Goal: Task Accomplishment & Management: Manage account settings

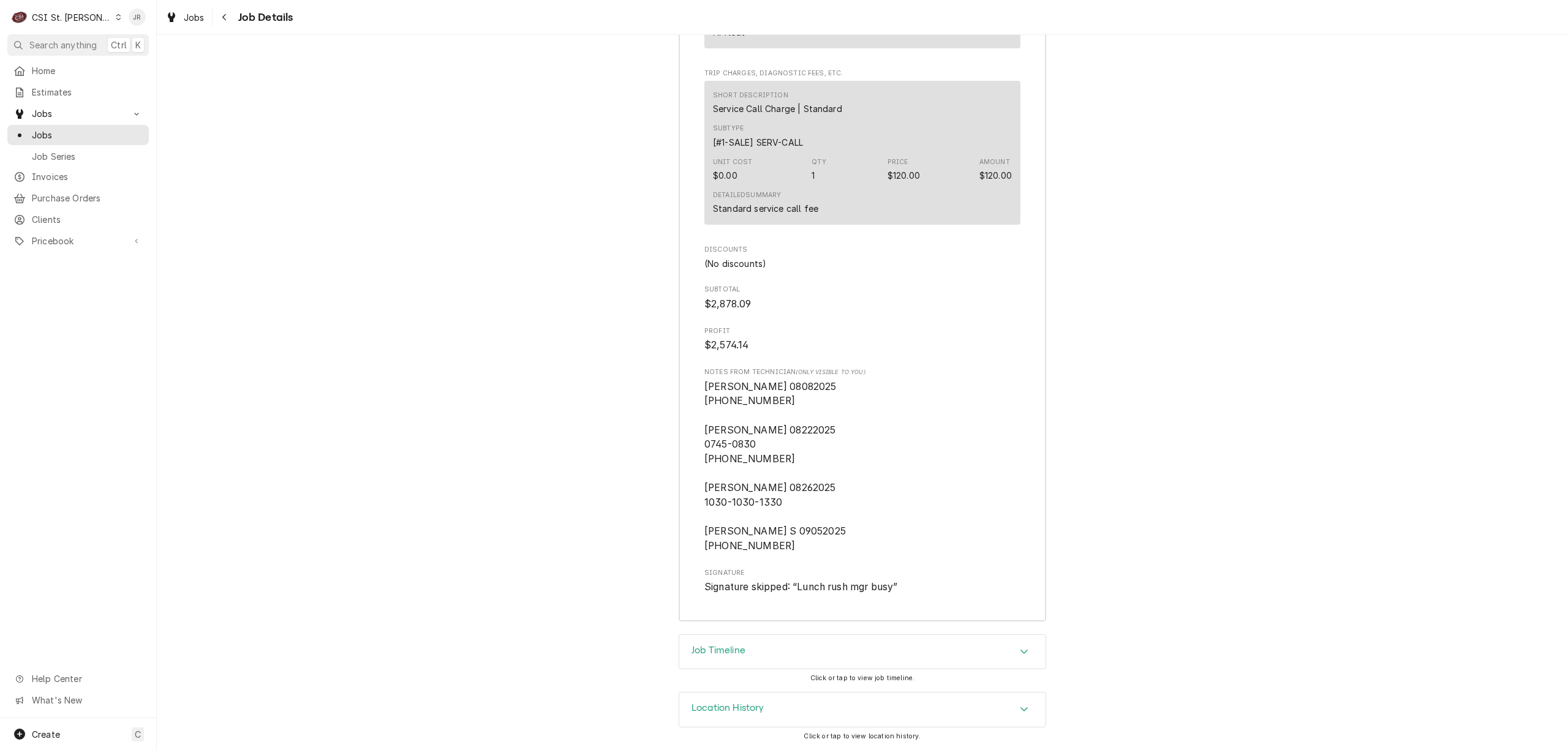
scroll to position [4640, 0]
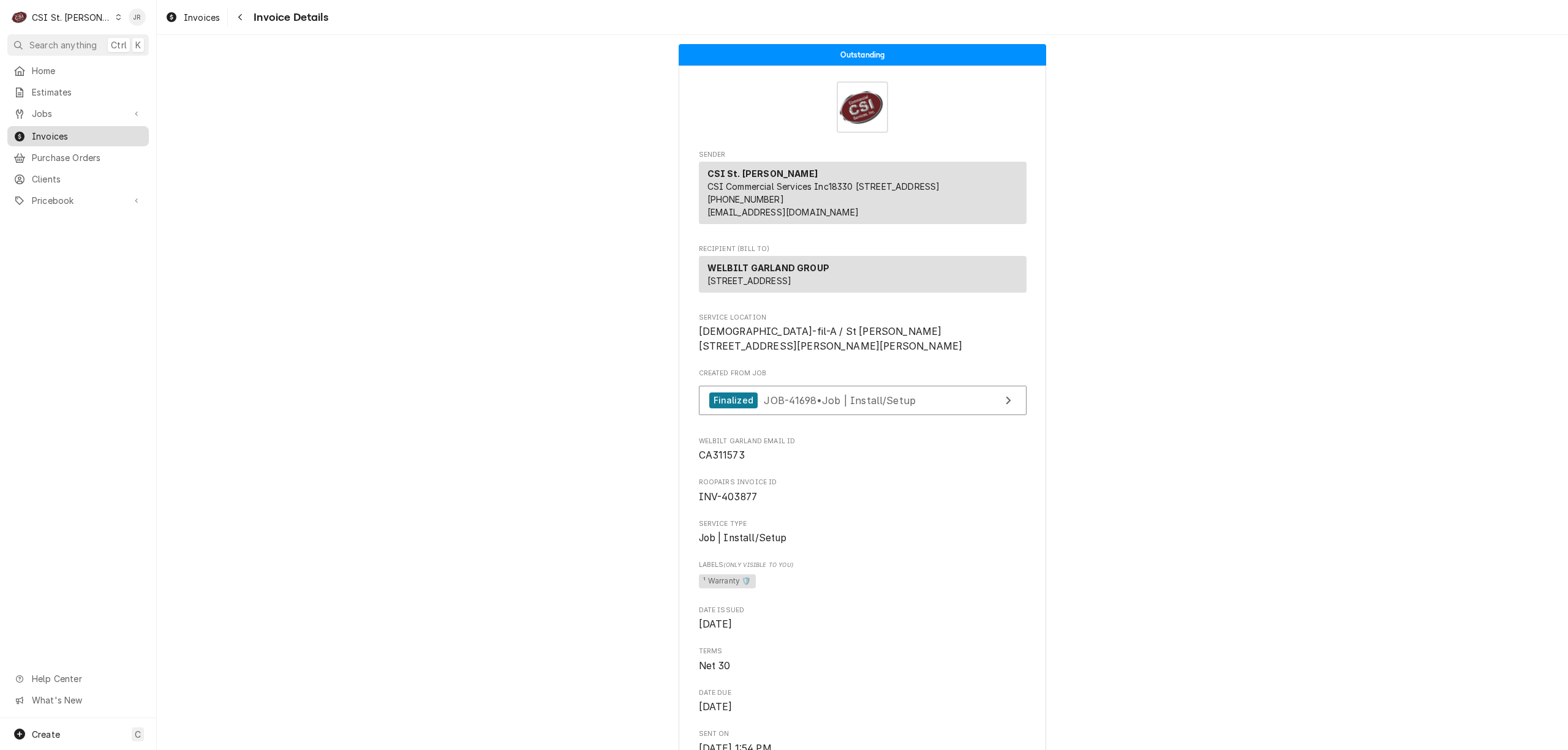
click at [40, 130] on span "Invoices" at bounding box center [87, 136] width 111 height 13
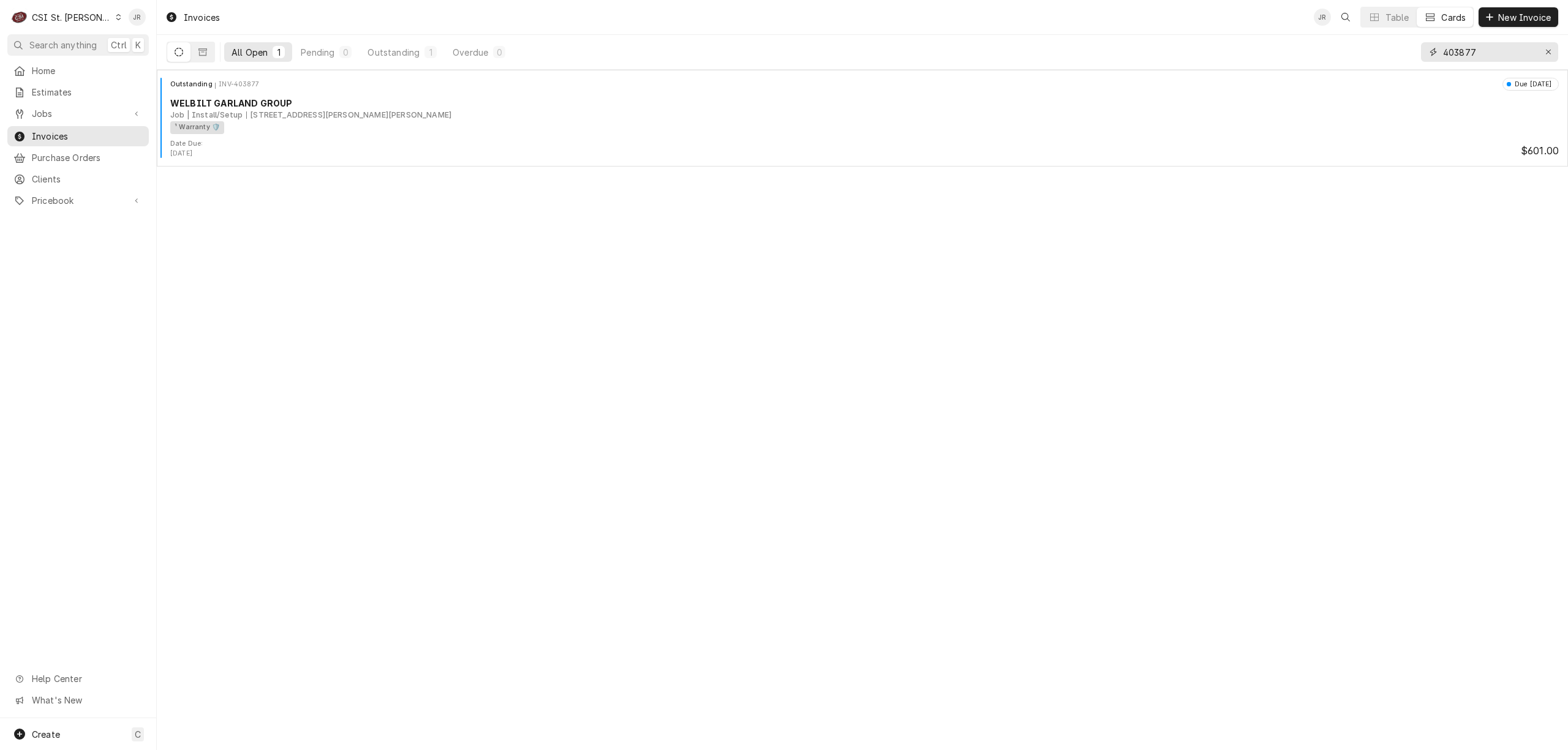
click at [1468, 52] on input "403877" at bounding box center [1489, 51] width 92 height 19
paste input "30315"
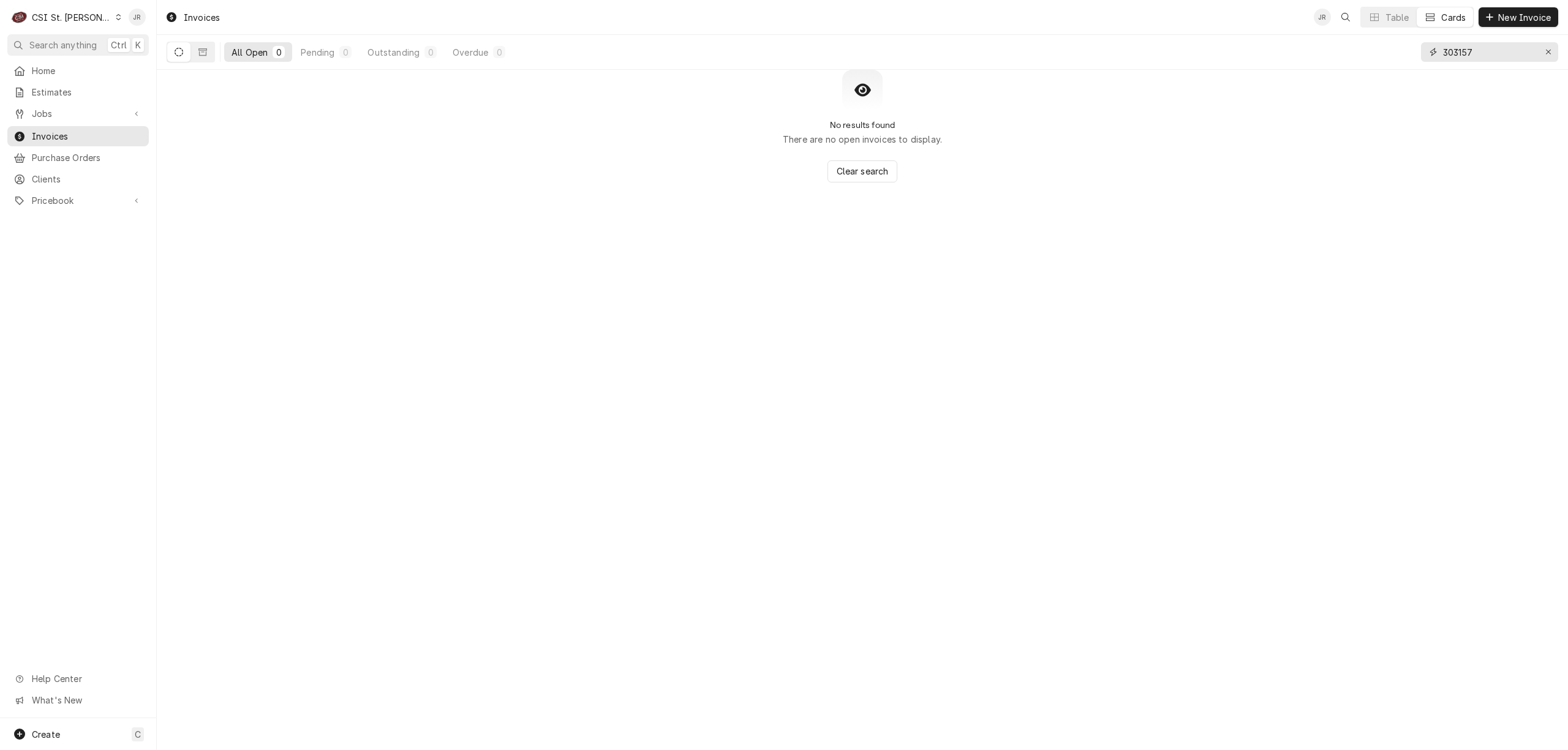
click at [1458, 54] on input "303157" at bounding box center [1489, 51] width 92 height 19
click at [1458, 53] on input "303157" at bounding box center [1489, 51] width 92 height 19
paste input "40390"
type input "403907"
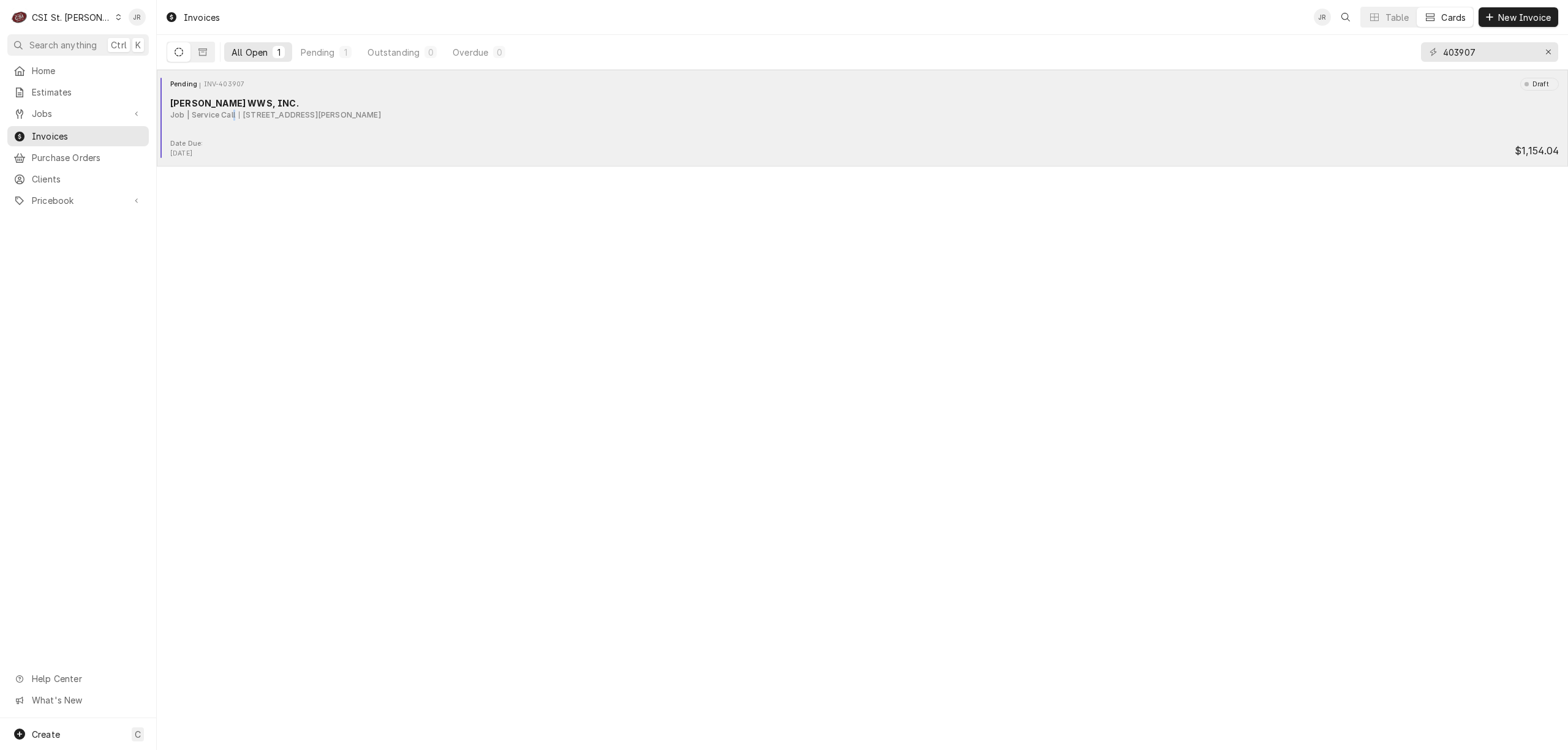
click at [236, 122] on div "Pending INV-403907 Draft JACKSON WWS, INC. Job | Service Call 1 Bruns Ln, Union…" at bounding box center [862, 108] width 1402 height 61
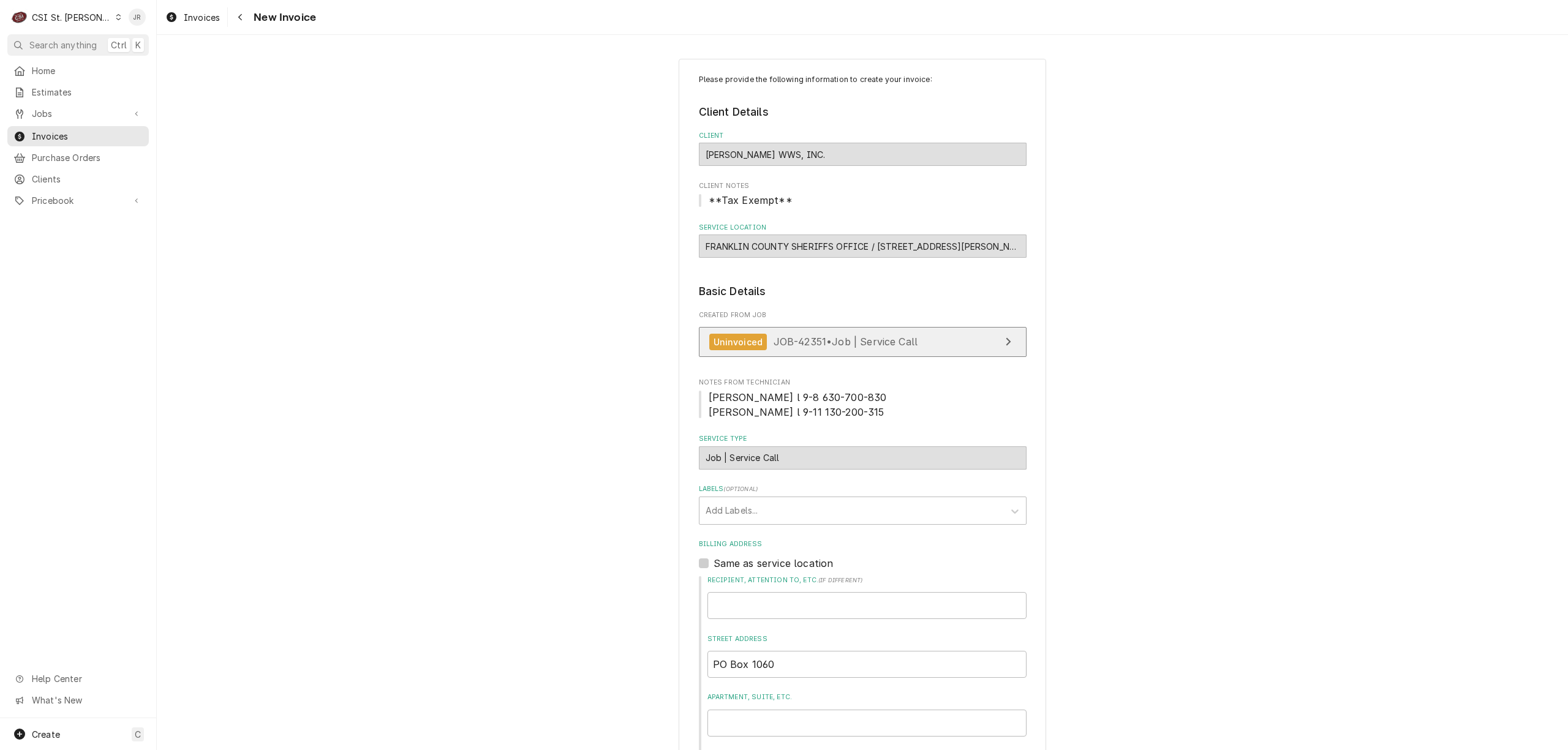
click at [887, 351] on div "Uninvoiced JOB-42351 • Job | Service Call" at bounding box center [813, 342] width 209 height 16
click at [794, 502] on div "Labels" at bounding box center [852, 510] width 292 height 22
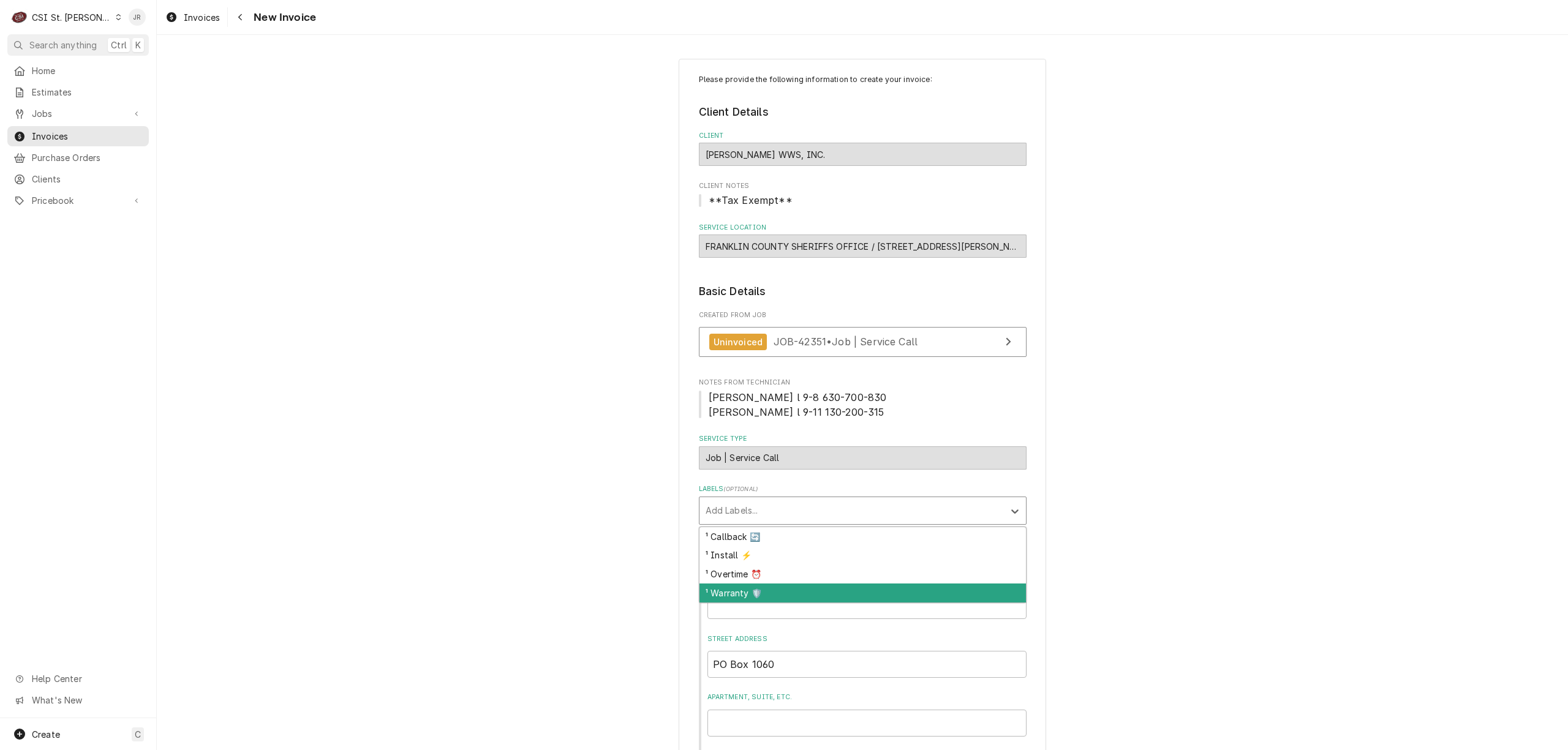
click at [797, 588] on div "¹ Warranty 🛡️" at bounding box center [862, 593] width 327 height 19
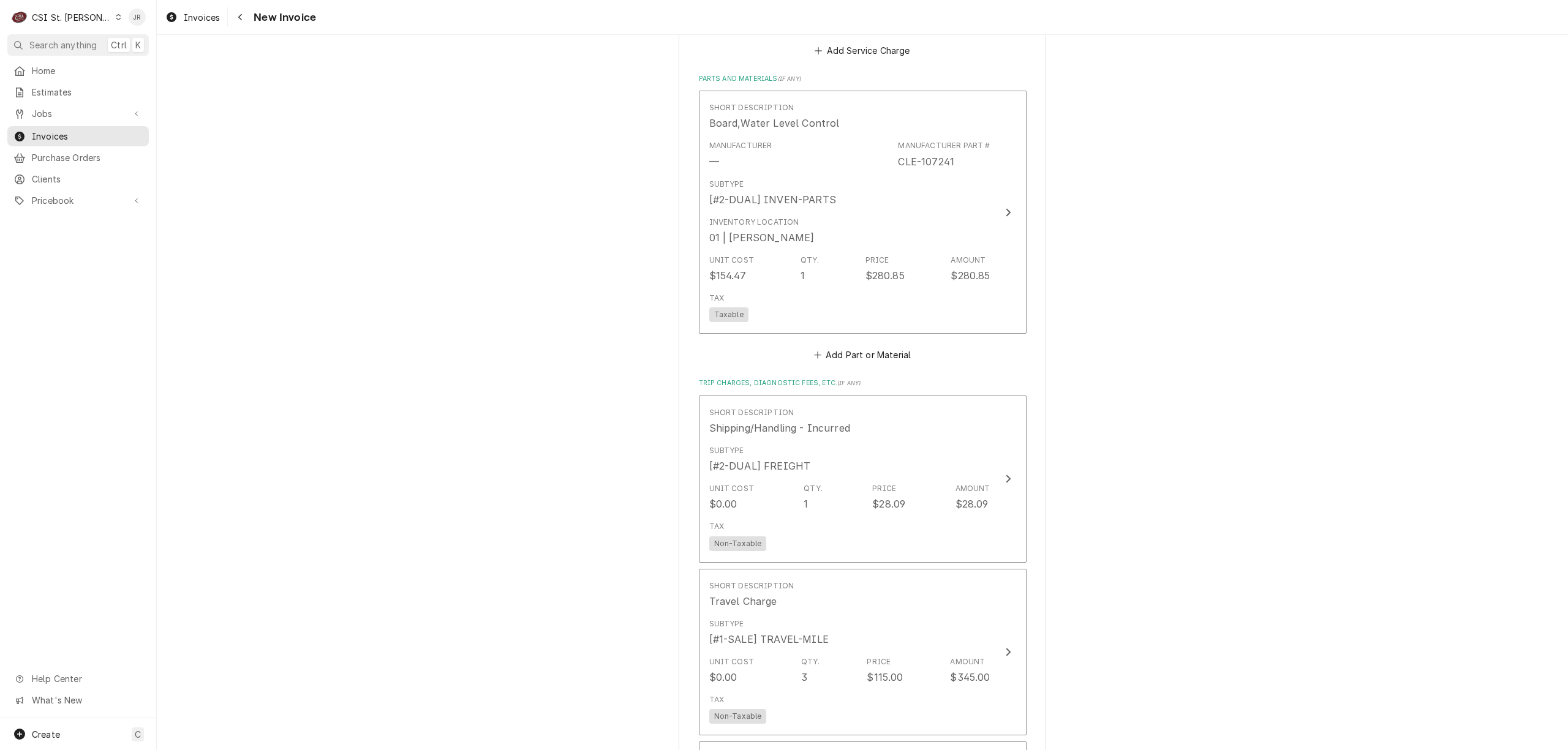
scroll to position [1062, 0]
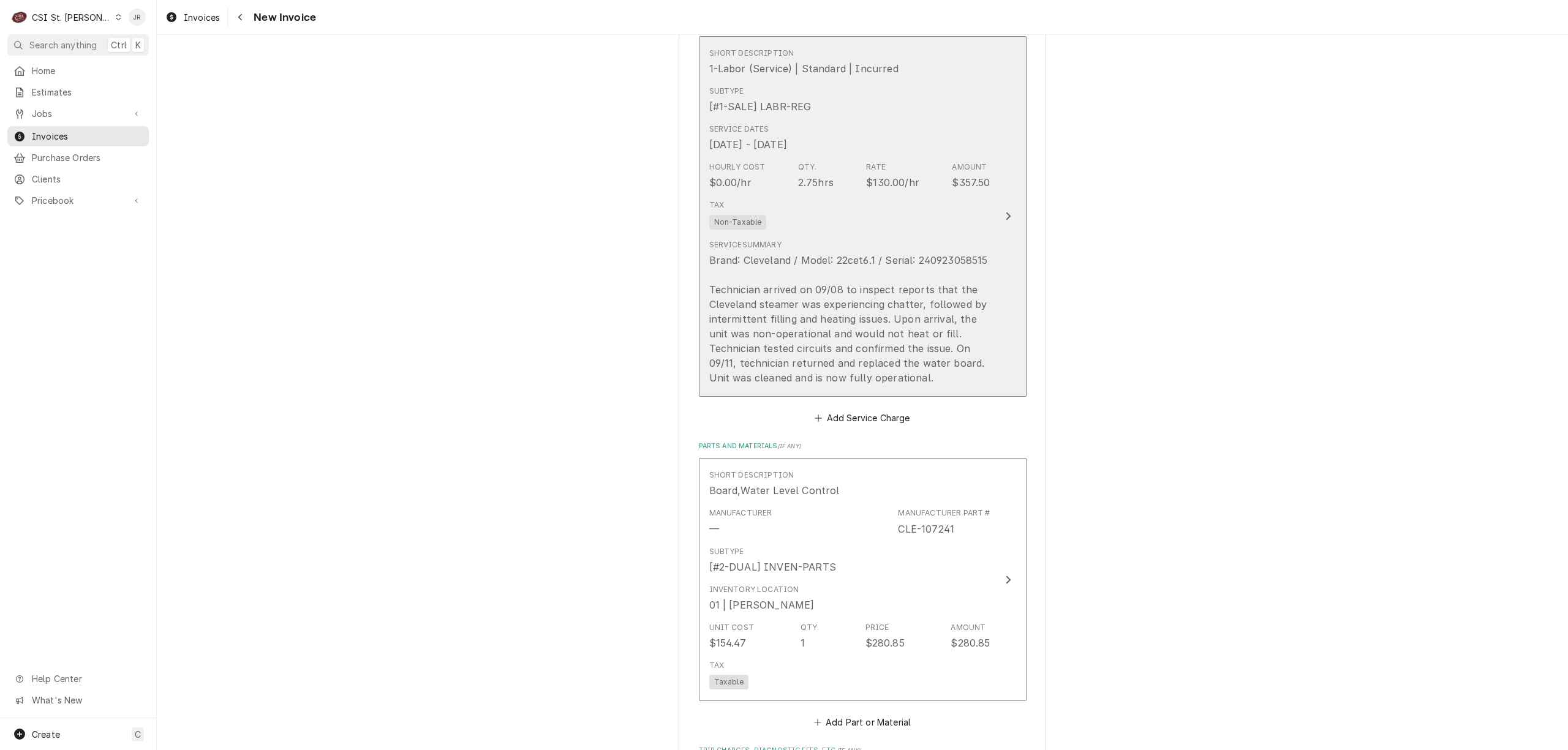
click at [919, 304] on div "Brand: Cleveland / Model: 22cet6.1 / Serial: 240923058515 Technician arrived on…" at bounding box center [850, 319] width 281 height 132
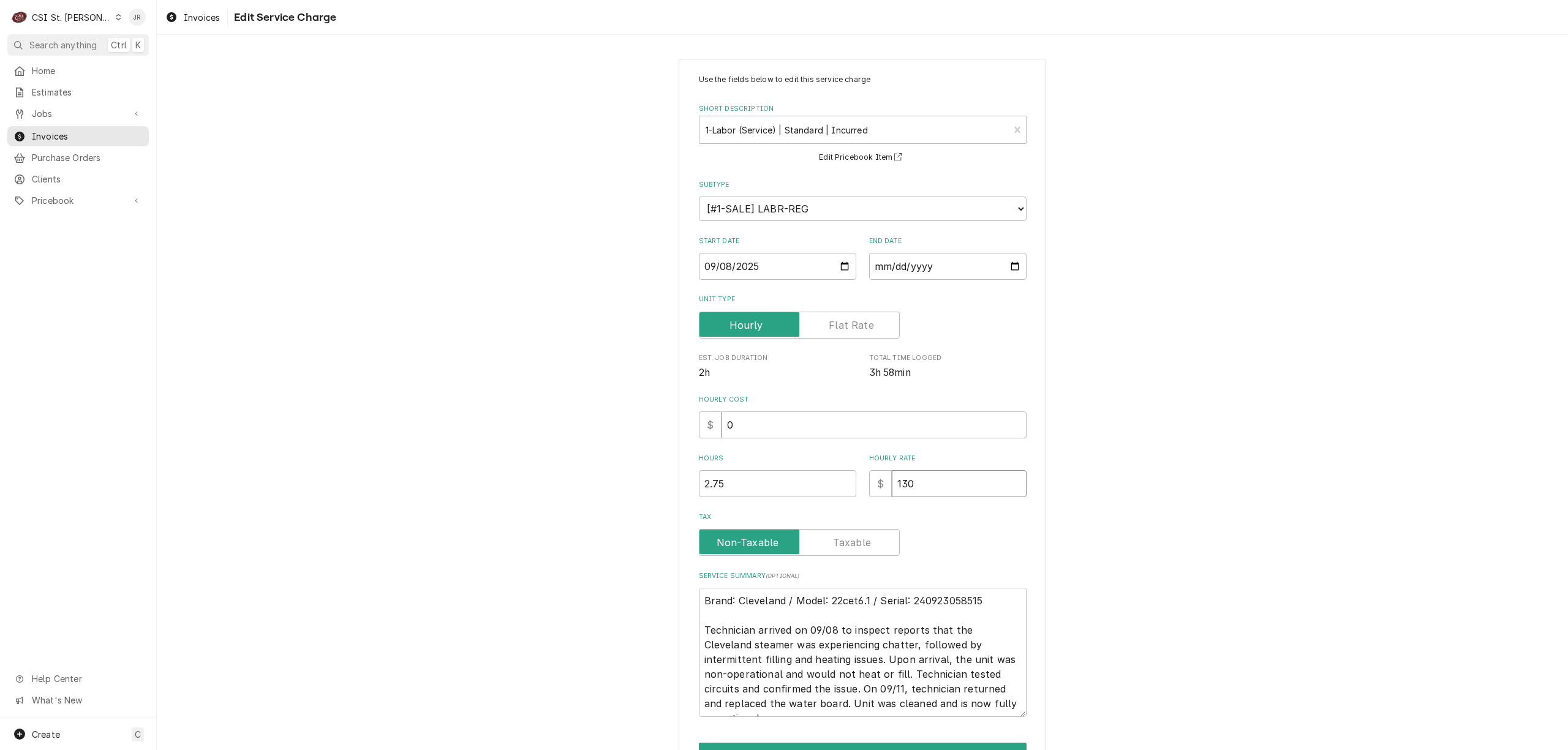
drag, startPoint x: 958, startPoint y: 484, endPoint x: 835, endPoint y: 442, distance: 130.0
click at [835, 442] on div "Use the fields below to edit this service charge Short Description 1-Labor (Ser…" at bounding box center [862, 395] width 328 height 643
type textarea "x"
type input "1"
type textarea "x"
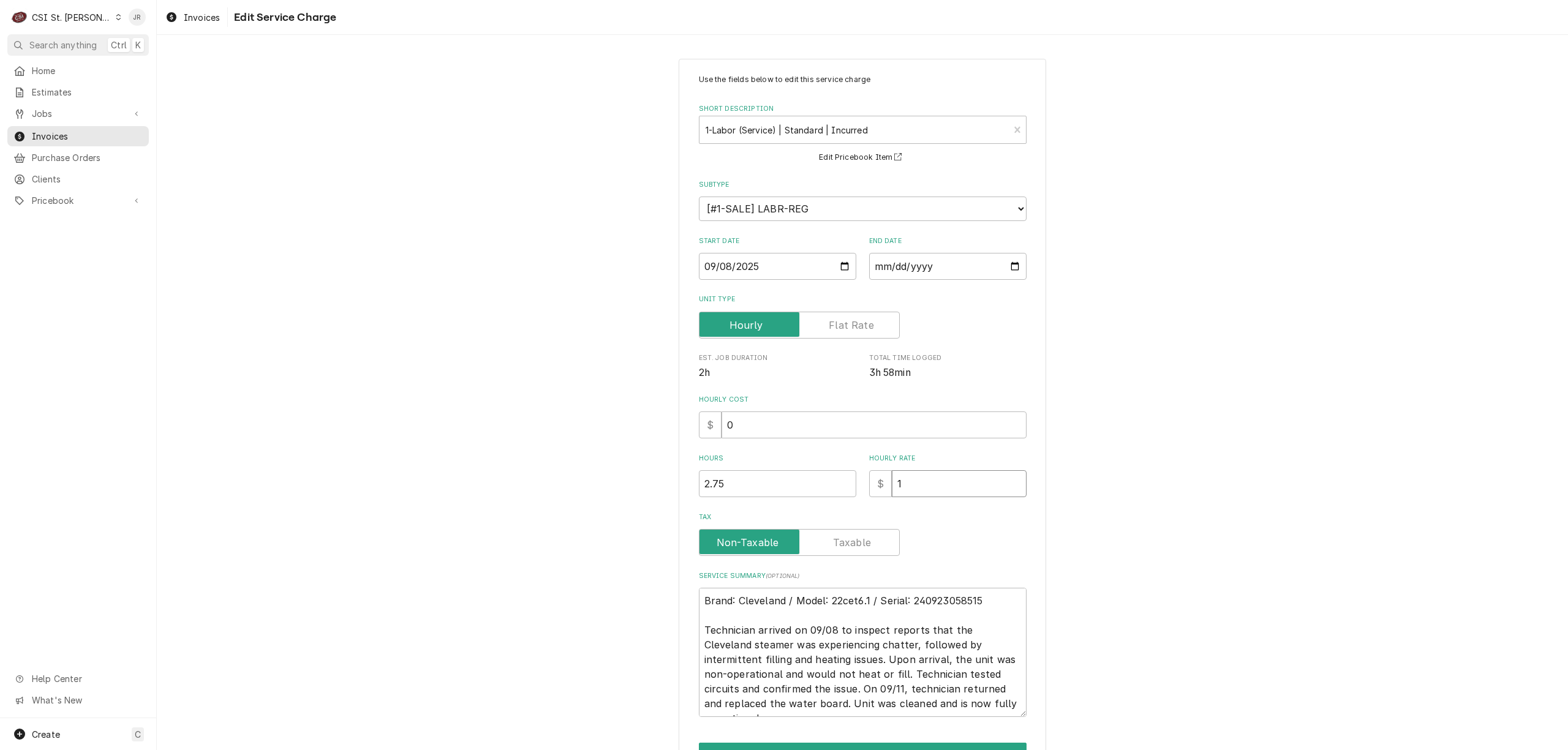
type input "11"
type textarea "x"
type input "115"
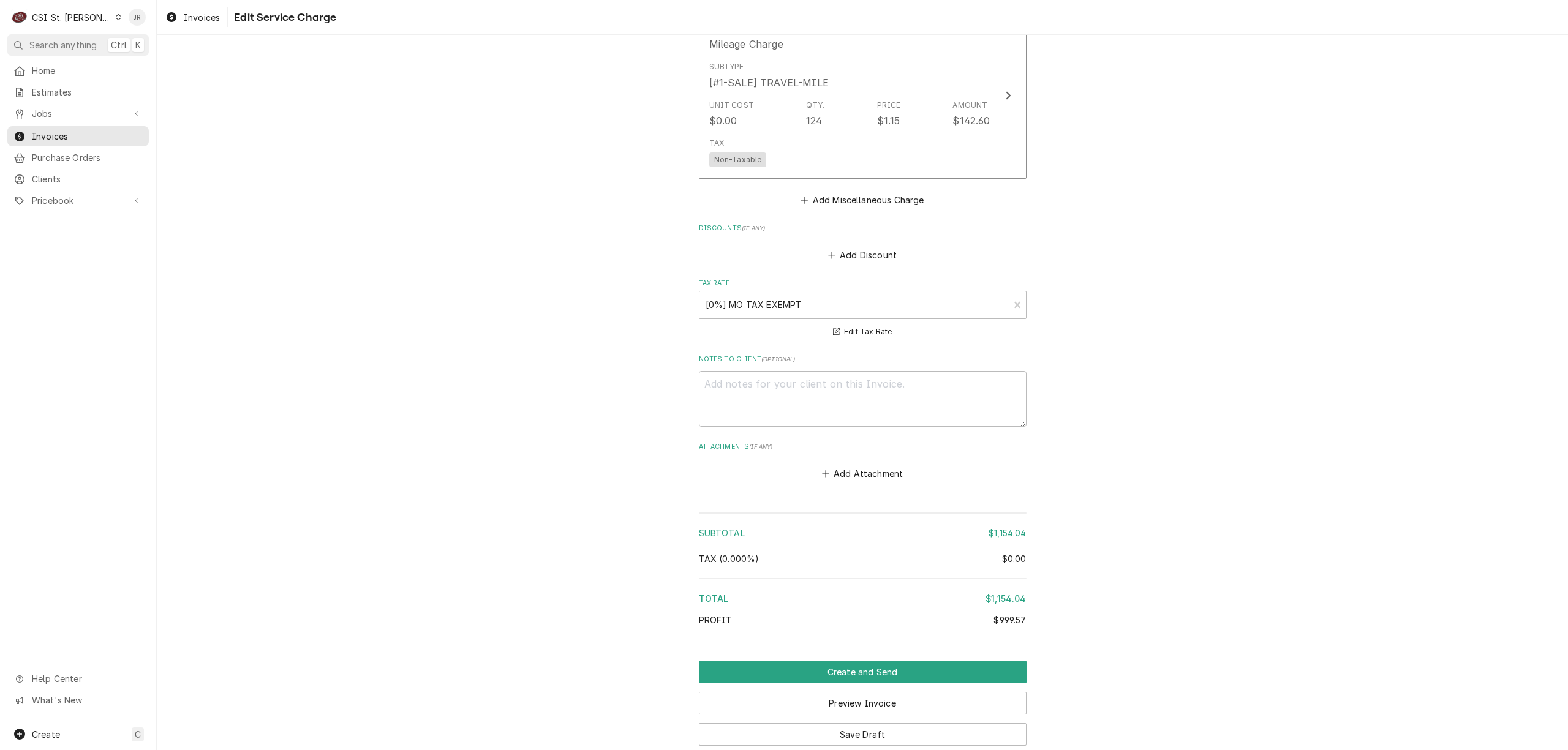
scroll to position [2241, 0]
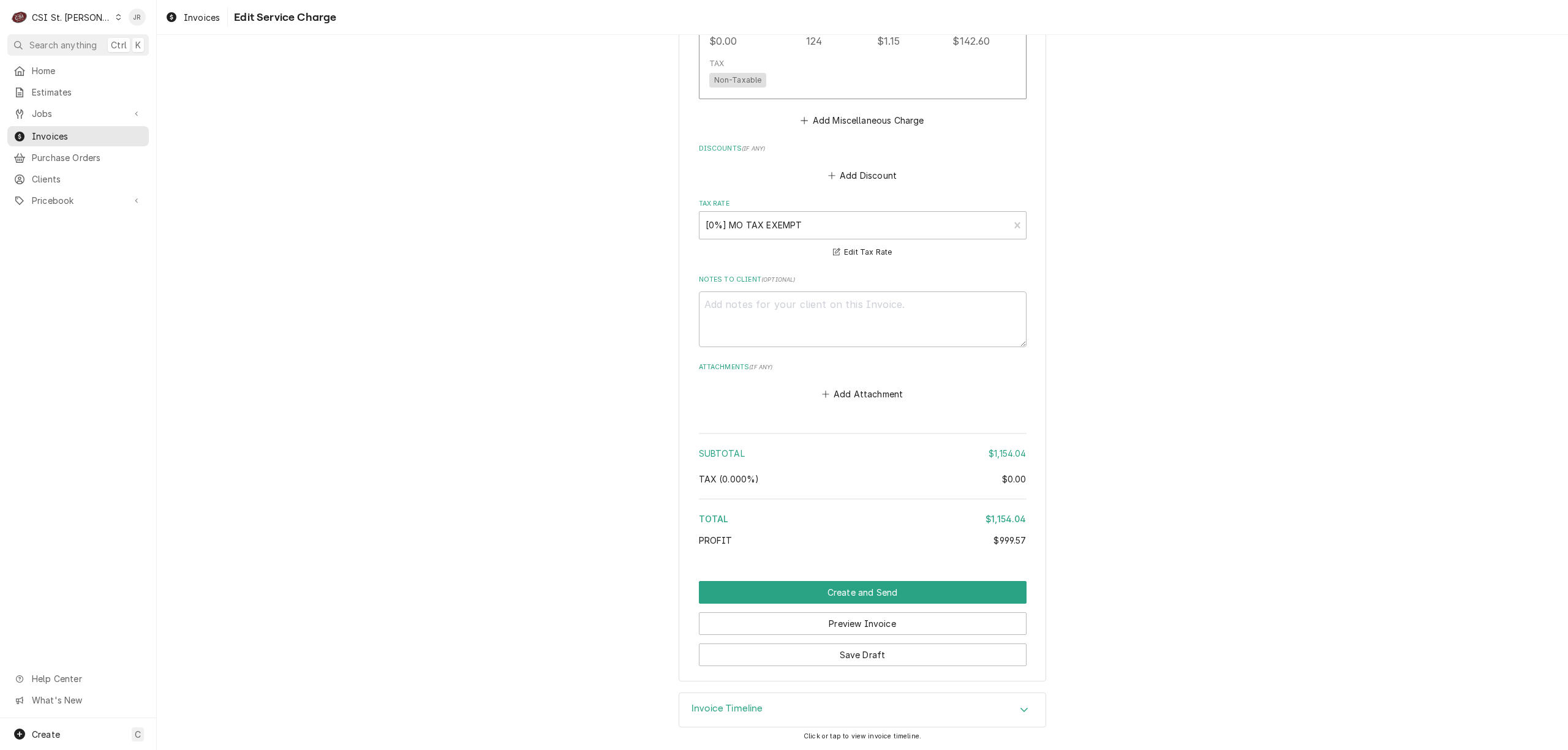
click at [707, 703] on h3 "Invoice Timeline" at bounding box center [728, 709] width 72 height 12
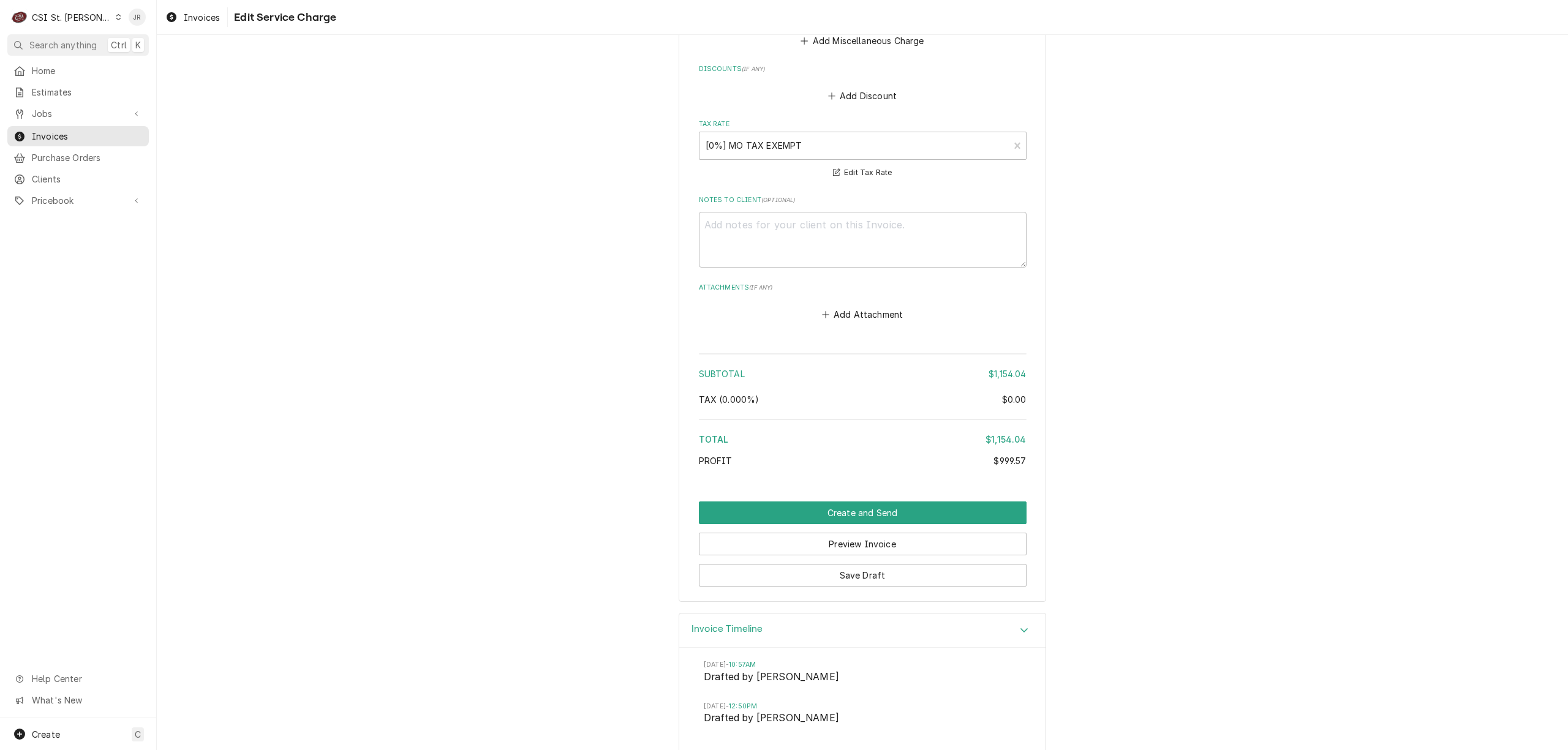
scroll to position [2355, 0]
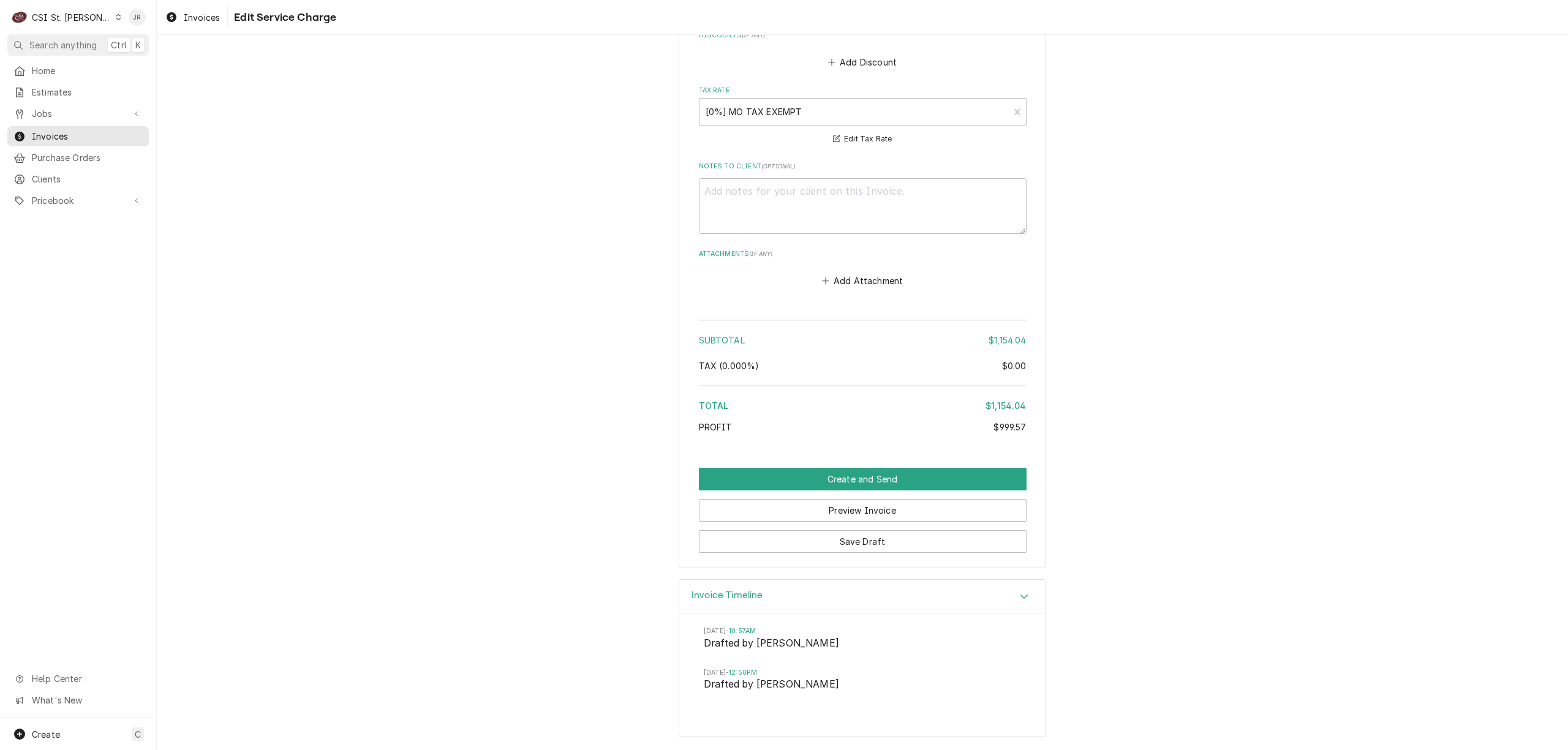
click at [696, 598] on h3 "Invoice Timeline" at bounding box center [728, 596] width 72 height 12
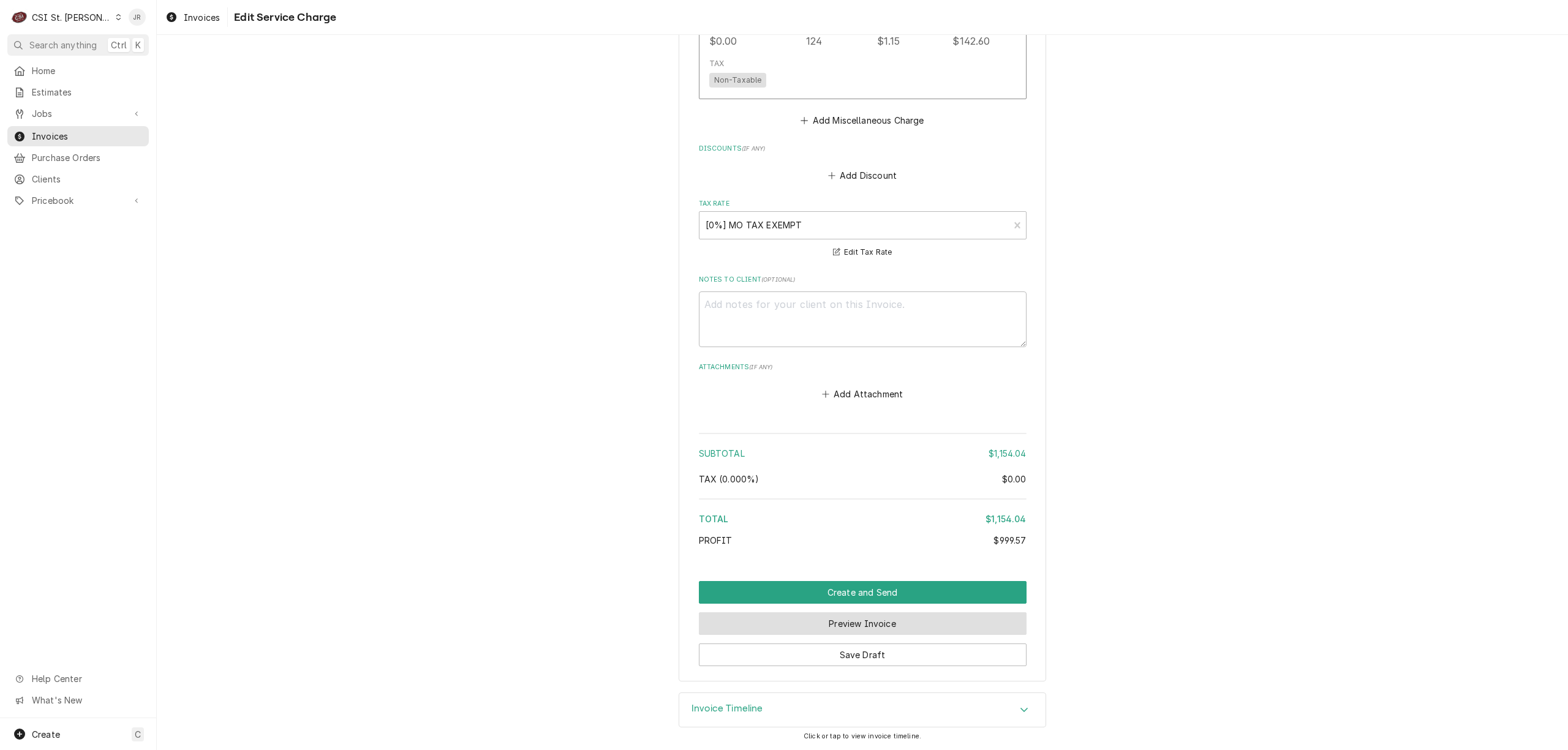
click at [907, 620] on button "Preview Invoice" at bounding box center [862, 624] width 328 height 23
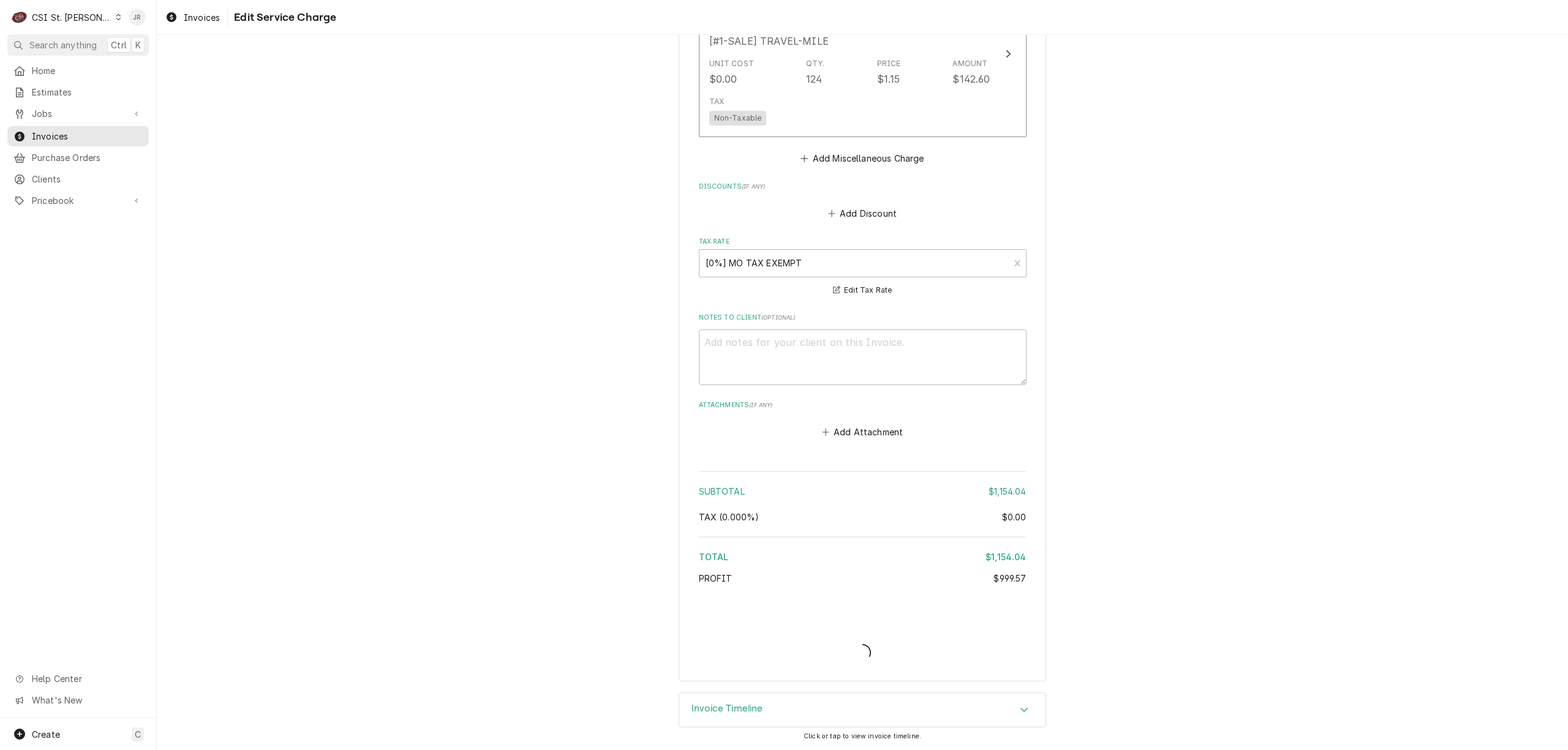
scroll to position [2201, 0]
type textarea "x"
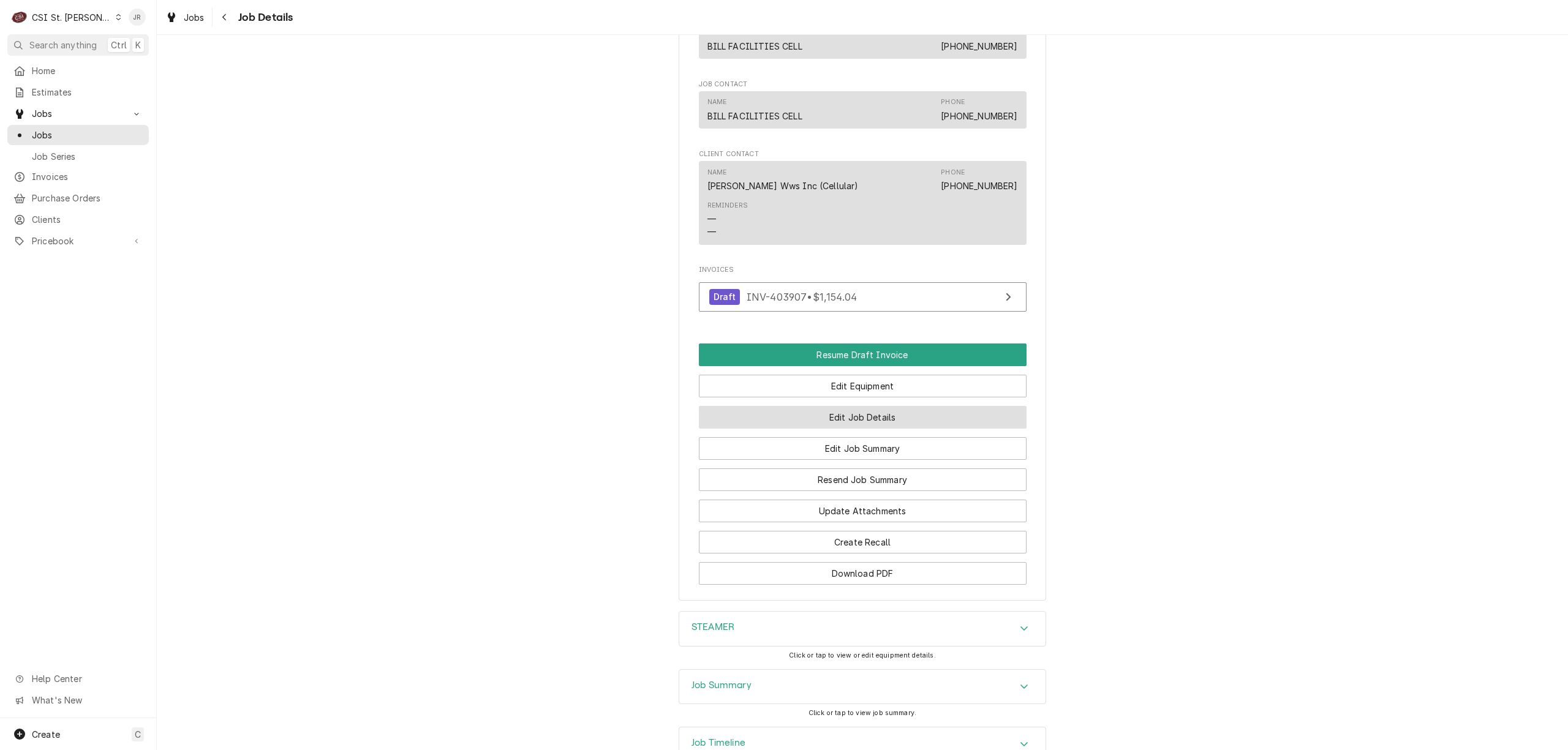
scroll to position [1064, 0]
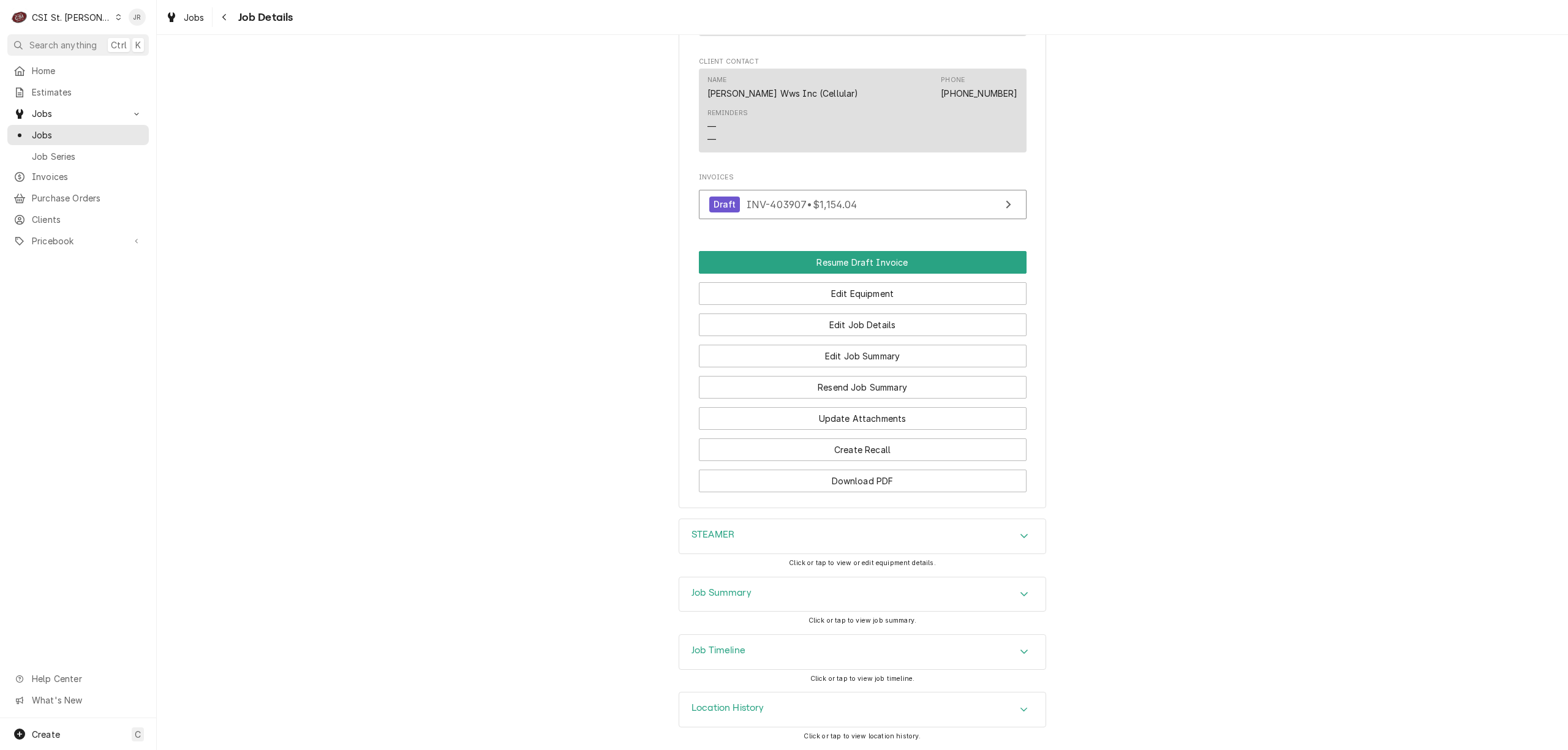
click at [725, 532] on h3 "STEAMER" at bounding box center [713, 535] width 43 height 12
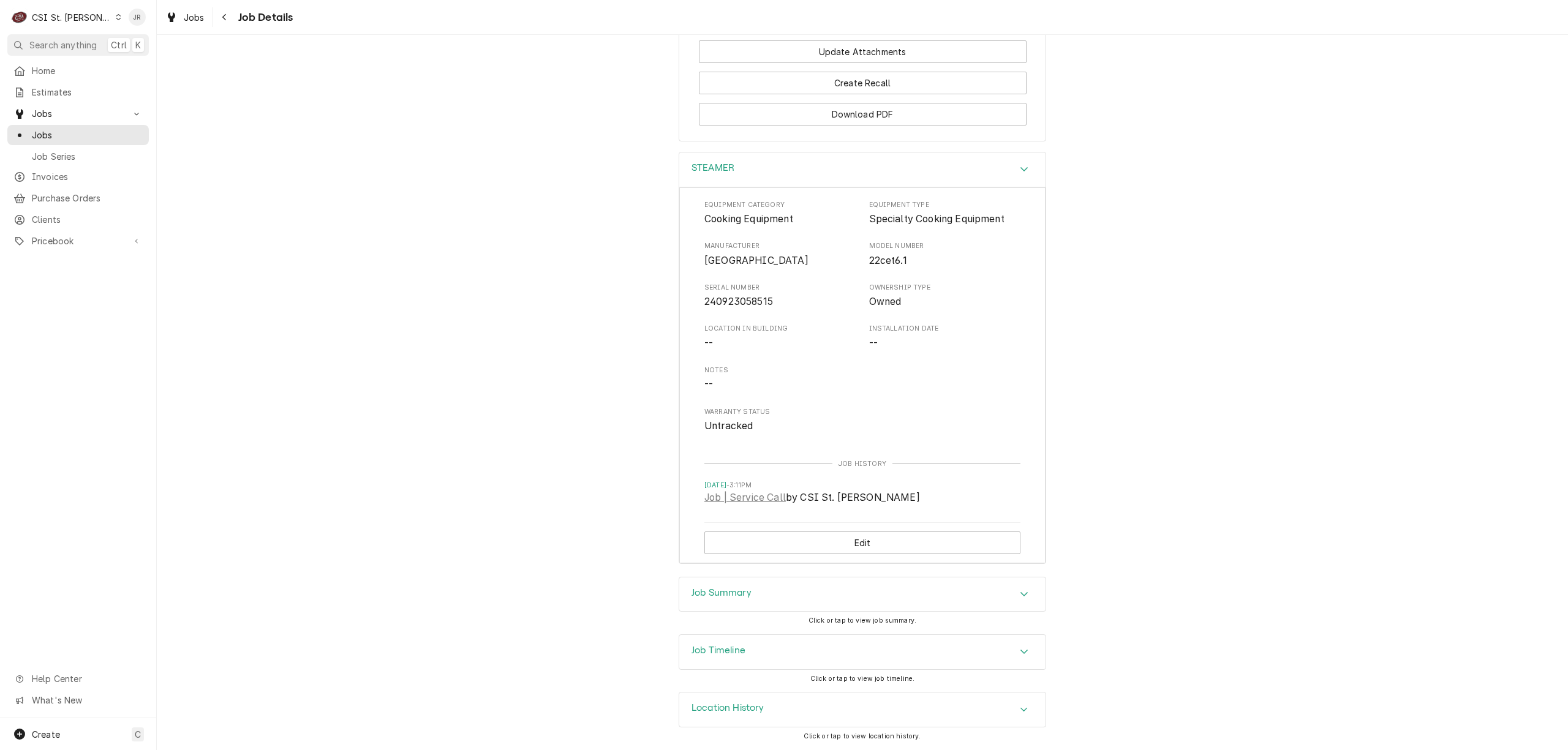
scroll to position [1432, 0]
drag, startPoint x: 679, startPoint y: 596, endPoint x: 997, endPoint y: 518, distance: 327.4
click at [684, 596] on div "Job Summary" at bounding box center [862, 594] width 366 height 34
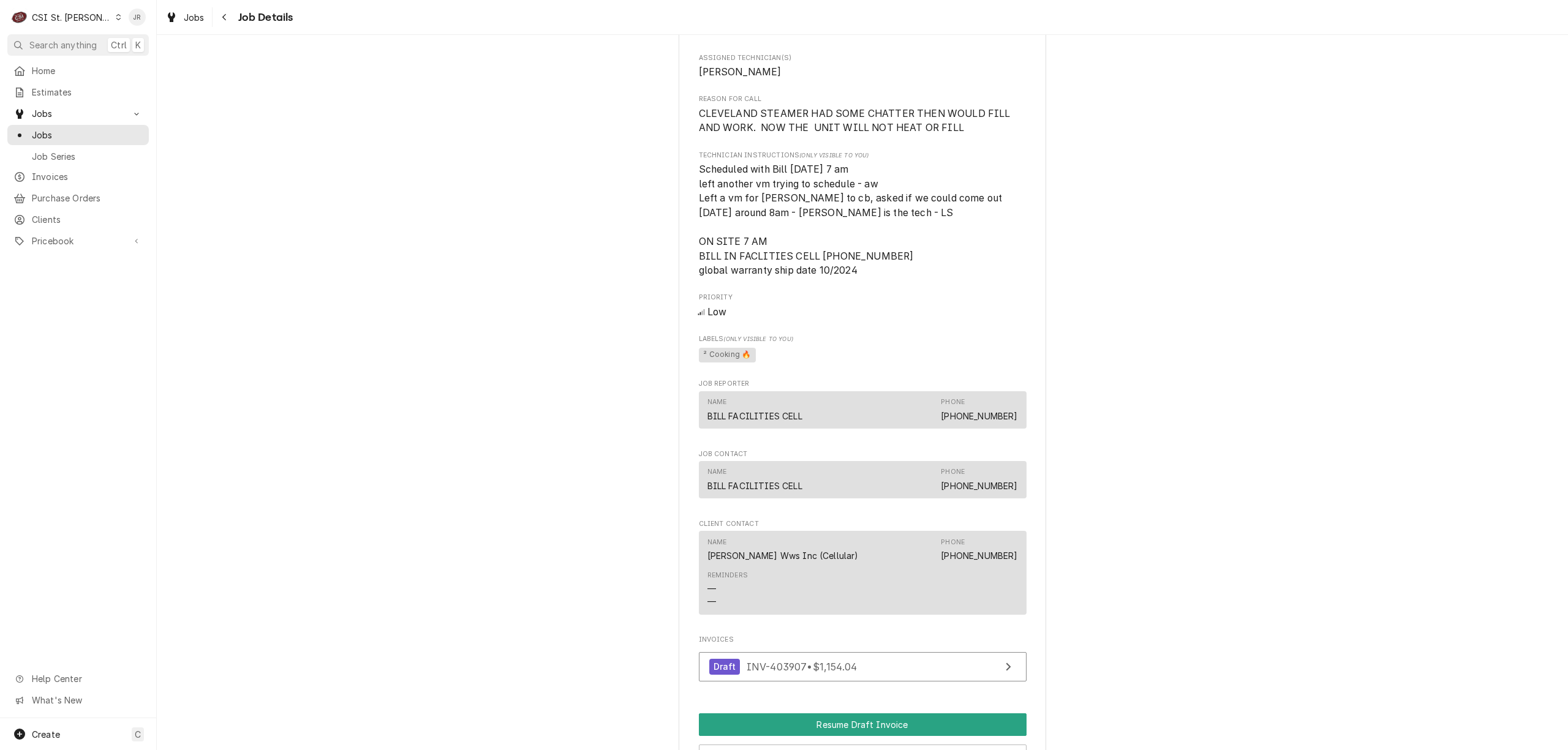
scroll to position [898, 0]
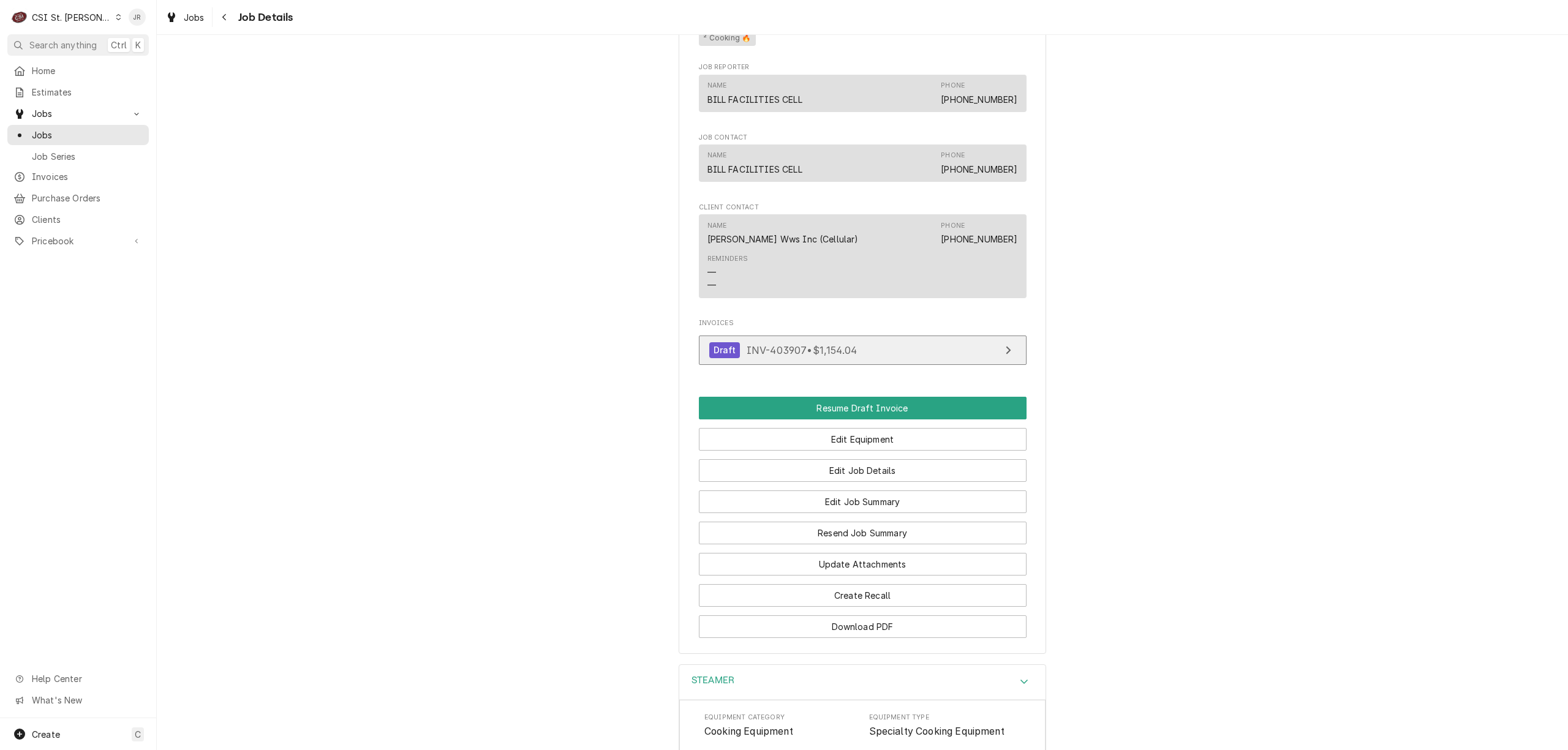
click at [877, 356] on link "Draft INV-403907 • $1,154.04" at bounding box center [862, 351] width 328 height 30
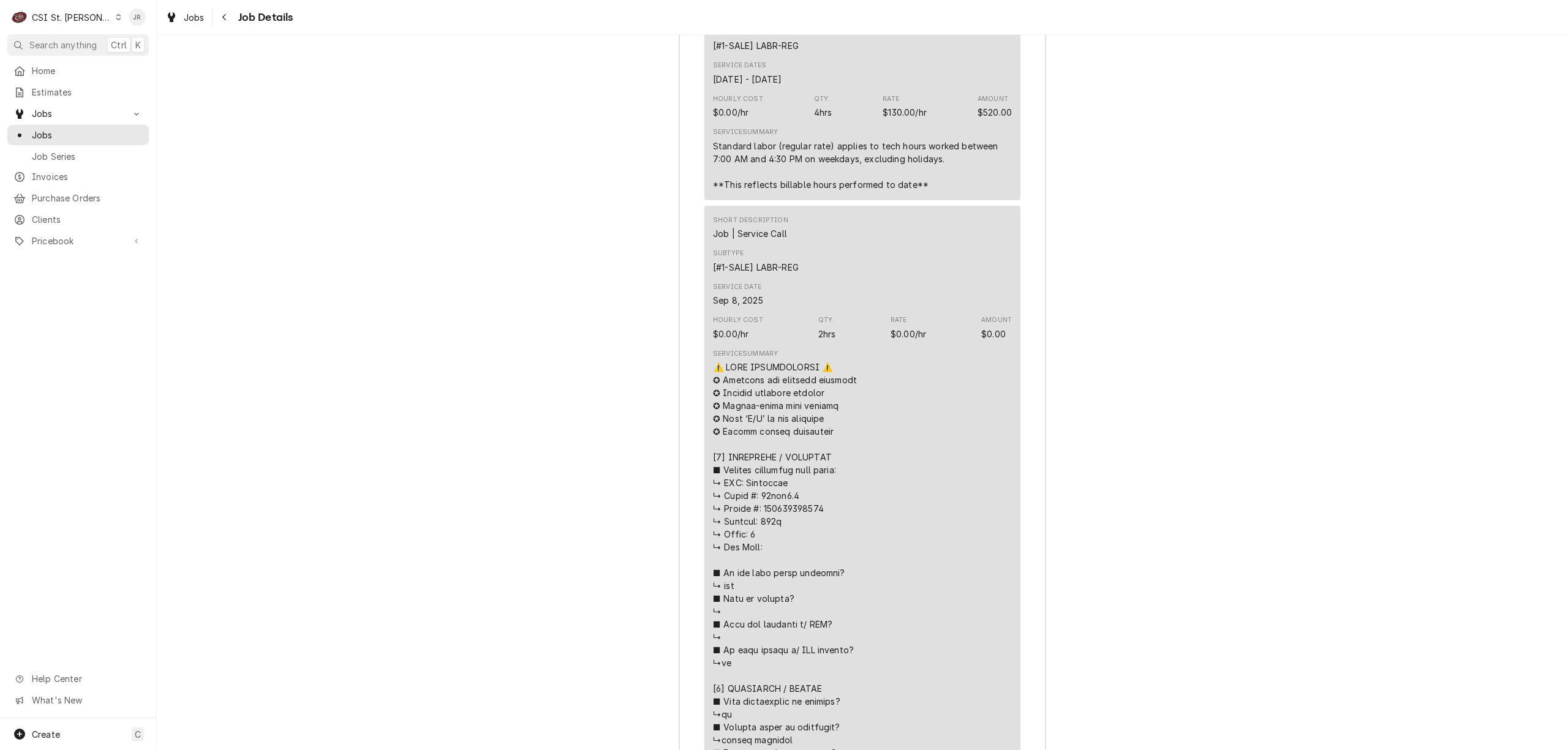
scroll to position [2555, 0]
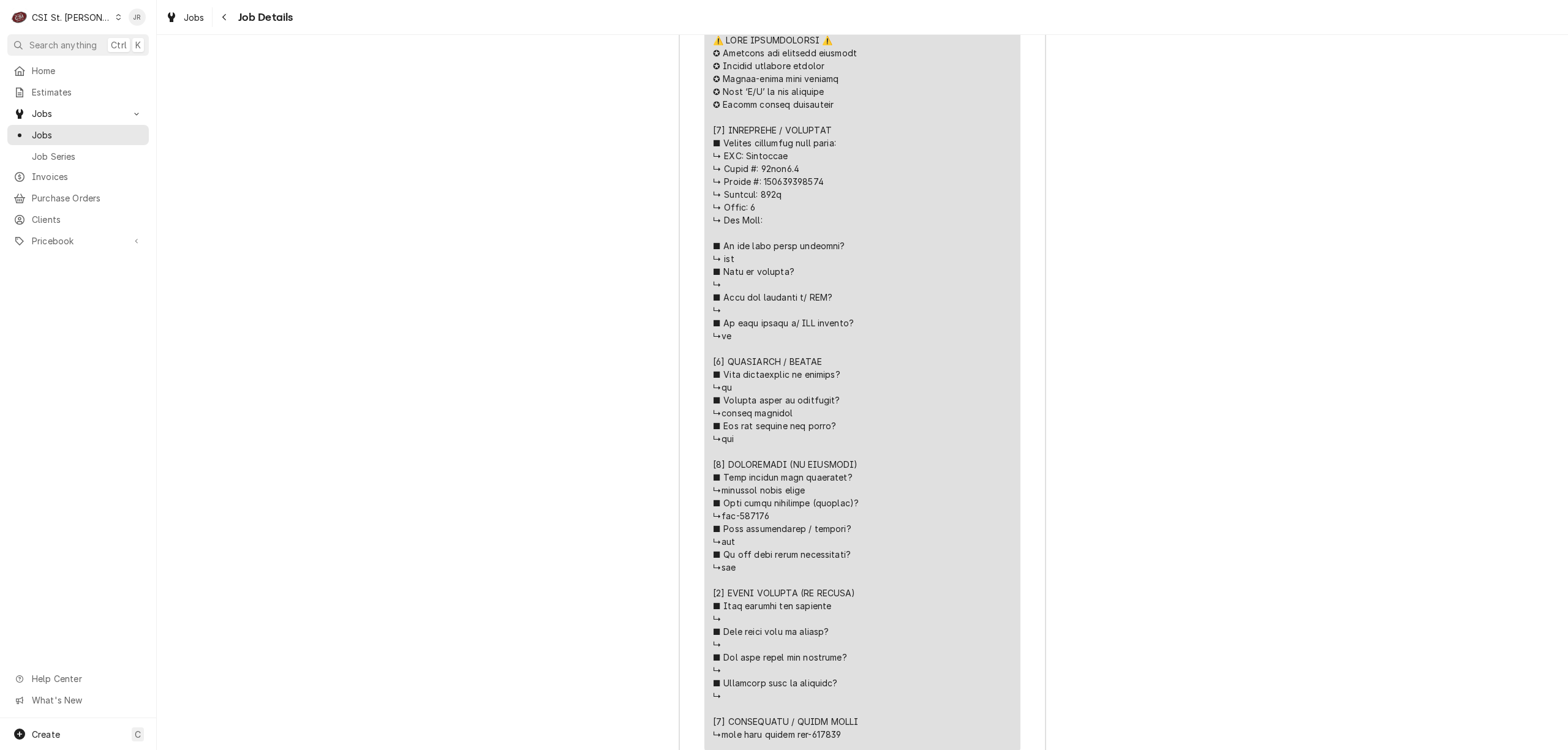
click at [773, 198] on div "Line Item" at bounding box center [786, 388] width 146 height 707
copy div "𝟮] 𝗗𝗜𝗔𝗚𝗡𝗢𝗦𝗜𝗦"
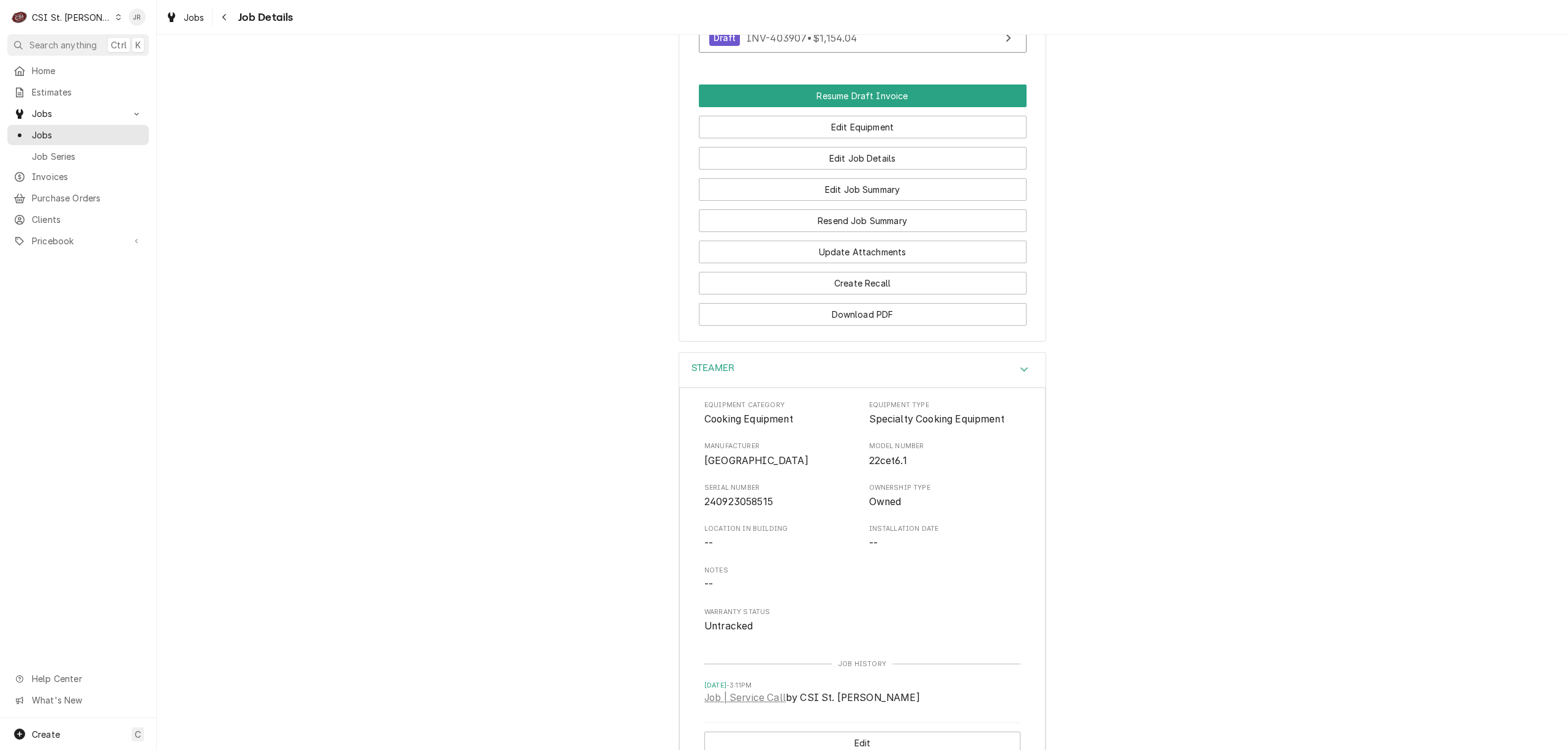
scroll to position [980, 0]
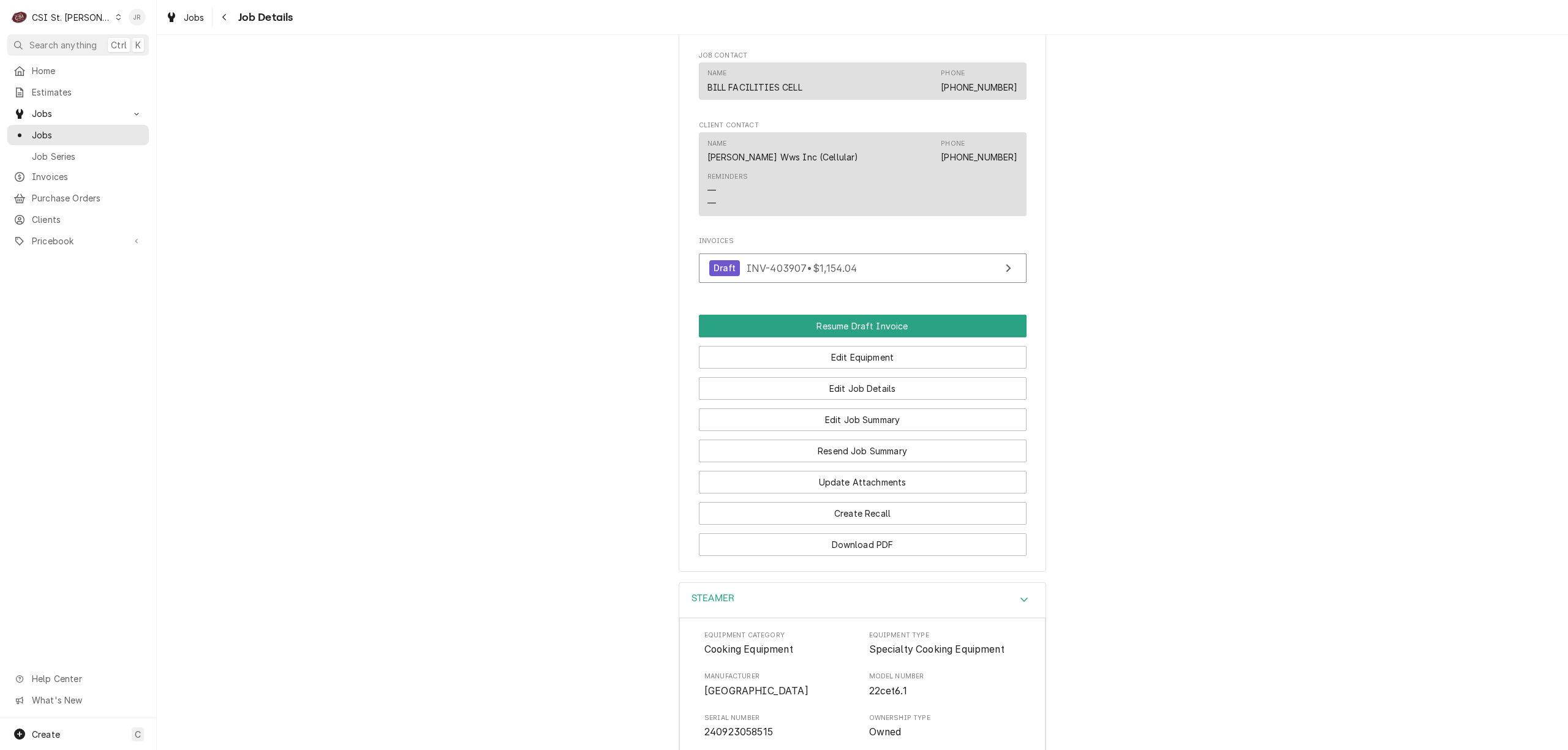
click at [140, 13] on div "Jessica Rentfro's Avatar" at bounding box center [137, 17] width 17 height 17
click at [155, 164] on div "Log Out" at bounding box center [196, 163] width 92 height 13
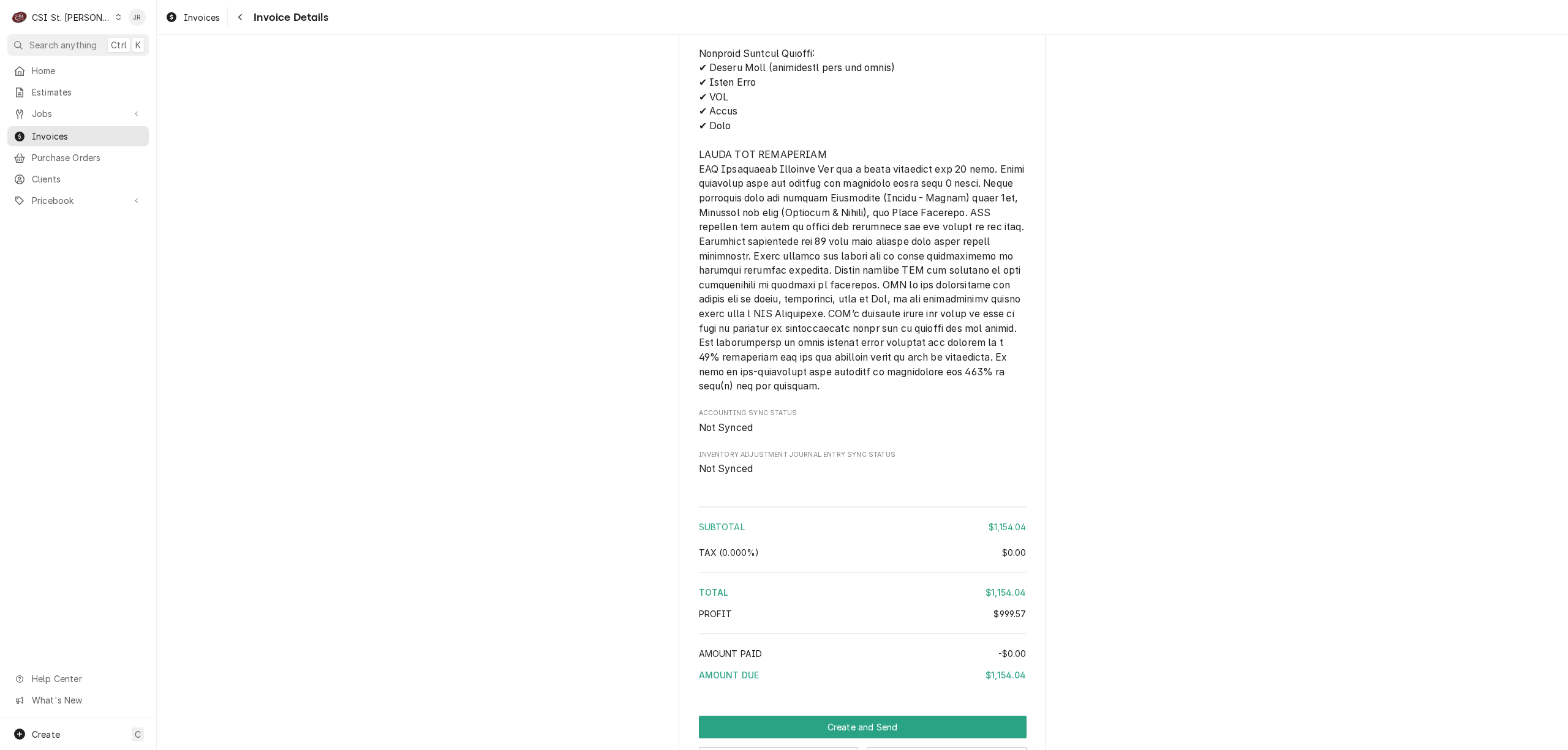
scroll to position [2195, 0]
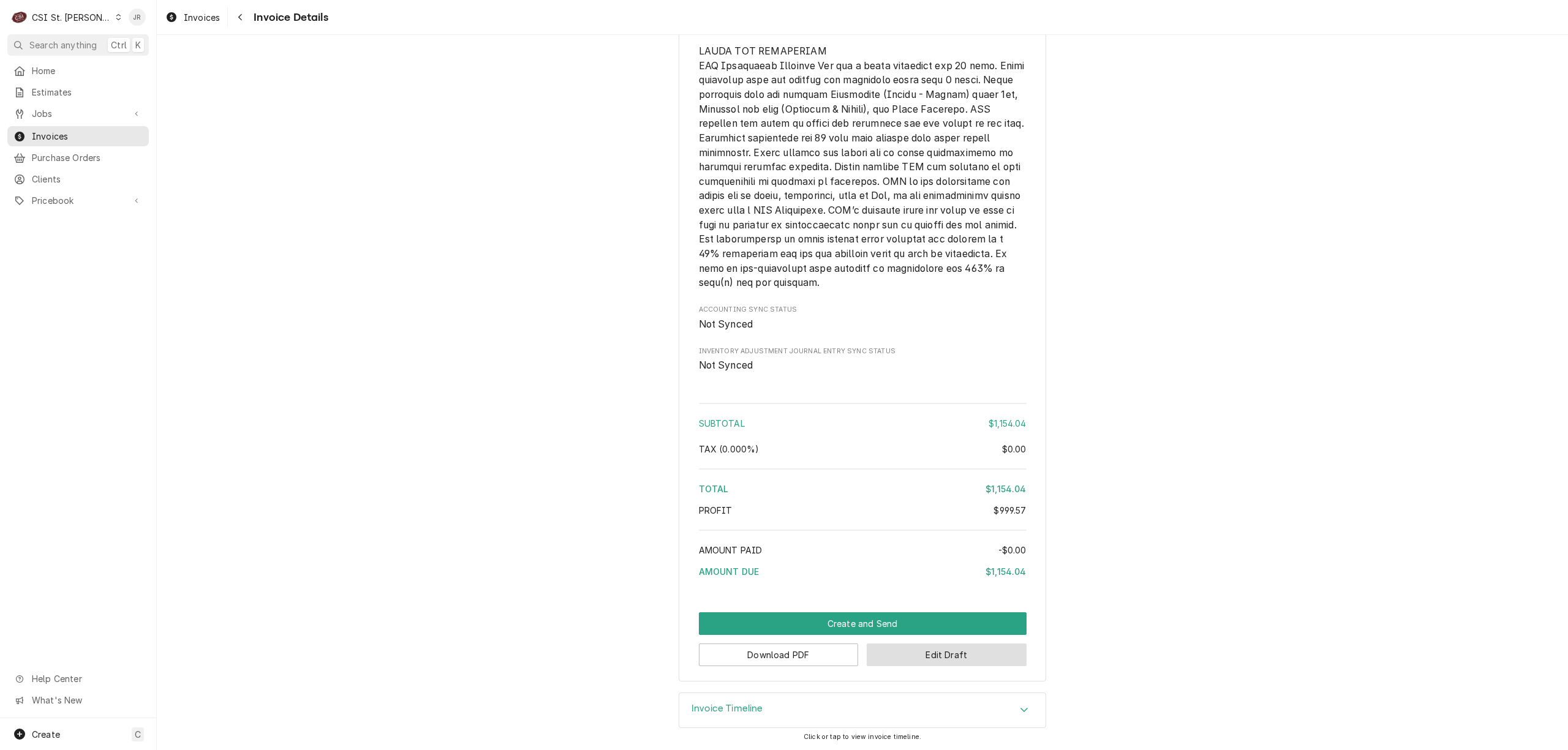
click at [957, 657] on button "Edit Draft" at bounding box center [946, 655] width 160 height 23
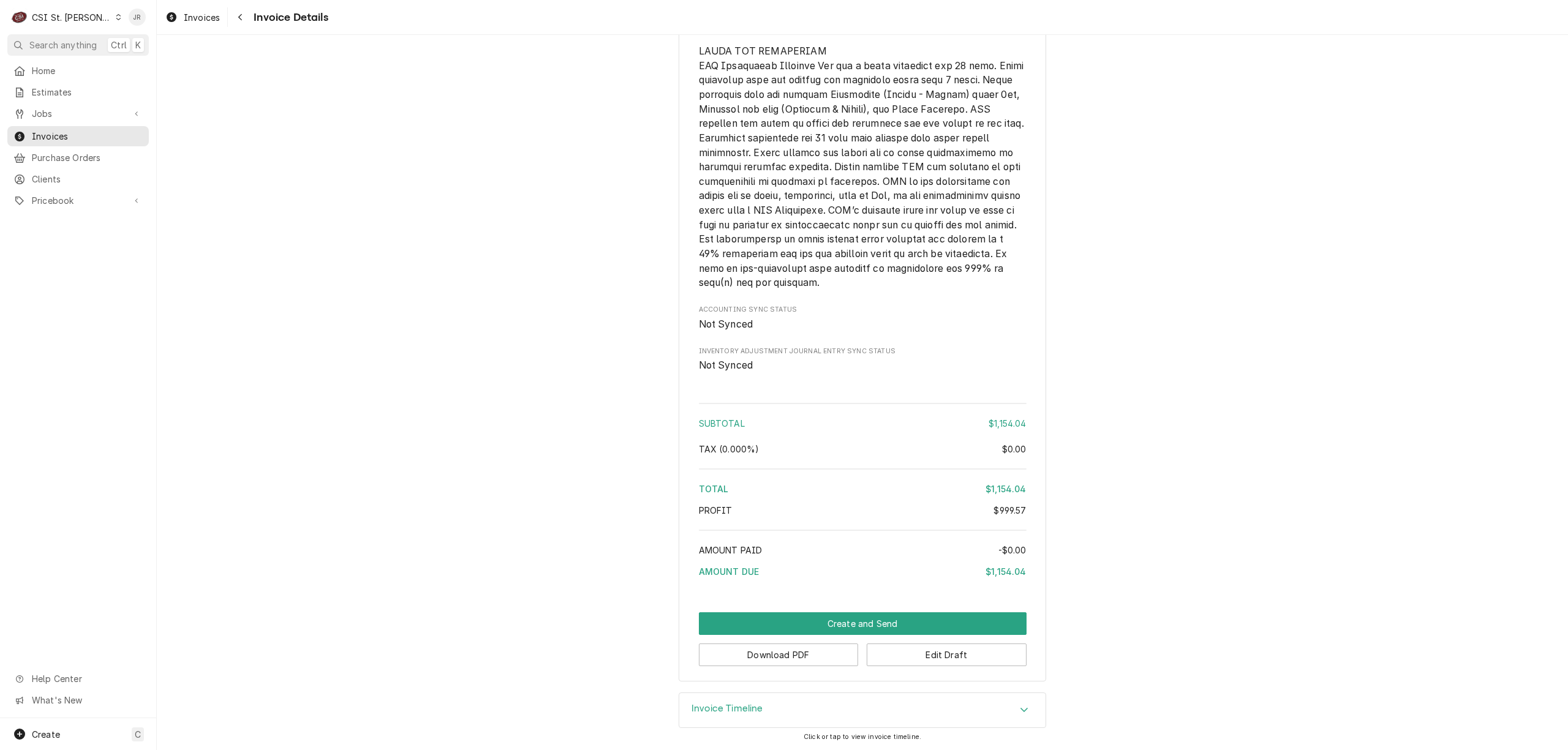
scroll to position [2195, 0]
click at [800, 648] on button "Download PDF" at bounding box center [778, 655] width 160 height 23
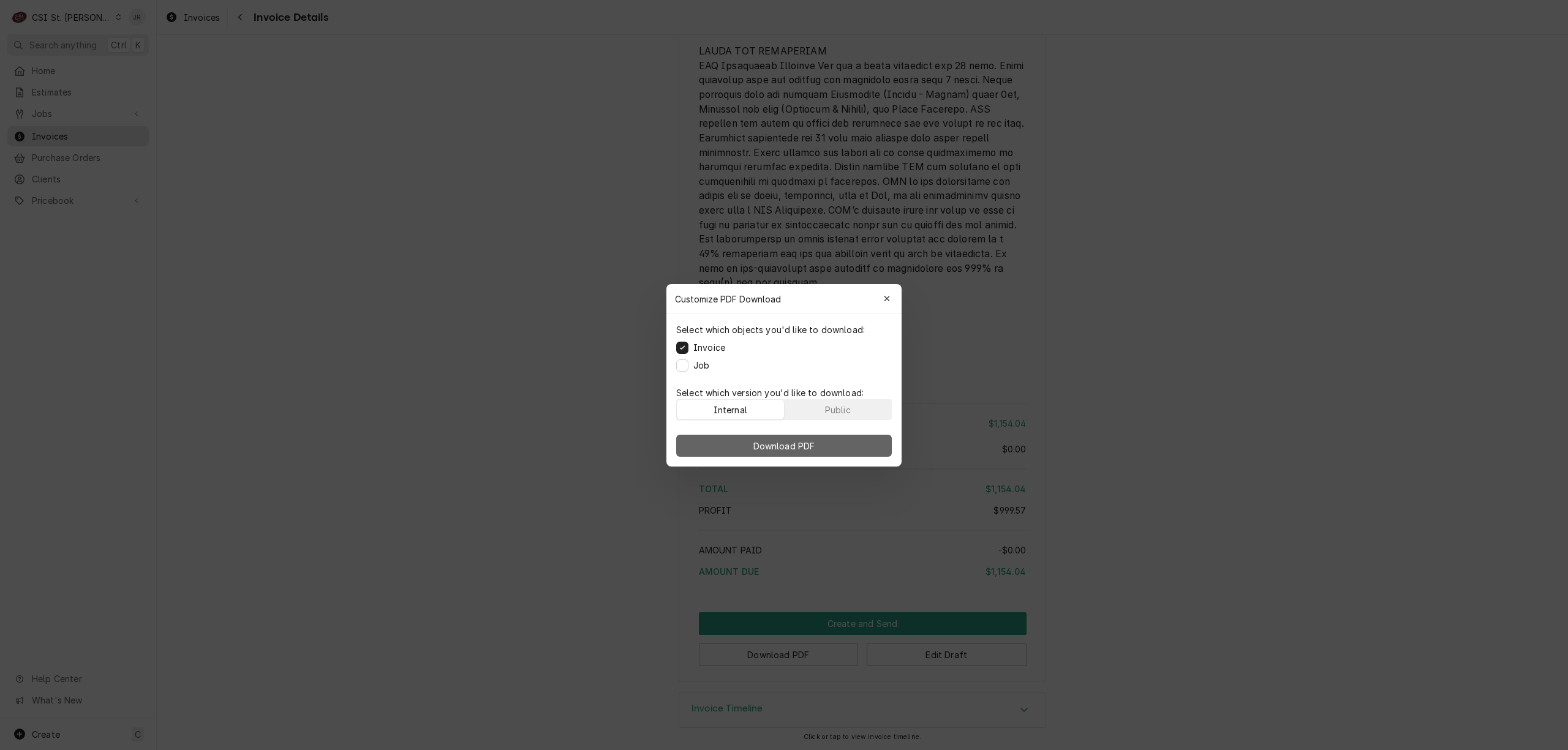
click at [756, 452] on button "Download PDF" at bounding box center [784, 445] width 216 height 22
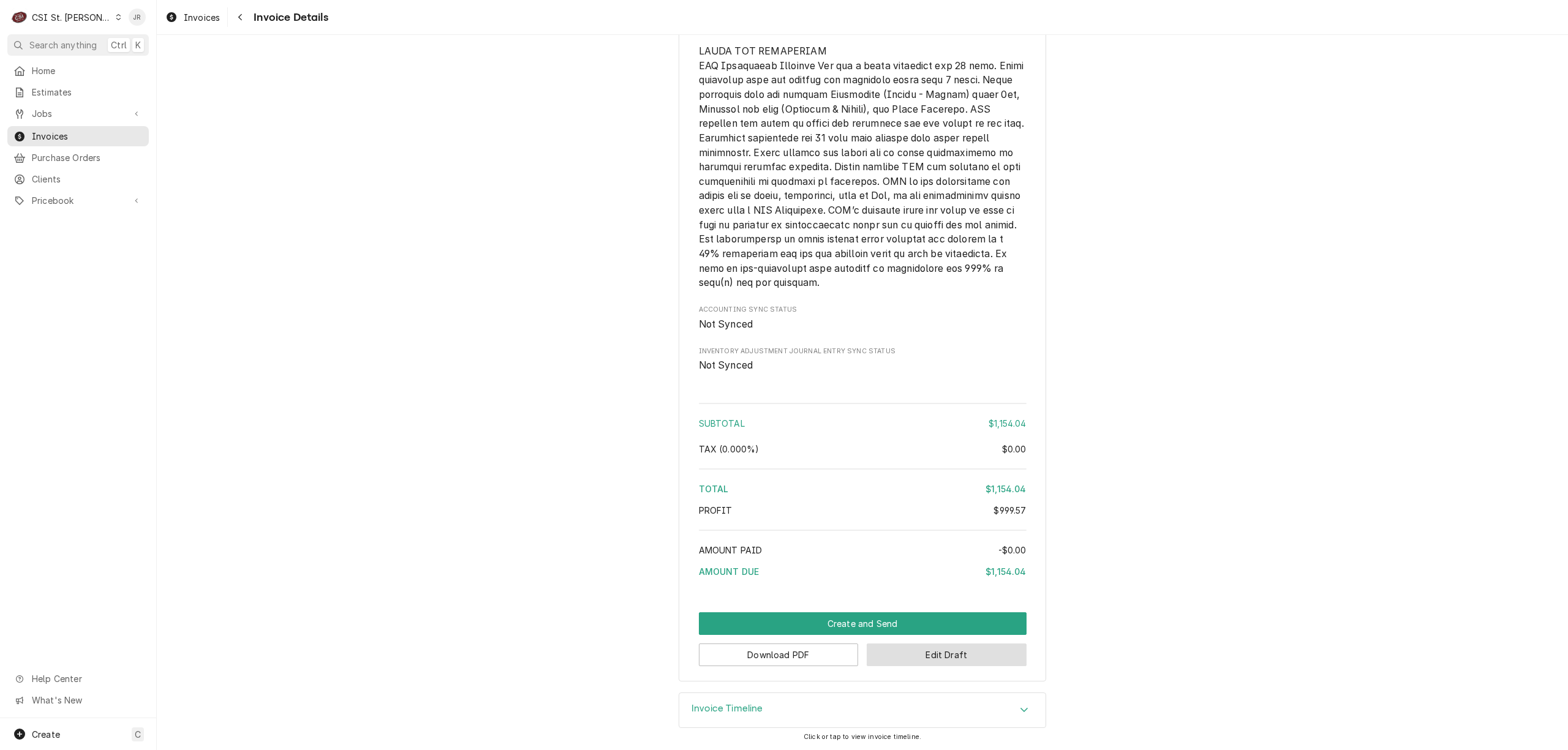
click at [965, 660] on button "Edit Draft" at bounding box center [946, 655] width 160 height 23
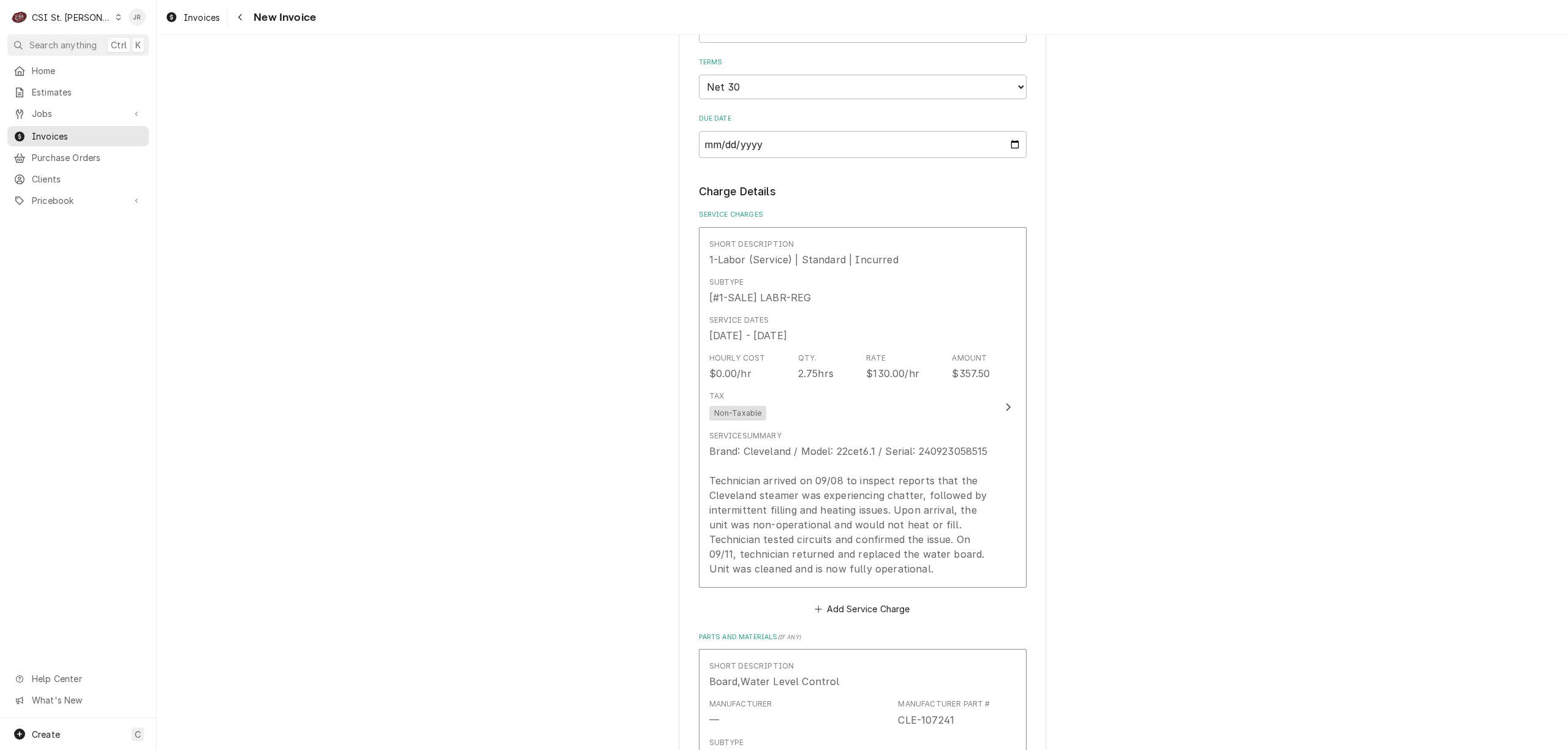
scroll to position [898, 0]
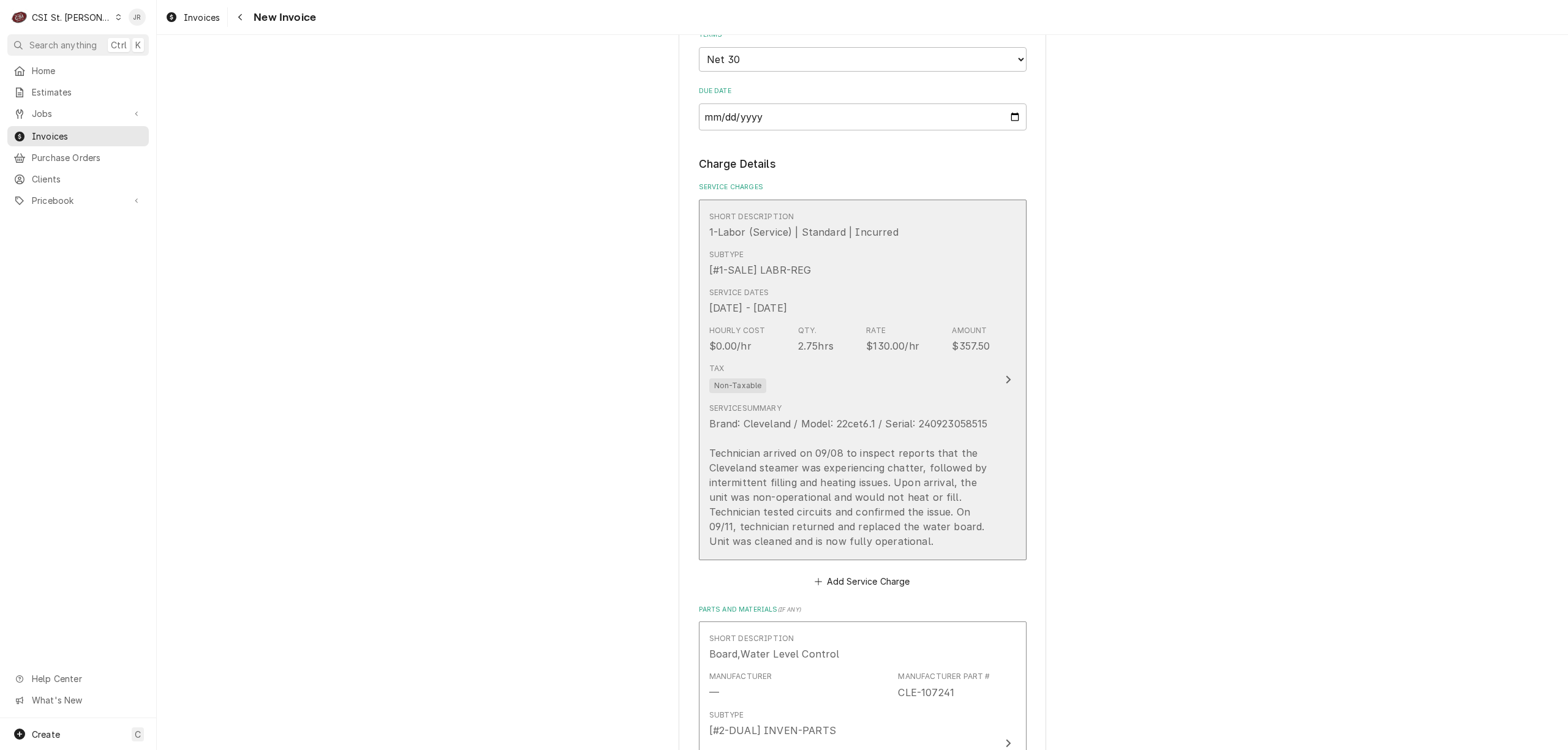
click at [930, 319] on div "Service Dates [DATE] - [DATE]" at bounding box center [850, 301] width 281 height 38
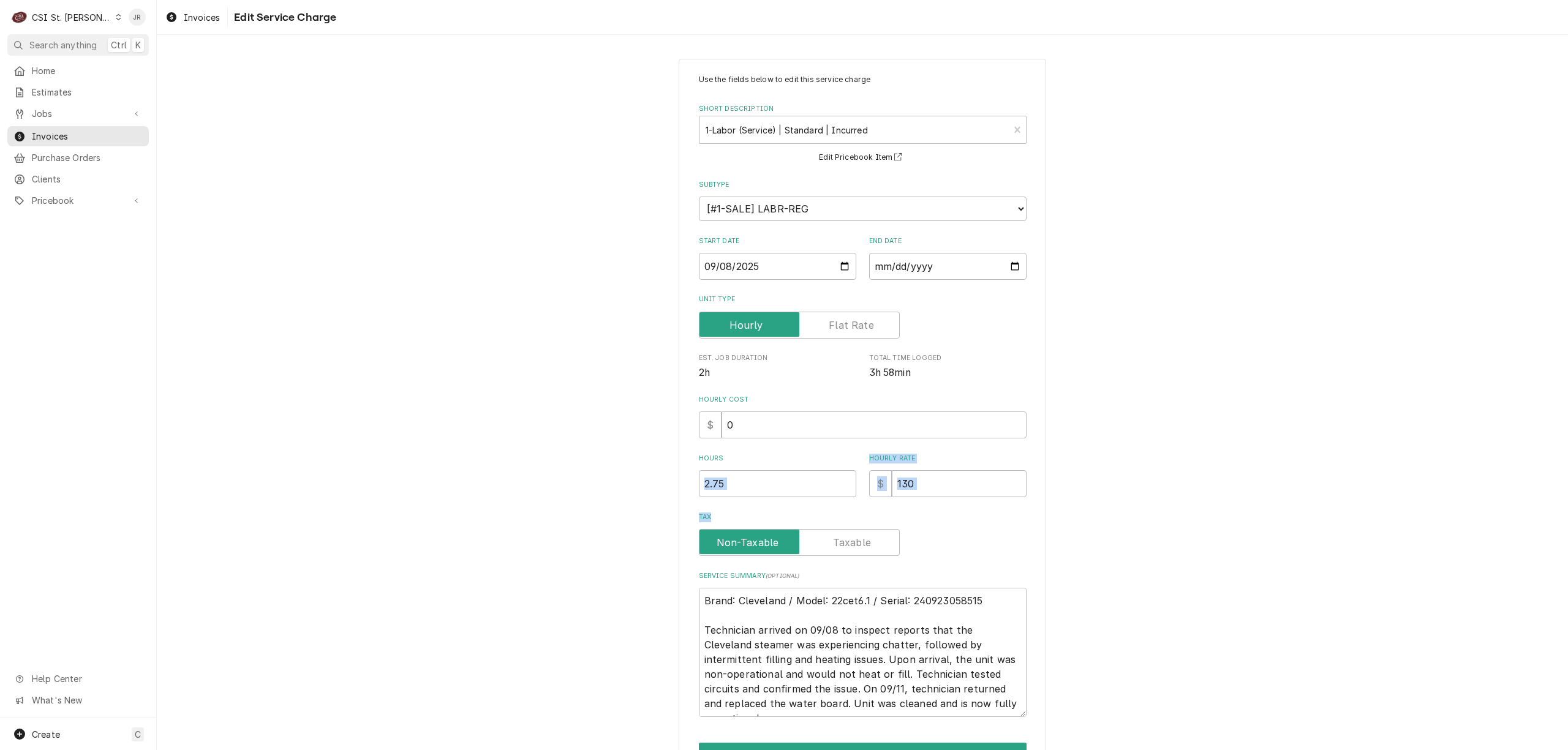
drag, startPoint x: 815, startPoint y: 505, endPoint x: 655, endPoint y: 467, distance: 164.5
click at [655, 467] on div "Use the fields below to edit this service charge Short Description 1-Labor (Ser…" at bounding box center [862, 435] width 1411 height 775
click at [951, 482] on input "130" at bounding box center [959, 483] width 135 height 27
click at [950, 482] on input "130" at bounding box center [959, 483] width 135 height 27
drag, startPoint x: 947, startPoint y: 482, endPoint x: 750, endPoint y: 463, distance: 197.9
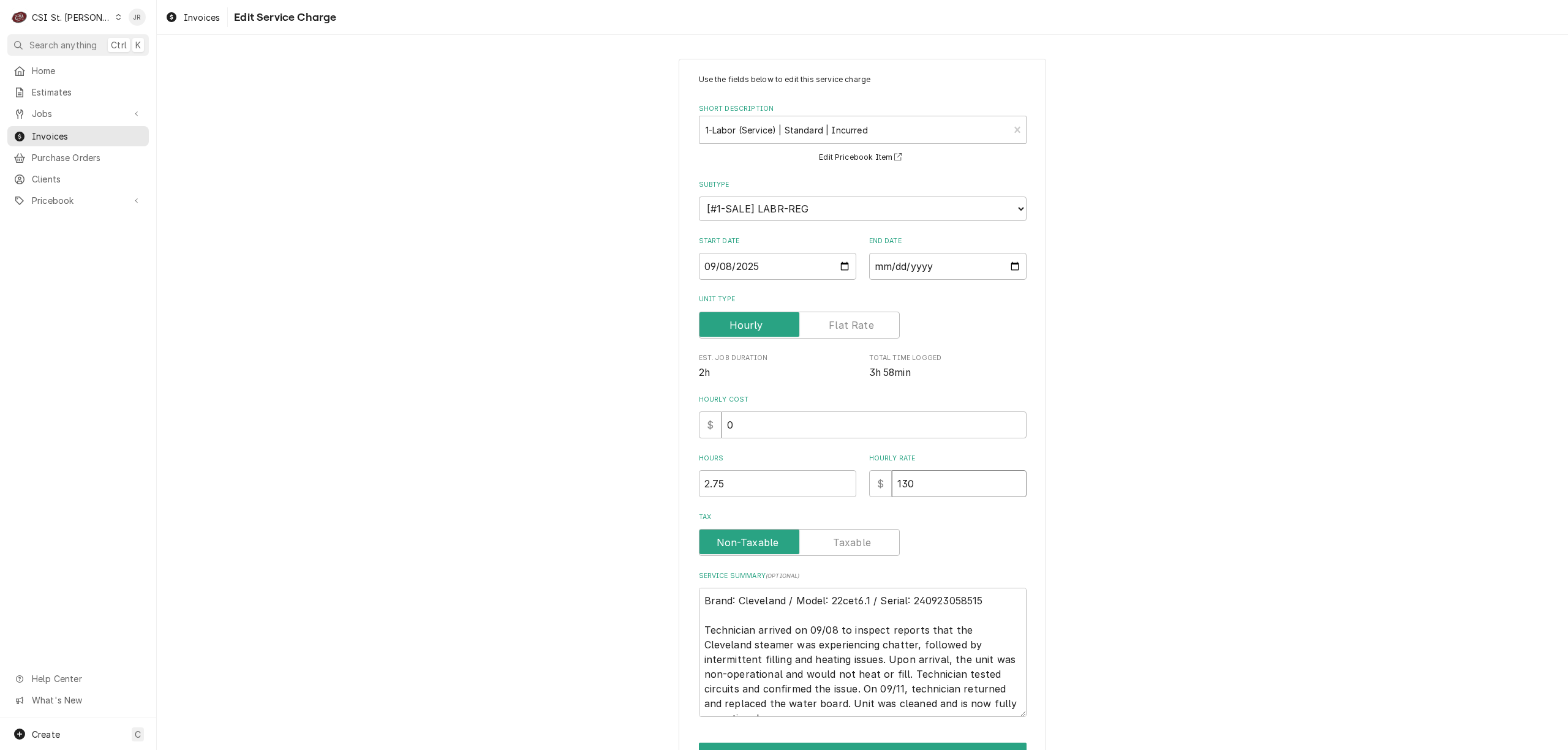
click at [746, 465] on div "Hours 2.75 Hourly Rate $ 130" at bounding box center [862, 475] width 328 height 43
type textarea "x"
type input "0"
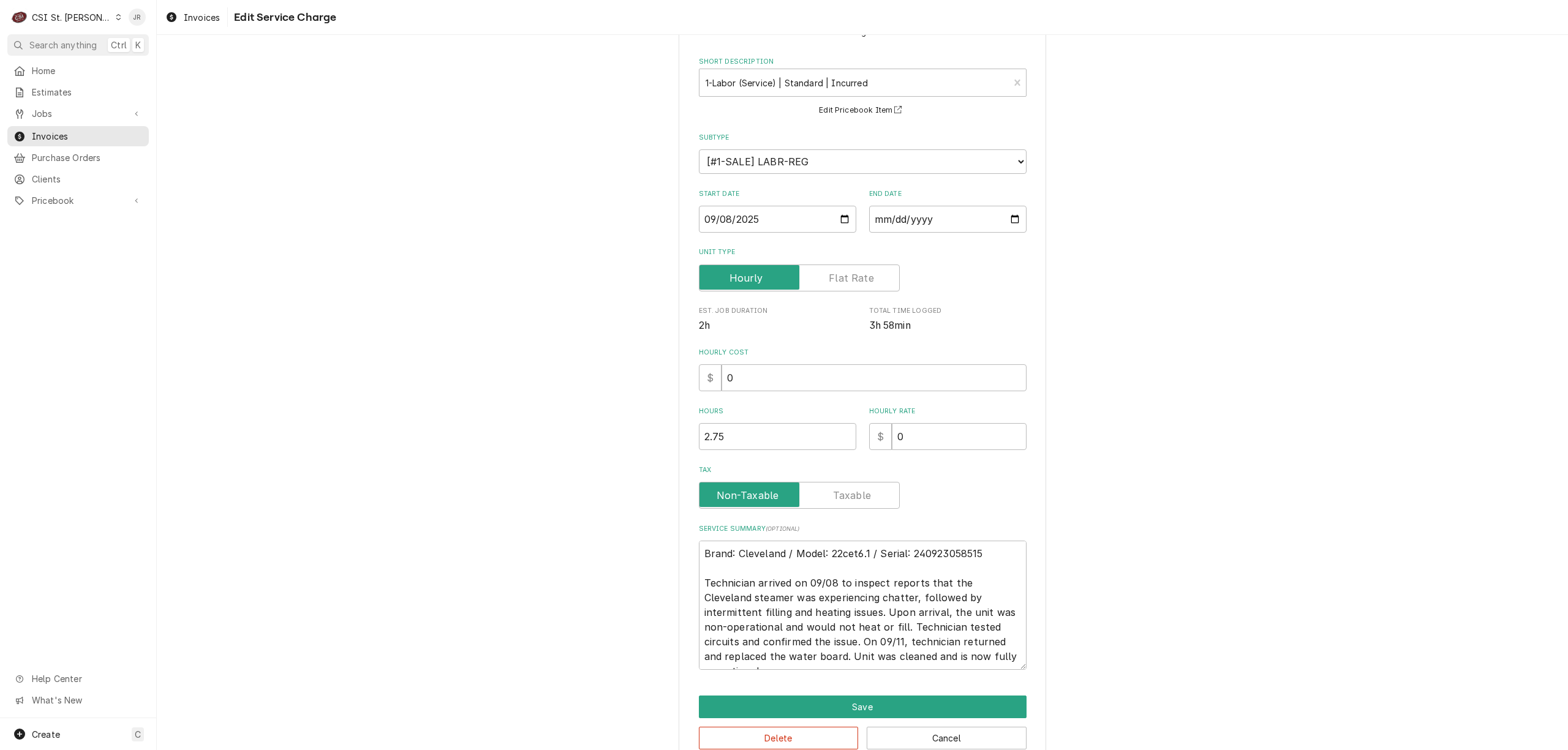
scroll to position [73, 0]
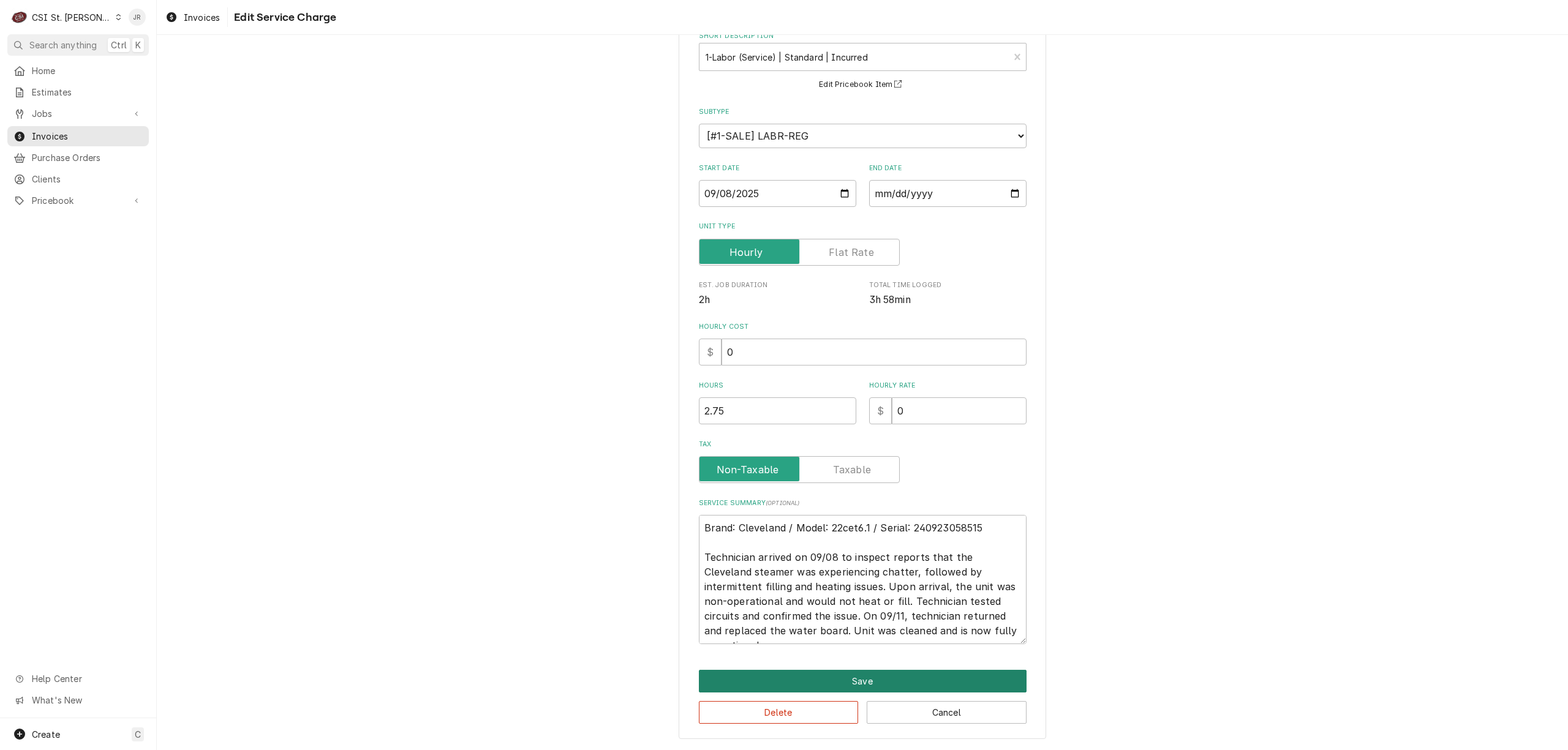
click at [879, 680] on button "Save" at bounding box center [862, 681] width 328 height 23
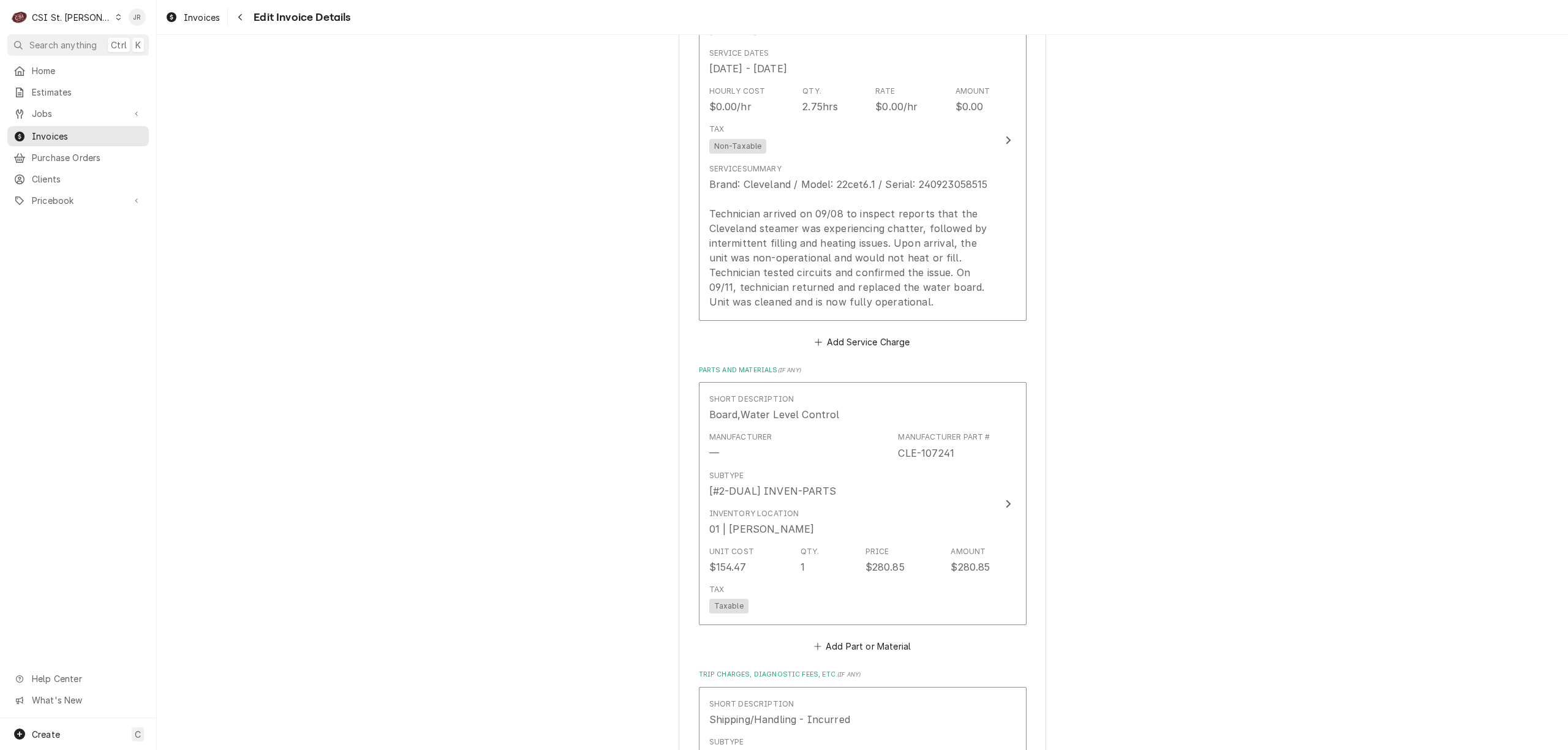
scroll to position [1373, 0]
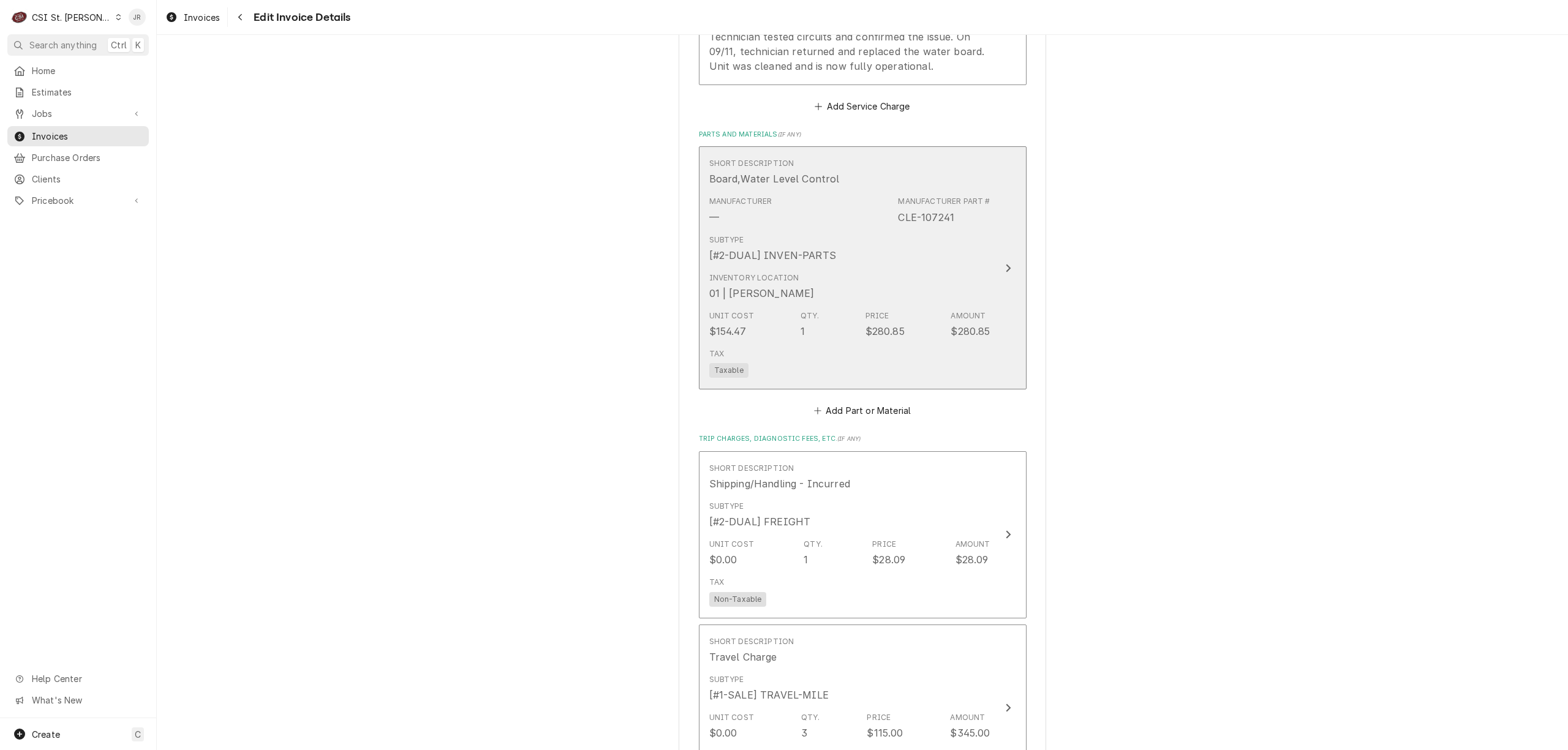
click at [903, 270] on div "Inventory Location 01 | TOM LEMBKE" at bounding box center [850, 287] width 281 height 38
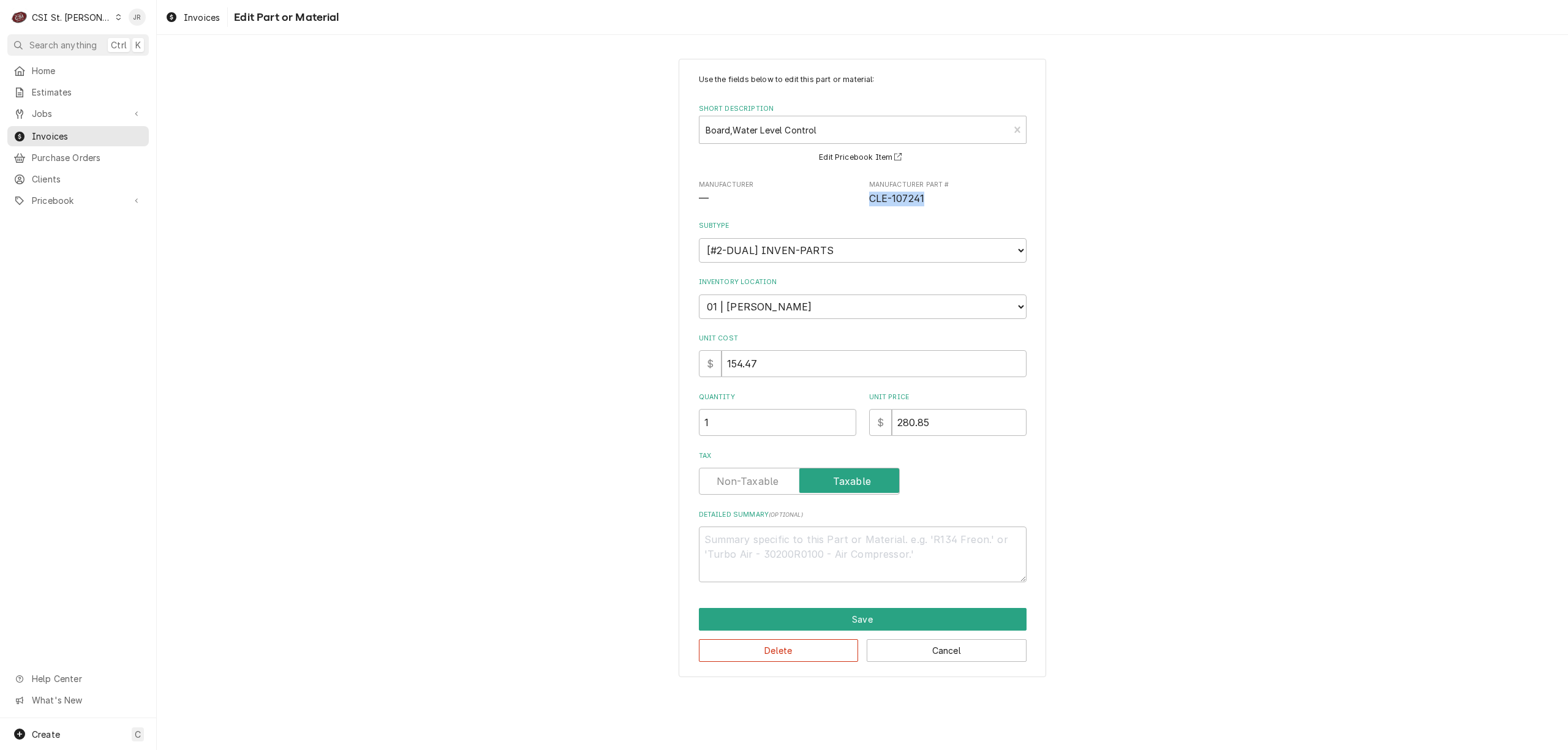
drag, startPoint x: 951, startPoint y: 197, endPoint x: 875, endPoint y: 199, distance: 76.0
click at [872, 199] on span "CLE-107241" at bounding box center [948, 199] width 157 height 14
copy span "CLE-107241"
drag, startPoint x: 808, startPoint y: 647, endPoint x: 997, endPoint y: 665, distance: 189.9
click at [1012, 670] on div "Use the fields below to edit this part or material: Short Description Board,Wat…" at bounding box center [862, 368] width 368 height 619
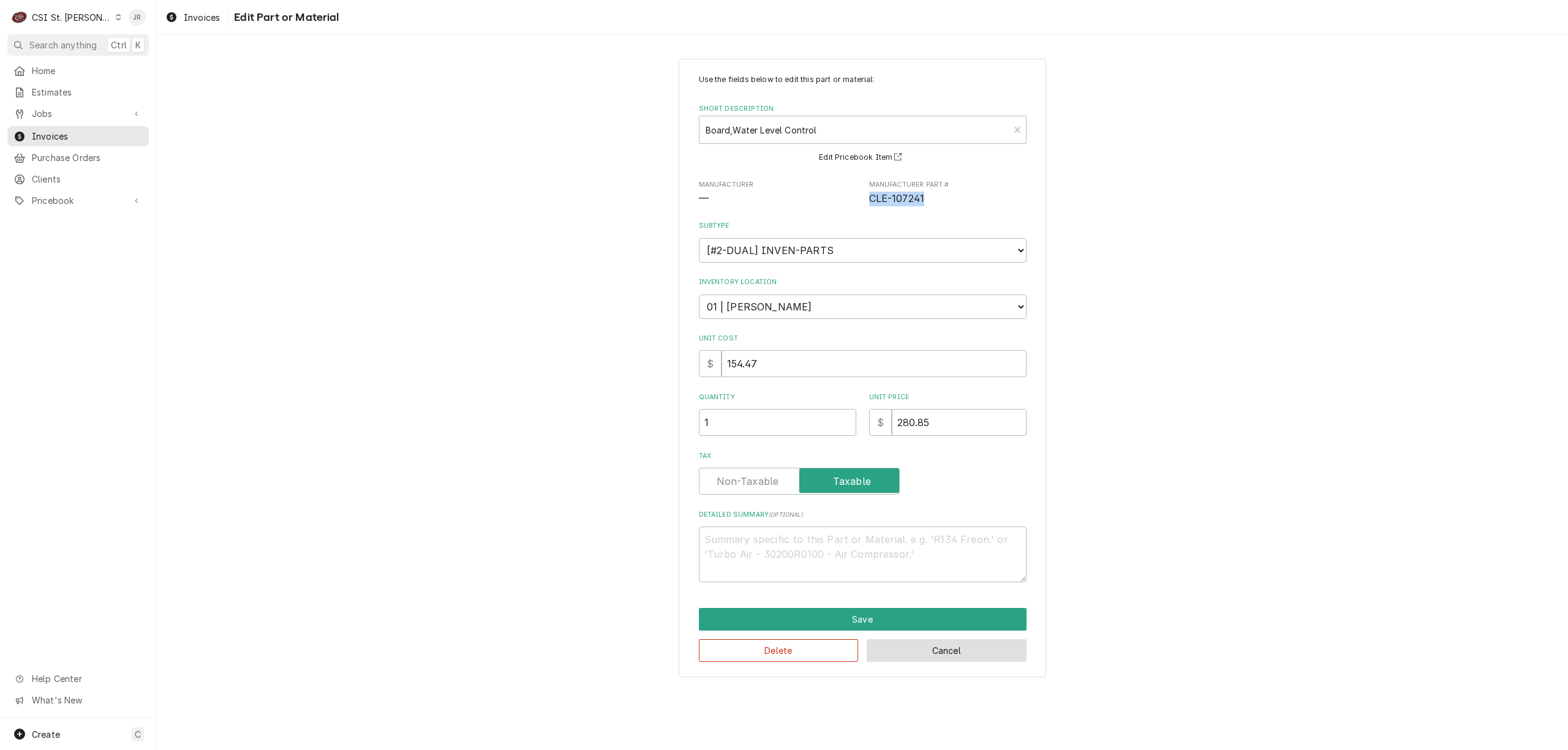
click at [975, 655] on button "Cancel" at bounding box center [946, 651] width 160 height 23
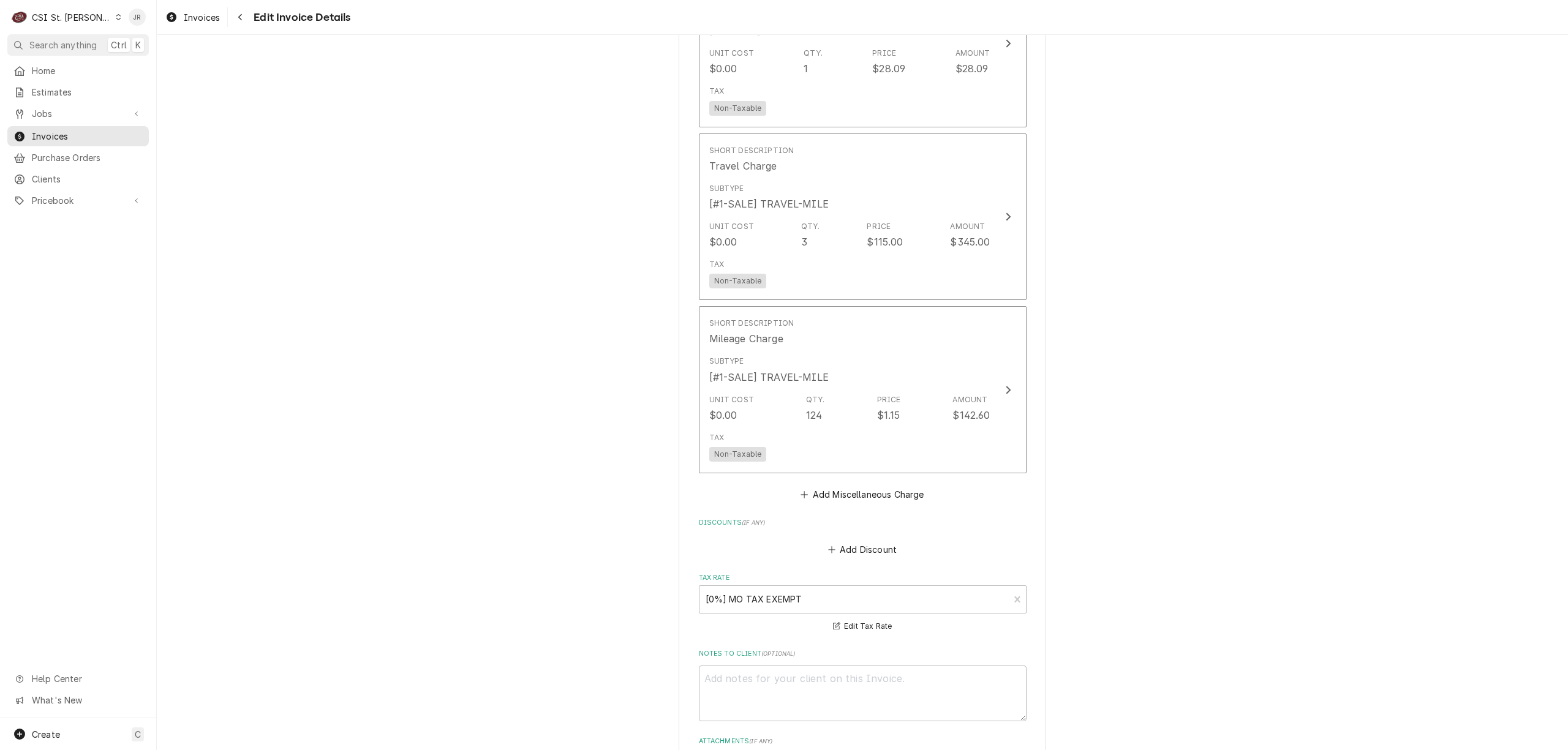
scroll to position [2051, 0]
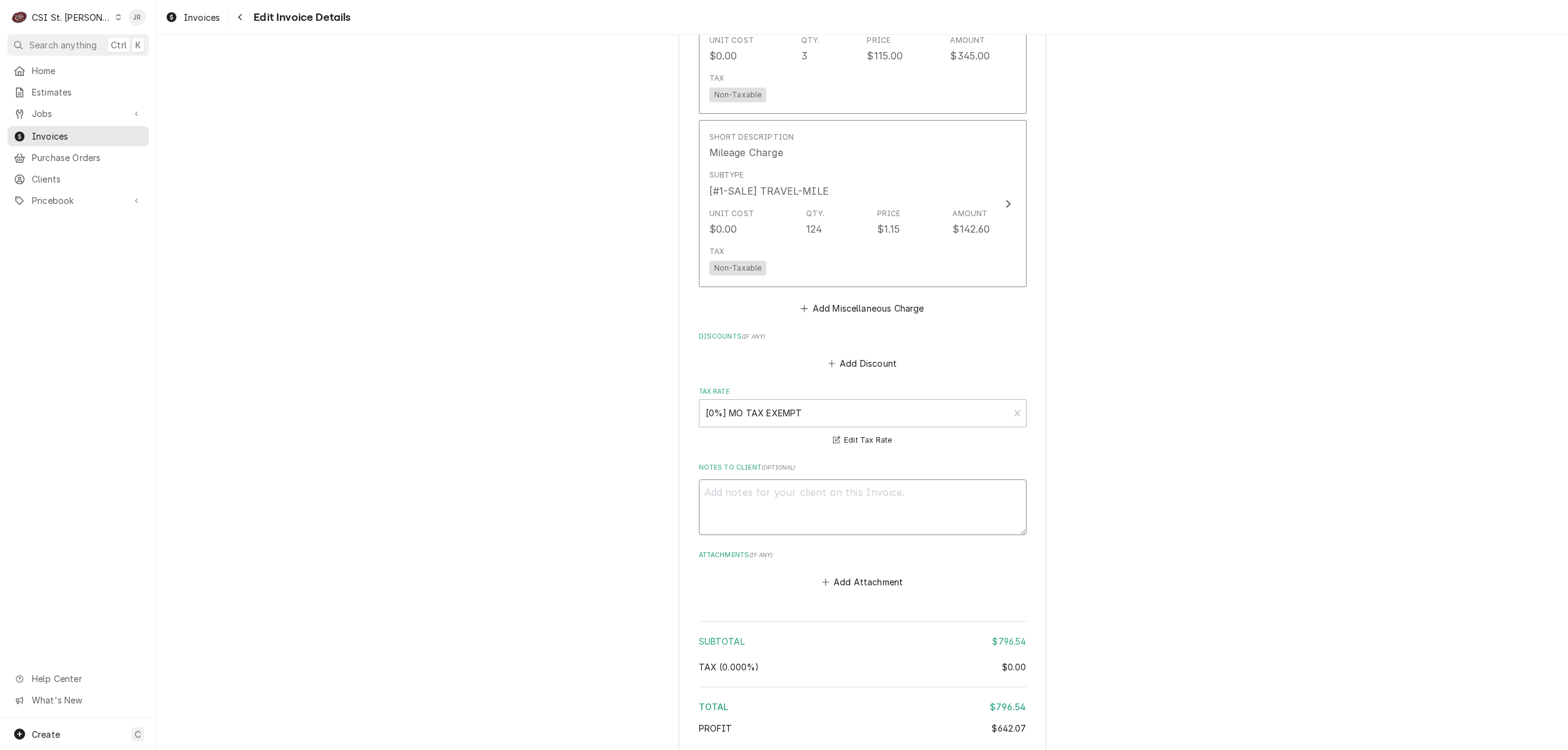
click at [886, 495] on textarea "Notes to Client ( optional )" at bounding box center [862, 507] width 328 height 56
paste textarea "CLE-107241"
type textarea "x"
type textarea "CLE-107241"
type textarea "x"
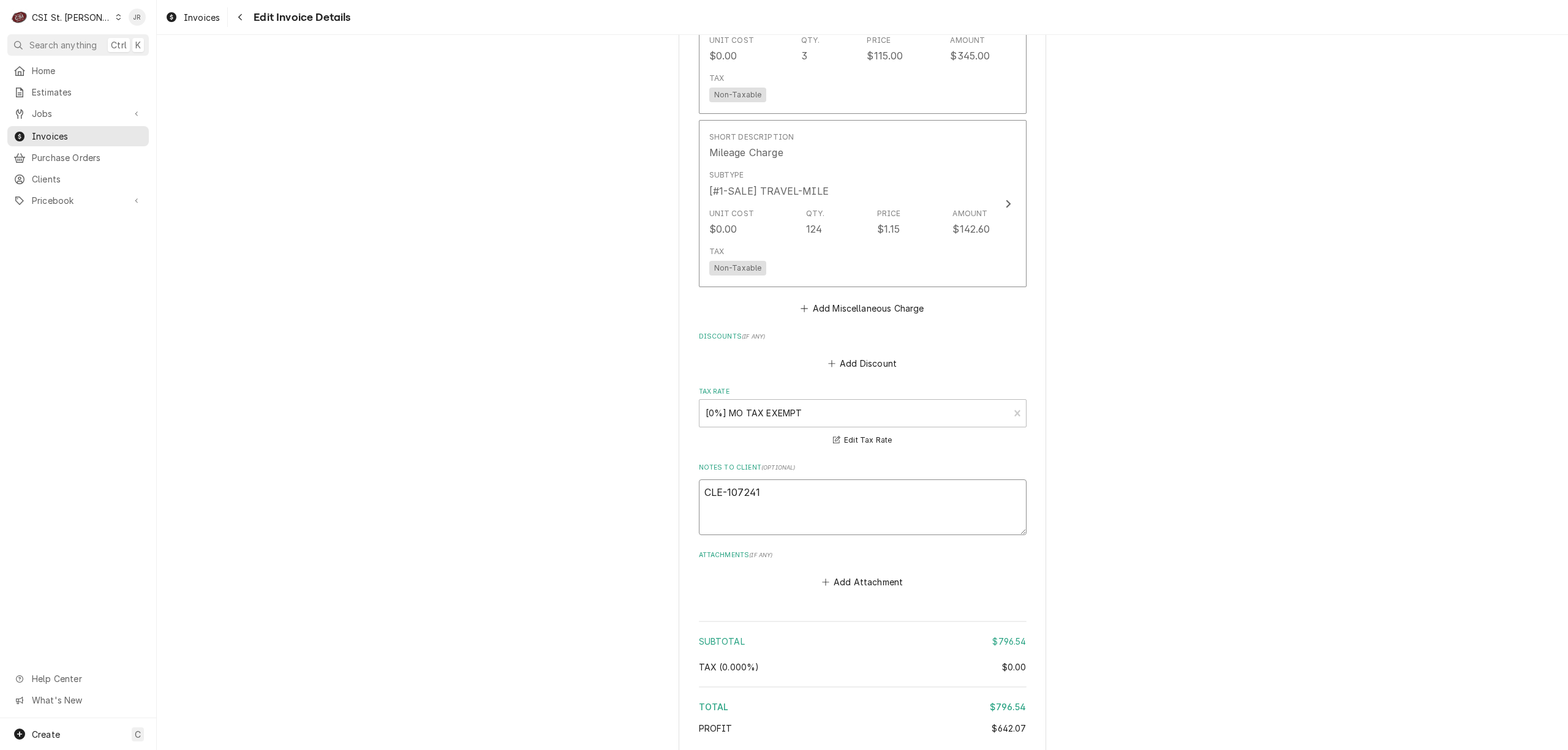
type textarea "PCLE-107241"
type textarea "x"
type textarea "PaCLE-107241"
type textarea "x"
type textarea "ParCLE-107241"
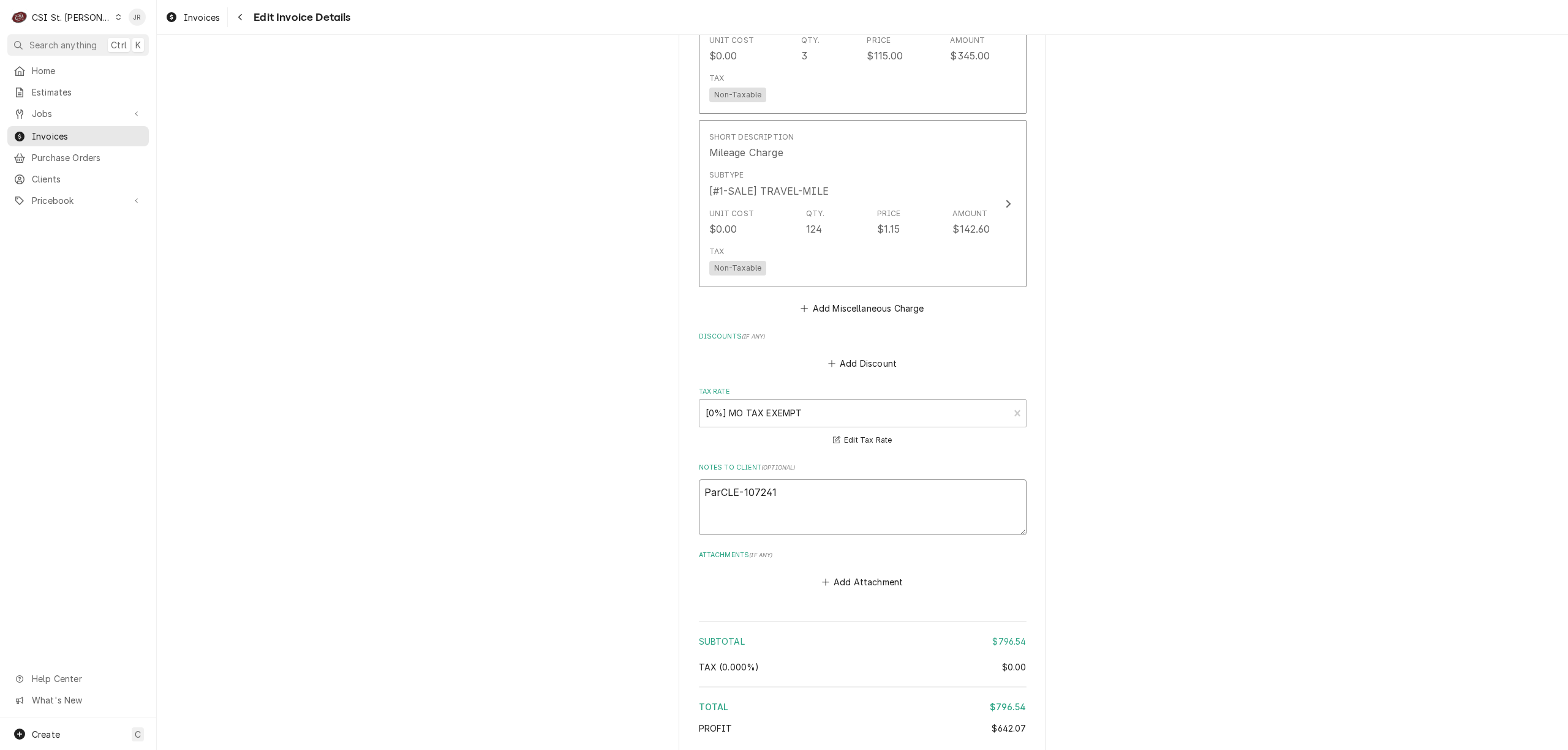
type textarea "x"
type textarea "PartCLE-107241"
type textarea "x"
type textarea "PartsCLE-107241"
type textarea "x"
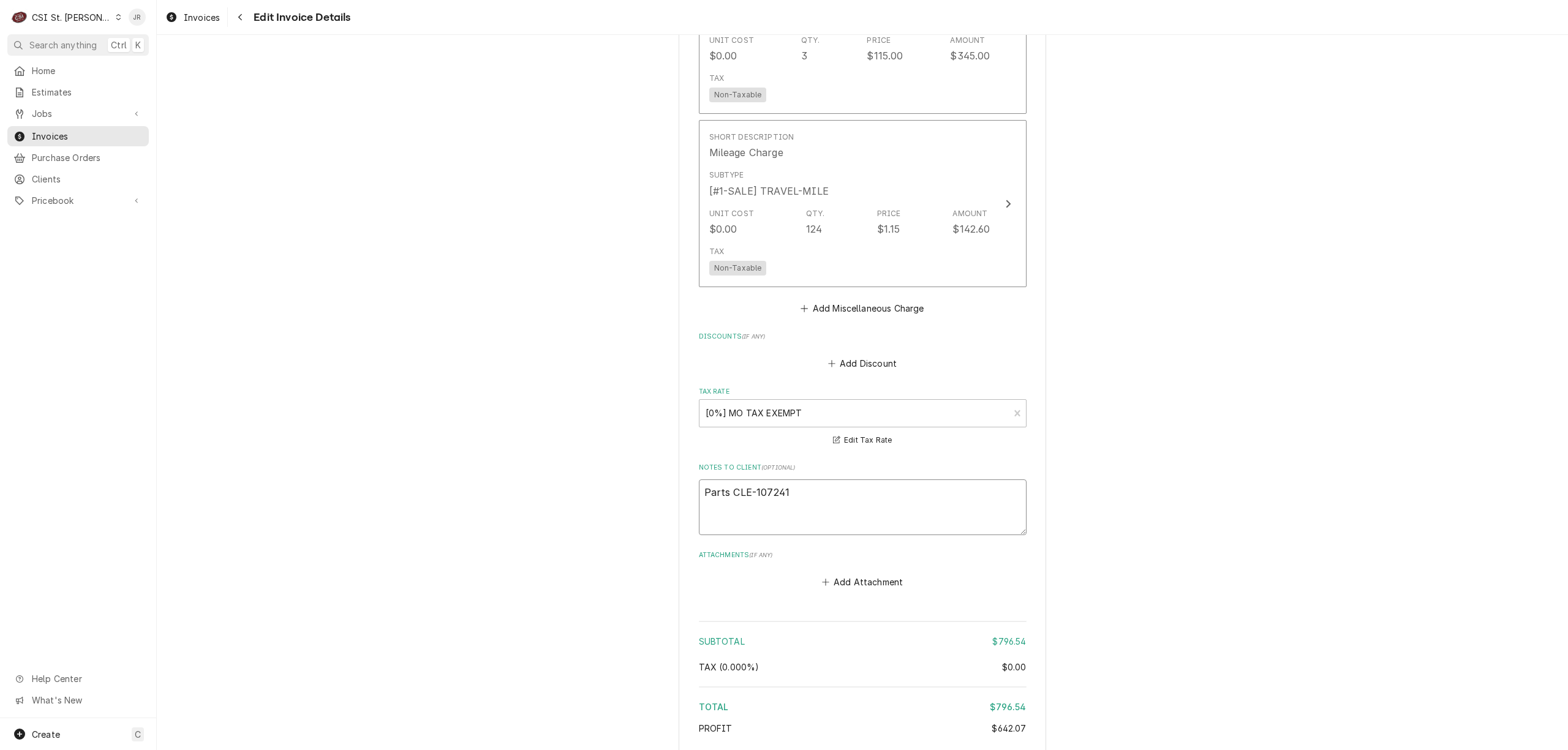
type textarea "Parts CLE-107241"
click at [818, 490] on textarea "Parts CLE-107241" at bounding box center [862, 507] width 328 height 56
type textarea "x"
type textarea "Parts CLE-107241"
paste textarea "Board,Water Level Control"
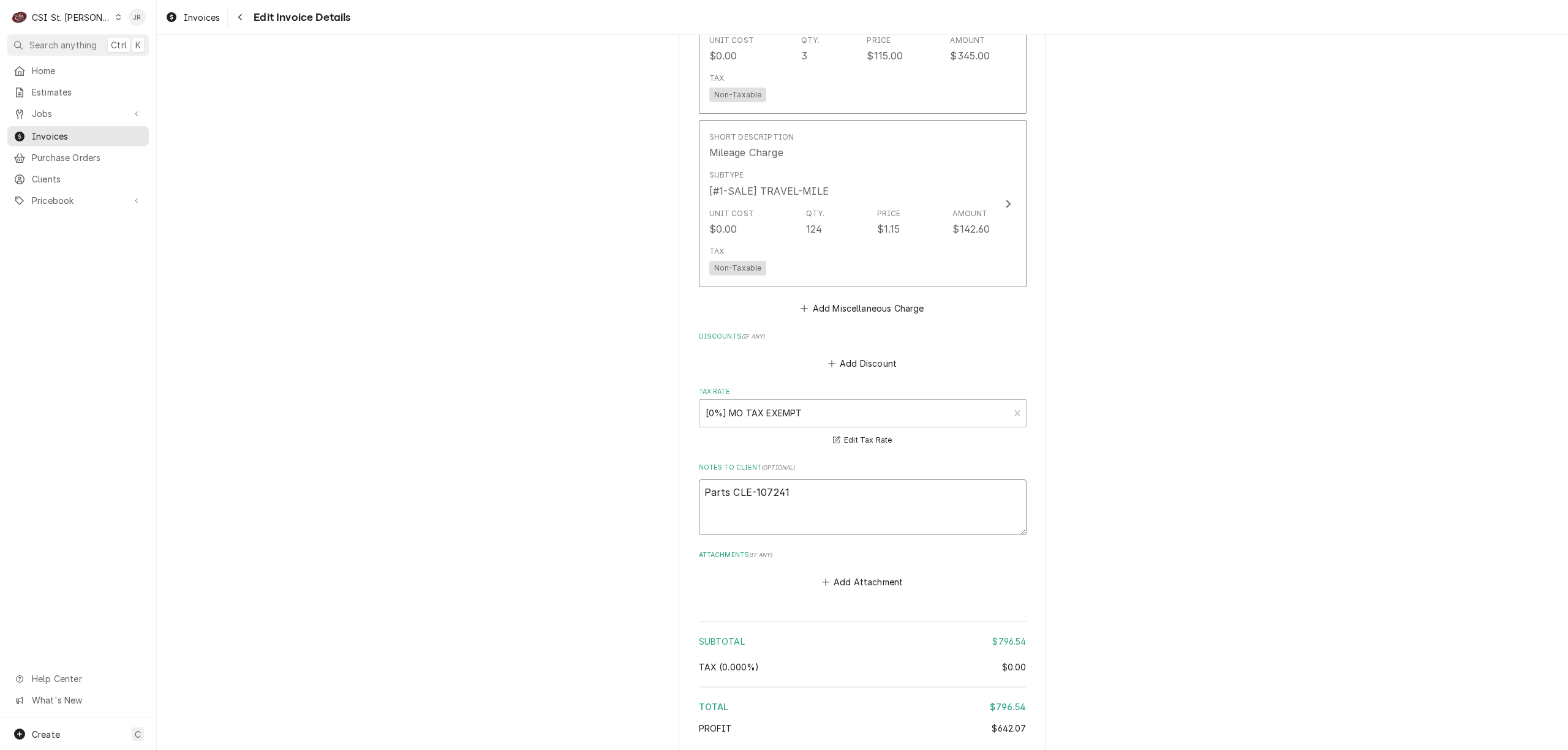
type textarea "x"
type textarea "Parts CLE-107241 Board,Water Level Control"
type textarea "x"
type textarea "Parts CLE-107241 Board,Water Level Control"
type textarea "x"
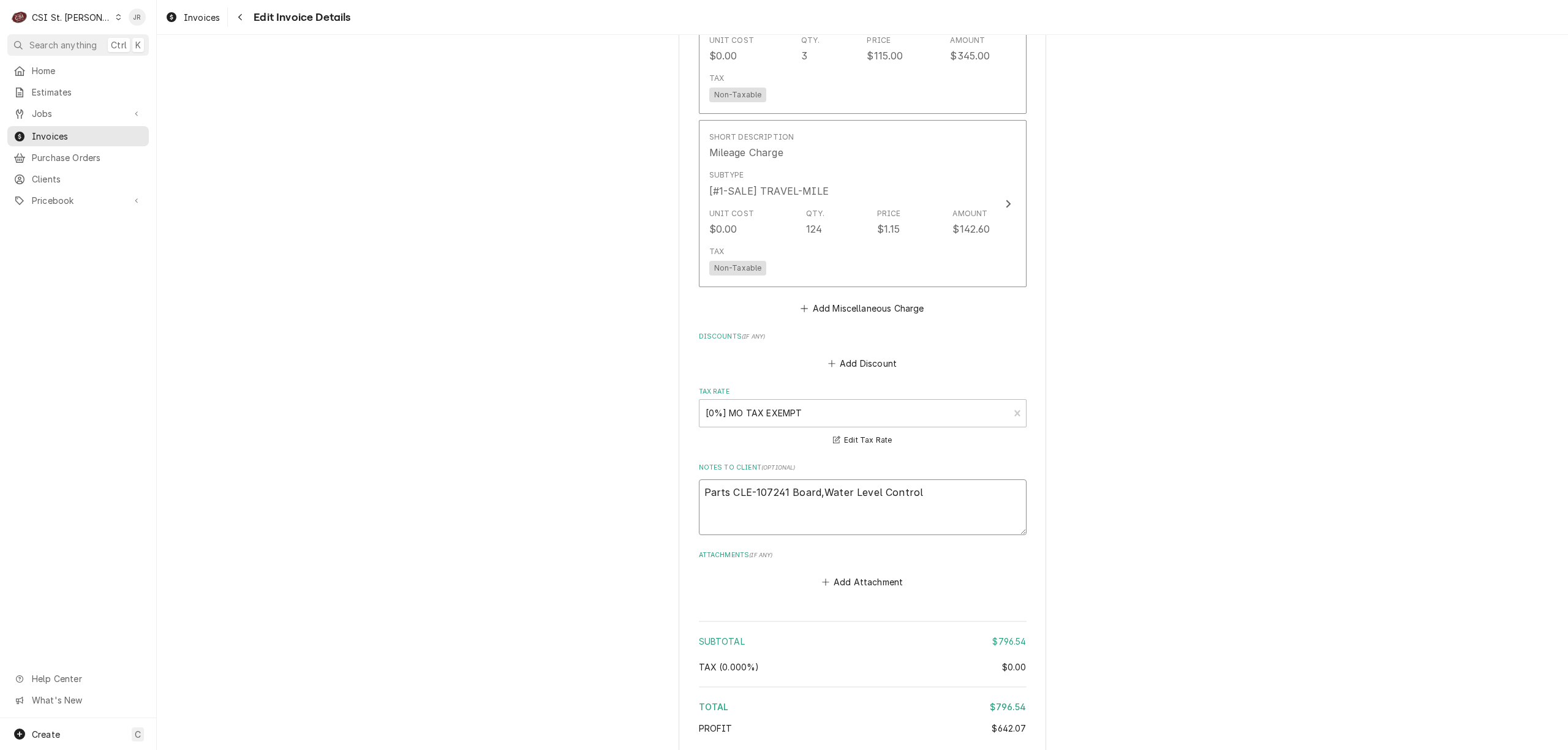
type textarea "Parts CLE-107241 Board,Water Level Control q"
type textarea "x"
type textarea "Parts CLE-107241 Board,Water Level Control qt"
type textarea "x"
type textarea "Parts CLE-107241 Board,Water Level Control qty"
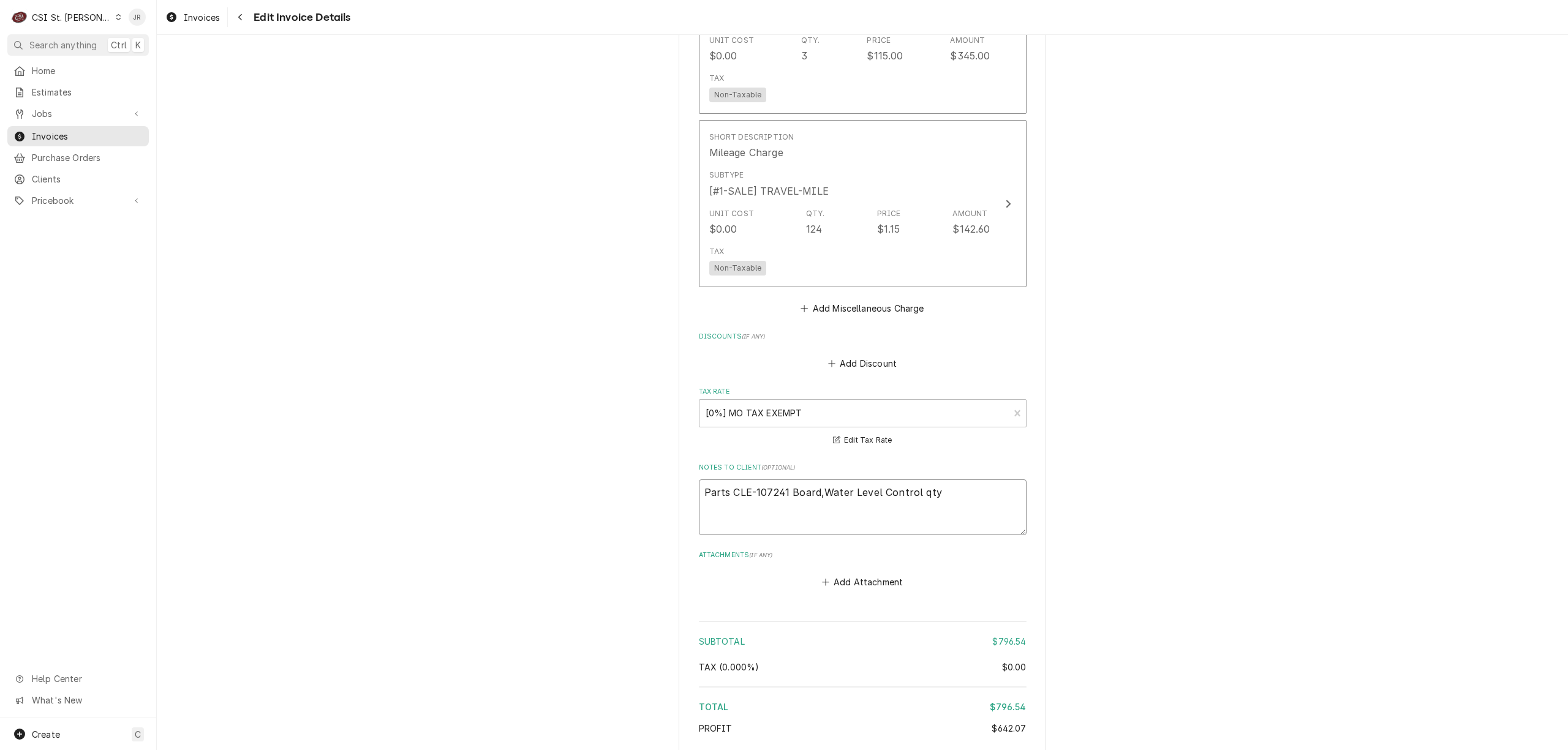
type textarea "x"
type textarea "Parts CLE-107241 Board,Water Level Control qty"
type textarea "x"
type textarea "Parts CLE-107241 Board,Water Level Control qty 1"
type textarea "x"
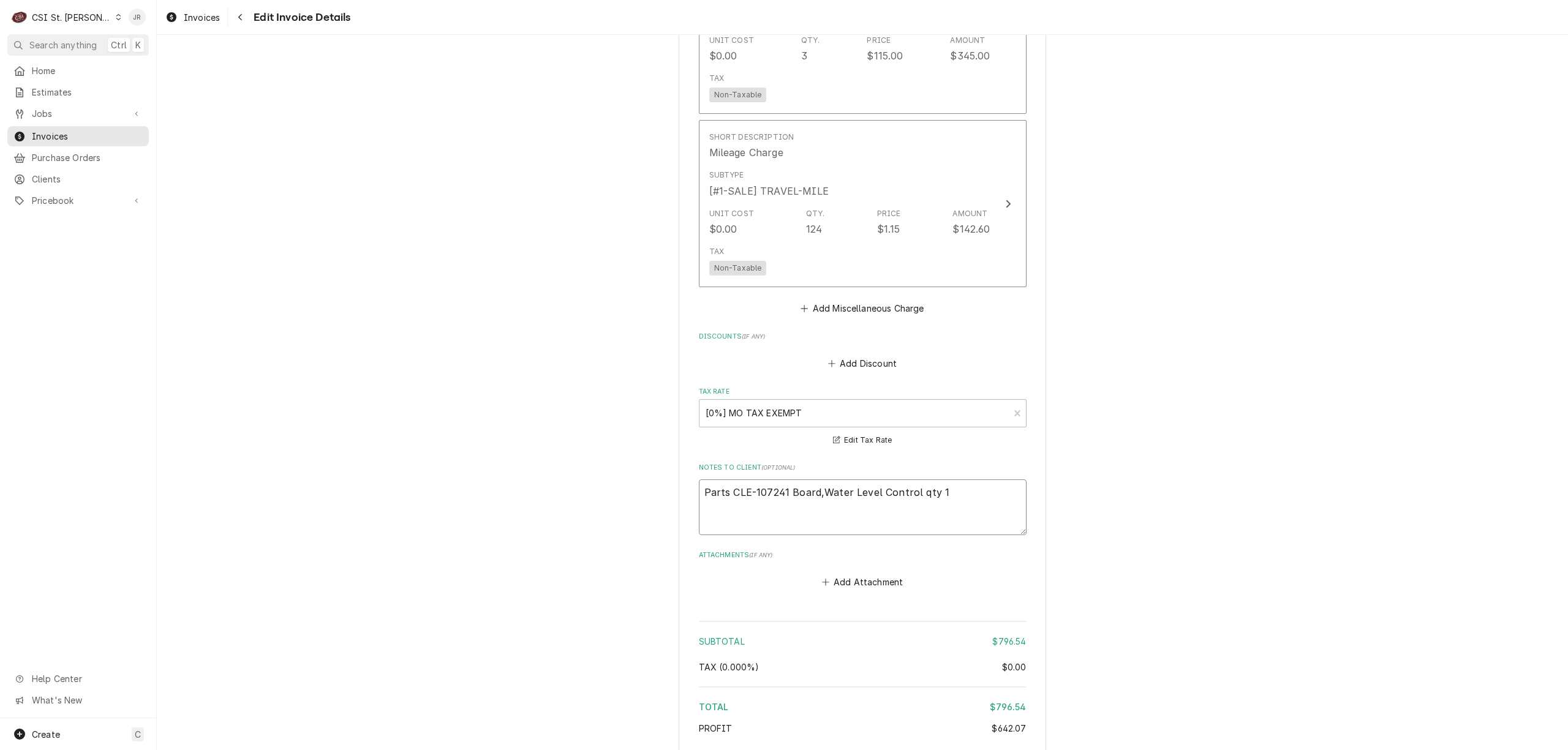
drag, startPoint x: 941, startPoint y: 490, endPoint x: 698, endPoint y: 493, distance: 243.0
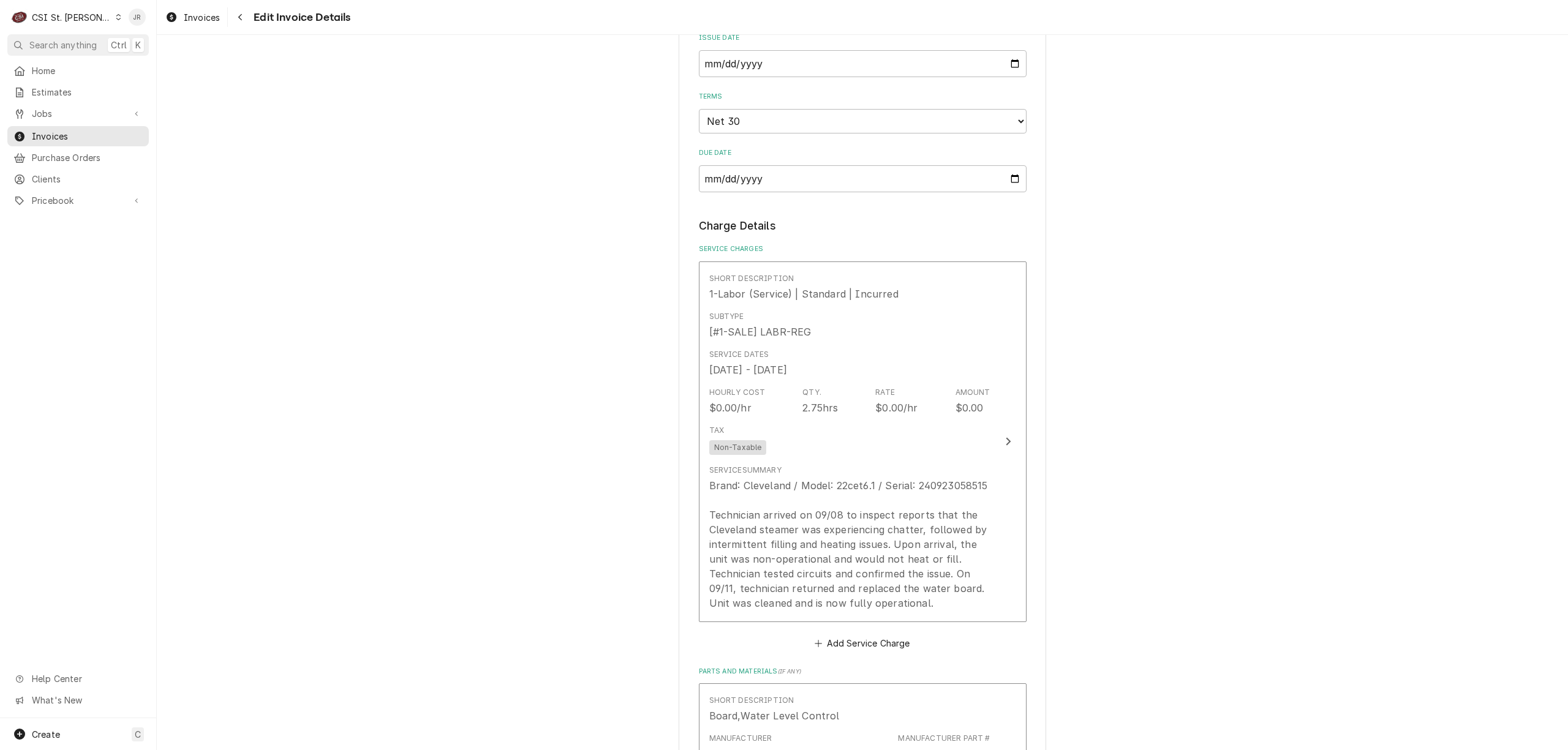
scroll to position [662, 0]
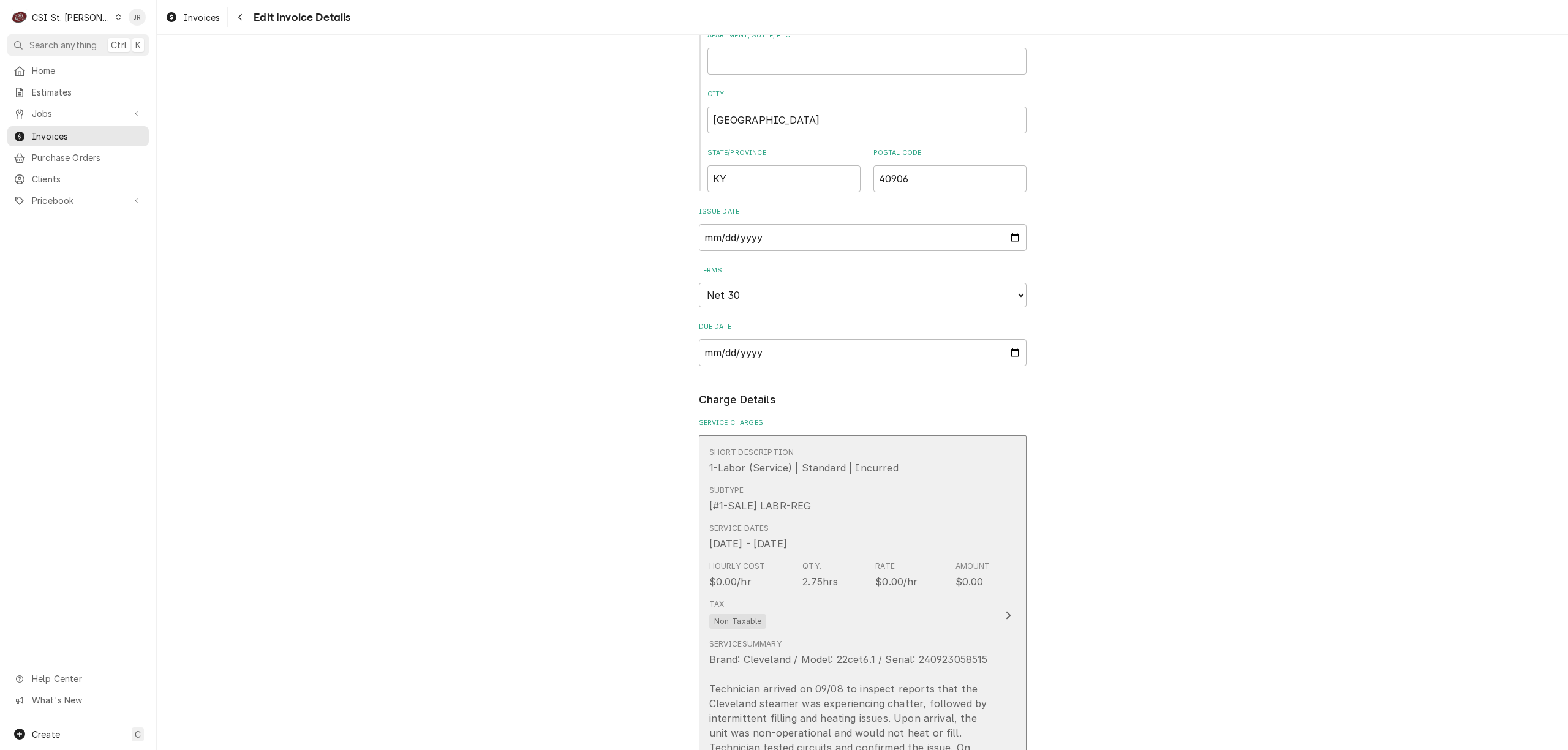
type textarea "Parts CLE-107241 Board,Water Level Control qty 1"
click at [902, 675] on div "Brand: Cleveland / Model: 22cet6.1 / Serial: 240923058515 Technician arrived on…" at bounding box center [850, 718] width 281 height 132
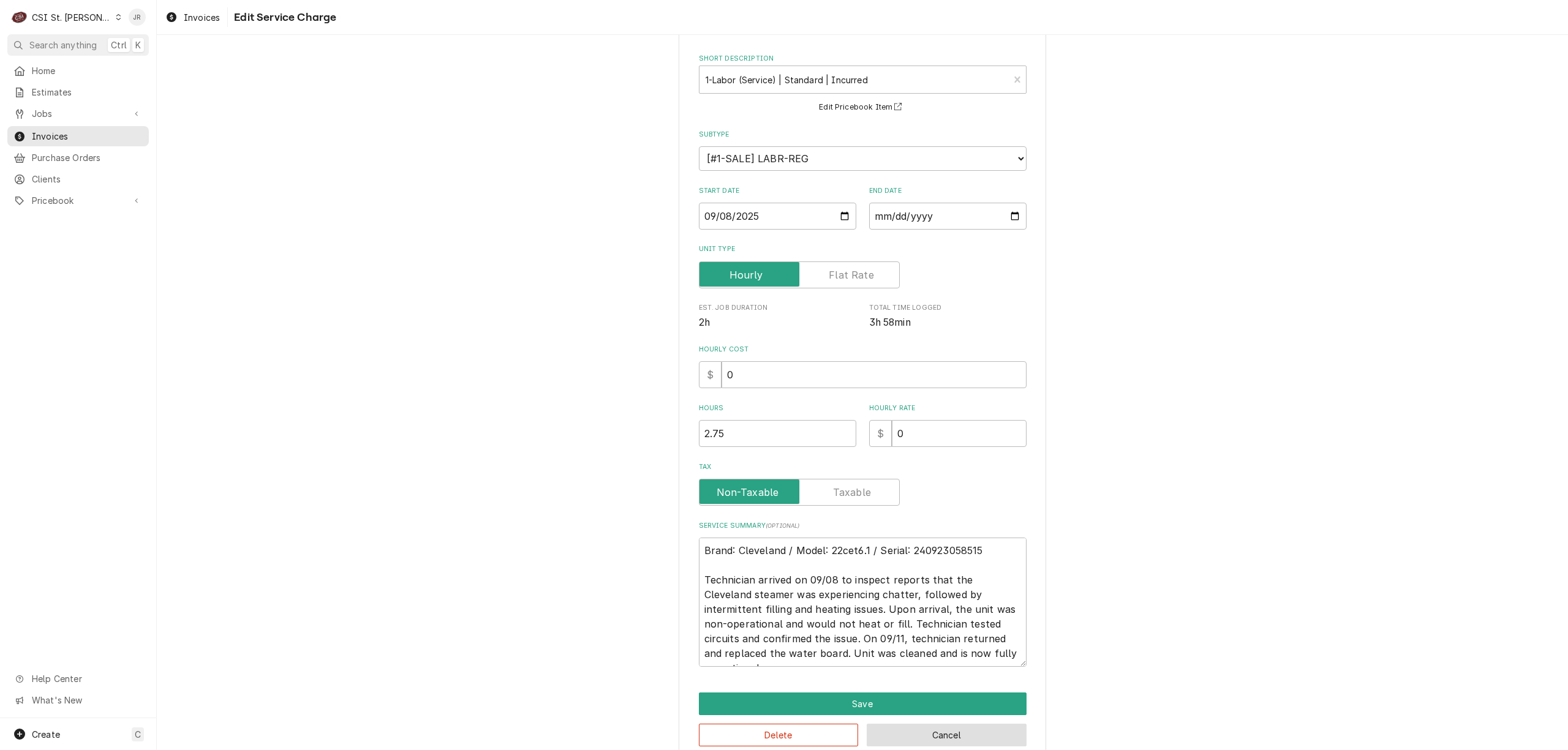
scroll to position [73, 0]
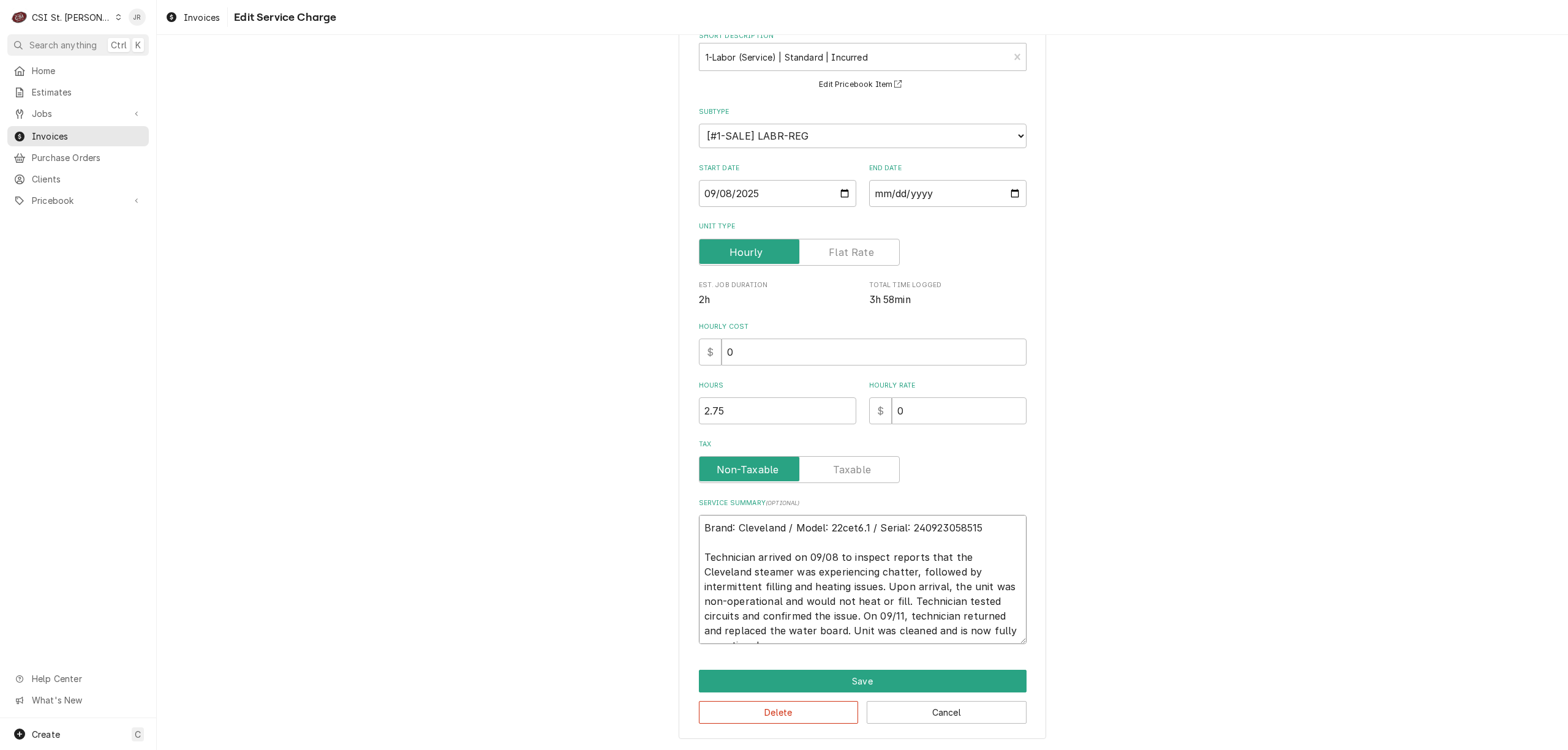
click at [988, 628] on textarea "Brand: Cleveland / Model: 22cet6.1 / Serial: 240923058515 Technician arrived on…" at bounding box center [862, 579] width 328 height 129
type textarea "x"
type textarea "Brand: Cleveland / Model: 22cet6.1 / Serial: 240923058515 Technician arrived on…"
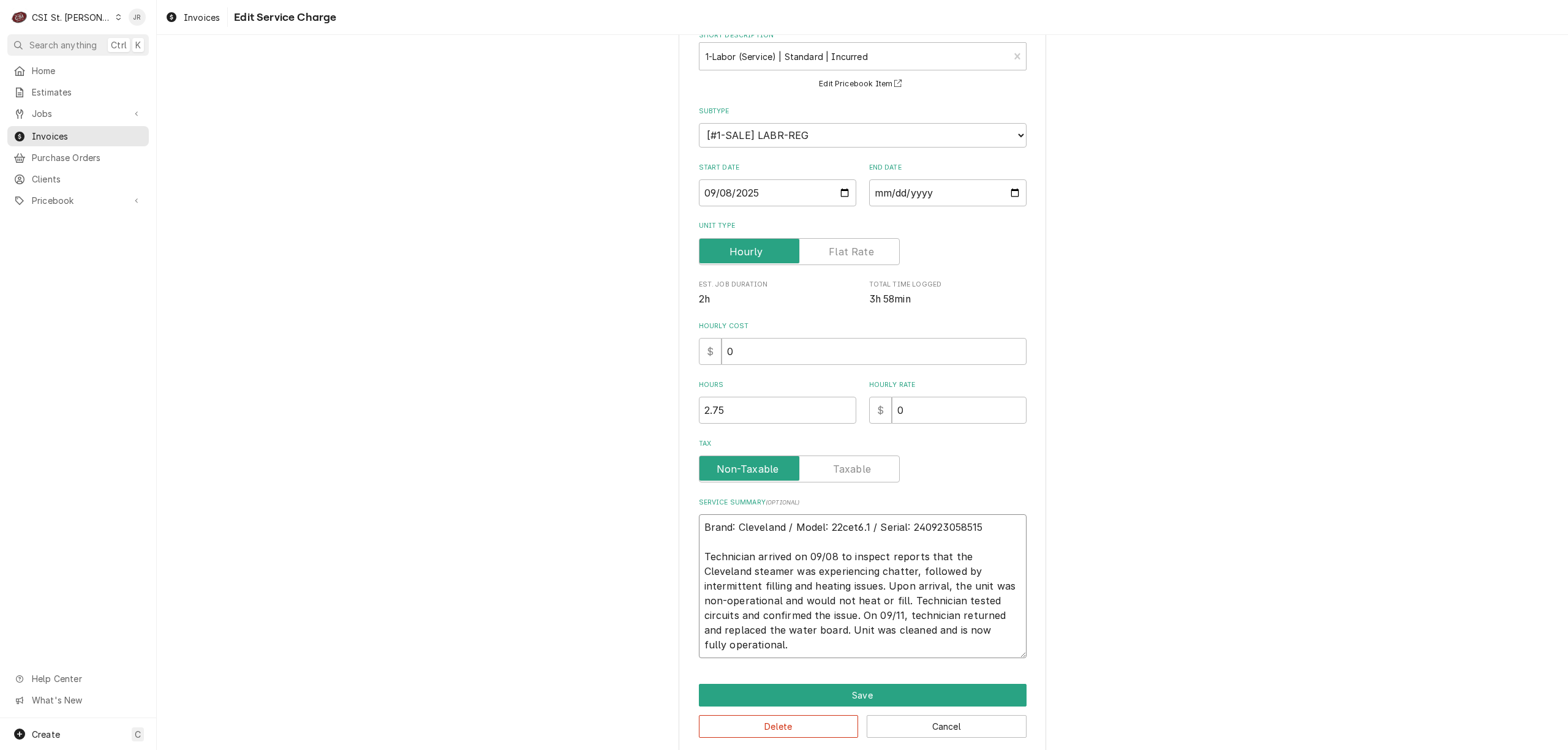
type textarea "x"
type textarea "Brand: Cleveland / Model: 22cet6.1 / Serial: 240923058515 Technician arrived on…"
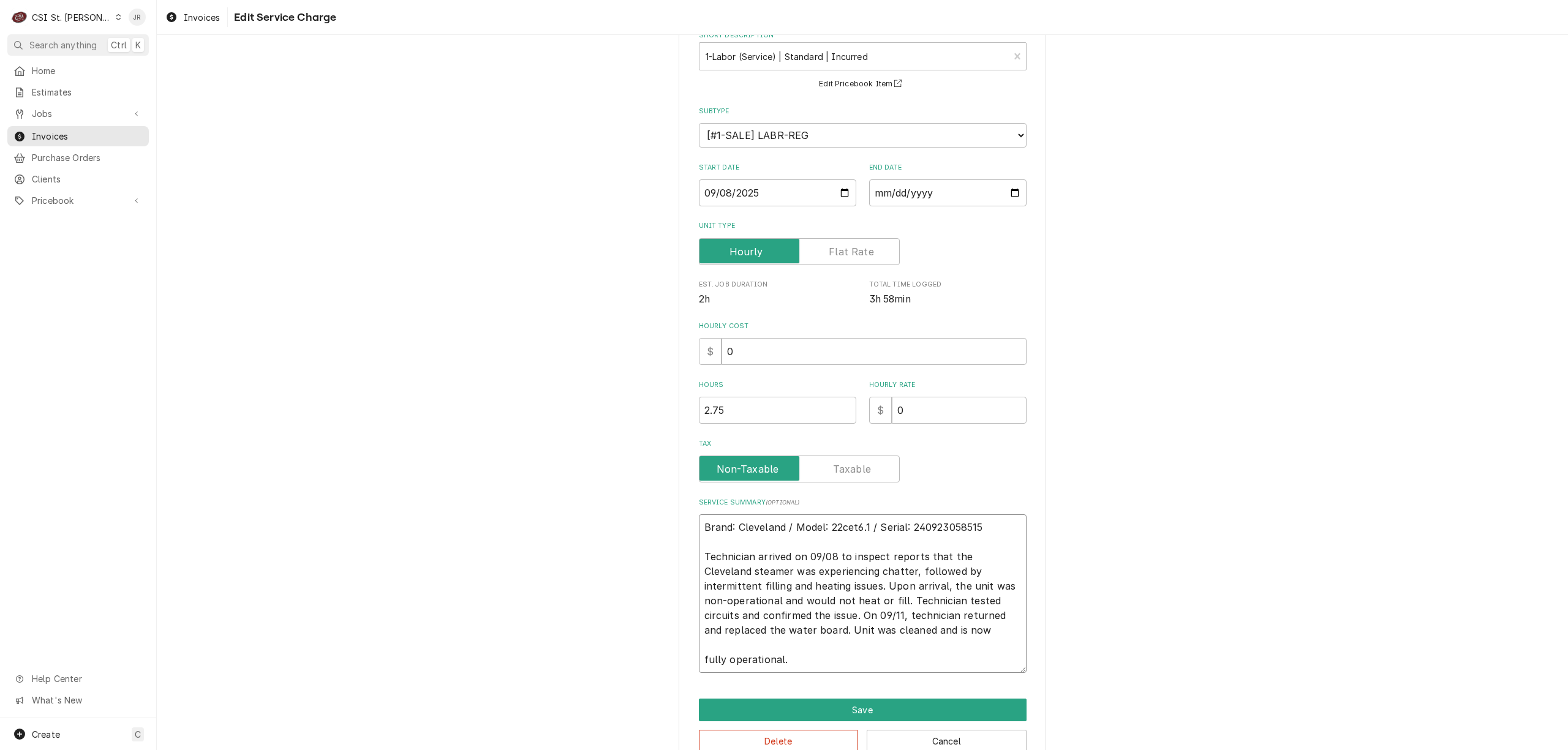
paste textarea "Parts CLE-107241 Board,Water Level Control qty 1"
type textarea "x"
type textarea "Brand: Cleveland / Model: 22cet6.1 / Serial: 240923058515 Technician arrived on…"
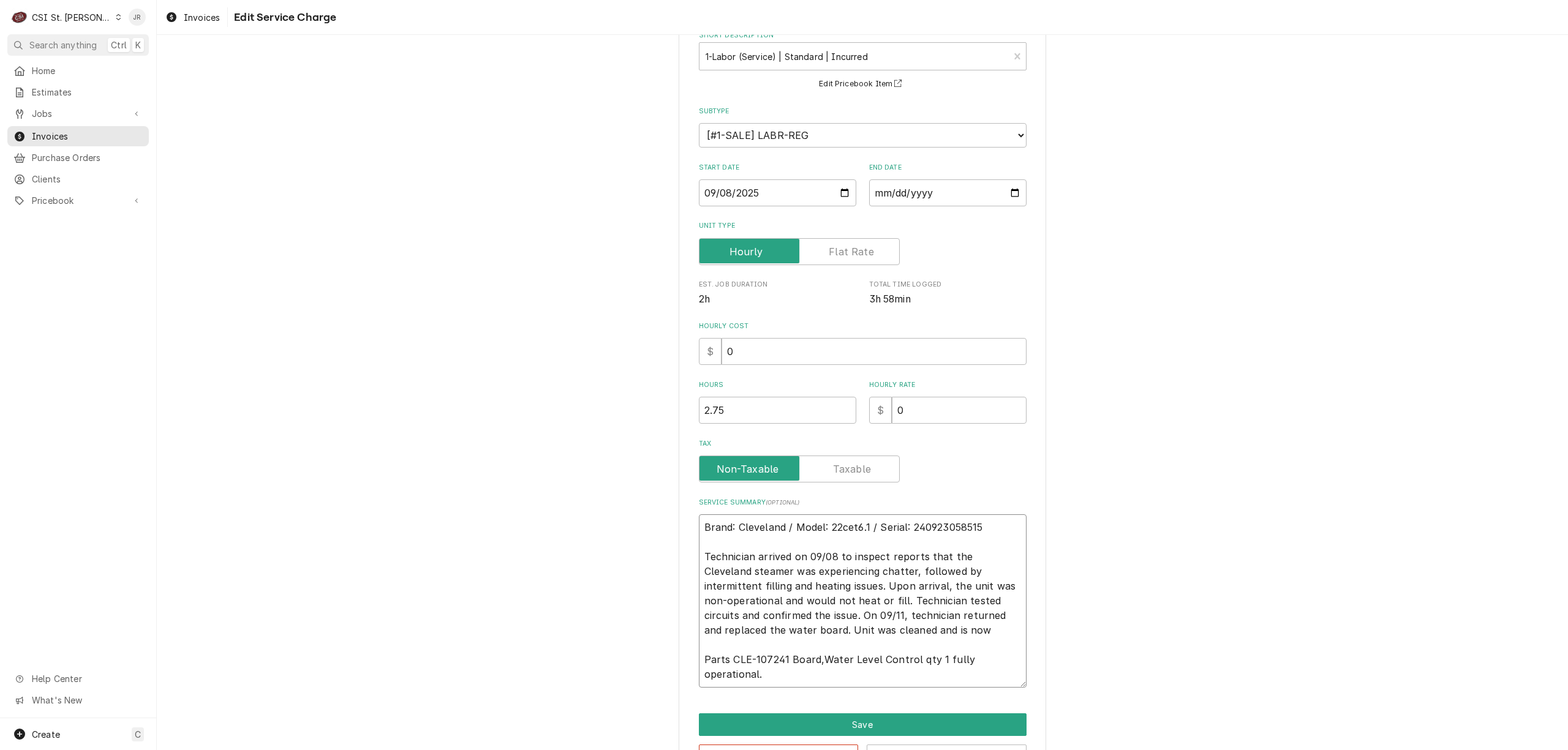
type textarea "x"
type textarea "Brand: Cleveland / Model: 22cet6.1 / Serial: 240923058515 Technician arrived on…"
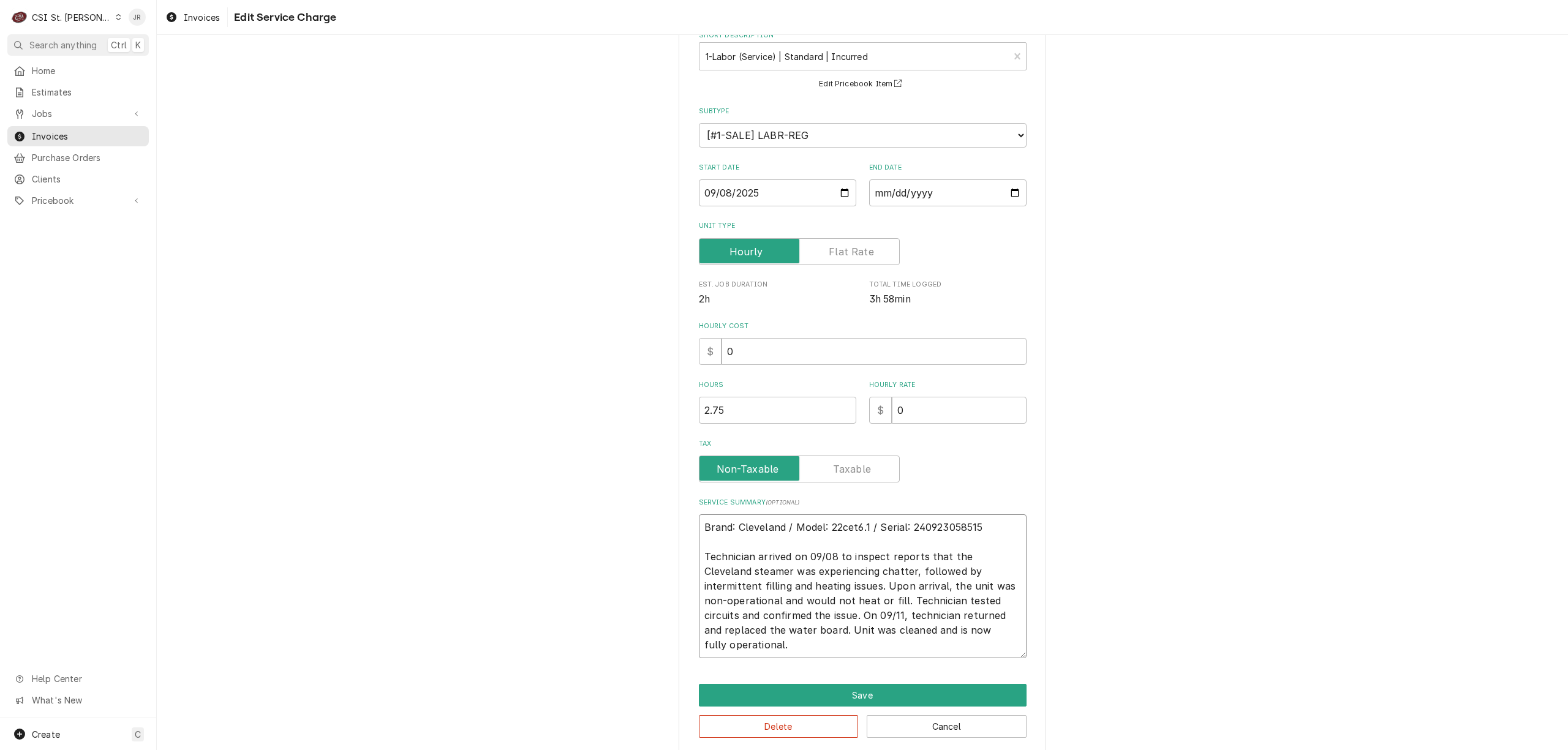
type textarea "x"
type textarea "Brand: Cleveland / Model: 22cet6.1 / Serial: 240923058515 Technician arrived on…"
type textarea "x"
type textarea "Brand: Cleveland / Model: 22cet6.1 / Serial: 240923058515 Technician arrived on…"
paste textarea "Parts CLE-107241 Board,Water Level Control qty 1"
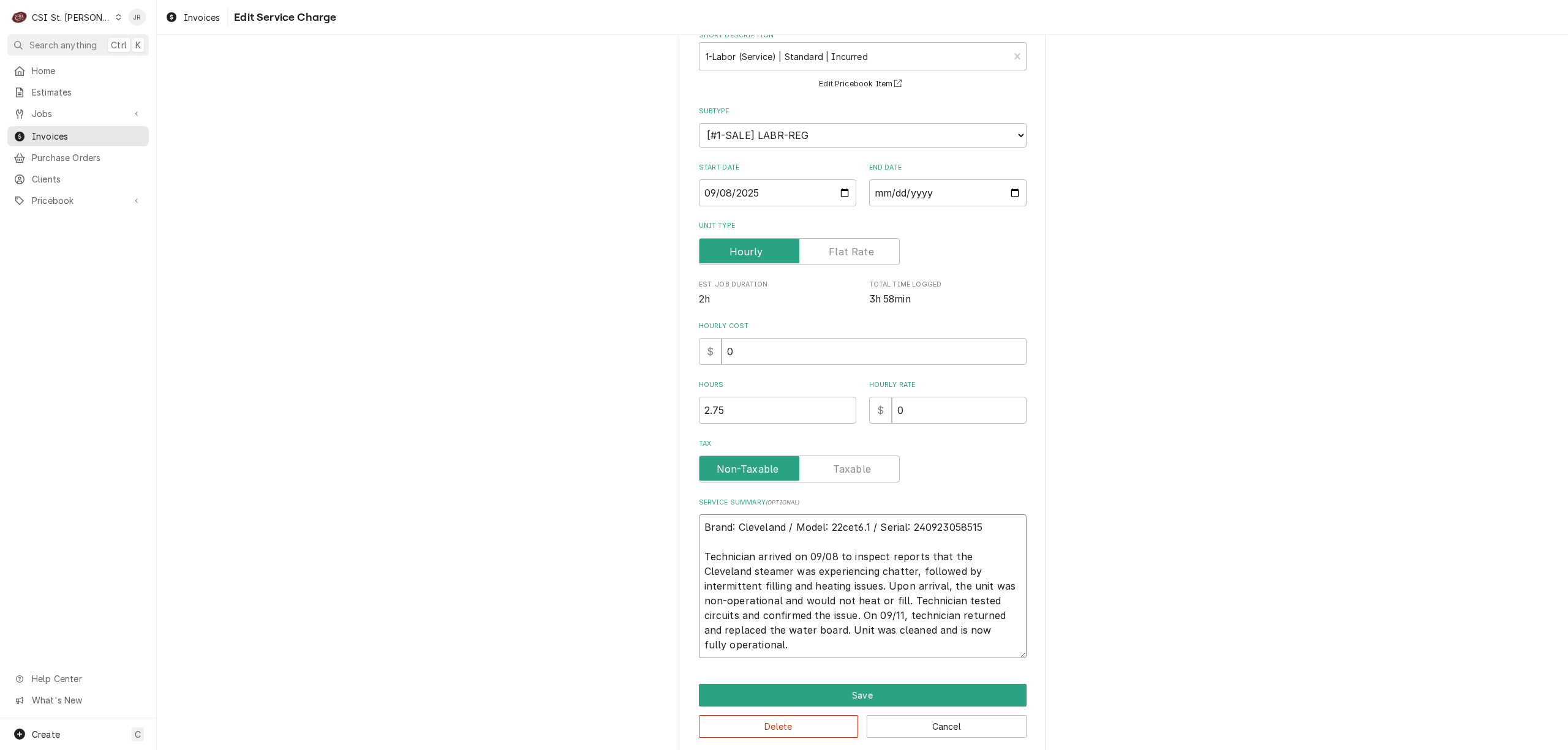
type textarea "x"
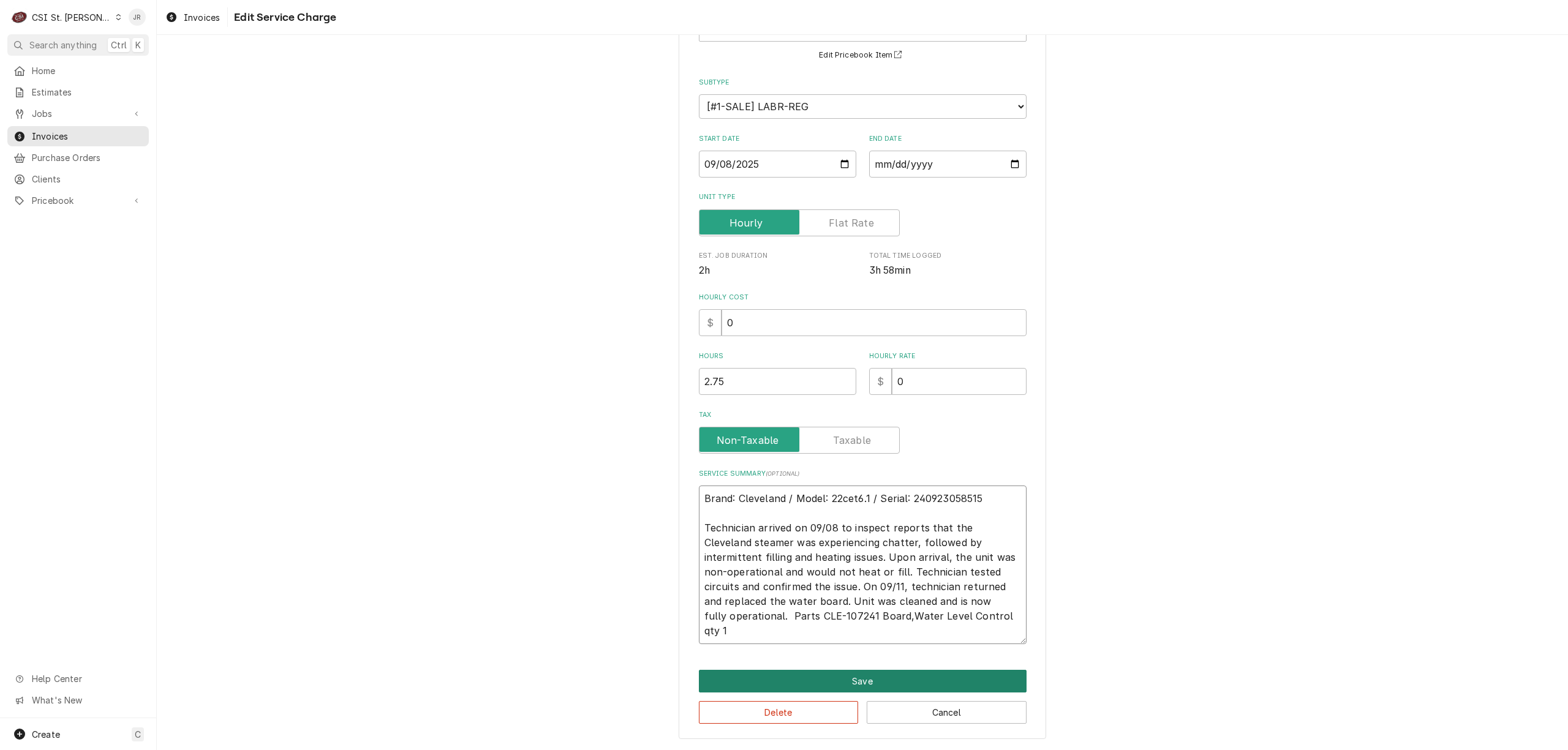
type textarea "Brand: Cleveland / Model: 22cet6.1 / Serial: 240923058515 Technician arrived on…"
click at [919, 676] on button "Save" at bounding box center [862, 681] width 328 height 23
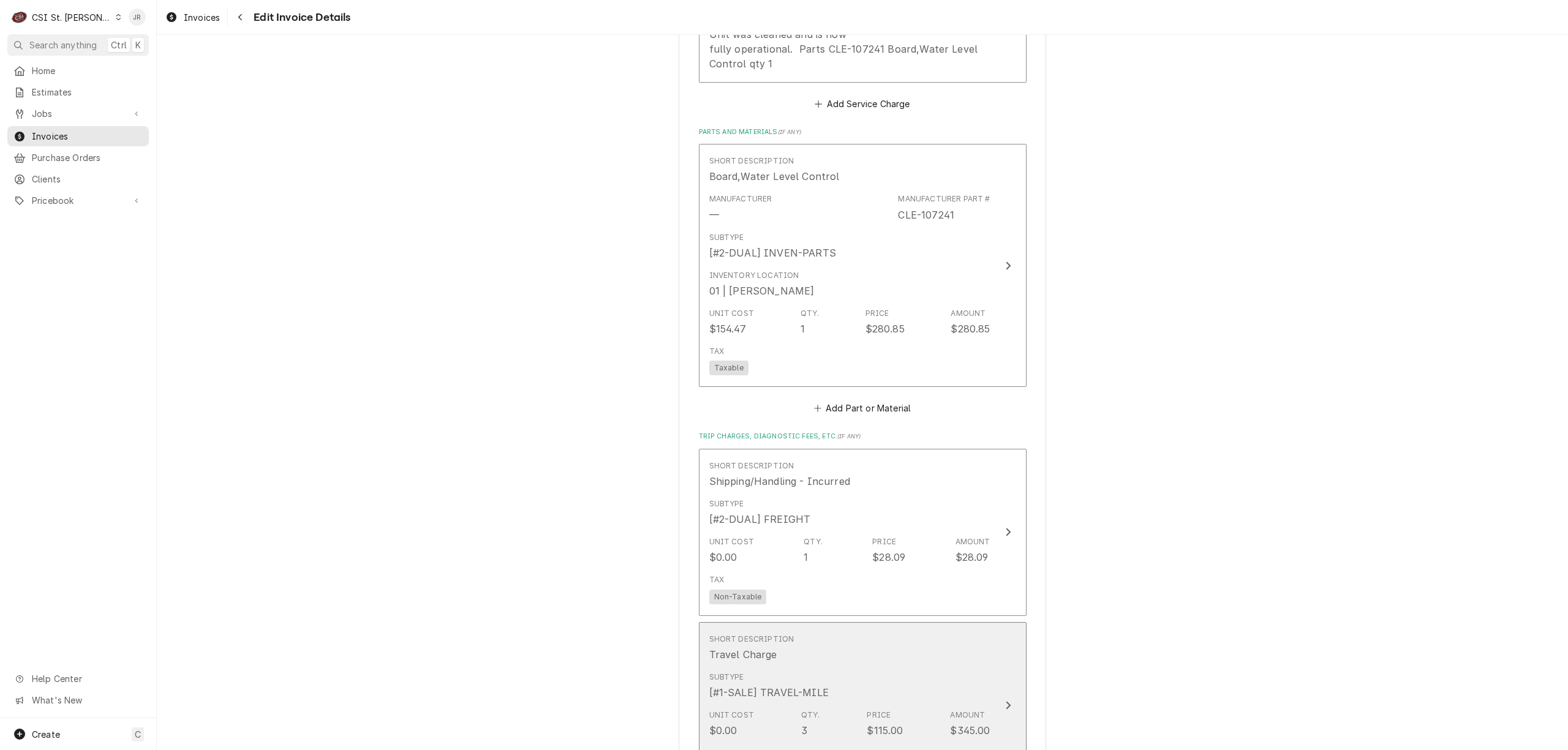
scroll to position [1628, 0]
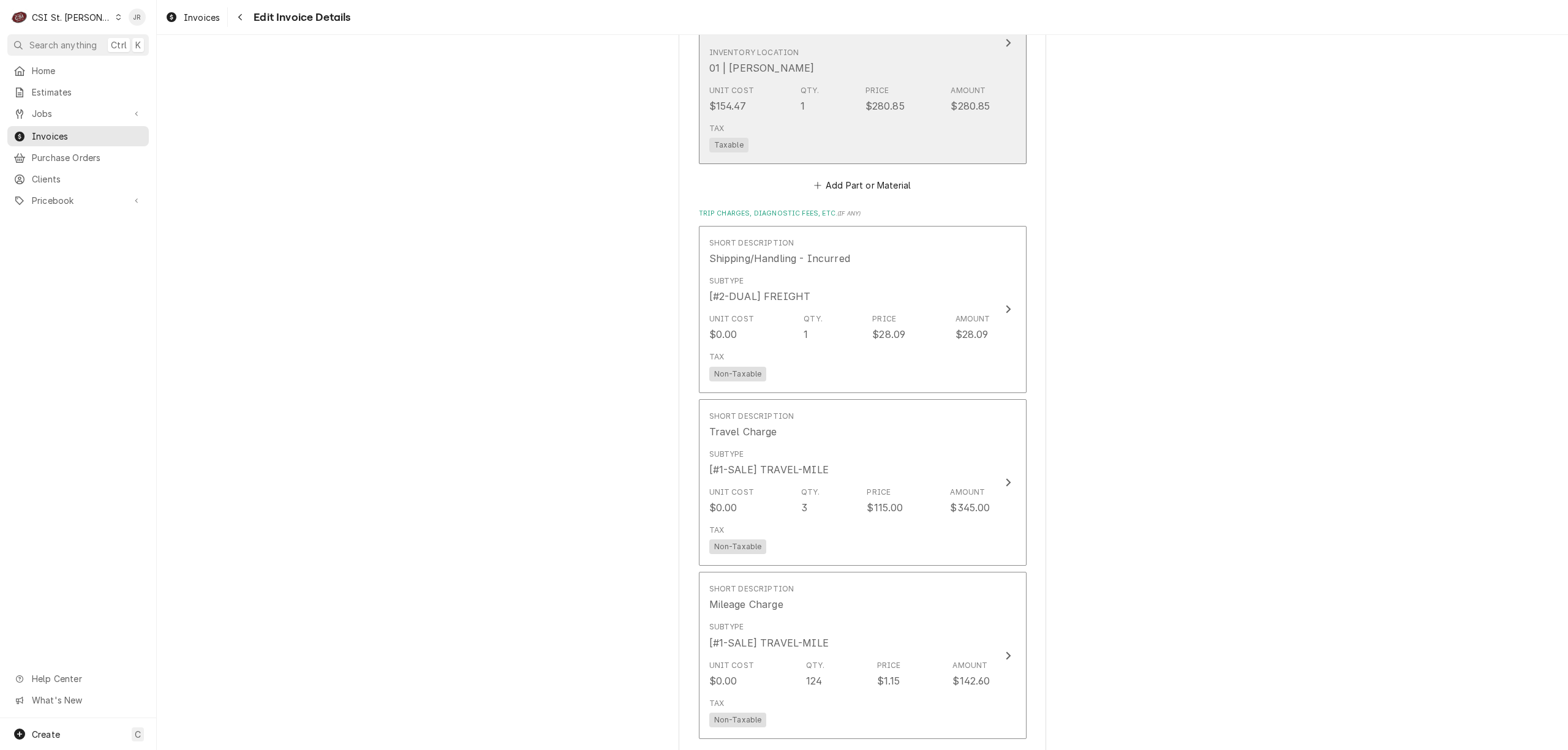
drag, startPoint x: 892, startPoint y: 103, endPoint x: 925, endPoint y: 124, distance: 39.1
click at [925, 124] on div "Short Description Board,Water Level Control Manufacturer — Manufacturer Part # …" at bounding box center [850, 43] width 281 height 230
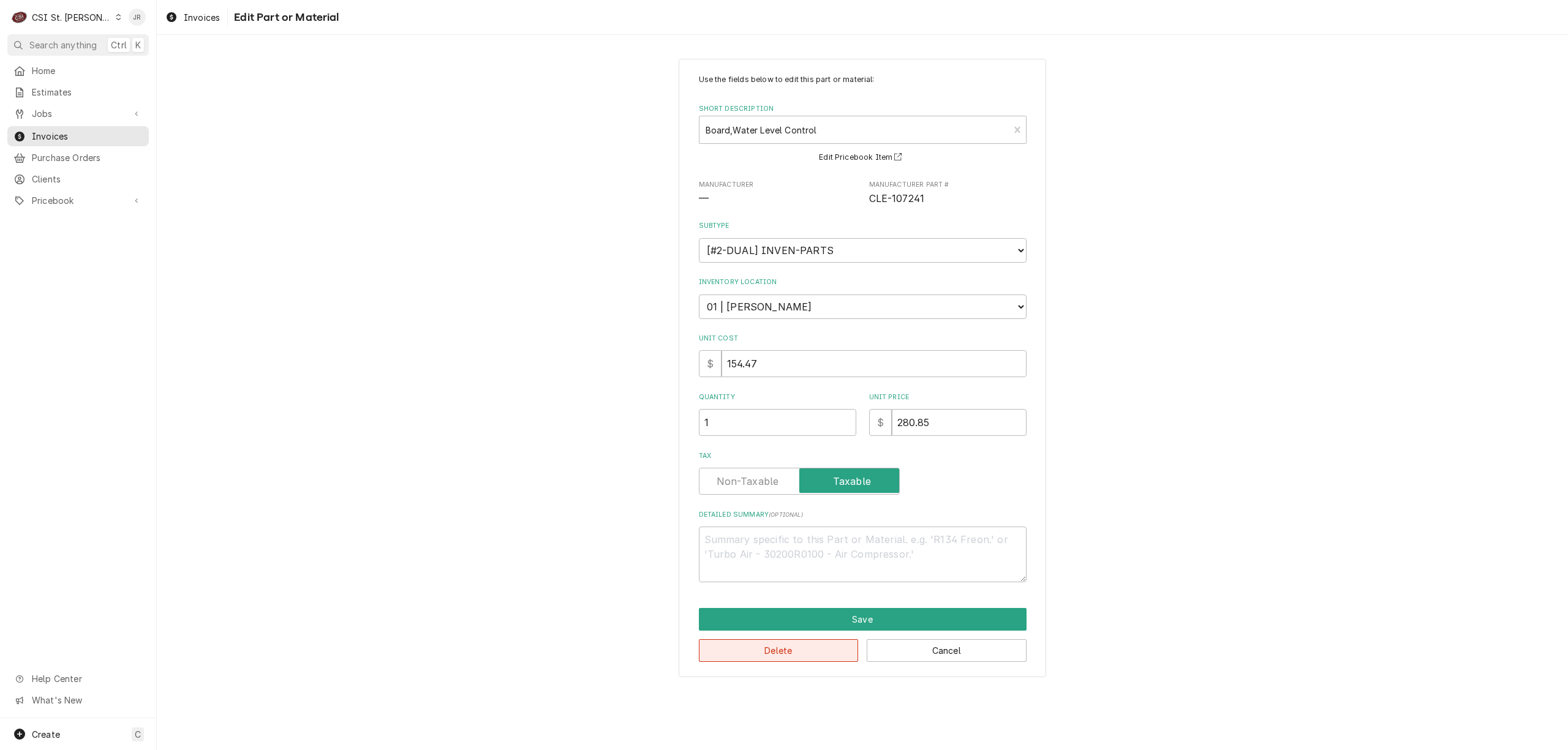
click at [783, 650] on button "Delete" at bounding box center [778, 651] width 160 height 23
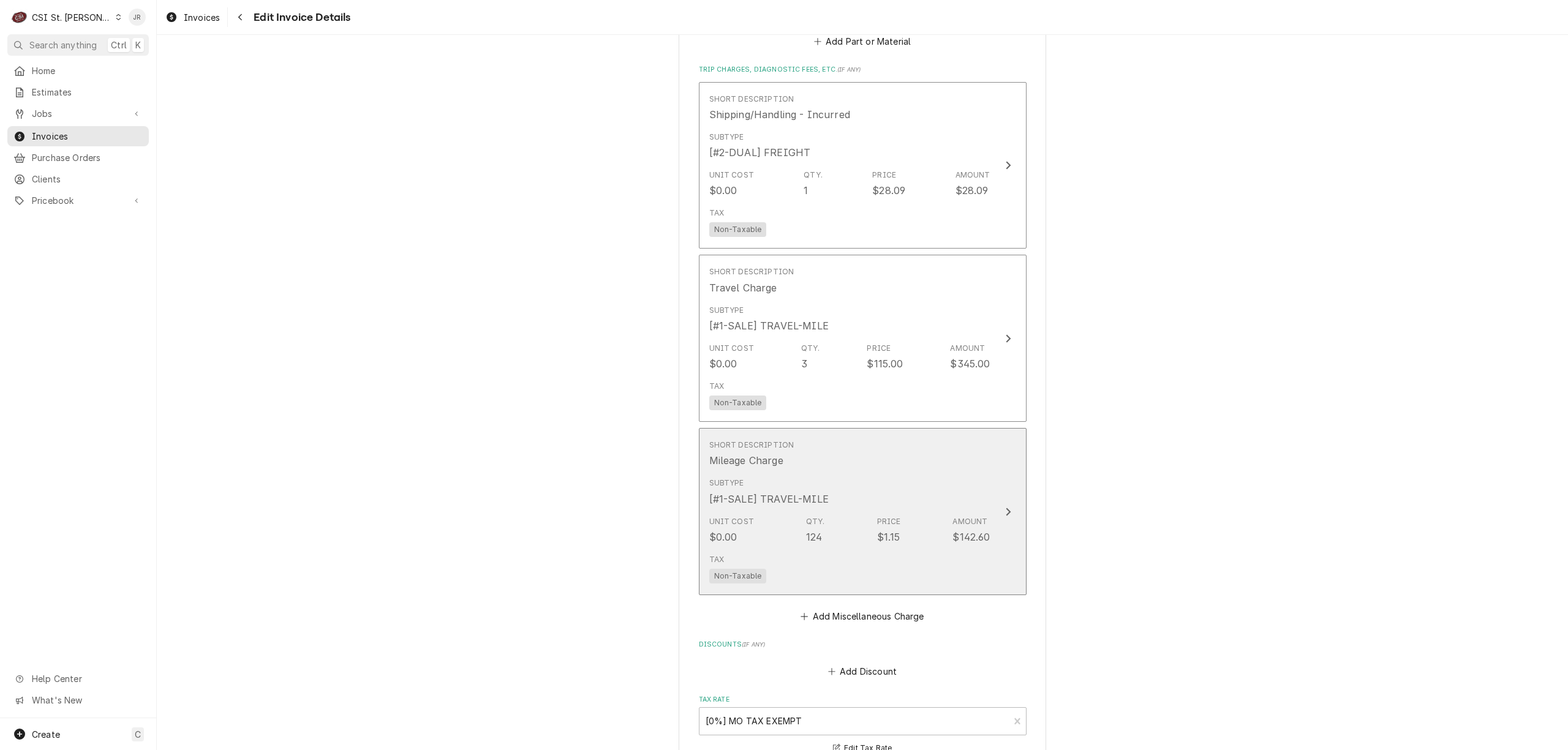
scroll to position [1199, 0]
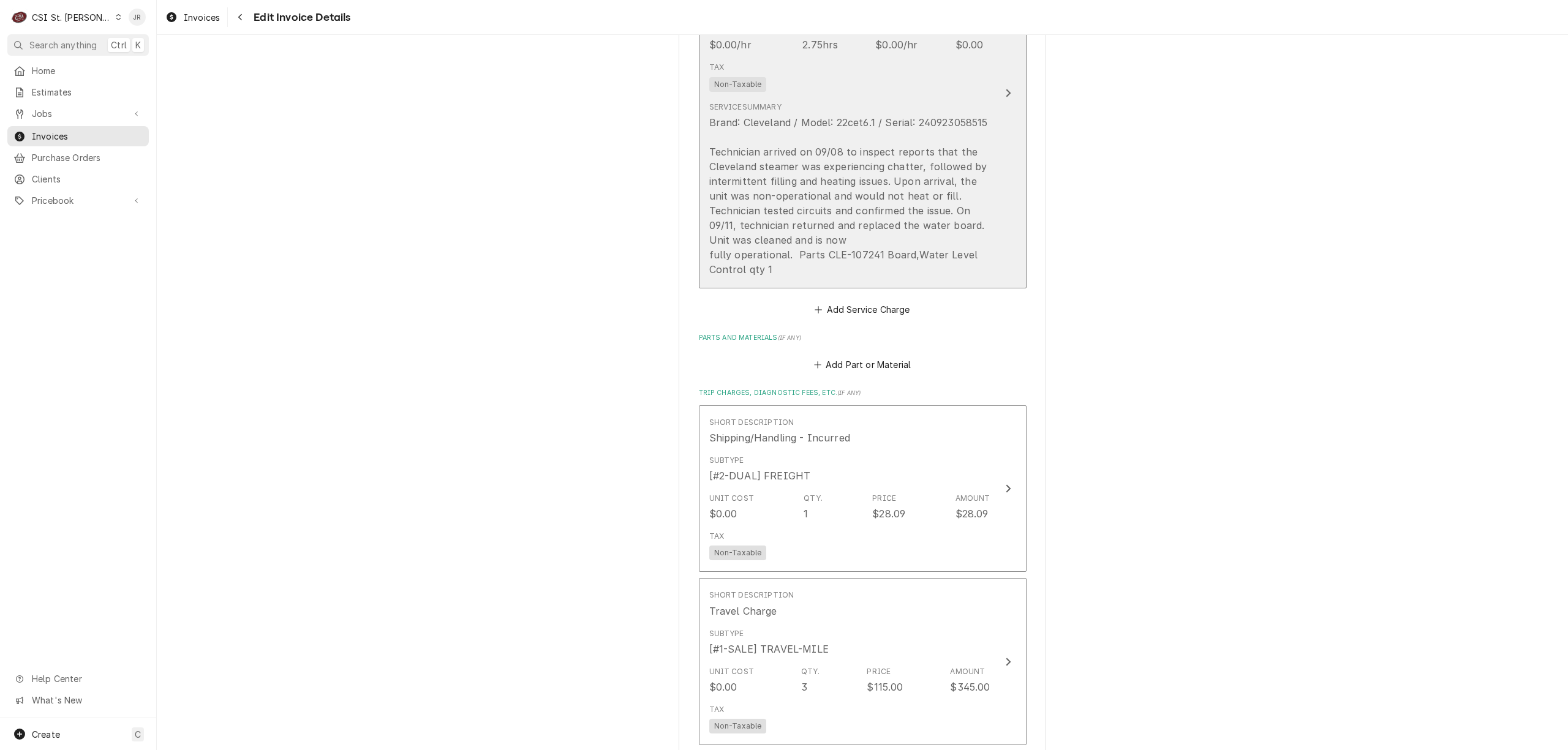
click at [946, 216] on div "Brand: Cleveland / Model: 22cet6.1 / Serial: 240923058515 Technician arrived on…" at bounding box center [850, 196] width 281 height 162
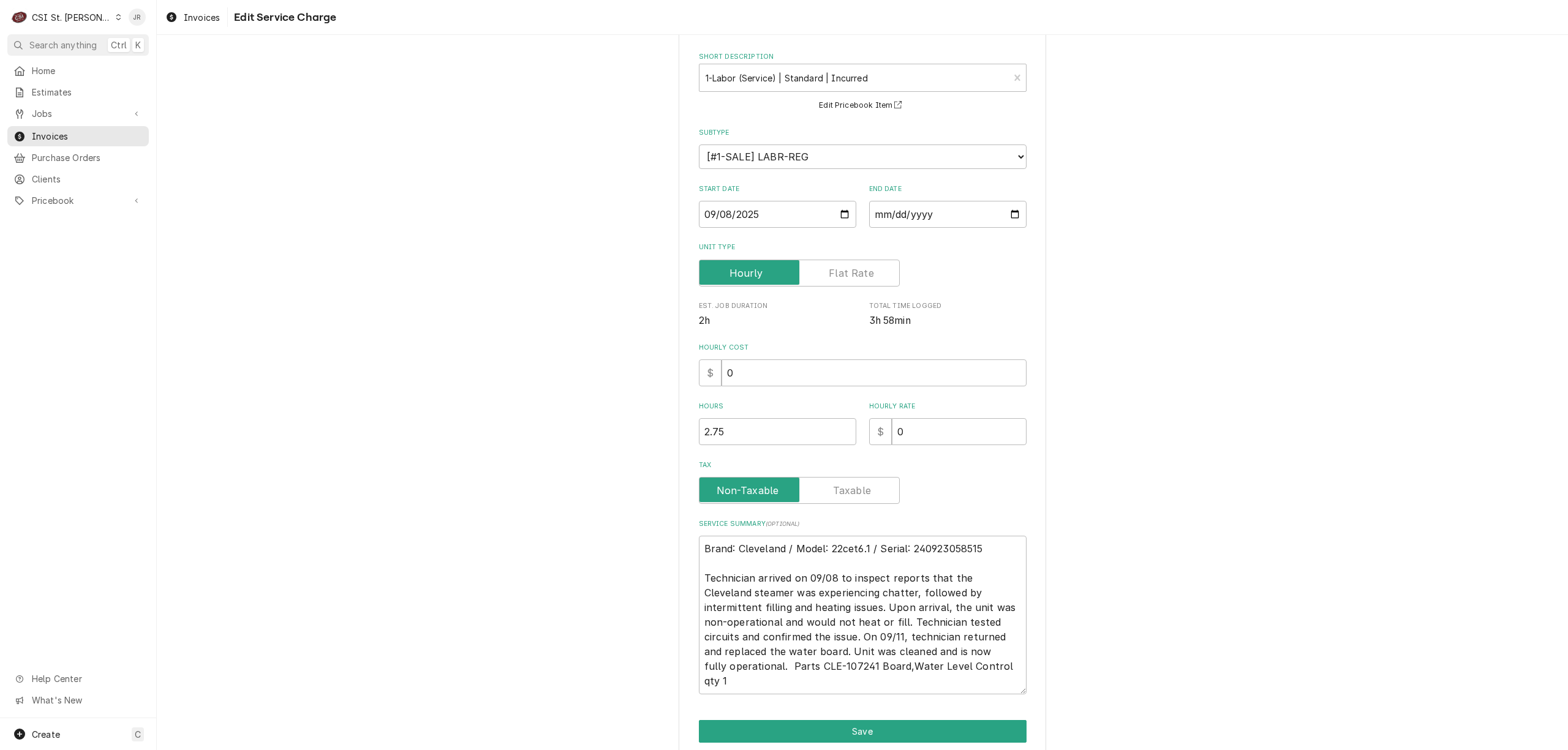
scroll to position [103, 0]
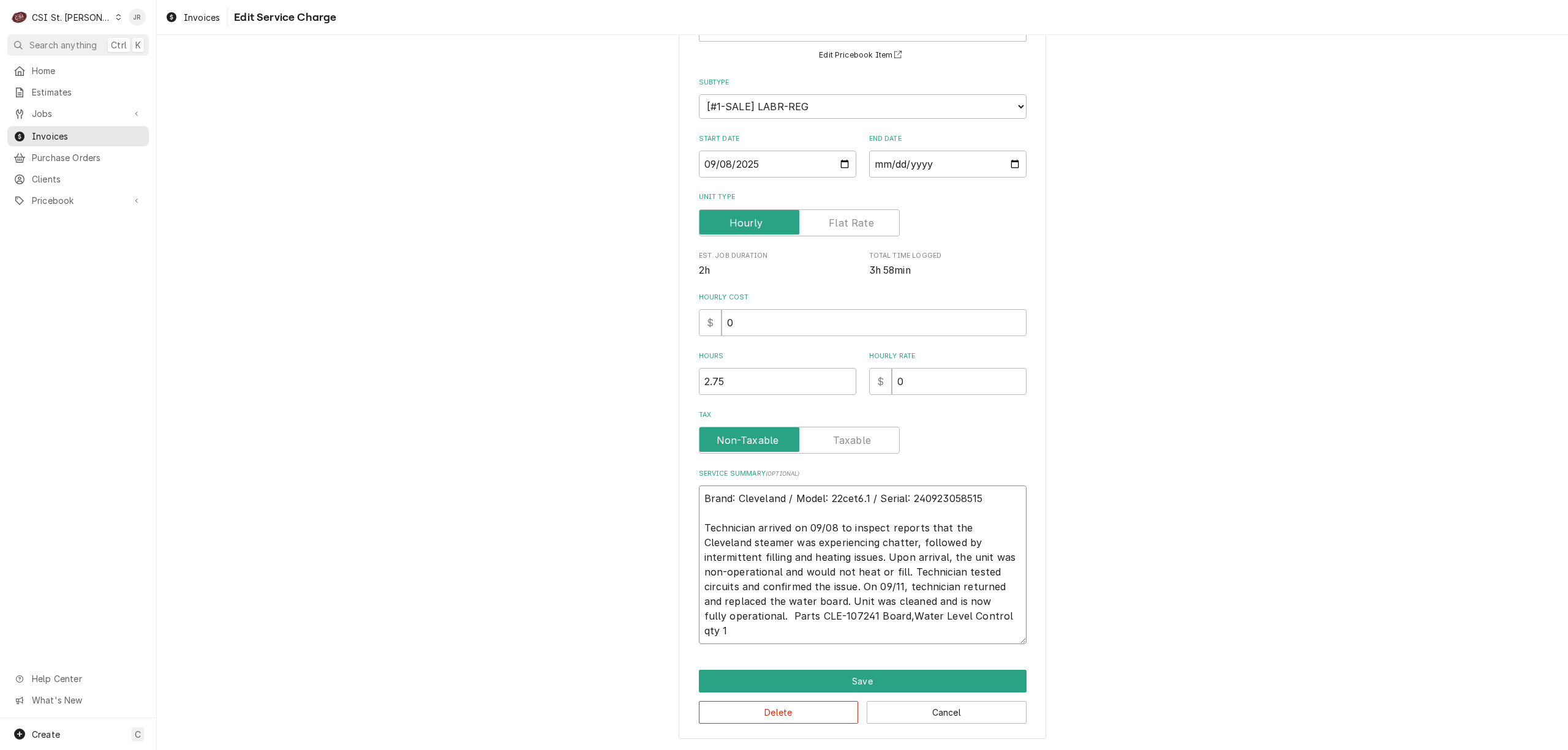
click at [855, 641] on textarea "Brand: Cleveland / Model: 22cet6.1 / Serial: 240923058515 Technician arrived on…" at bounding box center [862, 564] width 328 height 159
type textarea "x"
type textarea "Brand: Cleveland / Model: 22cet6.1 / Serial: 240923058515 Technician arrived on…"
type textarea "x"
type textarea "Brand: Cleveland / Model: 22cet6.1 / Serial: 240923058515 Technician arrived on…"
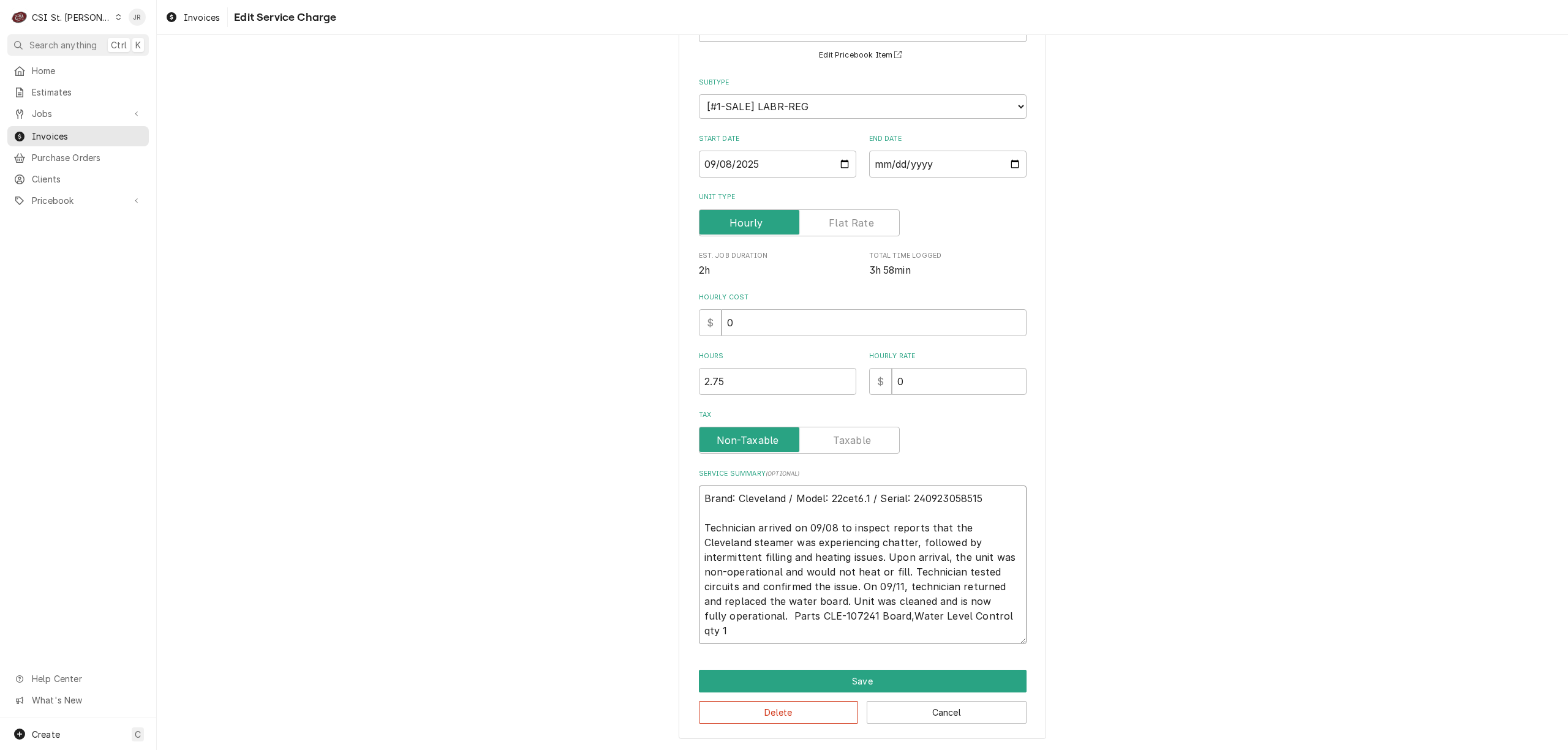
type textarea "x"
type textarea "Brand: Cleveland / Model: 22cet6.1 / Serial: 240923058515 Technician arrived on…"
type textarea "x"
type textarea "Brand: Cleveland / Model: 22cet6.1 / Serial: 240923058515 Technician arrived on…"
type textarea "x"
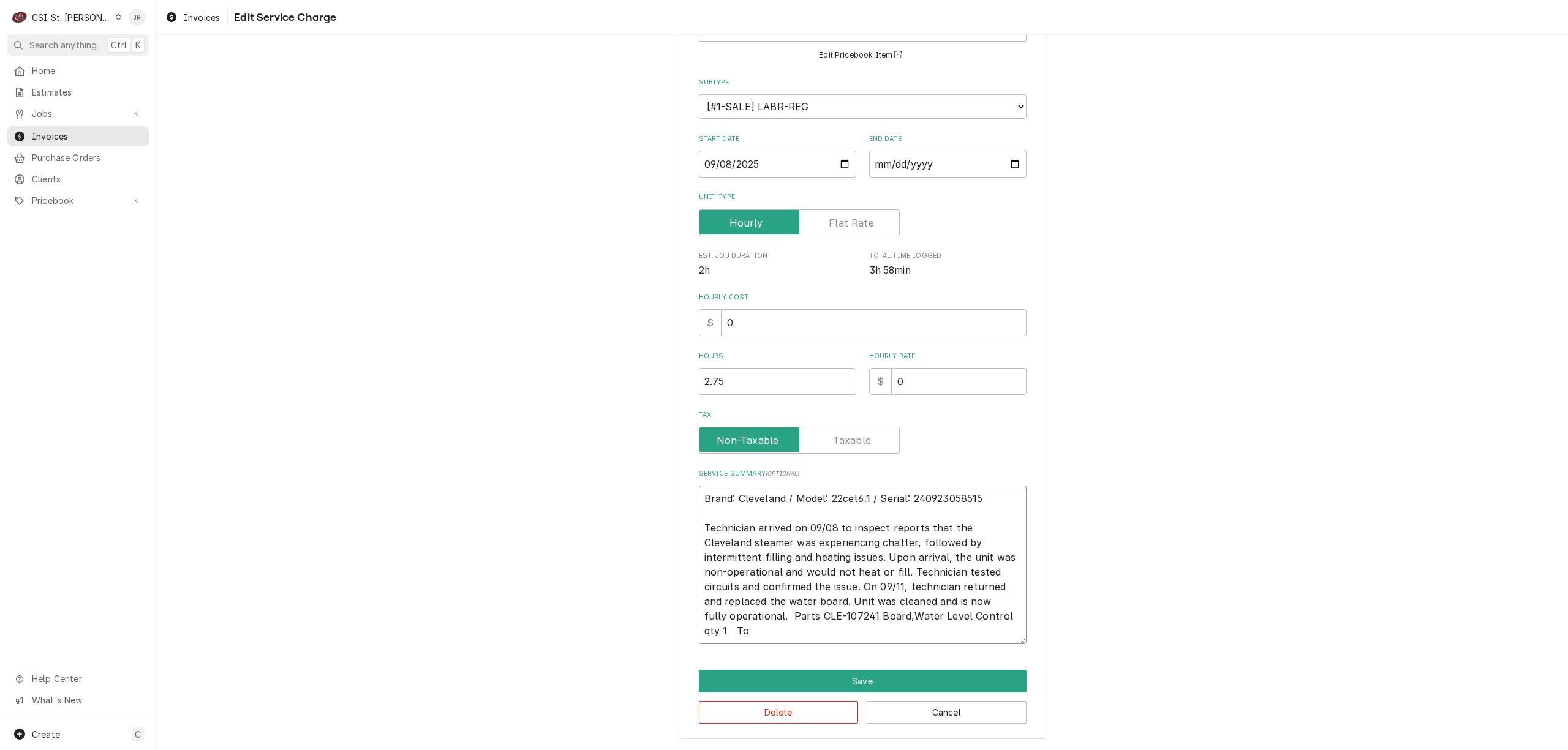
type textarea "Brand: Cleveland / Model: 22cet6.1 / Serial: 240923058515 Technician arrived on…"
type textarea "x"
type textarea "Brand: Cleveland / Model: 22cet6.1 / Serial: 240923058515 Technician arrived on…"
type textarea "x"
type textarea "Brand: Cleveland / Model: 22cet6.1 / Serial: 240923058515 Technician arrived on…"
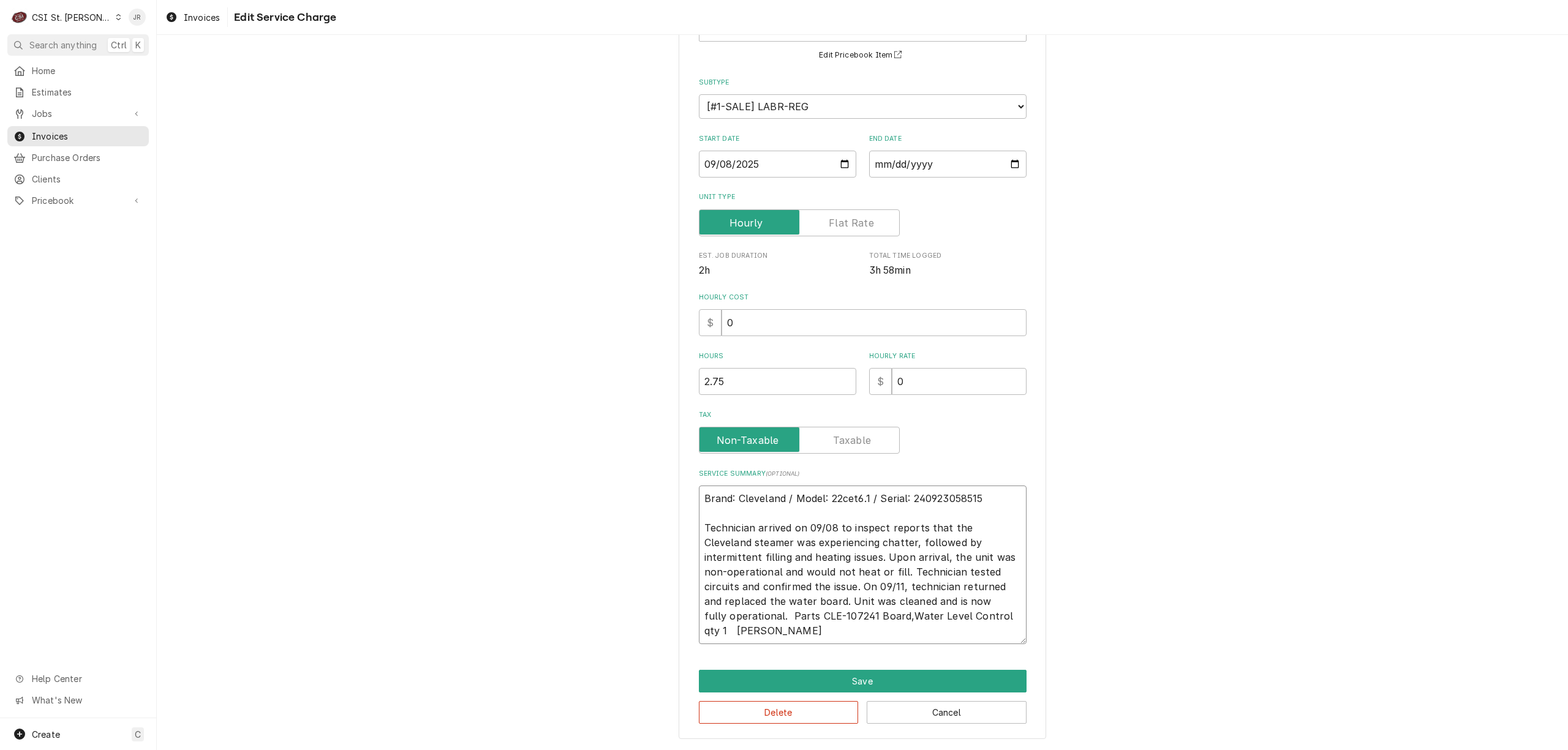
type textarea "x"
type textarea "Brand: Cleveland / Model: 22cet6.1 / Serial: 240923058515 Technician arrived on…"
type textarea "x"
type textarea "Brand: Cleveland / Model: 22cet6.1 / Serial: 240923058515 Technician arrived on…"
click at [834, 687] on button "Save" at bounding box center [862, 681] width 328 height 23
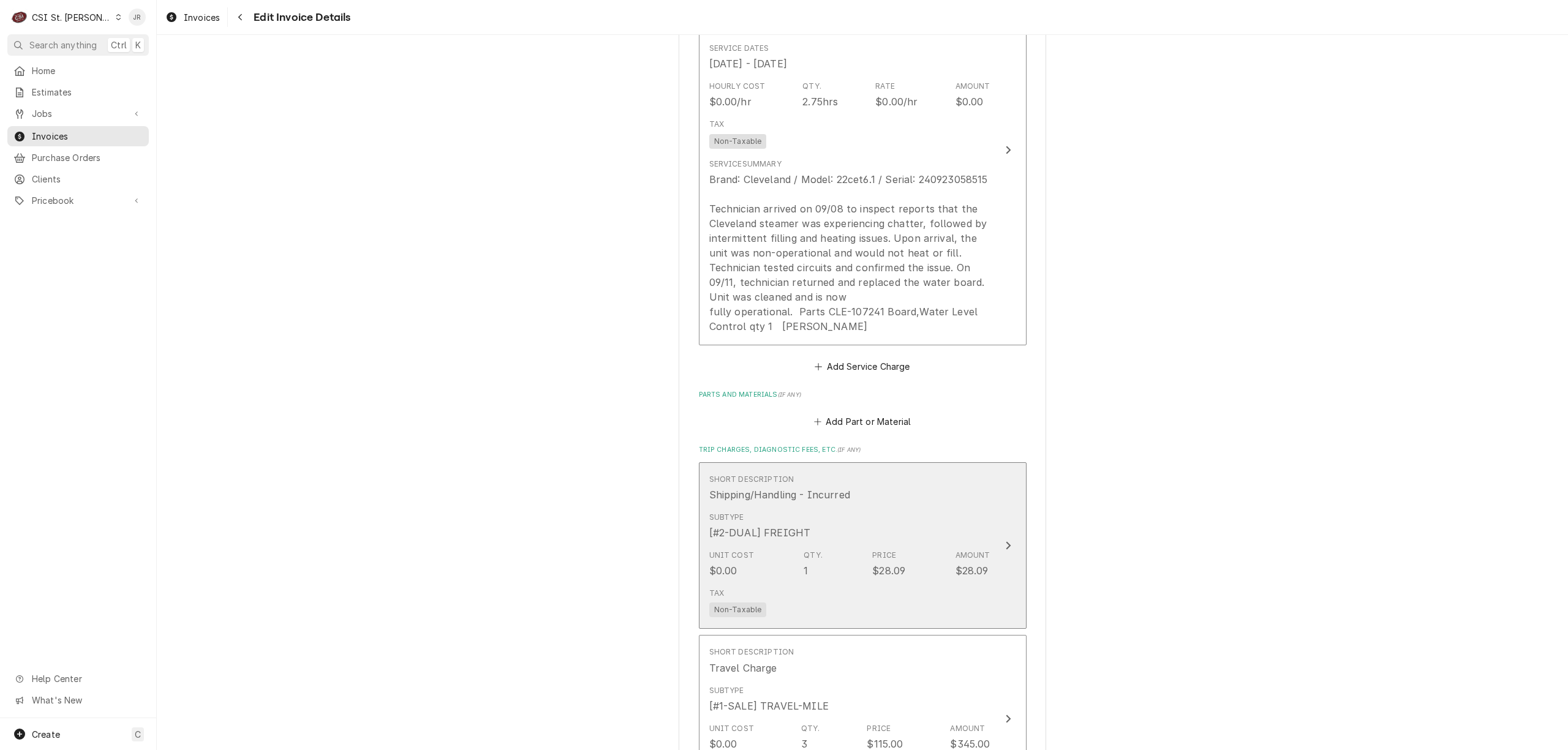
scroll to position [1469, 0]
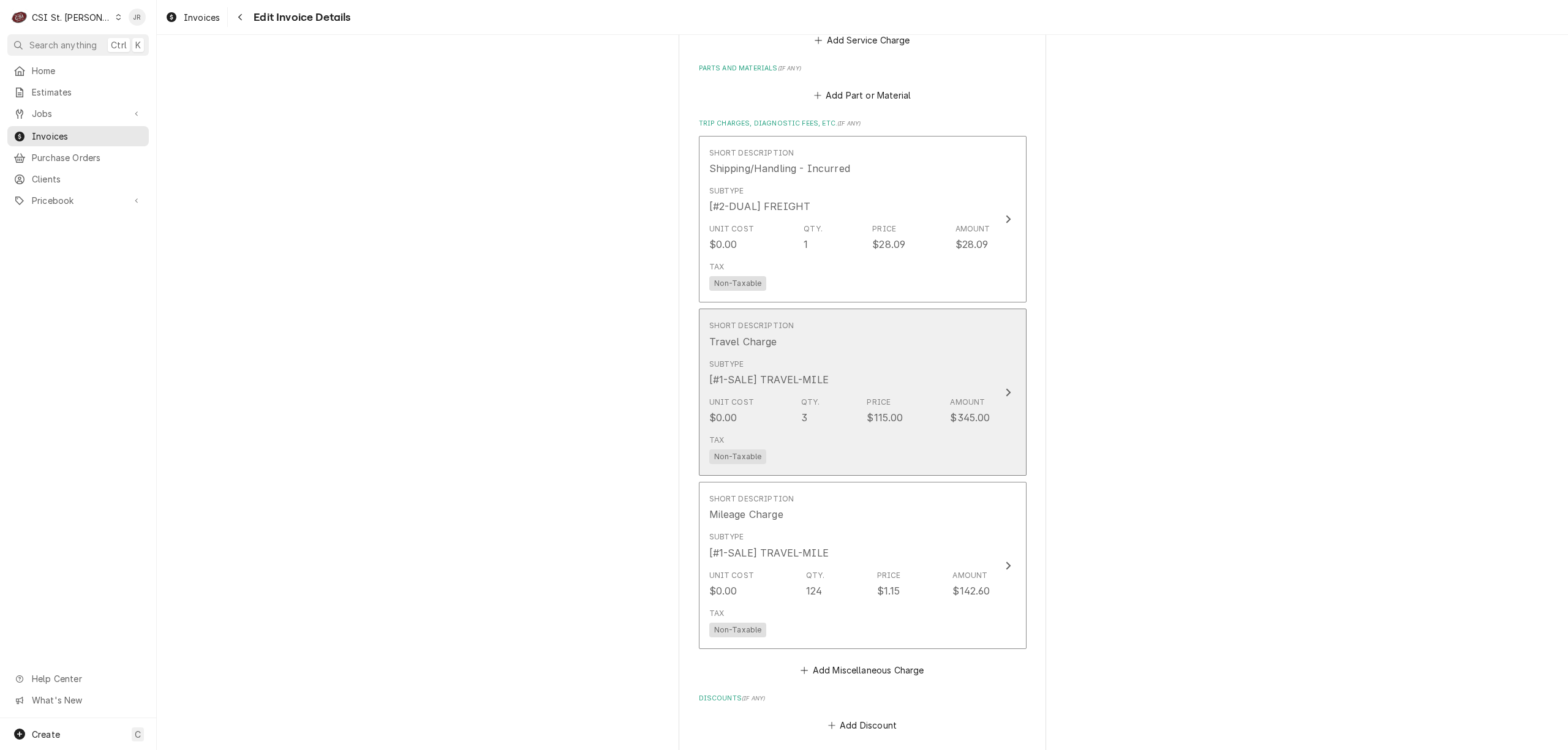
click at [880, 383] on div "Subtype [#1-SALE] TRAVEL-MILE" at bounding box center [850, 372] width 281 height 38
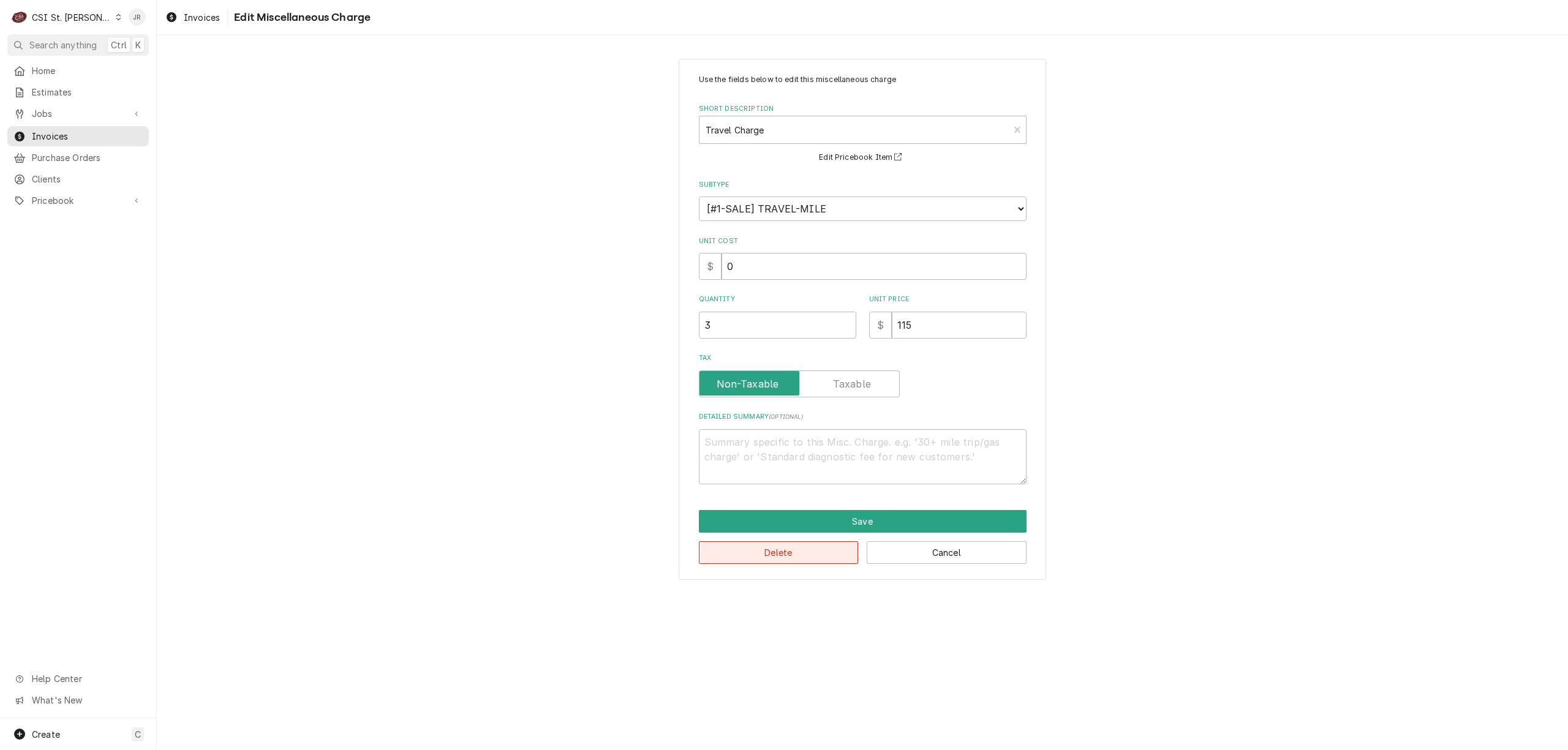
click at [813, 561] on button "Delete" at bounding box center [778, 552] width 160 height 23
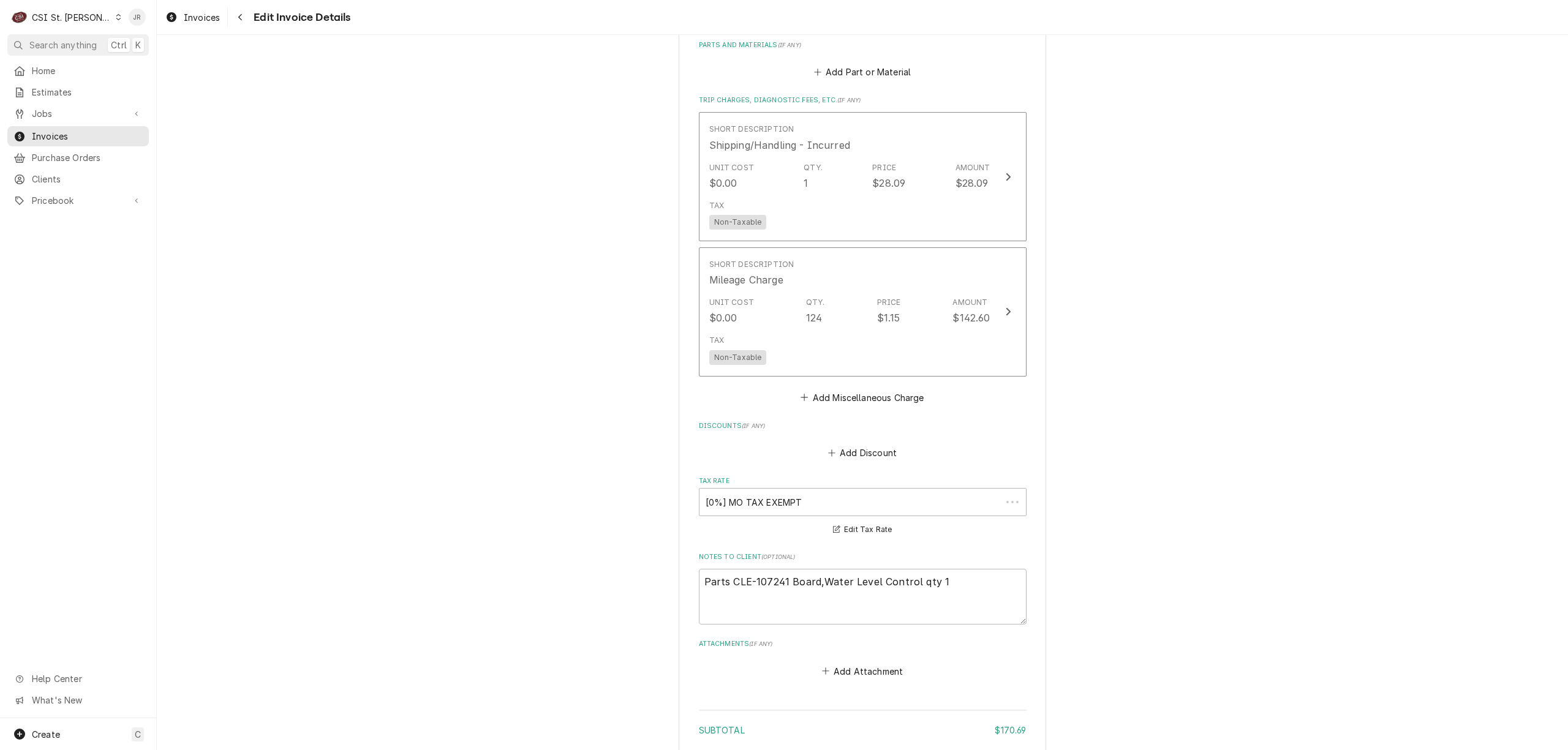
click at [813, 560] on fieldset "Charge Details Service Charges Short Description 1-Labor (Service) | Standard |…" at bounding box center [862, 140] width 328 height 1080
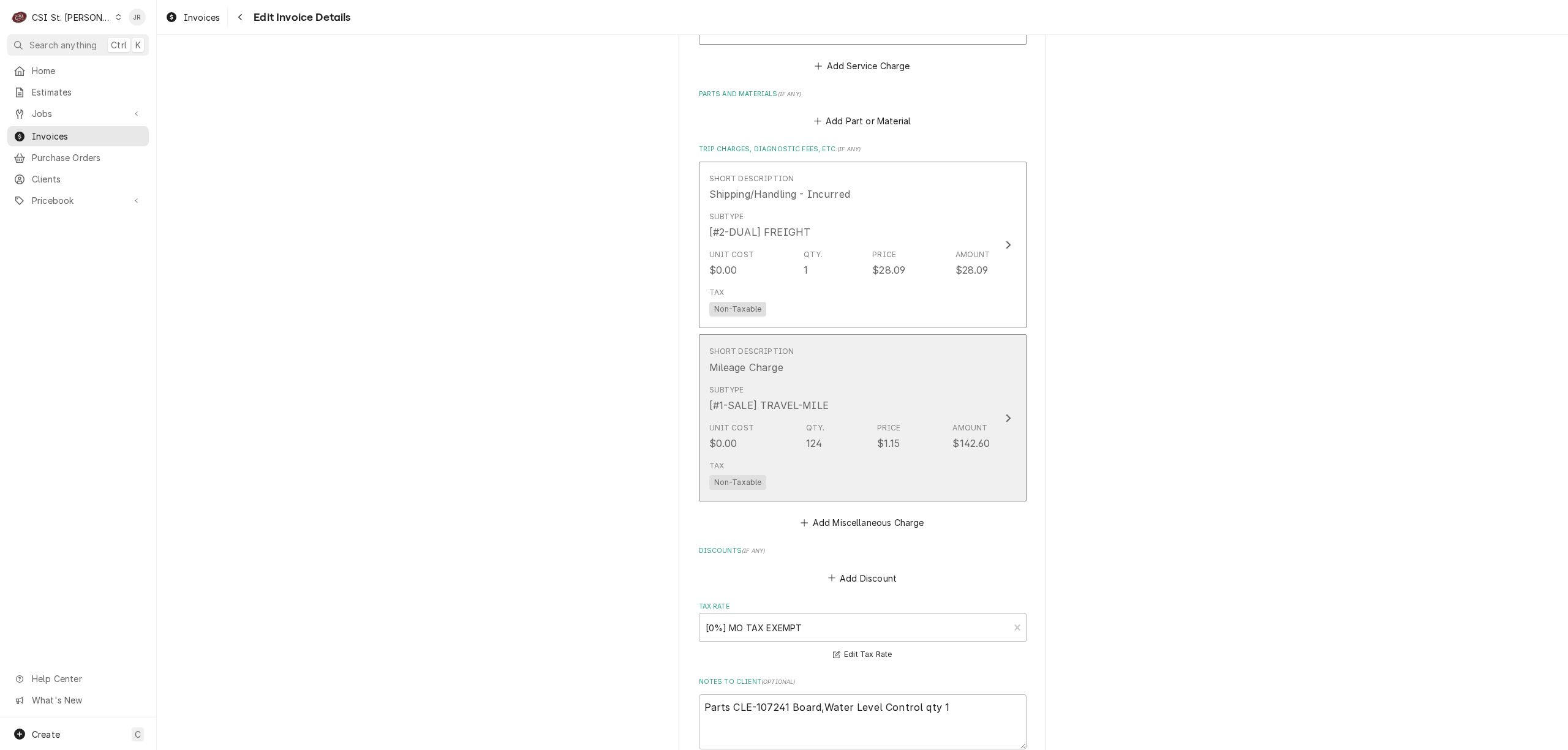
scroll to position [1411, 0]
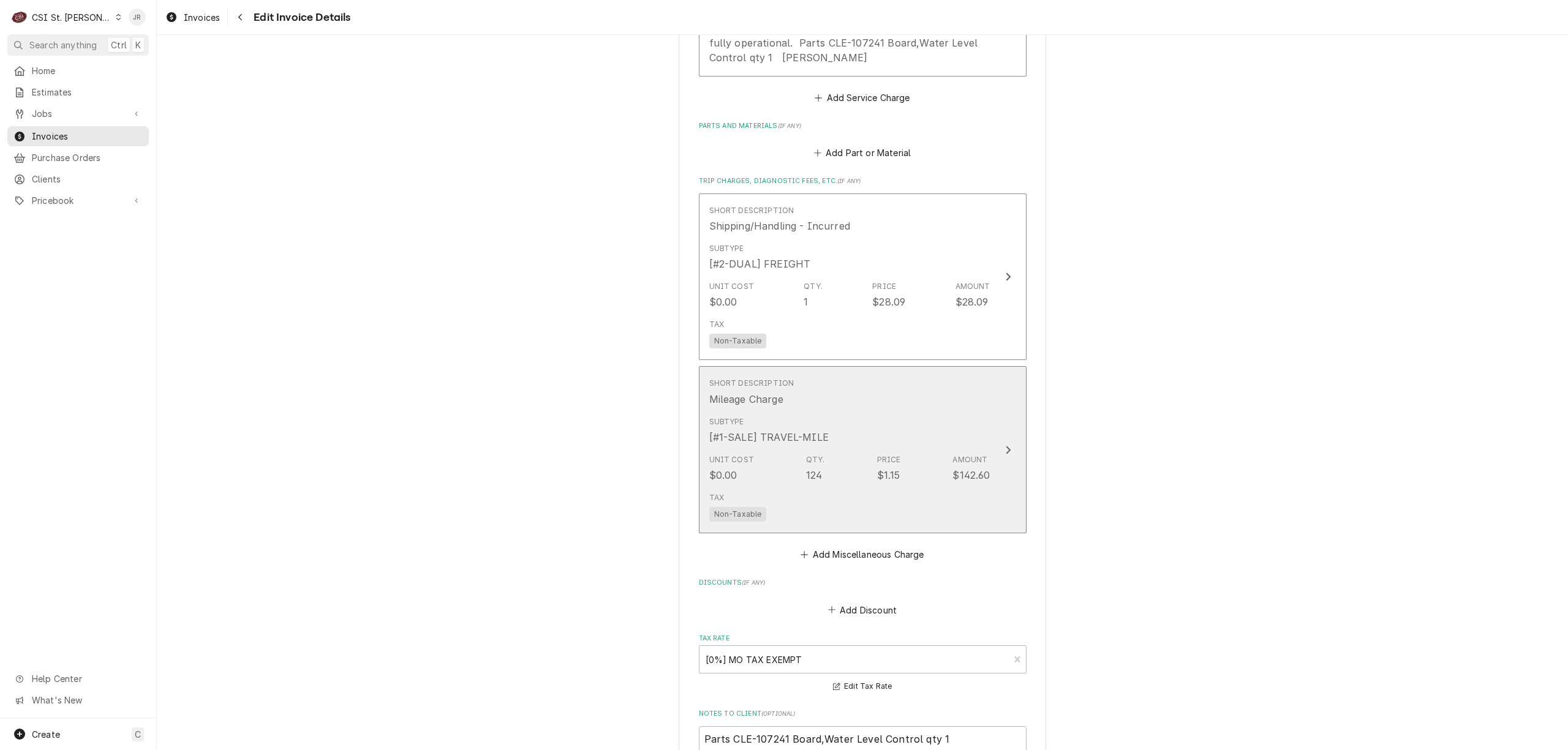
click at [954, 457] on div "Amount" at bounding box center [970, 460] width 35 height 11
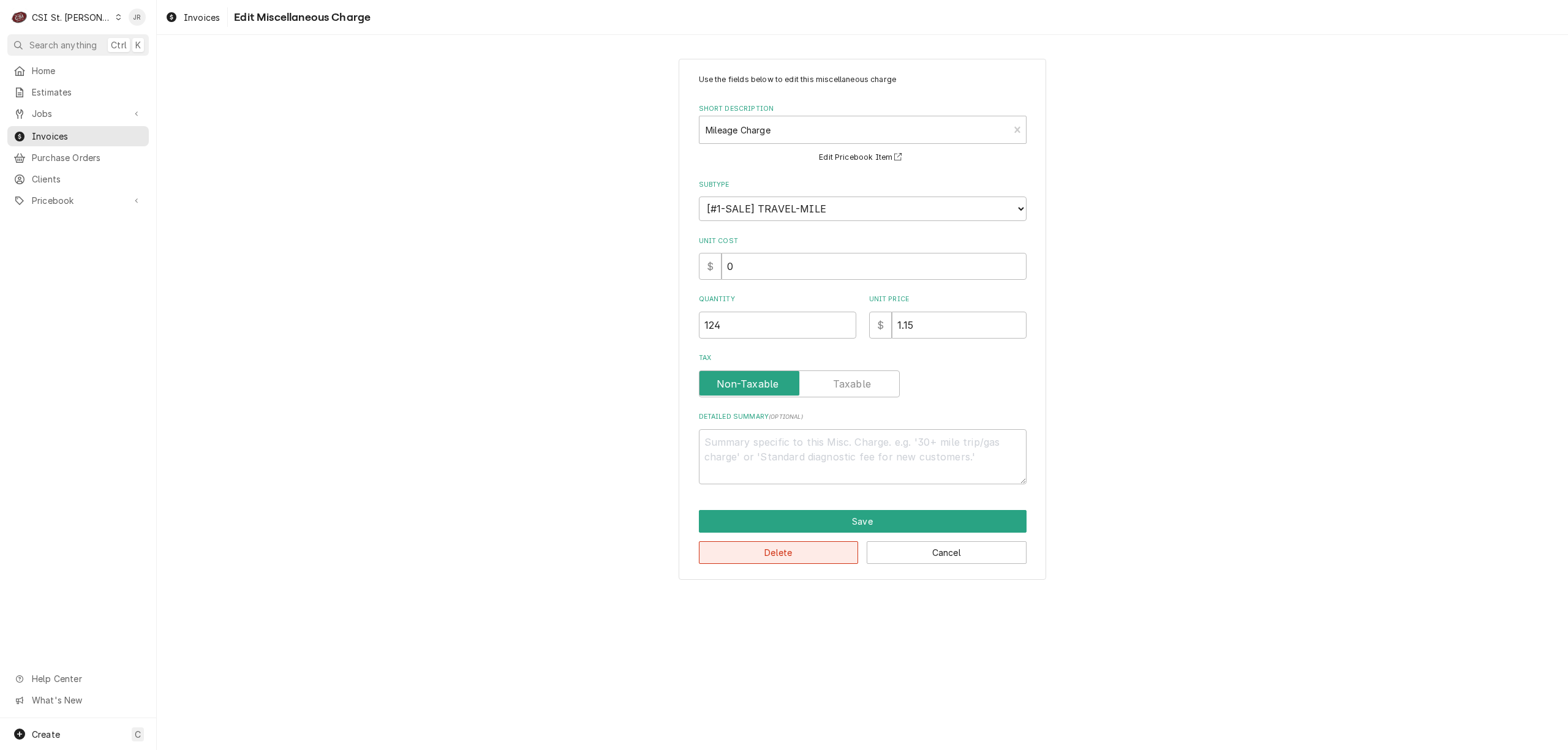
click at [785, 557] on button "Delete" at bounding box center [778, 552] width 160 height 23
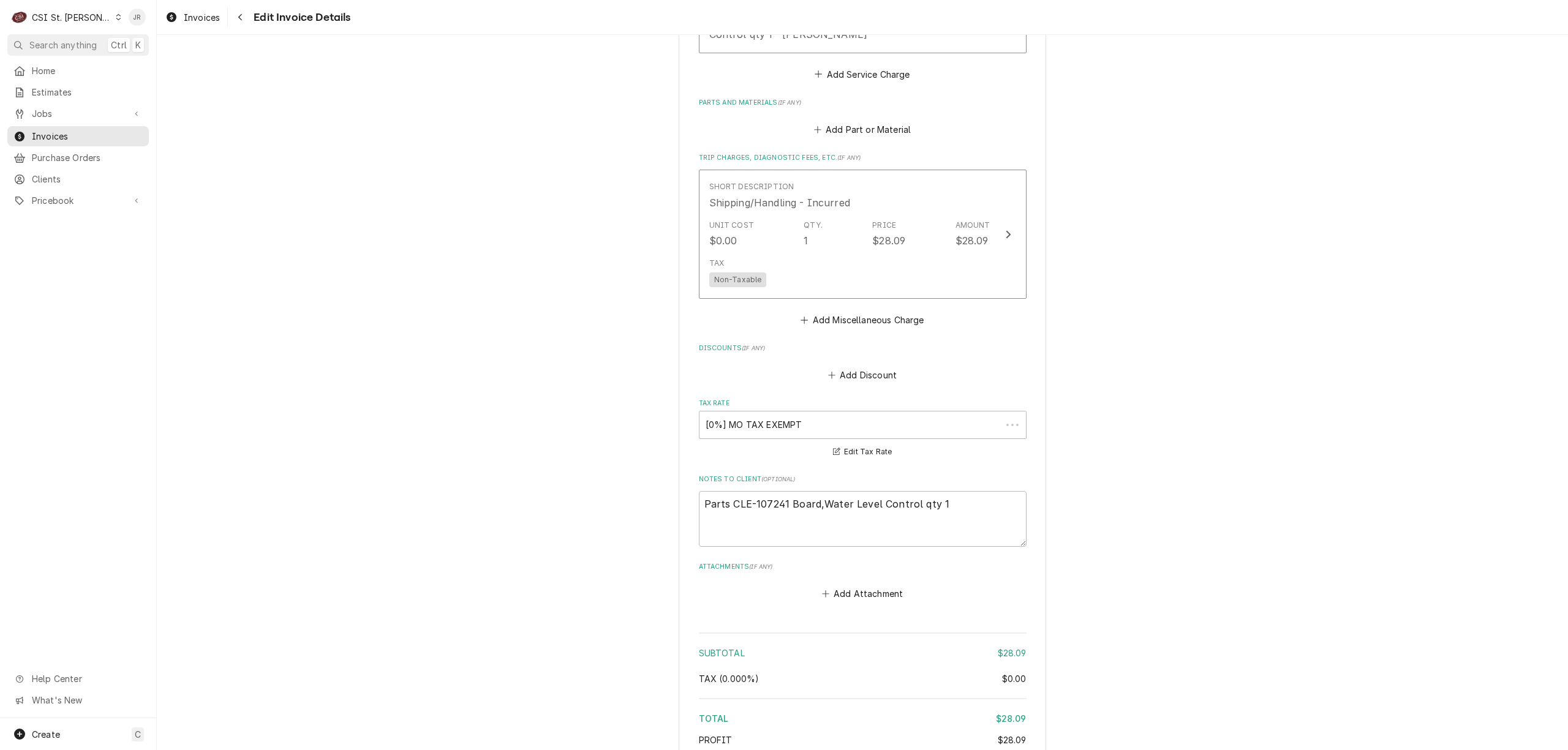
scroll to position [1434, 0]
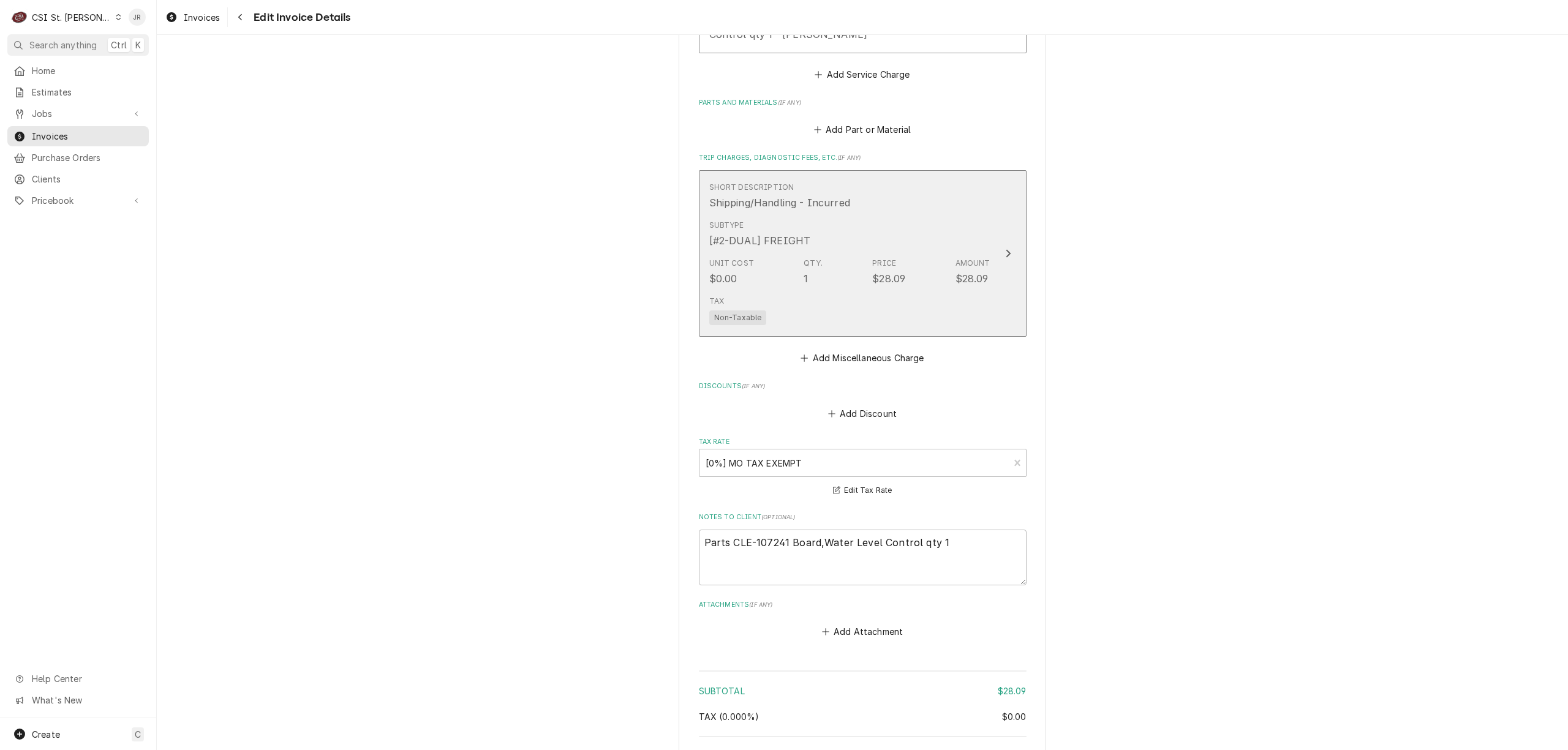
click at [892, 286] on div "$28.09" at bounding box center [889, 278] width 33 height 14
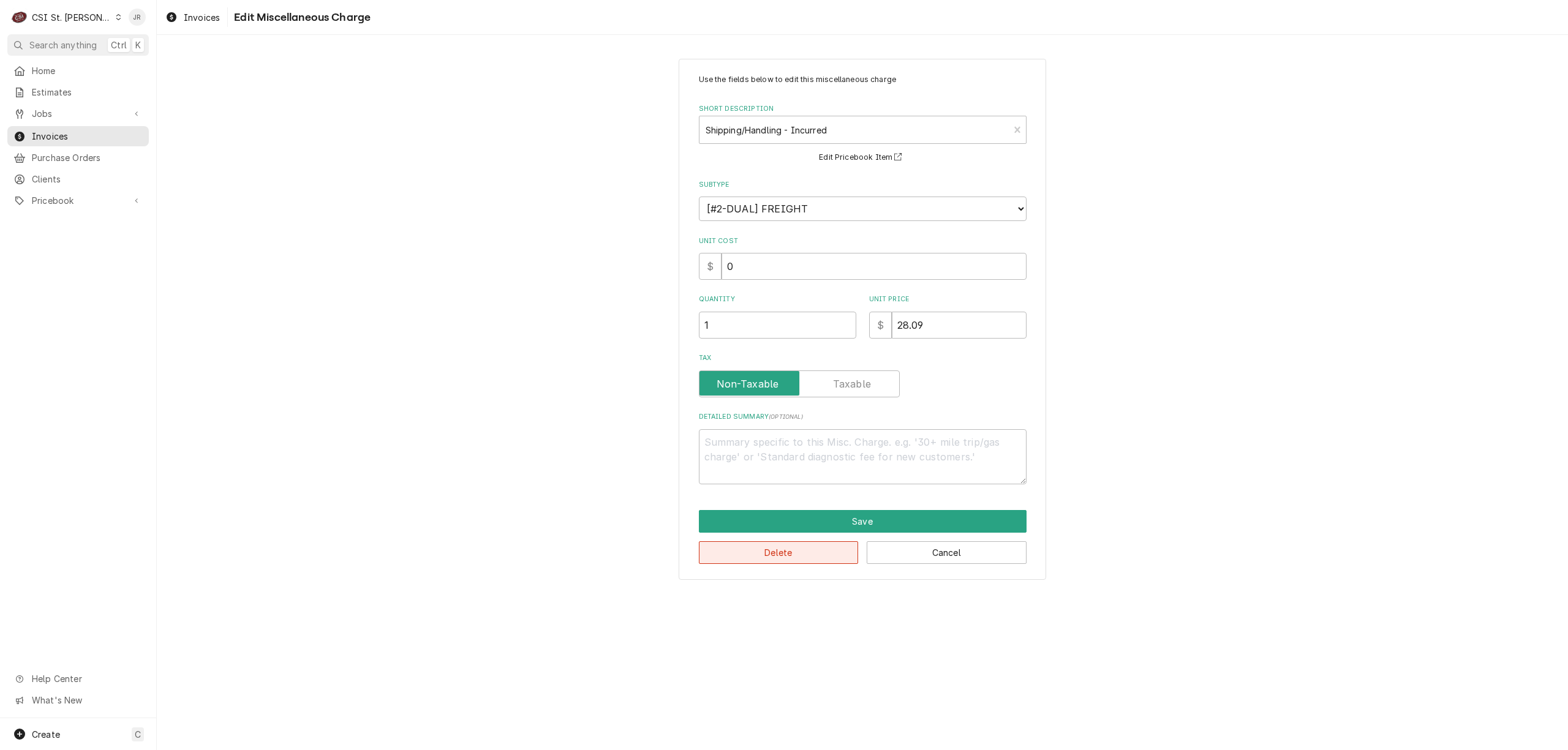
click at [775, 552] on button "Delete" at bounding box center [778, 552] width 160 height 23
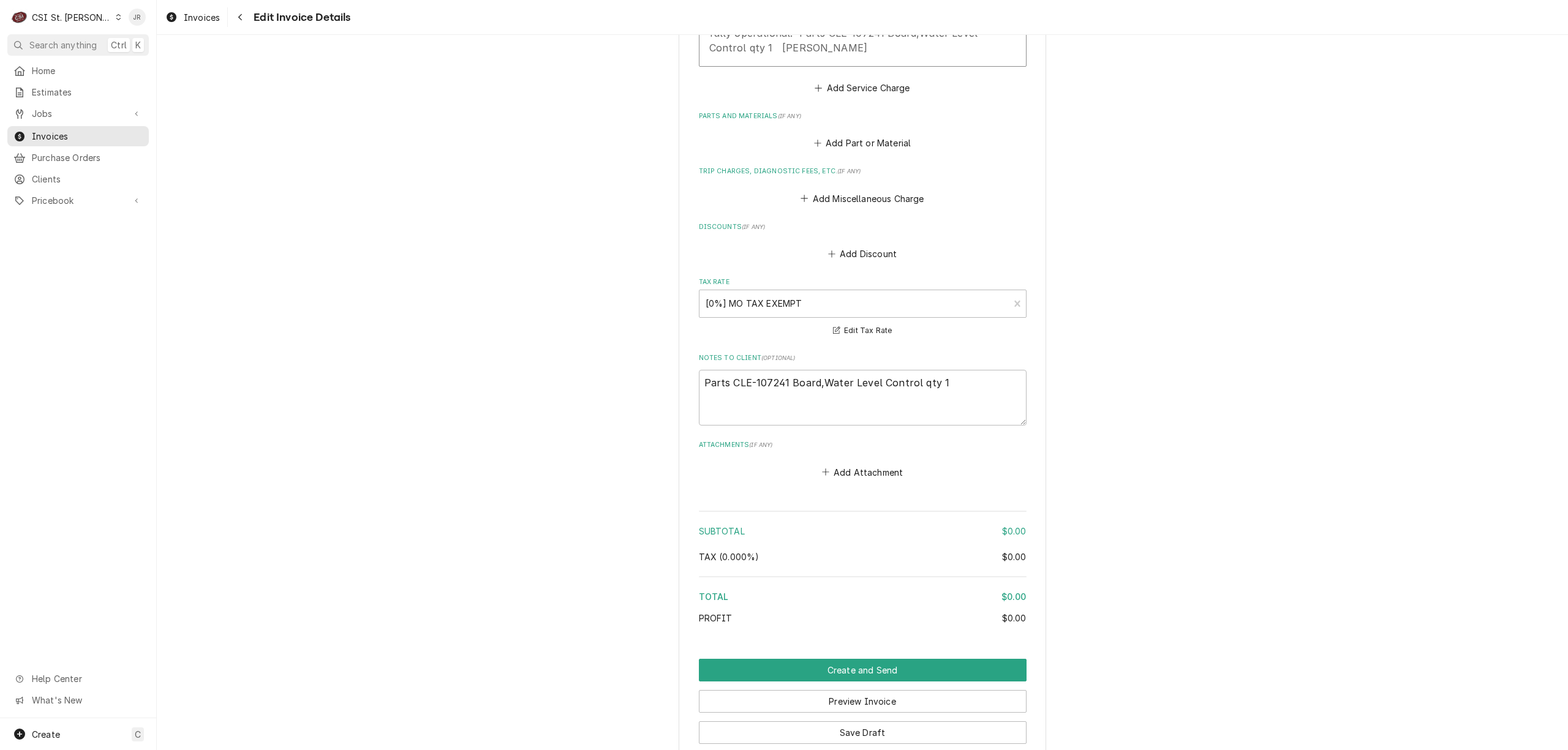
scroll to position [1503, 0]
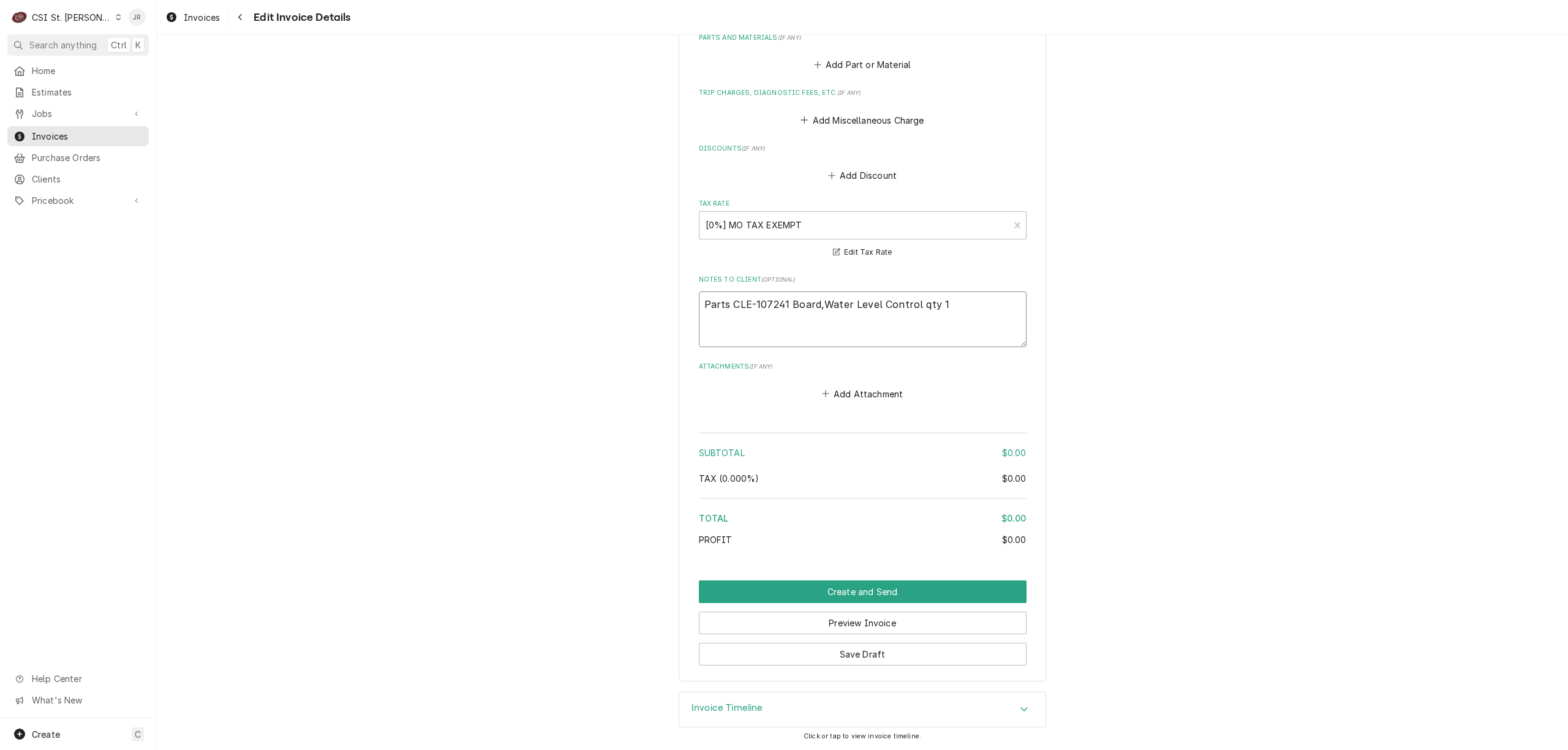
drag, startPoint x: 950, startPoint y: 306, endPoint x: 1000, endPoint y: 309, distance: 50.1
click at [951, 306] on textarea "Parts CLE-107241 Board,Water Level Control qty 1" at bounding box center [862, 319] width 328 height 56
type textarea "x"
type textarea "Parts CLE-107241 Board,Water Level Control qty 1"
type textarea "x"
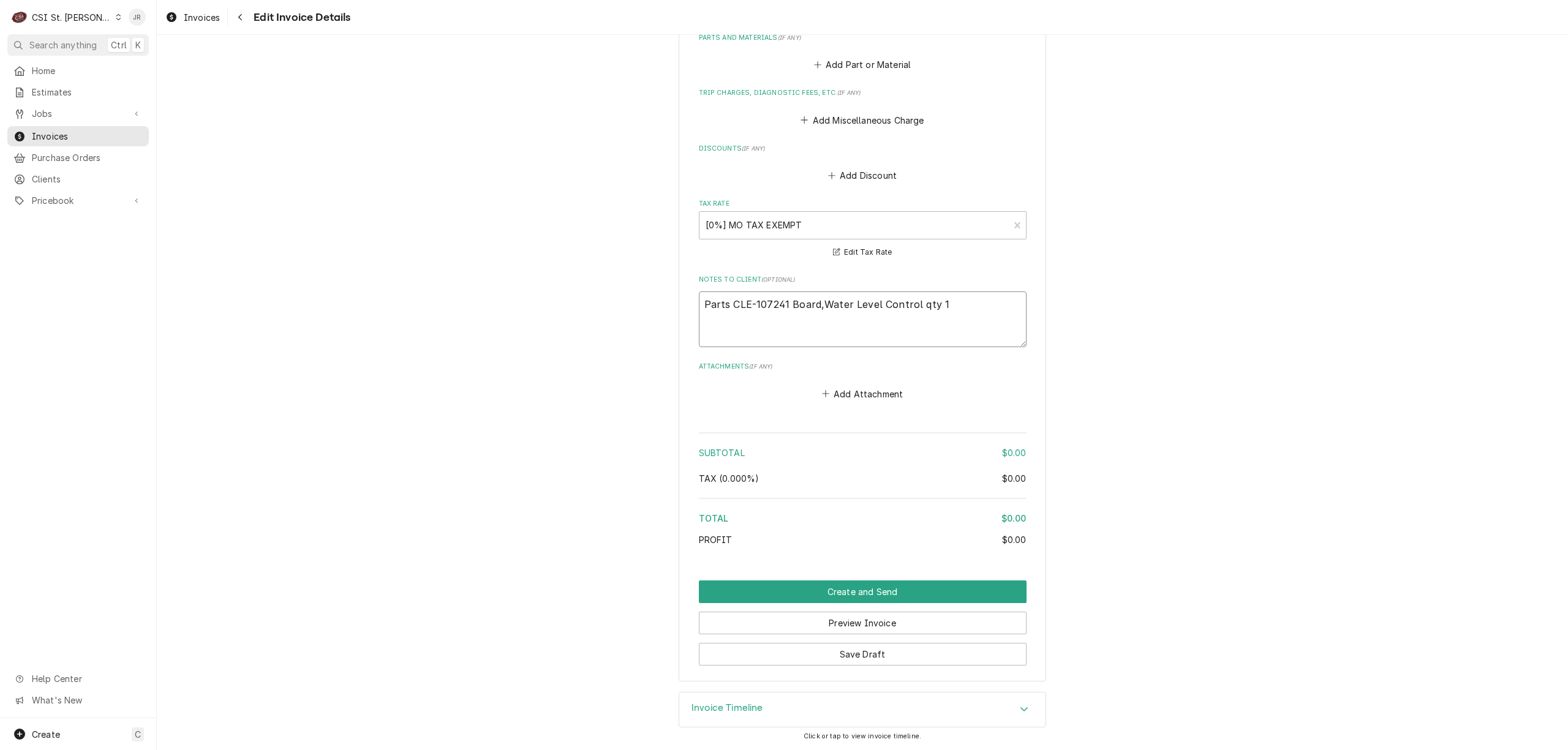
type textarea "R Parts CLE-107241 Board,Water Level Control qty 1"
type textarea "x"
type textarea "Re Parts CLE-107241 Board,Water Level Control qty 1"
type textarea "x"
type textarea "Reb Parts CLE-107241 Board,Water Level Control qty 1"
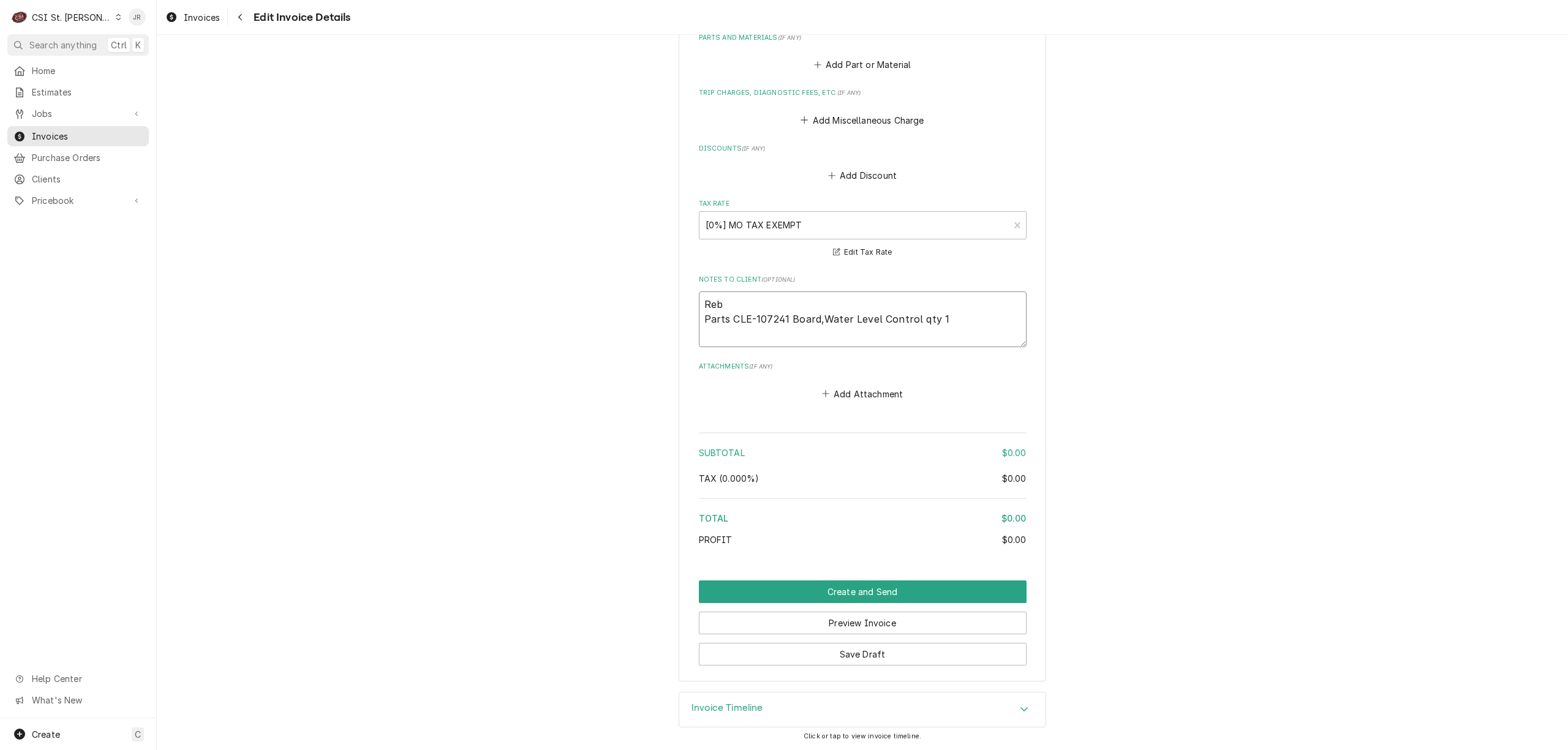
type textarea "x"
type textarea "Rebi Parts CLE-107241 Board,Water Level Control qty 1"
type textarea "x"
type textarea "Rebil Parts CLE-107241 Board,Water Level Control qty 1"
type textarea "x"
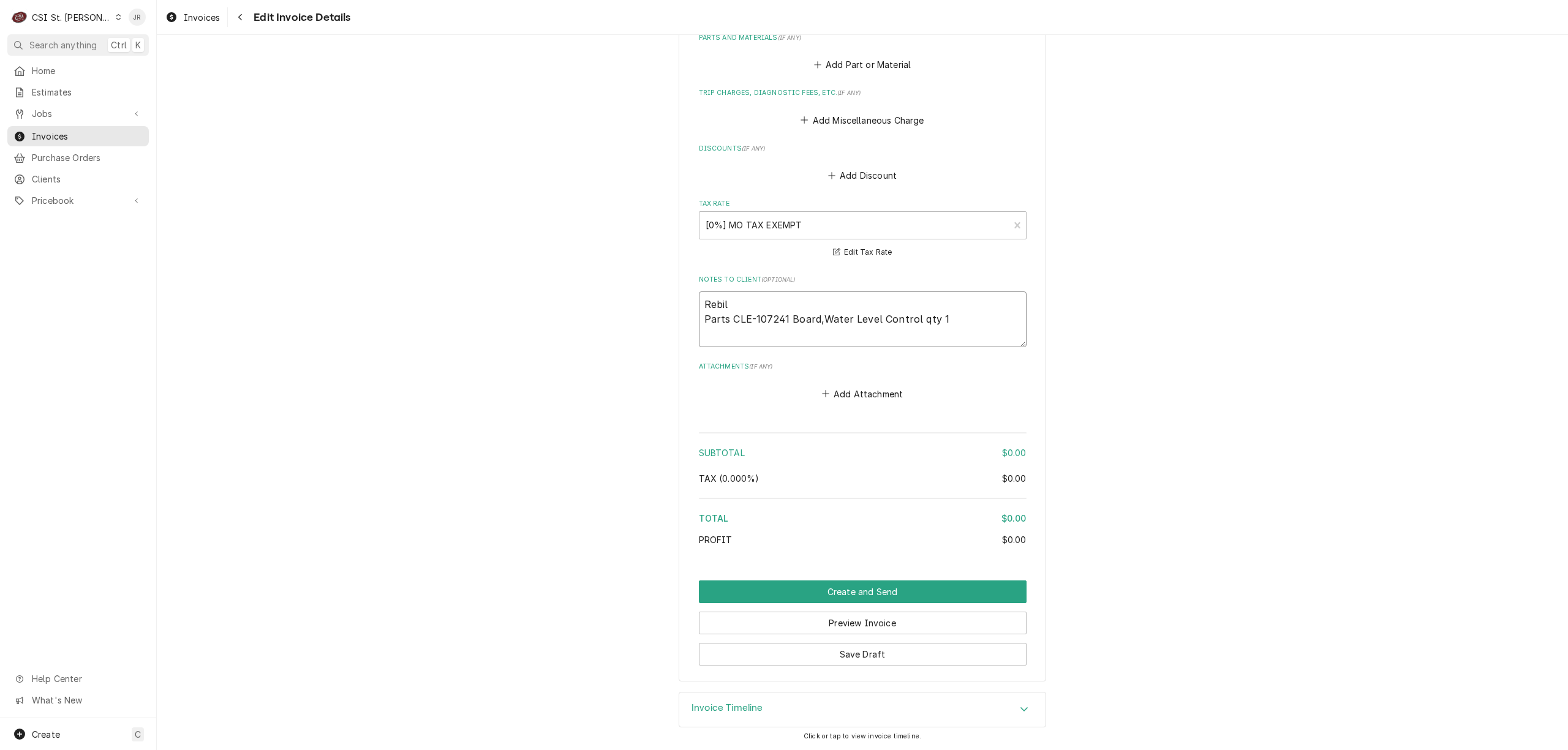
type textarea "Rebill Parts CLE-107241 Board,Water Level Control qty 1"
type textarea "x"
type textarea "Rebille Parts CLE-107241 Board,Water Level Control qty 1"
type textarea "x"
type textarea "Rebilled Parts CLE-107241 Board,Water Level Control qty 1"
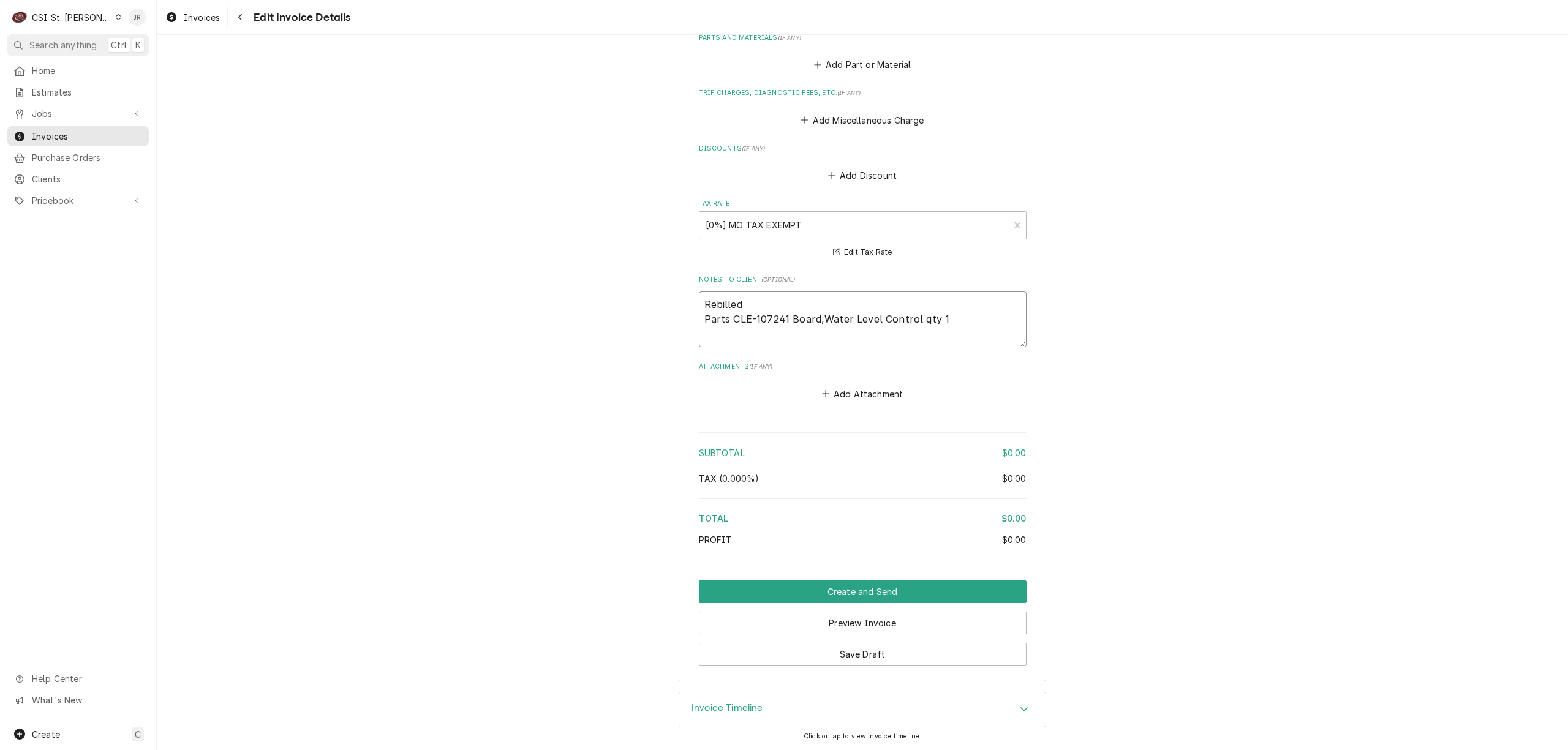
type textarea "x"
type textarea "Rebilled Parts CLE-107241 Board,Water Level Control qty 1"
type textarea "x"
type textarea "Rebilled t Parts CLE-107241 Board,Water Level Control qty 1"
type textarea "x"
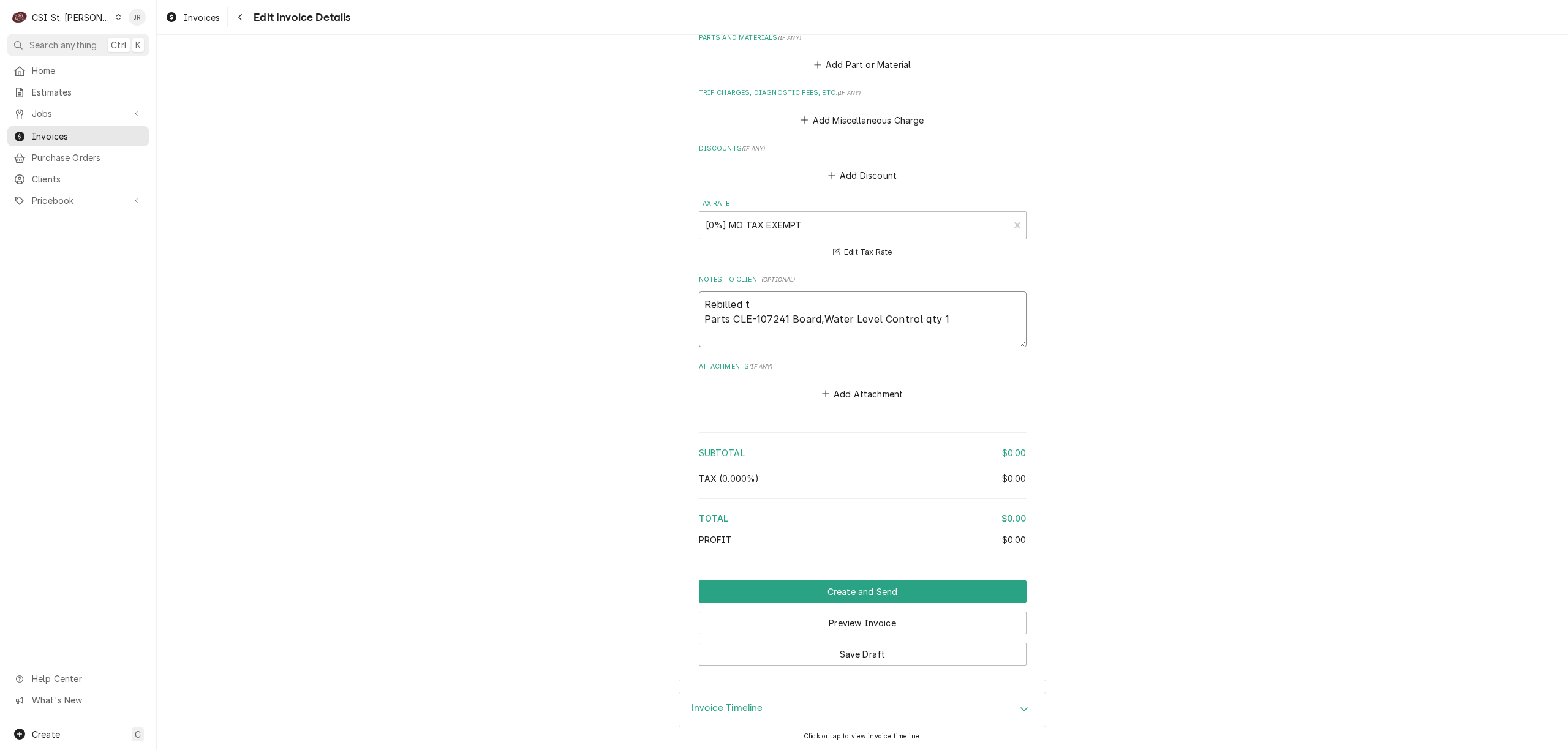
type textarea "Rebilled to Parts CLE-107241 Board,Water Level Control qty 1"
type textarea "x"
type textarea "Rebilled to Parts CLE-107241 Board,Water Level Control qty 1"
type textarea "x"
type textarea "Rebilled to C Parts CLE-107241 Board,Water Level Control qty 1"
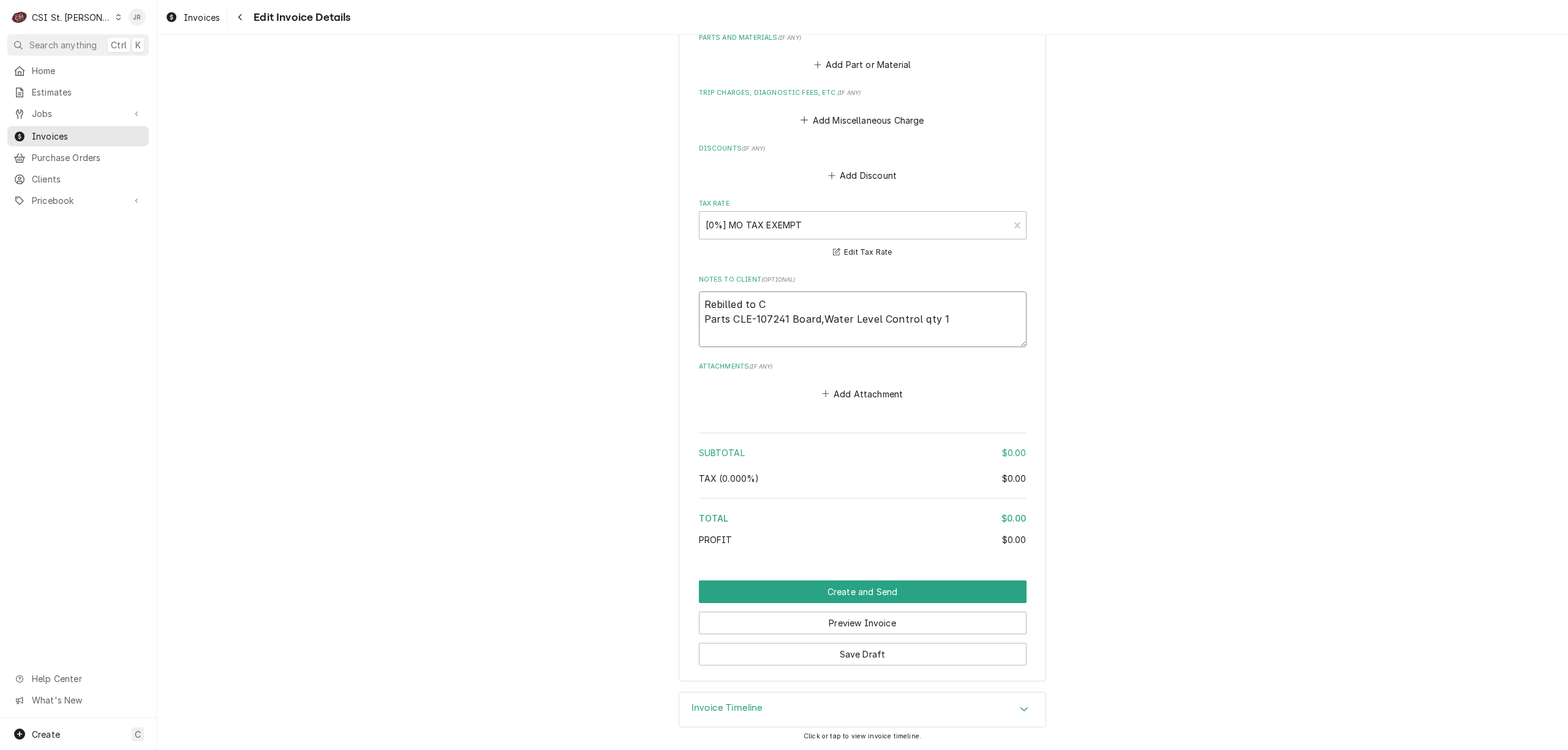
type textarea "x"
type textarea "Rebilled to Cl Parts CLE-107241 Board,Water Level Control qty 1"
type textarea "x"
type textarea "Rebilled to Cle Parts CLE-107241 Board,Water Level Control qty 1"
type textarea "x"
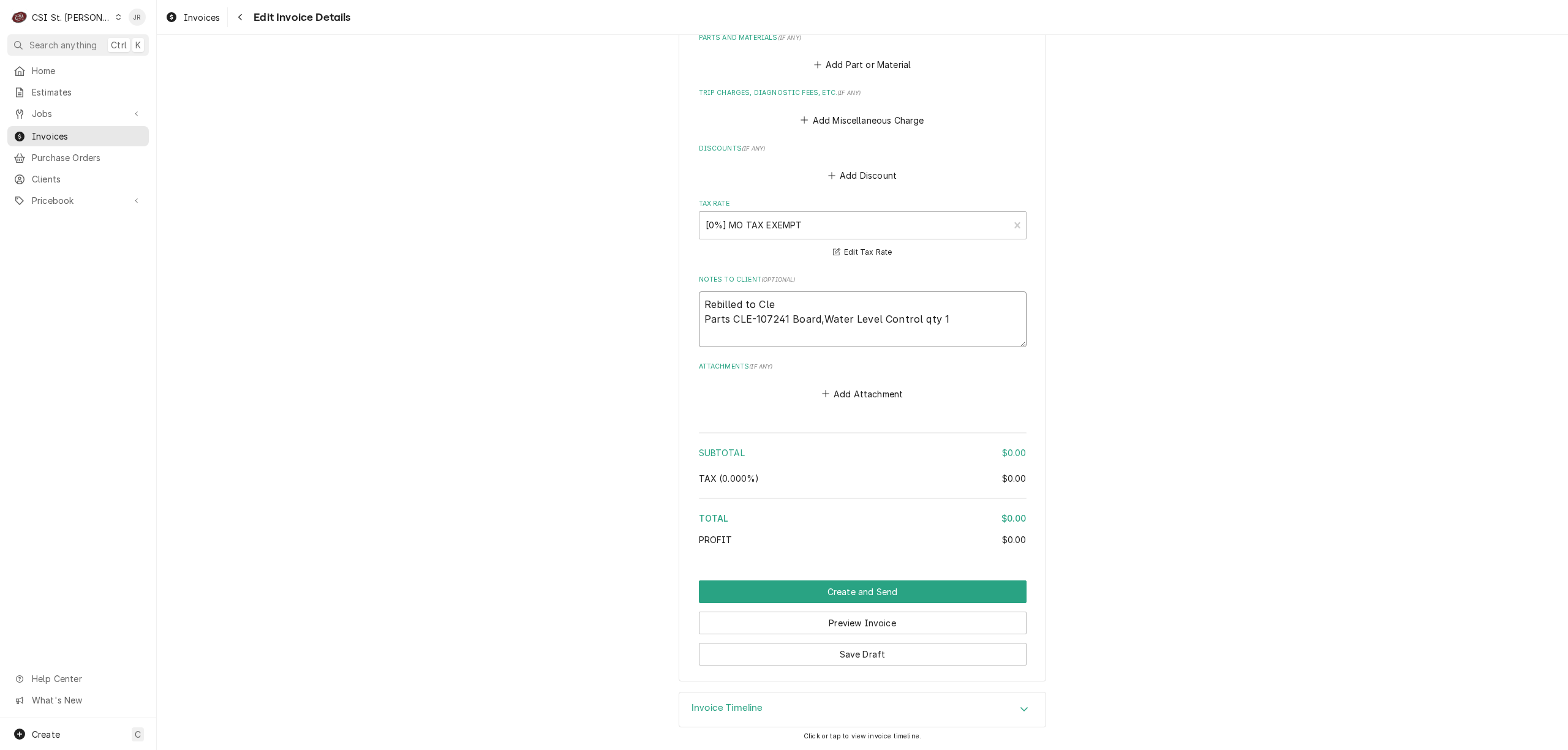
type textarea "Rebilled to Clev Parts CLE-107241 Board,Water Level Control qty 1"
type textarea "x"
type textarea "Rebilled to Cleve Parts CLE-107241 Board,Water Level Control qty 1"
type textarea "x"
type textarea "Rebilled to Clevel Parts CLE-107241 Board,Water Level Control qty 1"
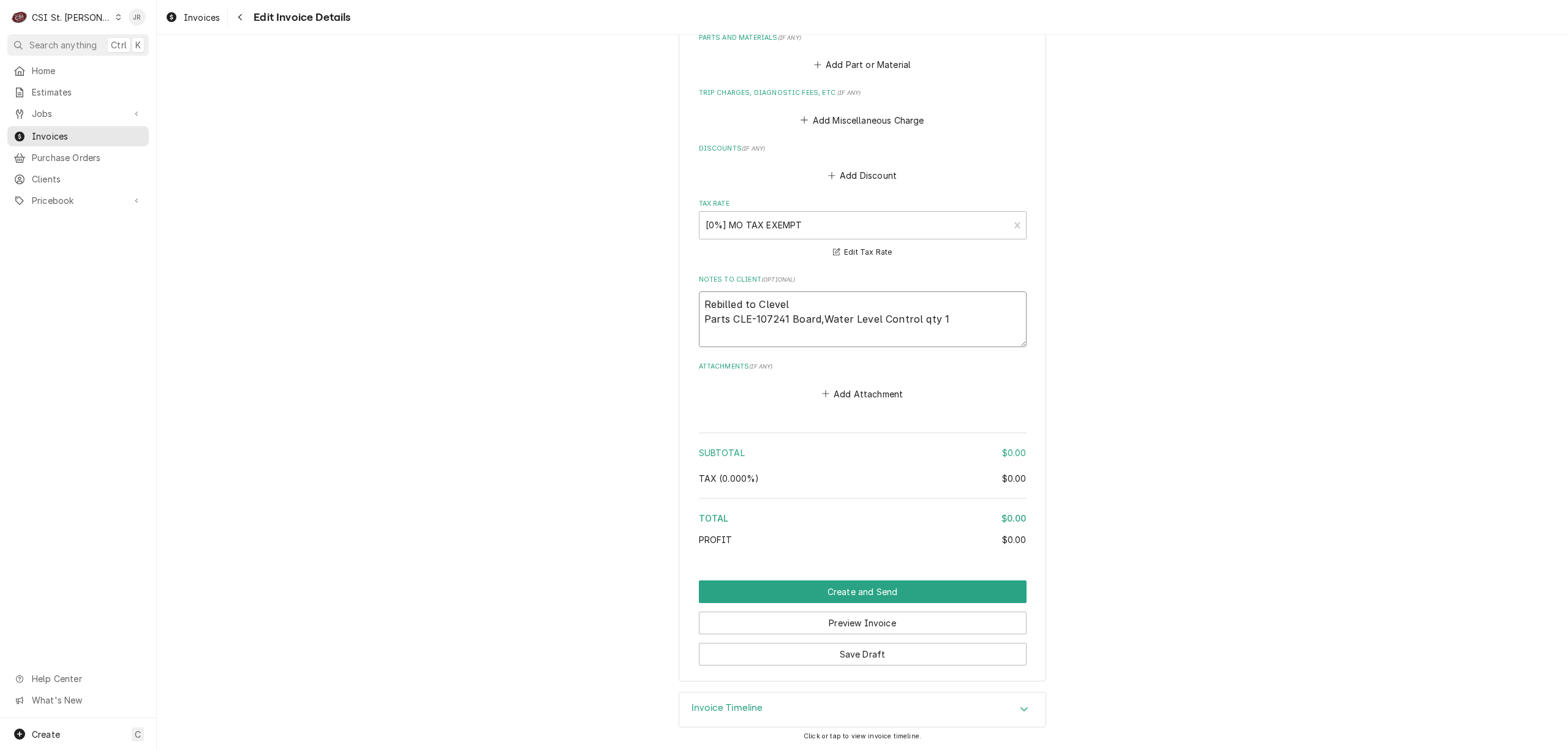
type textarea "x"
type textarea "Rebilled to Clevela Parts CLE-107241 Board,Water Level Control qty 1"
type textarea "x"
type textarea "Rebilled to Clevelan Parts CLE-107241 Board,Water Level Control qty 1"
type textarea "x"
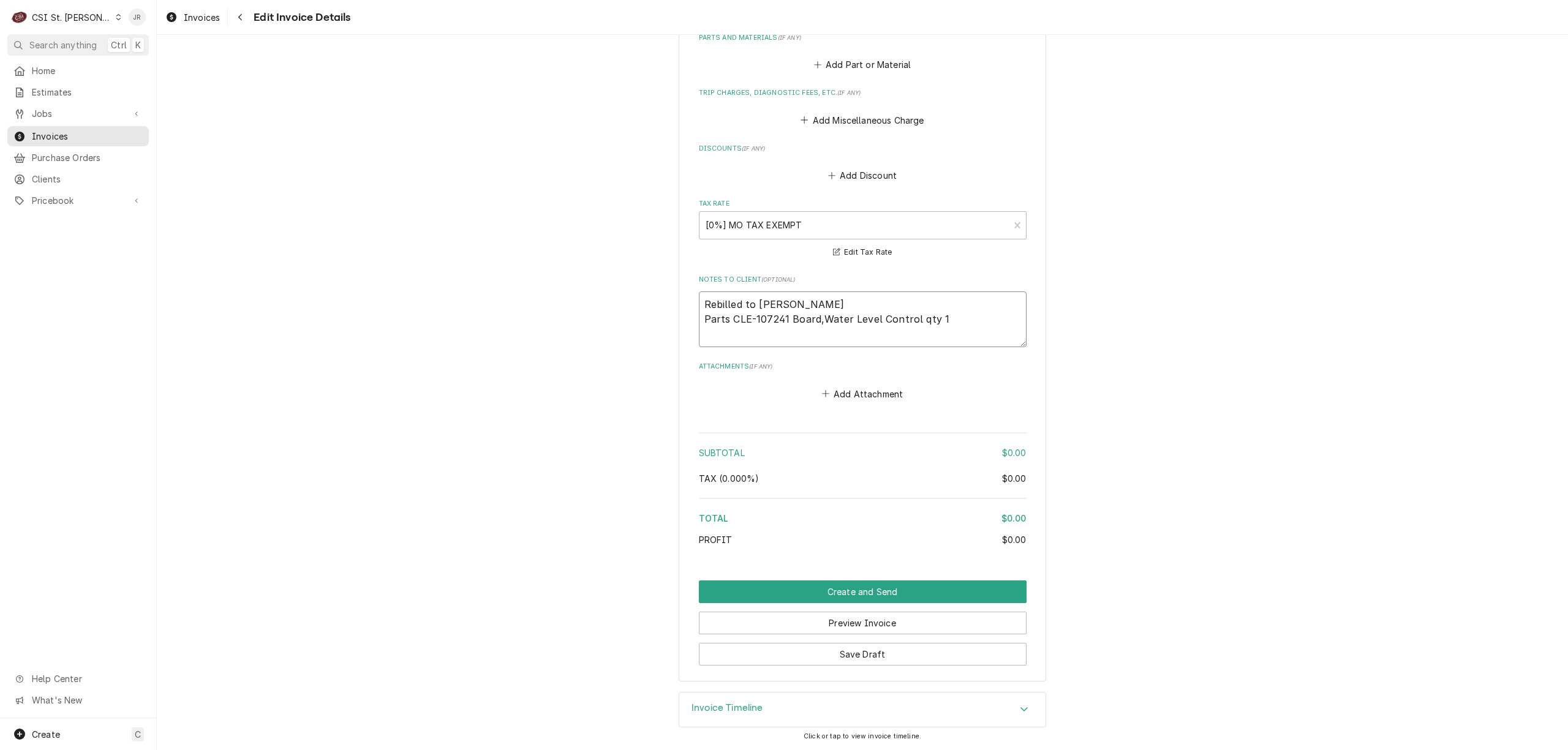
type textarea "Rebilled to Cleveland Parts CLE-107241 Board,Water Level Control qty 1"
type textarea "x"
type textarea "Rebilled to Cleveland Parts CLE-107241 Board,Water Level Control qty 1"
click at [846, 652] on button "Save Draft" at bounding box center [862, 654] width 328 height 23
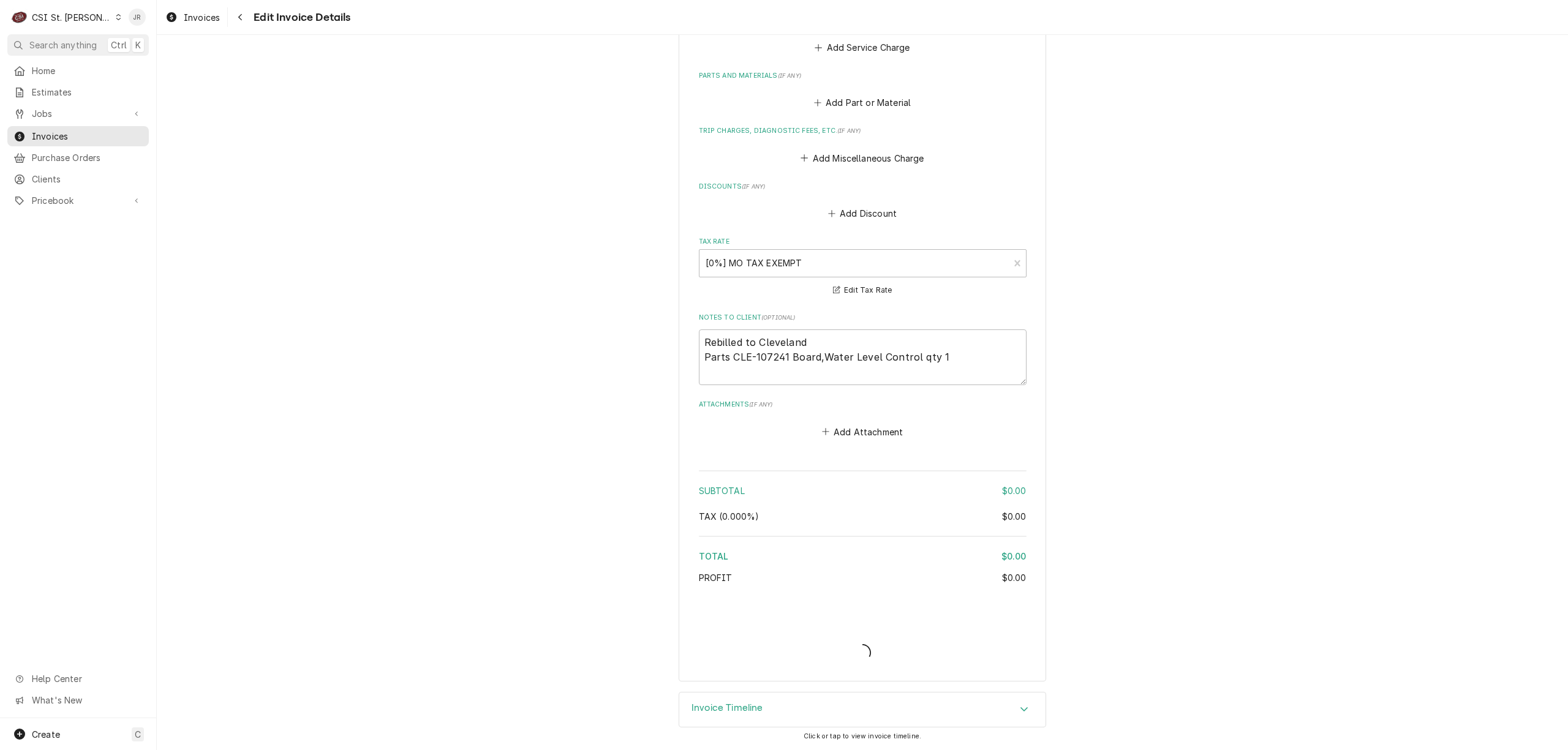
type textarea "x"
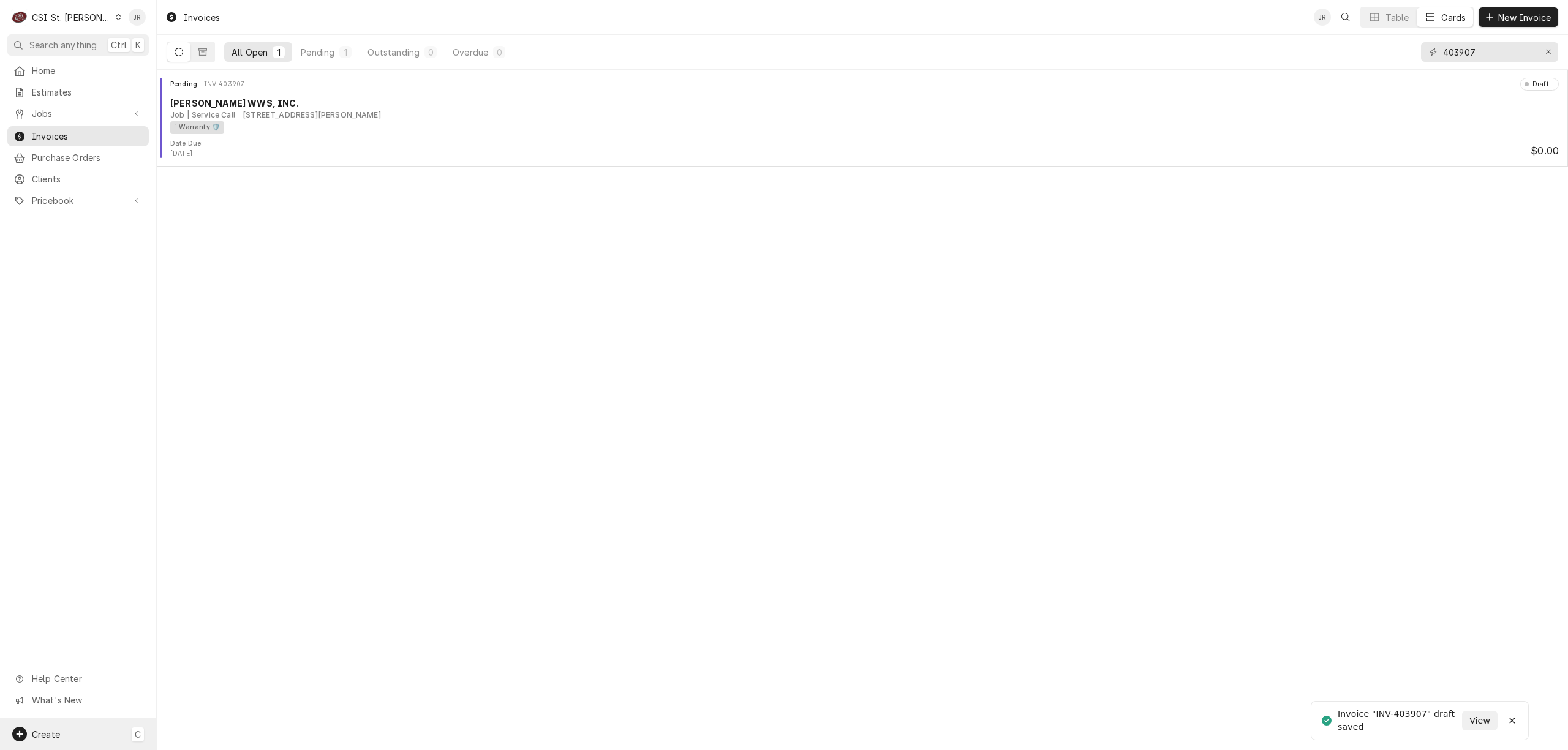
click at [57, 737] on span "Create" at bounding box center [46, 734] width 28 height 11
click at [192, 692] on div "Invoice" at bounding box center [229, 691] width 82 height 13
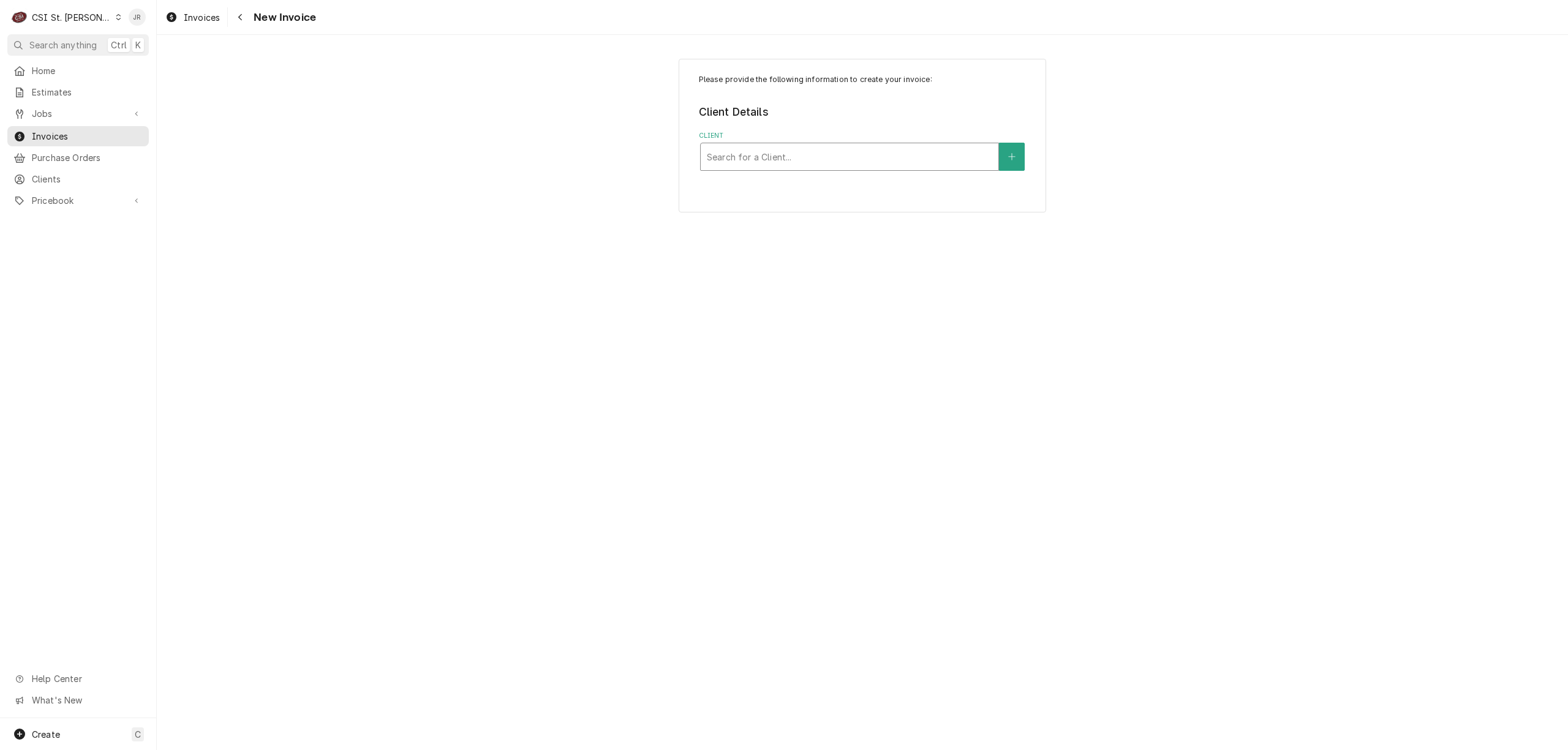
click at [752, 164] on div "Client" at bounding box center [849, 156] width 285 height 22
type input "[GEOGRAPHIC_DATA]"
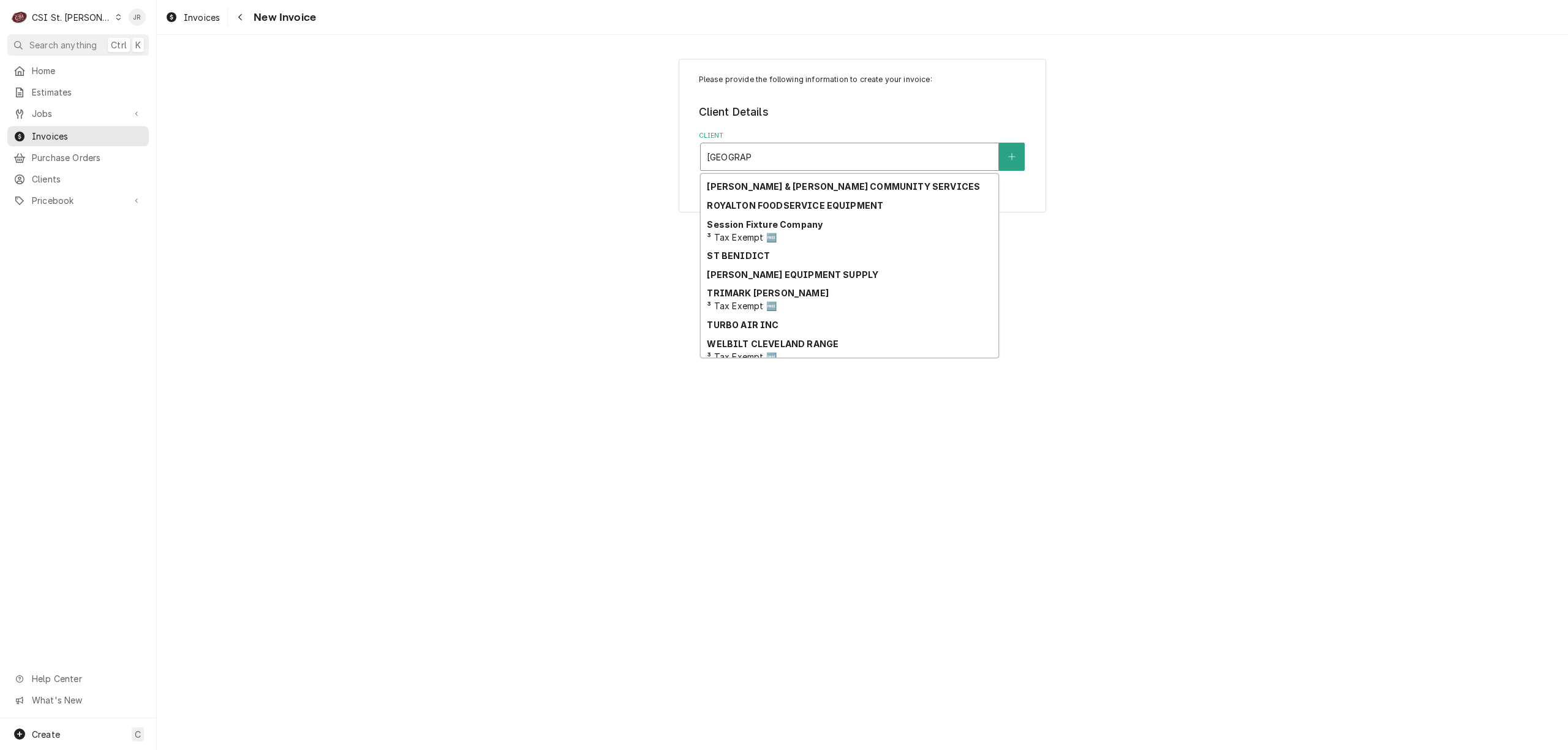
scroll to position [282, 0]
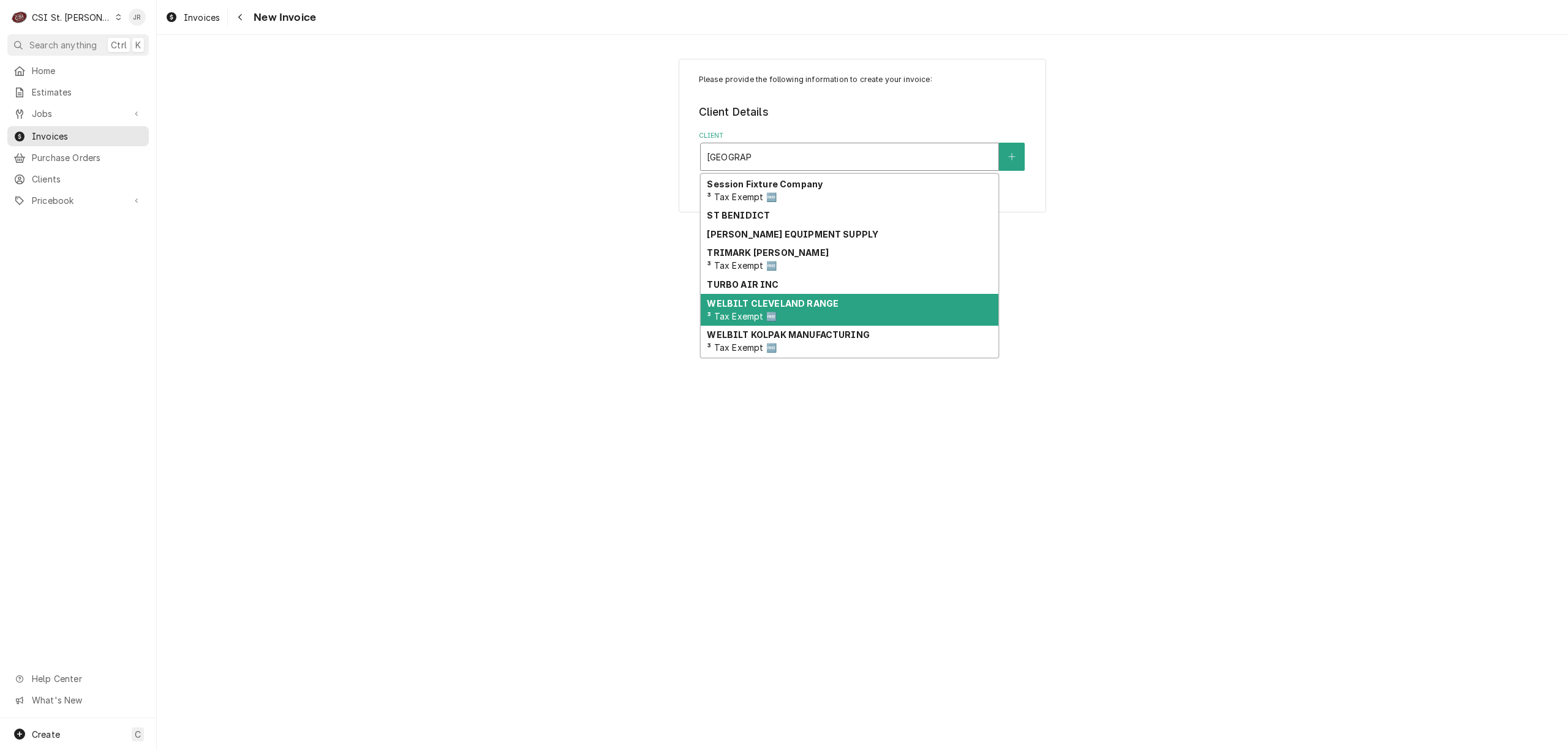
click at [844, 311] on div "WELBILT CLEVELAND RANGE ³ Tax Exempt 🆓" at bounding box center [849, 310] width 298 height 32
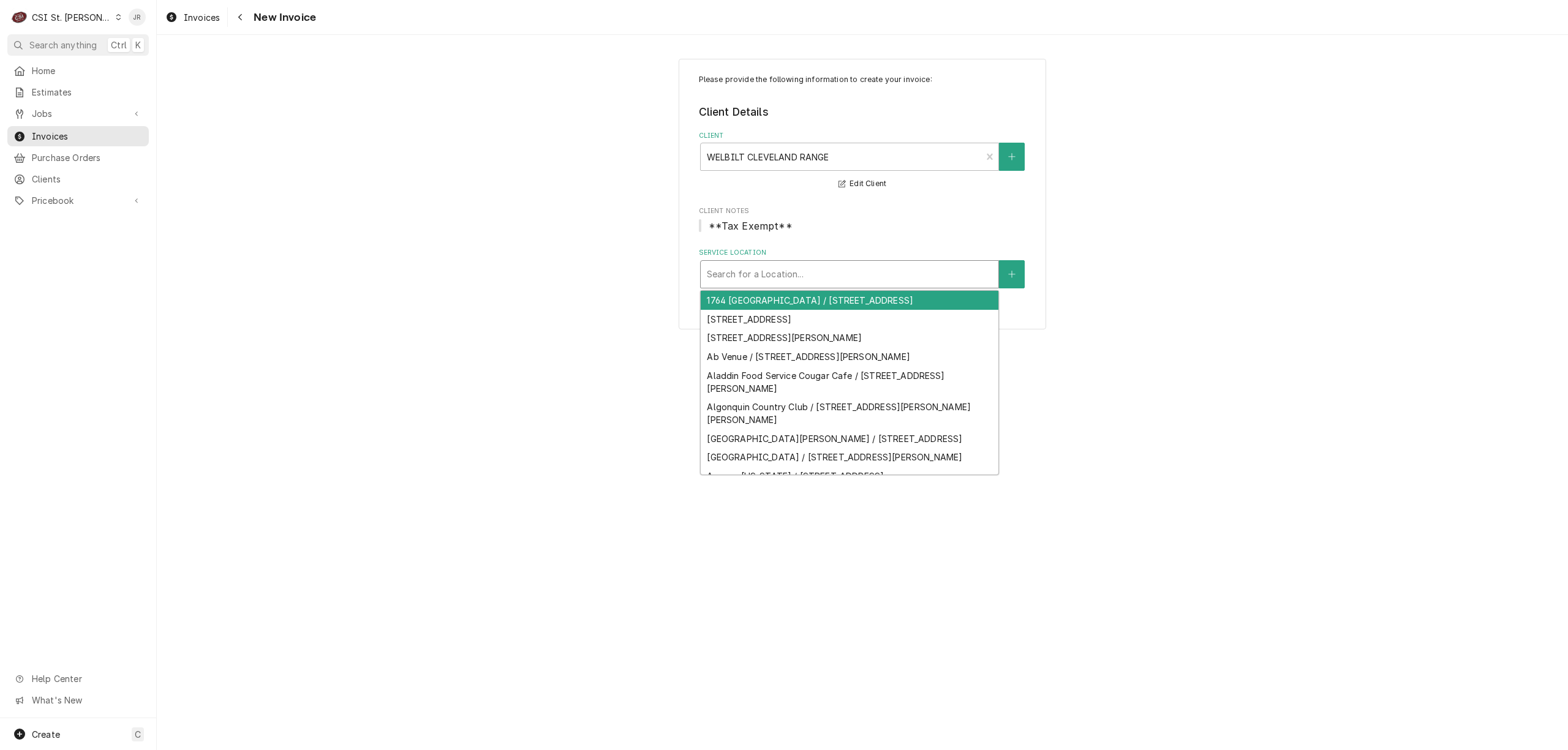
click at [782, 280] on div "Service Location" at bounding box center [849, 274] width 285 height 22
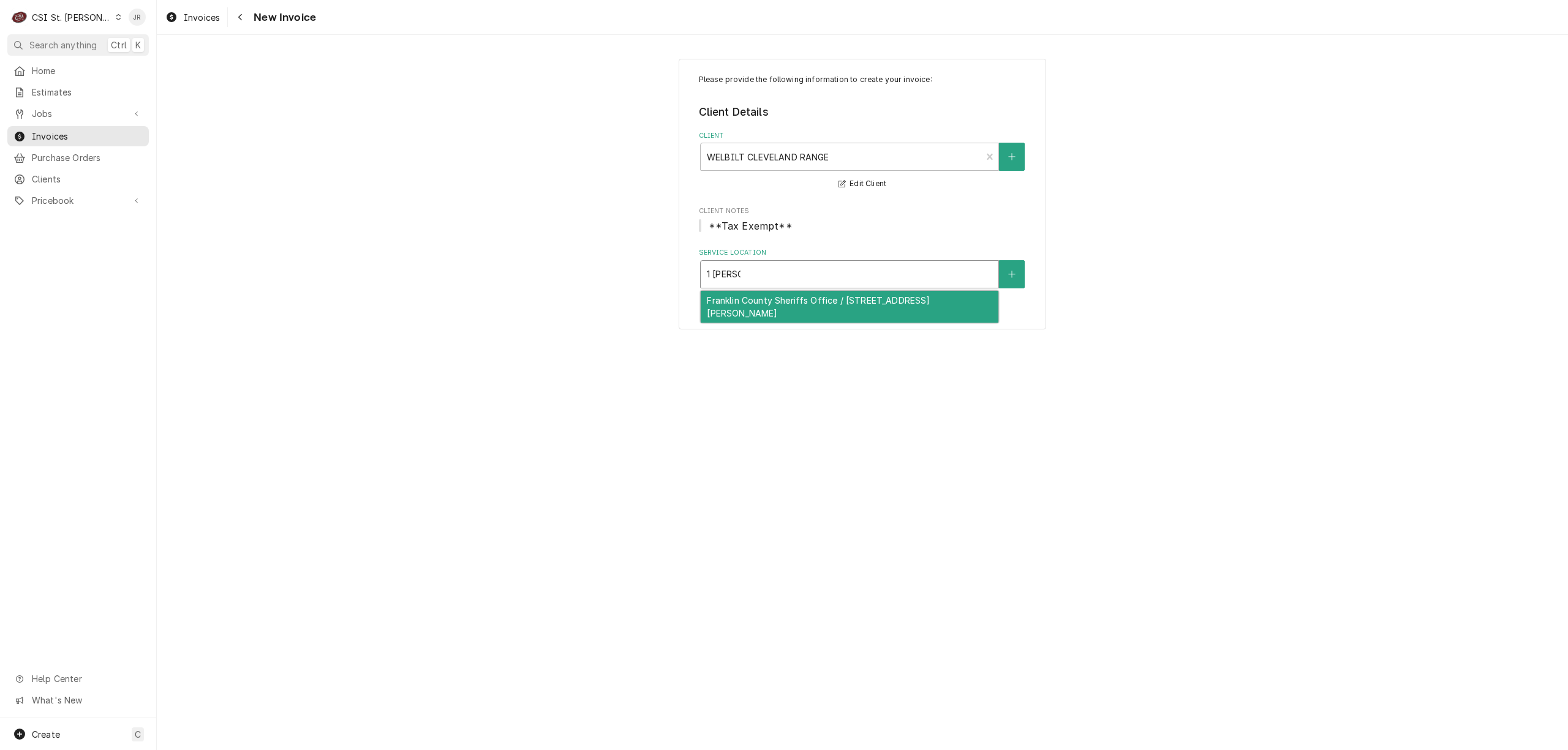
type input "1 Bruns L"
click at [781, 302] on div "Franklin County Sheriffs Office / 1 Bruns Lane, Union, MO 63084" at bounding box center [849, 307] width 298 height 32
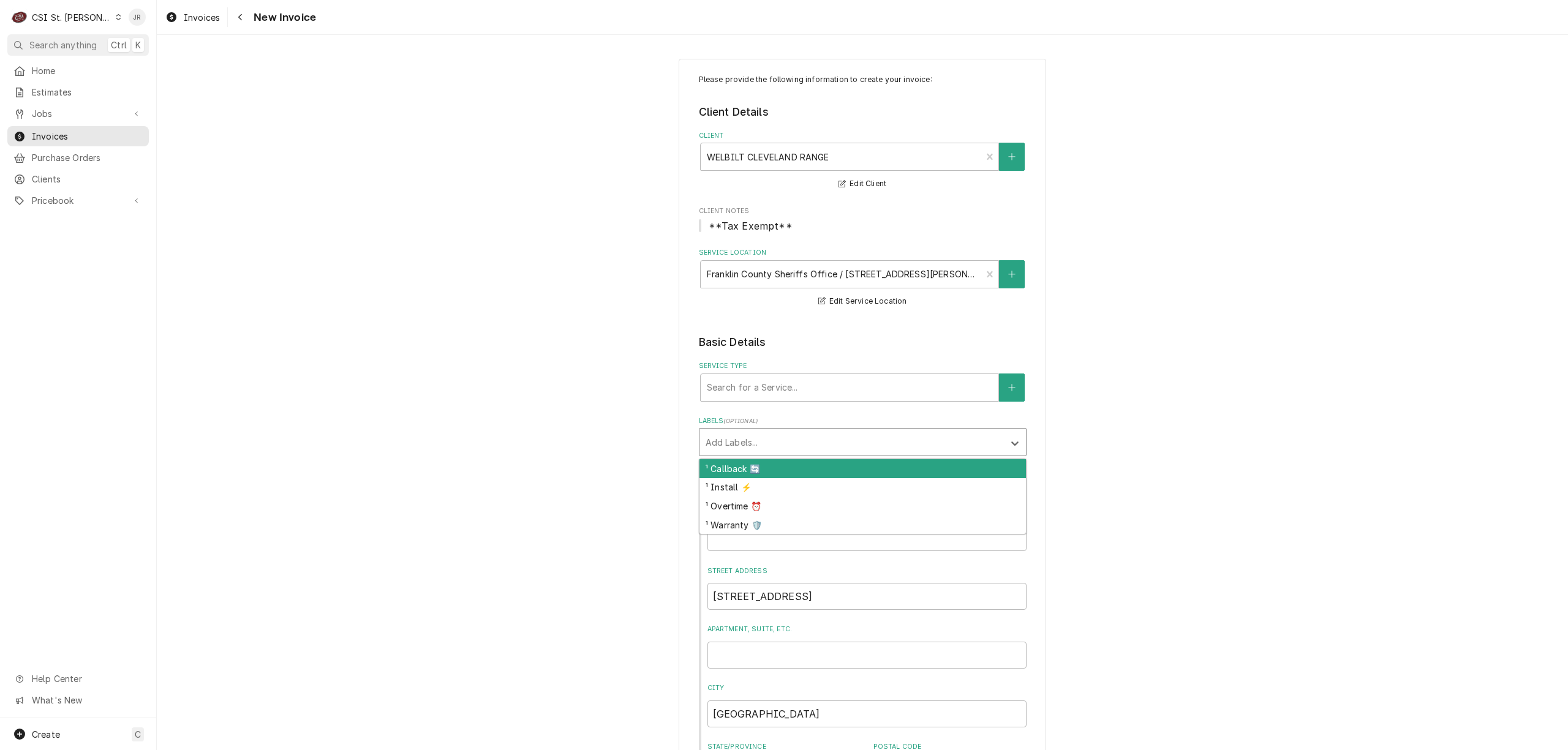
click at [699, 440] on div "Add Labels..." at bounding box center [851, 442] width 304 height 27
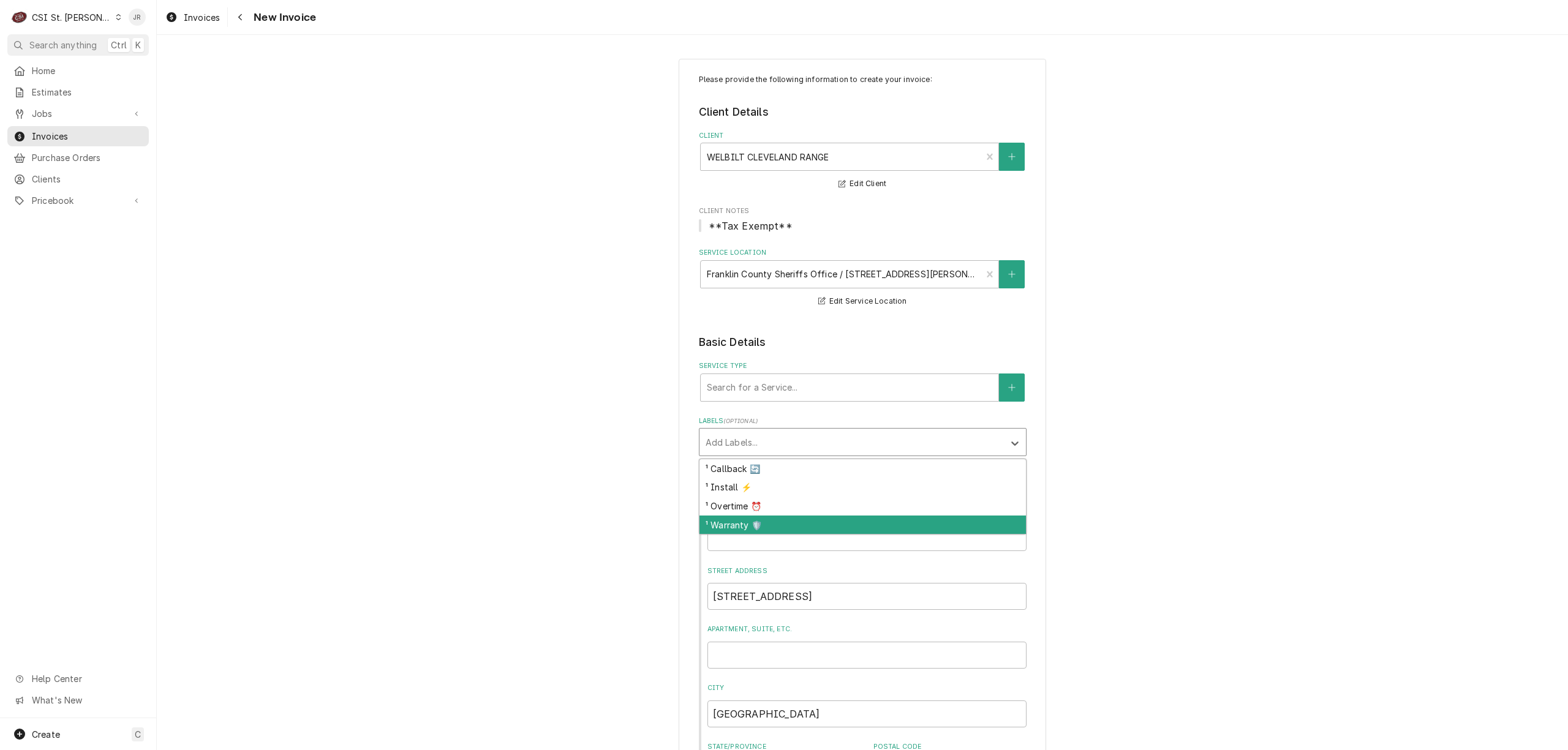
click at [736, 526] on div "¹ Warranty 🛡️" at bounding box center [862, 525] width 327 height 19
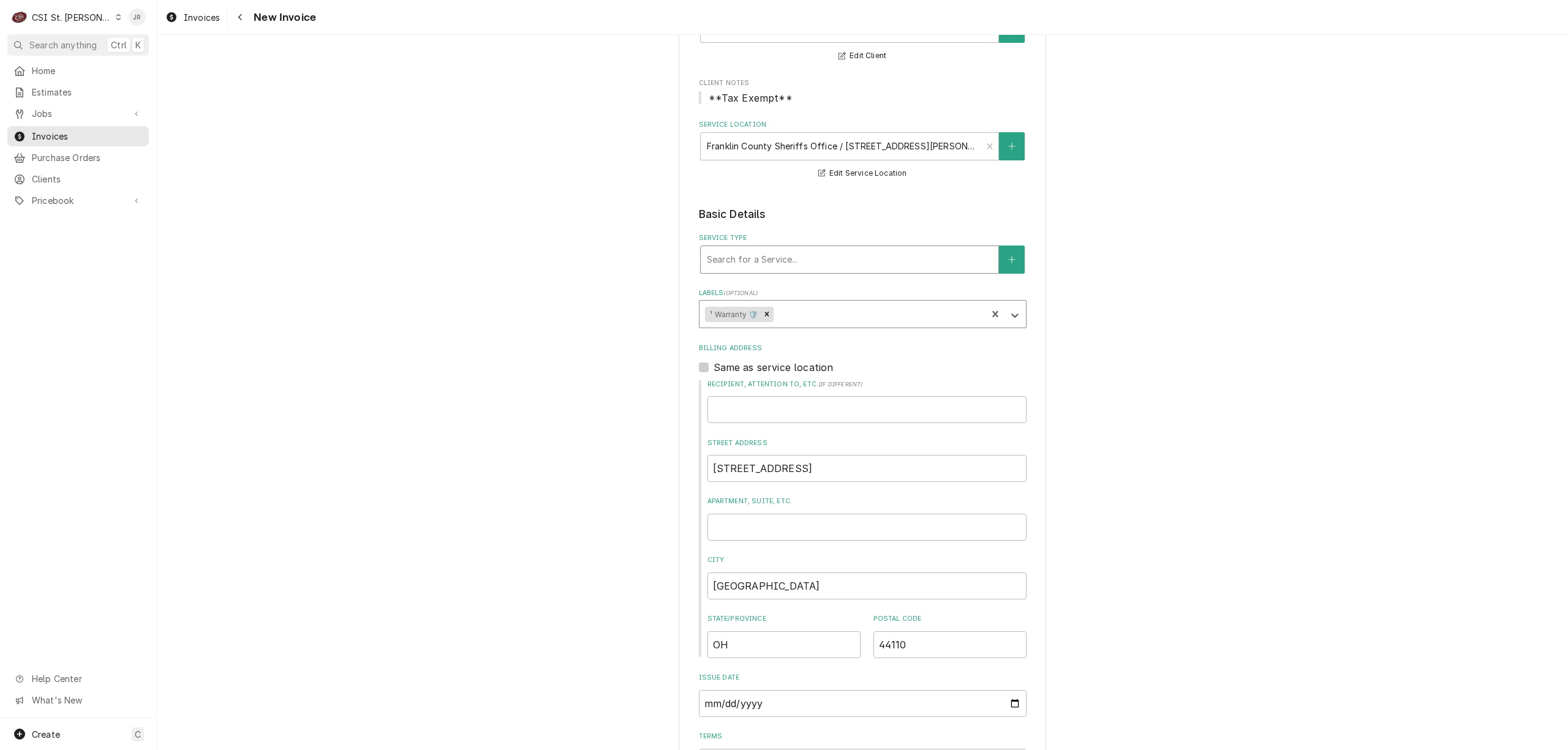
scroll to position [99, 0]
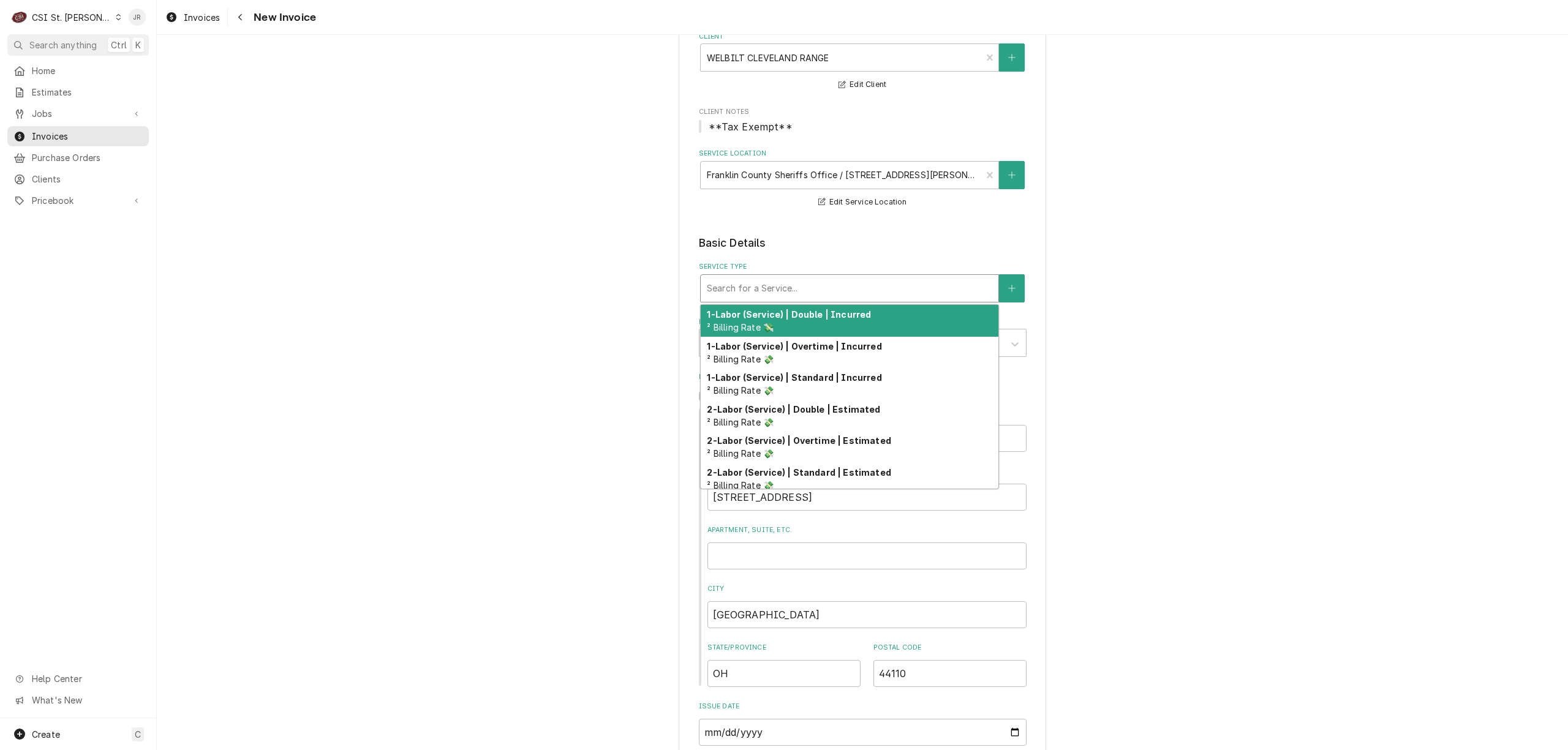
click at [808, 290] on div "Service Type" at bounding box center [849, 288] width 285 height 22
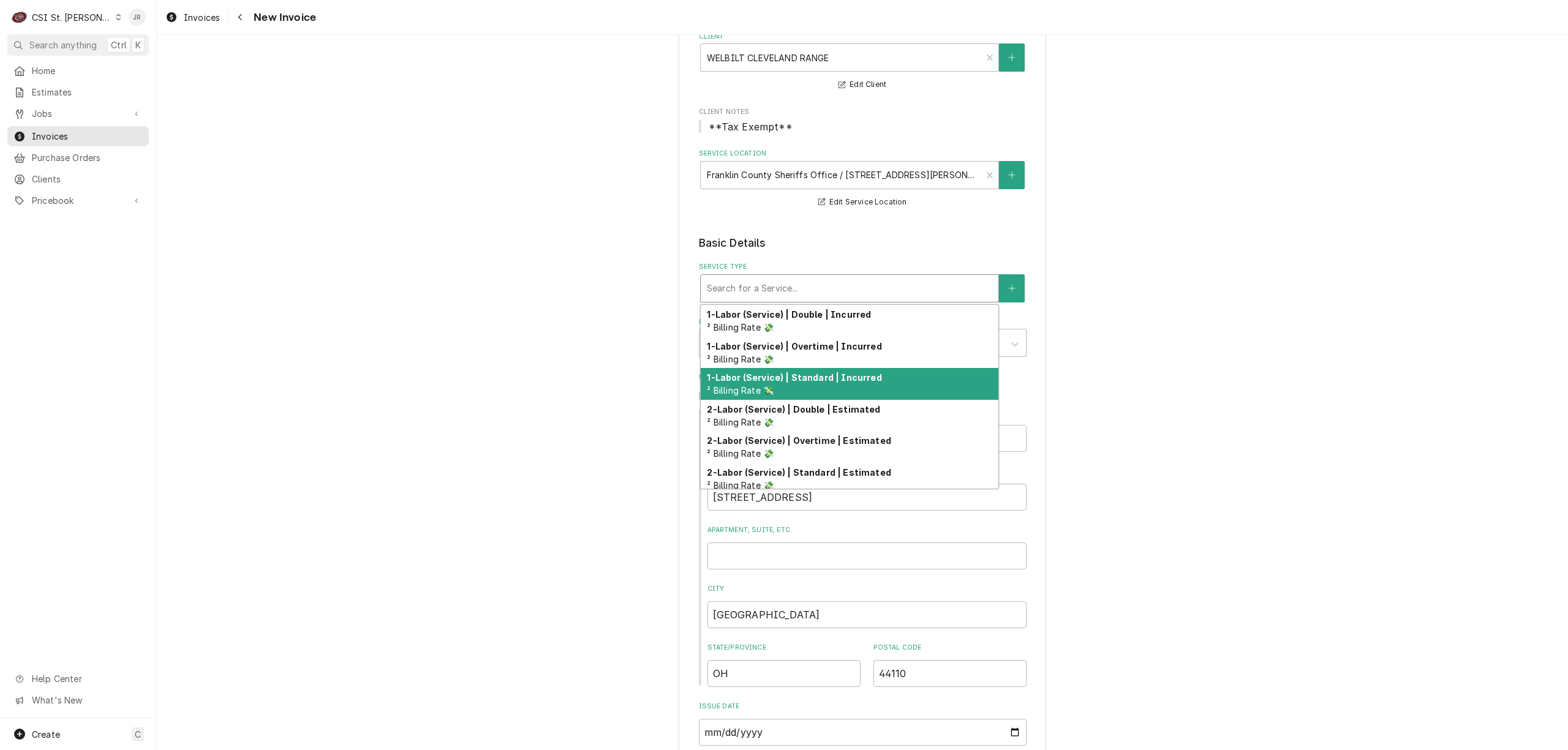
click at [834, 389] on div "1-Labor (Service) | Standard | Incurred ² Billing Rate 💸" at bounding box center [849, 384] width 298 height 32
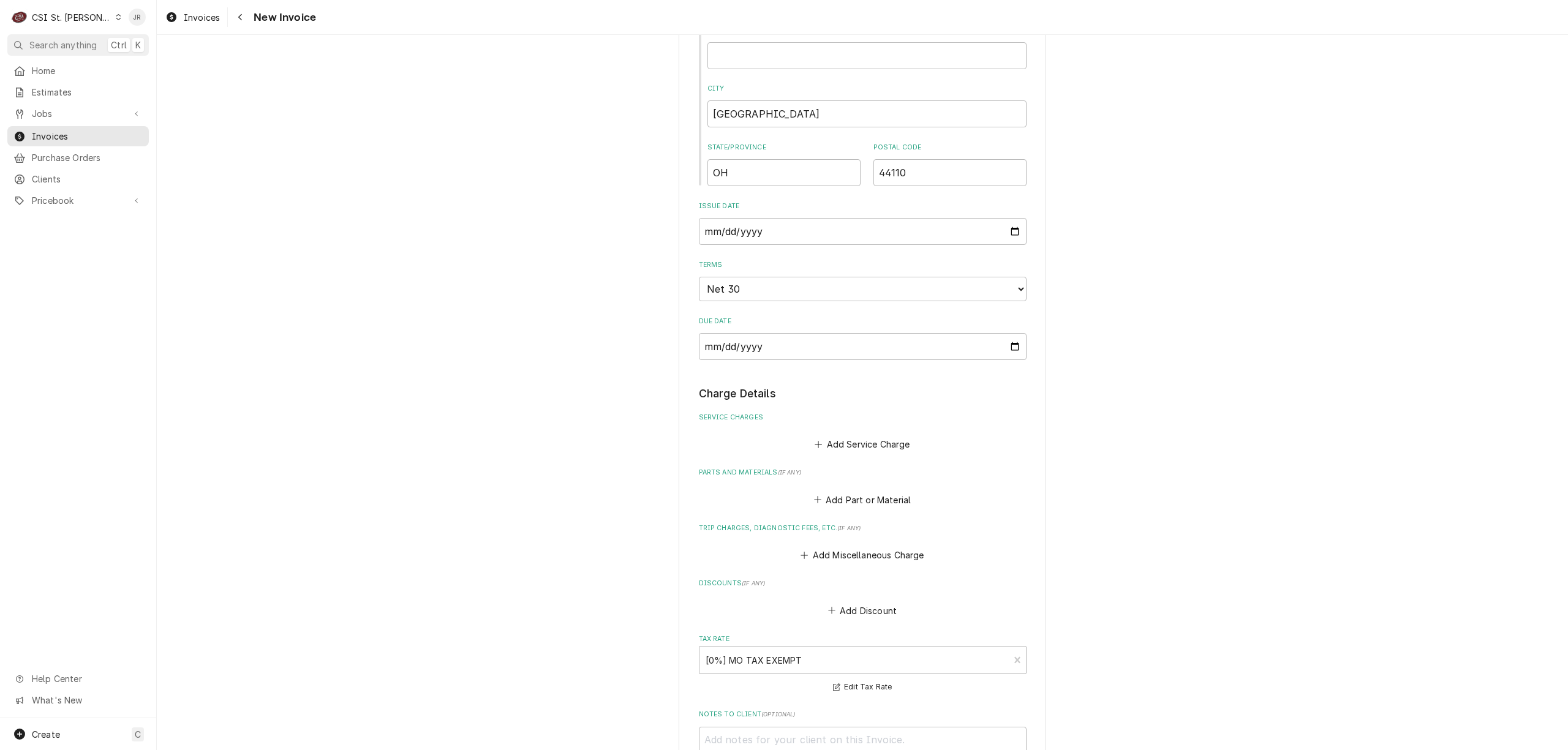
scroll to position [968, 0]
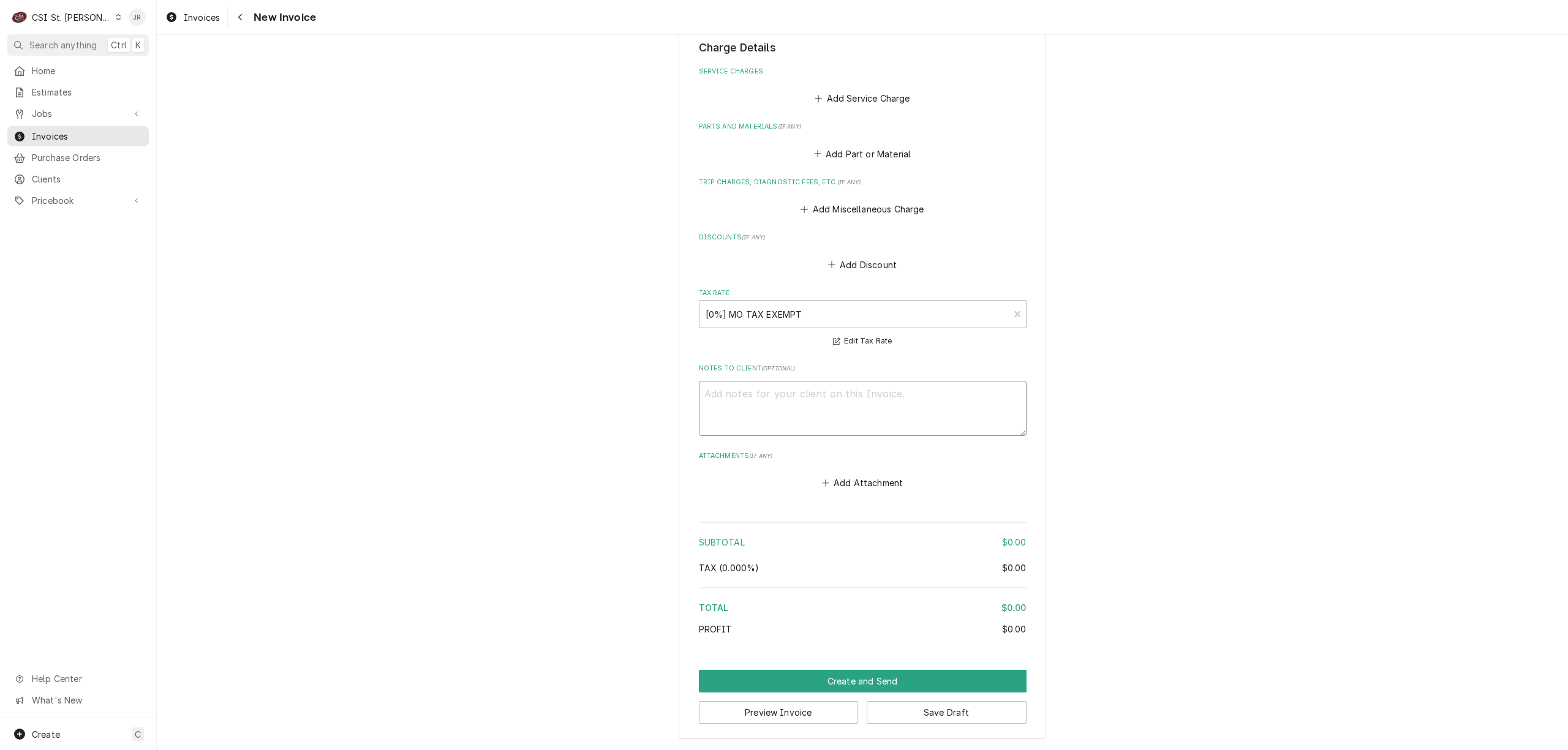
click at [834, 431] on textarea "Notes to Client ( optional )" at bounding box center [862, 408] width 328 height 56
type textarea "x"
type textarea "R"
type textarea "x"
type textarea "Re"
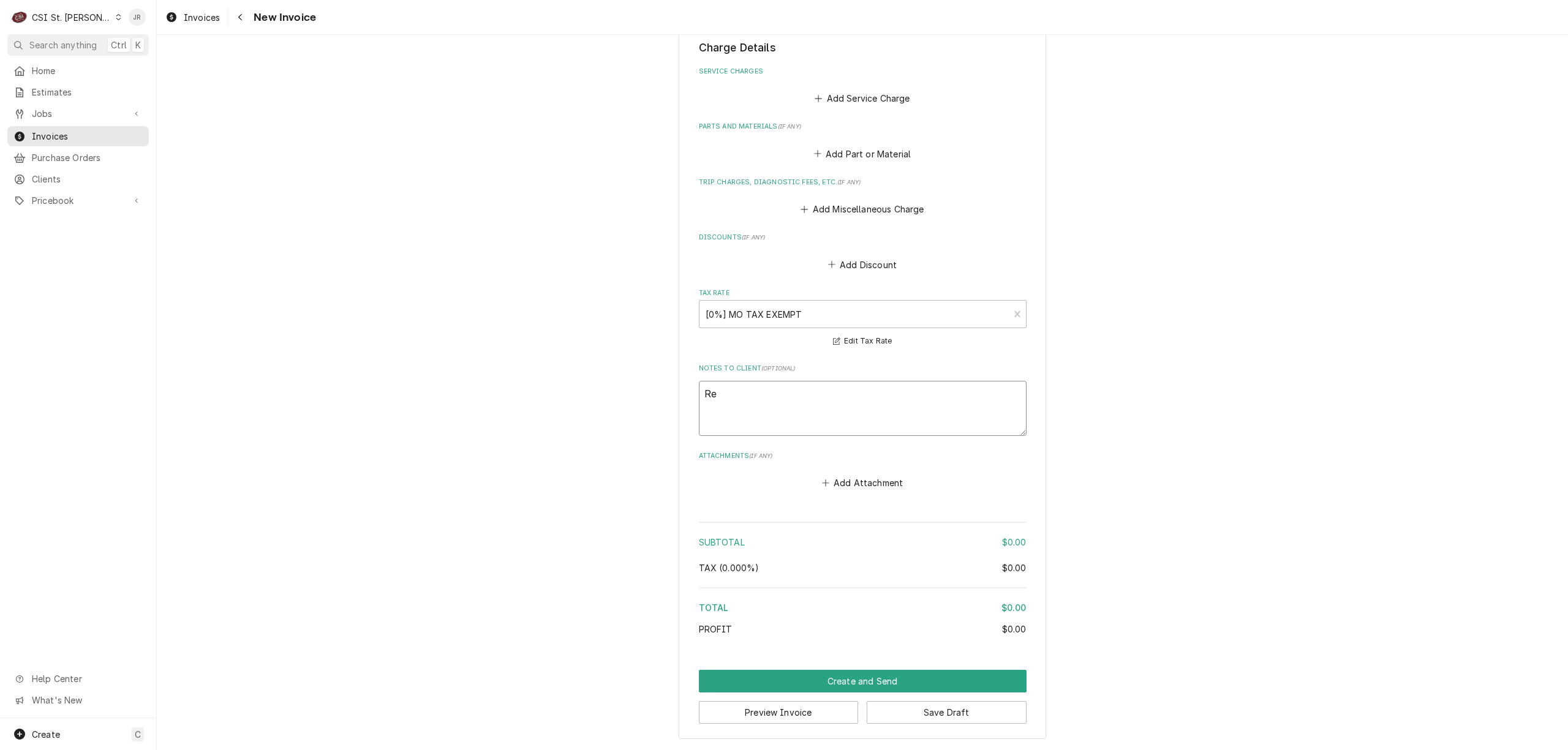
type textarea "x"
type textarea "Reb"
type textarea "x"
type textarea "Rebi"
type textarea "x"
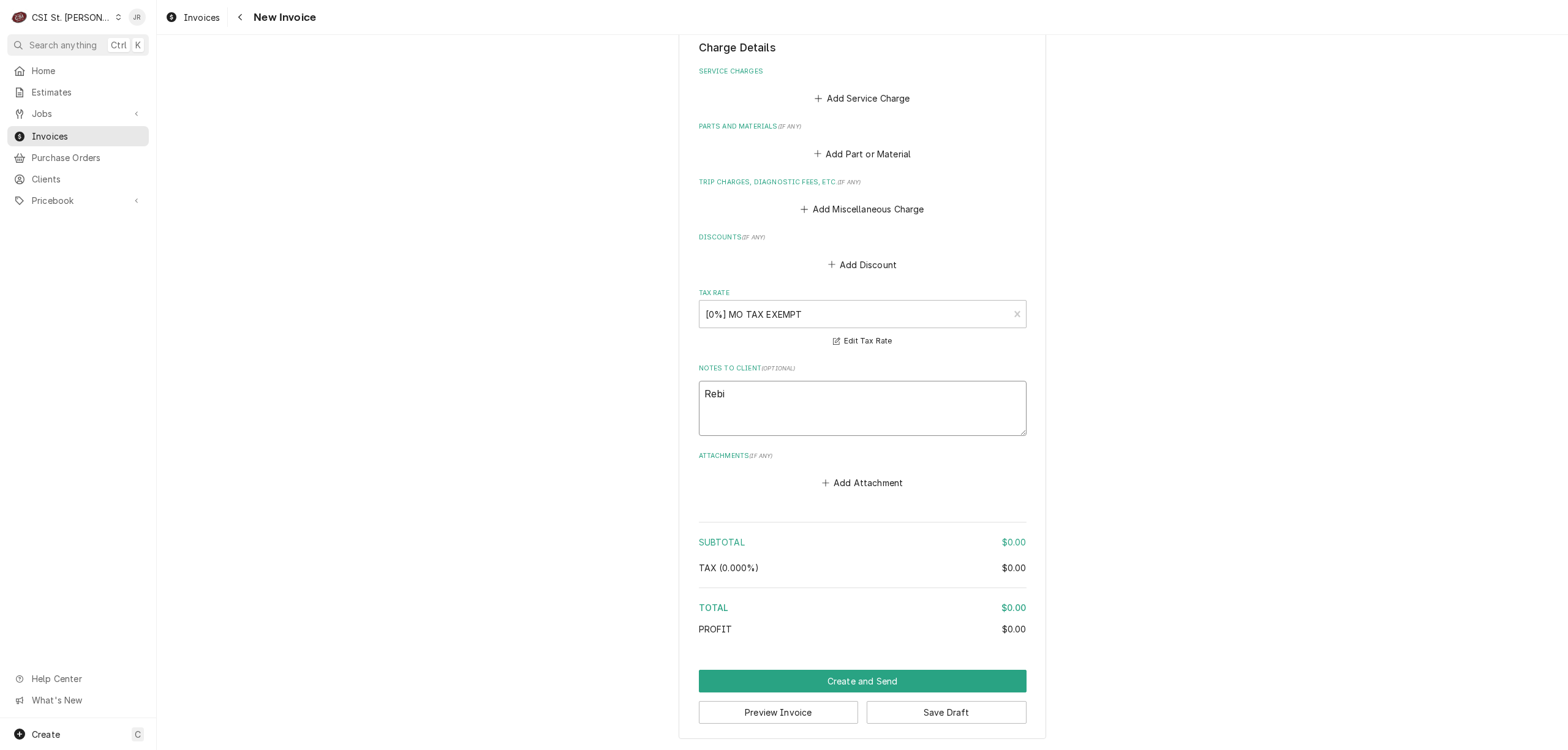
type textarea "Rebil"
type textarea "x"
type textarea "Rebill"
type textarea "x"
type textarea "Rebille"
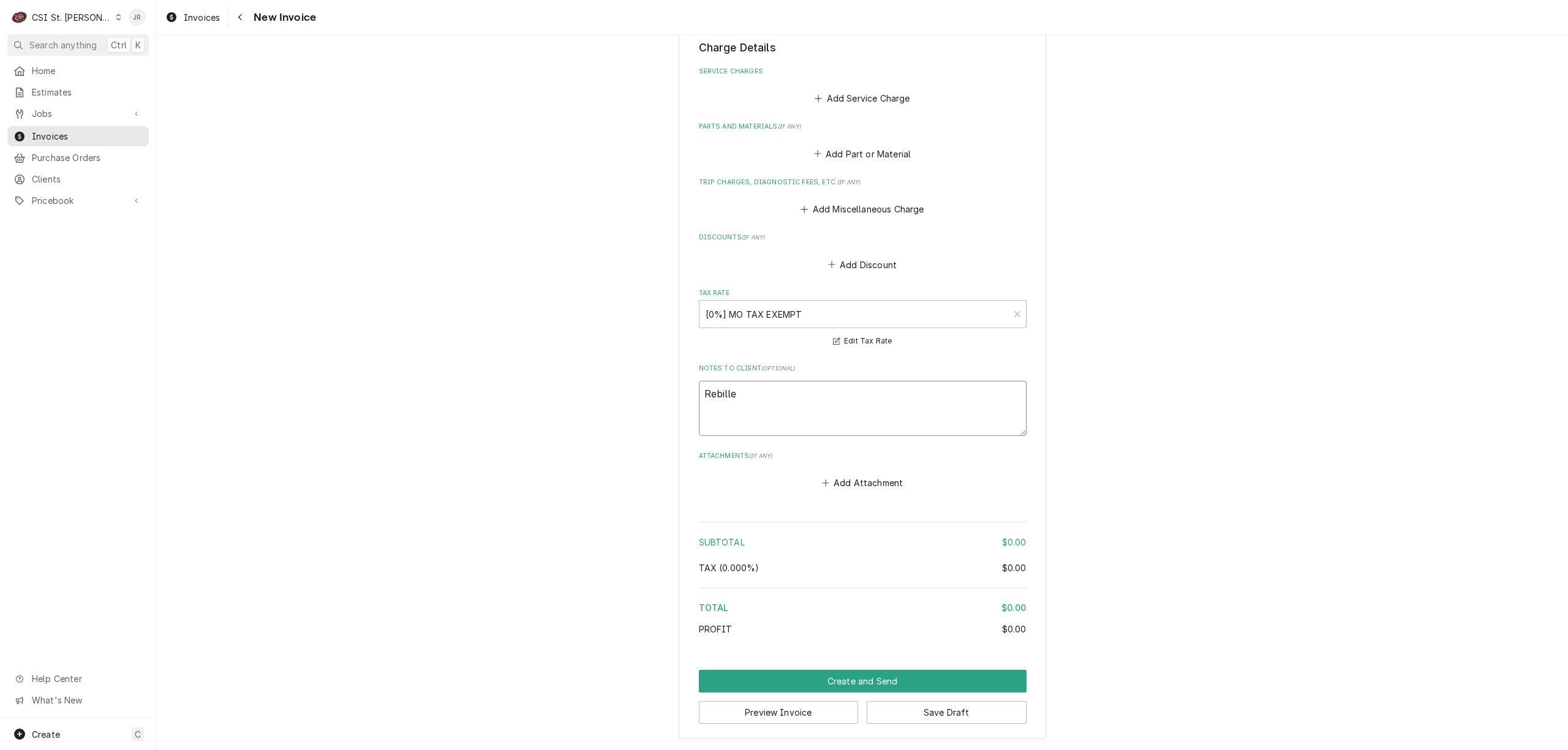
type textarea "x"
type textarea "Rebilled"
type textarea "x"
type textarea "Rebilled"
type textarea "x"
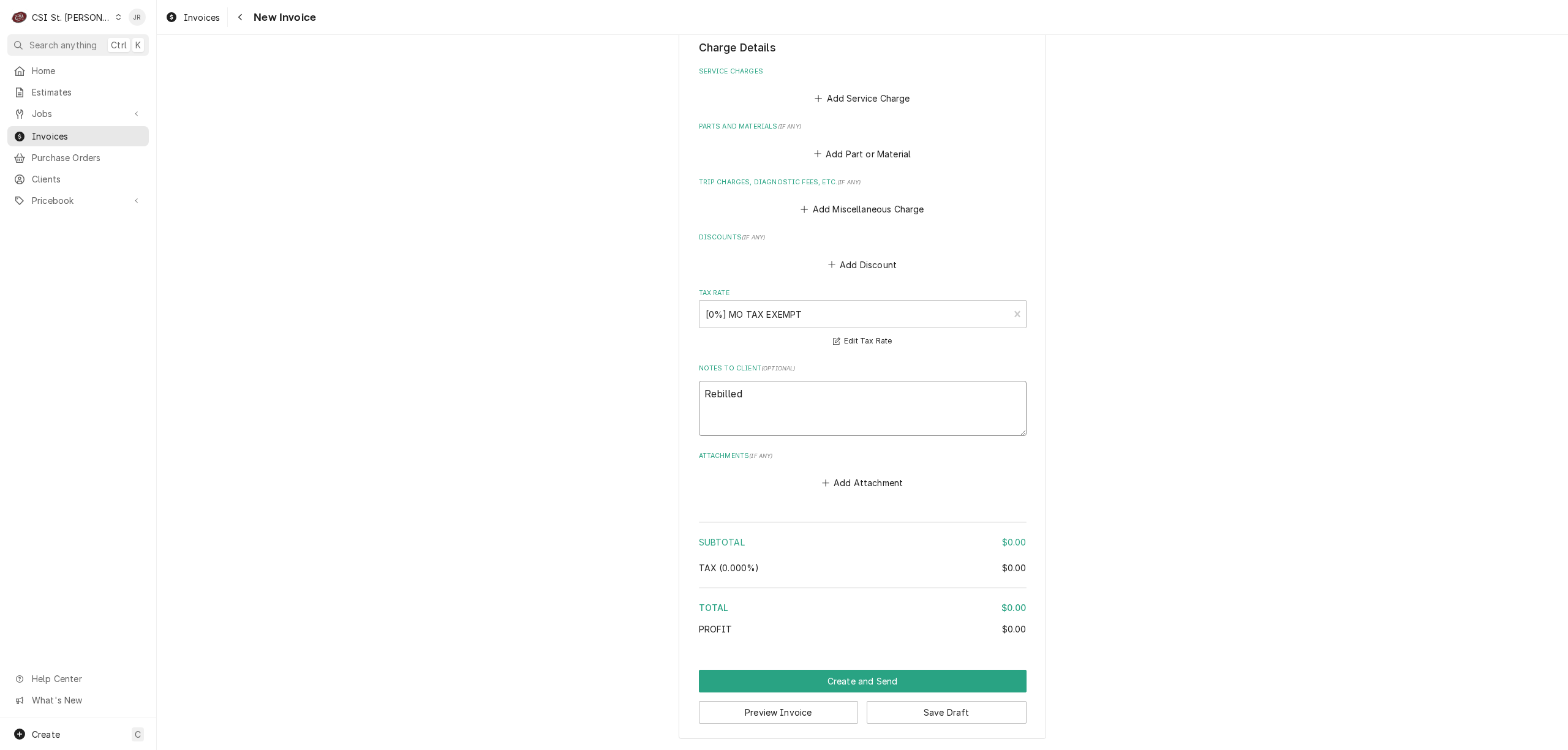
type textarea "Rebilled"
type textarea "x"
type textarea "Rebille"
type textarea "x"
type textarea "Rebill"
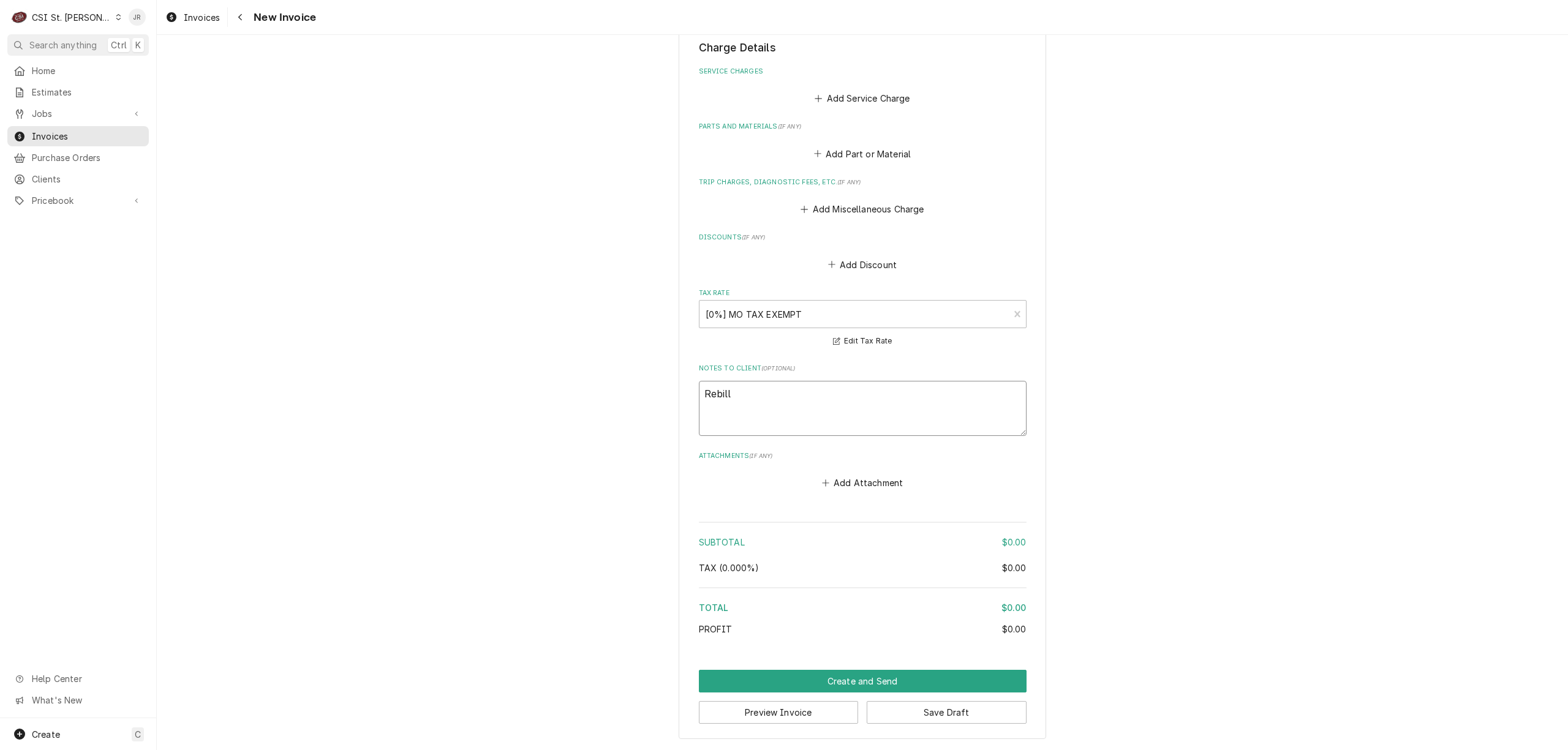
type textarea "x"
type textarea "Rebill"
type textarea "x"
type textarea "Rebill t"
type textarea "x"
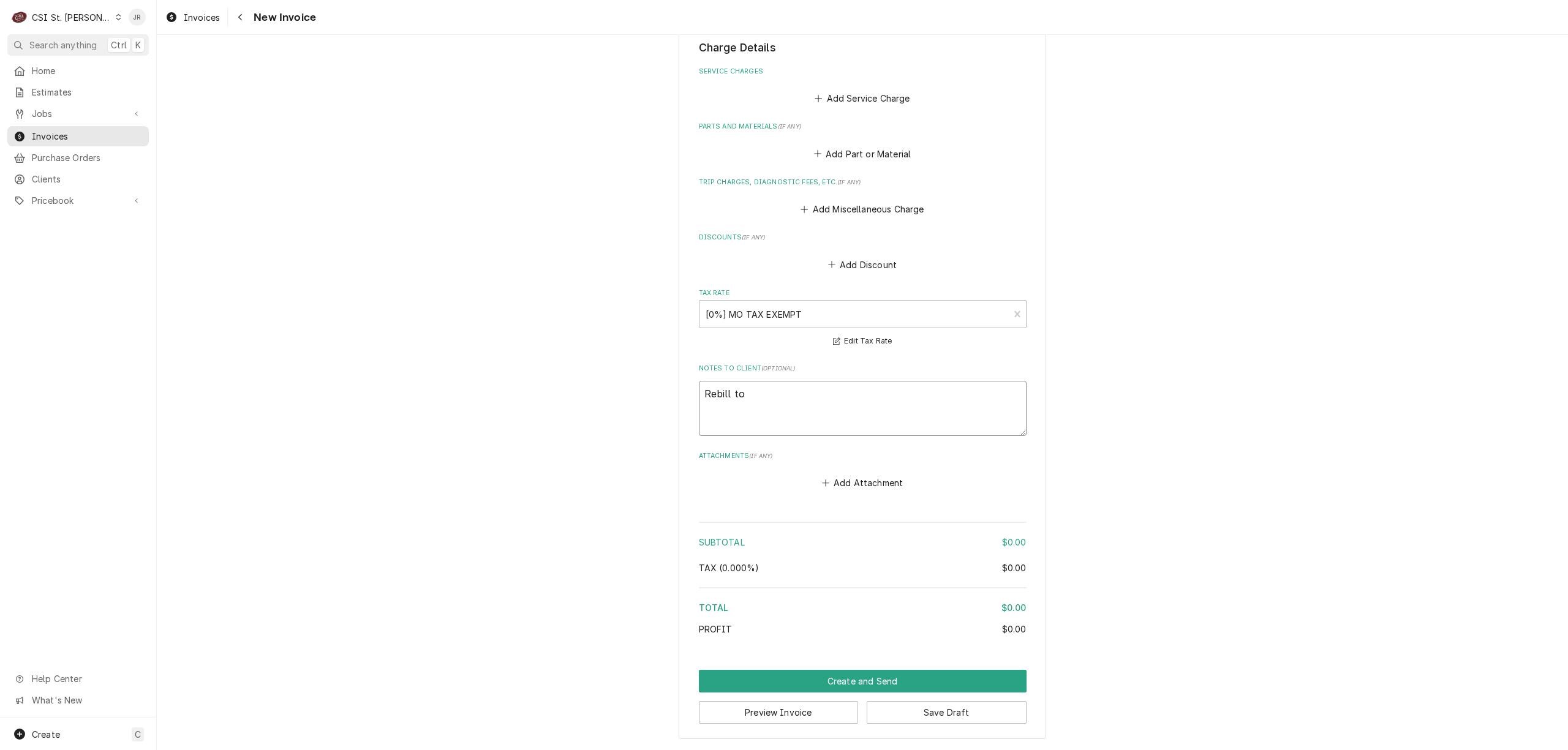
type textarea "Rebill to"
type textarea "x"
type textarea "Rebill to C"
type textarea "x"
type textarea "Rebill to Cl"
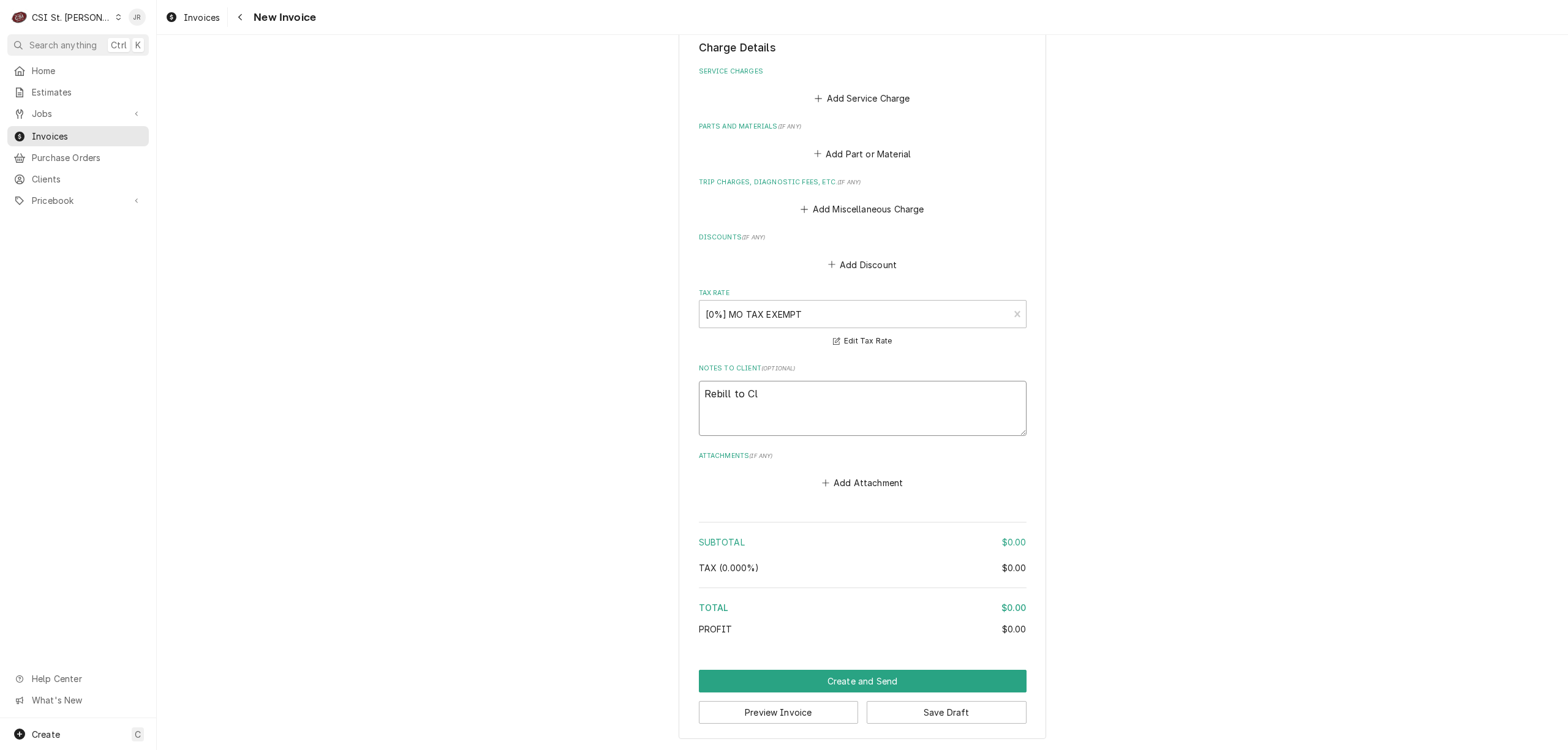
type textarea "x"
type textarea "Rebill to Cle"
type textarea "x"
type textarea "Rebill to Clev"
type textarea "x"
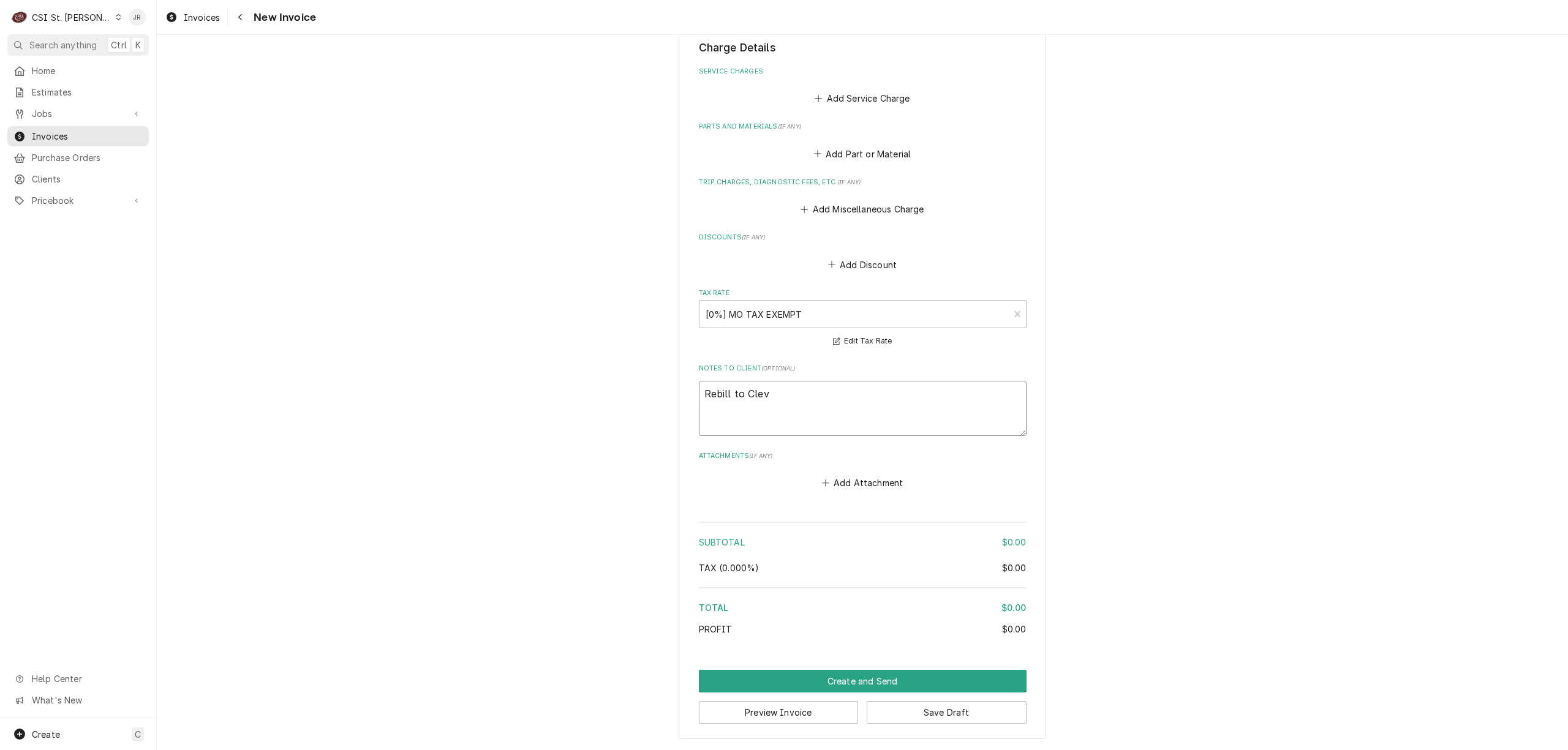
type textarea "Rebill to Cleve"
type textarea "x"
type textarea "Rebill to Clevel"
type textarea "x"
type textarea "Rebill to Clevela"
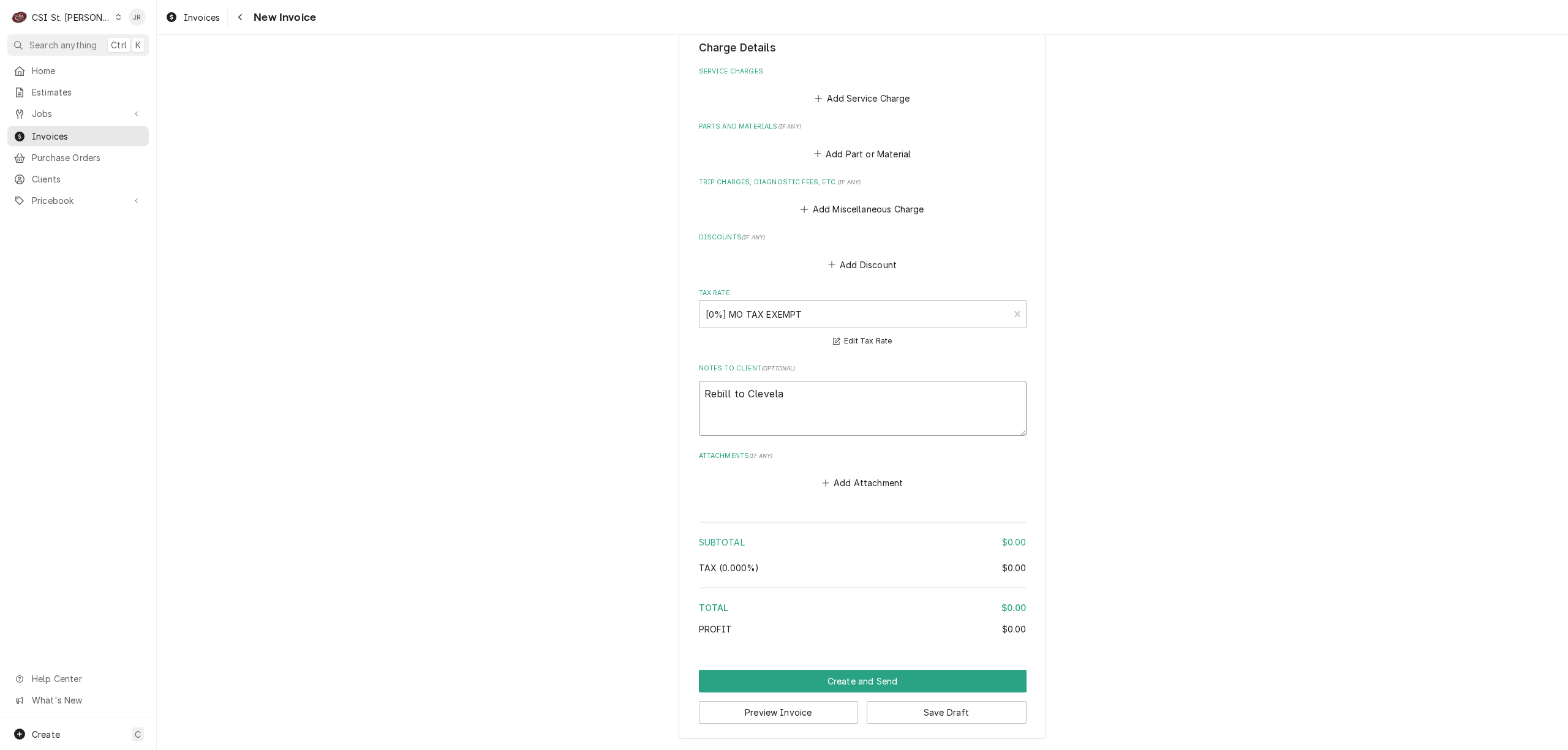
type textarea "x"
type textarea "Rebill to Clevelan"
type textarea "x"
type textarea "Rebill to Cleveland"
type textarea "x"
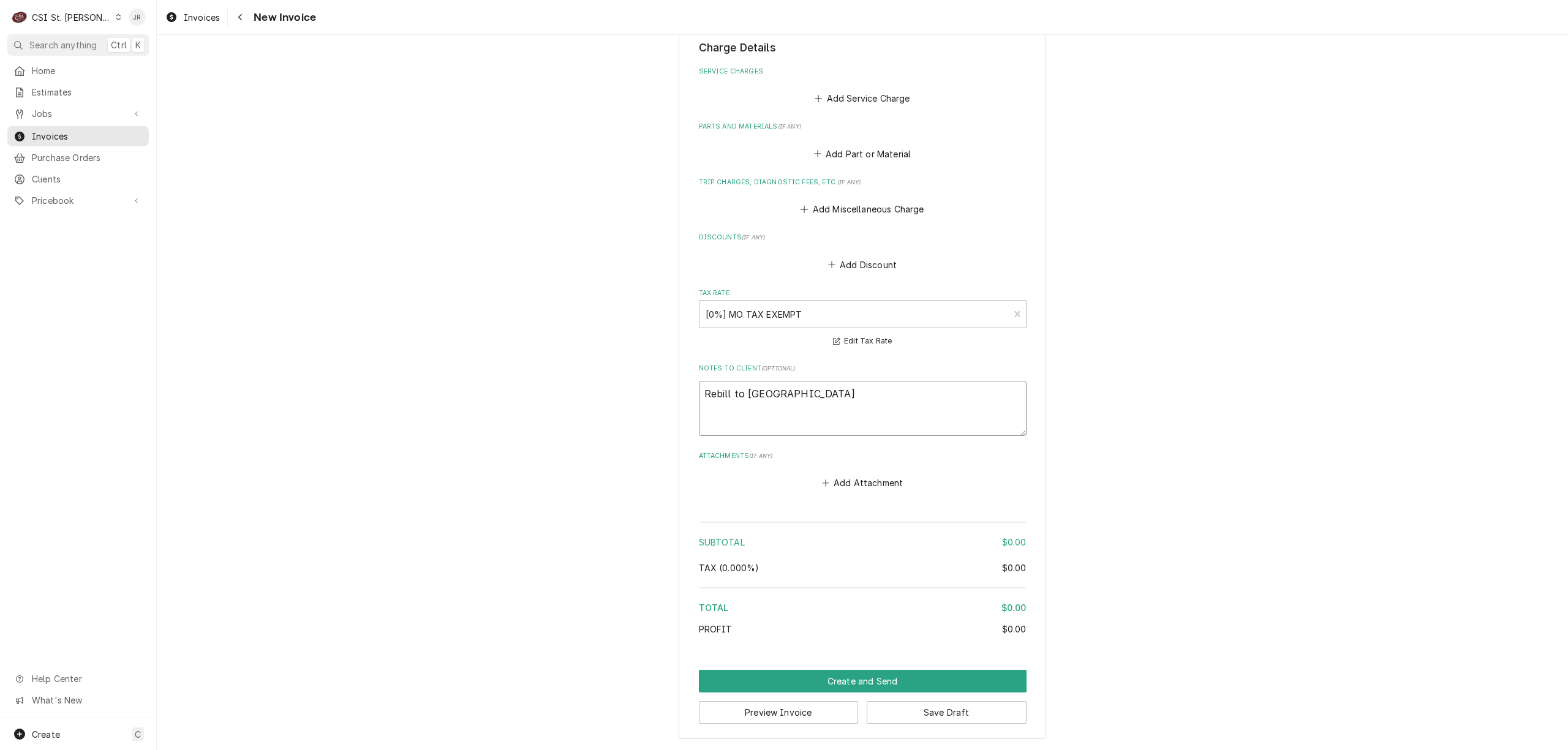
type textarea "Rebill to Cleveland"
type textarea "x"
type textarea "Rebill to Cleveland /"
type textarea "x"
type textarea "Rebill to Cleveland /S"
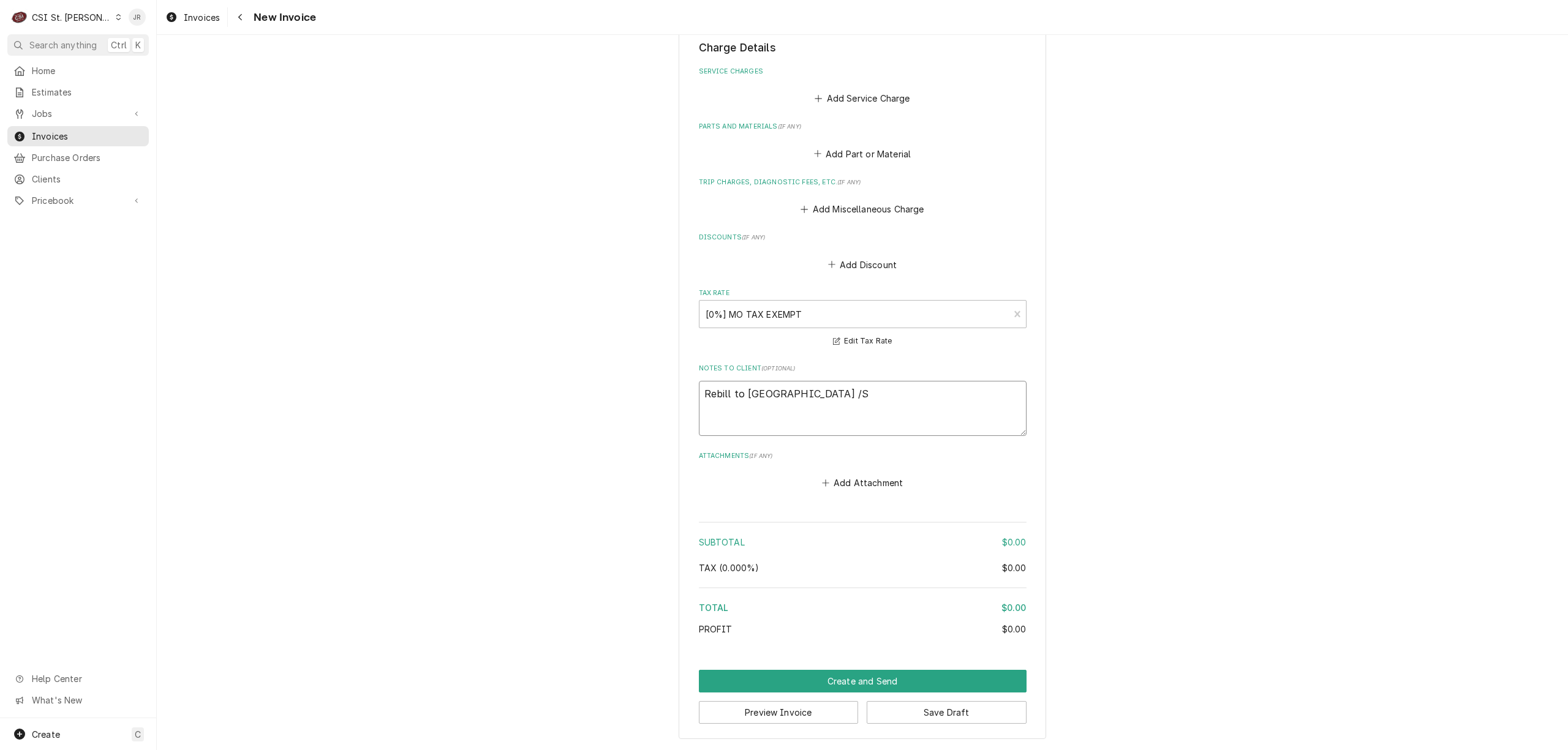
type textarea "x"
type textarea "Rebill to Cleveland /"
type textarea "x"
type textarea "Rebill to Cleveland"
type textarea "x"
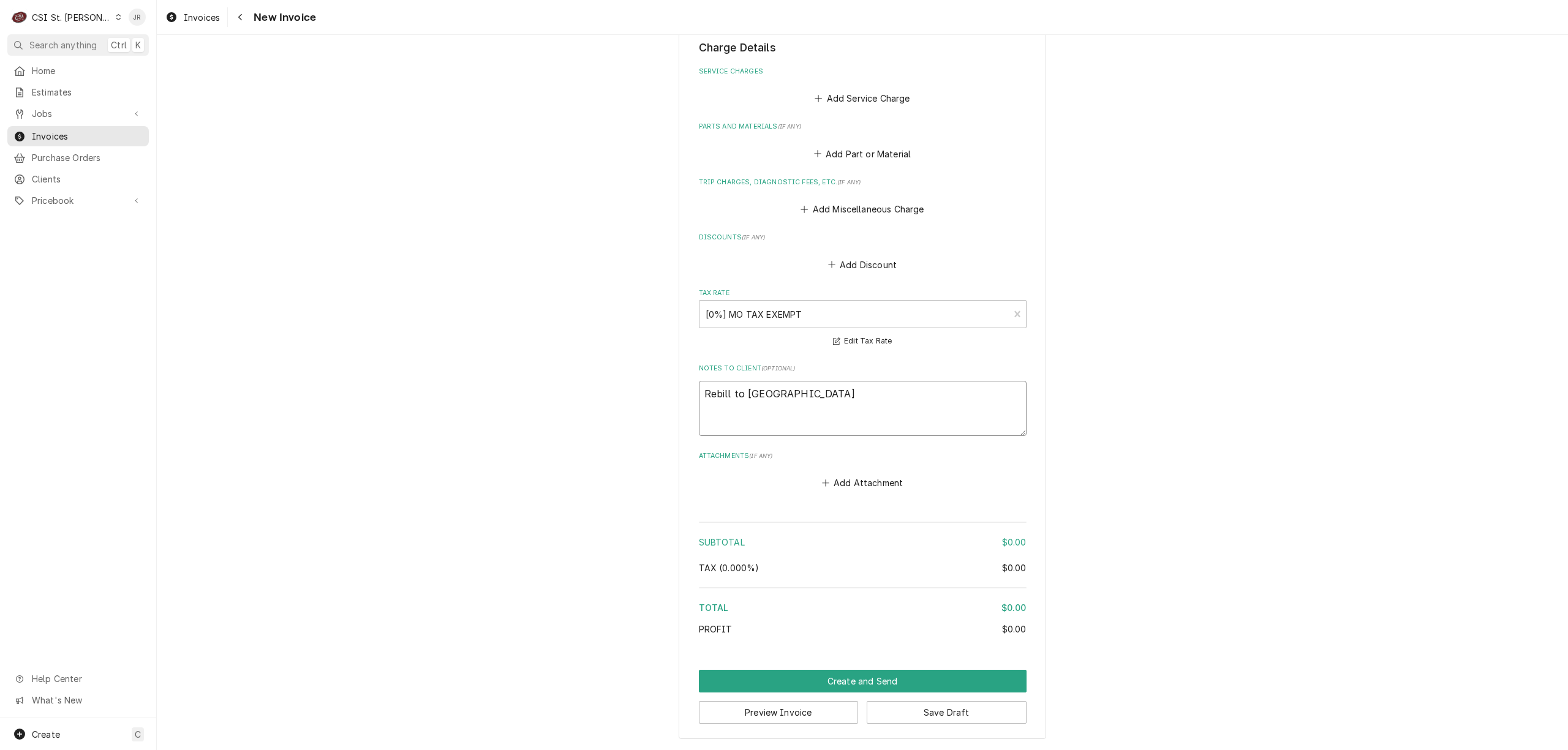
type textarea "jRebill to Cleveland"
type textarea "x"
type textarea "joRebill to Cleveland"
type textarea "x"
type textarea "job Rebill to Cleveland"
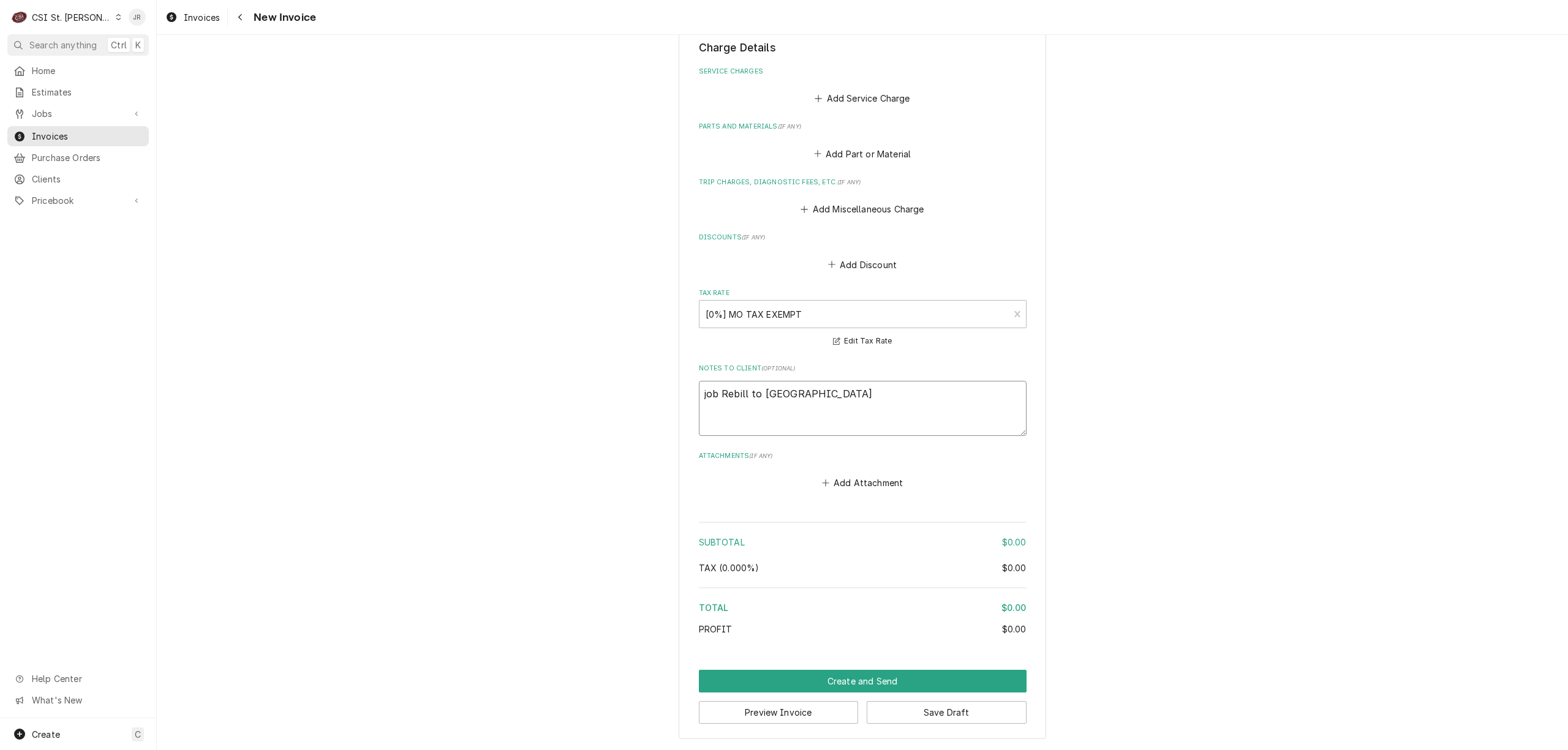
type textarea "x"
type textarea "job 4Rebill to Cleveland"
type textarea "x"
type textarea "job 42Rebill to Cleveland"
type textarea "x"
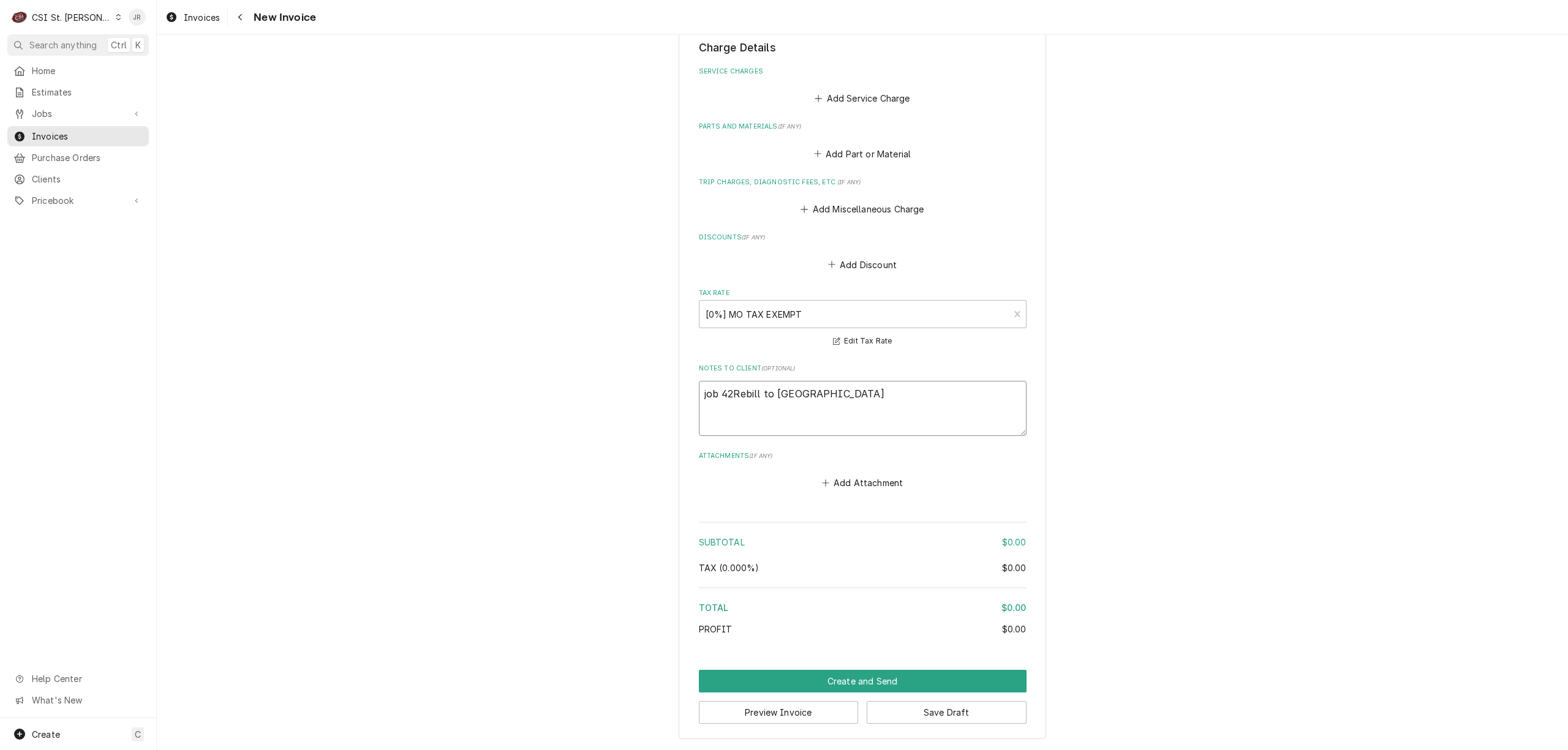
type textarea "job 423Rebill to Cleveland"
type textarea "x"
type textarea "job 4235Rebill to Cleveland"
type textarea "x"
type textarea "job 42351Rebill to Cleveland"
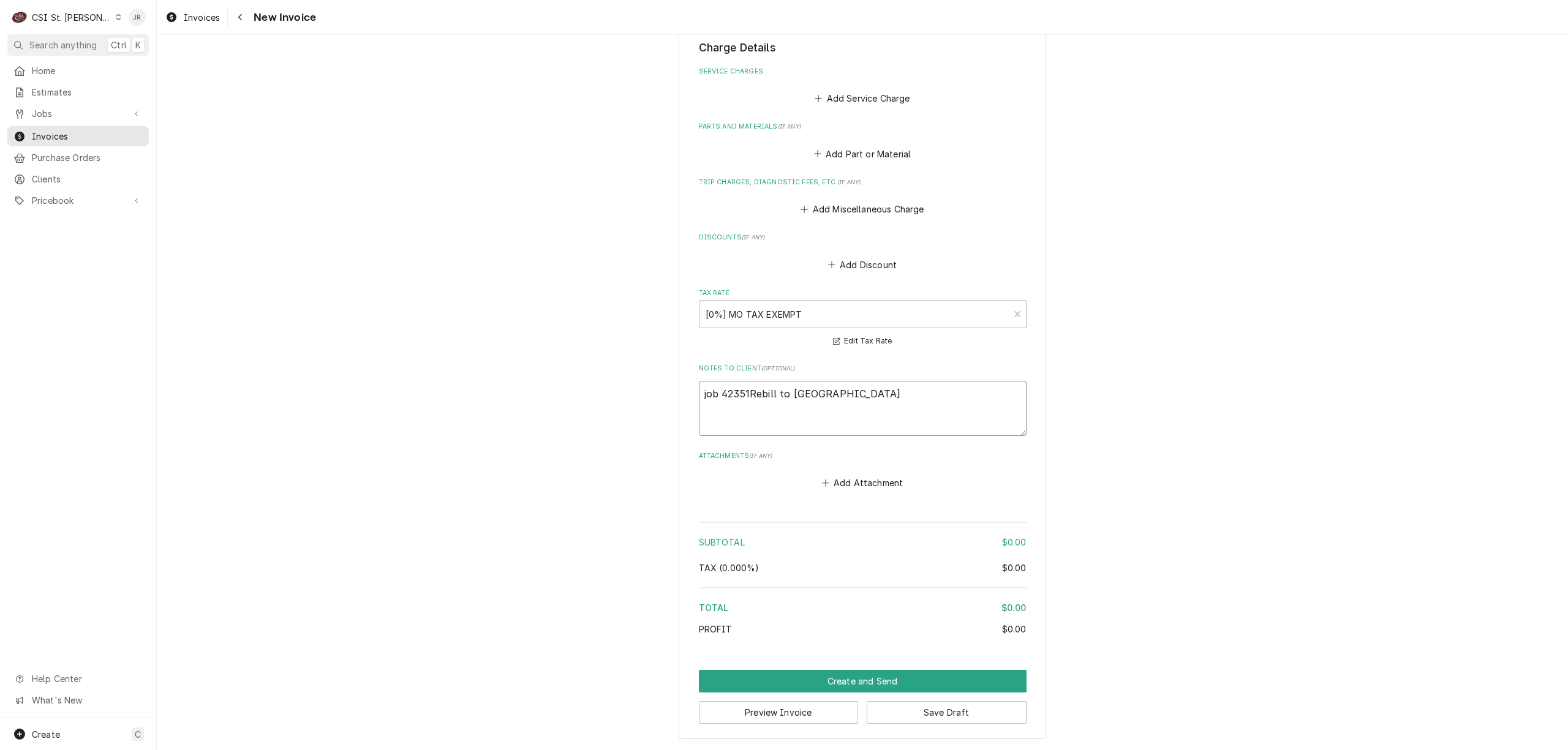
type textarea "x"
type textarea "job 42351 -Rebill to Cleveland"
type textarea "x"
type textarea "job 42351 - Rebill to Cleveland"
type textarea "x"
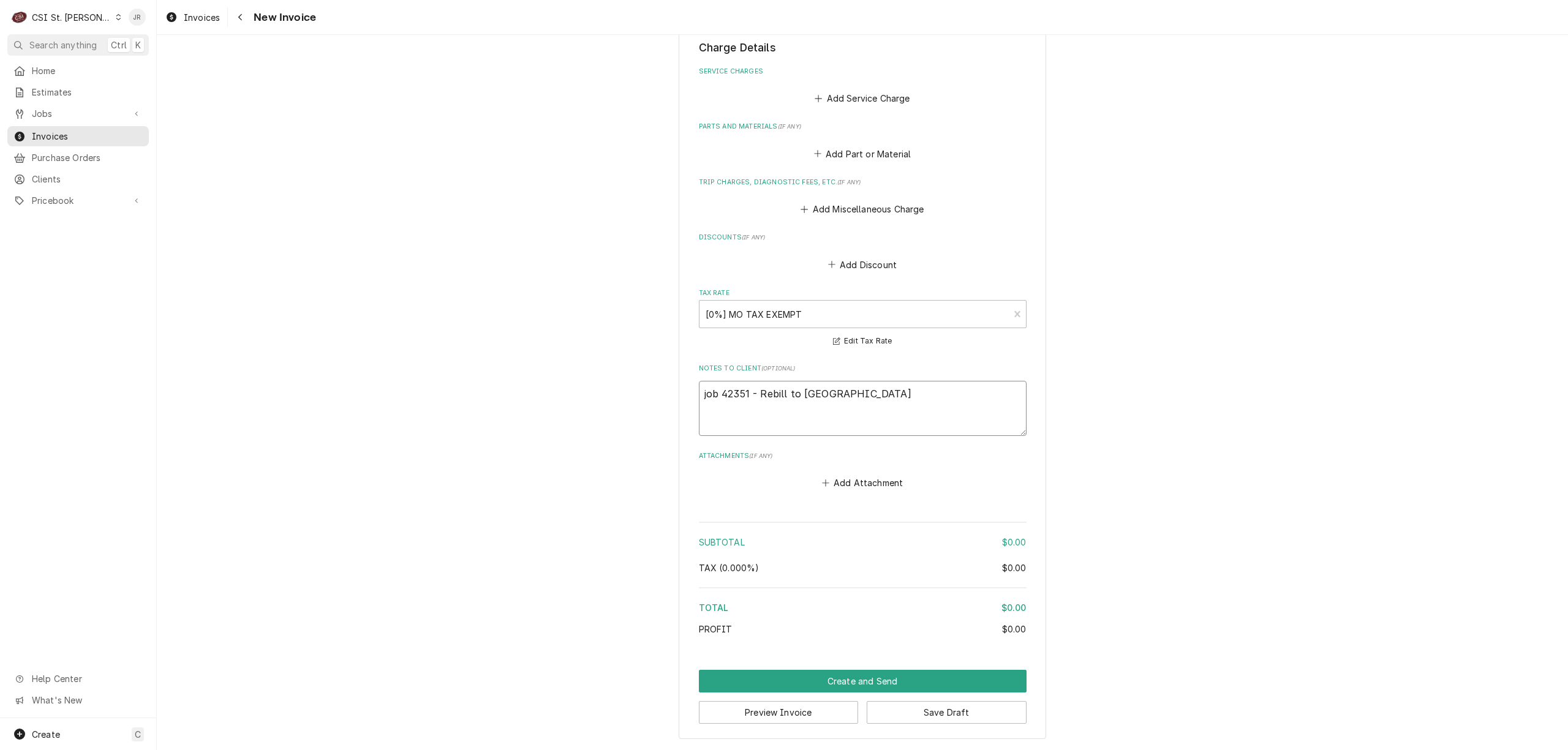
type textarea "job 42351 - iRebill to Cleveland"
type textarea "x"
type textarea "job 42351 - inRebill to Cleveland"
type textarea "x"
type textarea "job 42351 - invoRebill to Cleveland"
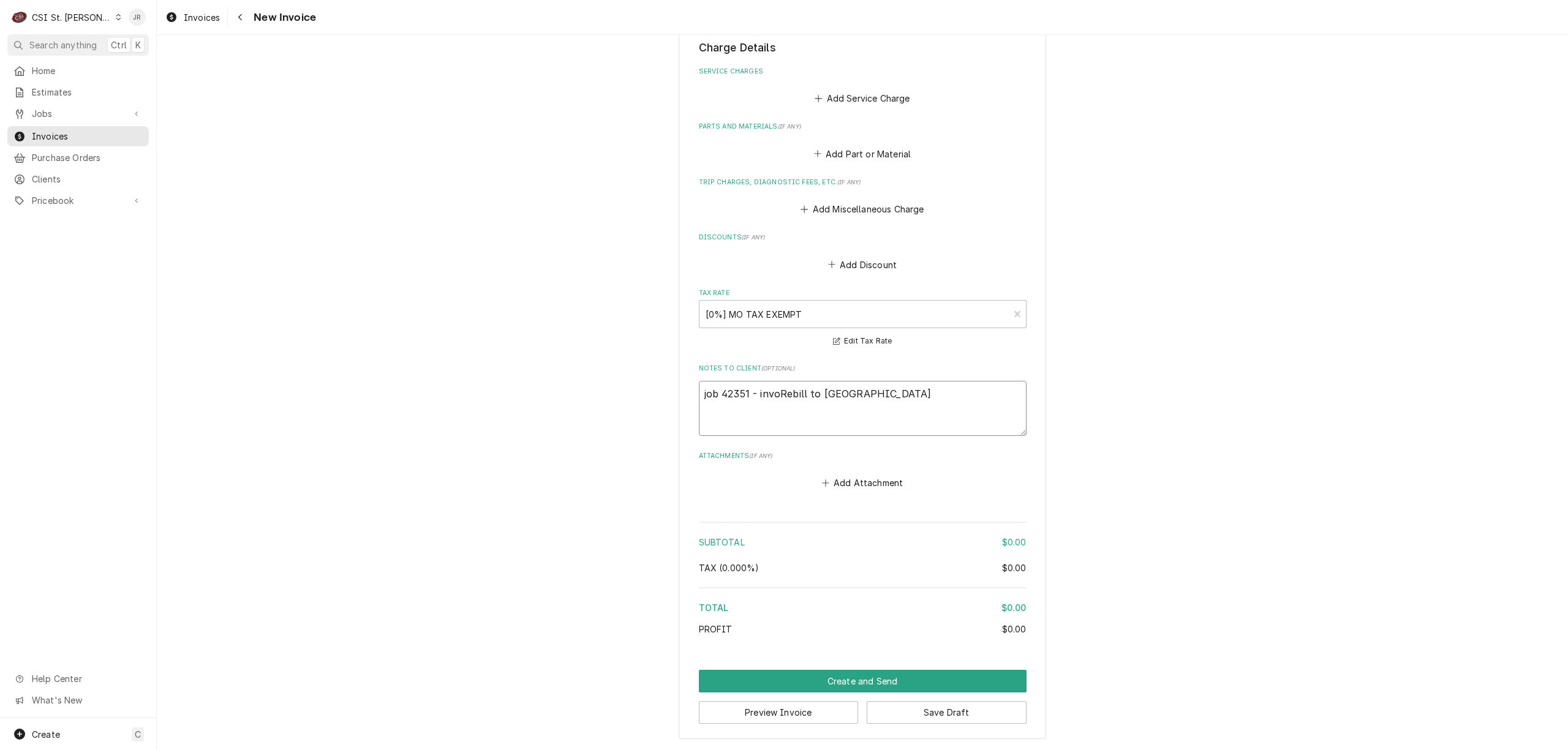
type textarea "x"
type textarea "job 42351 - invoiRebill to Cleveland"
type textarea "x"
type textarea "job 42351 - invoicRebill to Cleveland"
type textarea "x"
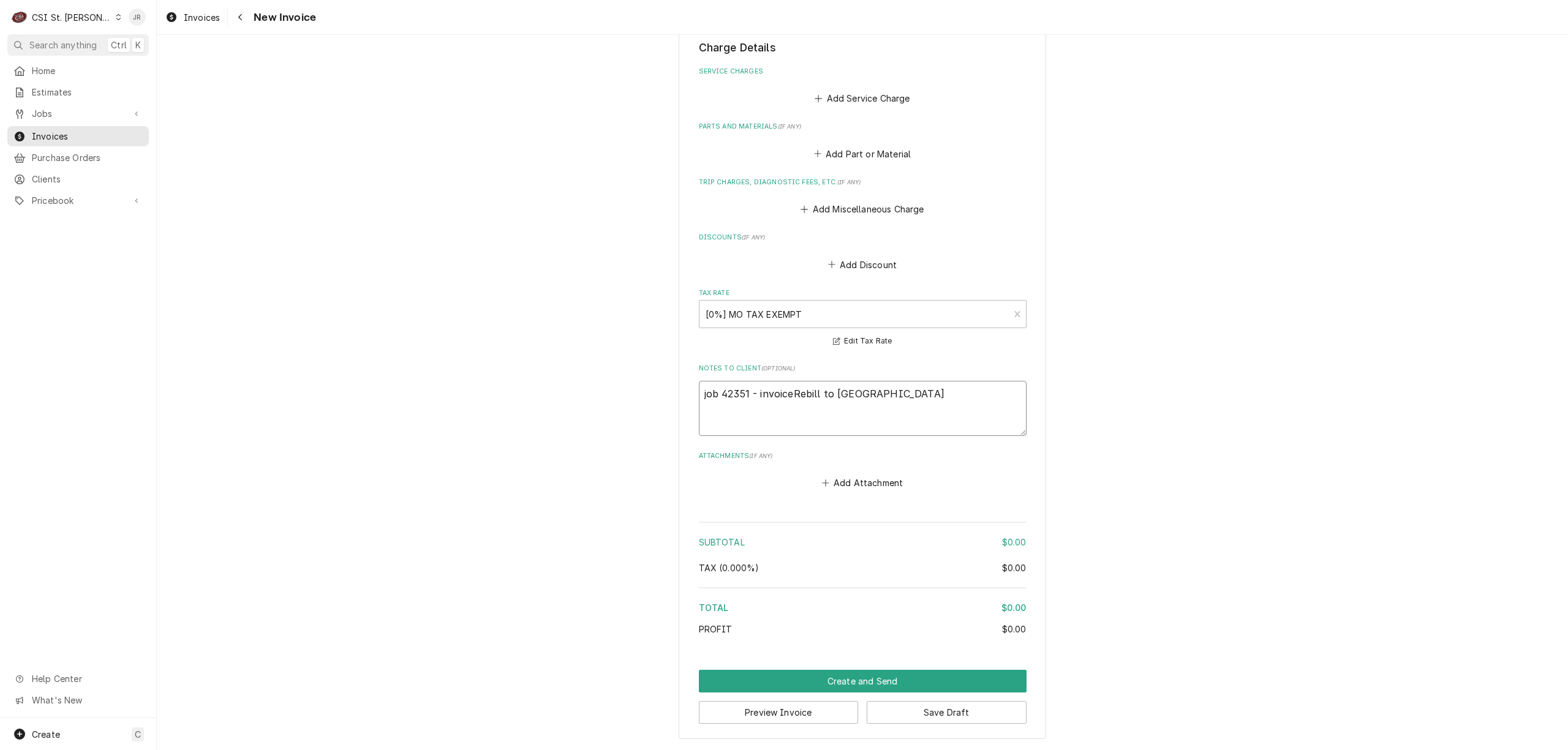
type textarea "job 42351 - invoice Rebill to Cleveland"
type textarea "x"
type textarea "job 42351 - invoice #Rebill to Cleveland"
type textarea "x"
type textarea "job 42351 - invoice # Rebill to Cleveland"
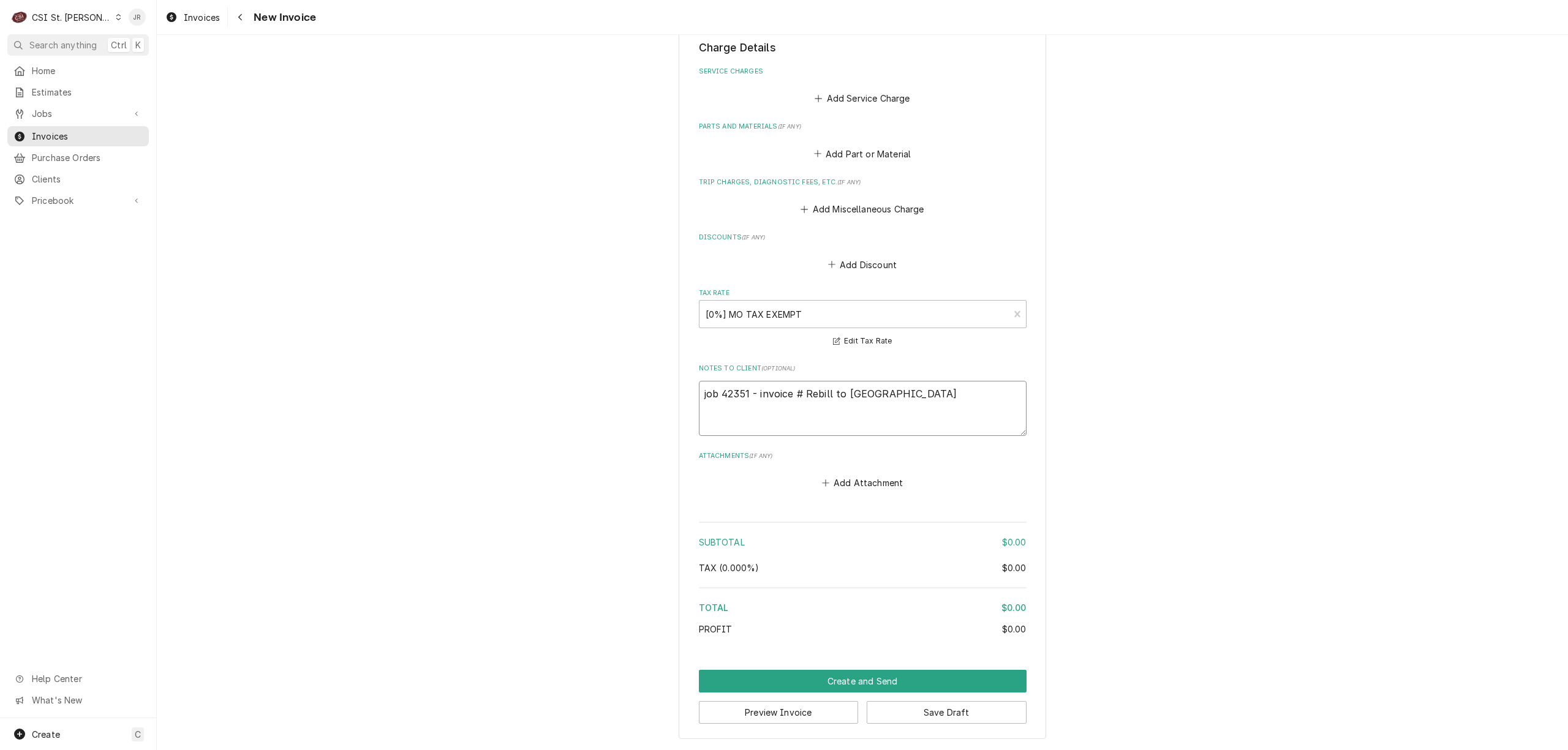
type textarea "x"
type textarea "job 42351 - invoice # 4Rebill to Cleveland"
type textarea "x"
type textarea "job 42351 - invoice # 40Rebill to Cleveland"
type textarea "x"
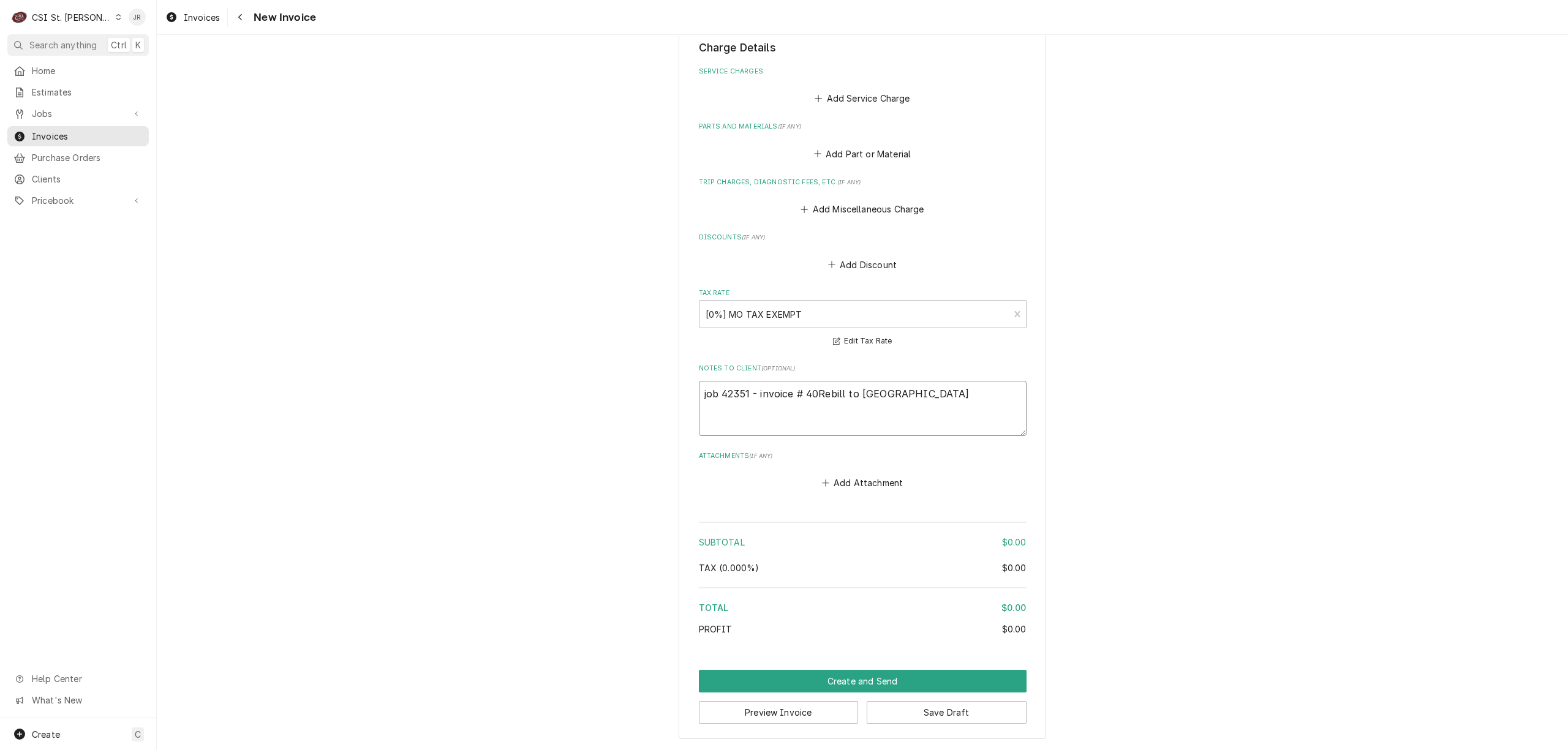
type textarea "job 42351 - invoice # 403Rebill to Cleveland"
type textarea "x"
type textarea "job 42351 - invoice # 4039Rebill to Cleveland"
type textarea "x"
type textarea "job 42351 - invoice # 40390Rebill to Cleveland"
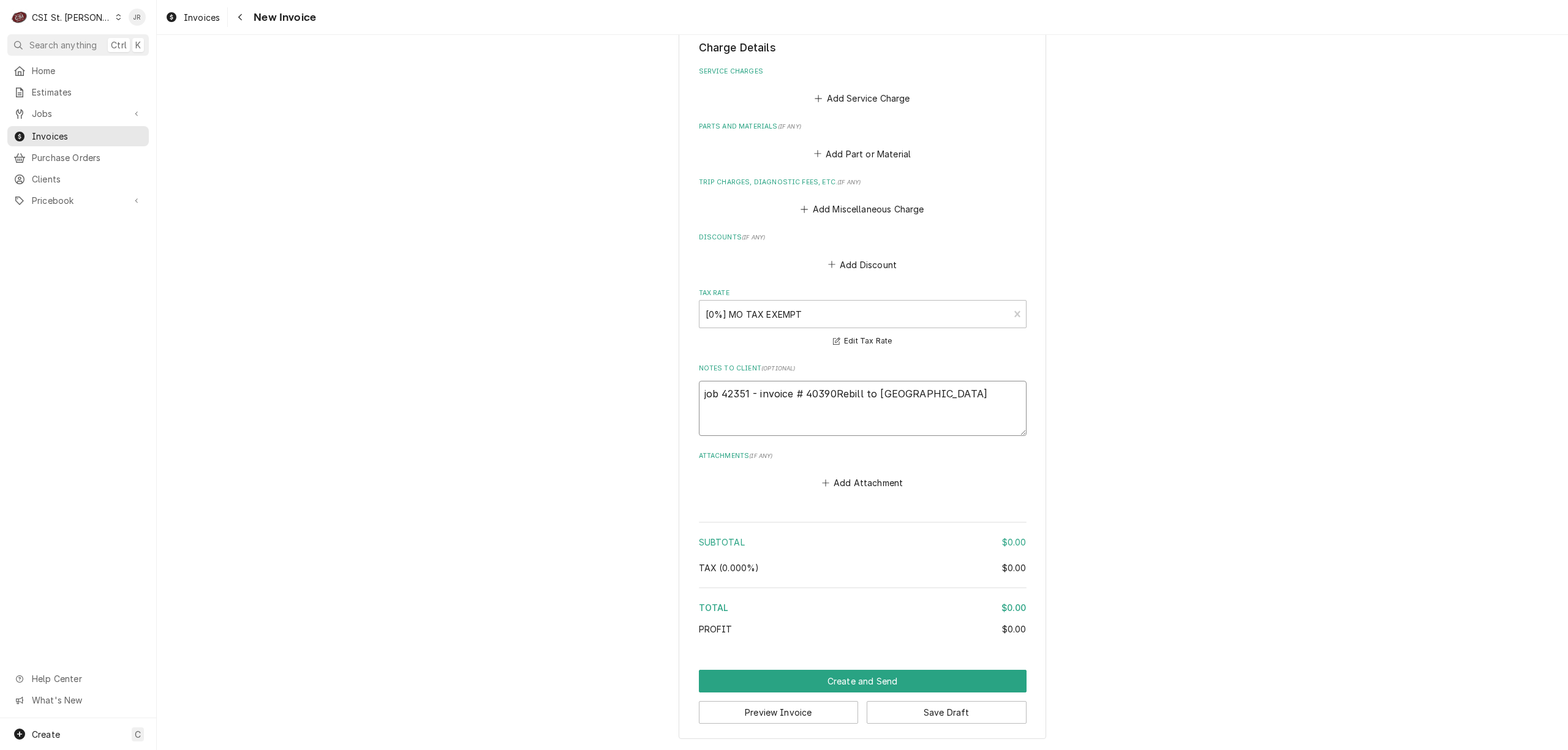
type textarea "x"
type textarea "job 42351 - invoice # 403907Rebill to Cleveland"
type textarea "x"
type textarea "job 42351 - invoice # 403907 Rebill to Cleveland"
type textarea "x"
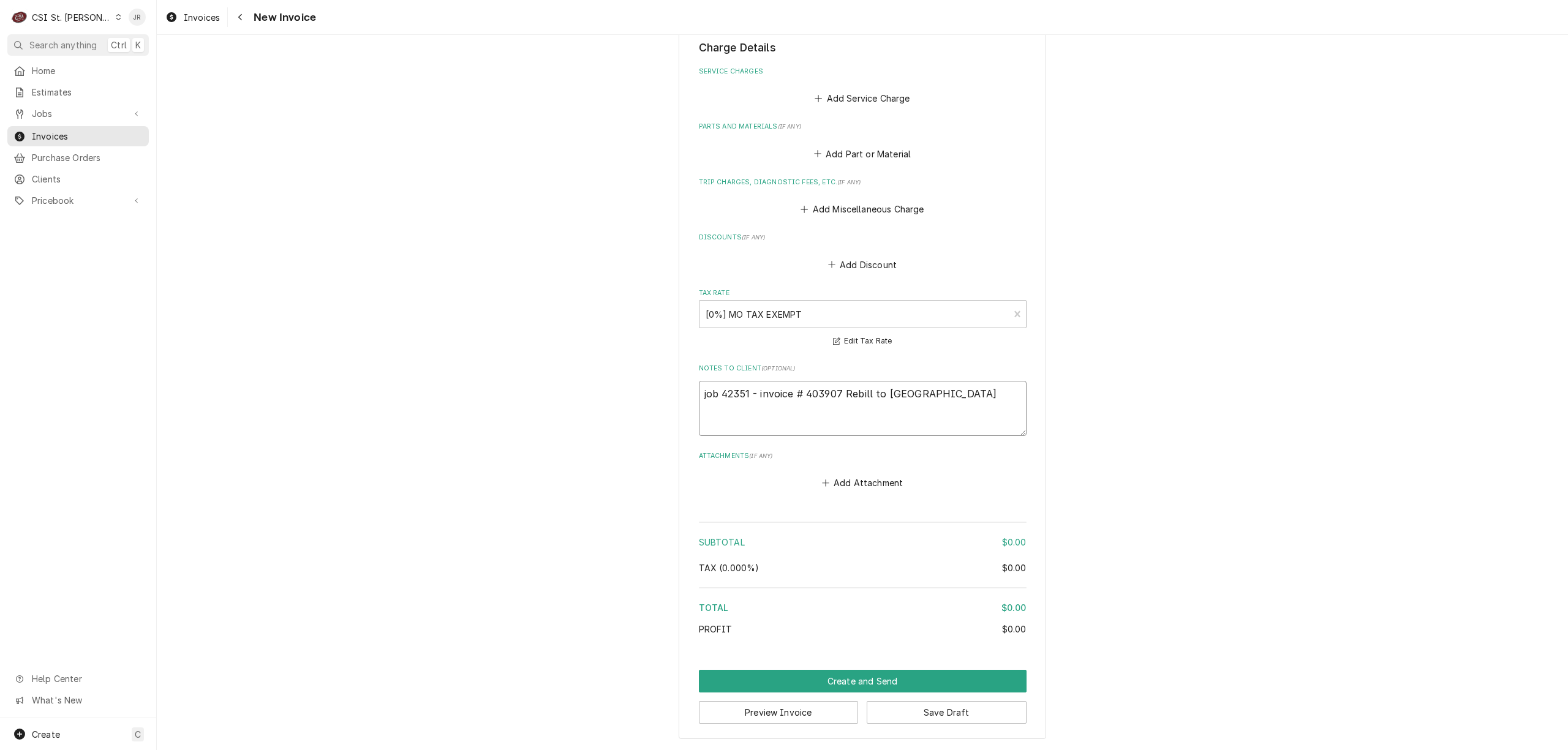
type textarea "job 42351 - invoice # 403907 /Rebill to Cleveland"
type textarea "x"
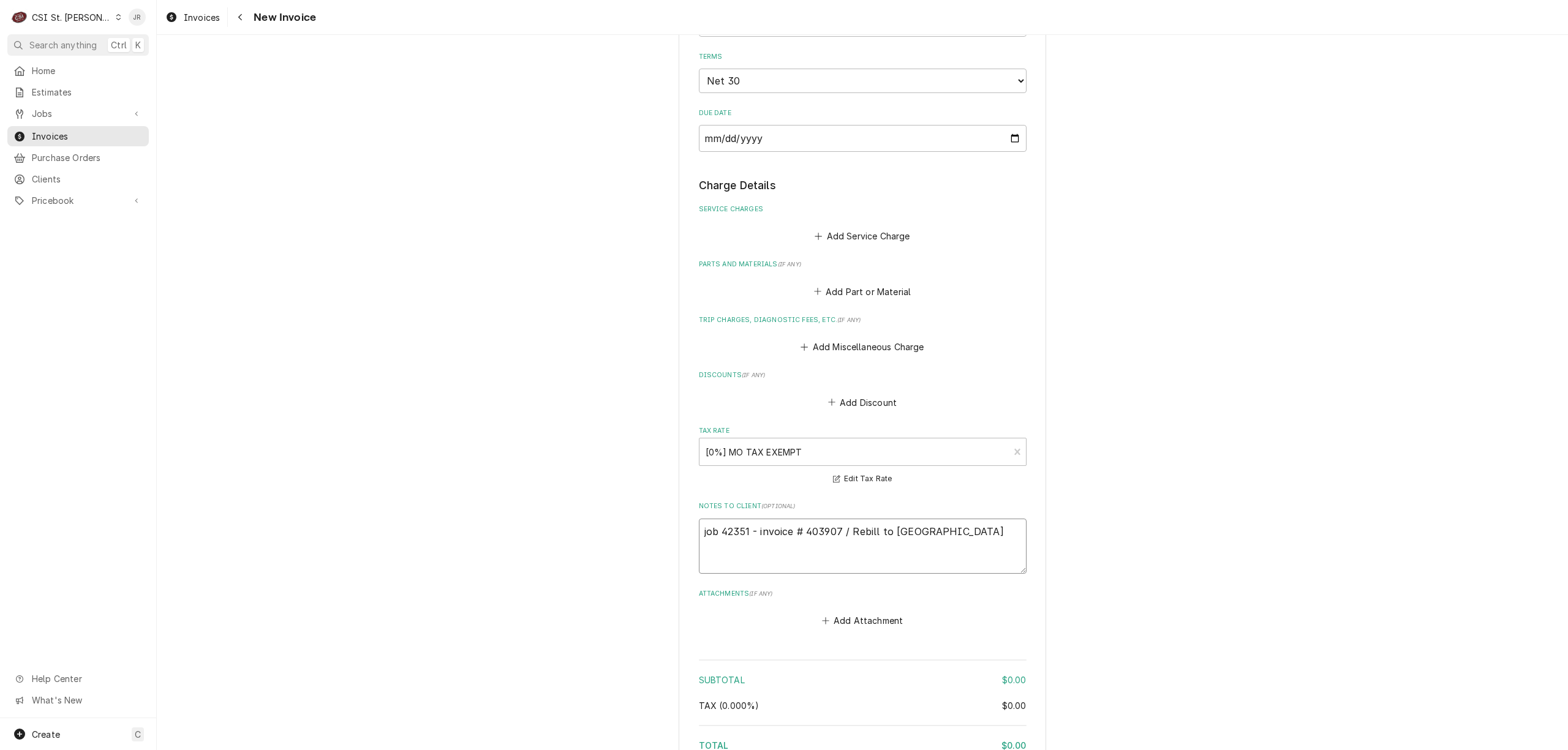
scroll to position [560, 0]
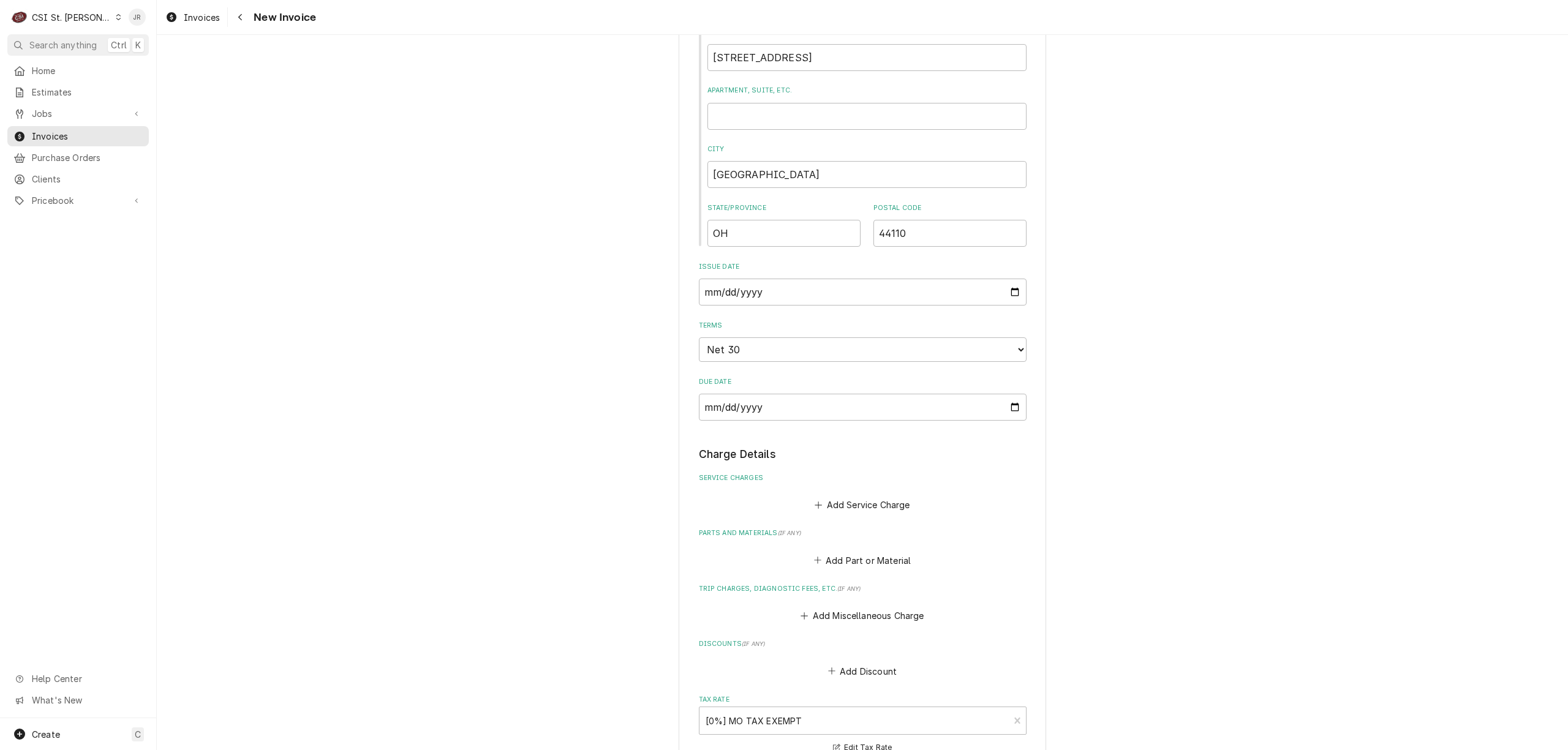
type textarea "job 42351 - invoice # 403907 / Rebill to Cleveland"
click at [731, 292] on input "2025-09-18" at bounding box center [862, 292] width 328 height 27
type input "2025-09-01"
type textarea "x"
type input "2025-09-15"
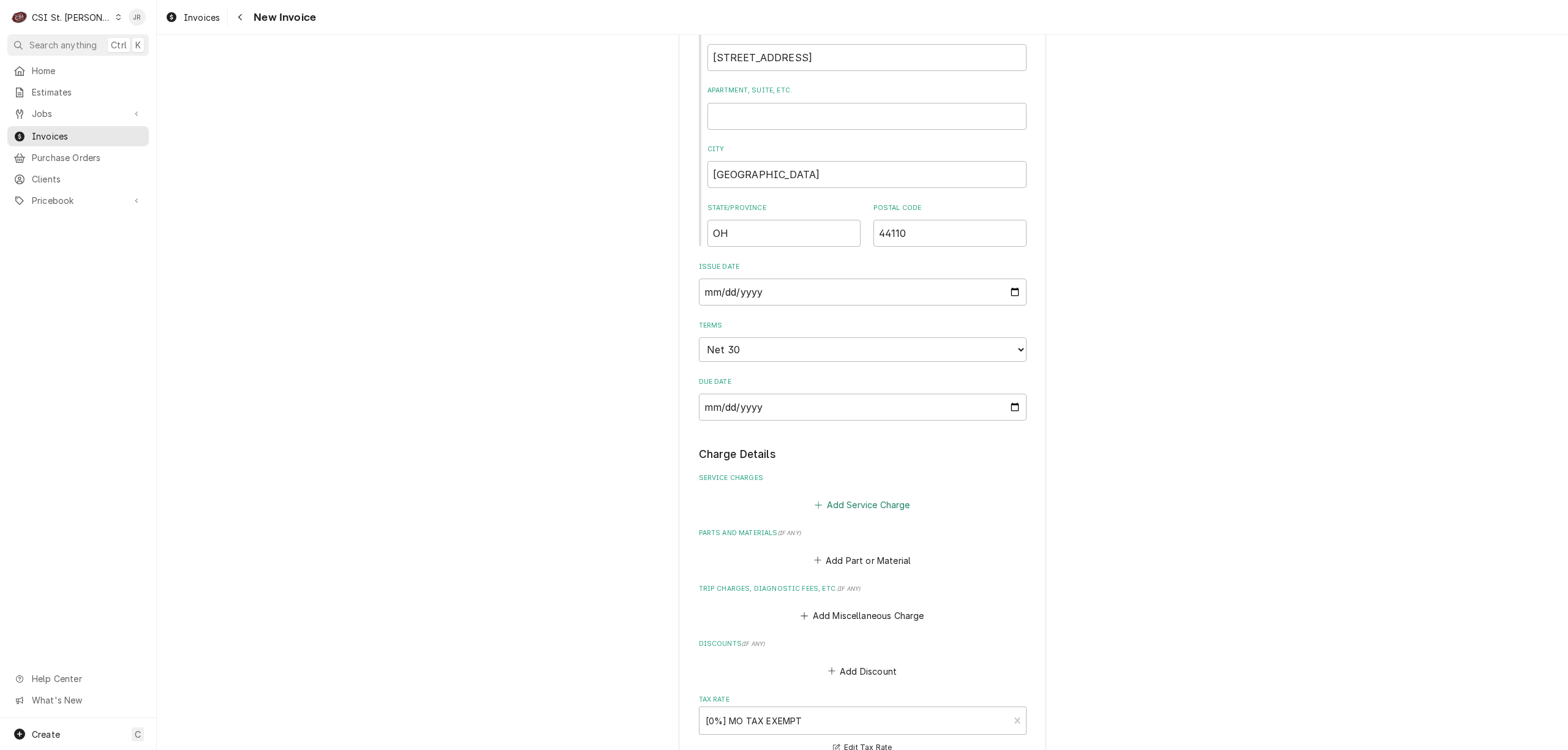
click at [860, 496] on div "Add Service Charge" at bounding box center [862, 502] width 328 height 24
click at [873, 520] on fieldset "Charge Details Service Charges Add Service Charge Parts and Materials ( if any …" at bounding box center [862, 672] width 328 height 452
click at [867, 504] on button "Add Service Charge" at bounding box center [862, 505] width 99 height 17
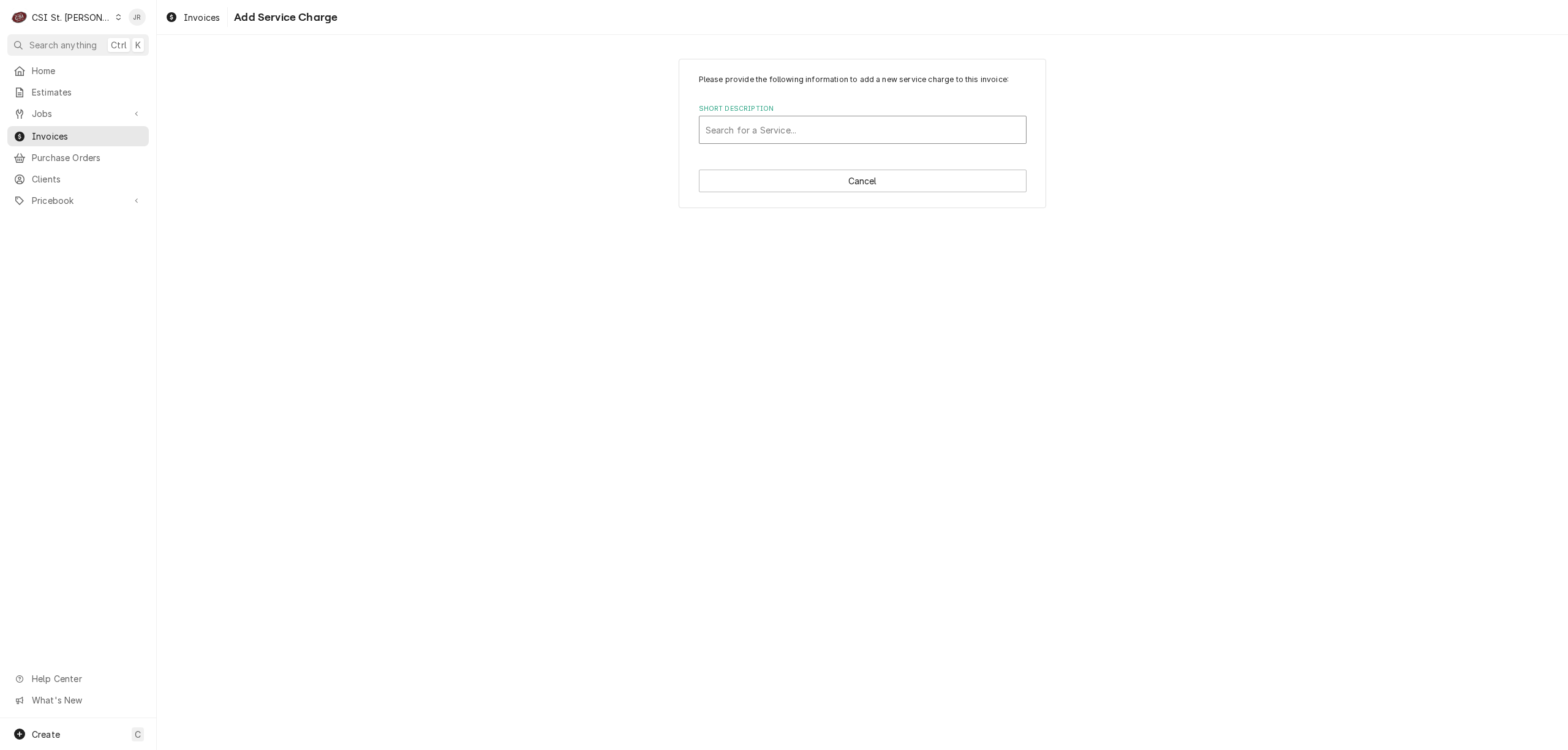
click at [879, 130] on div "Short Description" at bounding box center [862, 129] width 314 height 22
type textarea "x"
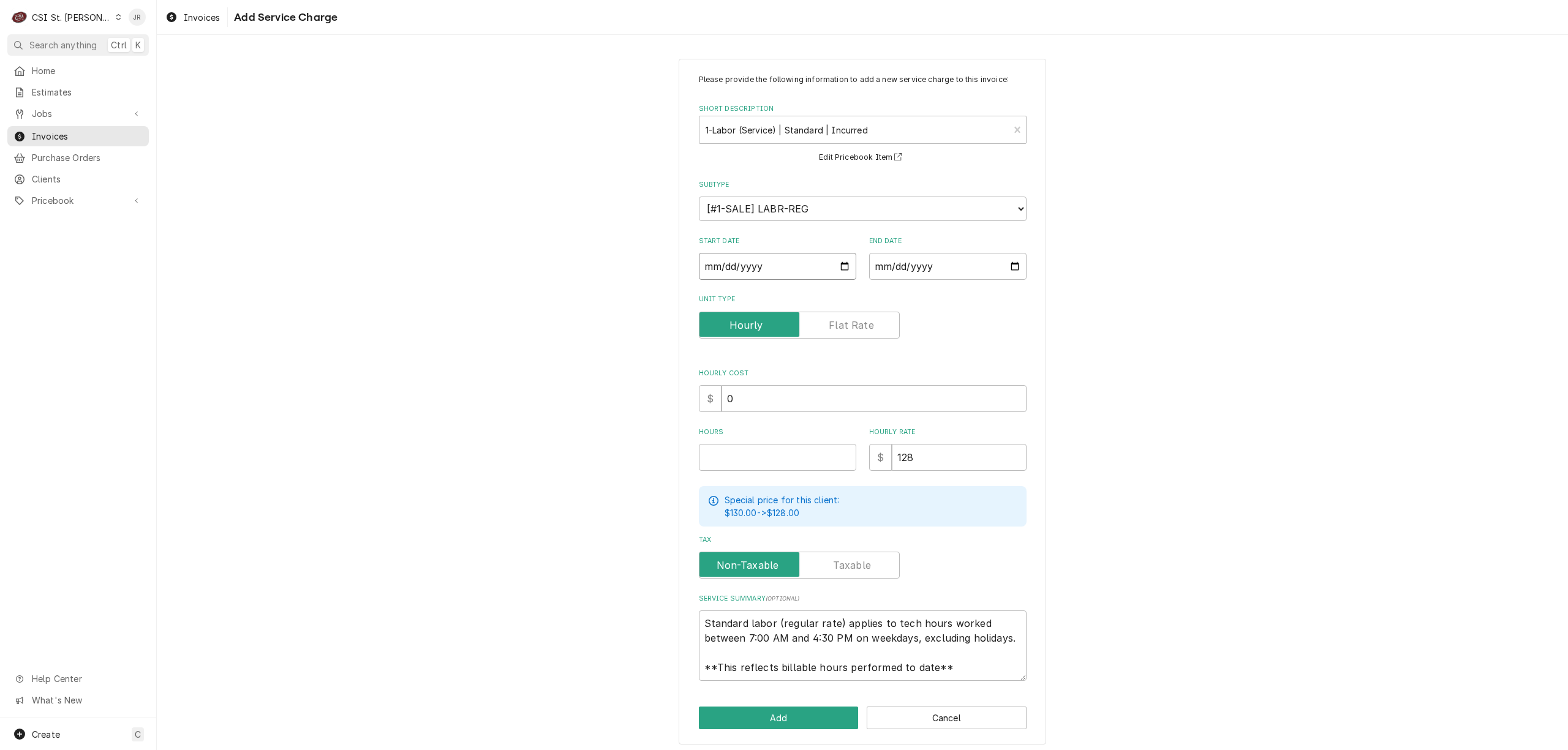
click at [755, 268] on input "Start Date" at bounding box center [777, 266] width 157 height 27
click at [714, 268] on input "Start Date" at bounding box center [777, 266] width 157 height 27
click at [701, 260] on input "Start Date" at bounding box center [777, 266] width 157 height 27
type input "0002-08-09"
type textarea "x"
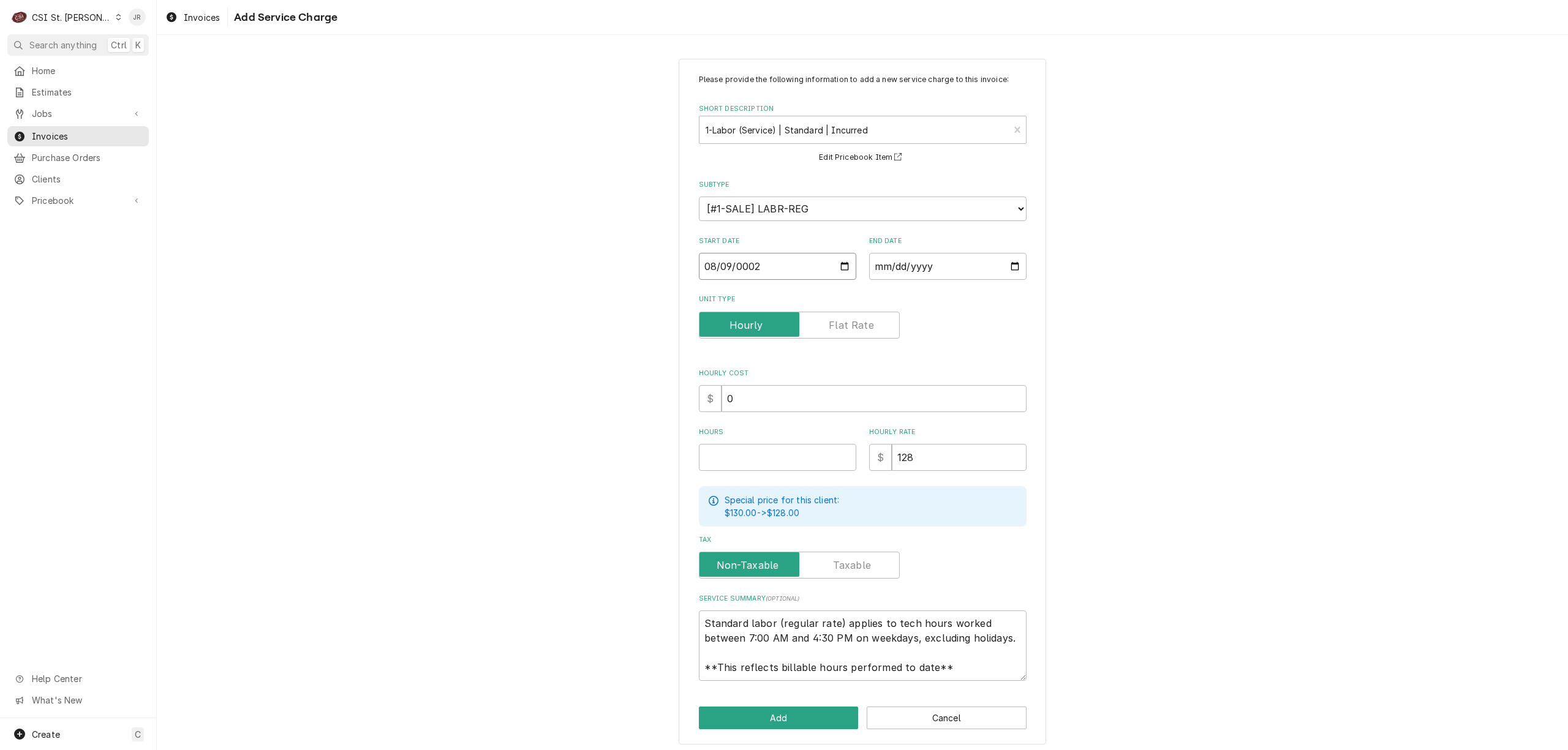
type input "0020-08-09"
type textarea "x"
type input "0202-08-09"
type textarea "x"
type input "2025-08-09"
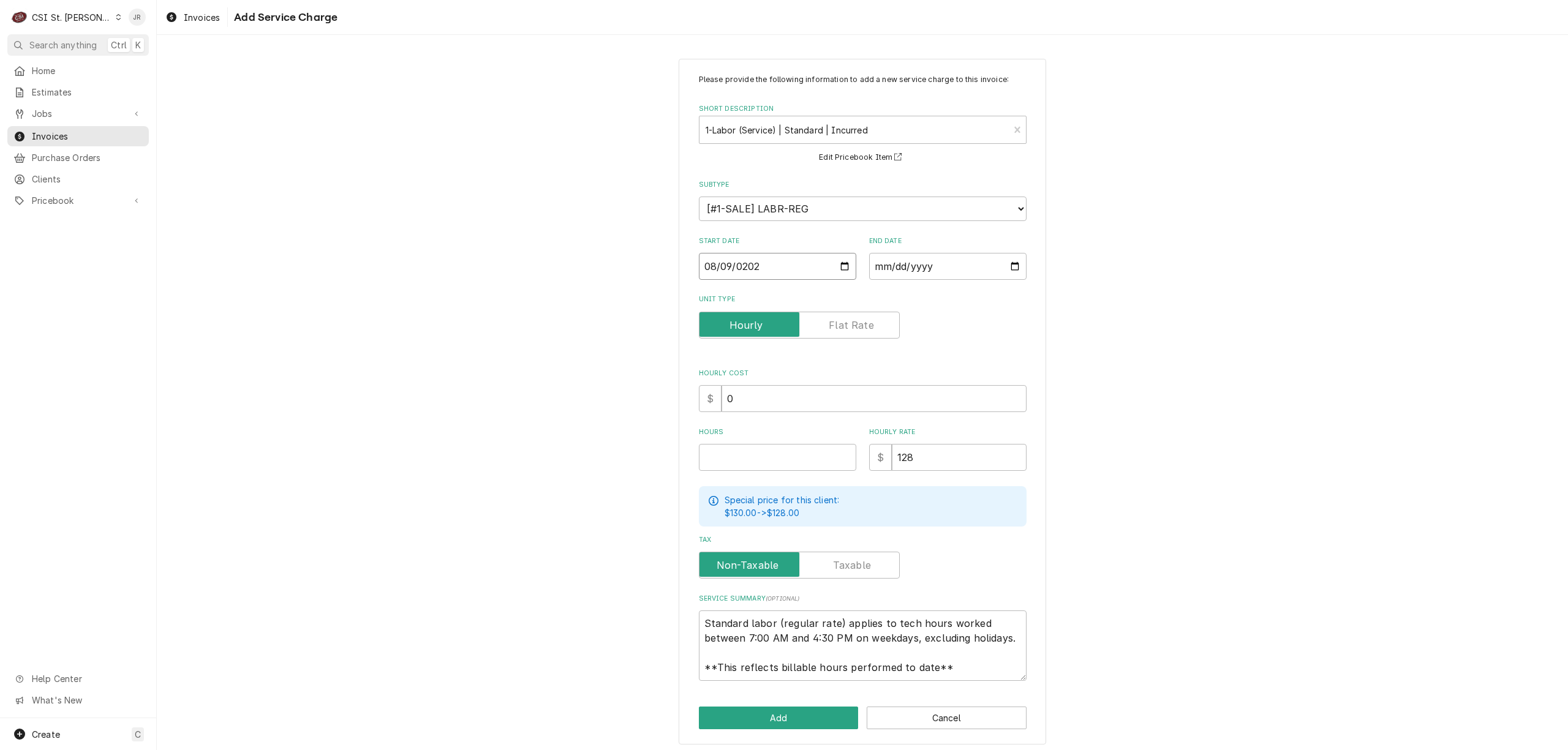
type textarea "x"
type input "0002-09-12"
type textarea "x"
type input "0020-09-12"
type textarea "x"
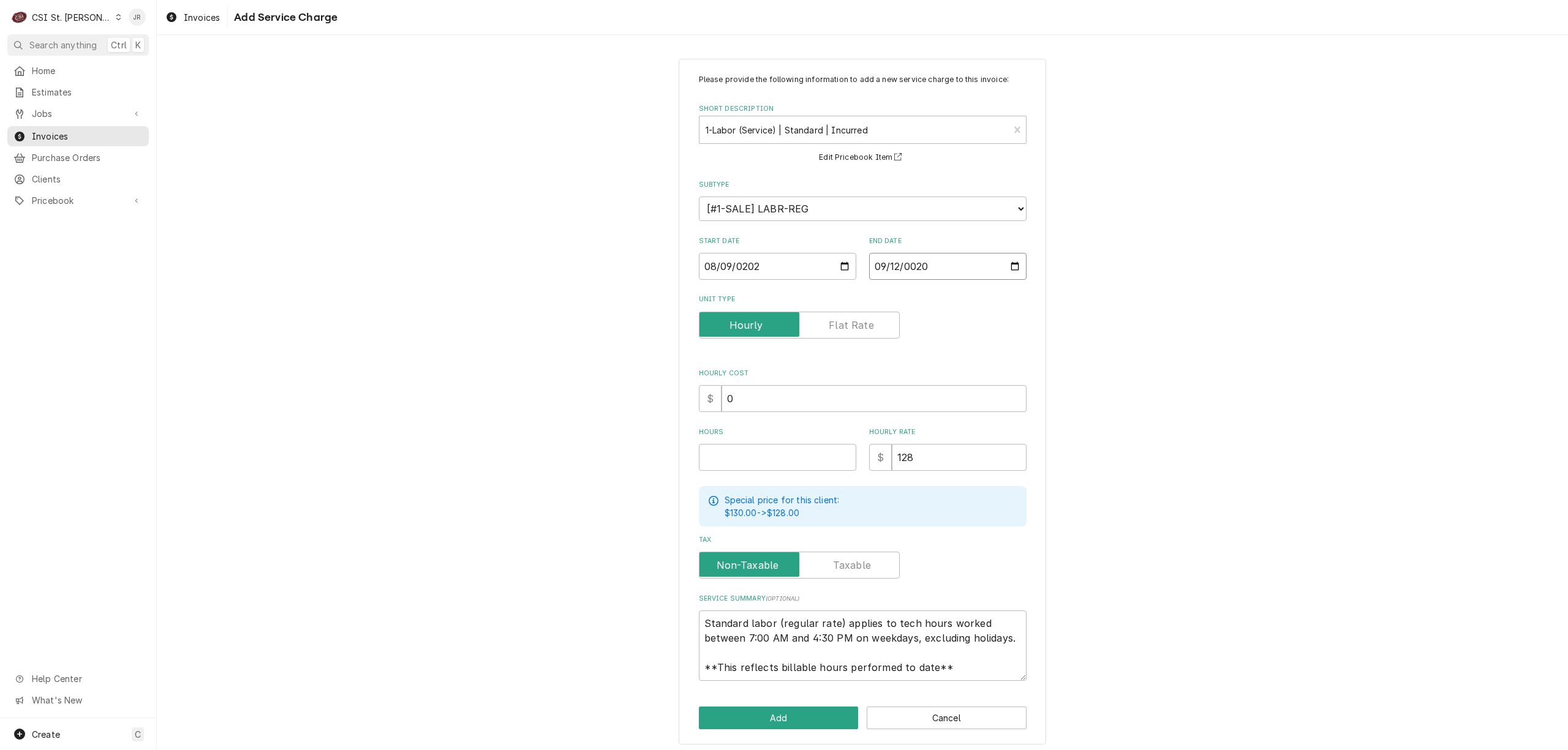
type input "0202-09-12"
type textarea "x"
type input "2025-09-12"
drag, startPoint x: 735, startPoint y: 461, endPoint x: 726, endPoint y: 433, distance: 29.4
click at [721, 449] on input "Hours" at bounding box center [777, 457] width 157 height 27
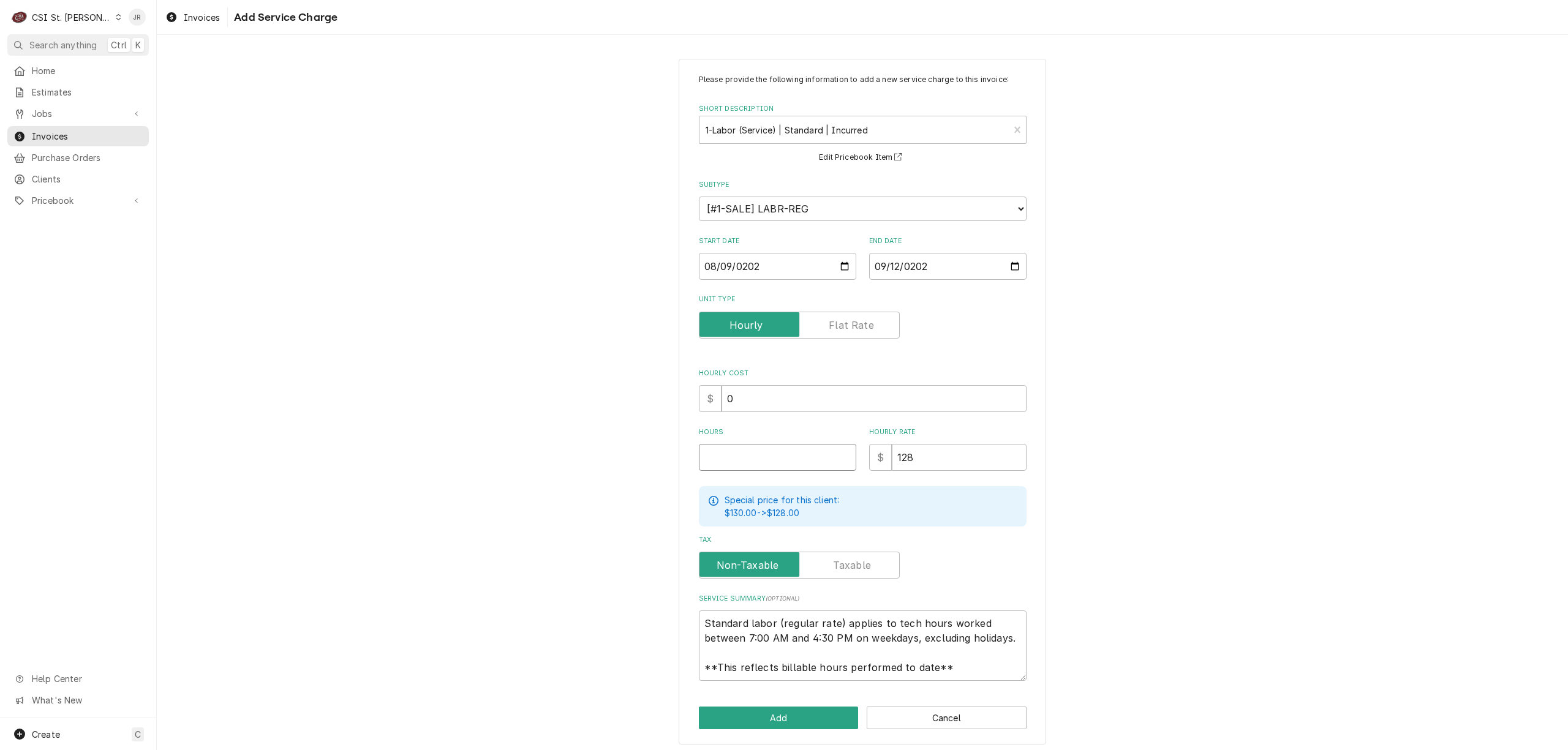
type textarea "x"
type input "2"
type textarea "x"
type input "2.7"
type textarea "x"
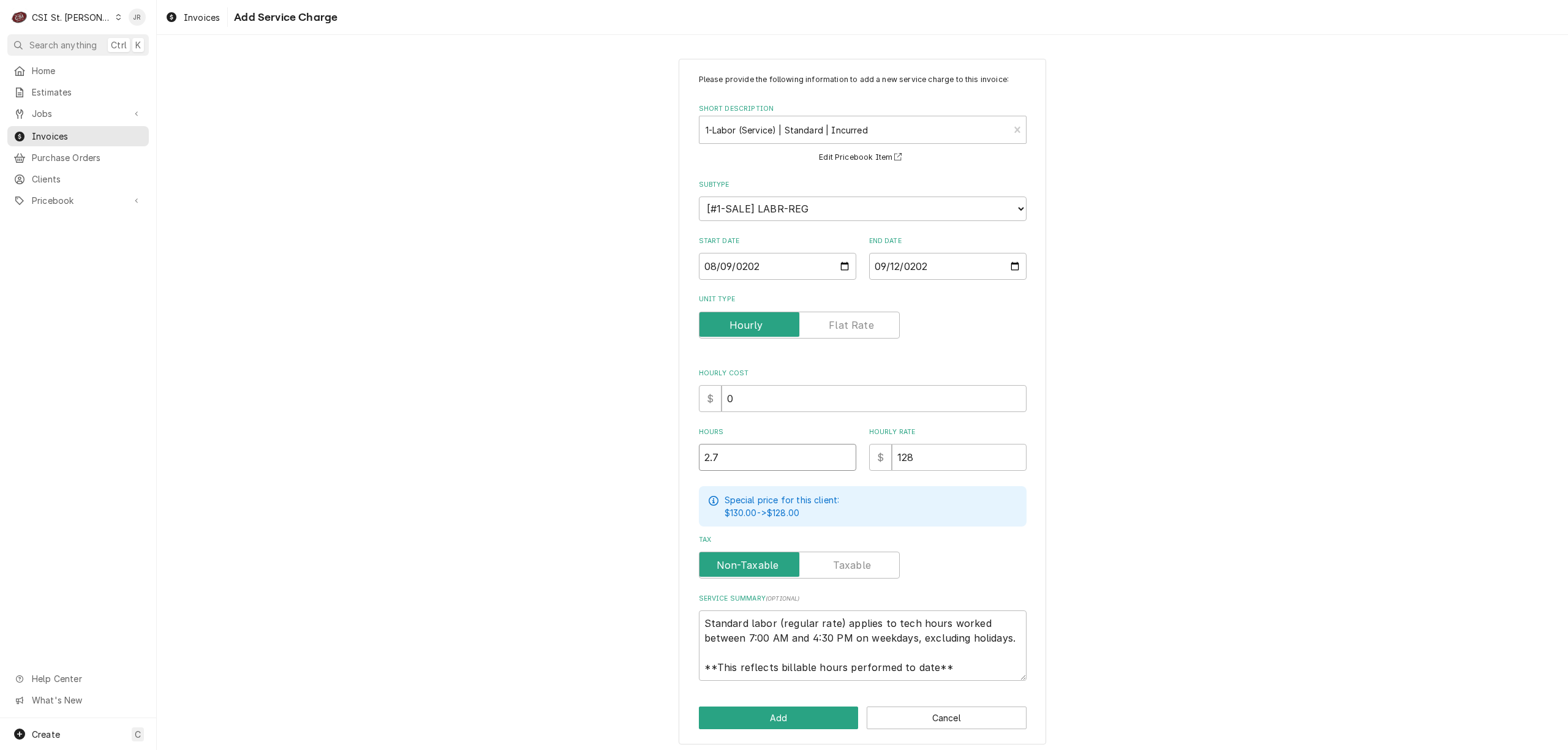
type input "2.75"
type textarea "x"
type input "2.754"
type textarea "x"
type input "2.75"
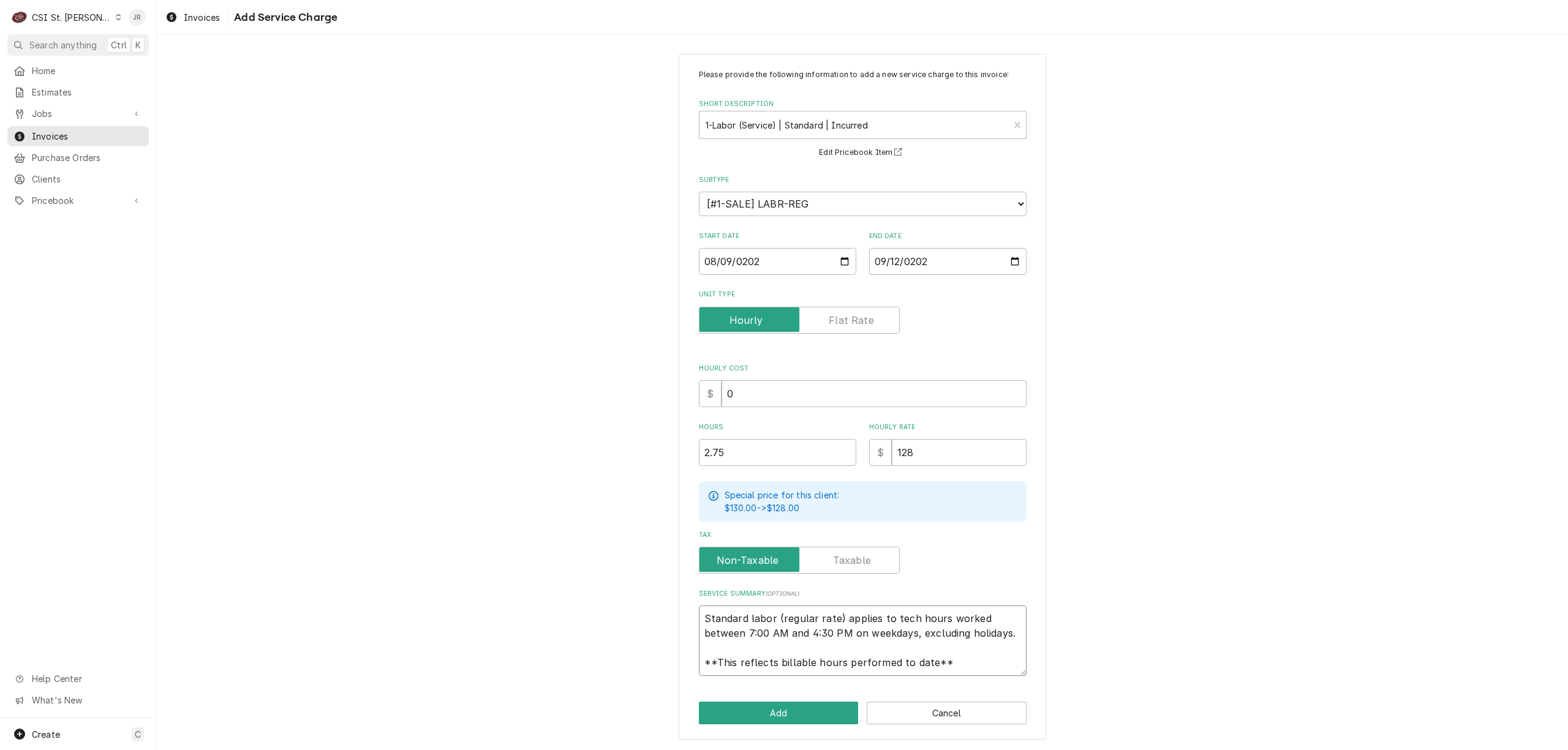
scroll to position [14, 0]
drag, startPoint x: 699, startPoint y: 620, endPoint x: 1064, endPoint y: 686, distance: 370.9
click at [1059, 686] on div "Please provide the following information to add a new service charge to this in…" at bounding box center [862, 396] width 1411 height 708
type textarea "x"
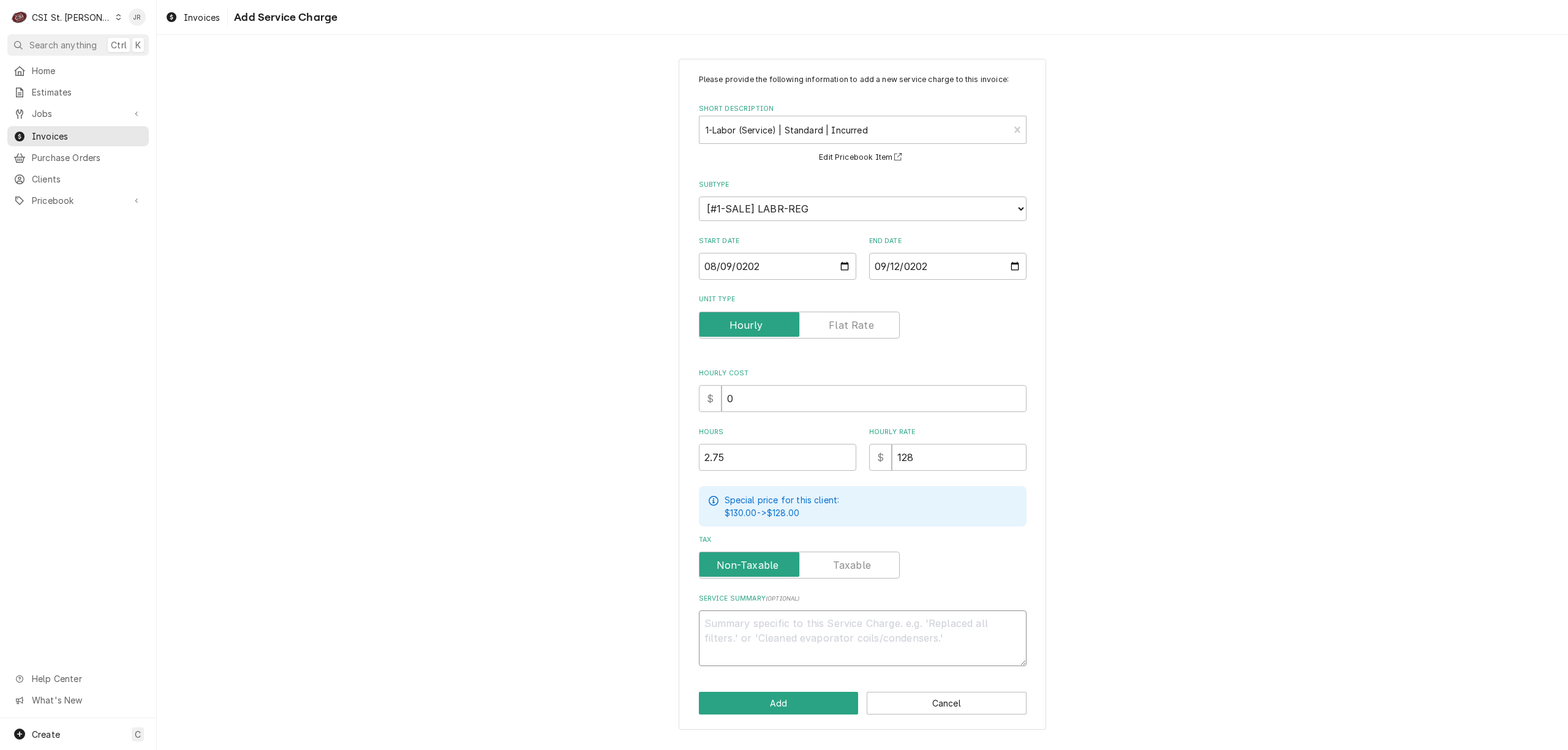
click at [867, 631] on textarea "Service Summary ( optional )" at bounding box center [862, 638] width 328 height 56
paste textarea "Brand: Cleveland / Model: 22cet6.1 / Serial: 240923058515 Technician arrived on…"
type textarea "x"
type textarea "Brand: Cleveland / Model: 22cet6.1 / Serial: 240923058515 Technician arrived on…"
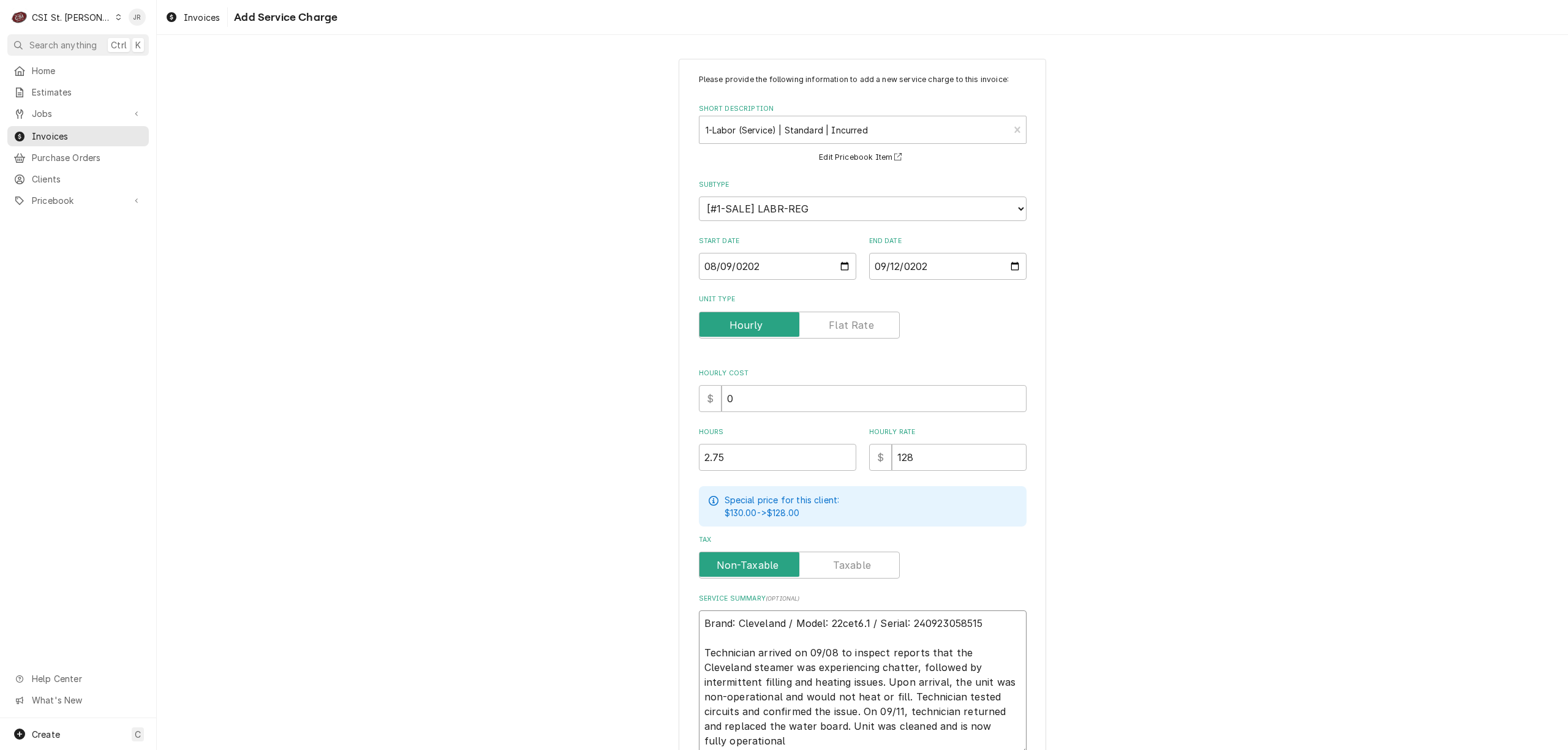
scroll to position [78, 0]
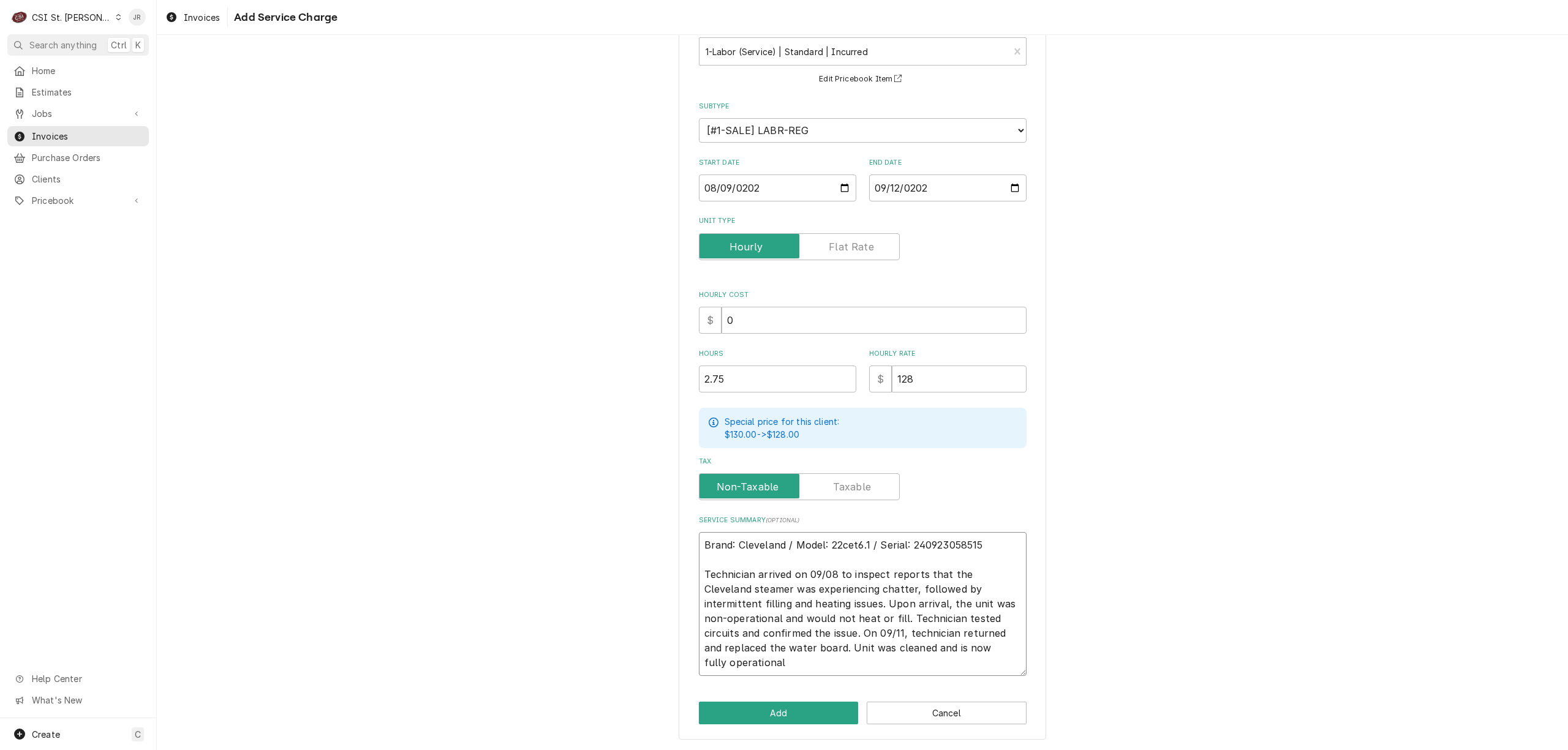
click at [866, 642] on textarea "Brand: Cleveland / Model: 22cet6.1 / Serial: 240923058515 Technician arrived on…" at bounding box center [862, 605] width 328 height 144
type textarea "x"
type textarea "Brand: Cleveland / Model: 22cet6.1 / Serial: 240923058515 Technician arrived on…"
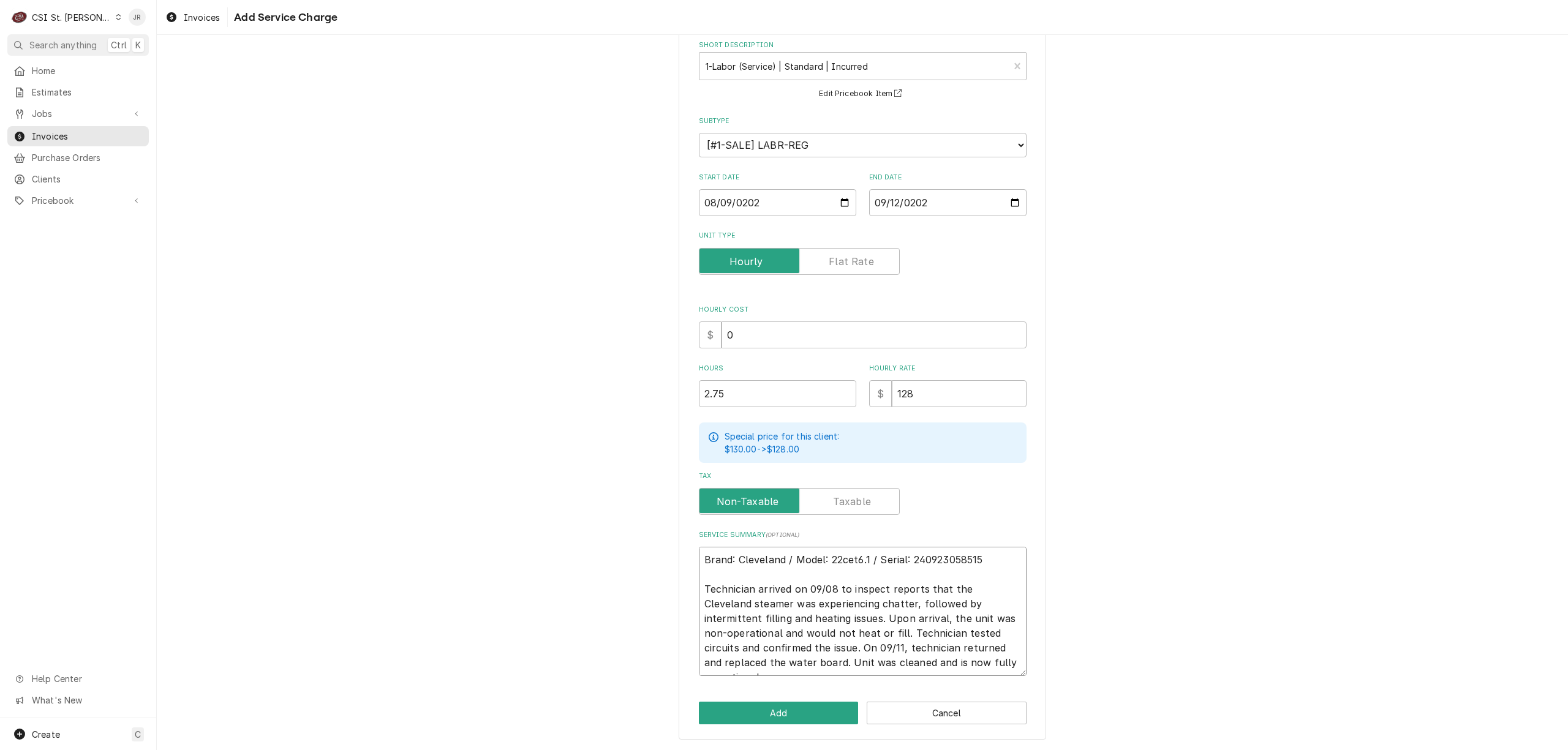
click at [978, 667] on textarea "Brand: Cleveland / Model: 22cet6.1 / Serial: 240923058515 Technician arrived on…" at bounding box center [862, 611] width 328 height 129
type textarea "x"
type textarea "Brand: Cleveland / Model: 22cet6.1 / Serial: 240923058515 Technician arrived on…"
click at [817, 705] on button "Add" at bounding box center [778, 713] width 160 height 23
type textarea "x"
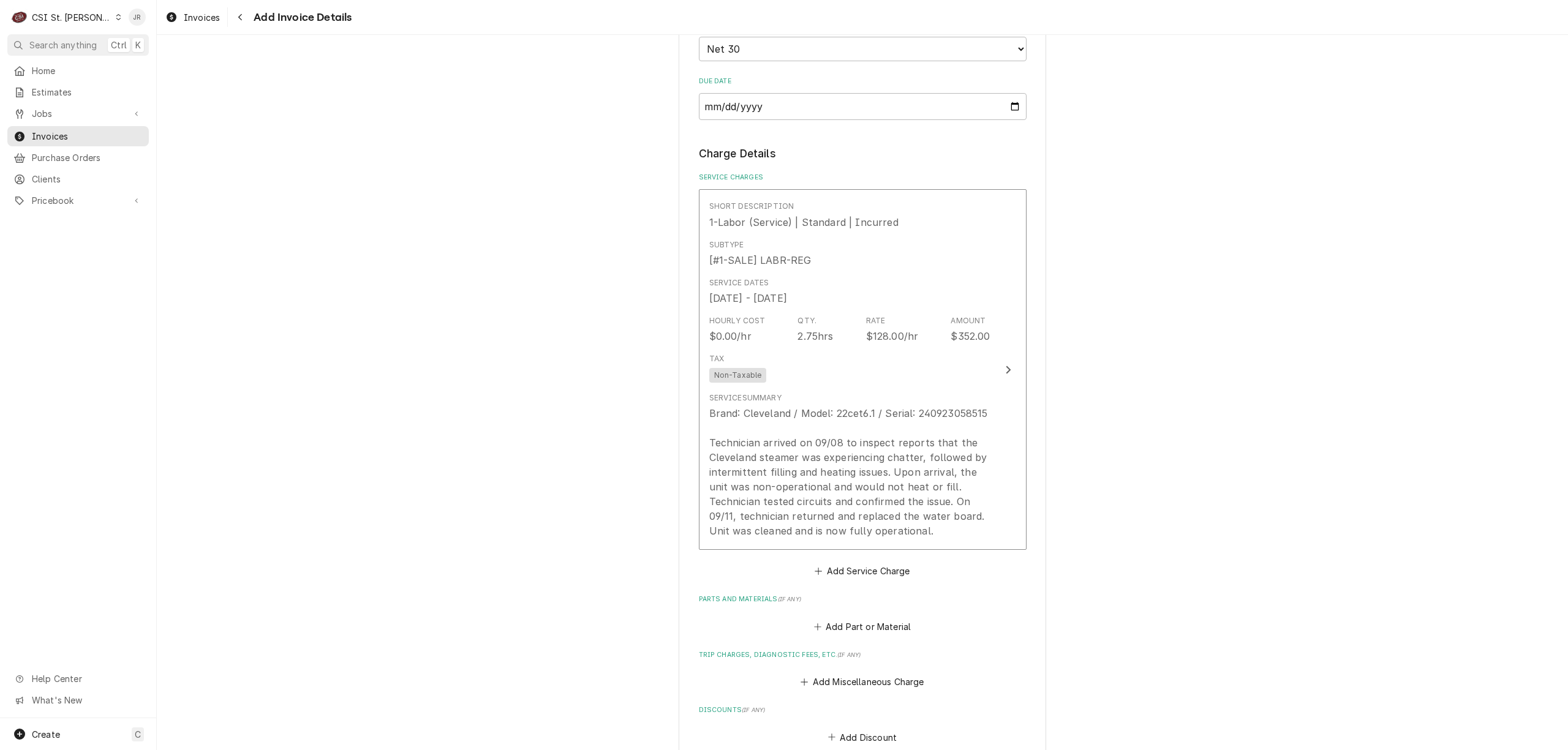
scroll to position [872, 0]
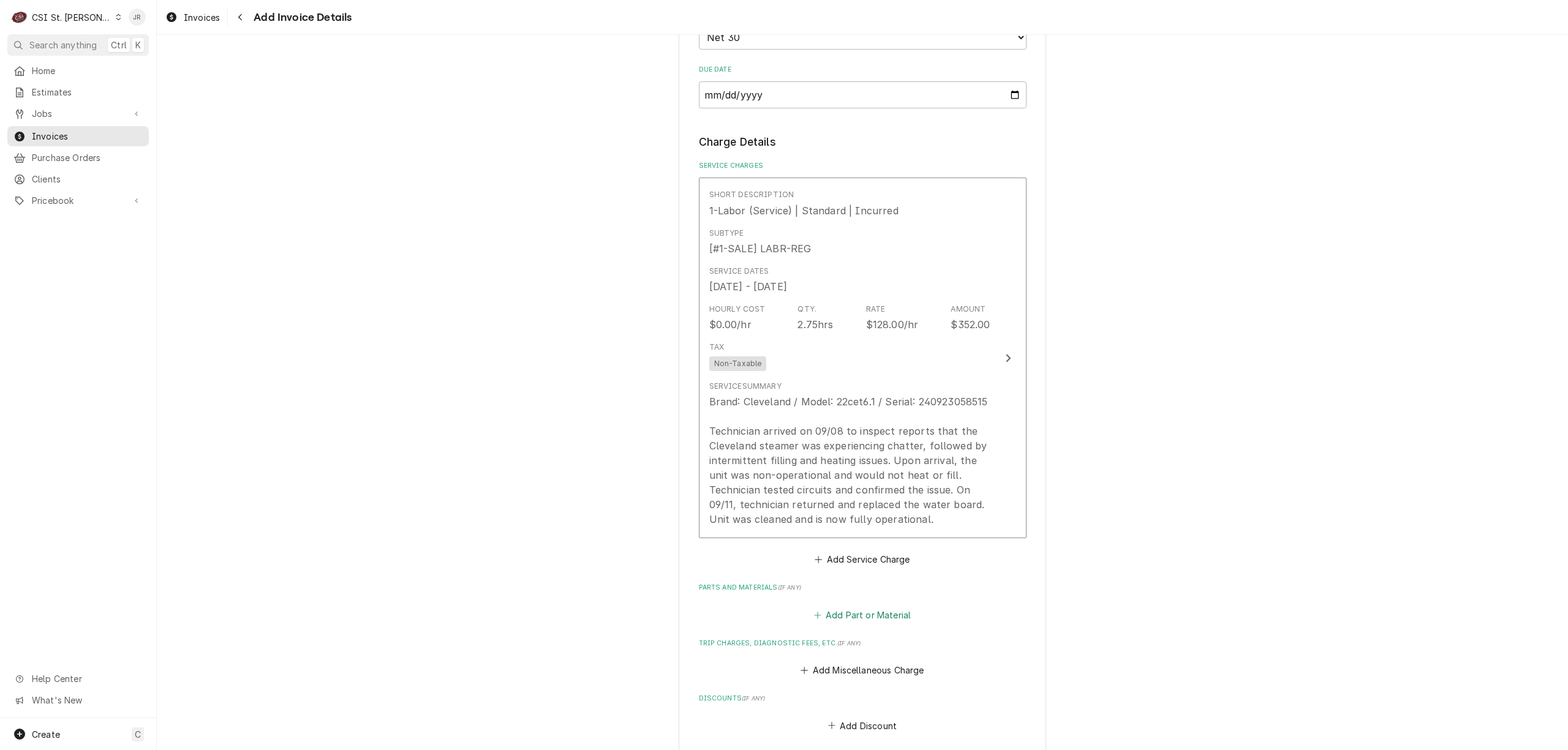
click at [877, 606] on div "Add Part or Material" at bounding box center [862, 612] width 328 height 24
click at [879, 613] on button "Add Part or Material" at bounding box center [862, 615] width 101 height 17
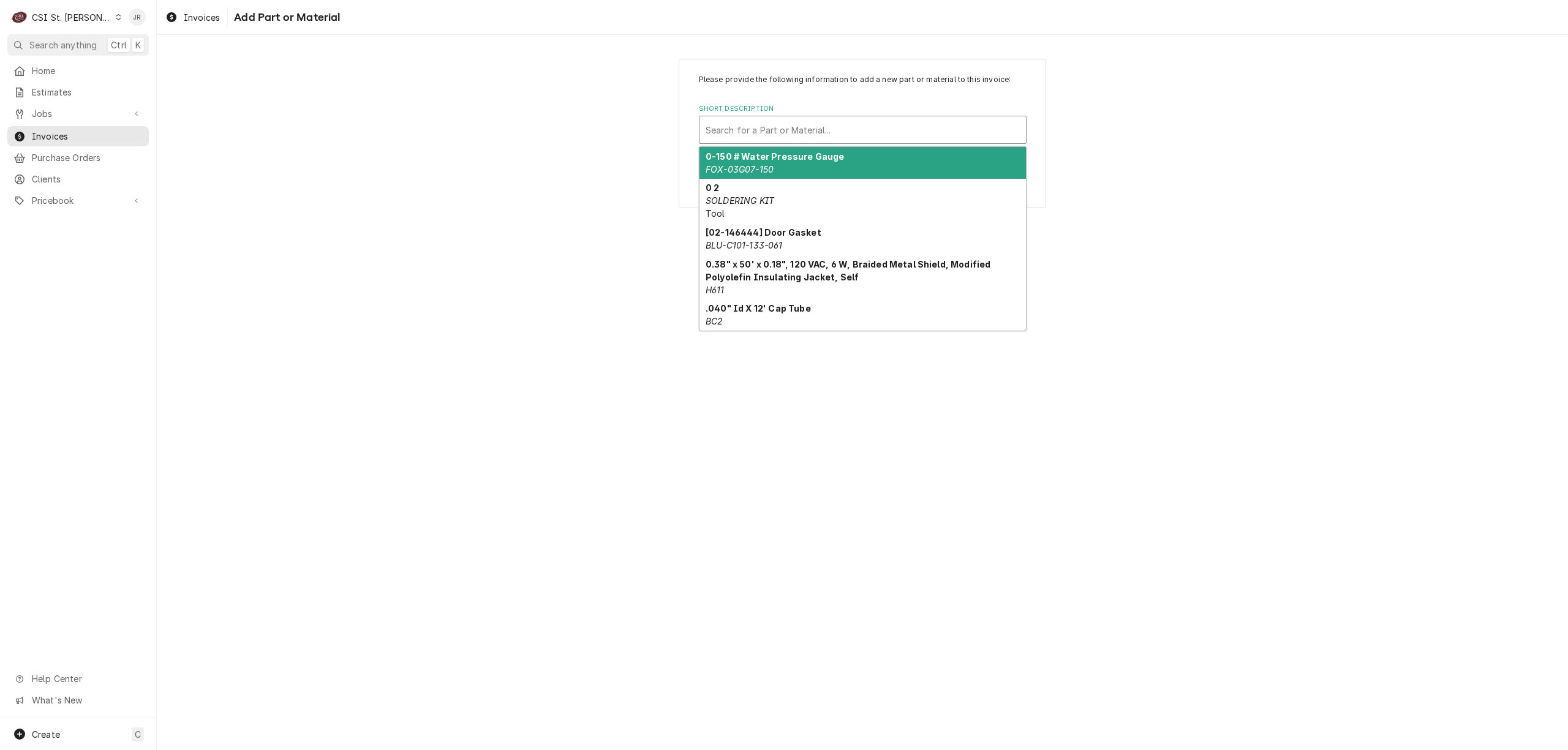
click at [800, 131] on div "Short Description" at bounding box center [862, 129] width 314 height 22
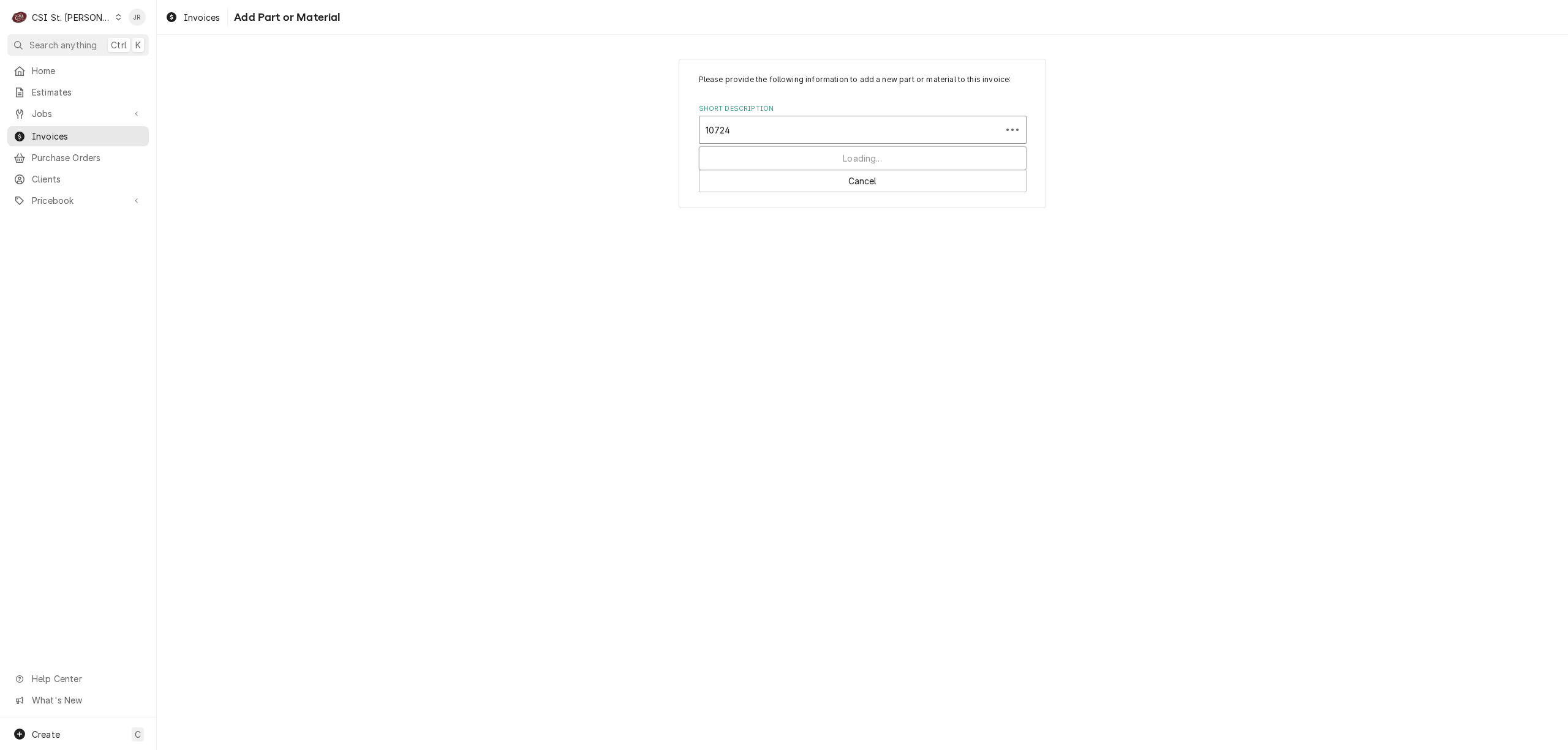
type input "107241"
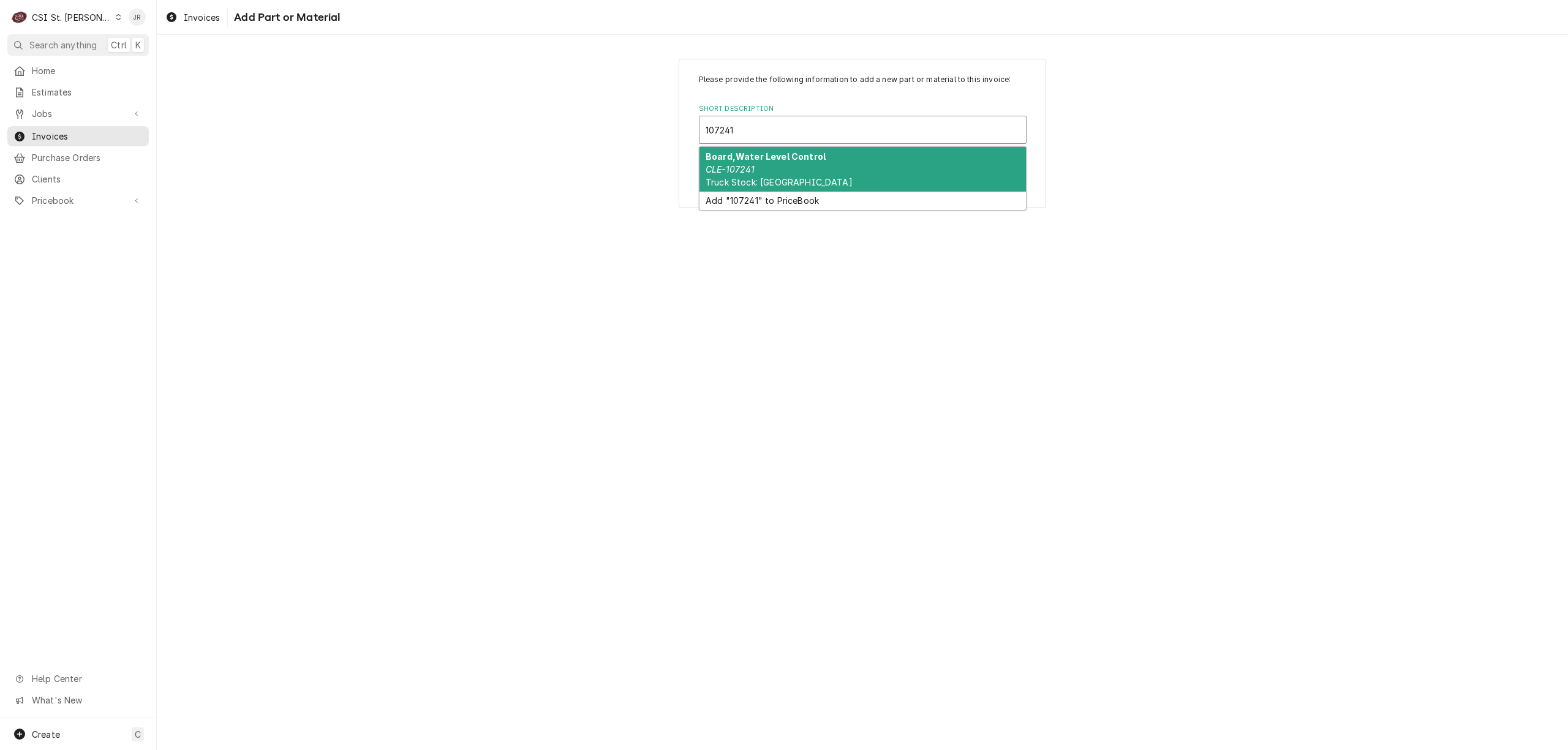
click at [824, 172] on div "Board,Water Level Control CLE-107241 Truck Stock: Cleveland" at bounding box center [862, 169] width 327 height 45
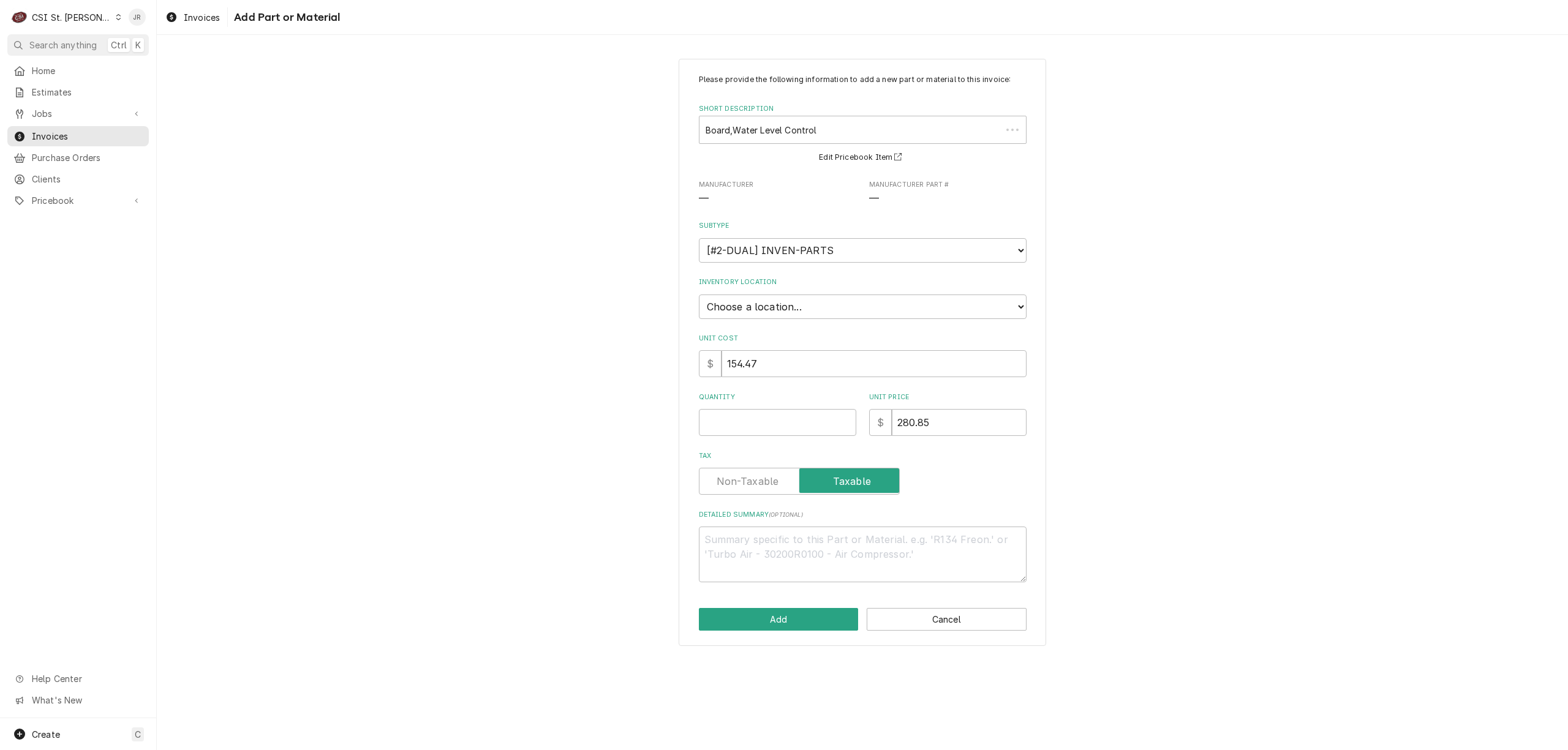
type textarea "x"
click at [790, 309] on select "Choose a location... 00 | STL WAREHOUSE 01 | CHUCK WAMBOLDT V#93 01 | COURTNEY …" at bounding box center [862, 307] width 328 height 24
select select "1505"
click at [699, 295] on select "Choose a location... 00 | STL WAREHOUSE 01 | CHUCK WAMBOLDT V#93 01 | COURTNEY …" at bounding box center [862, 307] width 328 height 24
type textarea "x"
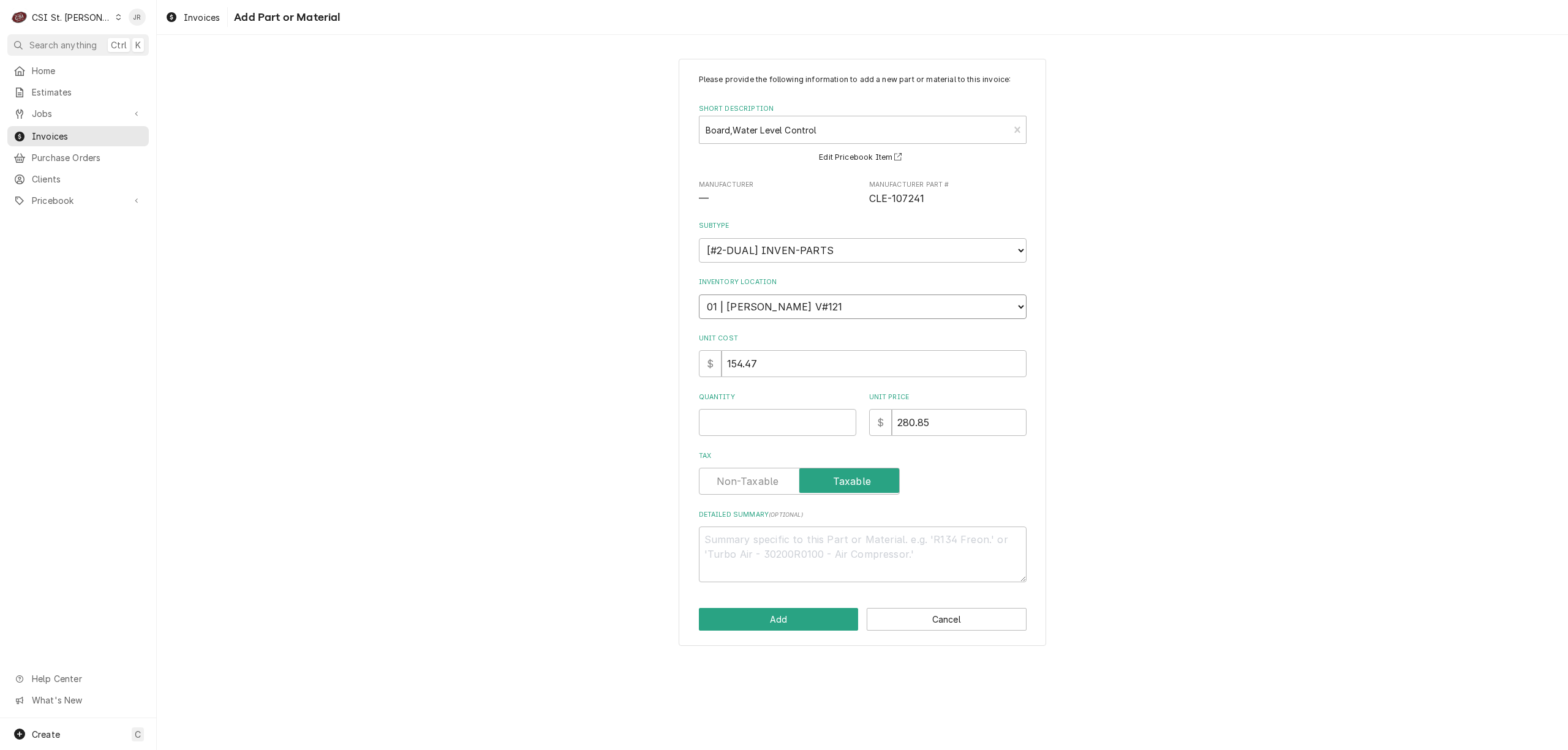
click at [842, 300] on select "Choose a location... 00 | STL WAREHOUSE 01 | CHUCK WAMBOLDT V#93 01 | COURTNEY …" at bounding box center [862, 307] width 328 height 24
select select "1423"
click at [699, 295] on select "Choose a location... 00 | STL WAREHOUSE 01 | CHUCK WAMBOLDT V#93 01 | COURTNEY …" at bounding box center [862, 307] width 328 height 24
click at [777, 420] on input "Quantity" at bounding box center [777, 422] width 157 height 27
type textarea "x"
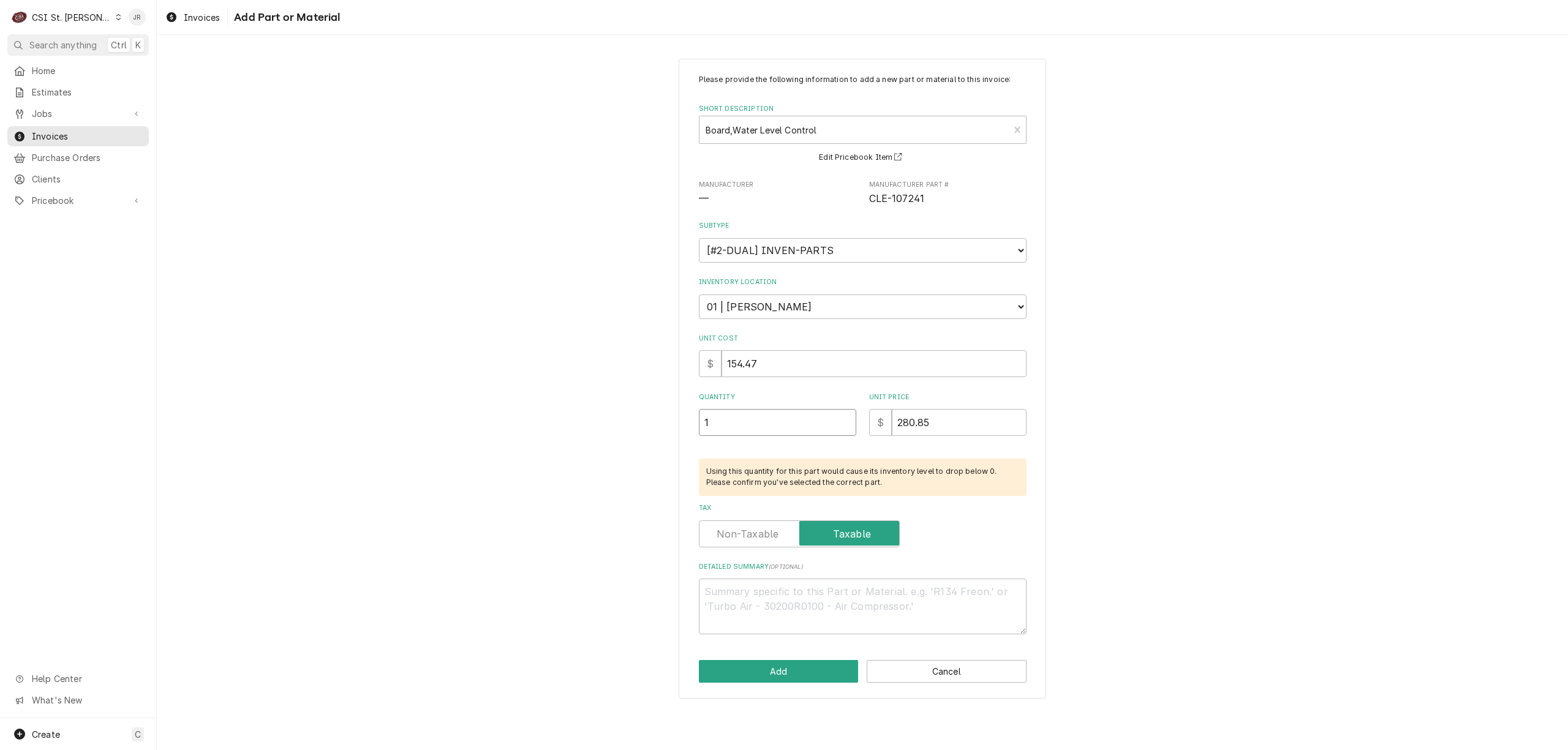
type input "1"
type textarea "x"
type input "1"
type textarea "x"
type input "15"
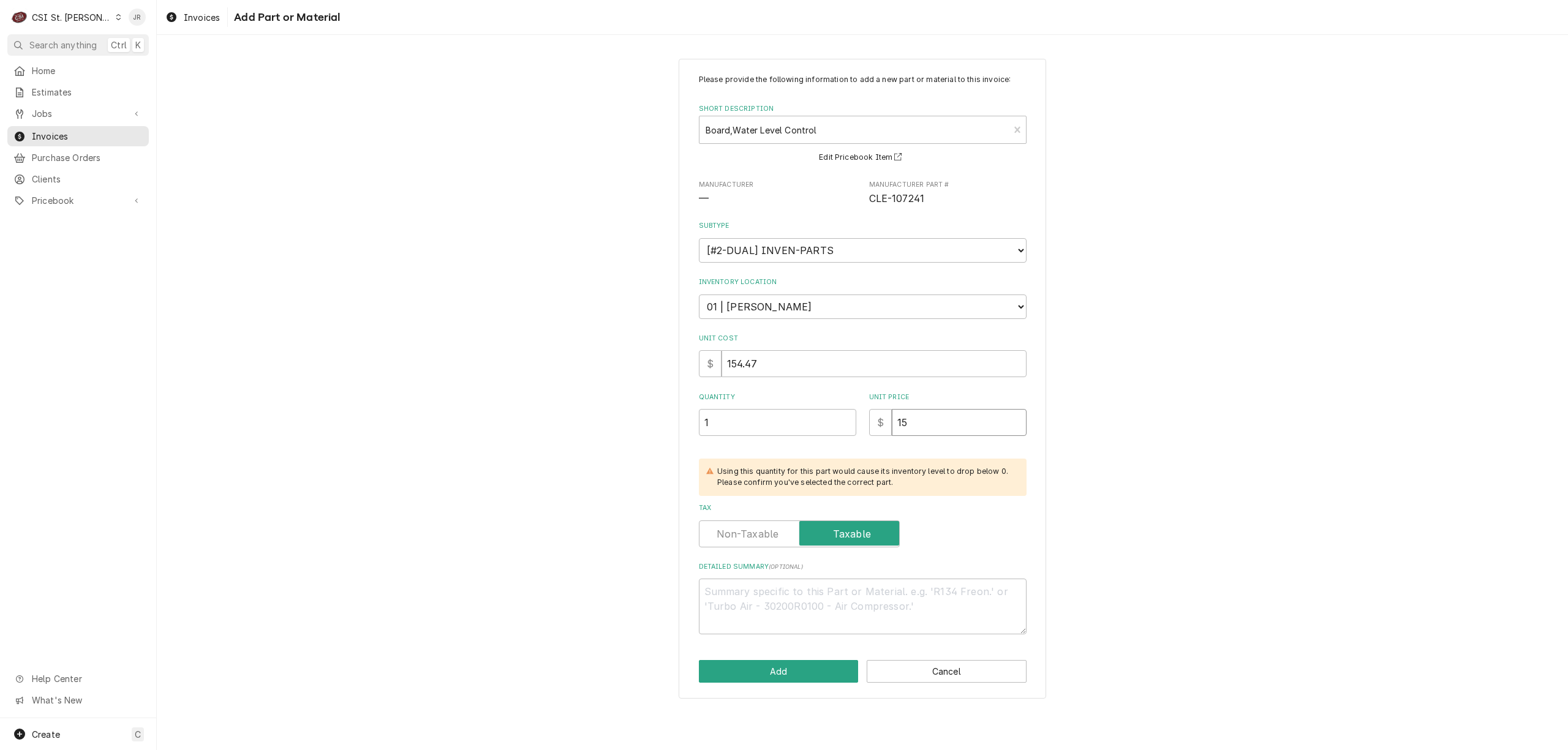
type textarea "x"
type input "154"
type textarea "x"
type input "154.4"
type textarea "x"
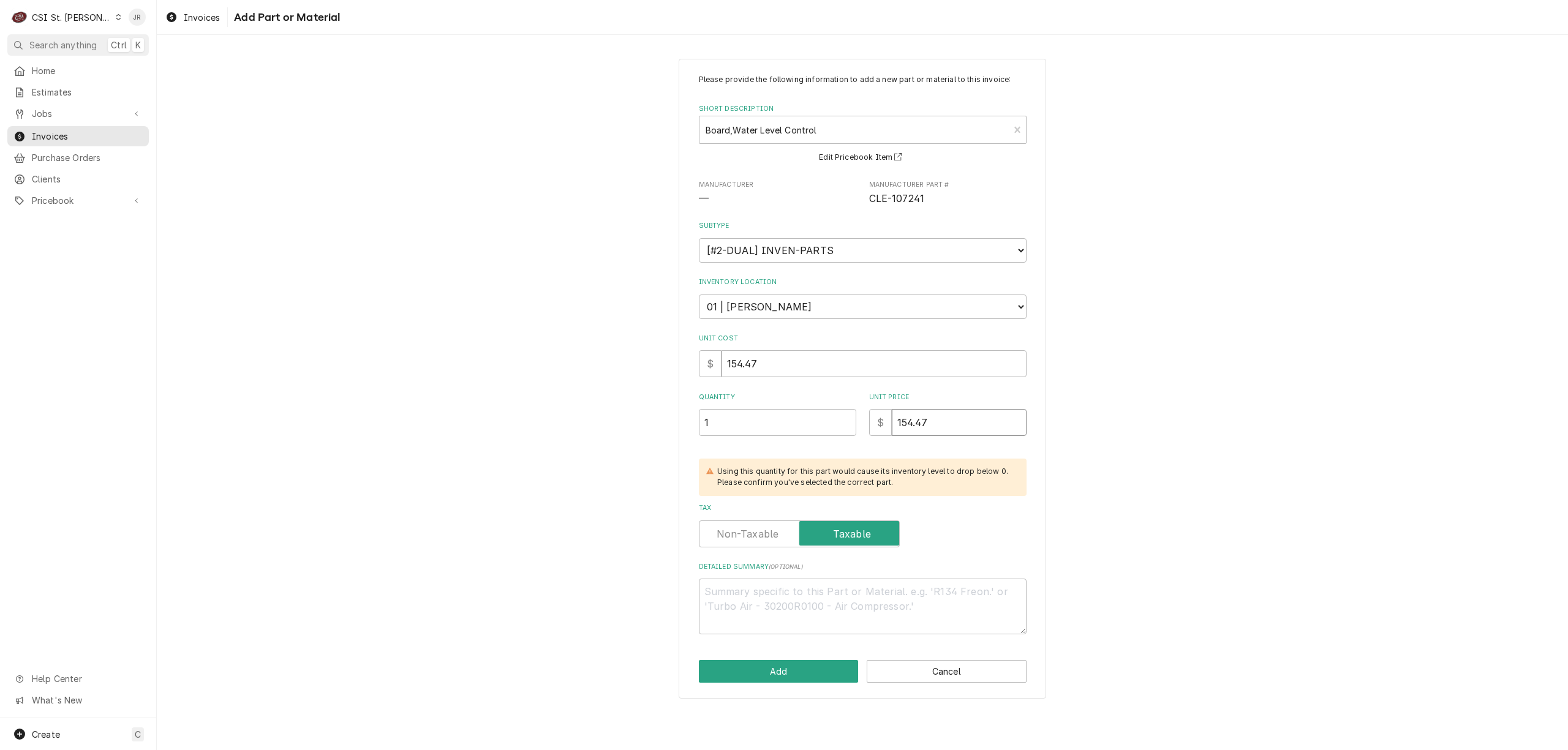
type input "154.47"
click at [765, 532] on label "Tax" at bounding box center [799, 534] width 201 height 27
click at [765, 532] on input "Tax" at bounding box center [799, 534] width 190 height 27
checkbox input "false"
drag, startPoint x: 781, startPoint y: 648, endPoint x: 797, endPoint y: 668, distance: 25.6
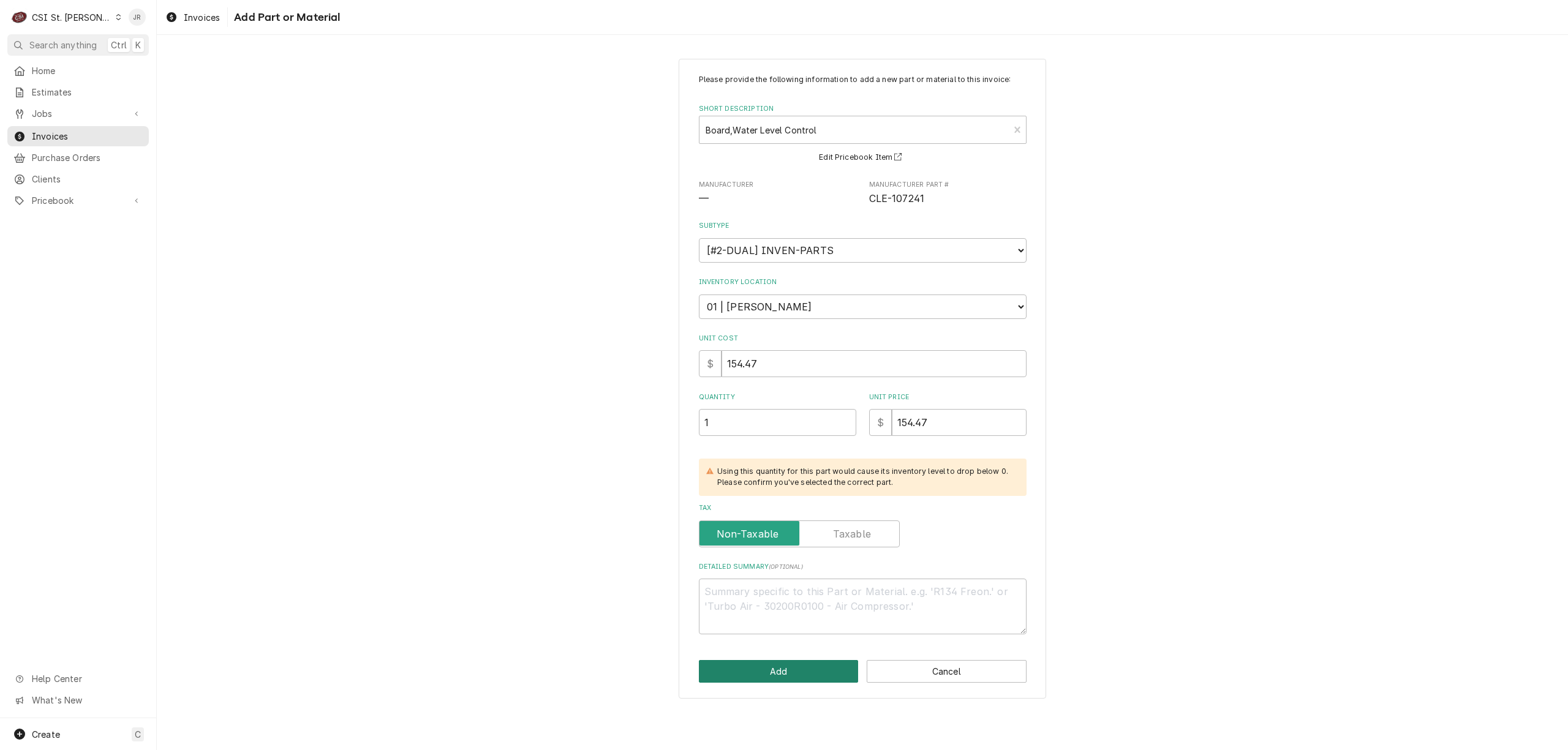
click at [795, 667] on div "Please provide the following information to add a new part or material to this …" at bounding box center [862, 379] width 368 height 640
click at [797, 668] on button "Add" at bounding box center [778, 672] width 160 height 23
type textarea "x"
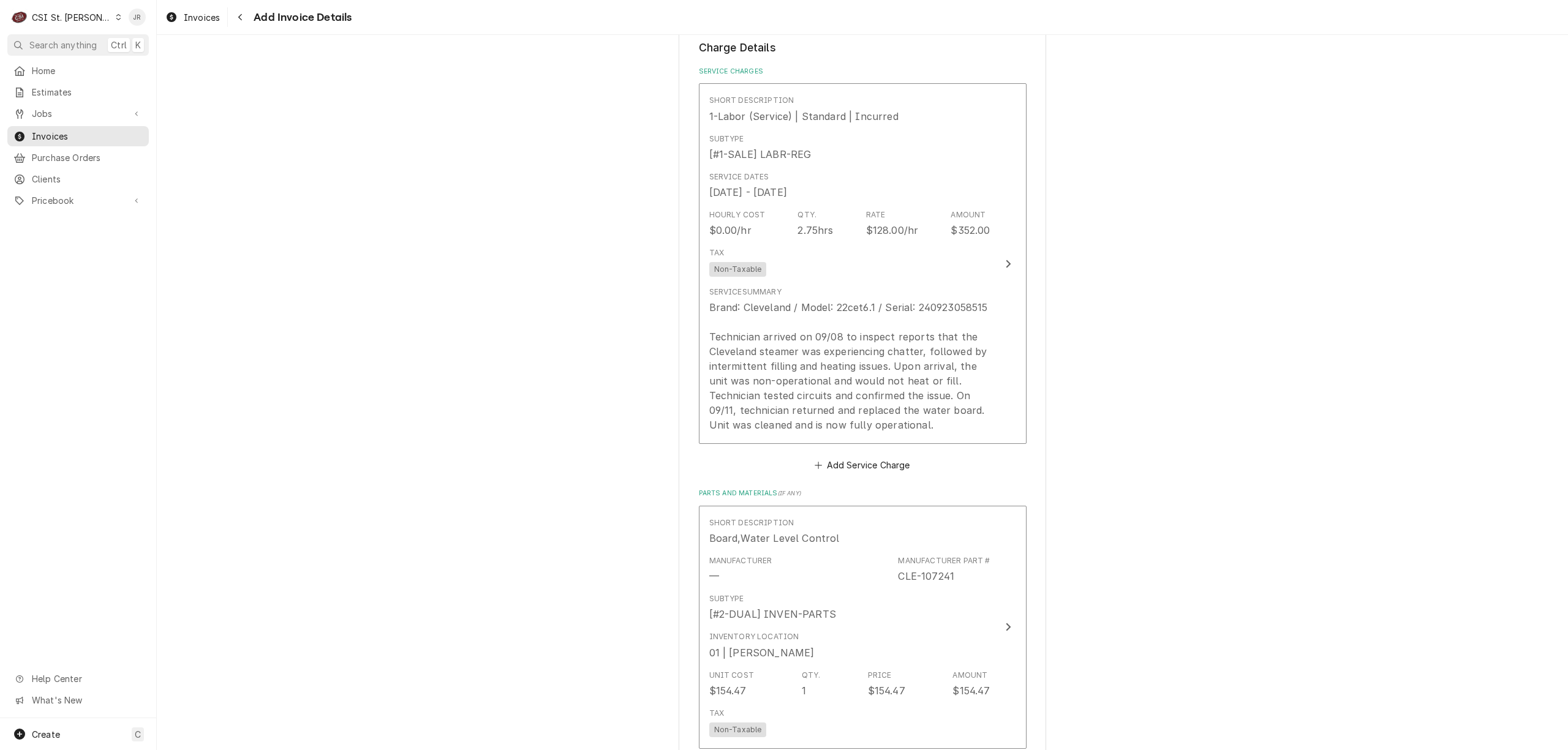
scroll to position [1184, 0]
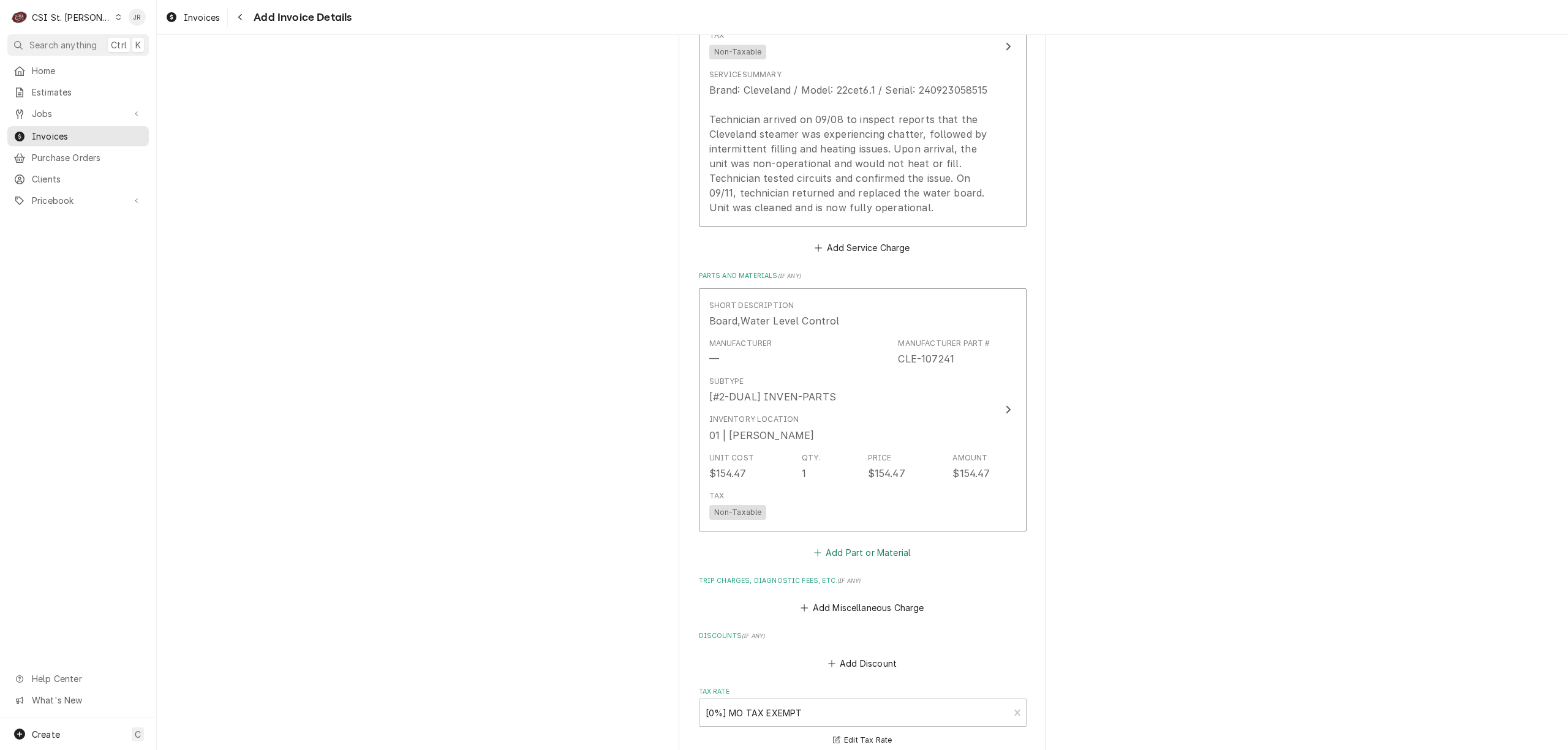
drag, startPoint x: 861, startPoint y: 554, endPoint x: 1345, endPoint y: 517, distance: 485.4
click at [1345, 517] on div "Please provide the following information to create your invoice: Client Details…" at bounding box center [862, 6] width 1411 height 2285
click at [892, 605] on button "Add Miscellaneous Charge" at bounding box center [862, 608] width 127 height 17
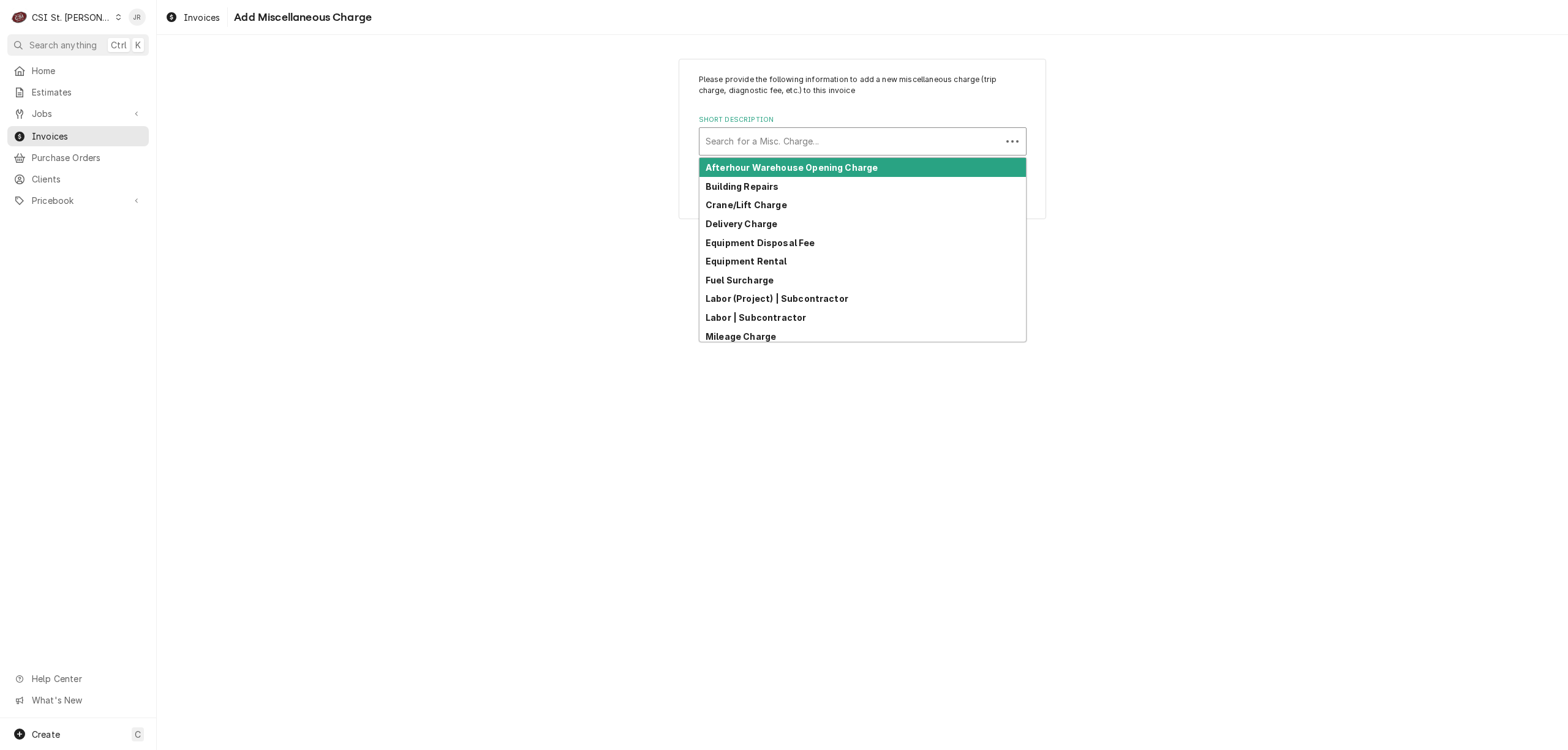
click at [824, 127] on div "Search for a Misc. Charge..." at bounding box center [862, 141] width 328 height 28
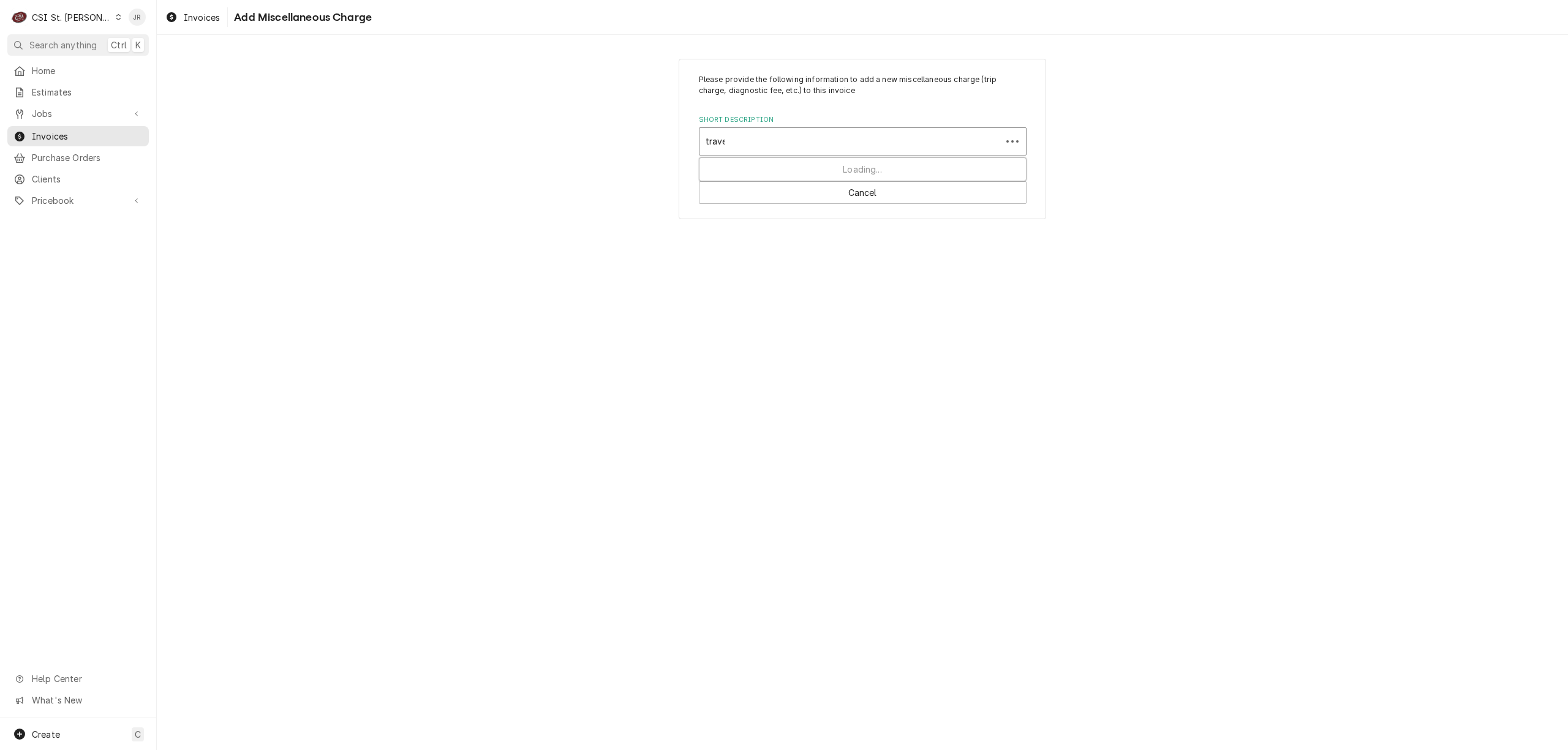
type input "travel"
click at [818, 160] on div "Please provide the following information to add a new miscellaneous charge (tri…" at bounding box center [862, 139] width 368 height 161
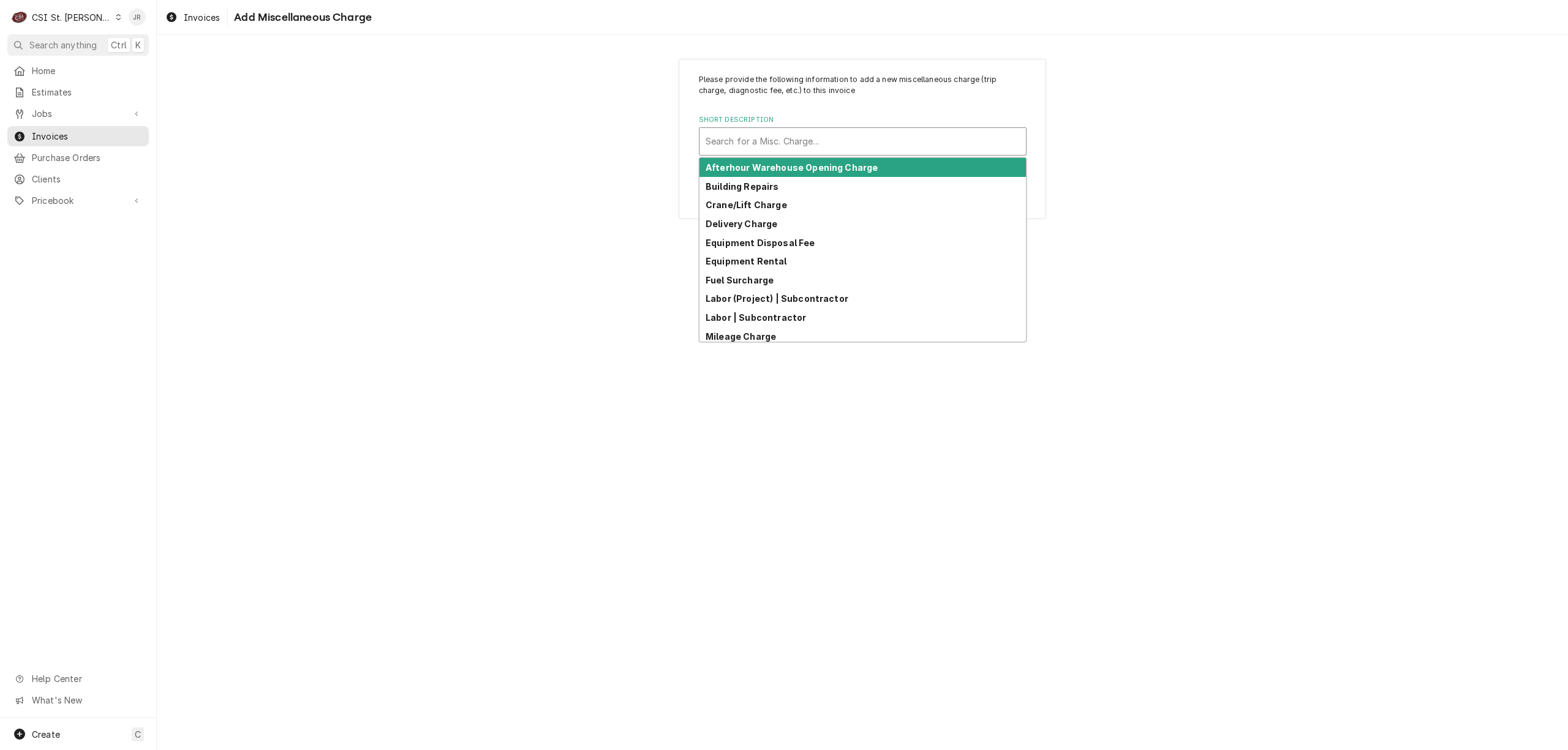
click at [807, 139] on div "Short Description" at bounding box center [862, 141] width 314 height 22
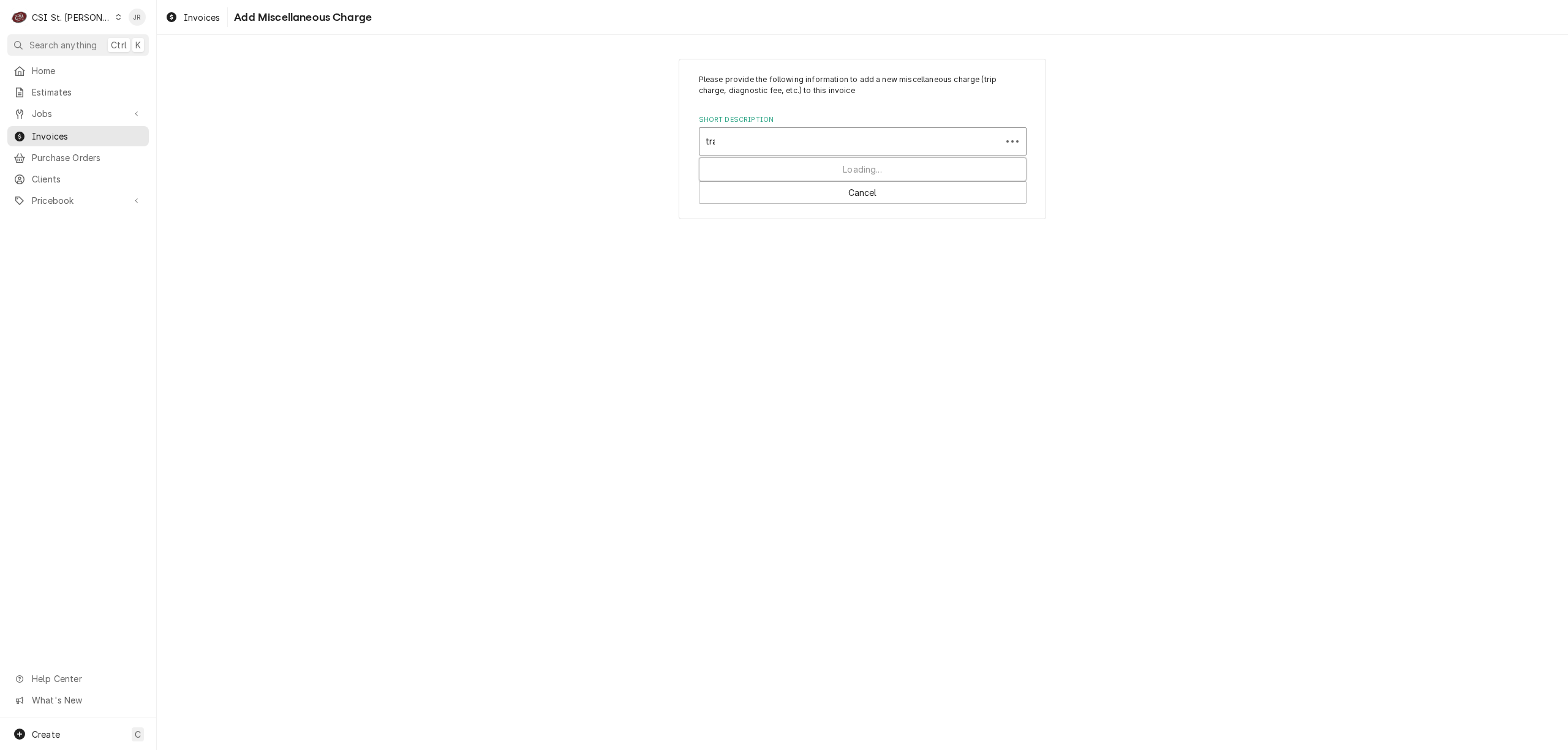
type input "trave"
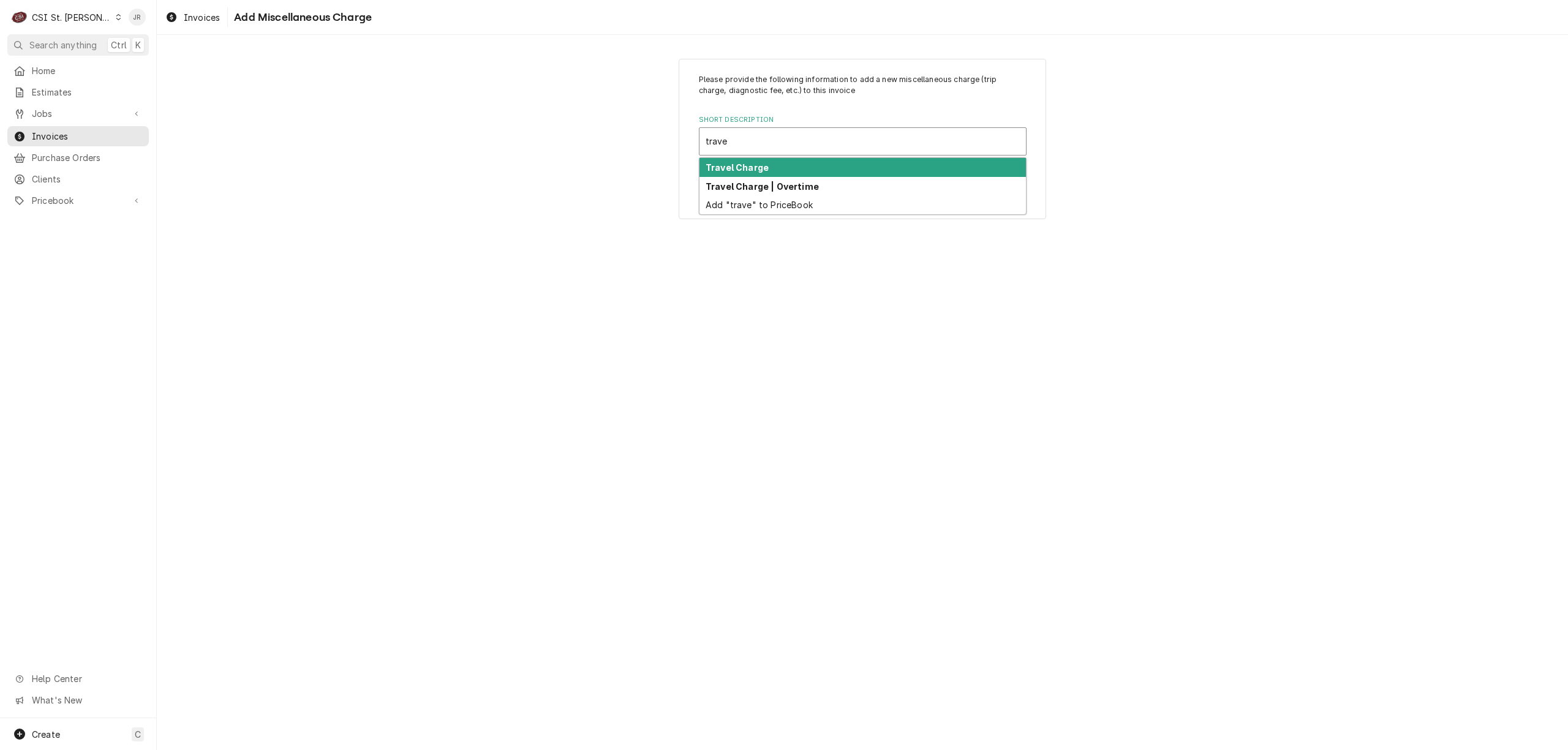
click at [798, 168] on div "Travel Charge" at bounding box center [862, 167] width 327 height 19
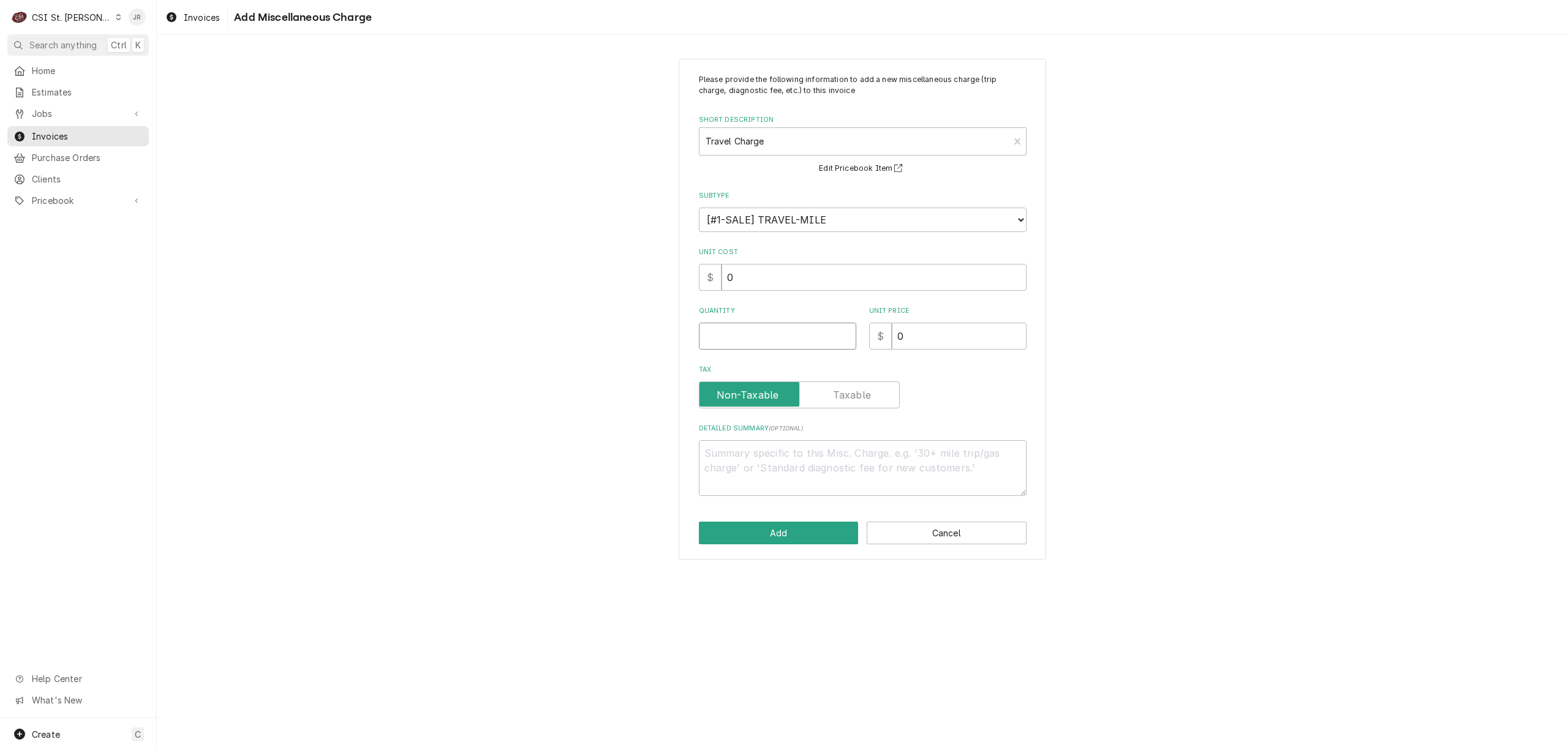
click at [778, 324] on input "Quantity" at bounding box center [777, 336] width 157 height 27
type textarea "x"
type input "3"
type textarea "x"
type input "3.7"
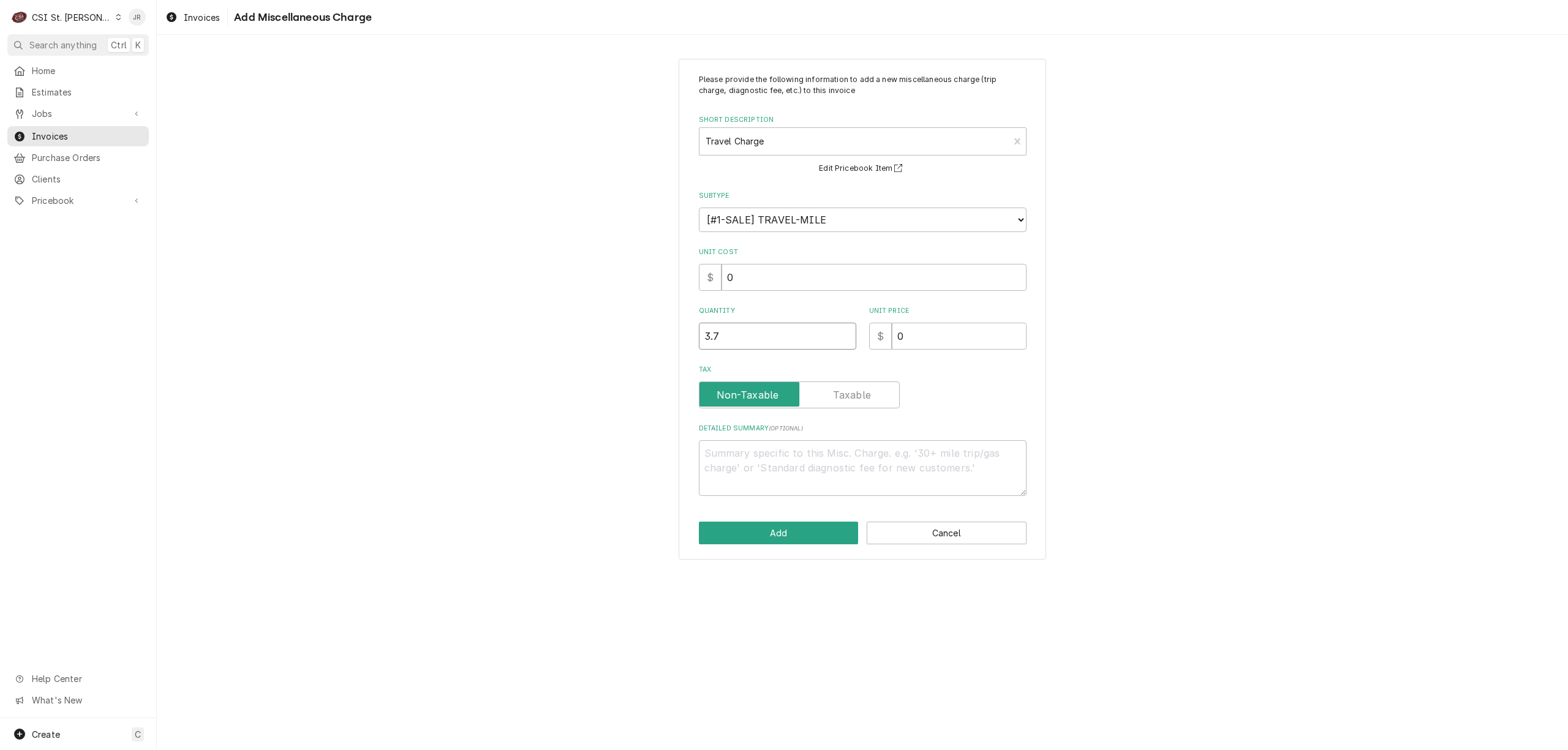
type textarea "x"
type input "3.75"
type textarea "x"
type input "1"
type textarea "x"
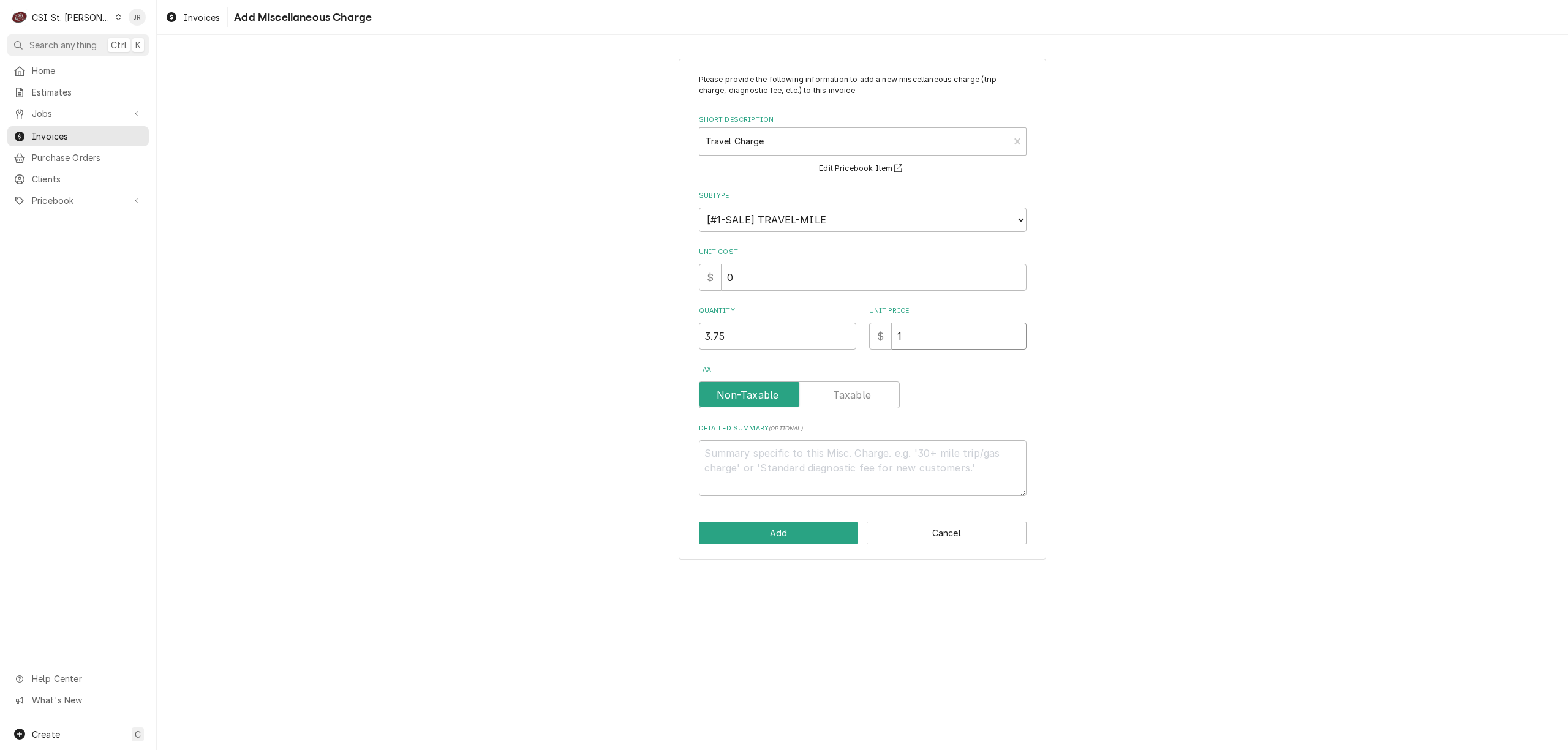
type input "12"
type textarea "x"
type input "128"
click at [773, 457] on textarea "Detailed Summary ( optional )" at bounding box center [862, 468] width 328 height 56
type textarea "x"
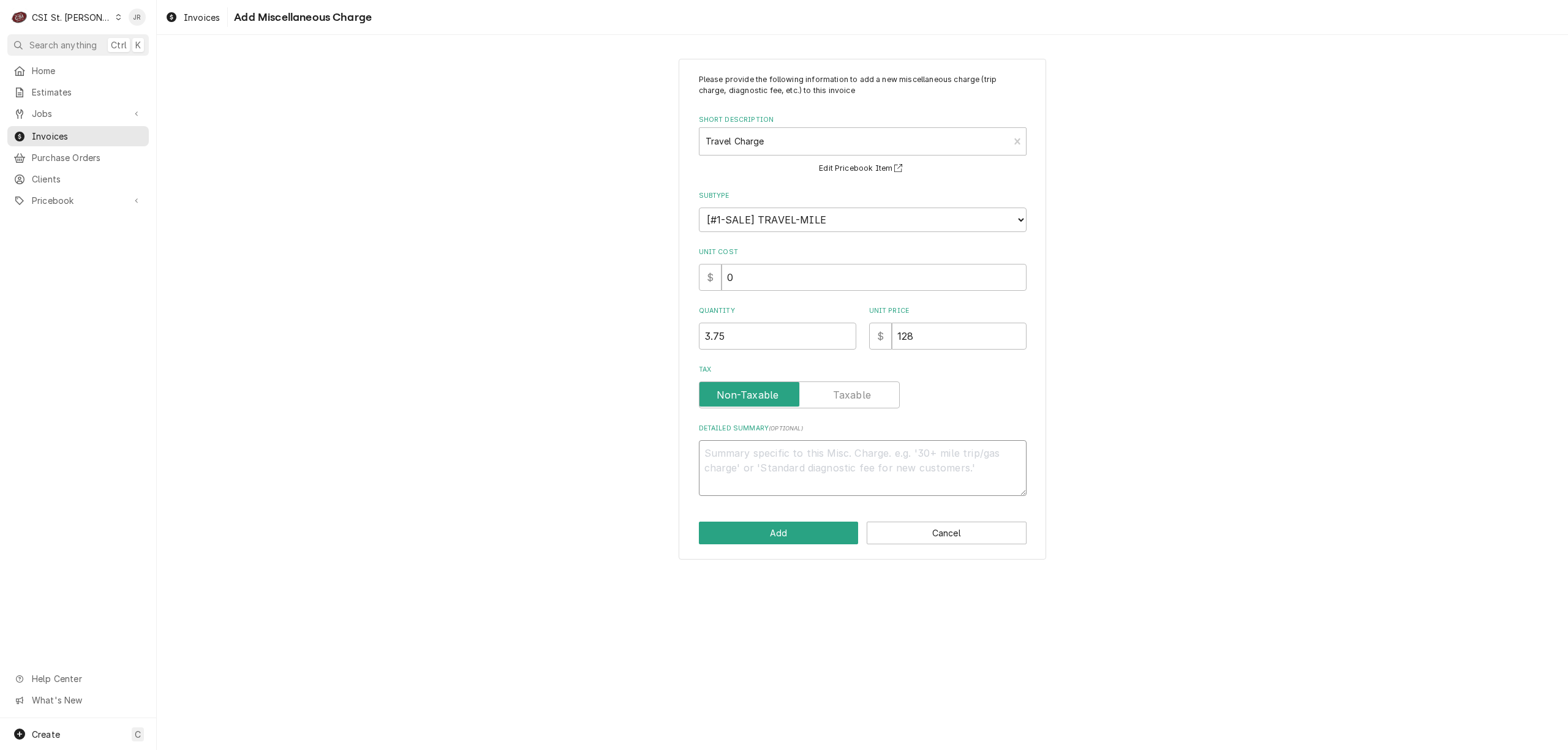
type textarea "T"
type textarea "x"
type textarea "Tw"
type textarea "x"
type textarea "Two"
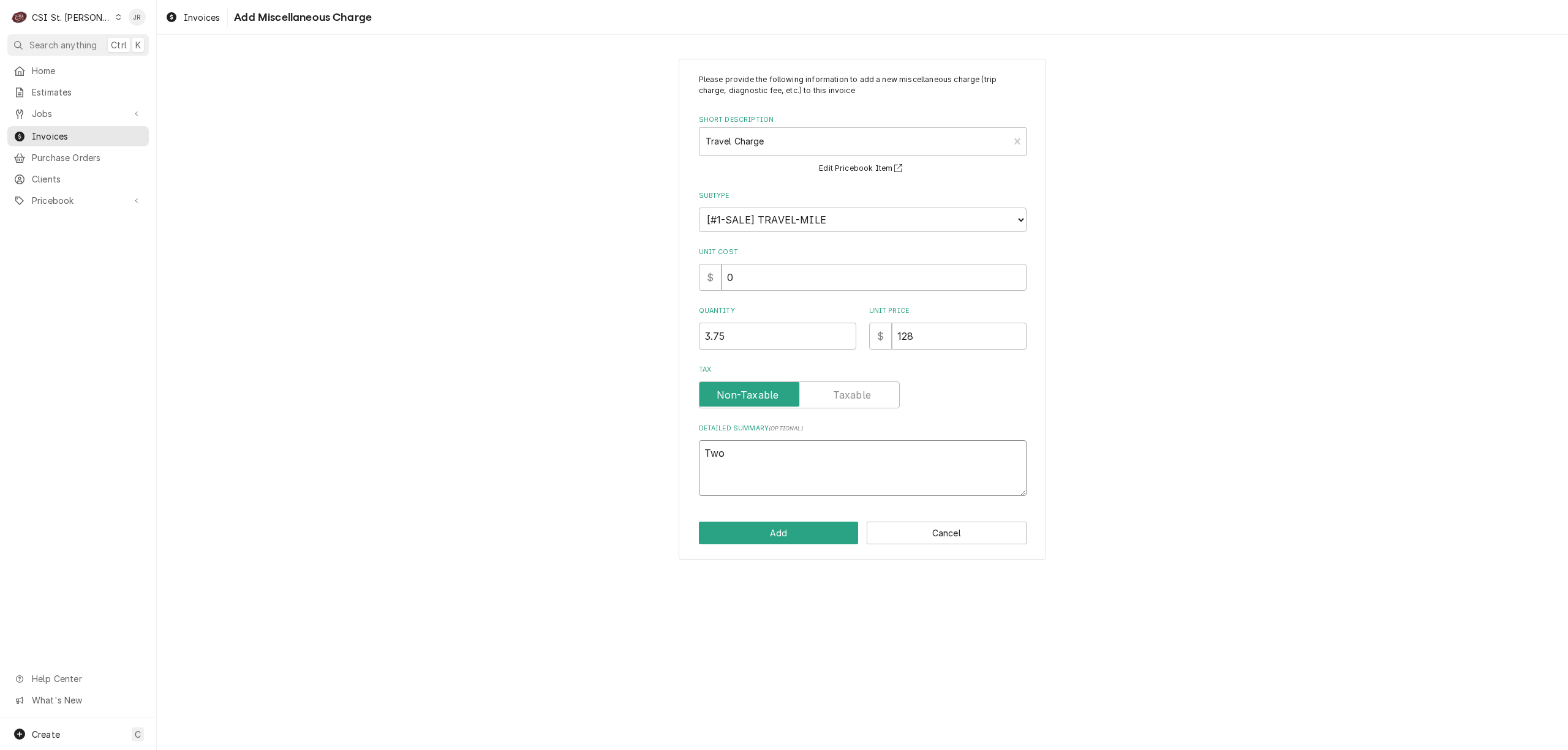
type textarea "x"
type textarea "Two"
type textarea "x"
type textarea "Two t"
drag, startPoint x: 799, startPoint y: 518, endPoint x: 797, endPoint y: 526, distance: 8.2
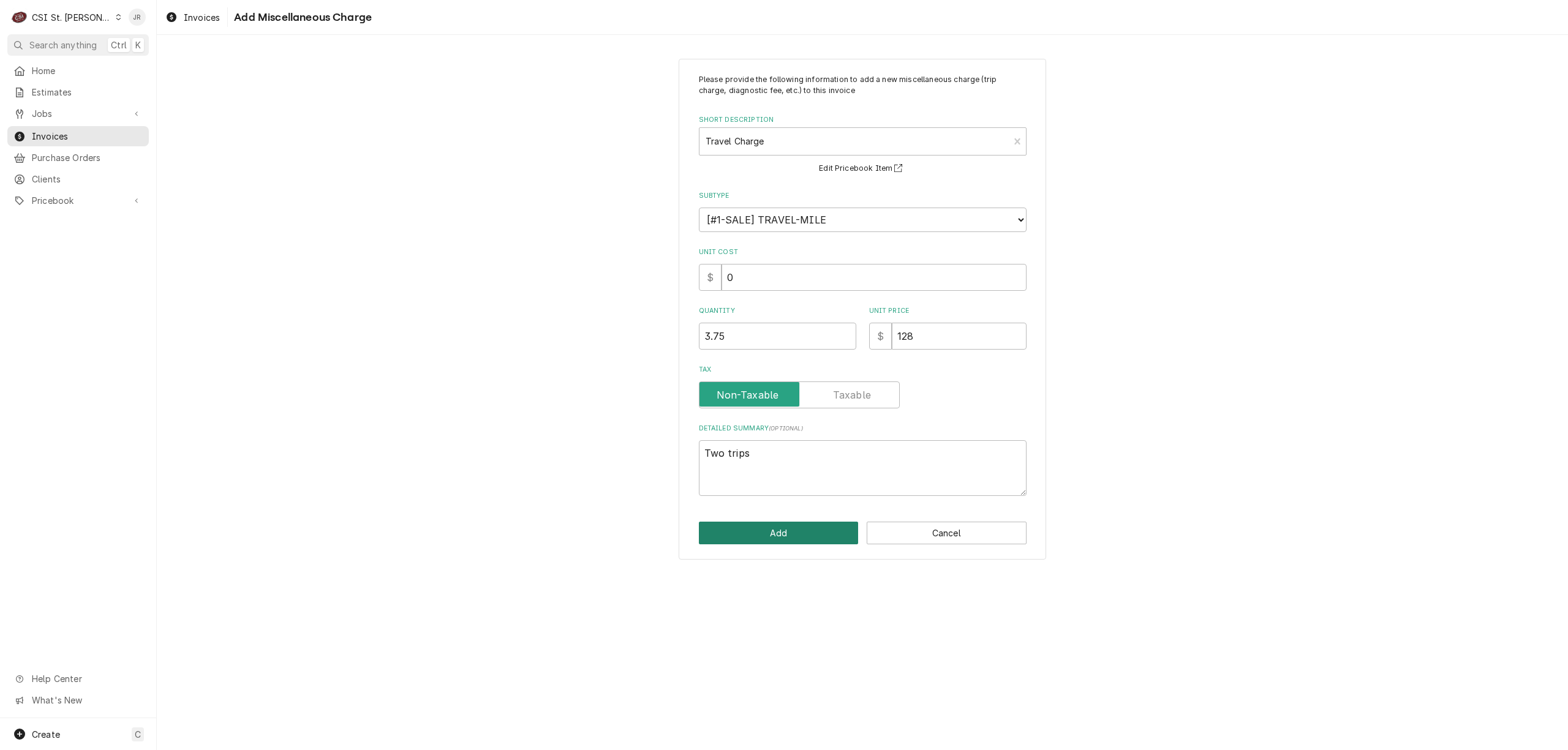
click at [797, 526] on div "Please provide the following information to add a new miscellaneous charge (tri…" at bounding box center [862, 310] width 368 height 502
click at [793, 528] on button "Add" at bounding box center [778, 533] width 160 height 23
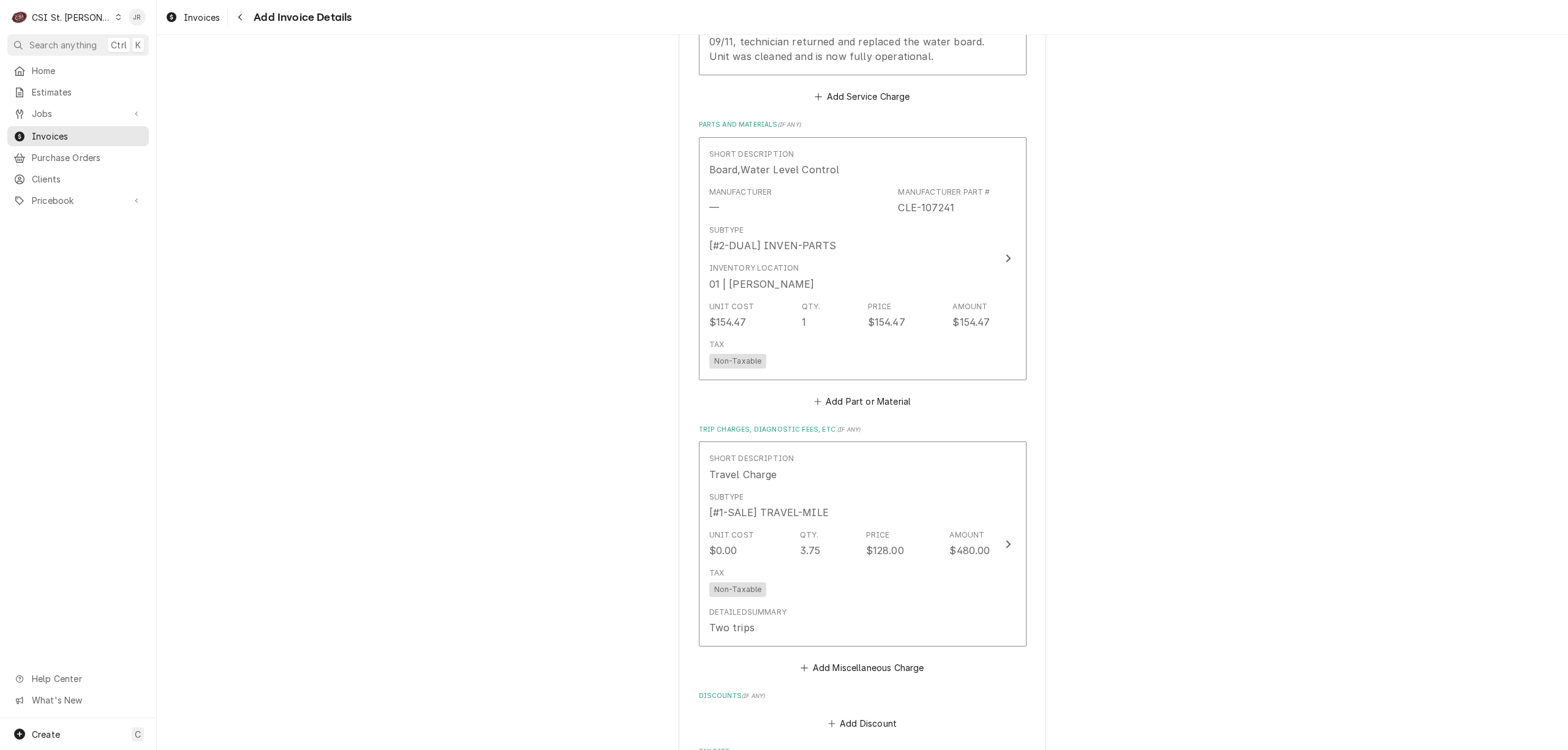
scroll to position [1534, 0]
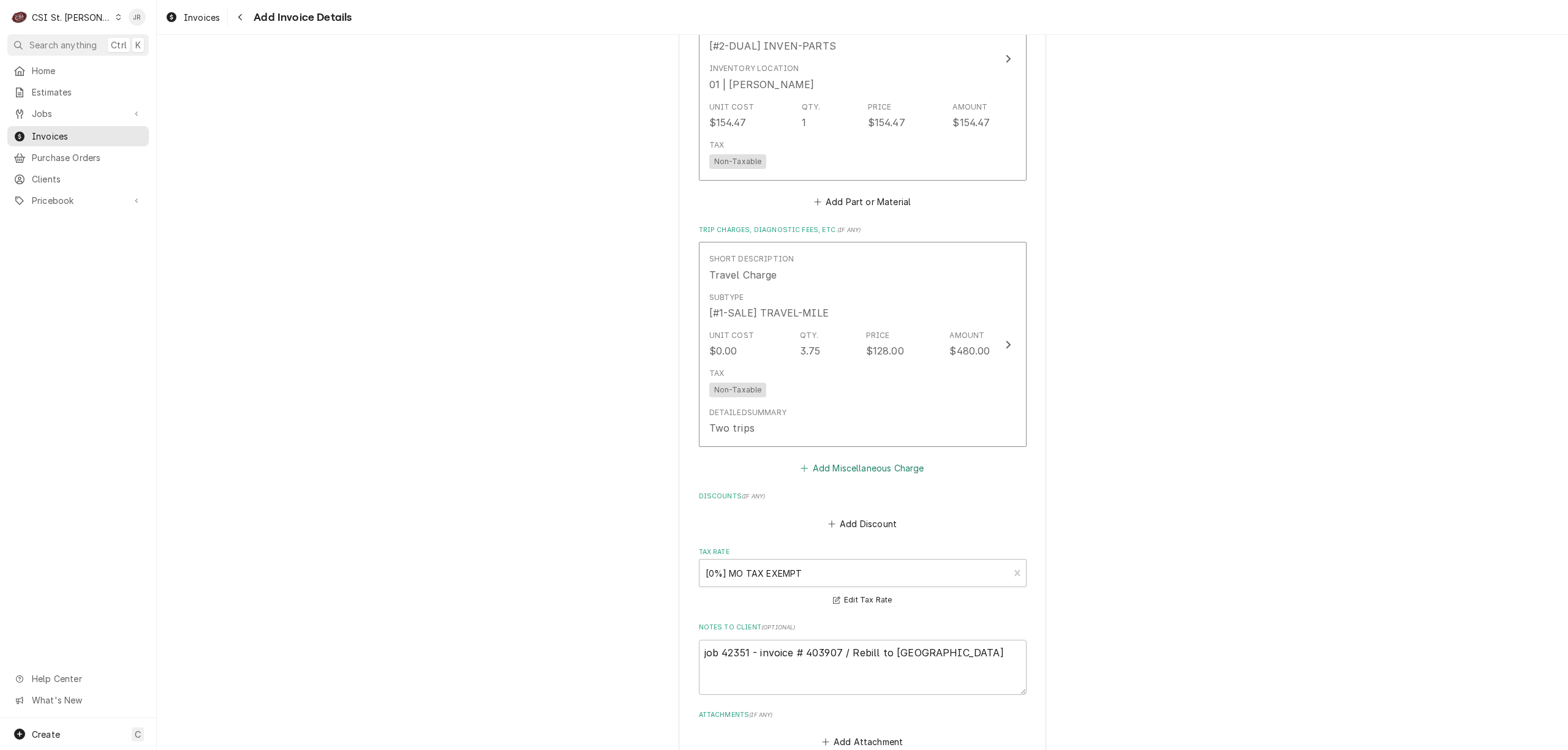
click at [867, 467] on button "Add Miscellaneous Charge" at bounding box center [862, 468] width 127 height 17
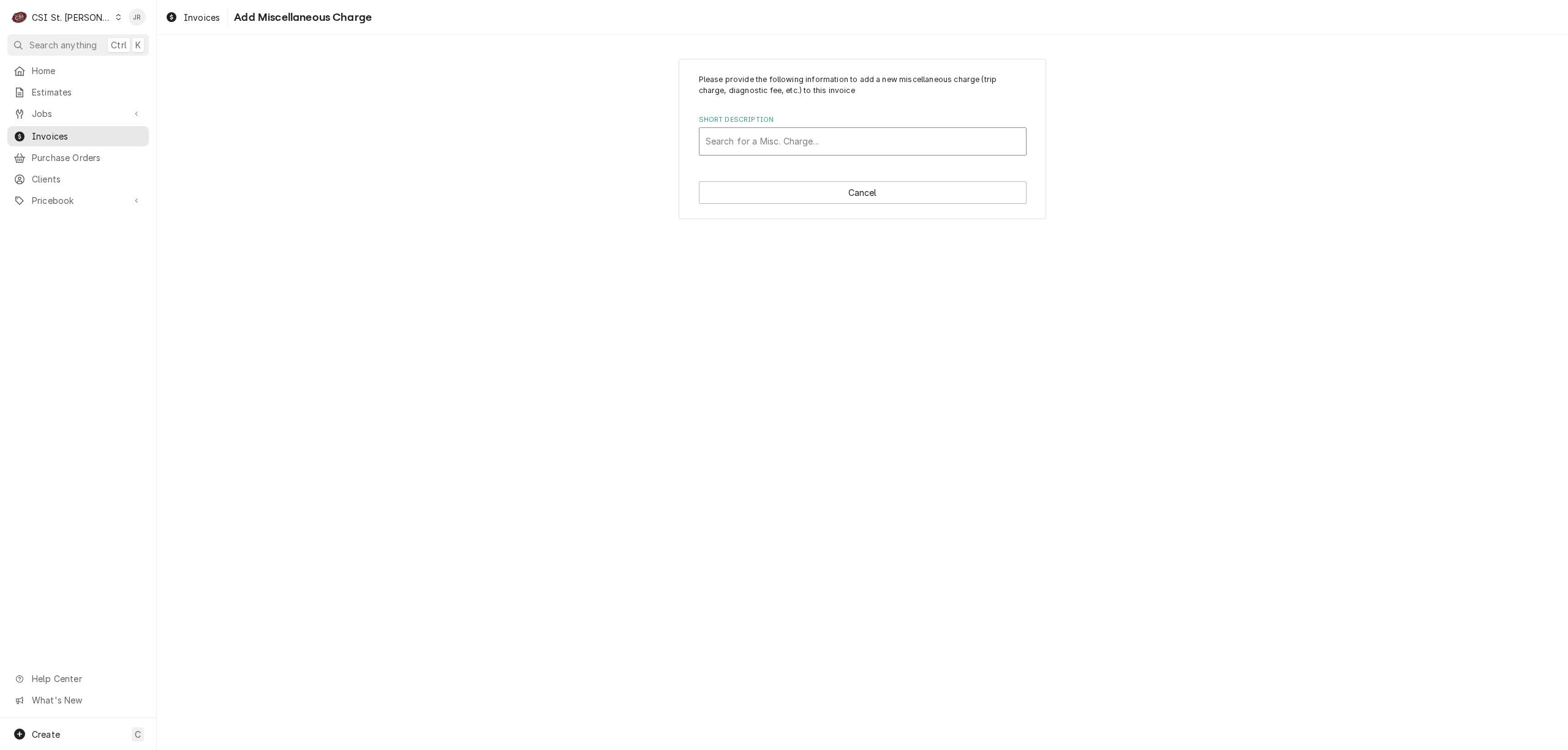
click at [765, 130] on div "Search for a Misc. Charge..." at bounding box center [862, 141] width 327 height 27
drag, startPoint x: 771, startPoint y: 182, endPoint x: 763, endPoint y: 172, distance: 12.8
click at [763, 172] on div "Mileage Charge Add "milea" to PriceBook" at bounding box center [862, 177] width 327 height 38
click at [763, 165] on strong "Mileage Charge" at bounding box center [741, 167] width 70 height 11
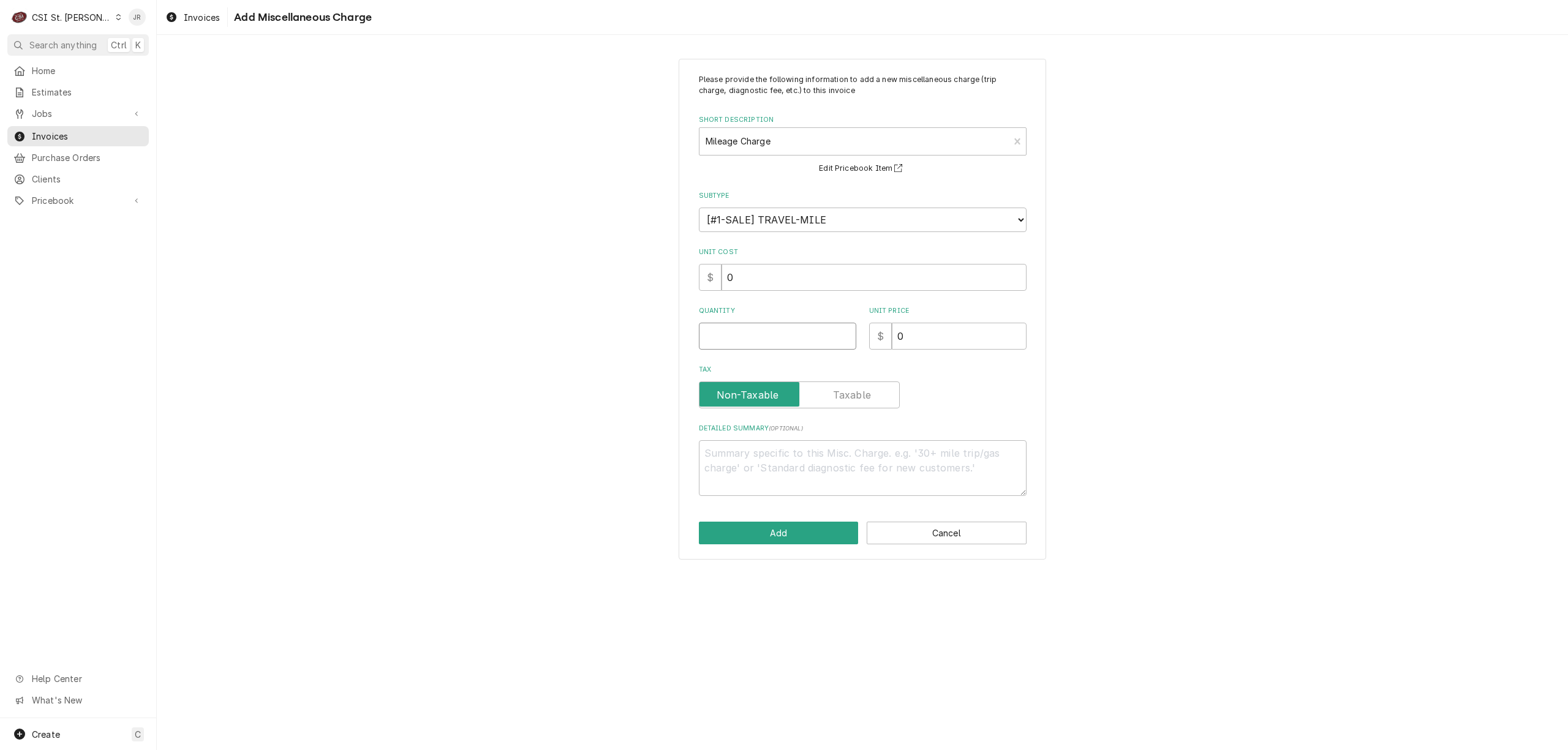
click at [785, 329] on input "Quantity" at bounding box center [777, 336] width 157 height 27
click at [748, 334] on input "Quantity" at bounding box center [777, 336] width 157 height 27
drag, startPoint x: 785, startPoint y: 510, endPoint x: 793, endPoint y: 523, distance: 15.3
click at [793, 523] on div "Please provide the following information to add a new miscellaneous charge (tri…" at bounding box center [862, 310] width 368 height 502
click at [795, 530] on button "Add" at bounding box center [778, 533] width 160 height 23
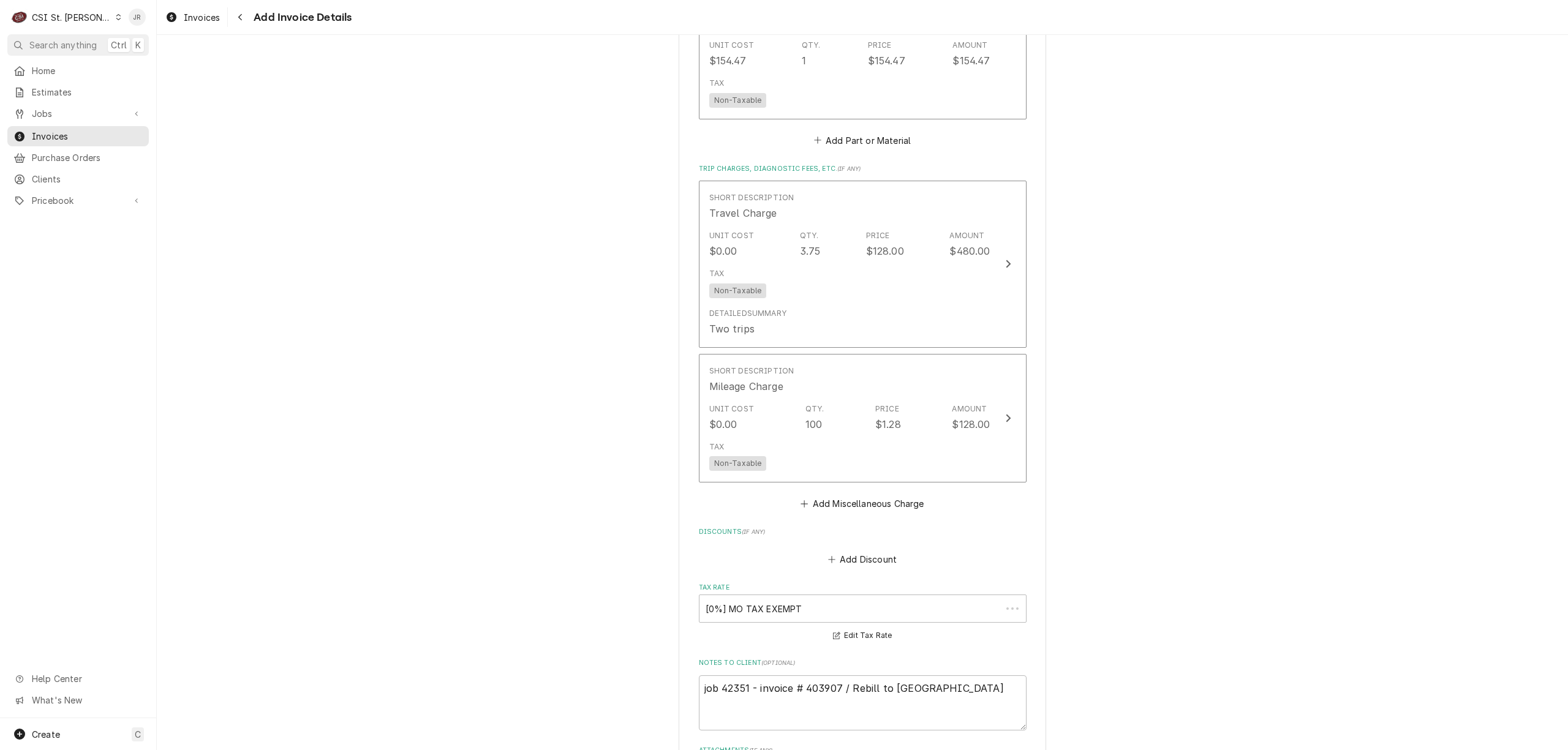
scroll to position [1597, 0]
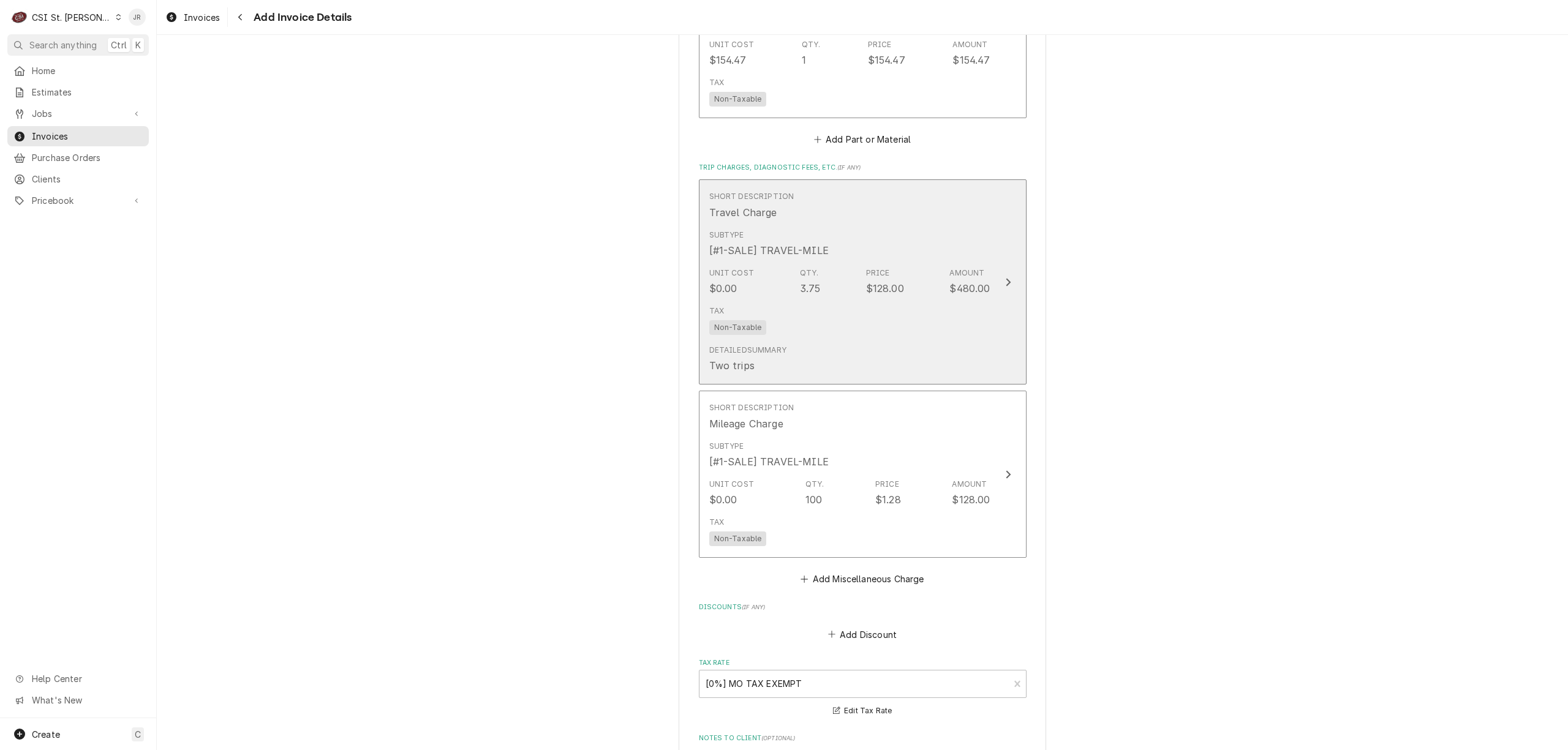
click at [923, 290] on div "Unit Cost $0.00 Qty. 3.75 Price $128.00 Amount $480.00" at bounding box center [850, 282] width 281 height 38
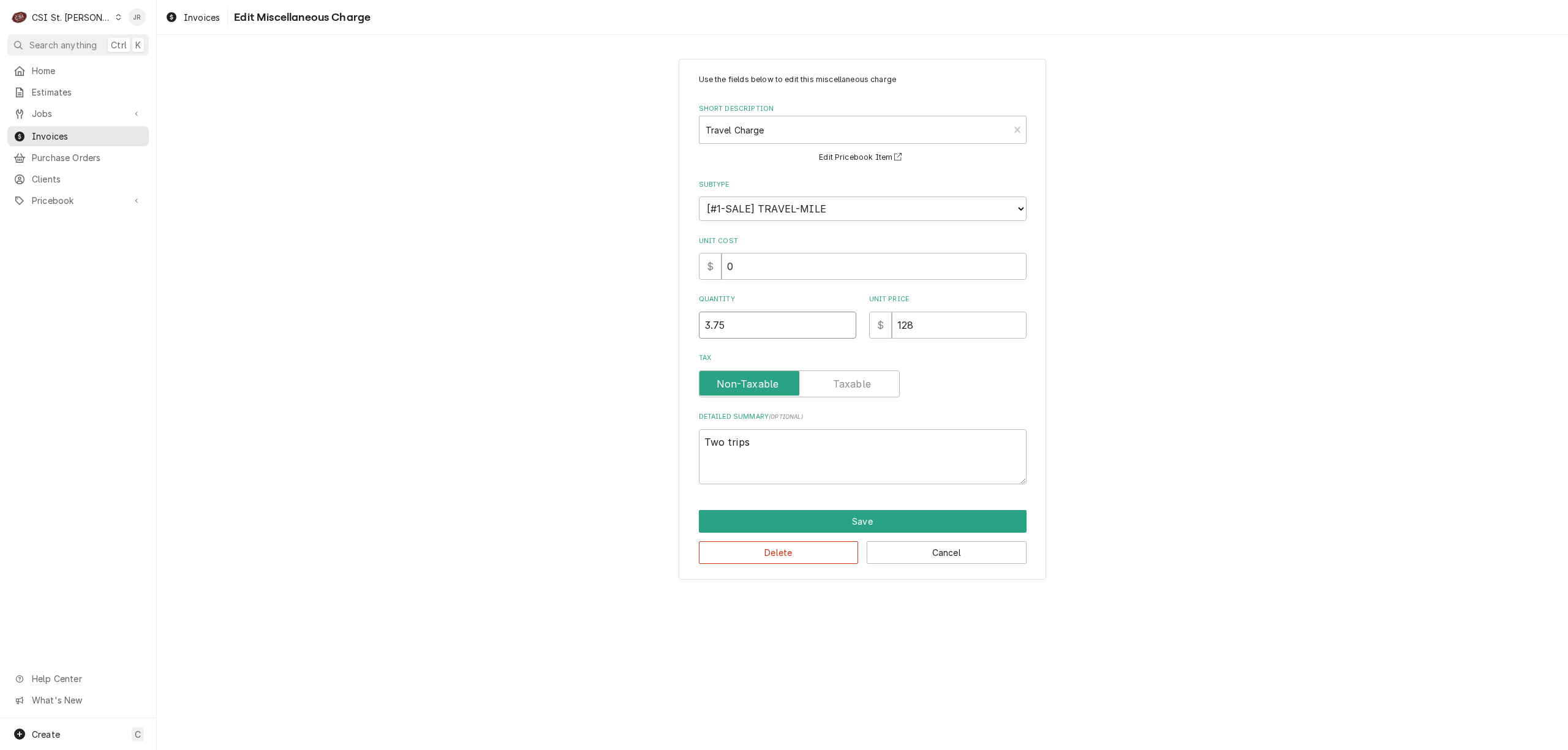
drag, startPoint x: 762, startPoint y: 335, endPoint x: 398, endPoint y: 316, distance: 364.5
click at [398, 316] on div "Use the fields below to edit this miscellaneous charge Short Description Travel…" at bounding box center [862, 319] width 1411 height 542
click at [861, 515] on button "Save" at bounding box center [862, 522] width 328 height 23
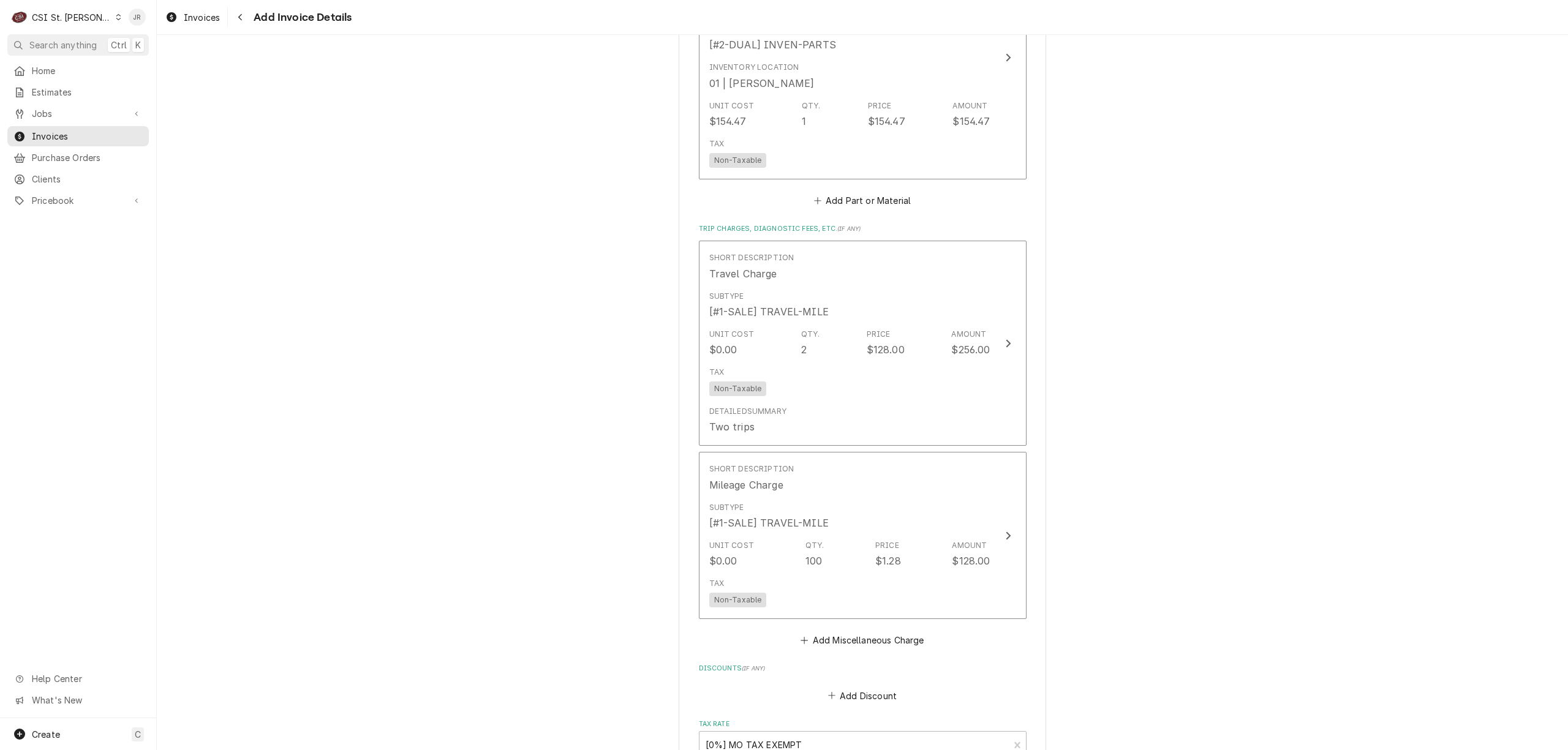
scroll to position [1740, 0]
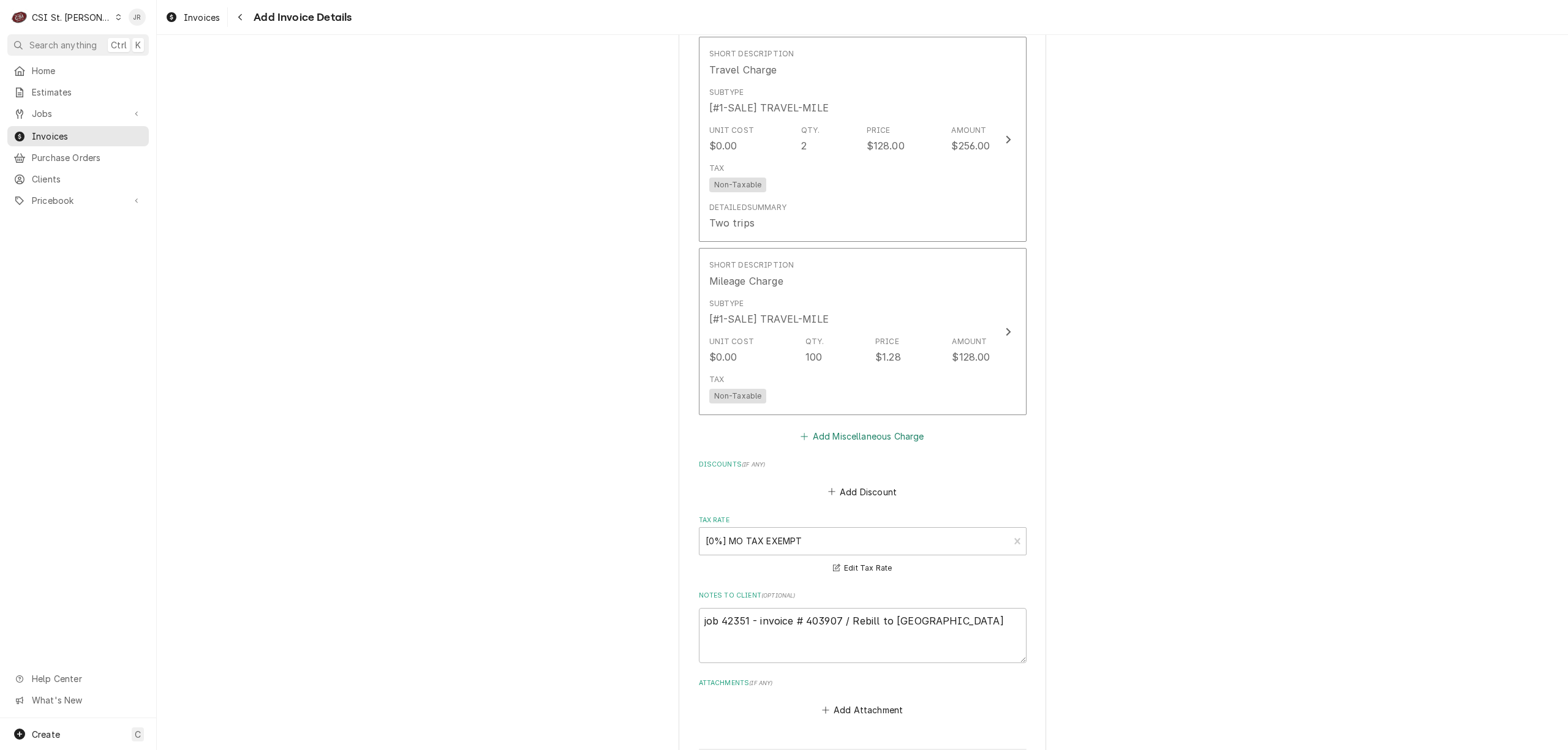
click at [876, 444] on button "Add Miscellaneous Charge" at bounding box center [862, 436] width 127 height 17
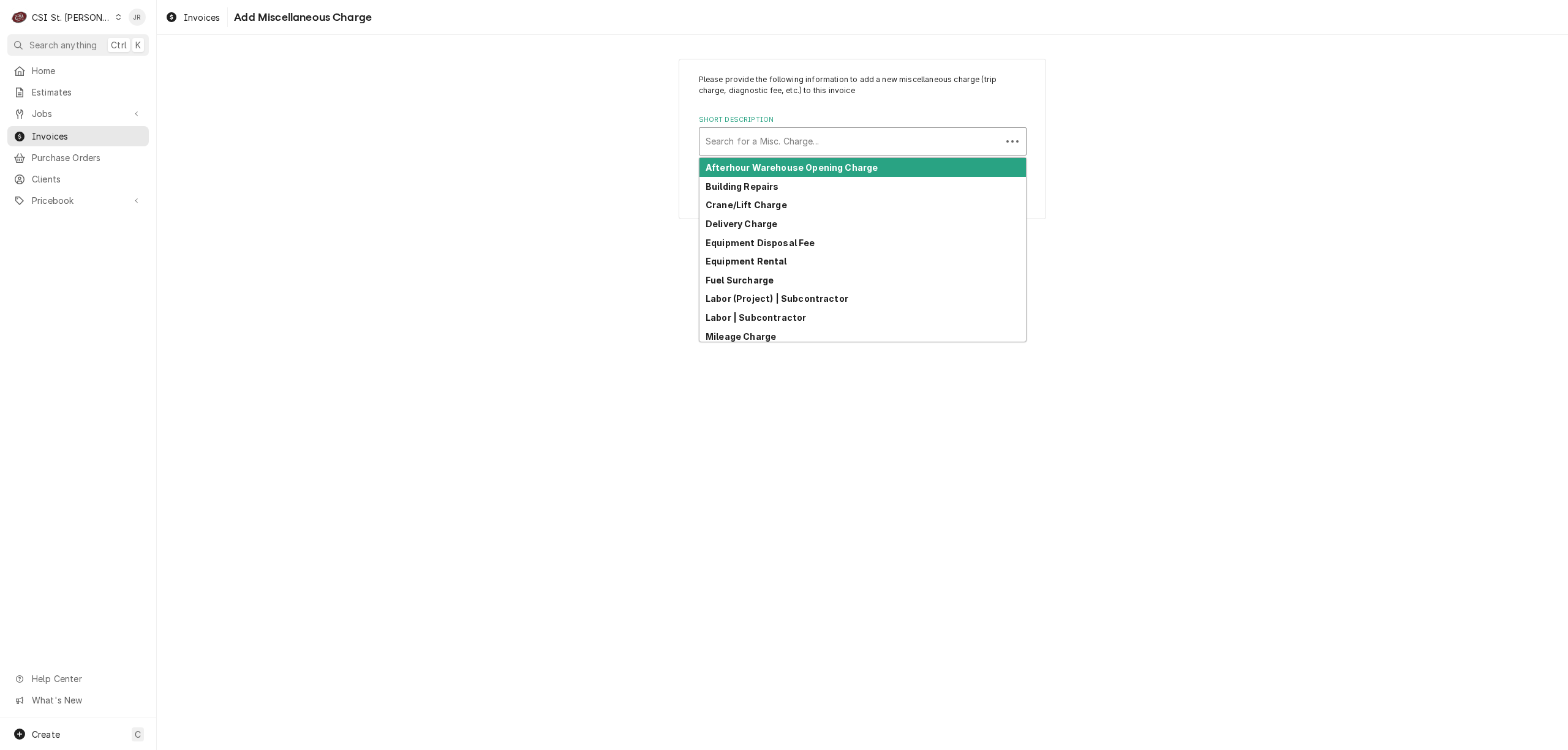
click at [838, 131] on div "Short Description" at bounding box center [850, 141] width 290 height 22
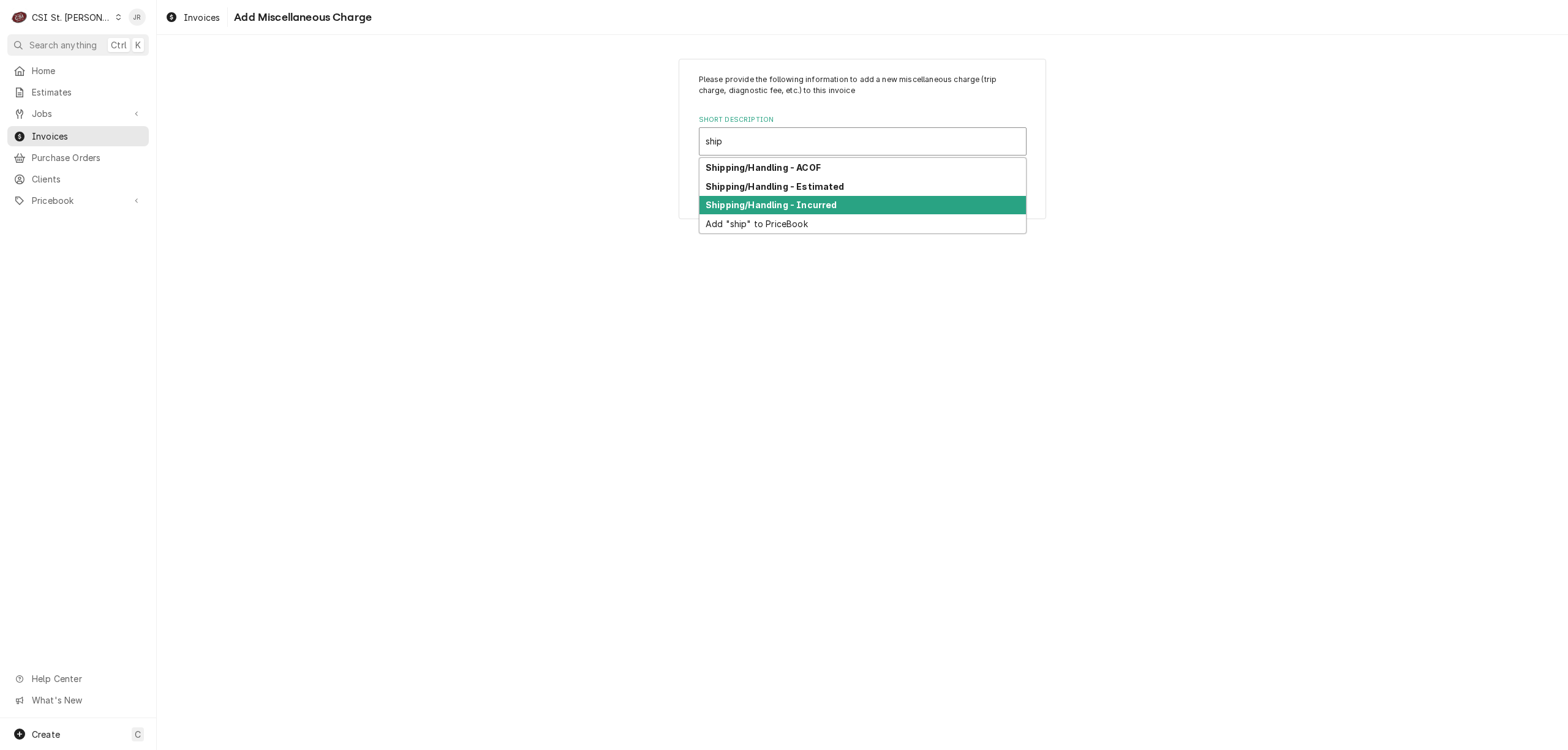
click at [839, 206] on div "Shipping/Handling - Incurred" at bounding box center [862, 206] width 327 height 19
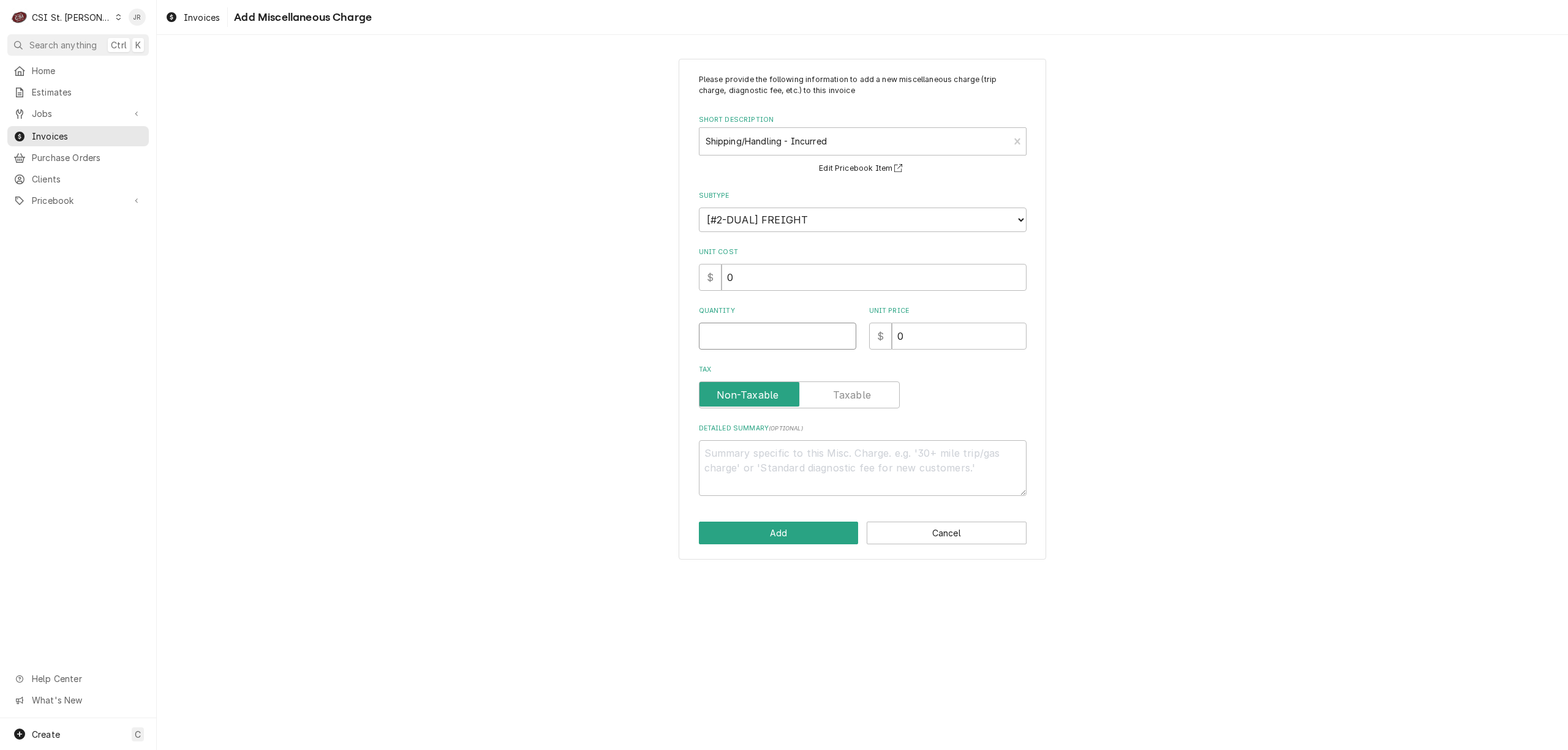
drag, startPoint x: 794, startPoint y: 334, endPoint x: 806, endPoint y: 339, distance: 13.0
click at [794, 334] on input "Quantity" at bounding box center [777, 336] width 157 height 27
click at [748, 535] on button "Add" at bounding box center [778, 533] width 160 height 23
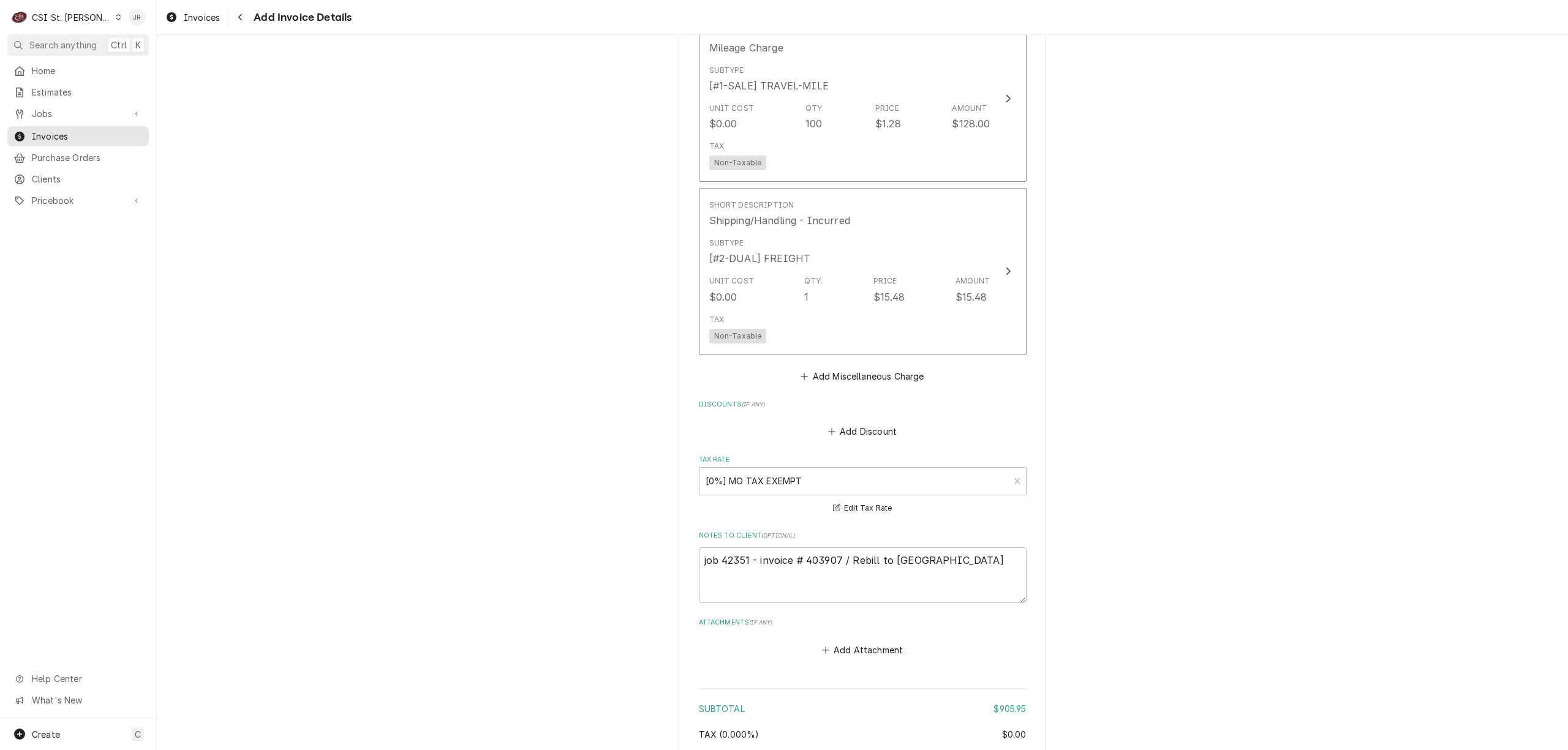
scroll to position [2141, 0]
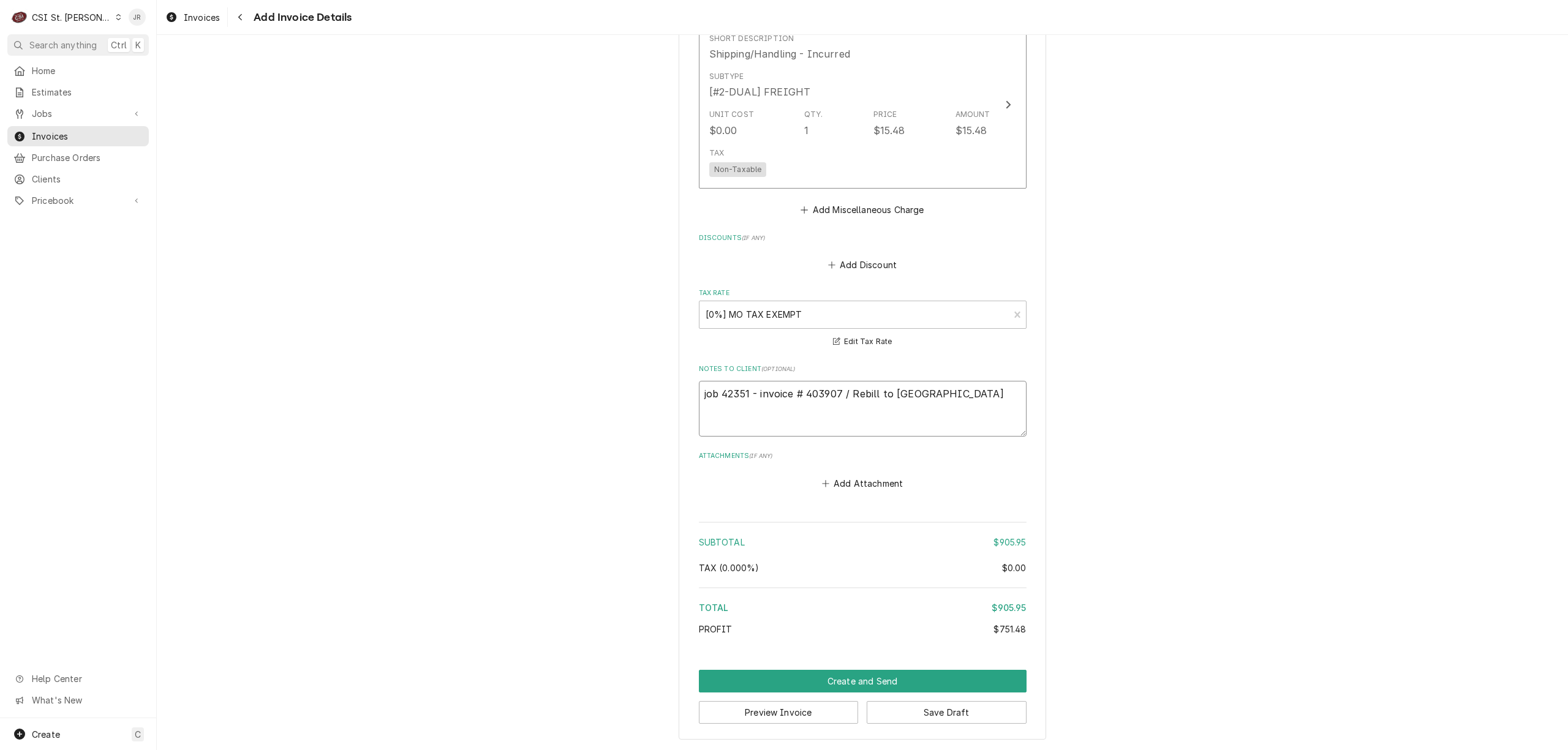
click at [985, 400] on textarea "job 42351 - invoice # 403907 / Rebill to Cleveland" at bounding box center [862, 408] width 328 height 56
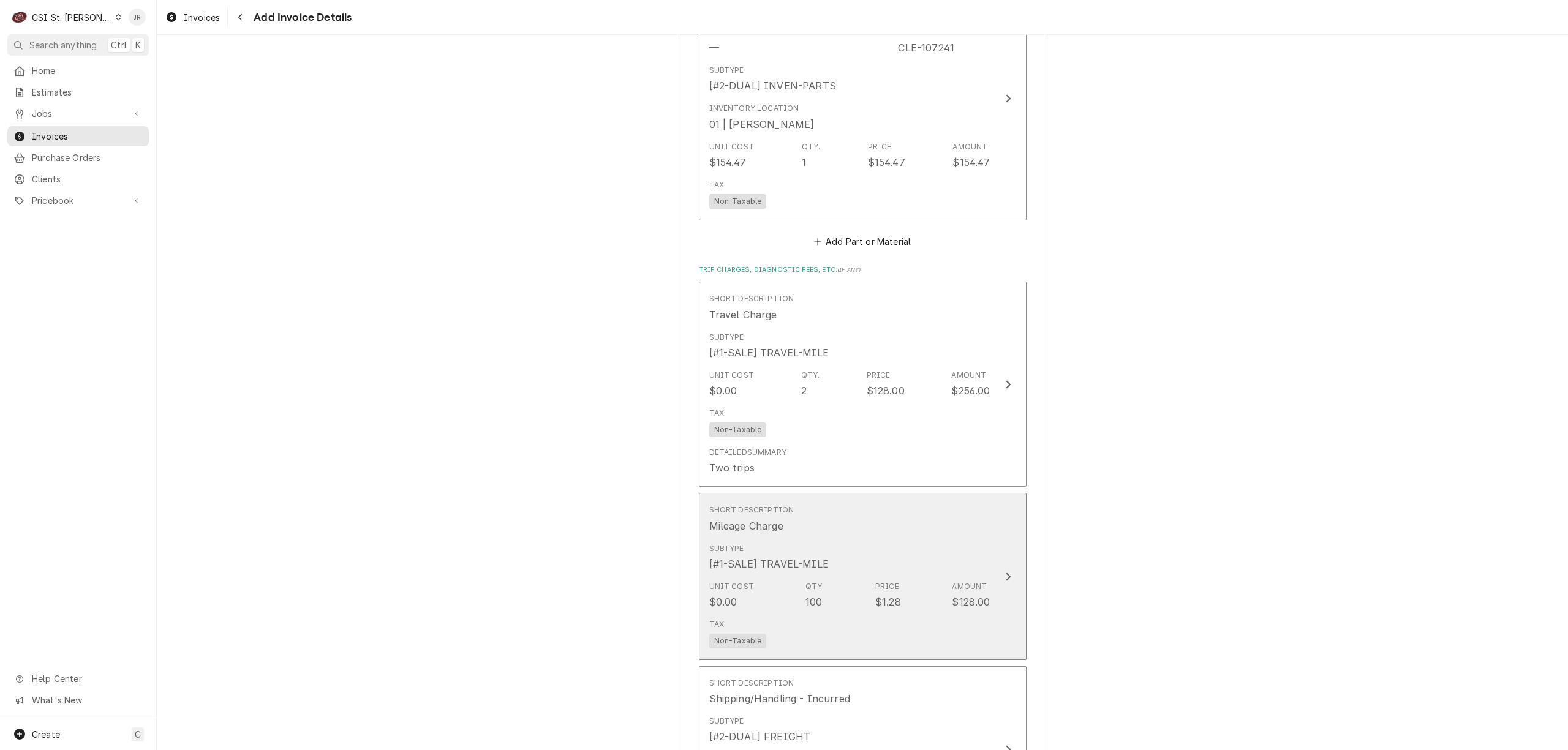
scroll to position [1225, 0]
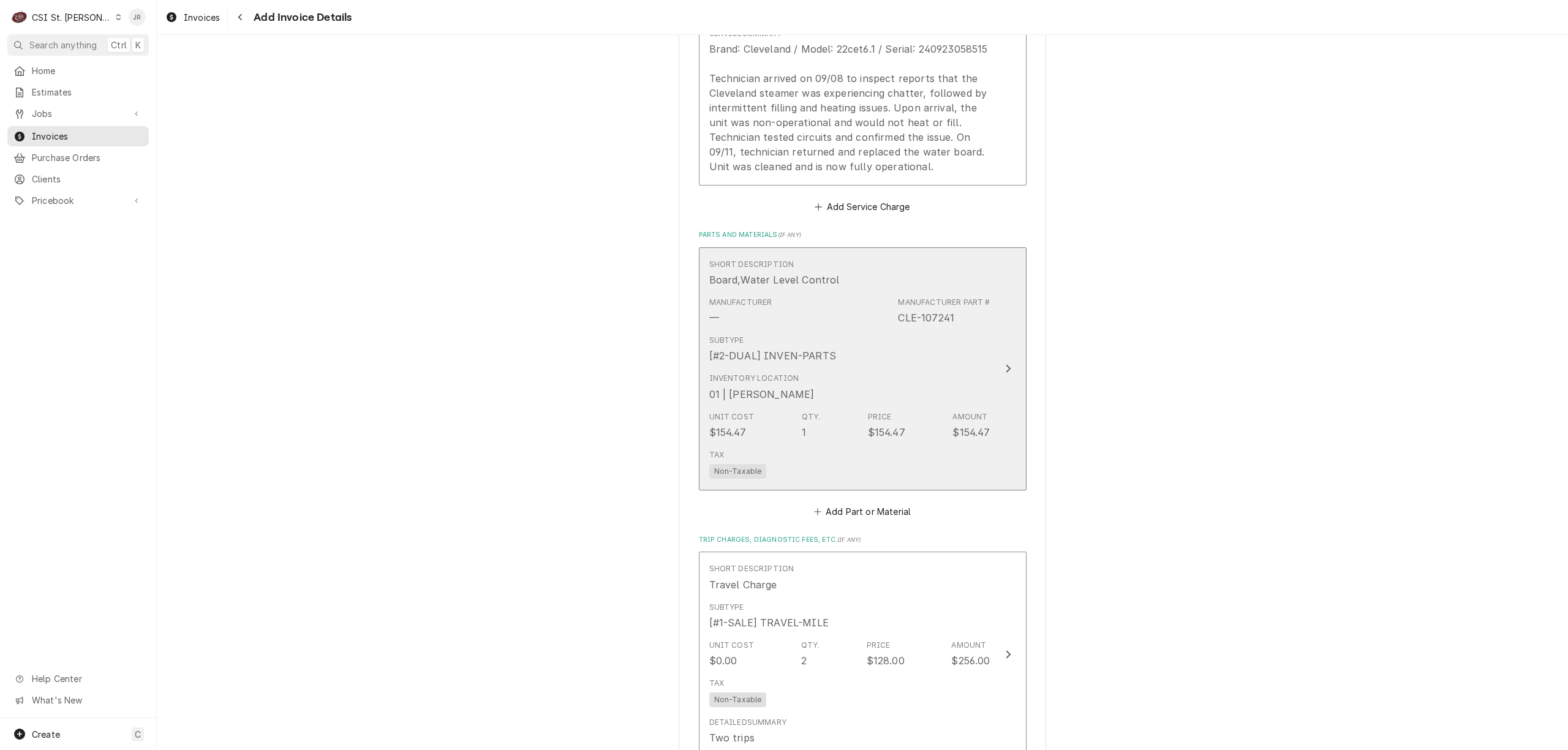
drag, startPoint x: 958, startPoint y: 375, endPoint x: 1246, endPoint y: 339, distance: 290.2
click at [1510, 322] on div "Please provide the following information to create your invoice: Client Details…" at bounding box center [862, 244] width 1411 height 2843
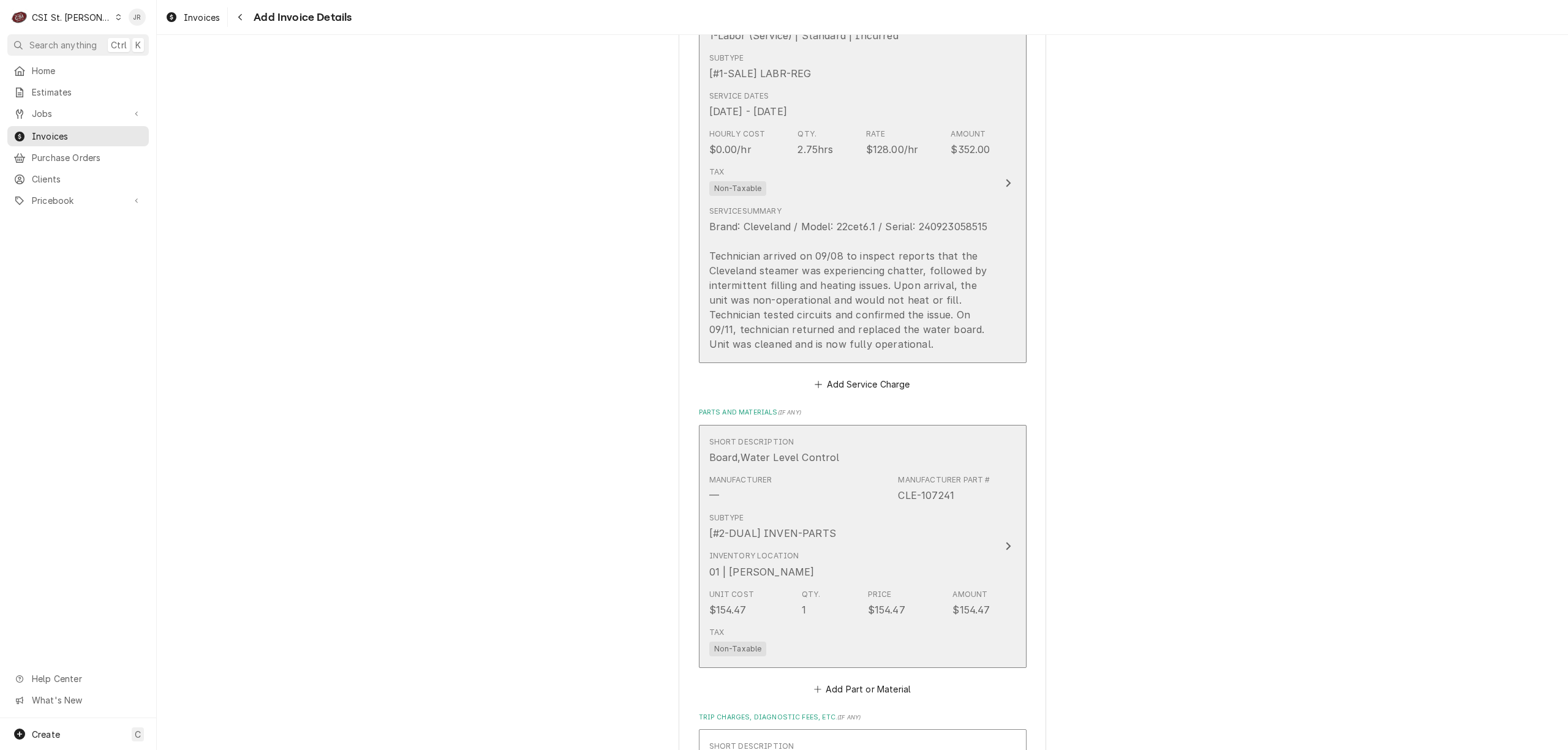
scroll to position [898, 0]
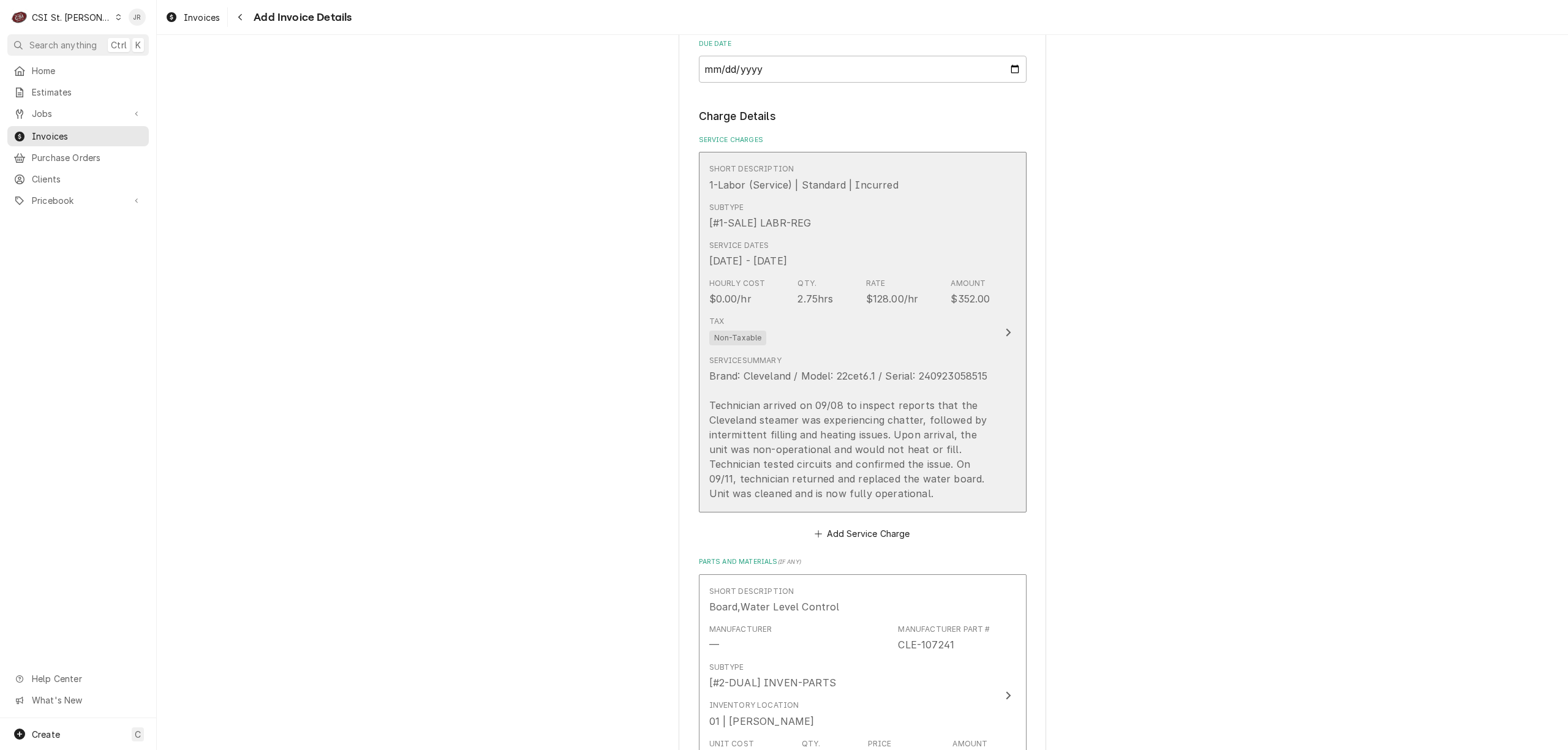
click at [911, 312] on div "Tax Non-Taxable" at bounding box center [850, 330] width 281 height 40
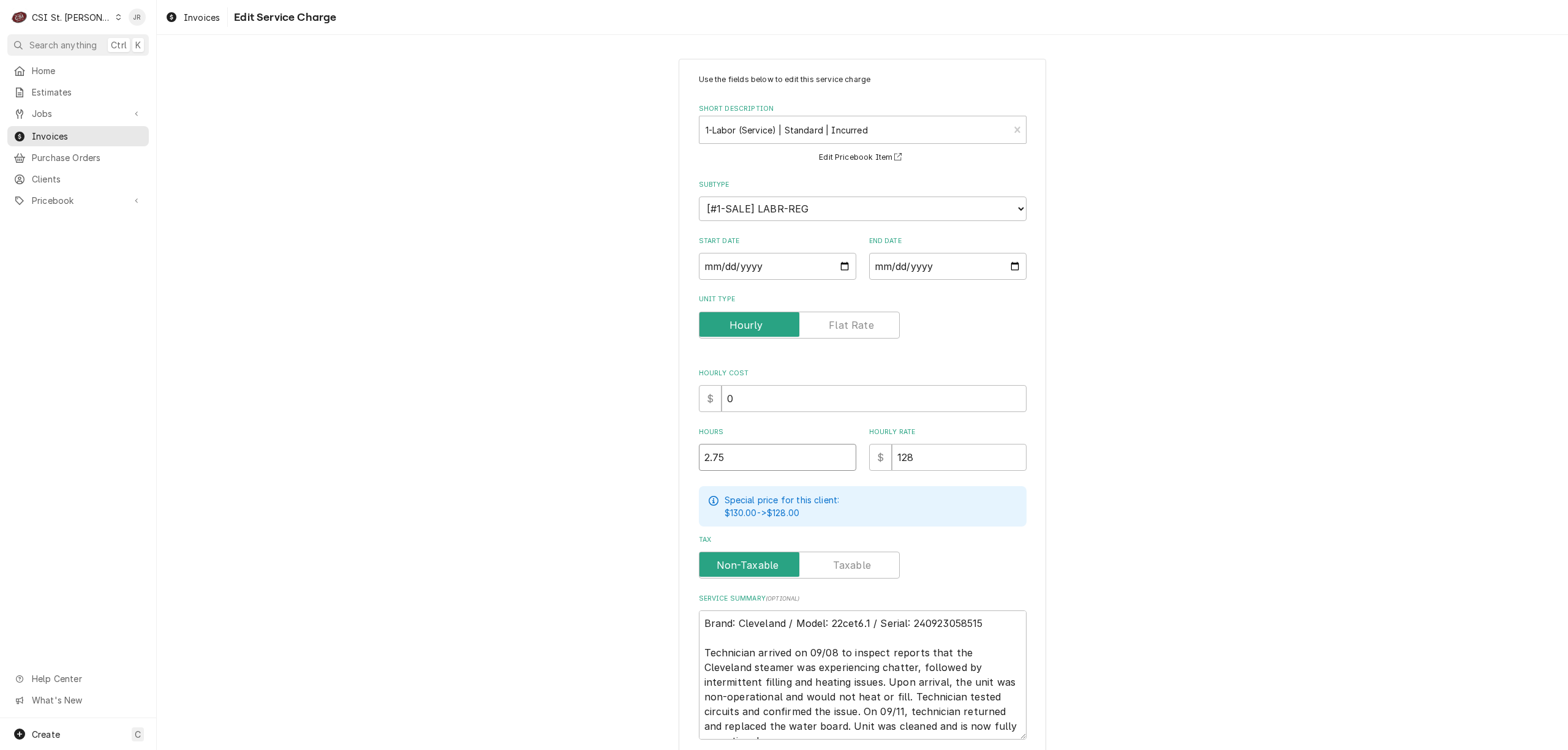
drag, startPoint x: 712, startPoint y: 456, endPoint x: 564, endPoint y: 434, distance: 149.6
click at [561, 434] on div "Use the fields below to edit this service charge Short Description 1-Labor (Ser…" at bounding box center [862, 446] width 1411 height 798
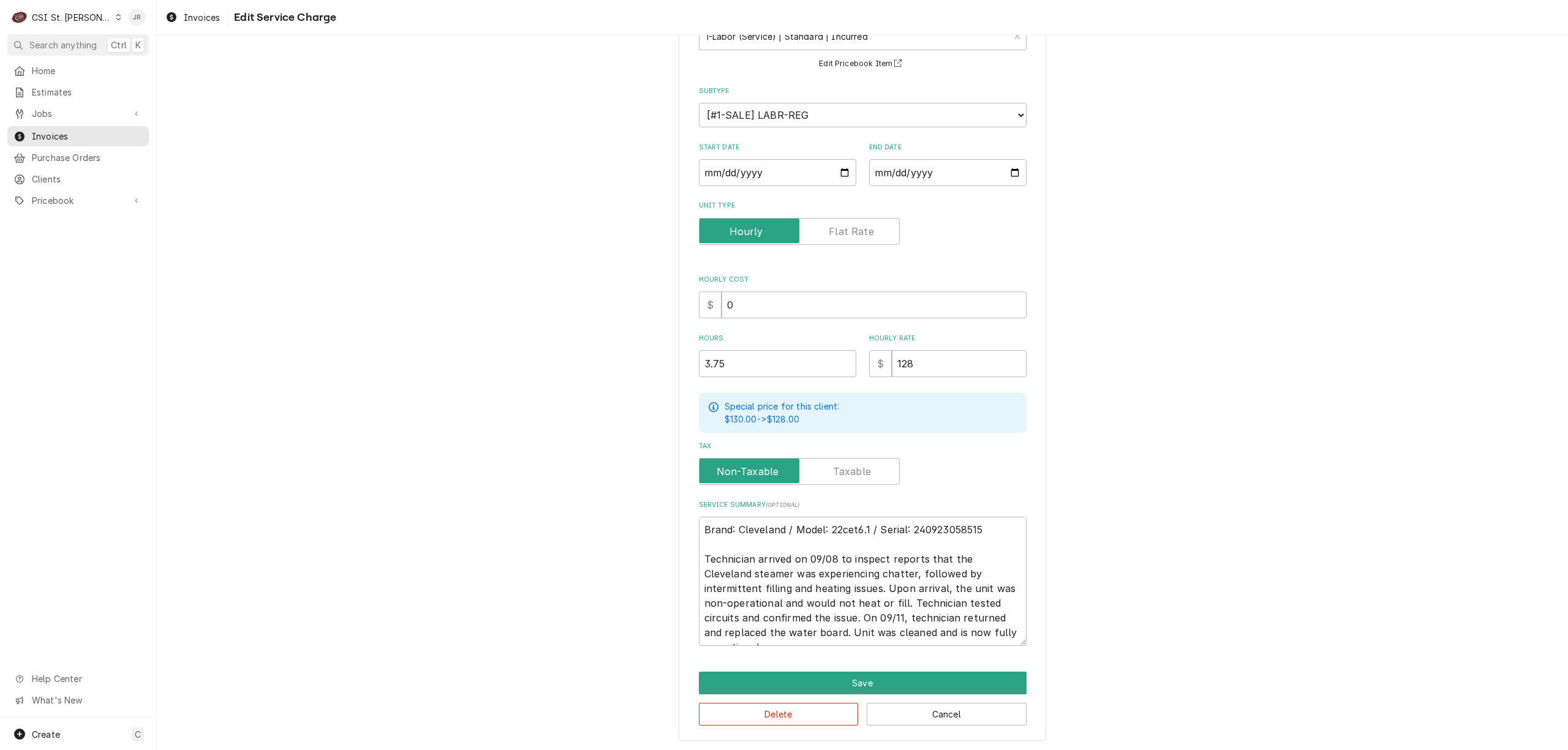
scroll to position [94, 0]
click at [860, 679] on button "Save" at bounding box center [862, 682] width 328 height 23
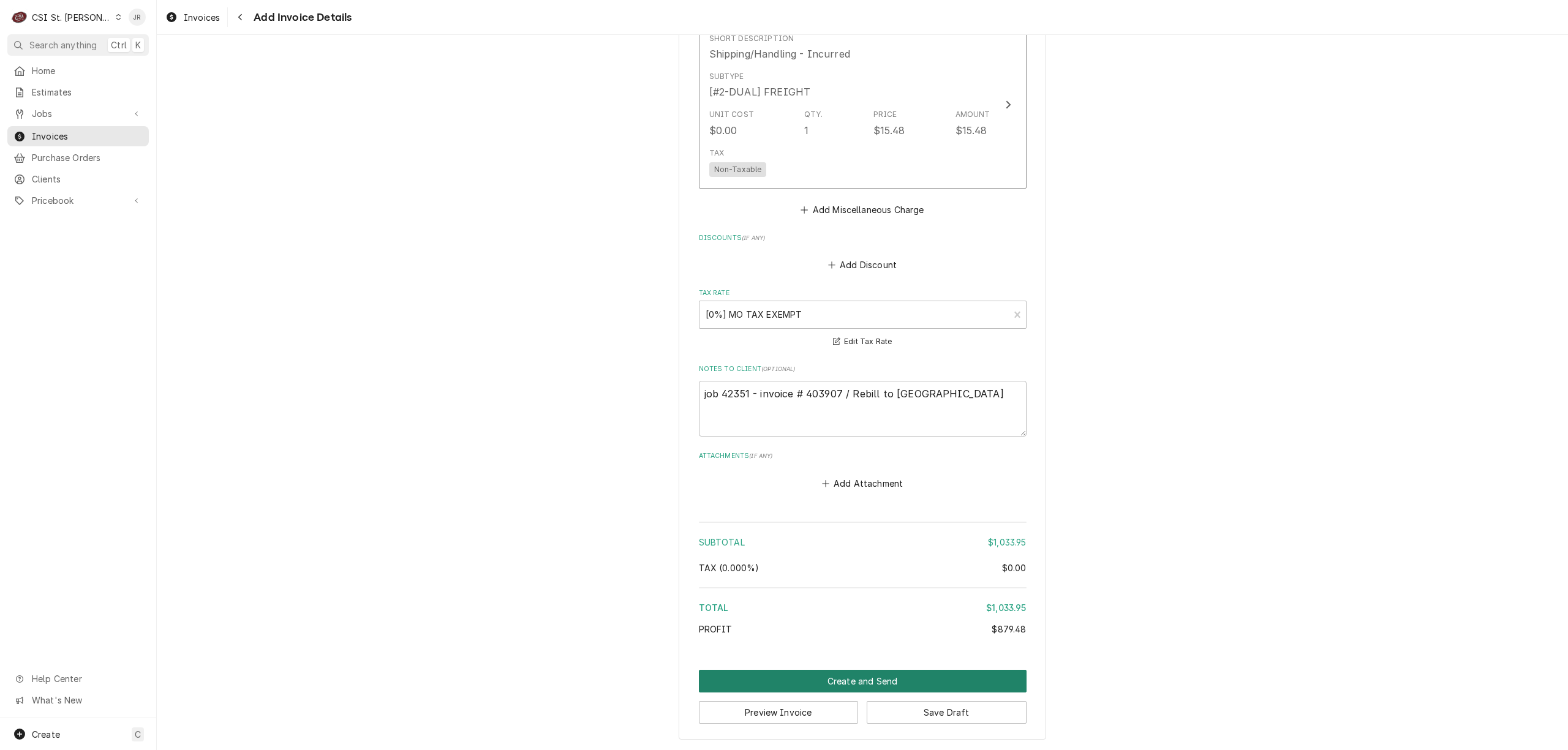
click at [838, 682] on button "Create and Send" at bounding box center [862, 681] width 328 height 23
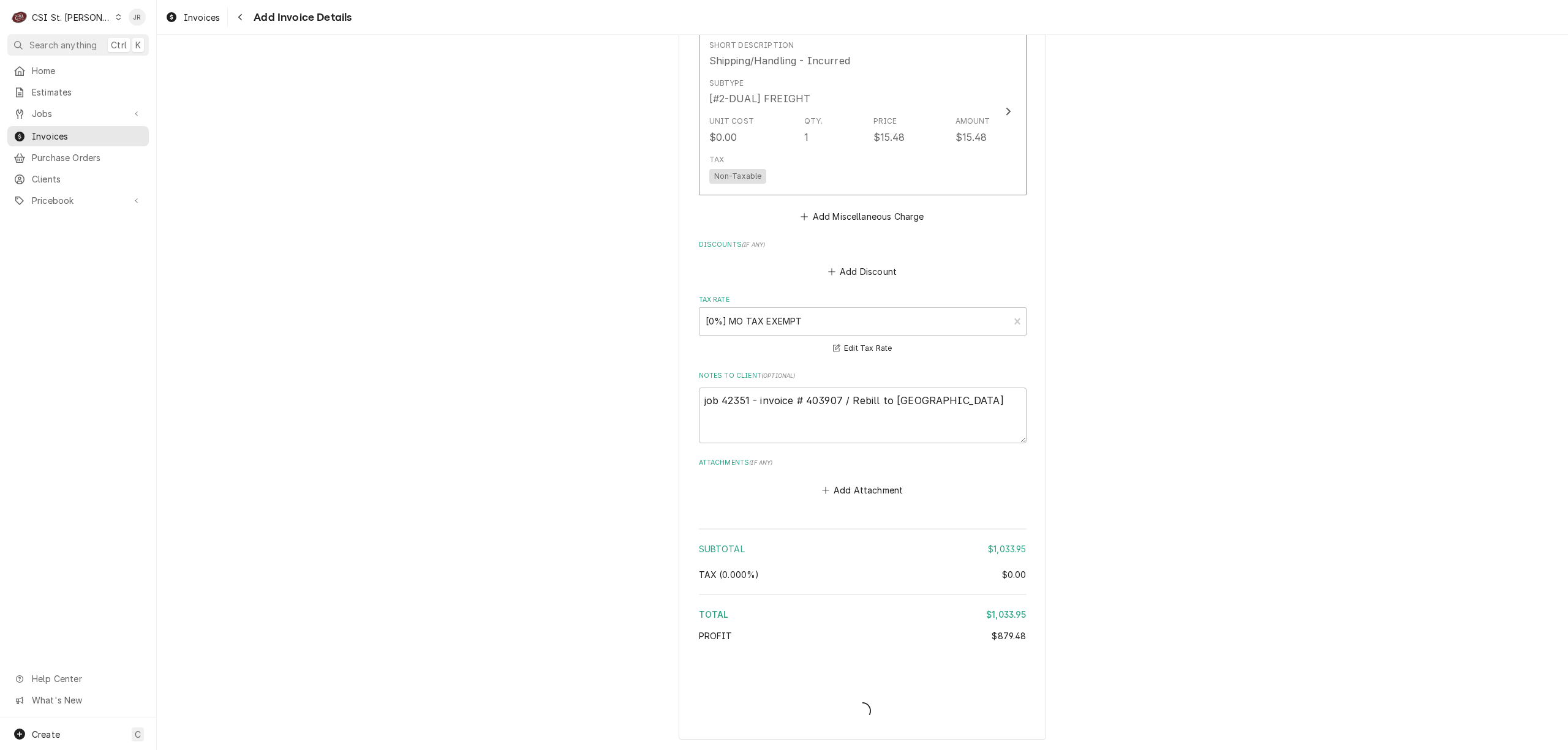
scroll to position [2134, 0]
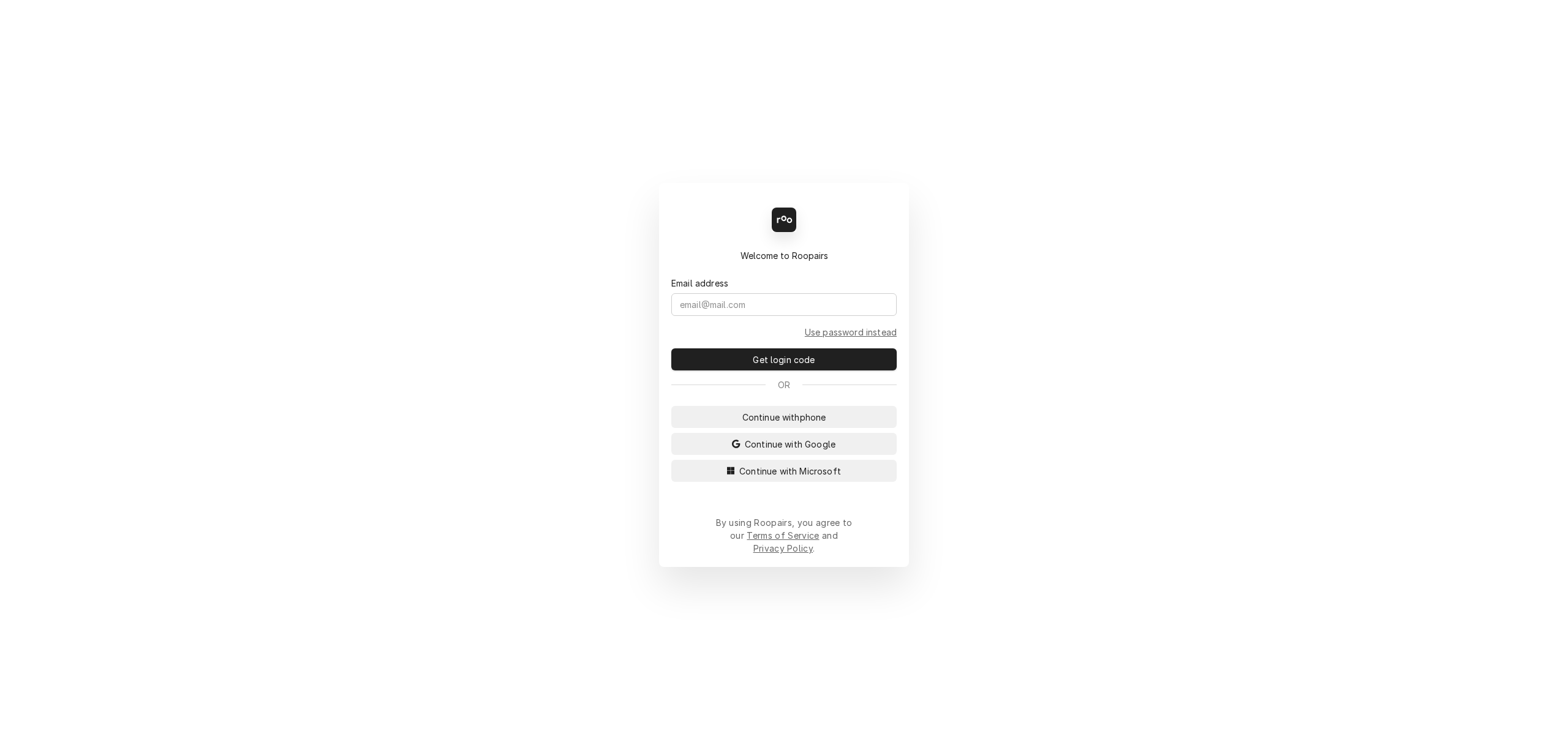
click at [790, 494] on div "Back Enter code Welcome to Roopairs Email address Use password instead Get logi…" at bounding box center [784, 375] width 250 height 384
click at [792, 478] on span "Continue with Microsoft" at bounding box center [790, 471] width 107 height 13
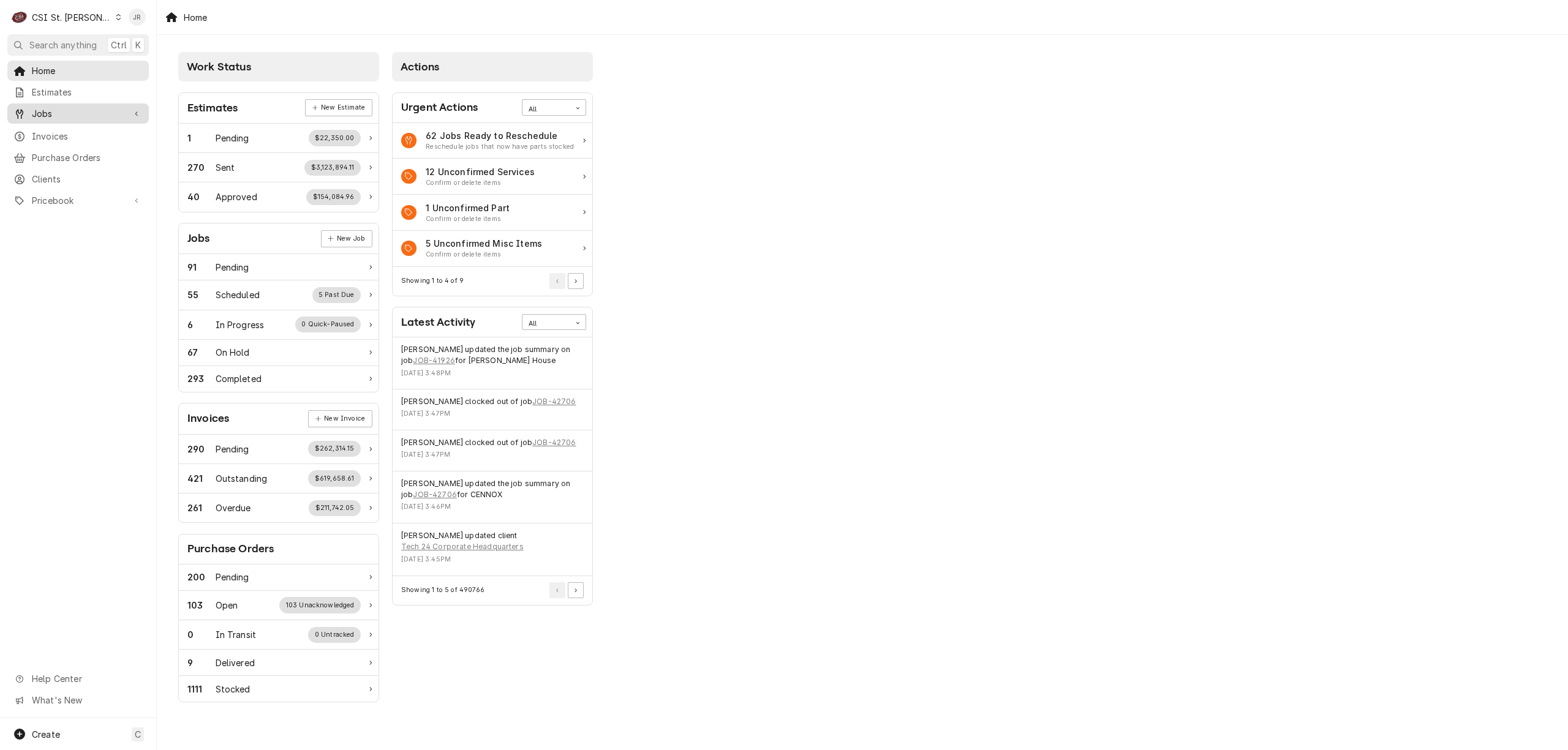
click at [52, 110] on span "Jobs" at bounding box center [78, 114] width 92 height 13
click at [77, 177] on span "Invoices" at bounding box center [87, 177] width 111 height 13
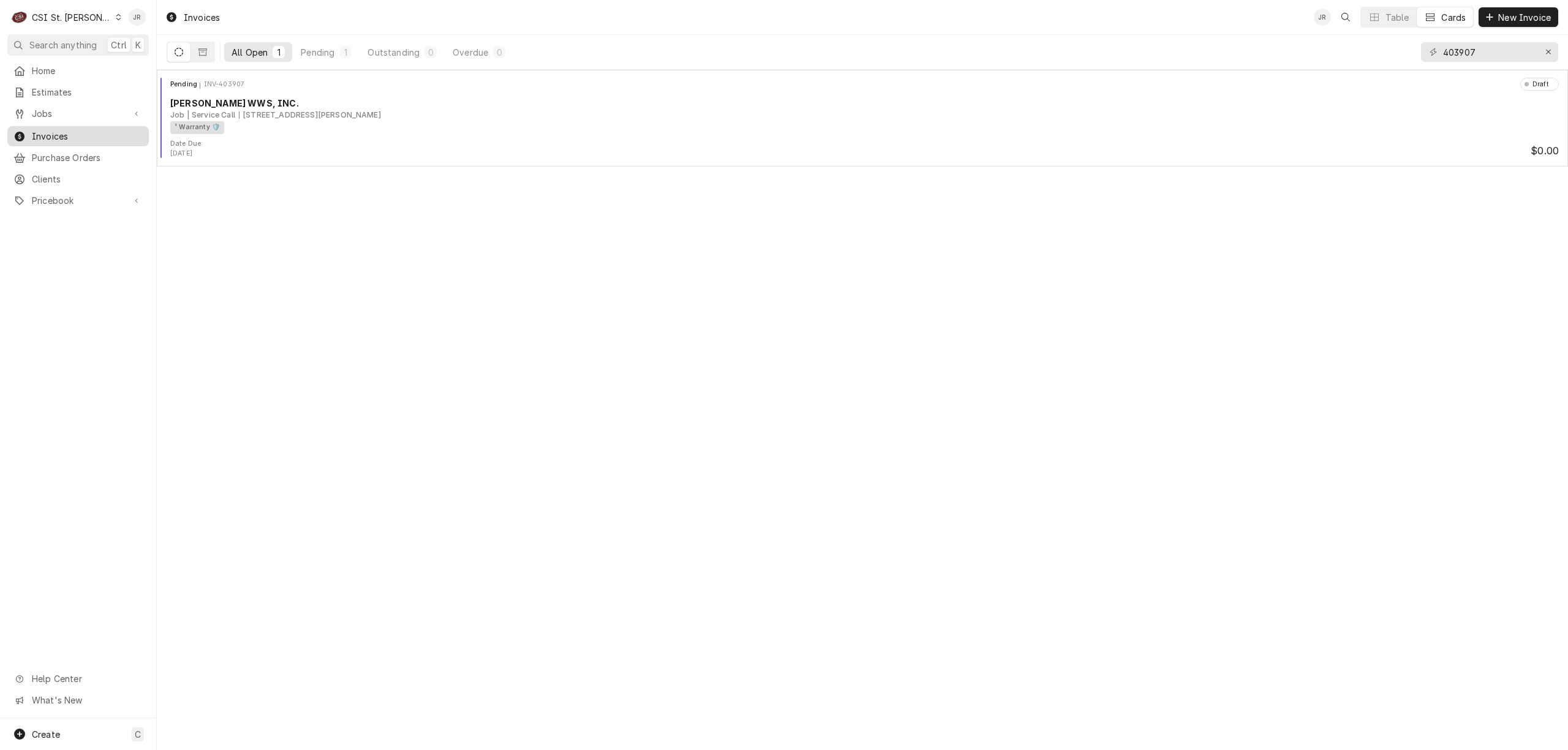
click at [61, 135] on span "Invoices" at bounding box center [87, 136] width 111 height 13
drag, startPoint x: 1487, startPoint y: 51, endPoint x: 1341, endPoint y: 34, distance: 147.0
click at [1350, 42] on div "All Open 1 Pending 1 Outstanding 0 Overdue 0 403907" at bounding box center [862, 52] width 1392 height 34
type input "1 bruns ln"
click at [202, 60] on button "Dynamic Content Wrapper" at bounding box center [203, 51] width 23 height 19
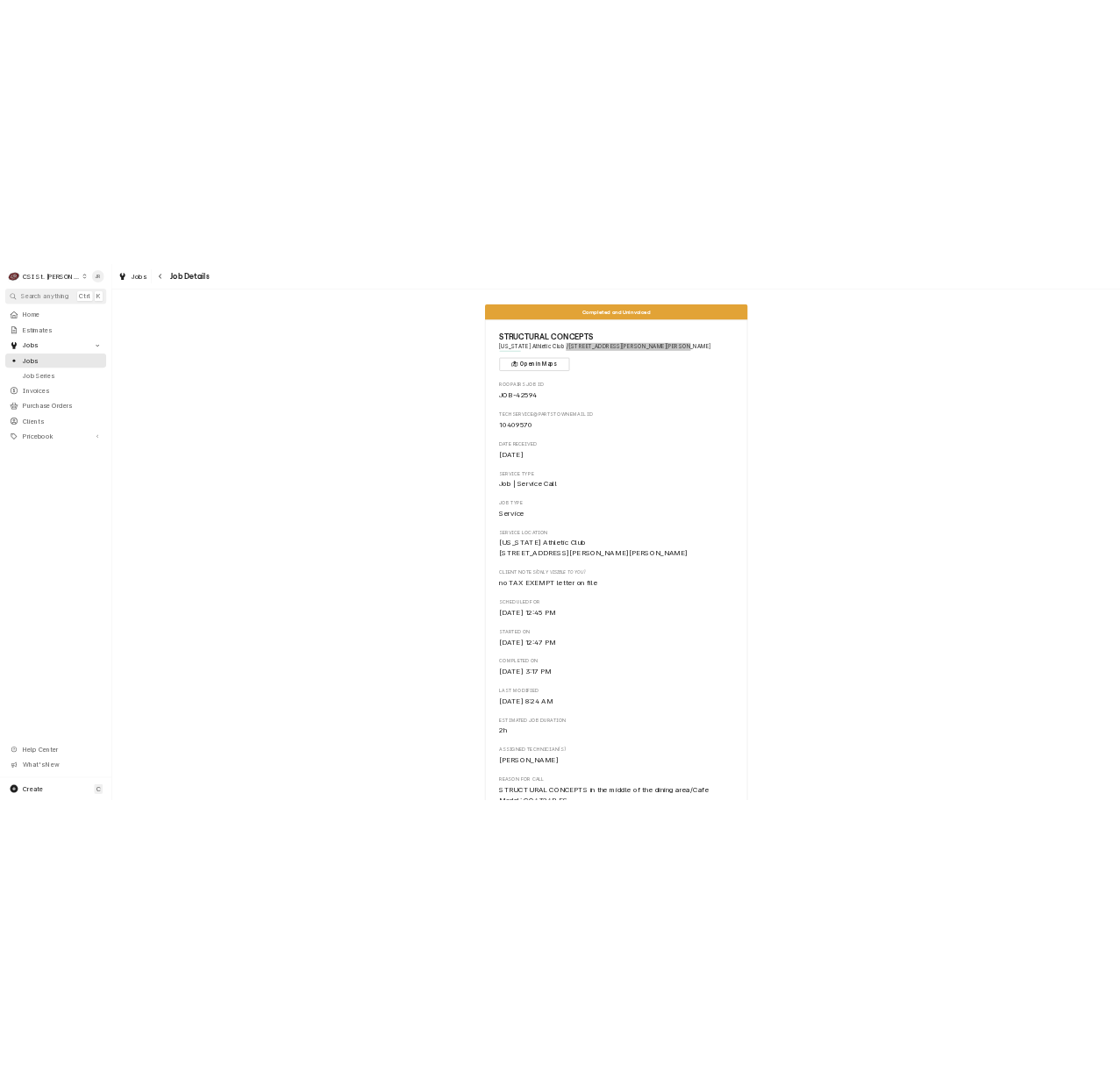
scroll to position [4326, 0]
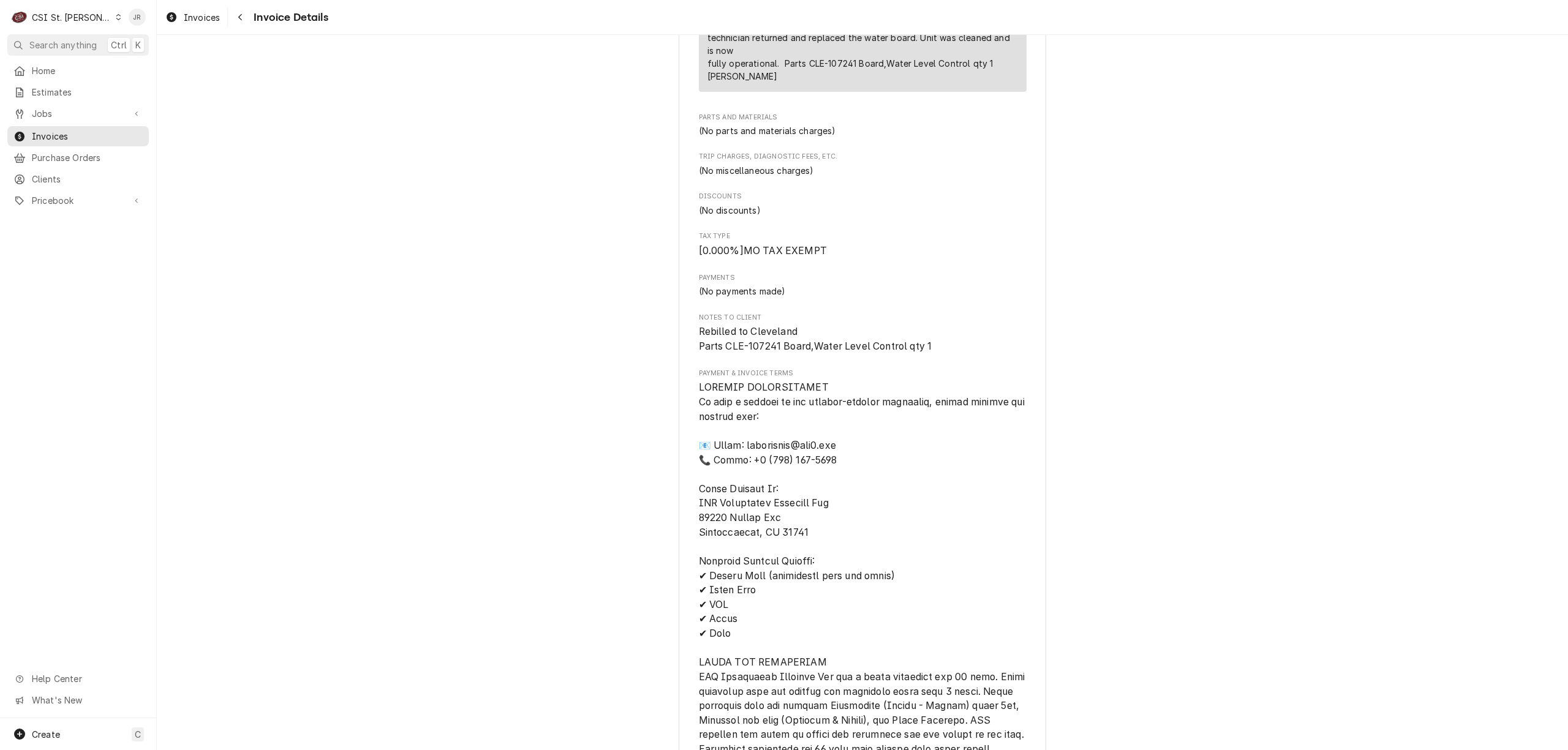
scroll to position [488, 0]
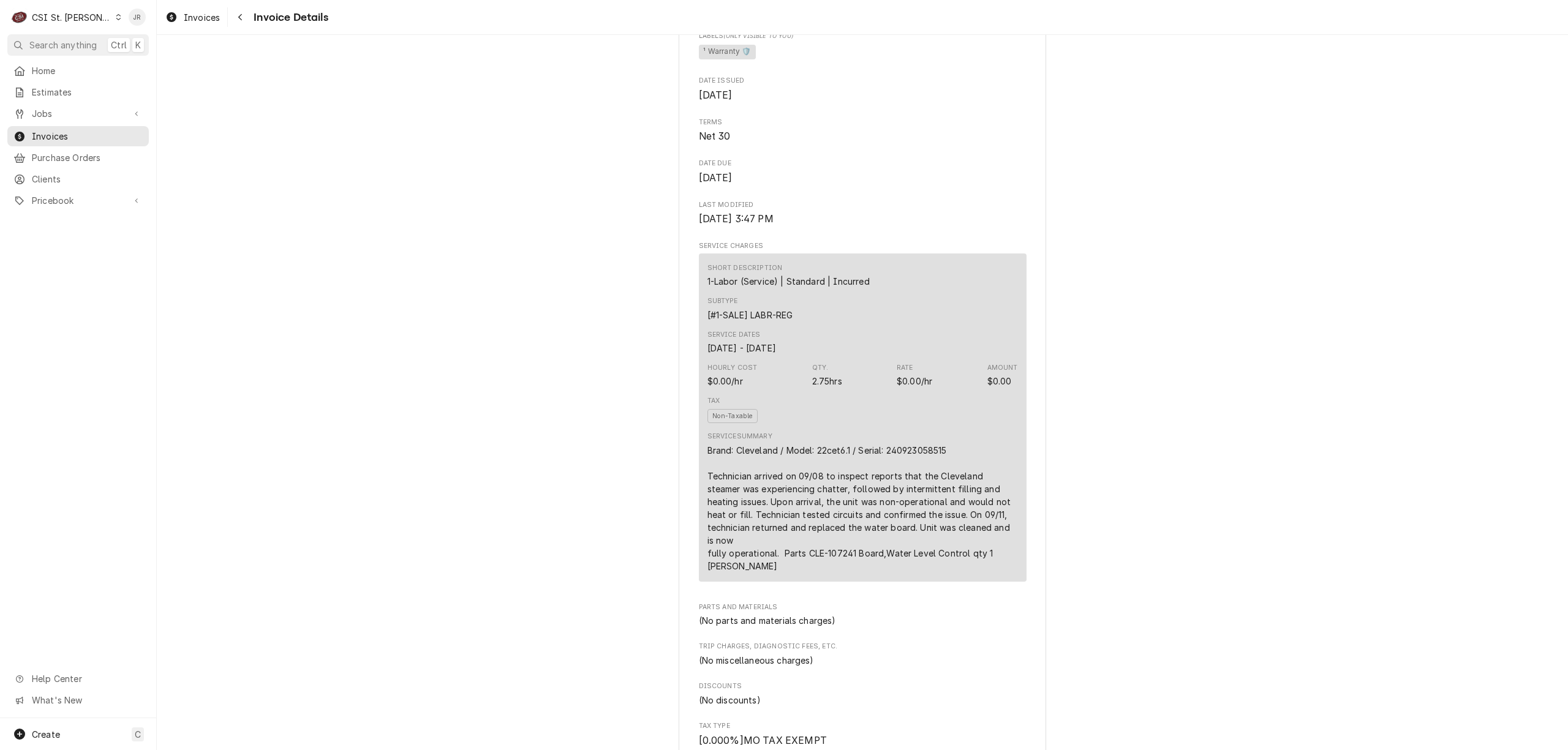
drag, startPoint x: 760, startPoint y: 560, endPoint x: 765, endPoint y: 576, distance: 16.8
click at [760, 560] on div "Brand: Cleveland / Model: 22cet6.1 / Serial: 240923058515 Technician arrived on…" at bounding box center [862, 508] width 310 height 129
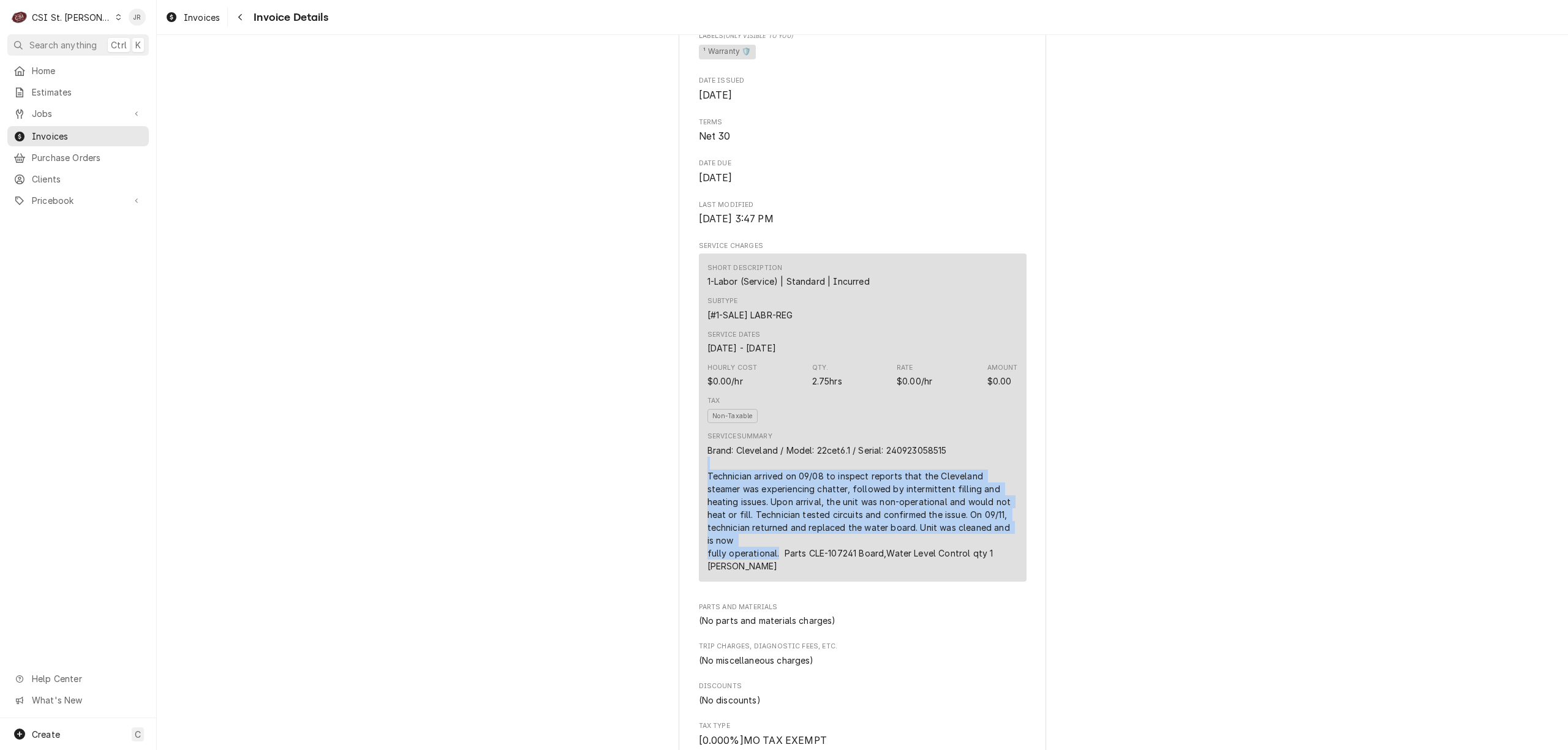
drag, startPoint x: 772, startPoint y: 593, endPoint x: 695, endPoint y: 505, distance: 116.9
click at [699, 505] on div "Short Description 1-Labor (Service) | Standard | Incurred Subtype [#1-SALE] LAB…" at bounding box center [862, 417] width 328 height 328
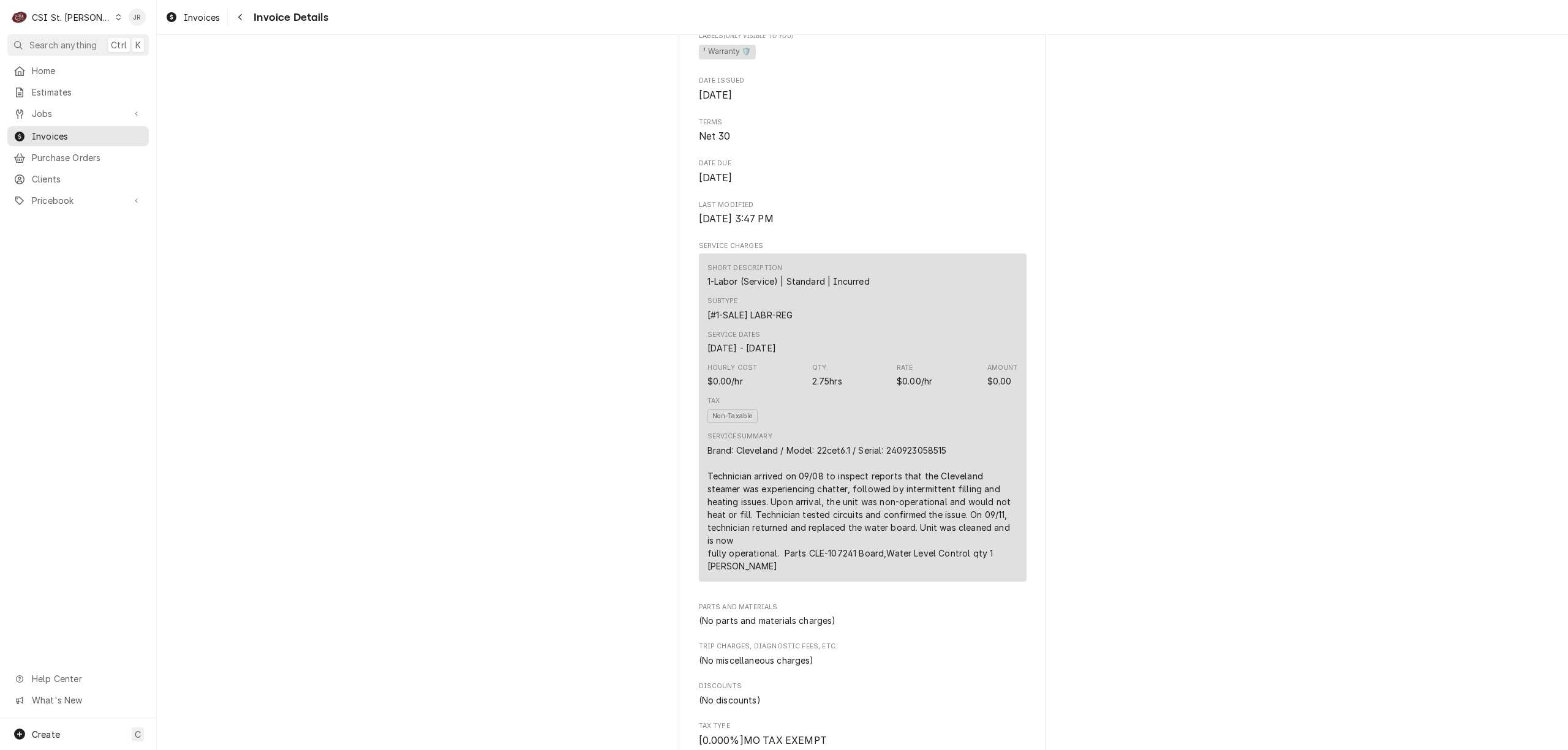
click at [707, 490] on div "Brand: Cleveland / Model: 22cet6.1 / Serial: 240923058515 Technician arrived on…" at bounding box center [862, 508] width 310 height 129
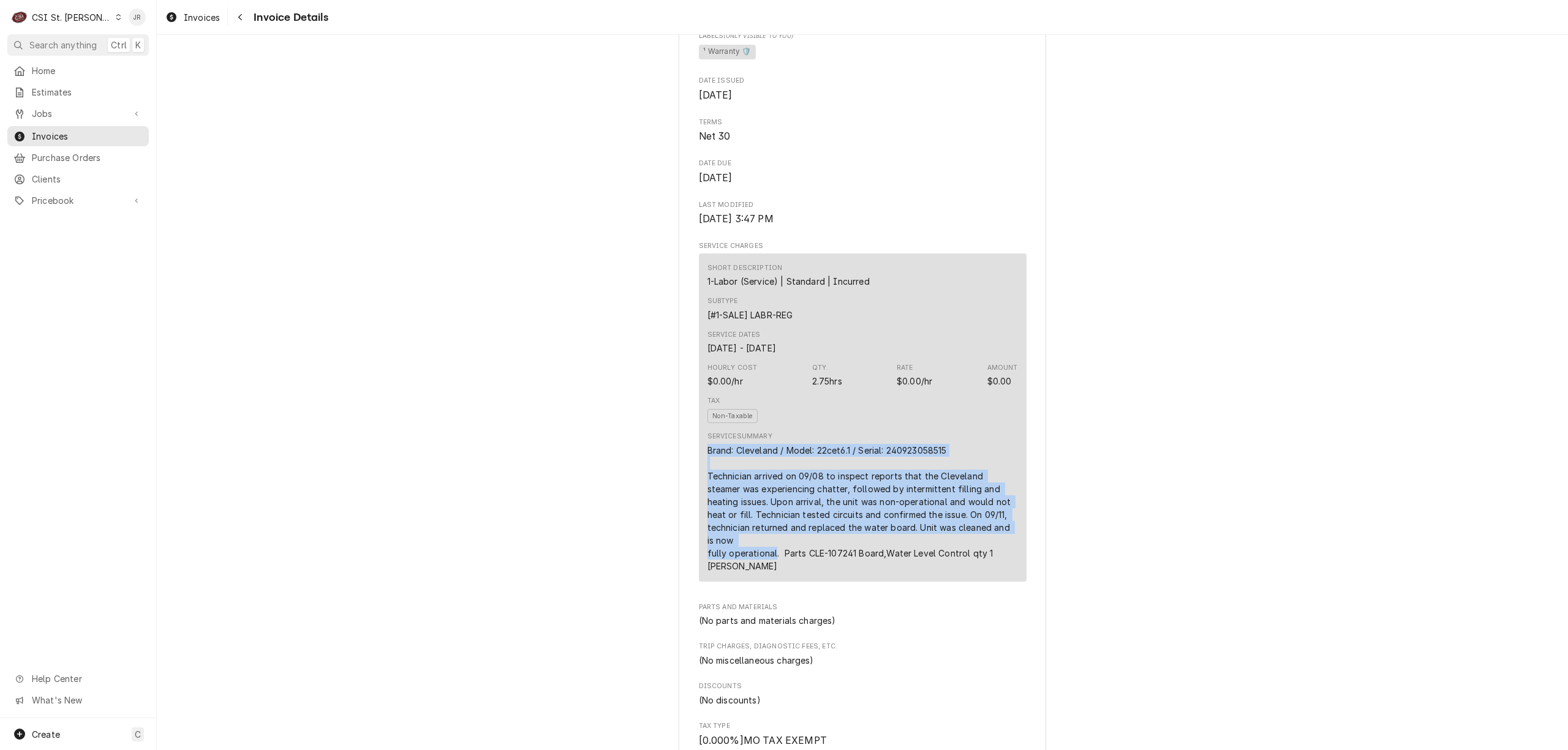
drag, startPoint x: 702, startPoint y: 490, endPoint x: 762, endPoint y: 595, distance: 120.9
click at [762, 573] on div "Brand: Cleveland / Model: 22cet6.1 / Serial: 240923058515 Technician arrived on…" at bounding box center [862, 508] width 310 height 129
copy div "Brand: Cleveland / Model: 22cet6.1 / Serial: 240923058515 Technician arrived on…"
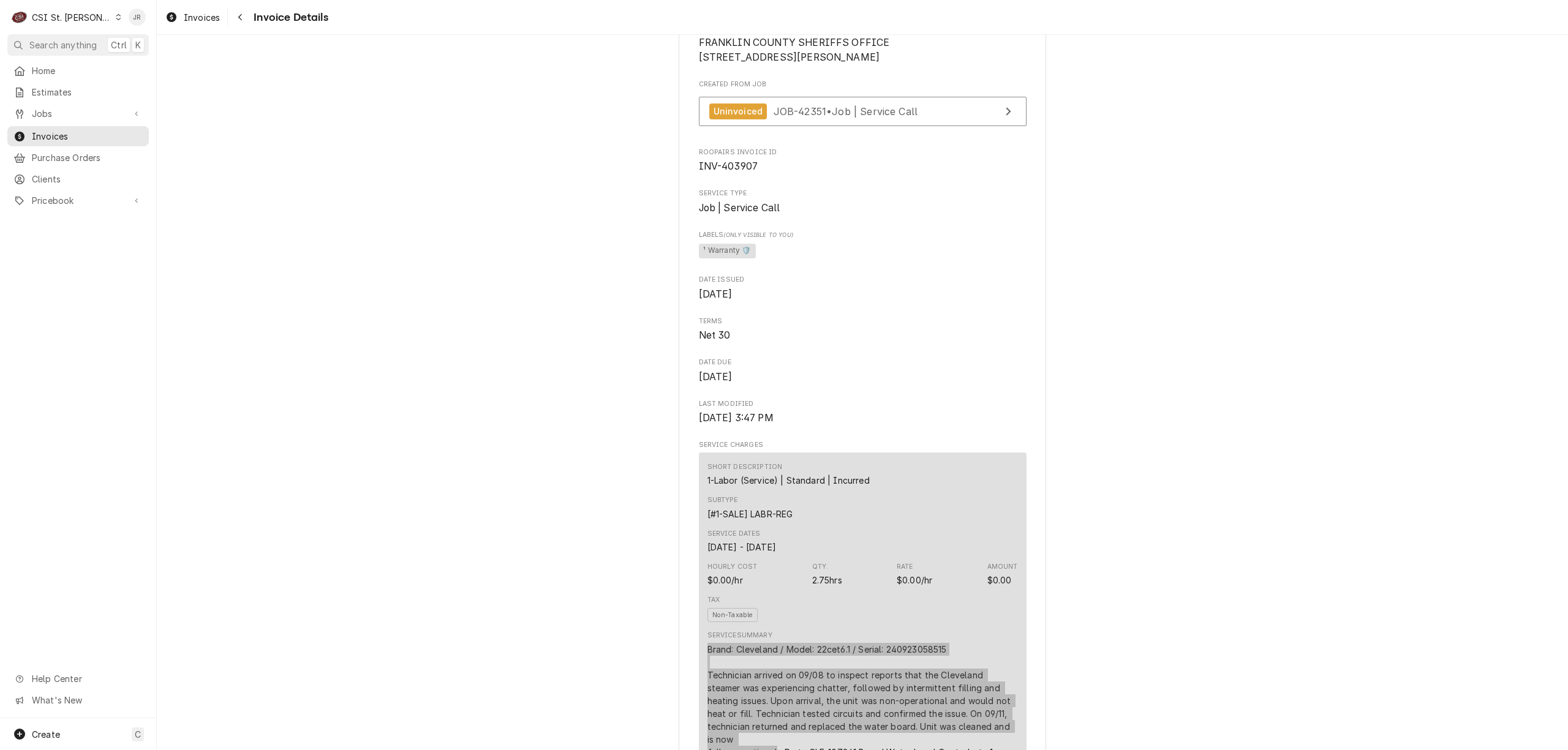
scroll to position [0, 0]
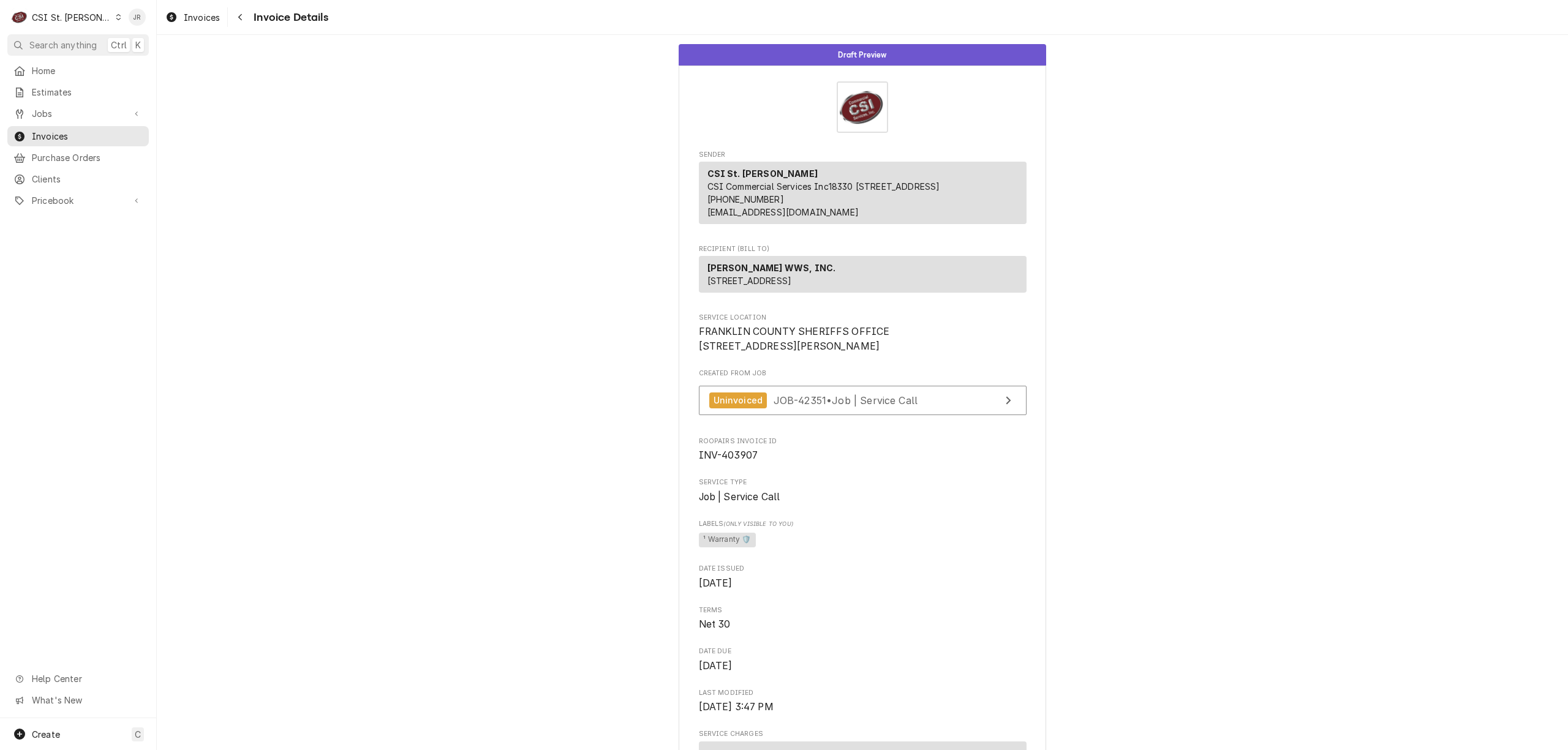
click at [966, 293] on div "JACKSON WWS, INC. PO Box 1060 Barbourville, KY 40906" at bounding box center [862, 274] width 328 height 37
drag, startPoint x: 775, startPoint y: 395, endPoint x: 703, endPoint y: 375, distance: 74.7
copy span "1 Bruns Ln Union, MO 63084"
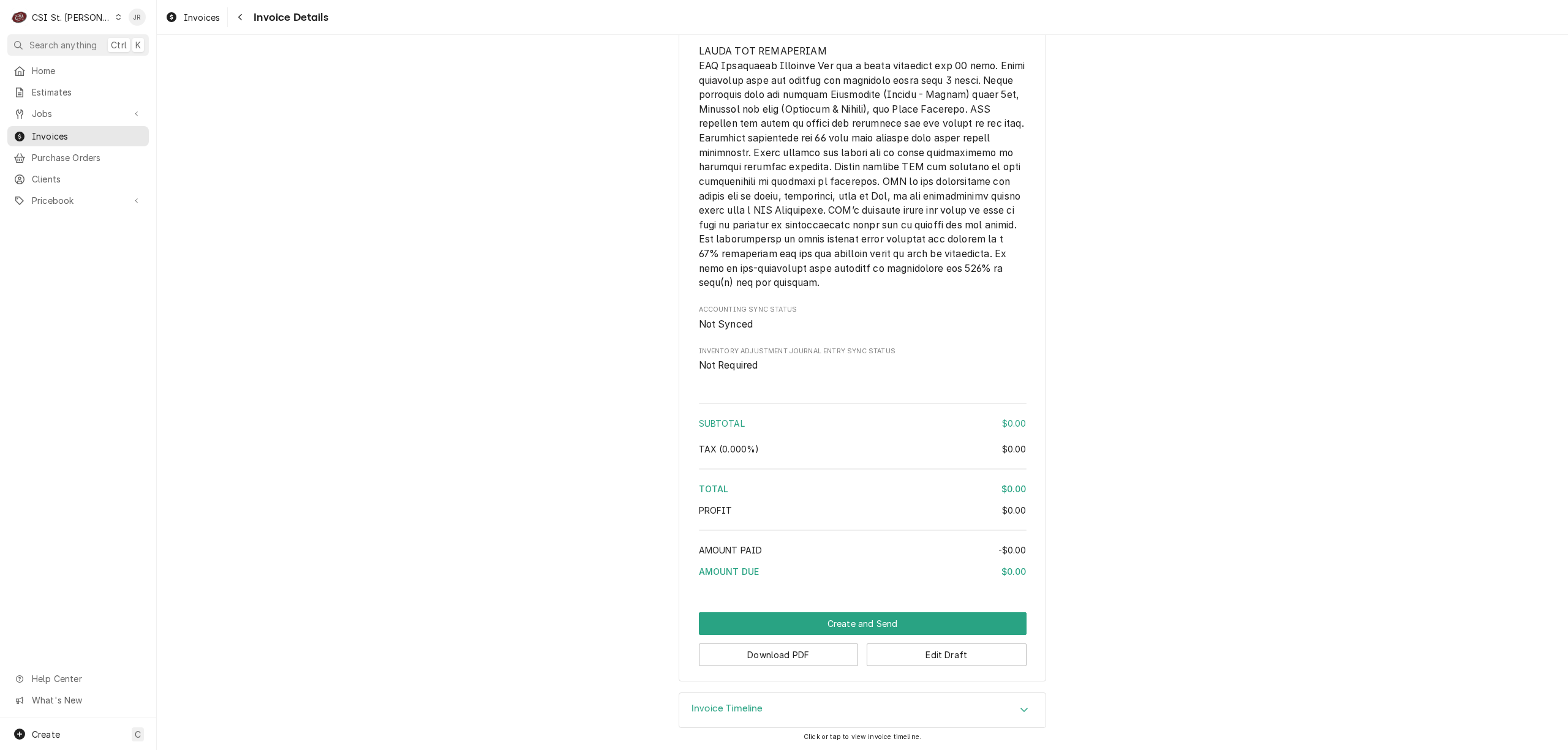
scroll to position [1632, 0]
click at [957, 655] on button "Edit Draft" at bounding box center [946, 655] width 160 height 23
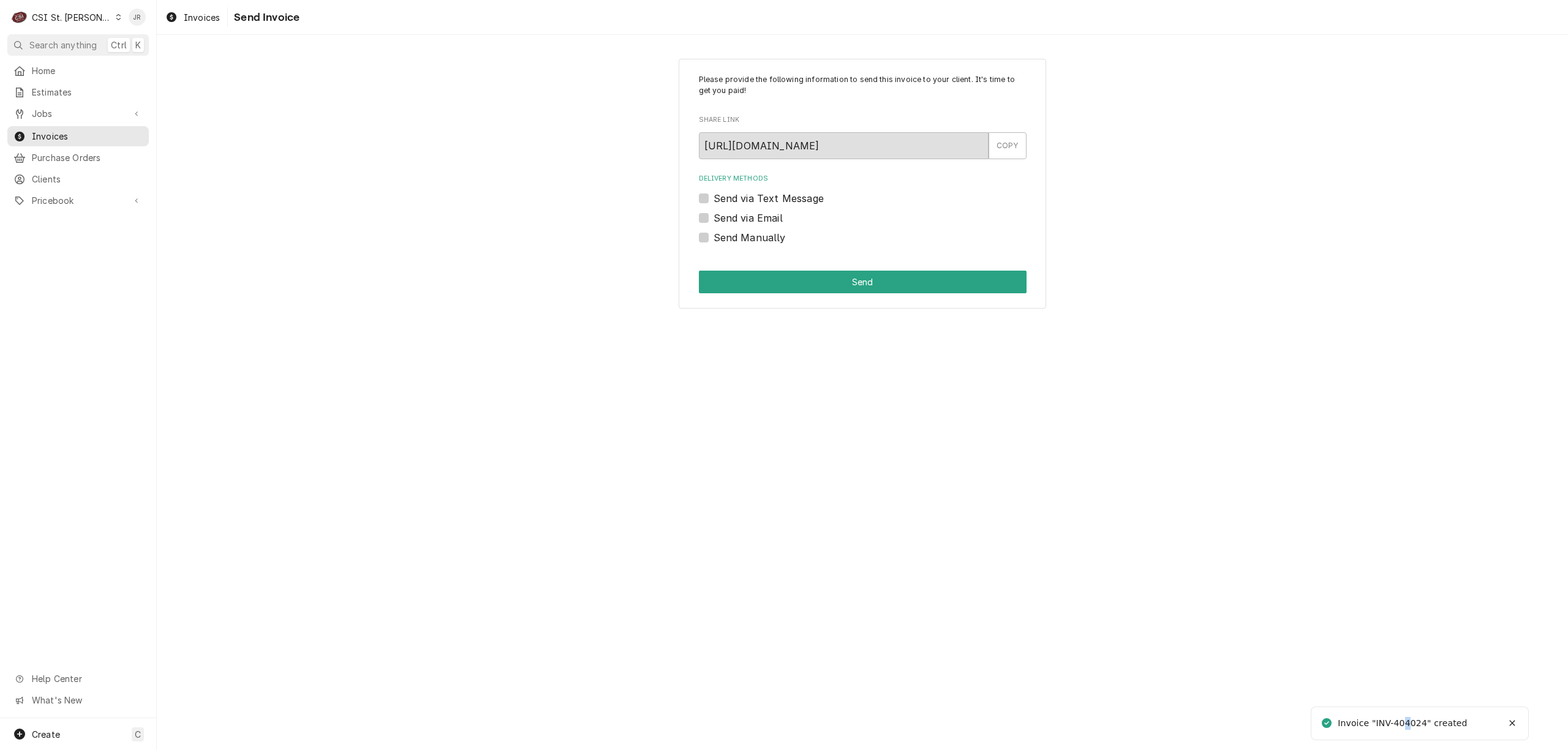
drag, startPoint x: 1412, startPoint y: 728, endPoint x: 1407, endPoint y: 721, distance: 8.6
click at [1407, 721] on div "Invoice "INV-404024" created" at bounding box center [1403, 724] width 131 height 13
click at [714, 239] on label "Send Manually" at bounding box center [750, 237] width 72 height 14
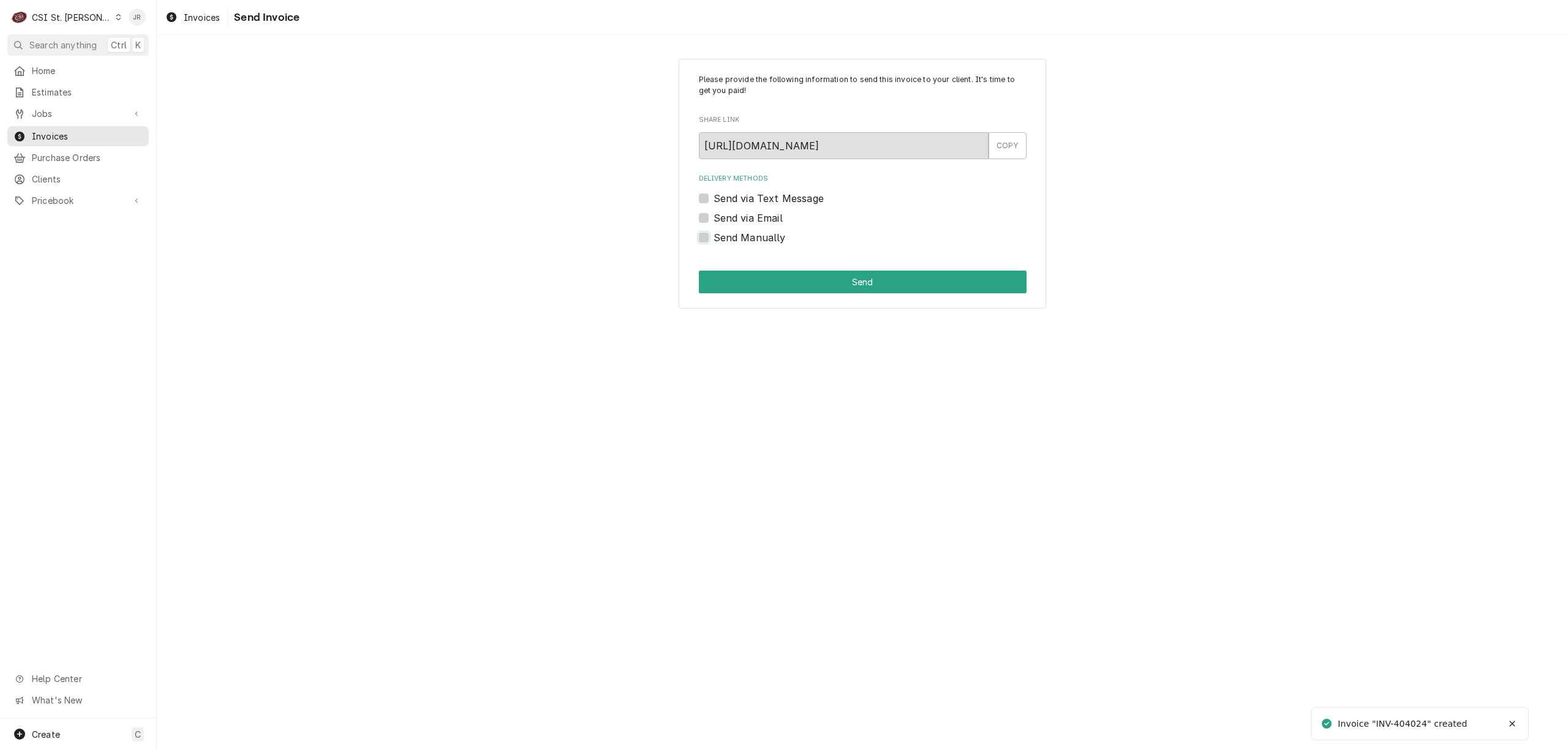
click at [714, 239] on input "Send Manually" at bounding box center [877, 243] width 328 height 27
checkbox input "true"
drag, startPoint x: 735, startPoint y: 268, endPoint x: 758, endPoint y: 280, distance: 25.9
click at [743, 273] on div "Please provide the following information to send this invoice to your client. I…" at bounding box center [862, 184] width 368 height 250
click at [776, 285] on button "Send" at bounding box center [862, 282] width 328 height 23
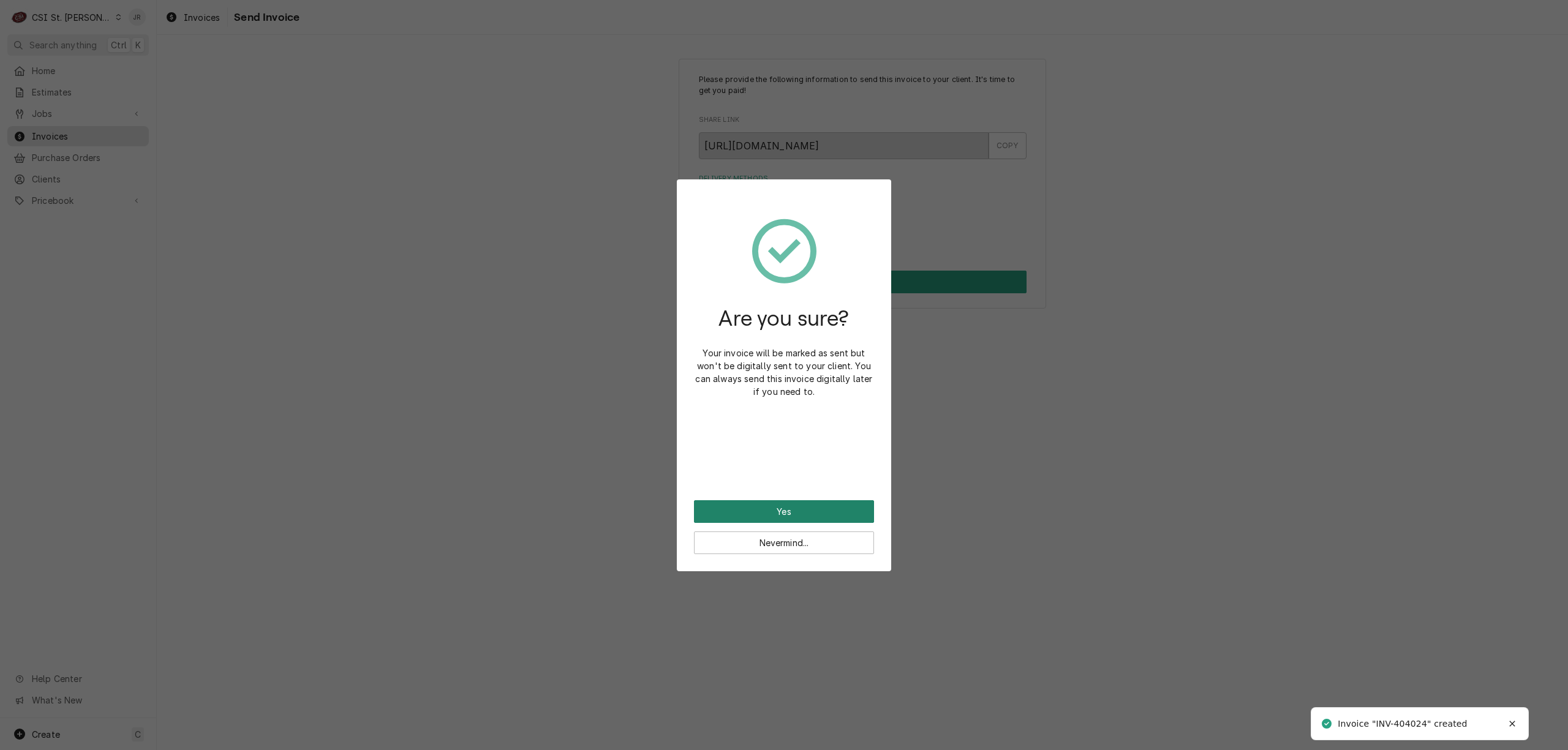
drag, startPoint x: 820, startPoint y: 502, endPoint x: 827, endPoint y: 508, distance: 9.2
click at [827, 508] on button "Yes" at bounding box center [784, 512] width 180 height 23
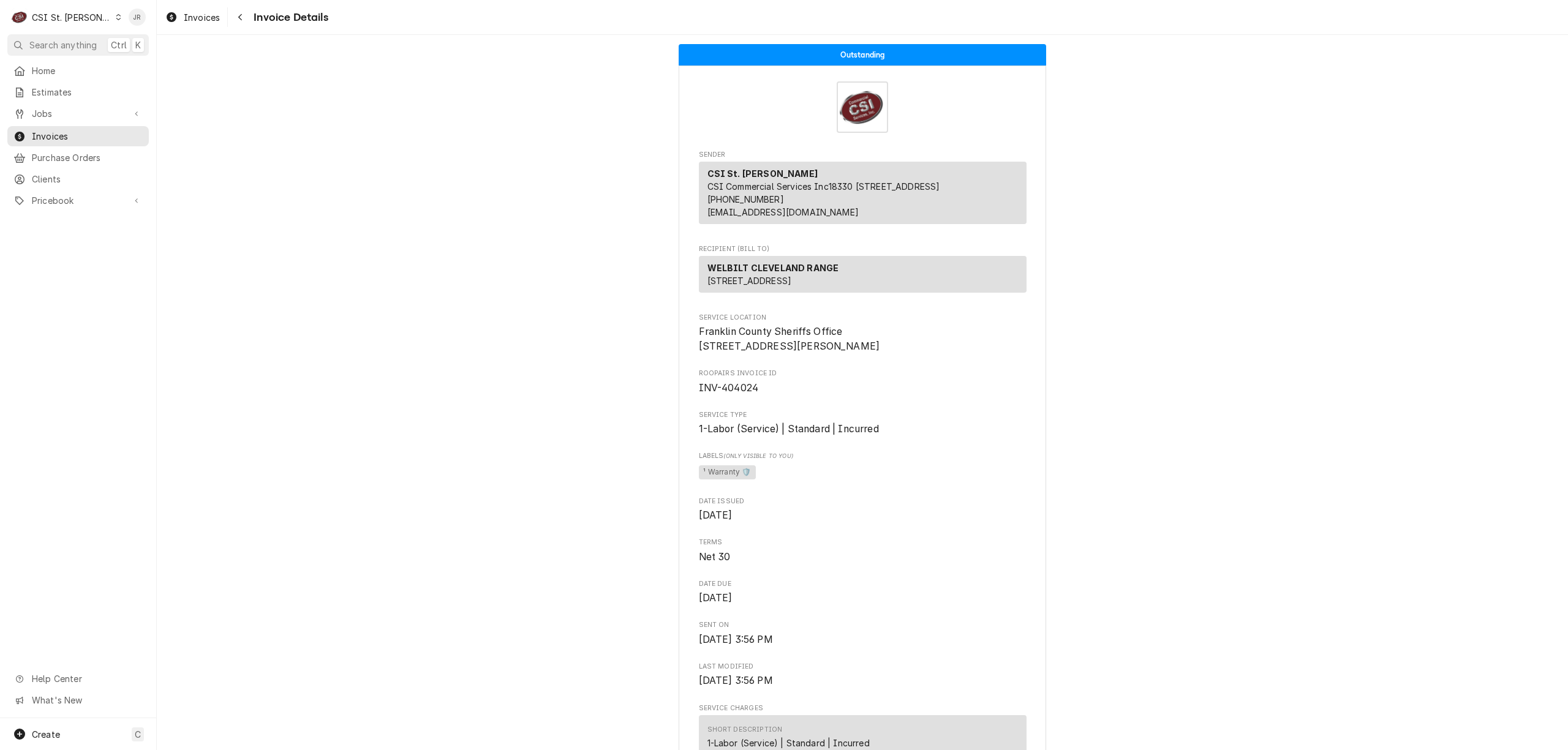
drag, startPoint x: 741, startPoint y: 435, endPoint x: 738, endPoint y: 430, distance: 5.8
click at [741, 396] on span "INV-404024" at bounding box center [862, 388] width 328 height 14
click at [738, 394] on span "INV-404024" at bounding box center [729, 388] width 60 height 12
copy span "404024"
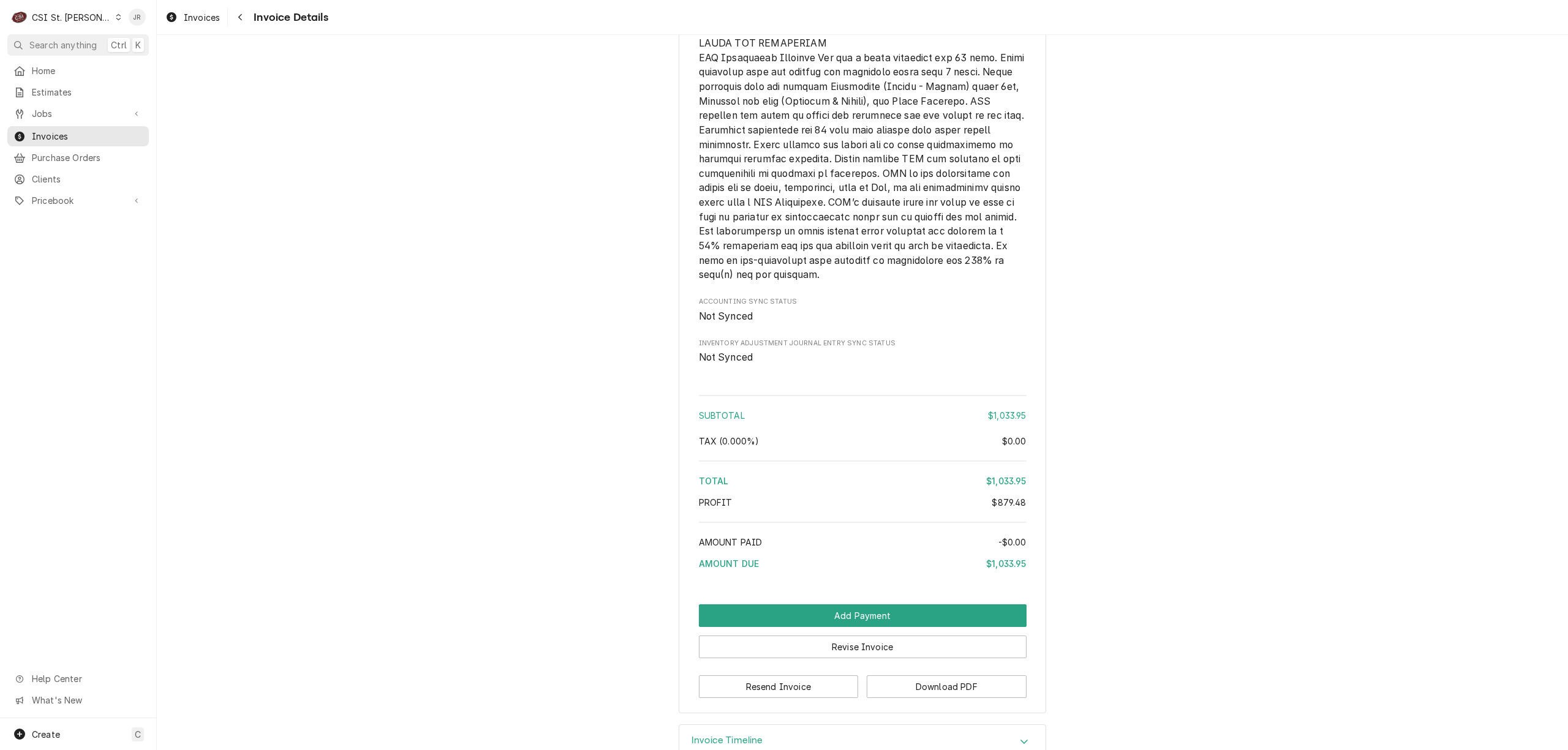
scroll to position [2283, 0]
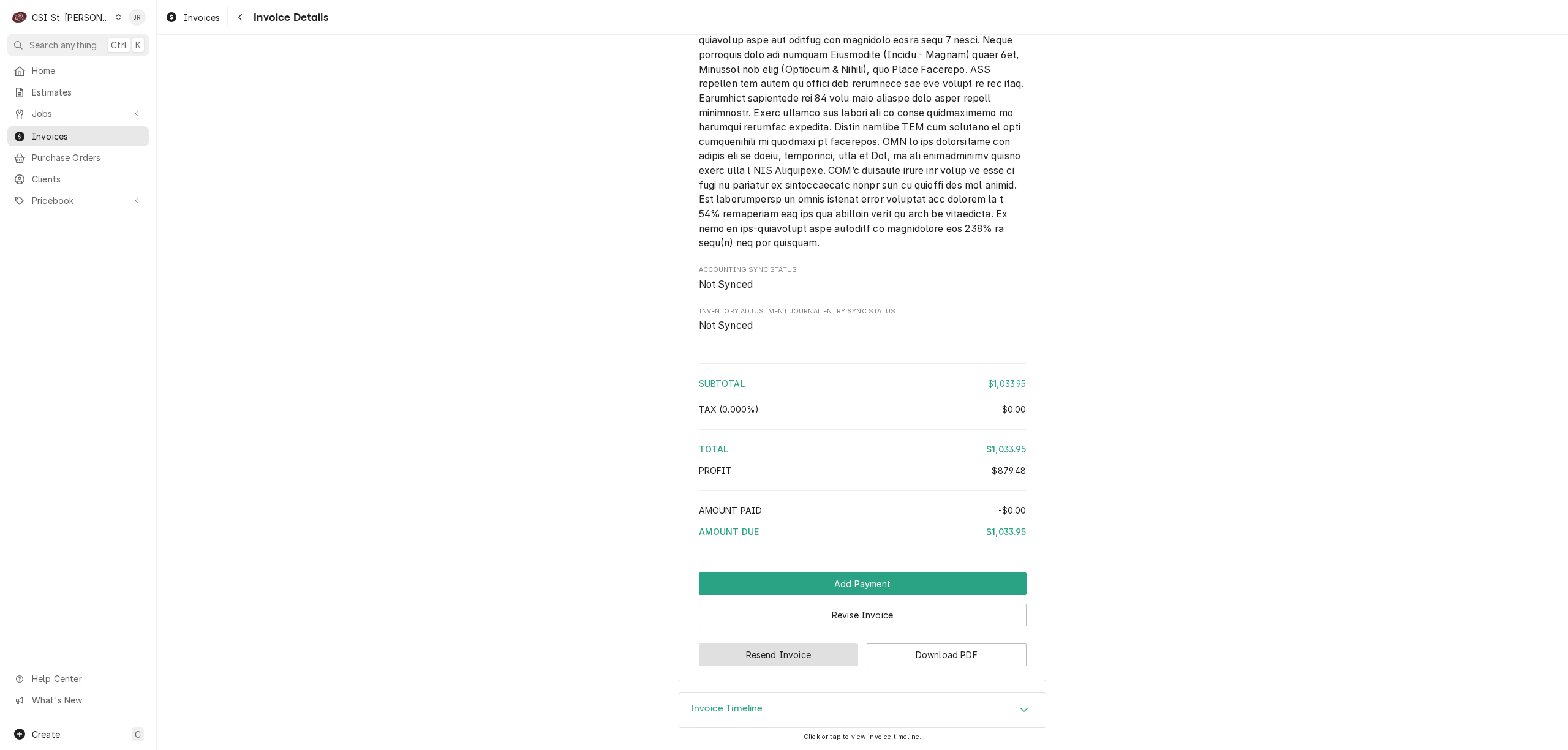
click at [800, 657] on button "Resend Invoice" at bounding box center [778, 655] width 160 height 23
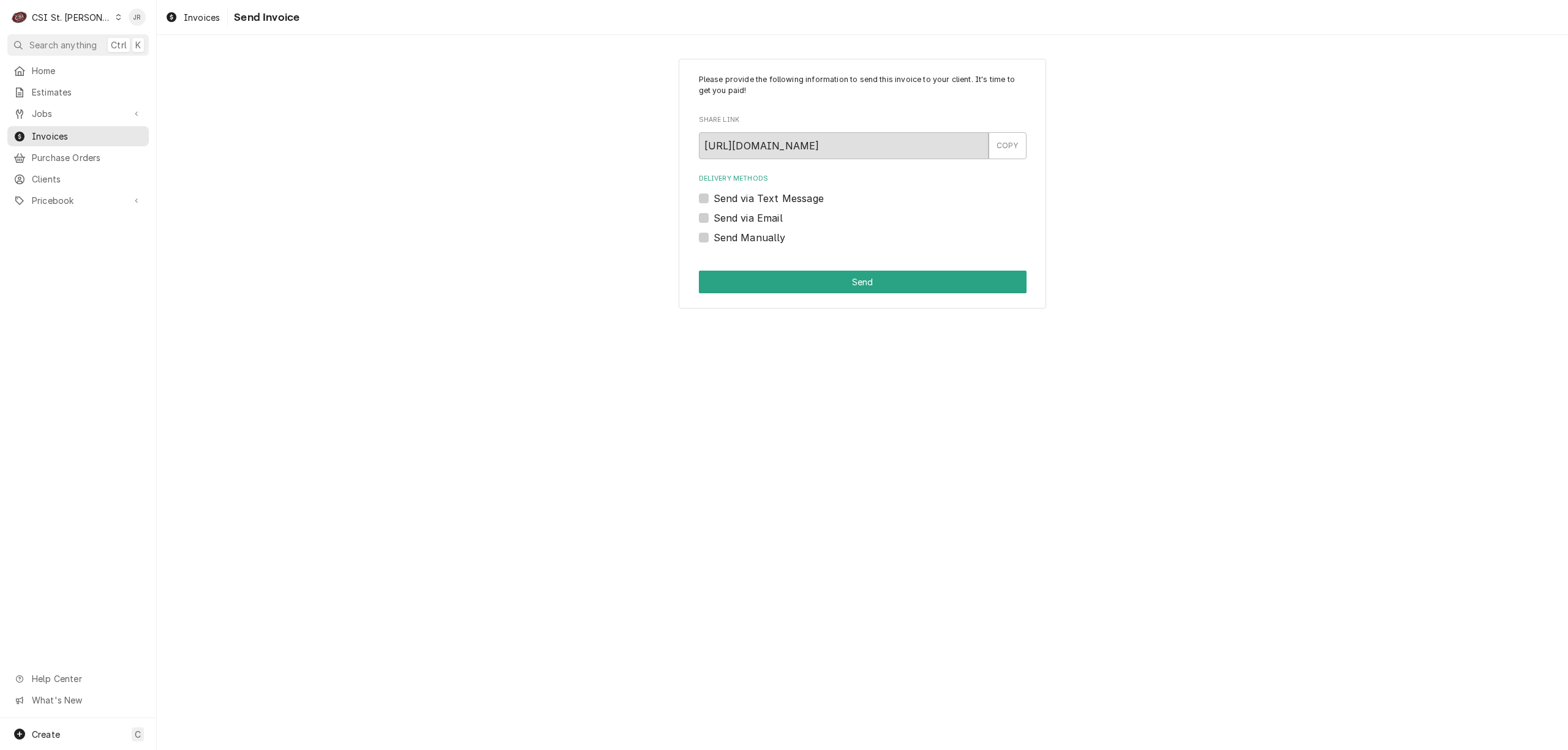
click at [714, 235] on label "Send Manually" at bounding box center [750, 237] width 72 height 14
click at [714, 235] on input "Send Manually" at bounding box center [877, 243] width 328 height 27
checkbox input "true"
click at [751, 255] on div "Please provide the following information to send this invoice to your client. I…" at bounding box center [862, 184] width 368 height 250
click at [788, 263] on div "Please provide the following information to send this invoice to your client. I…" at bounding box center [862, 184] width 368 height 250
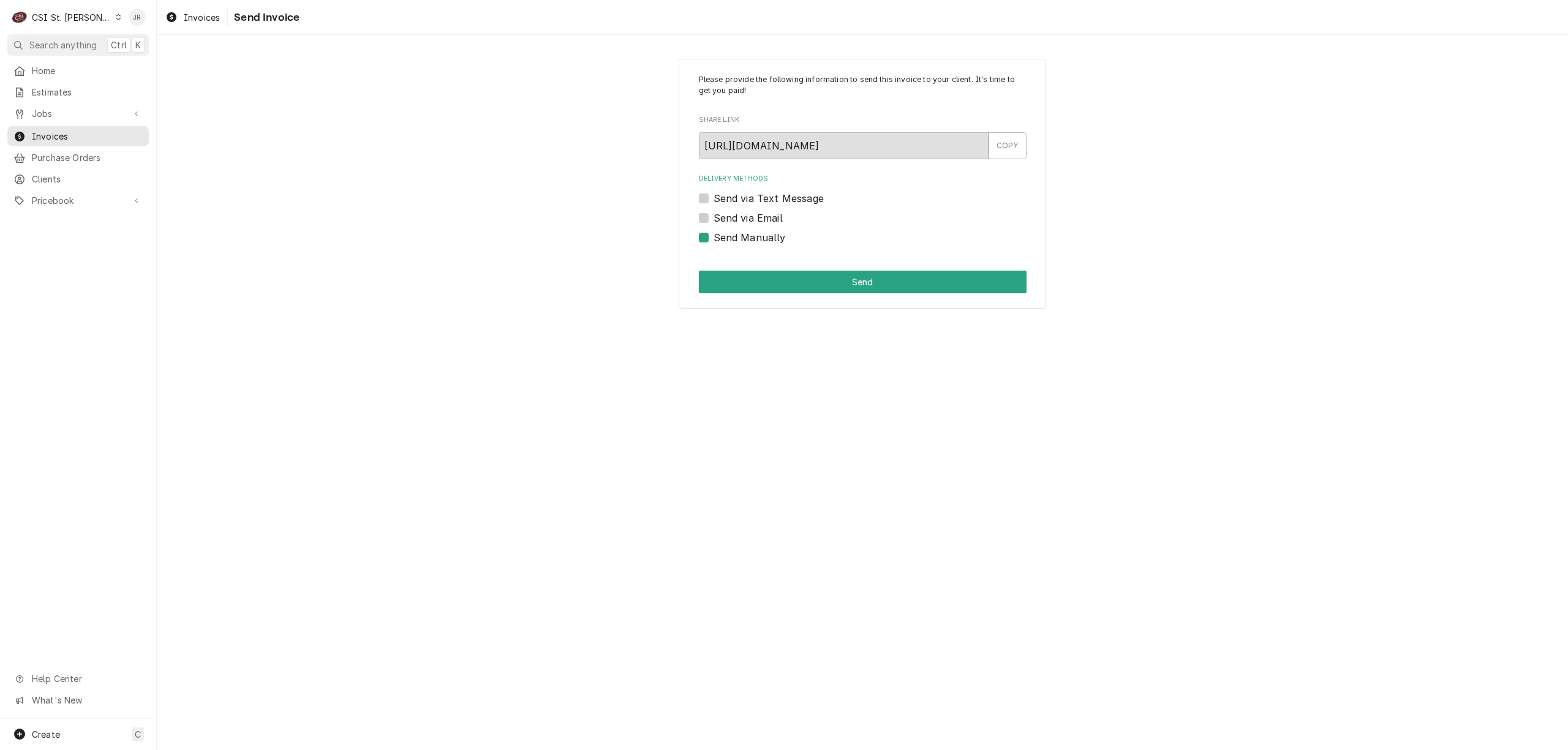
drag, startPoint x: 896, startPoint y: 305, endPoint x: 884, endPoint y: 268, distance: 38.9
click at [885, 270] on div "Please provide the following information to send this invoice to your client. I…" at bounding box center [862, 184] width 368 height 250
drag, startPoint x: 884, startPoint y: 268, endPoint x: 885, endPoint y: 282, distance: 14.0
click at [887, 272] on div "Please provide the following information to send this invoice to your client. I…" at bounding box center [862, 184] width 368 height 250
click at [878, 282] on button "Send" at bounding box center [862, 282] width 328 height 23
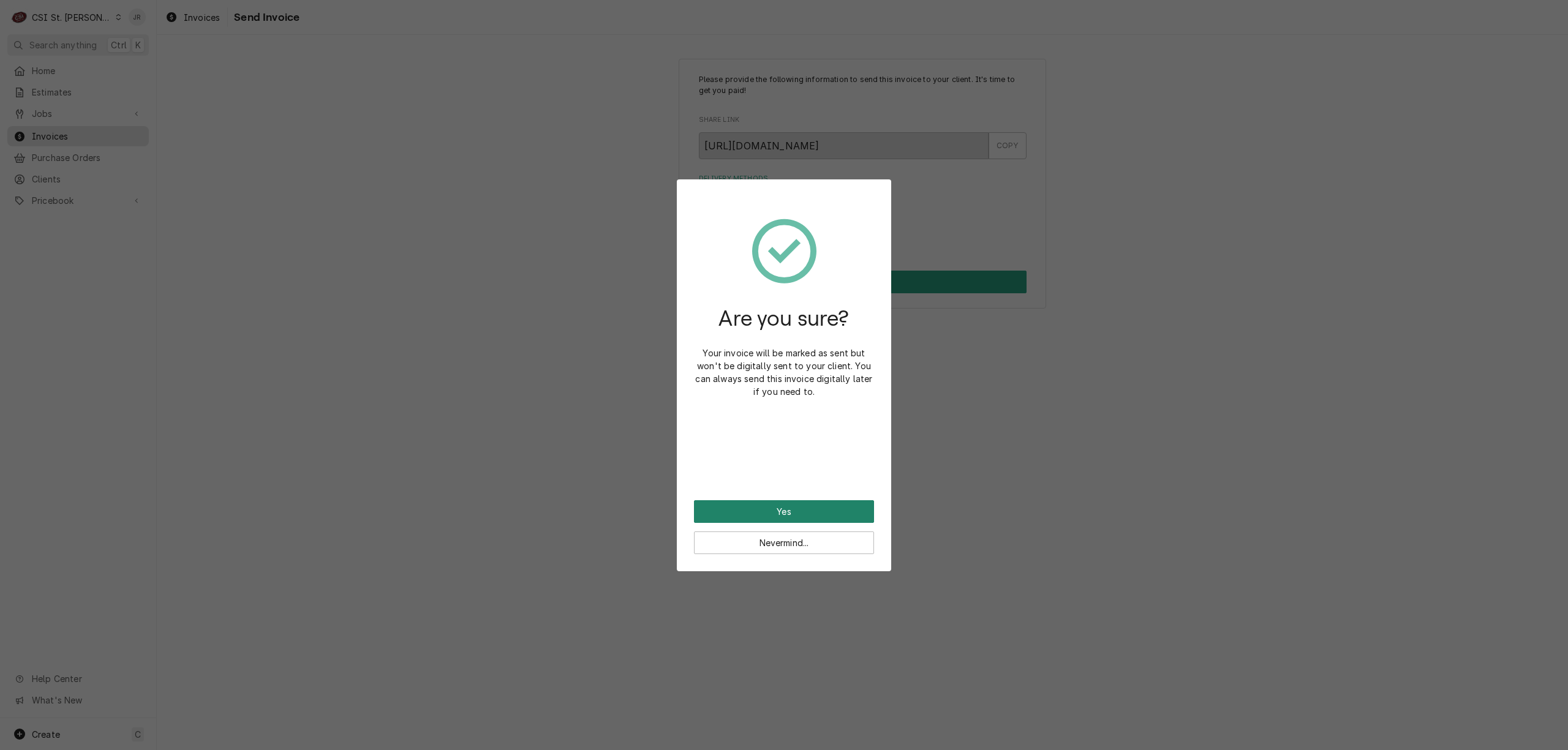
click at [725, 513] on button "Yes" at bounding box center [784, 512] width 180 height 23
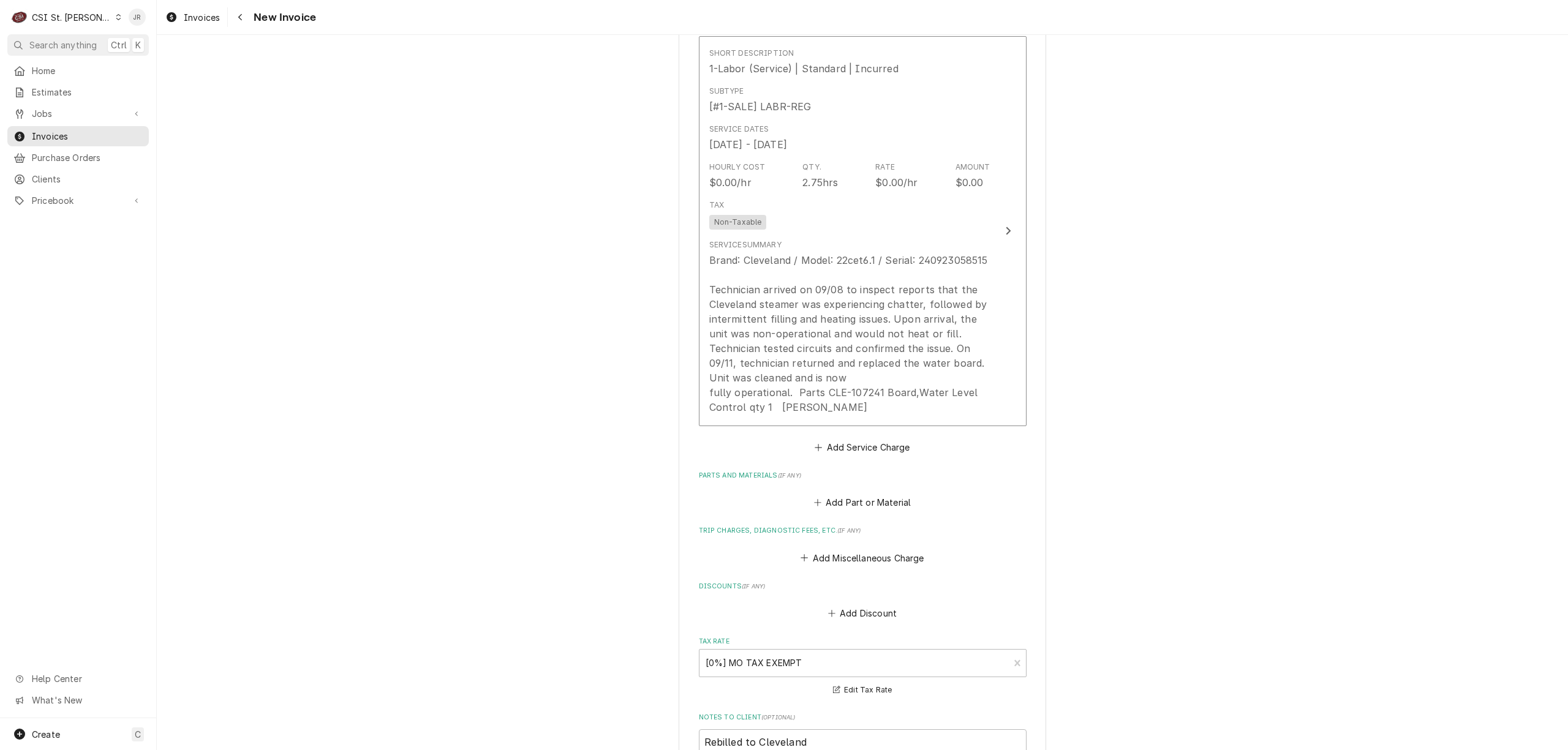
scroll to position [1470, 0]
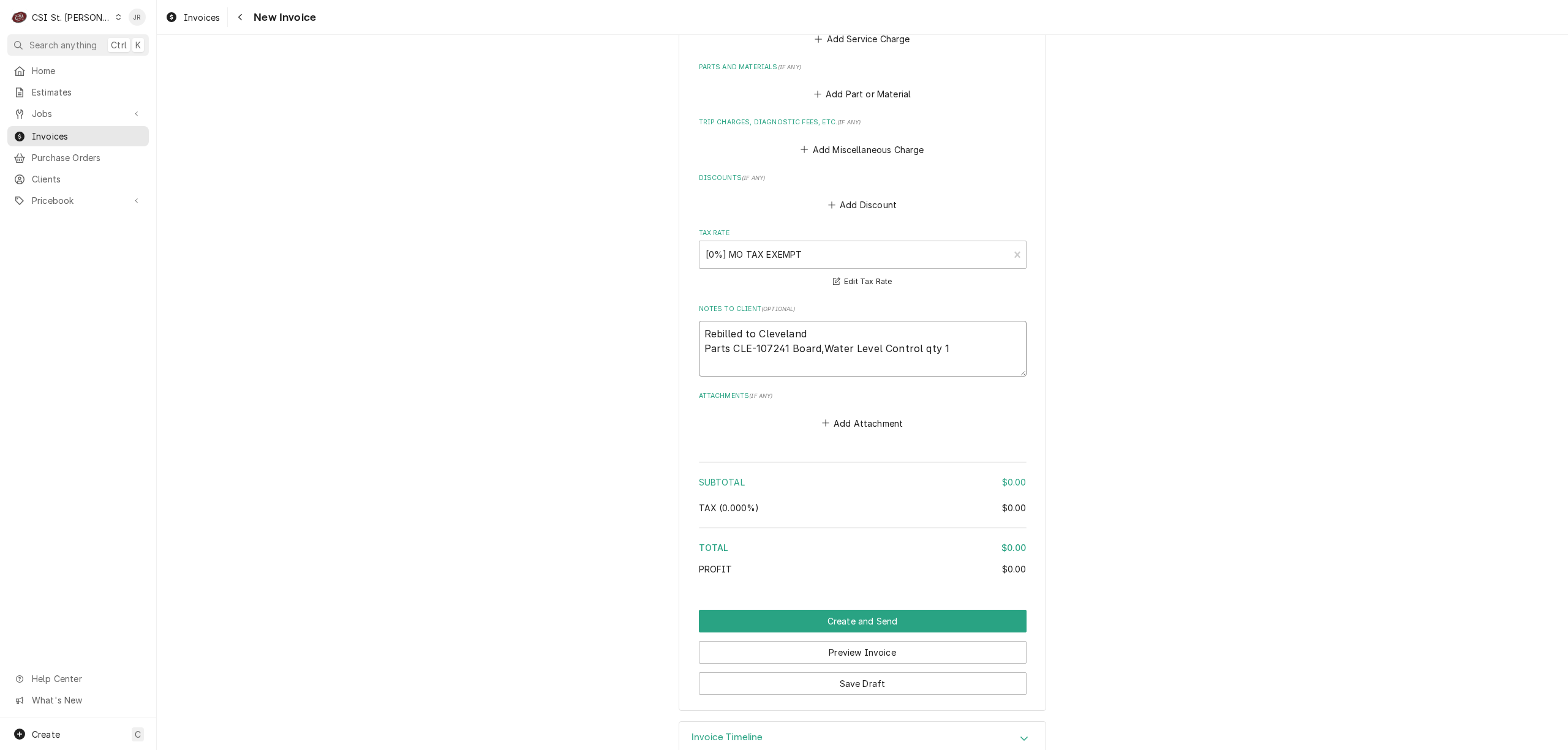
click at [942, 342] on textarea "Rebilled to Cleveland Parts CLE-107241 Board,Water Level Control qty 1" at bounding box center [862, 349] width 328 height 56
paste textarea "404024"
type textarea "x"
type textarea "Rebilled to Cleveland 404024 Parts CLE-107241 Board,Water Level Control qty 1"
drag, startPoint x: 951, startPoint y: 354, endPoint x: 556, endPoint y: 354, distance: 395.0
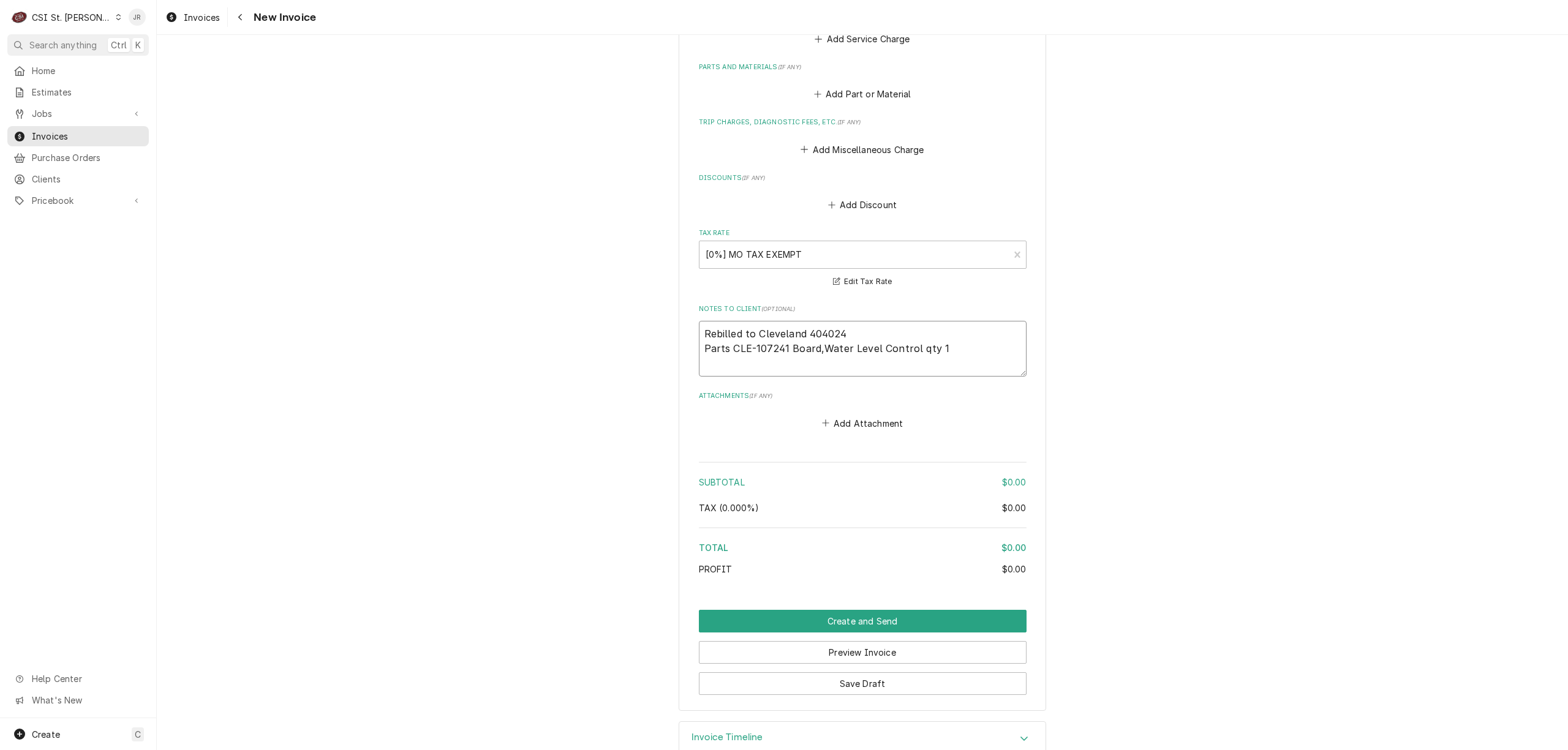
type textarea "x"
type textarea "Rebilled to Cleveland 404024"
click at [946, 343] on textarea "Rebilled to Cleveland 404024" at bounding box center [862, 349] width 328 height 56
type textarea "x"
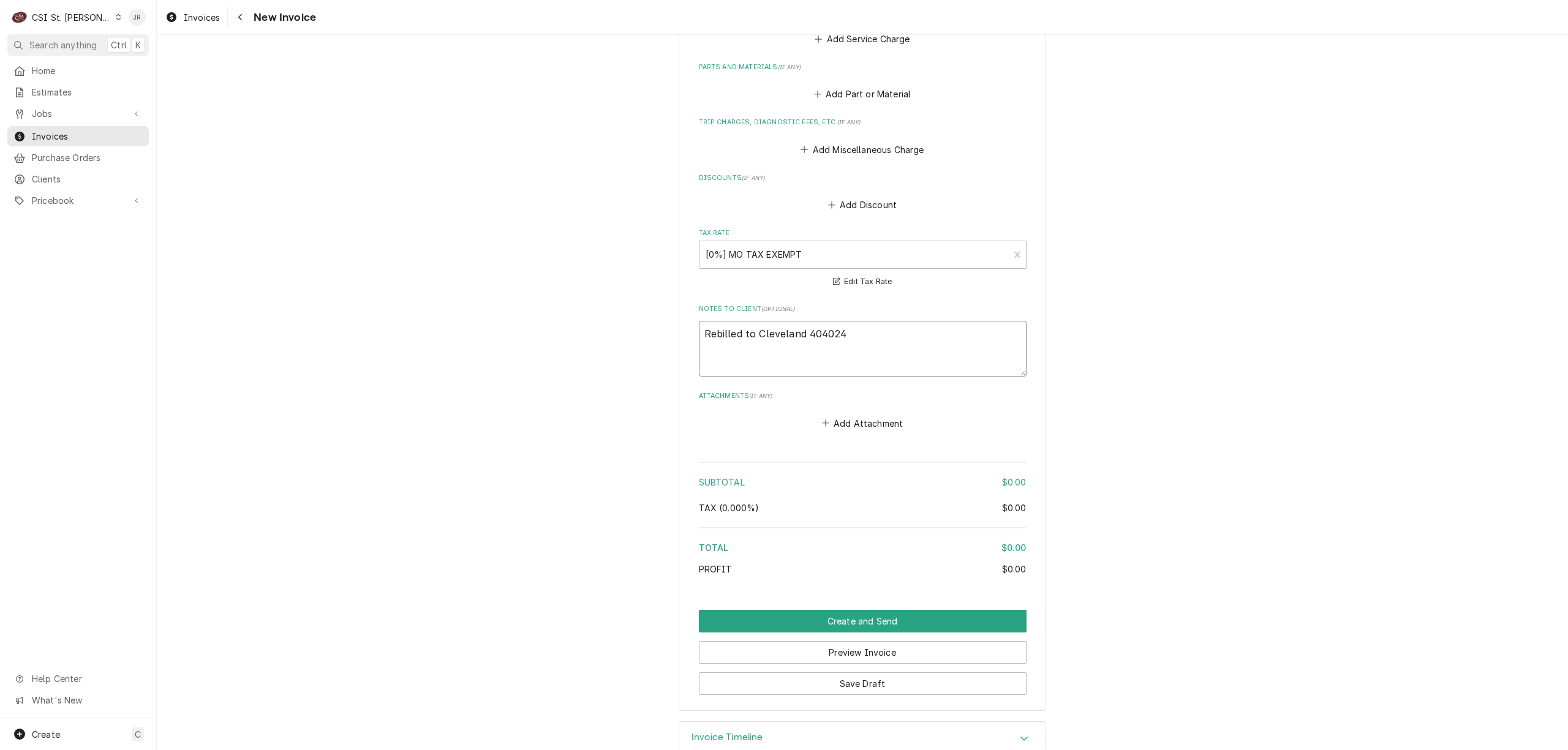
type textarea "Rebilled to Cleveland 404024"
type textarea "x"
type textarea "Rebilled to Cleveland 404024 -"
type textarea "x"
type textarea "Rebilled to Cleveland 404024 -"
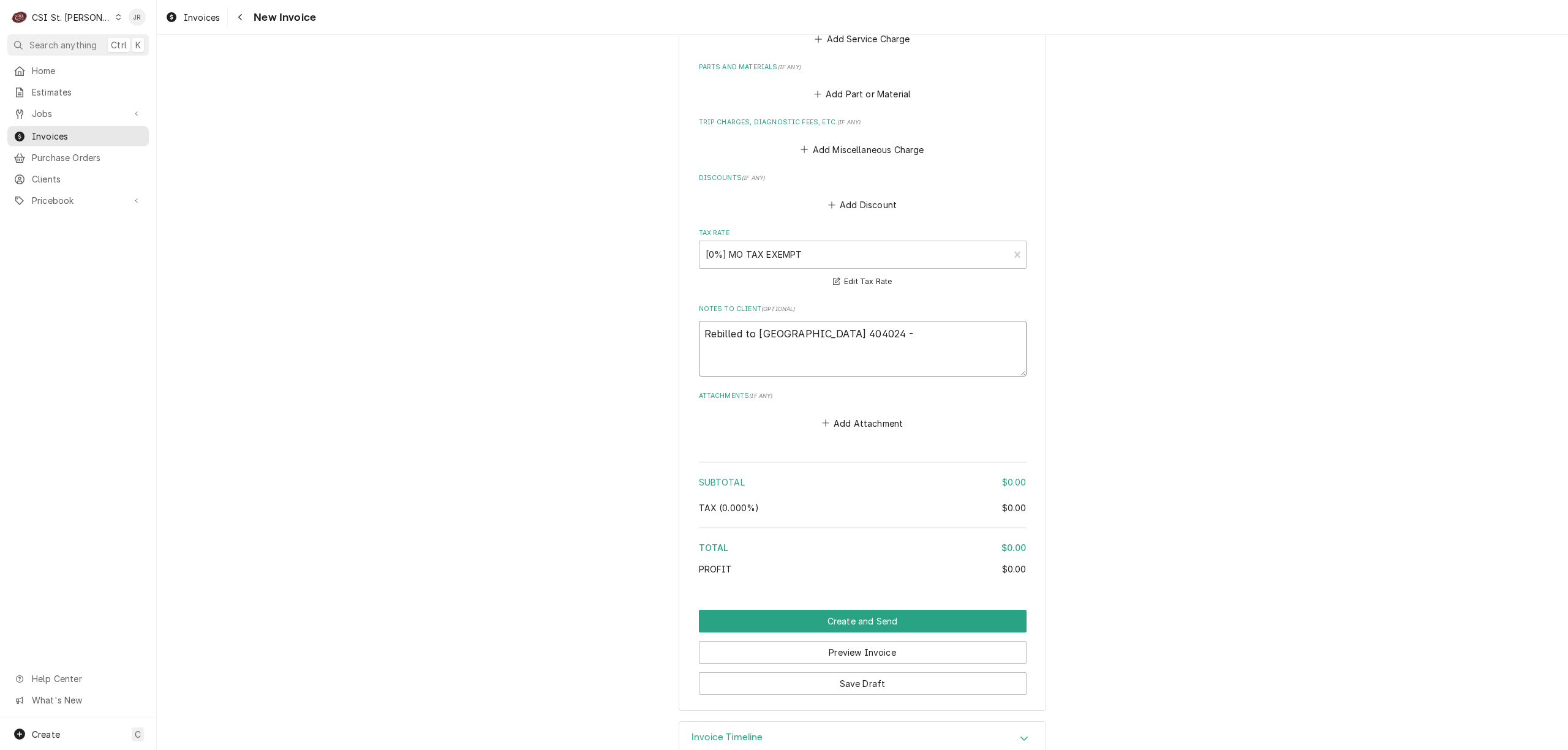
type textarea "x"
type textarea "Rebilled to Cleveland 404024 - J"
type textarea "x"
type textarea "Rebilled to Cleveland 404024 - JR"
click at [889, 682] on button "Save Draft" at bounding box center [862, 684] width 328 height 23
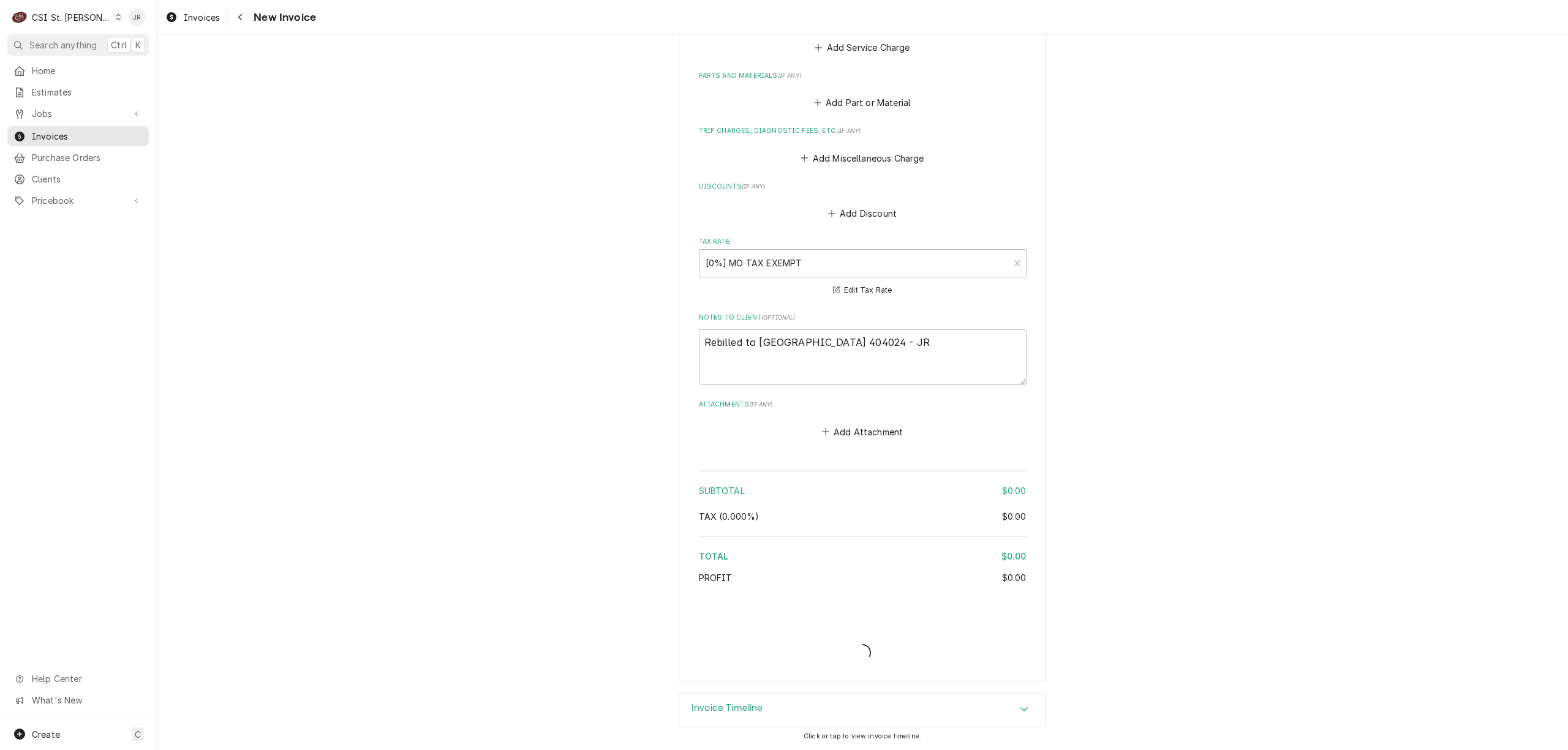
scroll to position [1463, 0]
type textarea "x"
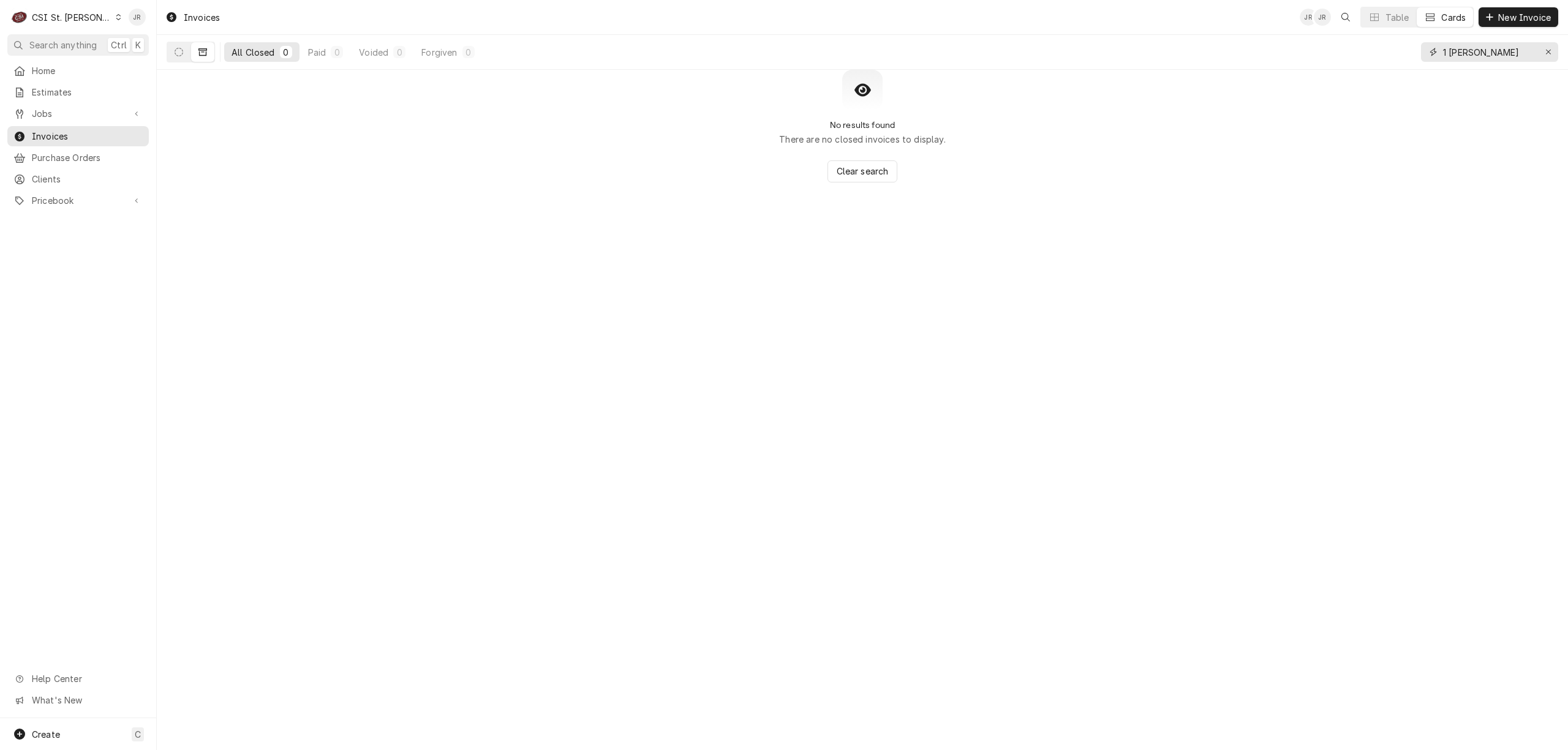
click at [1483, 45] on input "1 [PERSON_NAME]" at bounding box center [1489, 51] width 92 height 19
click at [89, 130] on span "Invoices" at bounding box center [87, 136] width 111 height 13
click at [175, 57] on button "Dynamic Content Wrapper" at bounding box center [179, 51] width 23 height 19
drag, startPoint x: 1527, startPoint y: 55, endPoint x: 1169, endPoint y: 48, distance: 358.1
click at [1169, 48] on div "All Open 1 Pending 1 Outstanding 0 Overdue 0 1 bruns ln" at bounding box center [862, 52] width 1392 height 34
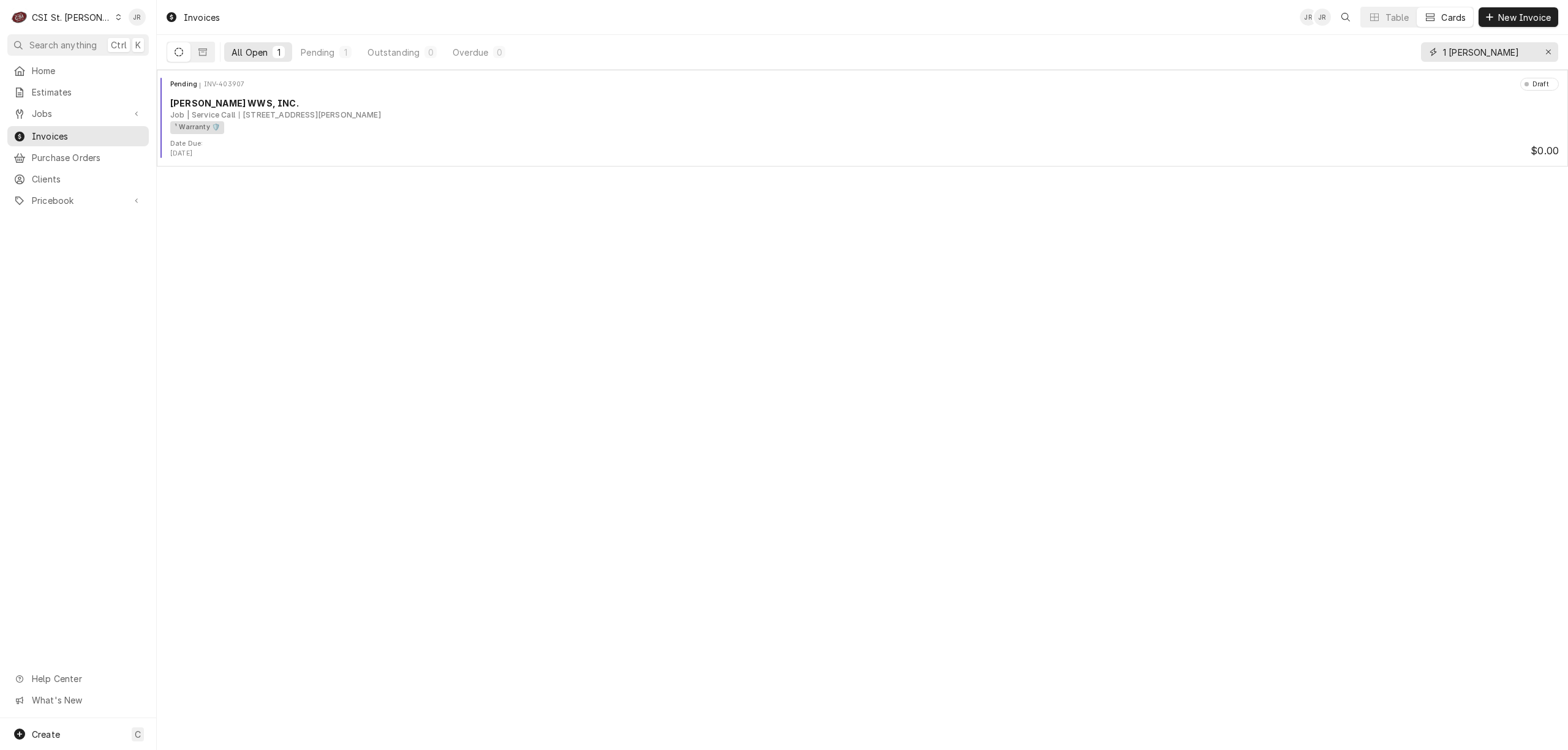
paste input "403907"
type input "403907"
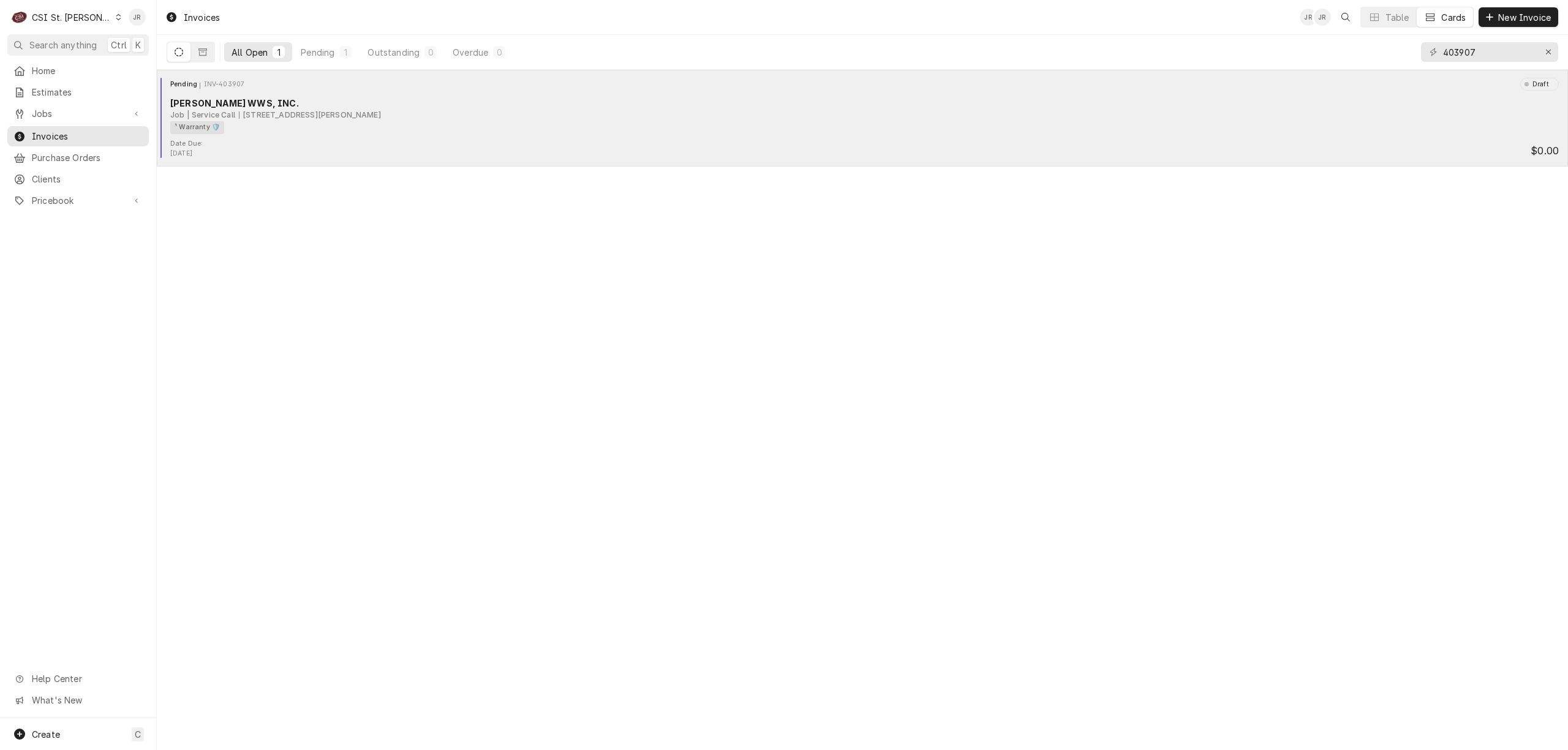
click at [593, 140] on div "Date Due: Oct 15, 2025 $0.00" at bounding box center [862, 149] width 1402 height 19
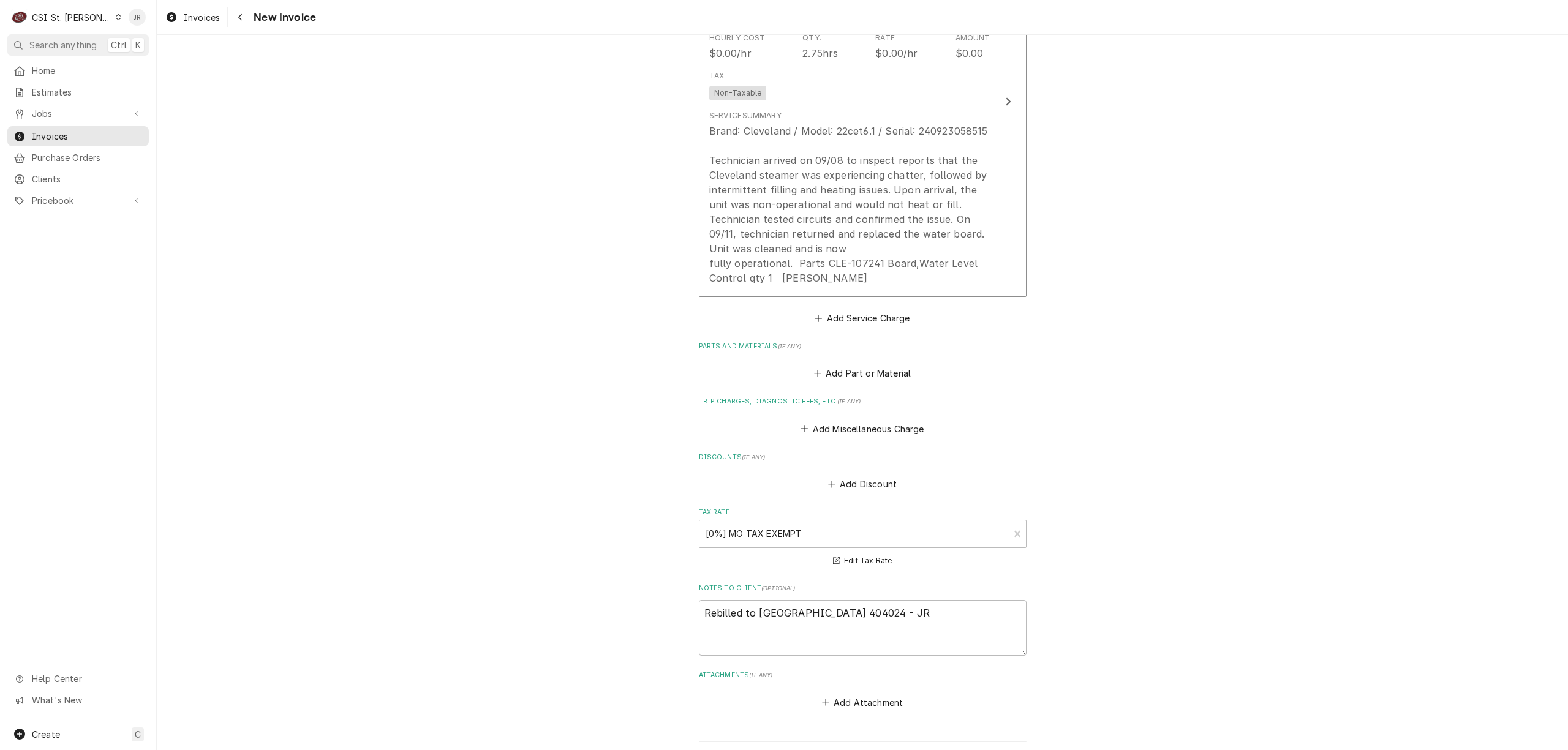
scroll to position [1176, 0]
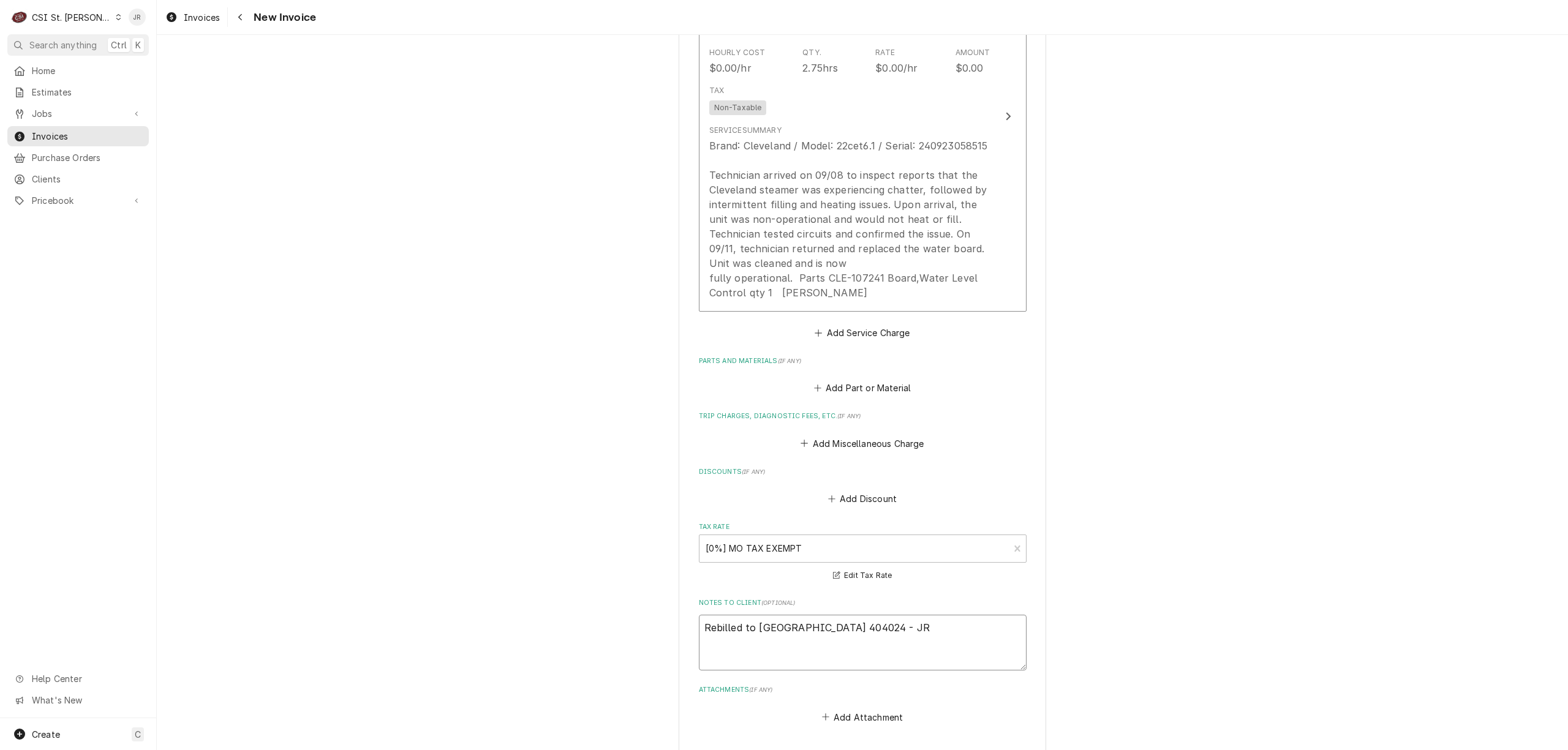
click at [935, 633] on textarea "Rebilled to [GEOGRAPHIC_DATA] 404024 - JR" at bounding box center [862, 643] width 328 height 56
type textarea "x"
type textarea "Rebilled to [GEOGRAPHIC_DATA] 404024 - JR"
type textarea "x"
type textarea "Rebilled to [GEOGRAPHIC_DATA] 404024 - JR D"
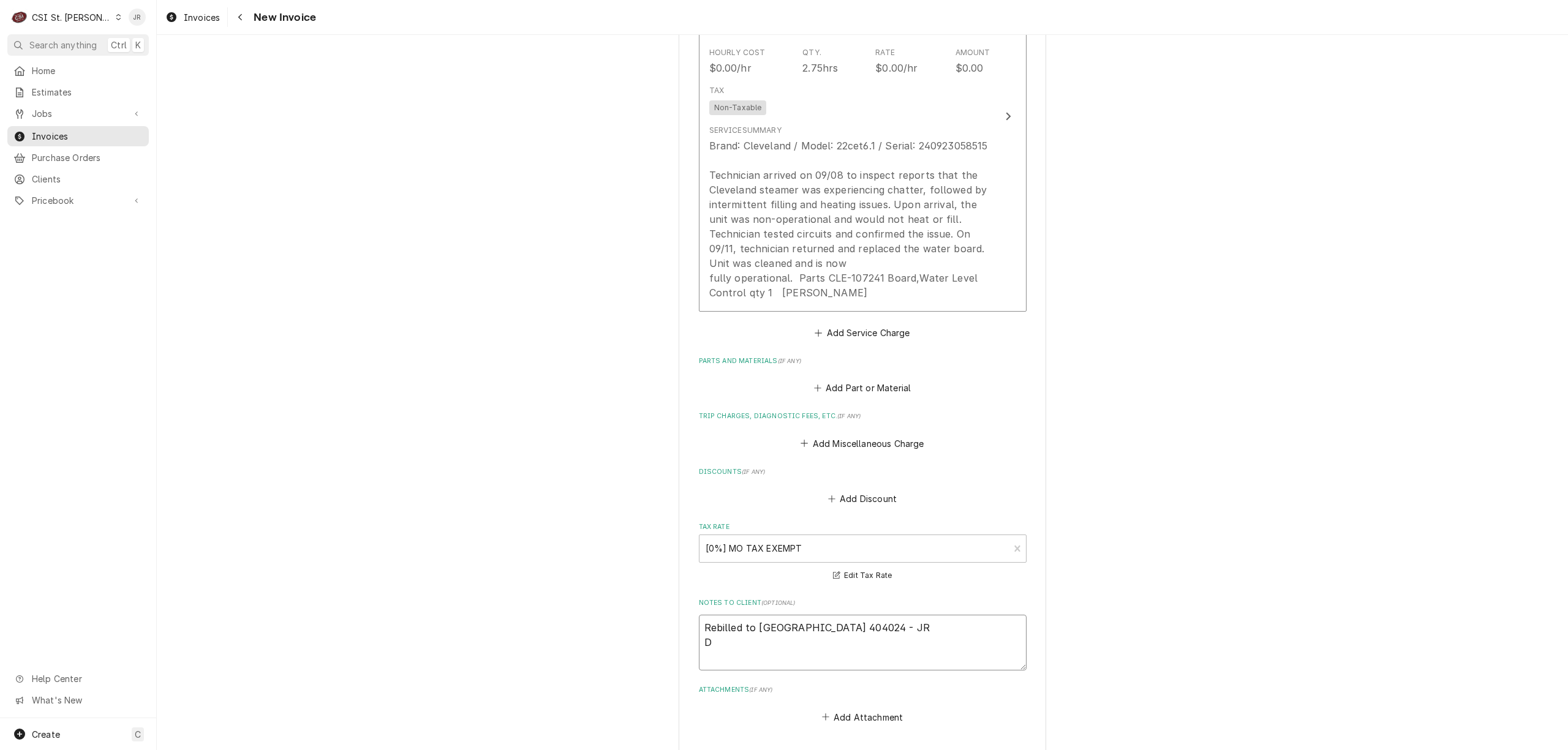
type textarea "x"
type textarea "Rebilled to Cleveland 404024 - JR Di"
type textarea "x"
type textarea "Rebilled to Cleveland 404024 - JR Dis"
type textarea "x"
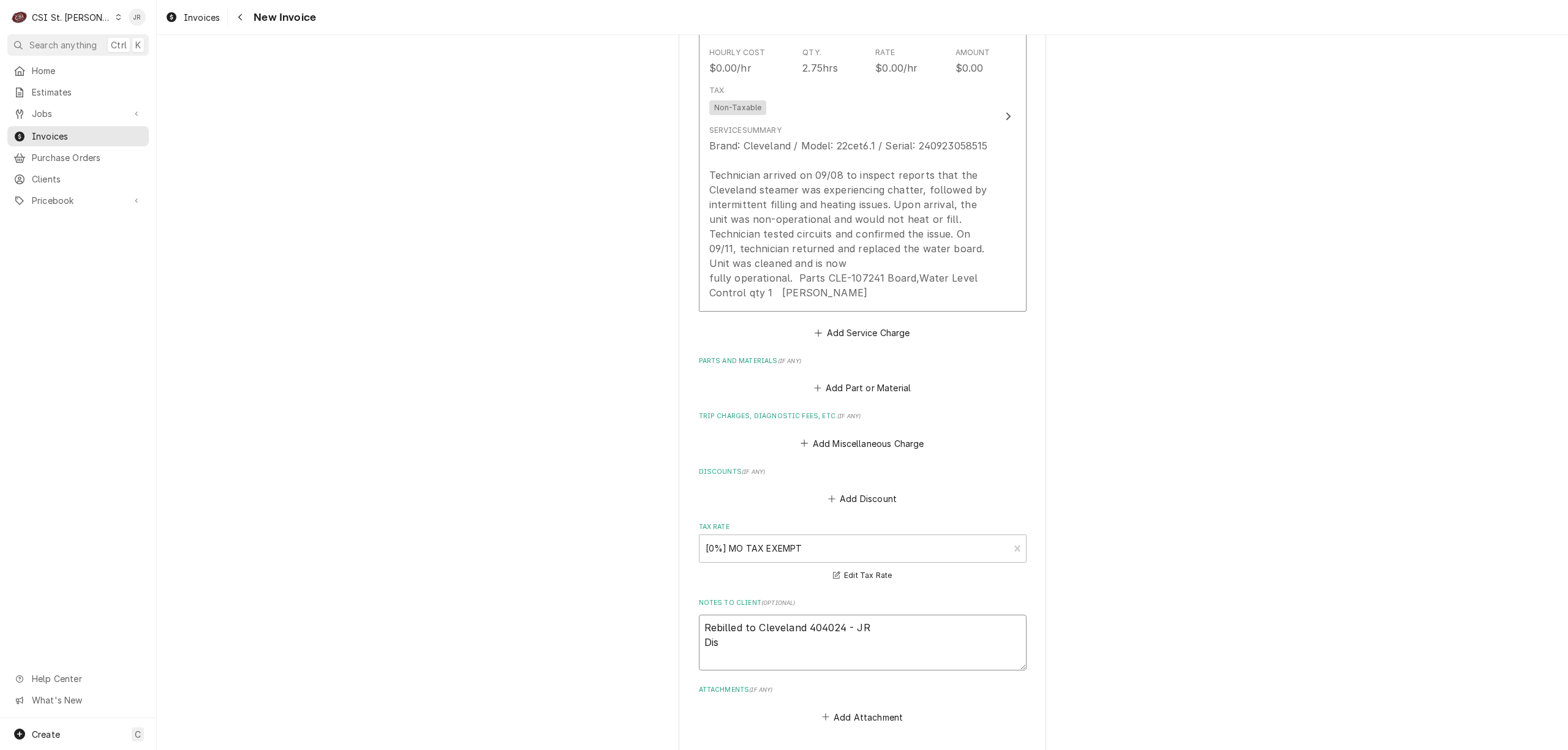
type textarea "Rebilled to Cleveland 404024 - JR Disp"
type textarea "x"
type textarea "Rebilled to Cleveland 404024 - JR Dispa"
type textarea "x"
type textarea "Rebilled to Cleveland 404024 - JR Dispat"
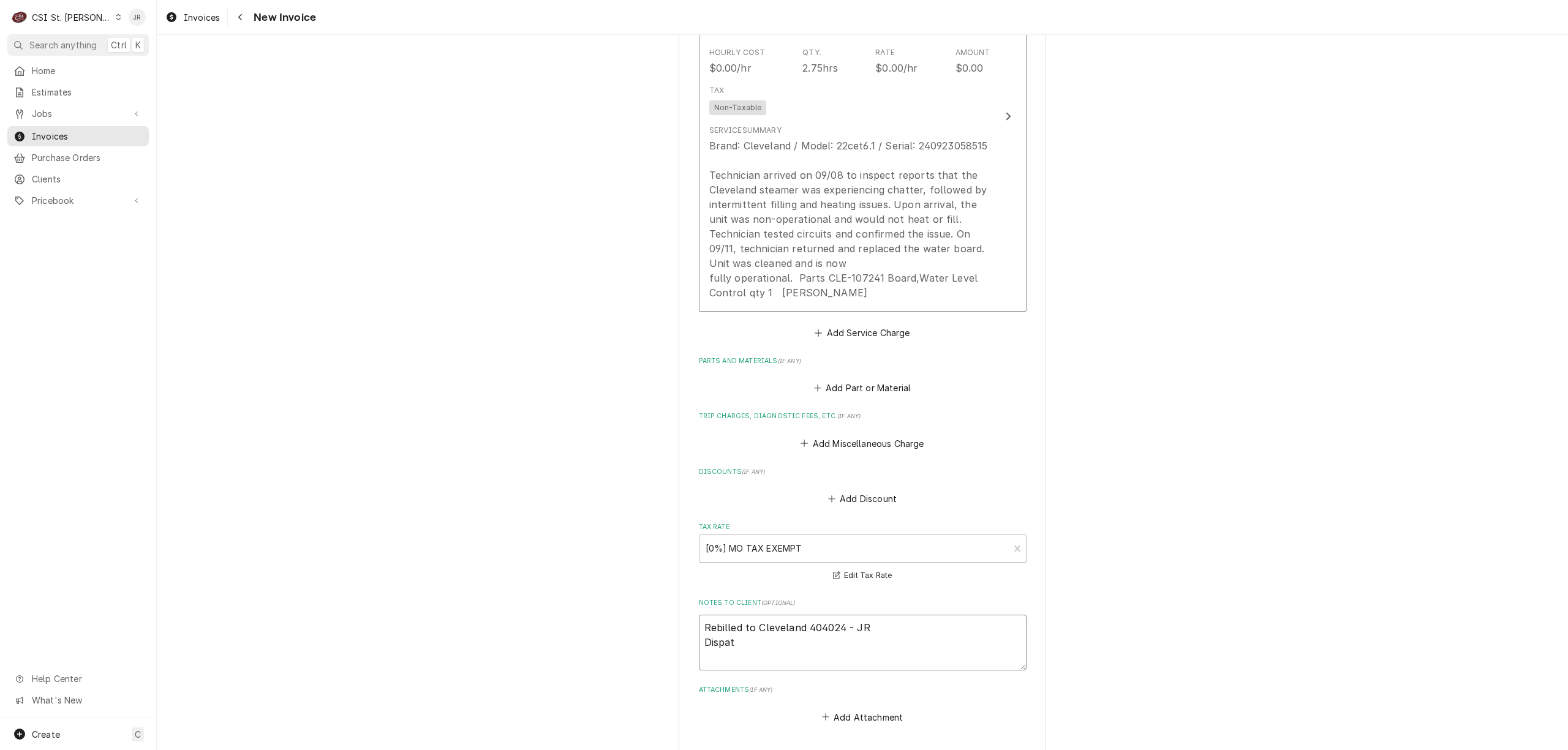
type textarea "x"
type textarea "Rebilled to Cleveland 404024 - JR Dispatc"
type textarea "x"
type textarea "Rebilled to [GEOGRAPHIC_DATA] 404024 - JR Dispatch"
type textarea "x"
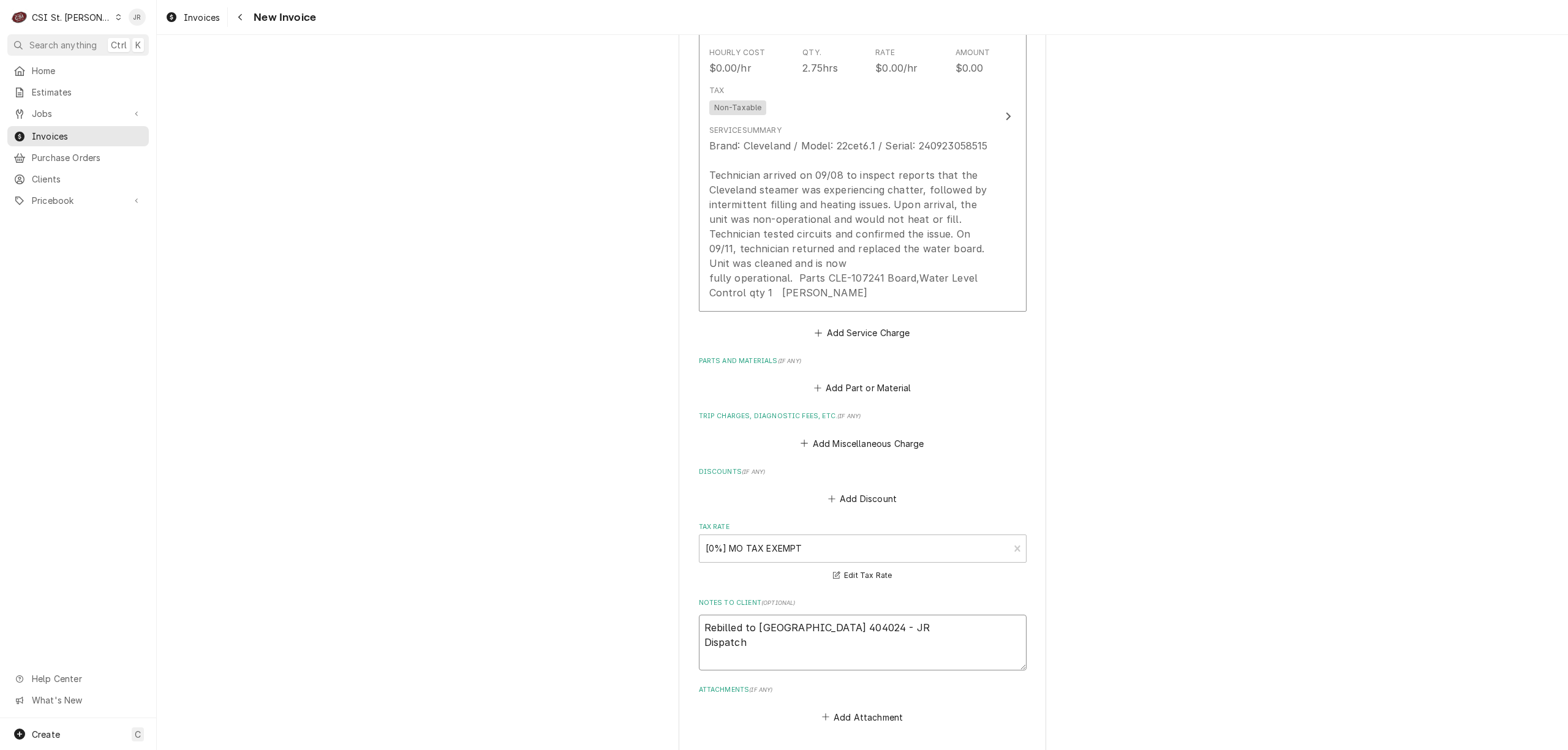
type textarea "Rebilled to [GEOGRAPHIC_DATA] 404024 - JR Dispatch"
type textarea "x"
type textarea "Rebilled to Cleveland 404024 - JR Dispatch o"
type textarea "x"
type textarea "Rebilled to [GEOGRAPHIC_DATA] 404024 - JR Dispatch op"
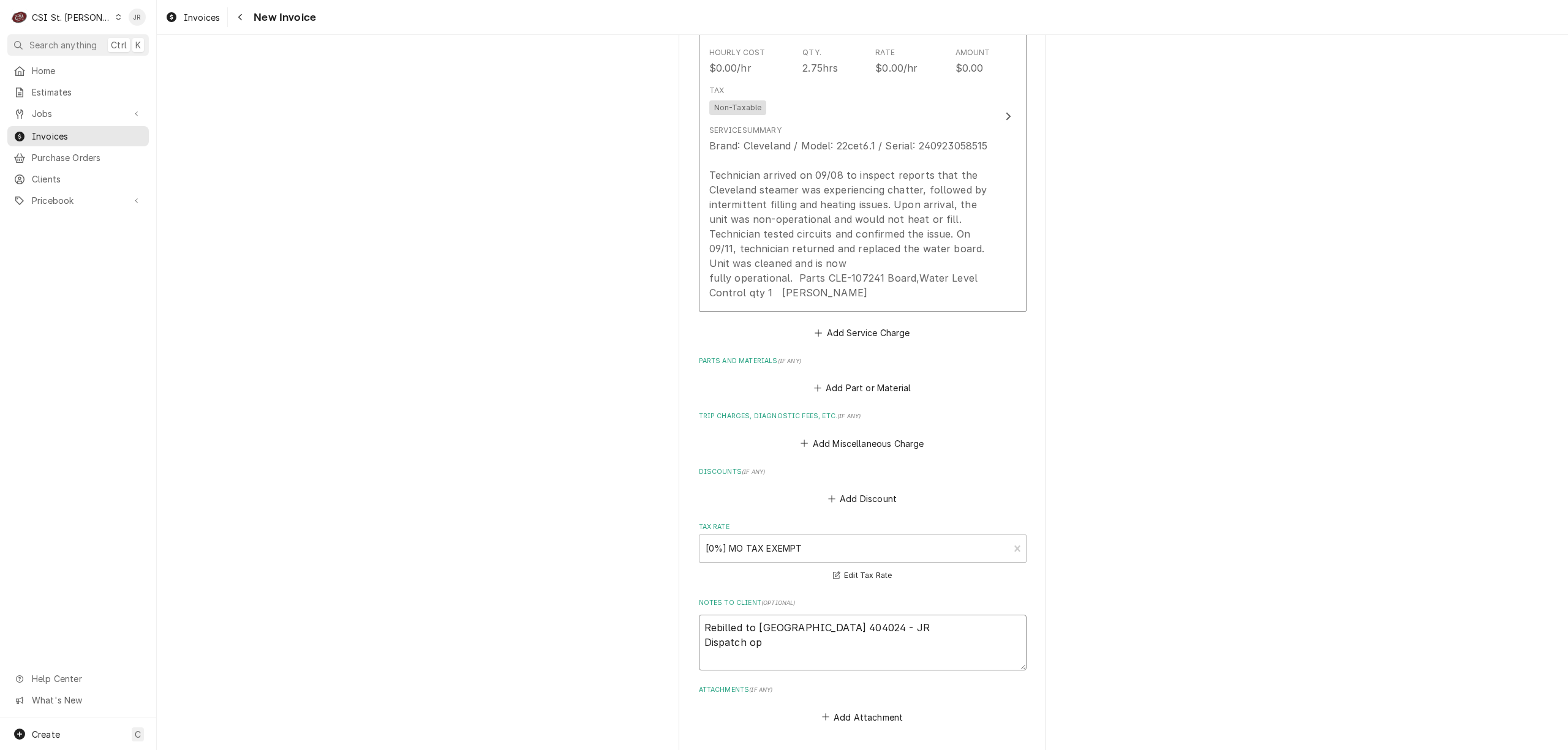
type textarea "x"
type textarea "Rebilled to [GEOGRAPHIC_DATA] 404024 - JR Dispatch ope"
type textarea "x"
type textarea "Rebilled to [GEOGRAPHIC_DATA] 404024 - JR Dispatch open"
type textarea "x"
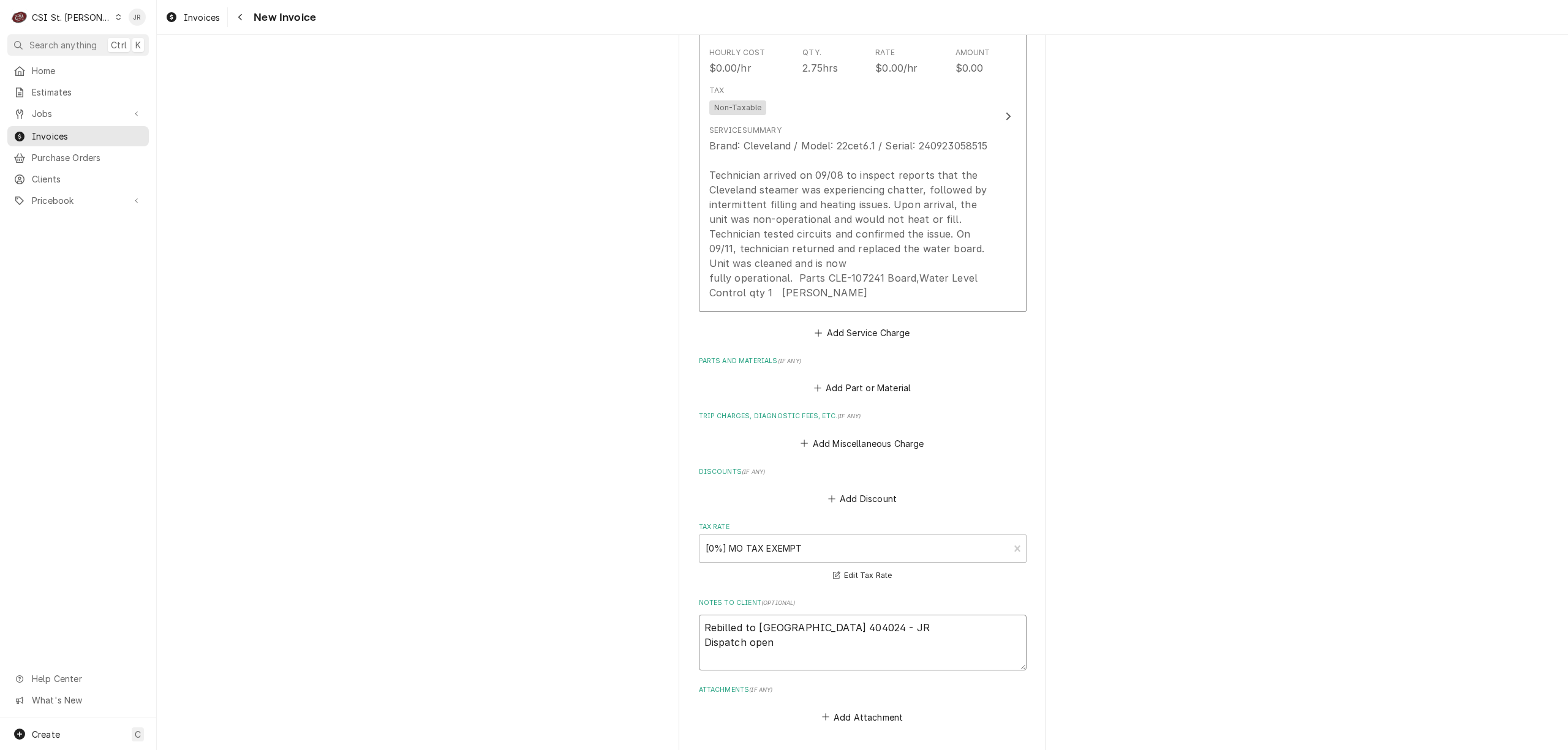
type textarea "Rebilled to [GEOGRAPHIC_DATA] 404024 - JR Dispatch opend"
type textarea "x"
type textarea "Rebilled to [GEOGRAPHIC_DATA] 404024 - JR Dispatch opend"
type textarea "x"
type textarea "Rebilled to [GEOGRAPHIC_DATA] 404024 - JR Dispatch opend"
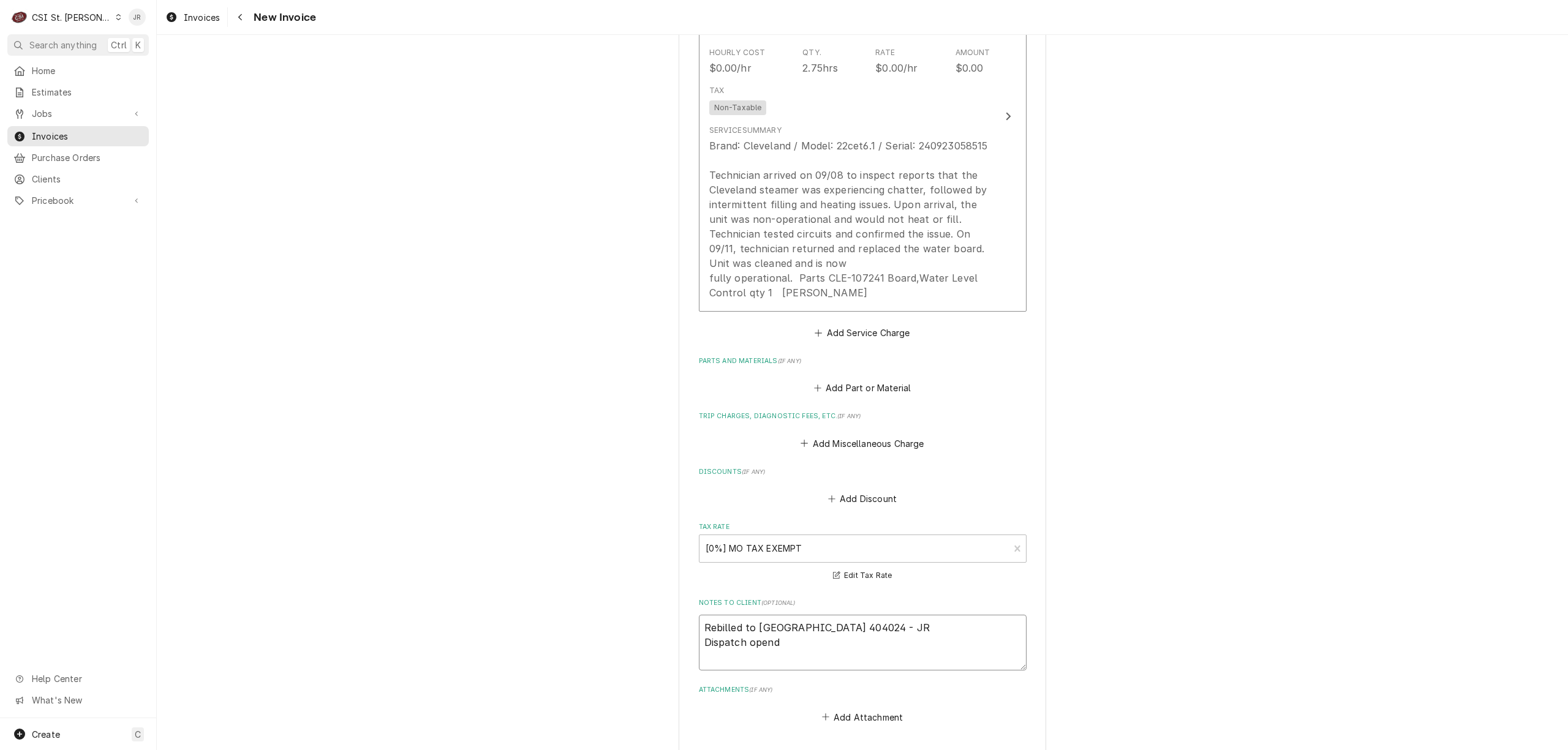
type textarea "x"
type textarea "Rebilled to [GEOGRAPHIC_DATA] 404024 - JR Dispatch open"
type textarea "x"
type textarea "Rebilled to [GEOGRAPHIC_DATA] 404024 - JR Dispatch opene"
type textarea "x"
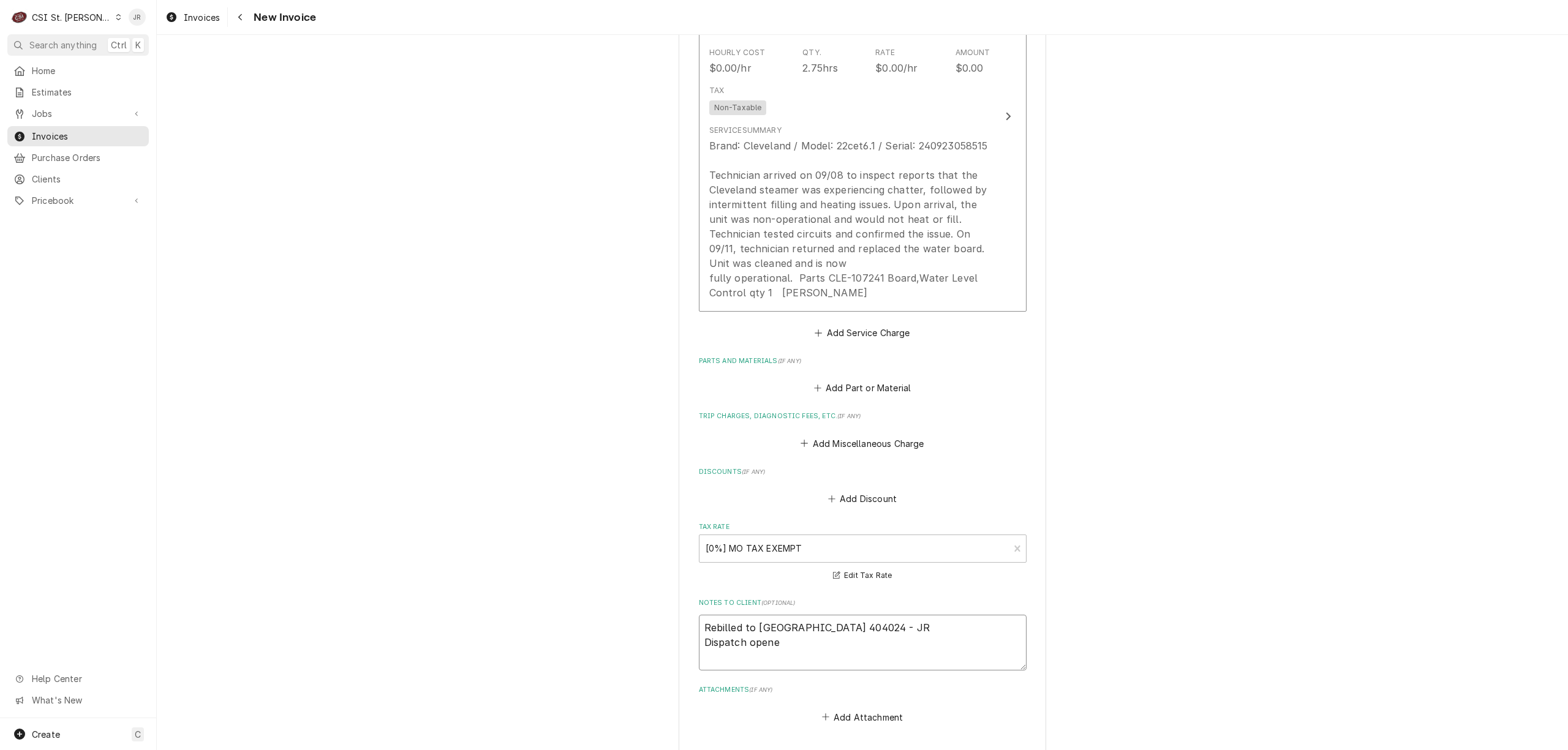
type textarea "Rebilled to [GEOGRAPHIC_DATA] 404024 - JR Dispatch opened"
type textarea "x"
type textarea "Rebilled to [GEOGRAPHIC_DATA] 404024 - JR Dispatch opened"
type textarea "x"
type textarea "Rebilled to Cleveland 404024 - JR Dispatch opened b"
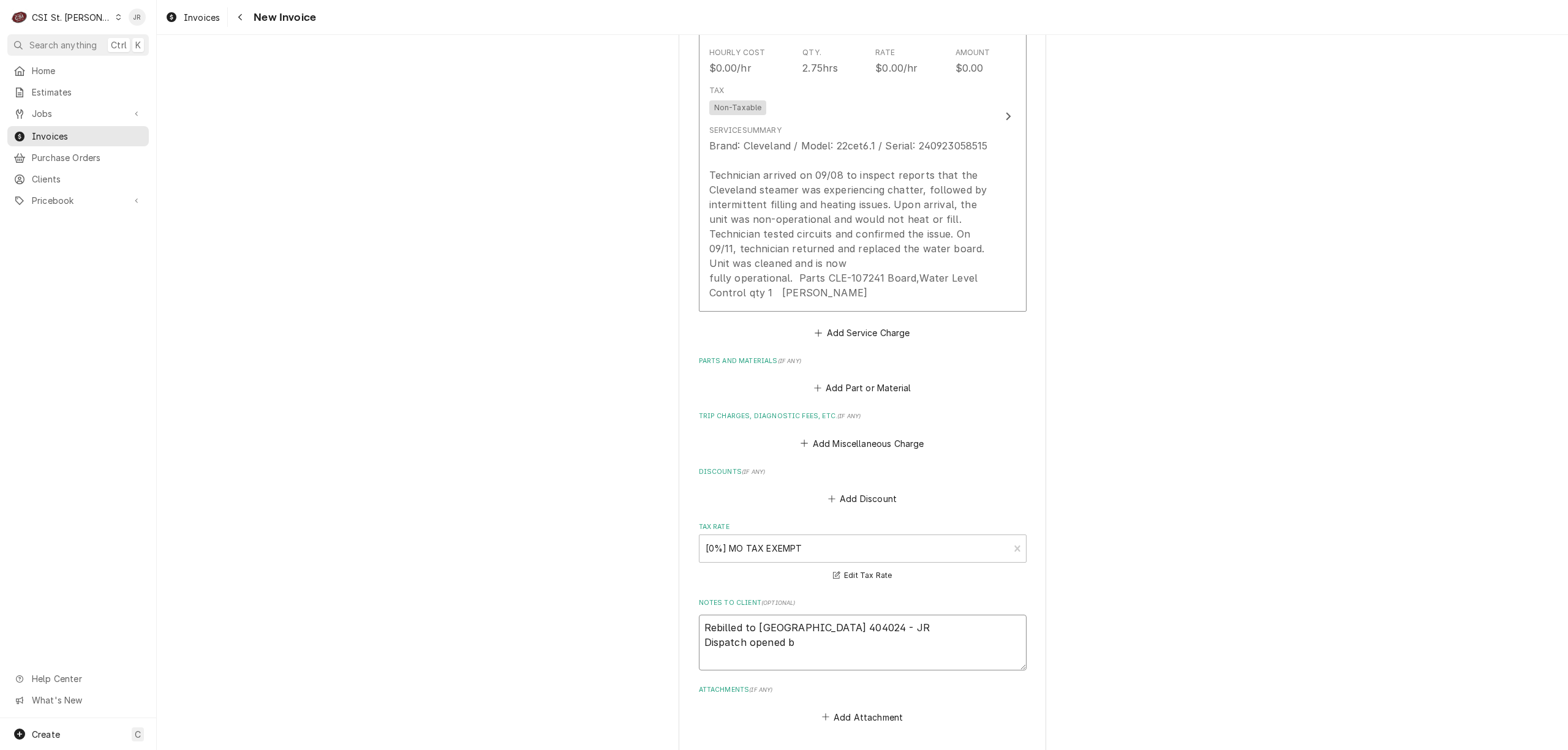
type textarea "x"
type textarea "Rebilled to Cleveland 404024 - JR Dispatch opened bi"
type textarea "x"
type textarea "Rebilled to Cleveland 404024 - JR Dispatch opened bil"
type textarea "x"
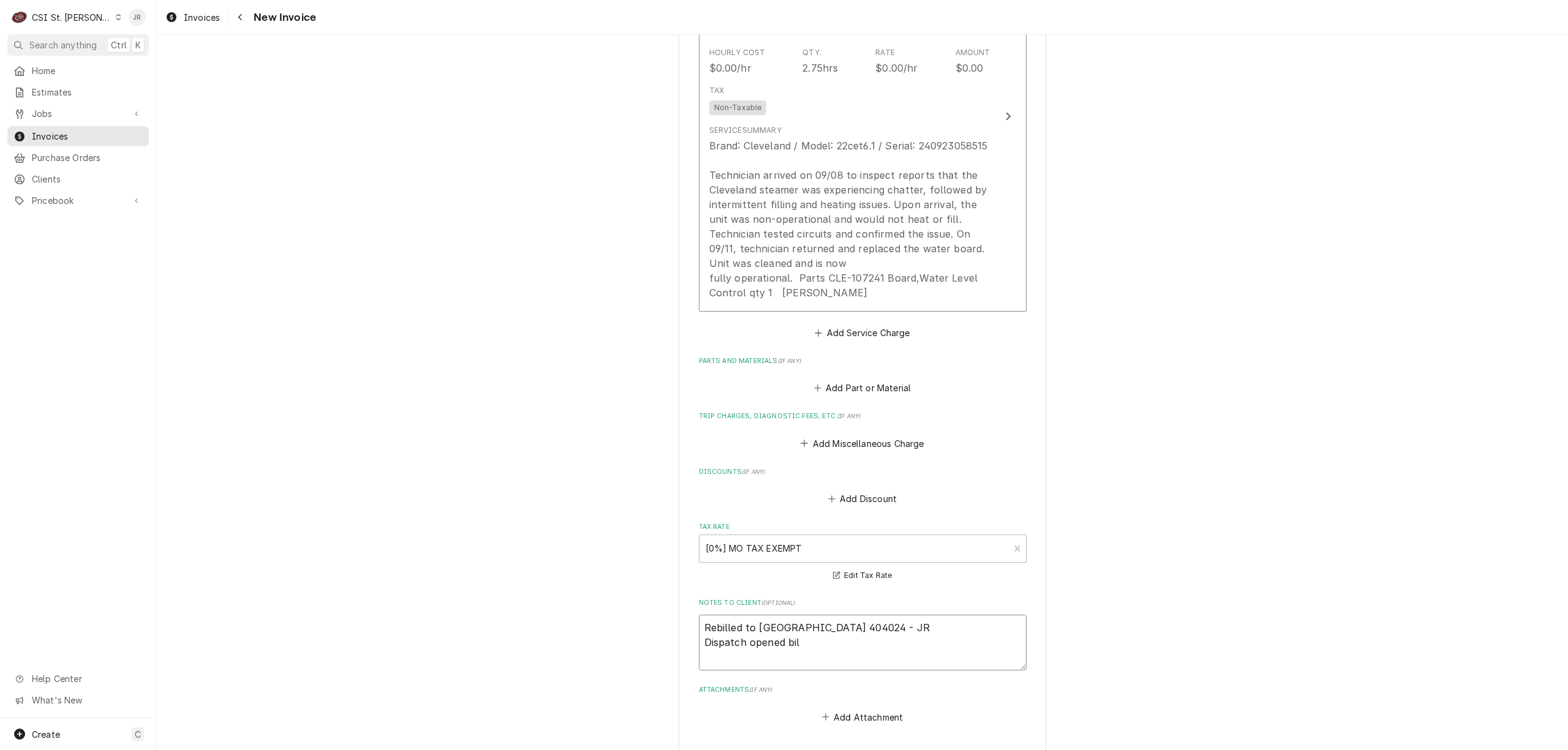
type textarea "Rebilled to Cleveland 404024 - JR Dispatch opened bill"
type textarea "x"
type textarea "Rebilled to Cleveland 404024 - JR Dispatch opened billi"
type textarea "x"
type textarea "Rebilled to Cleveland 404024 - JR Dispatch opened billin"
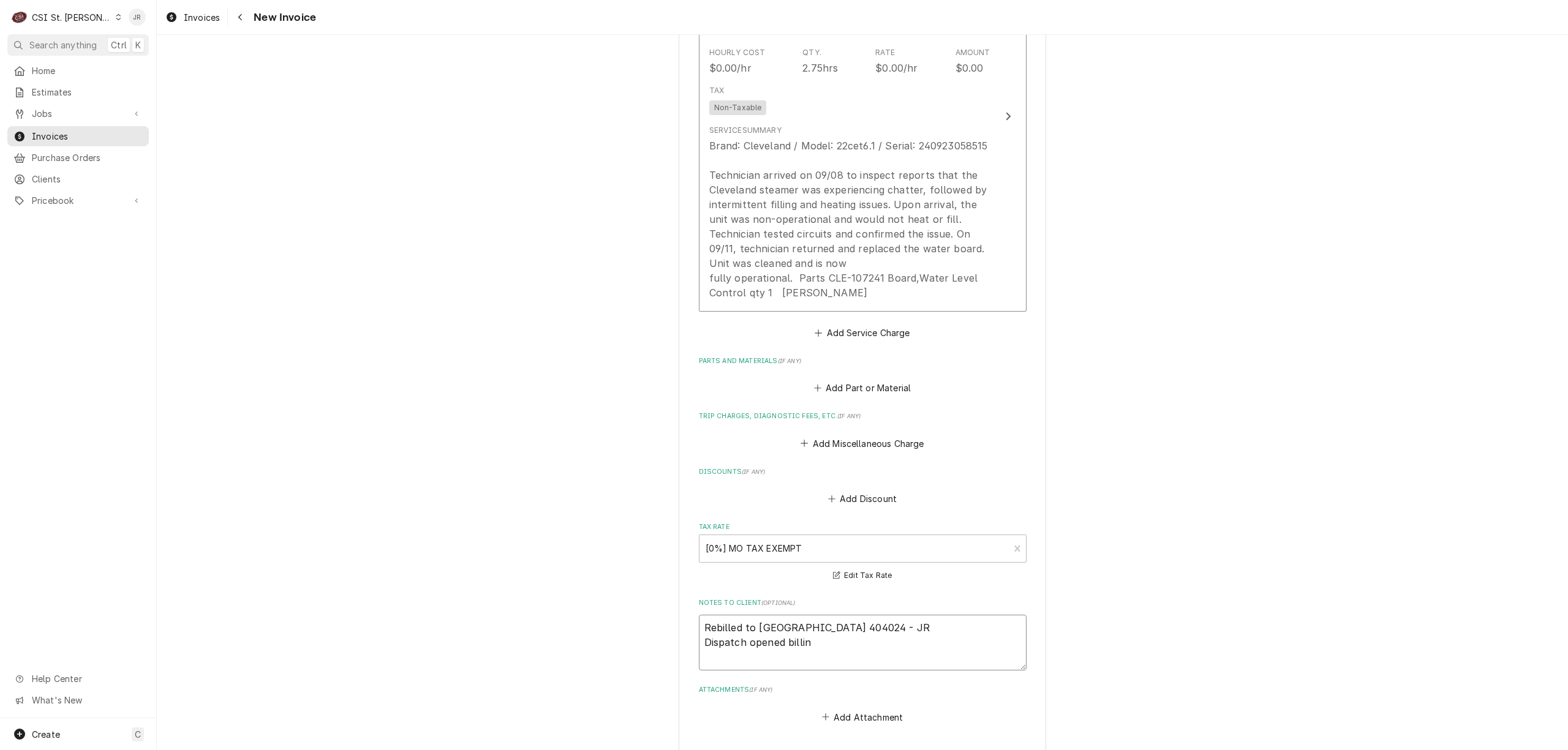
type textarea "x"
type textarea "Rebilled to Cleveland 404024 - JR Dispatch opened billing"
type textarea "x"
type textarea "Rebilled to Cleveland 404024 - JR Dispatch opened billing i"
type textarea "x"
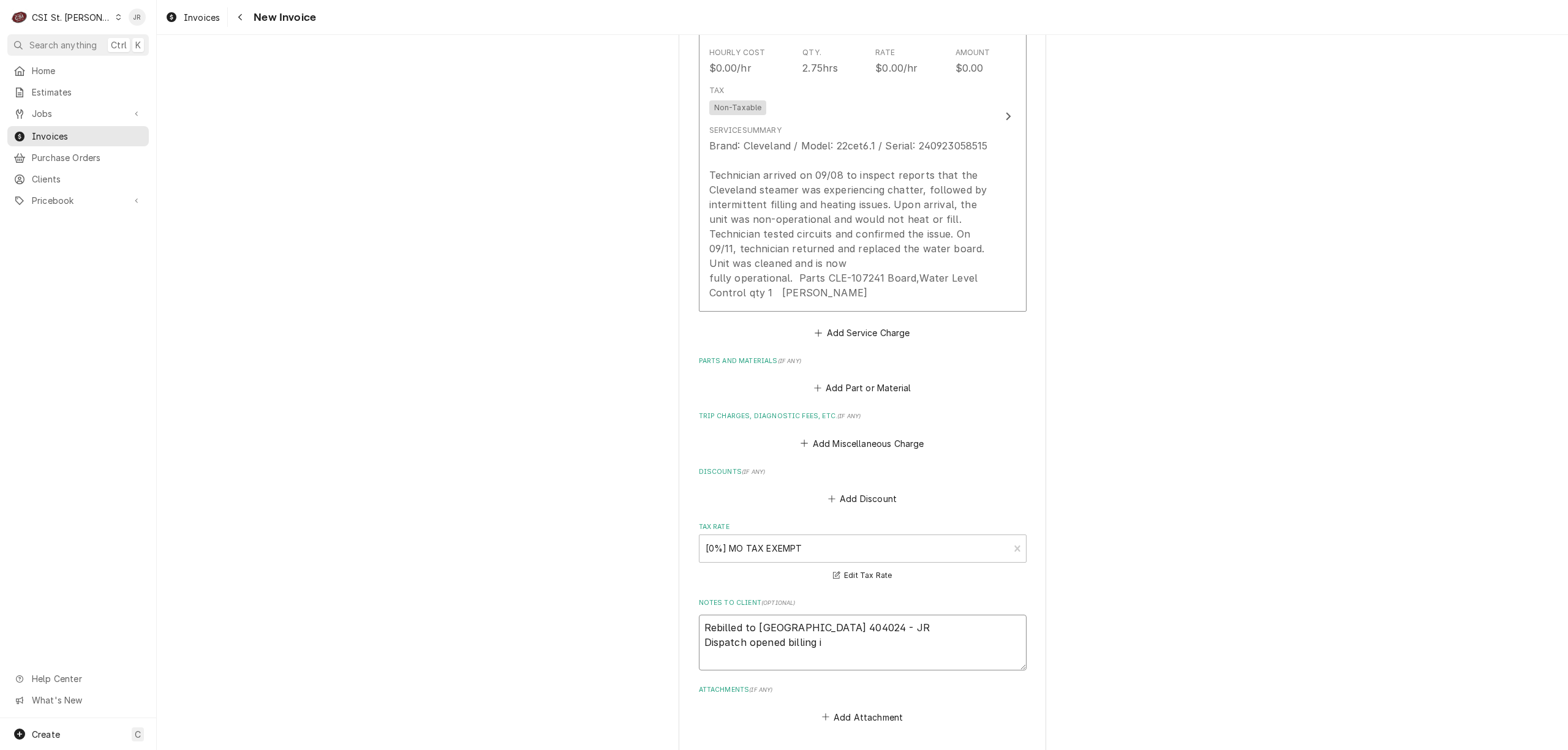
type textarea "Rebilled to Cleveland 404024 - JR Dispatch opened billing in"
type textarea "x"
type textarea "Rebilled to Cleveland 404024 - JR Dispatch opened billing inc"
type textarea "x"
type textarea "Rebilled to Cleveland 404024 - JR Dispatch opened billing inco"
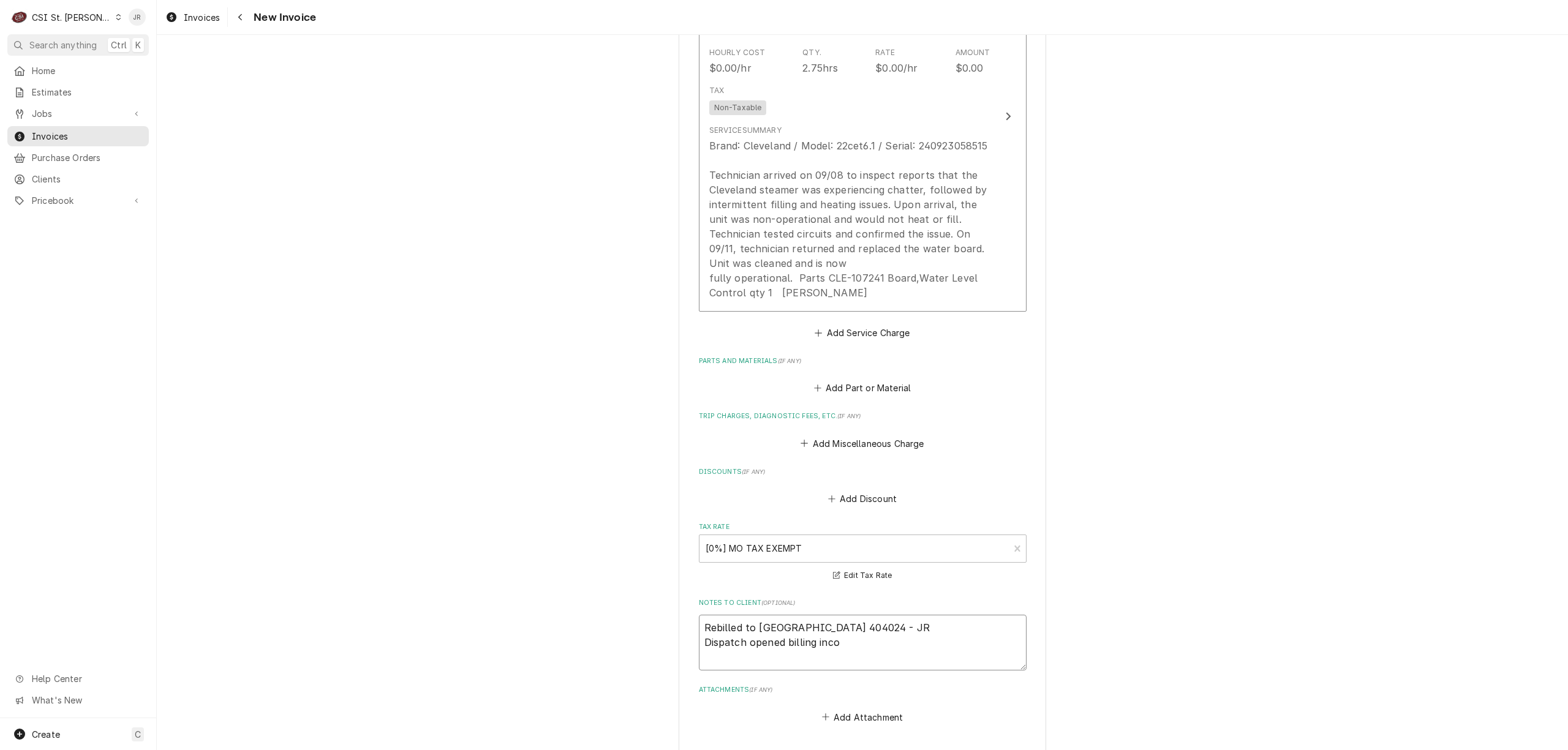
type textarea "x"
type textarea "Rebilled to Cleveland 404024 - JR Dispatch opened billing incor"
type textarea "x"
type textarea "Rebilled to Cleveland 404024 - JR Dispatch opened billing incorr"
type textarea "x"
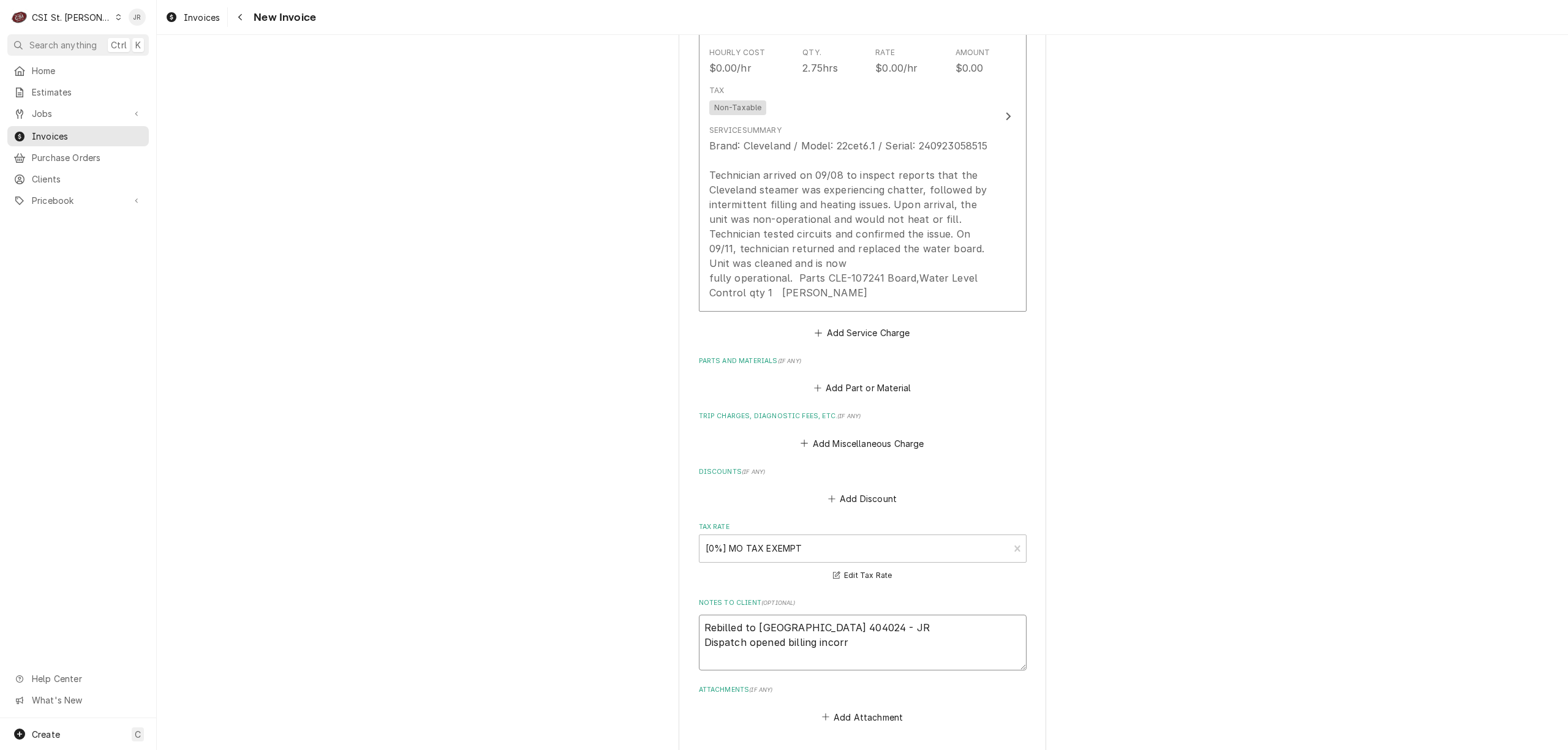
type textarea "Rebilled to Cleveland 404024 - JR Dispatch opened billing incorre"
type textarea "x"
type textarea "Rebilled to Cleveland 404024 - JR Dispatch opened billing incorrec"
type textarea "x"
type textarea "Rebilled to Cleveland 404024 - JR Dispatch opened billing incorrect"
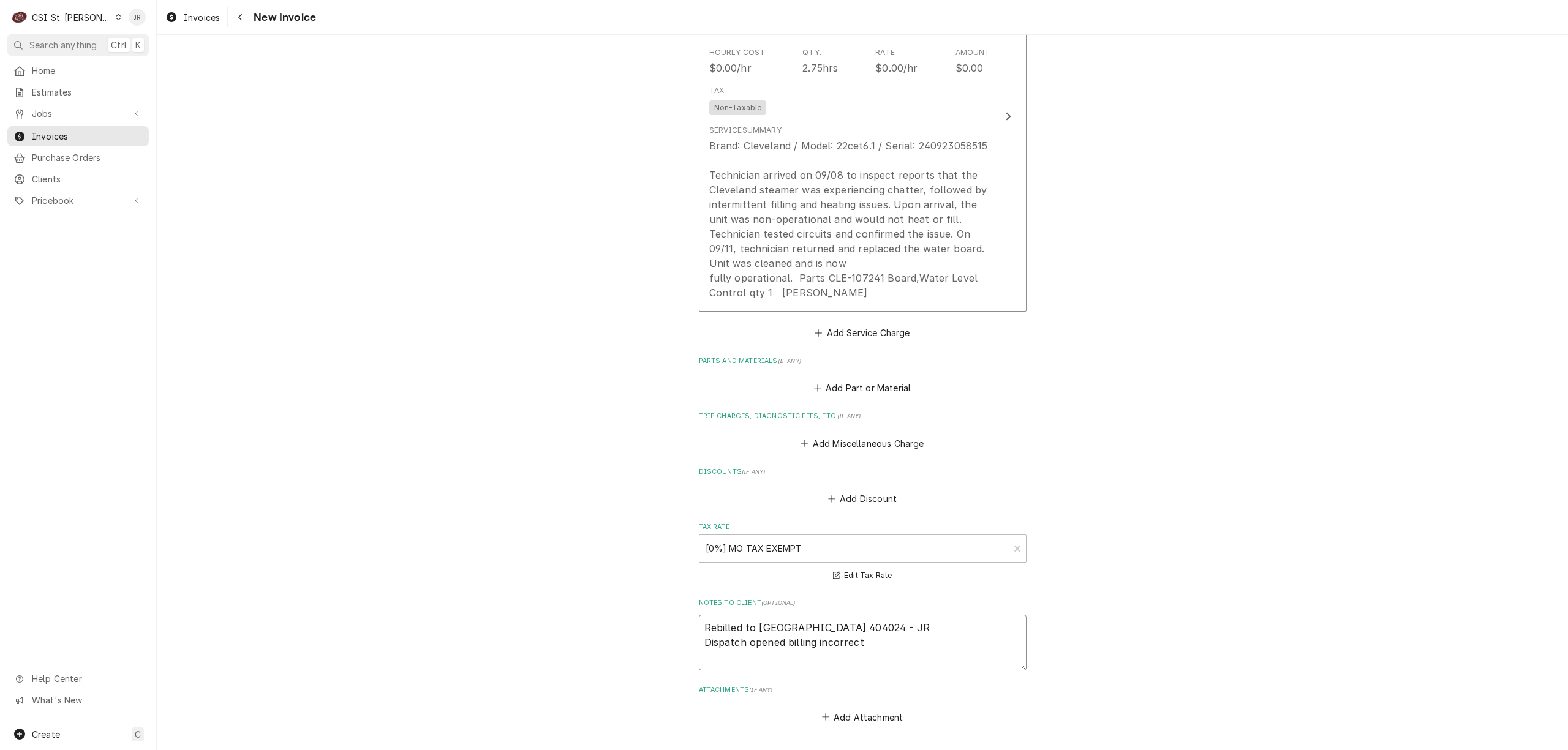
type textarea "x"
type textarea "Rebilled to Cleveland 404024 - JR Dispatch opened billing incorrect"
type textarea "x"
type textarea "Rebilled to Cleveland 404024 - JR Dispatch opened billing incorrect f"
type textarea "x"
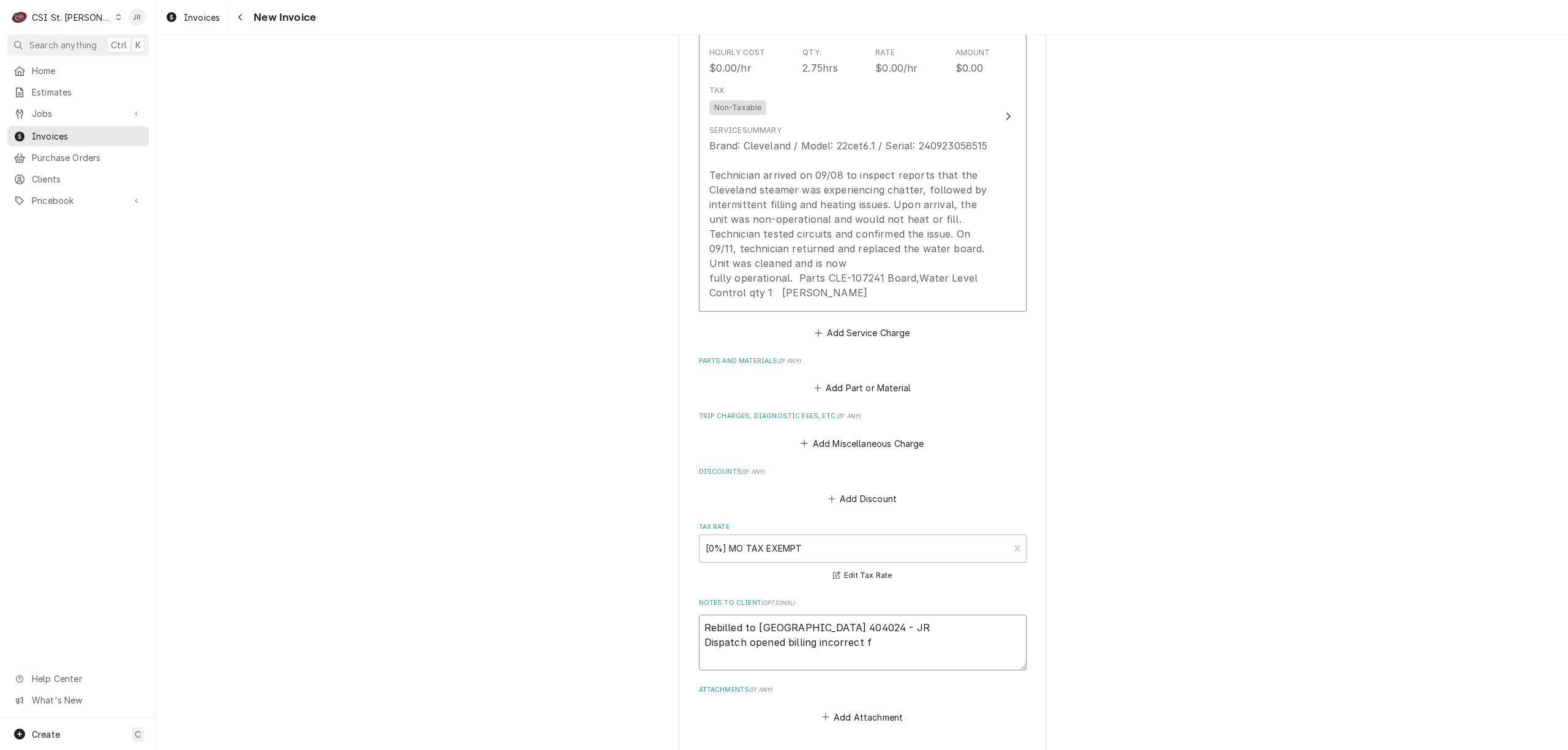
type textarea "Rebilled to Cleveland 404024 - JR Dispatch opened billing incorrect fa"
type textarea "x"
type textarea "Rebilled to Cleveland 404024 - JR Dispatch opened billing incorrect fac"
type textarea "x"
type textarea "Rebilled to Cleveland 404024 - JR Dispatch opened billing incorrect fact"
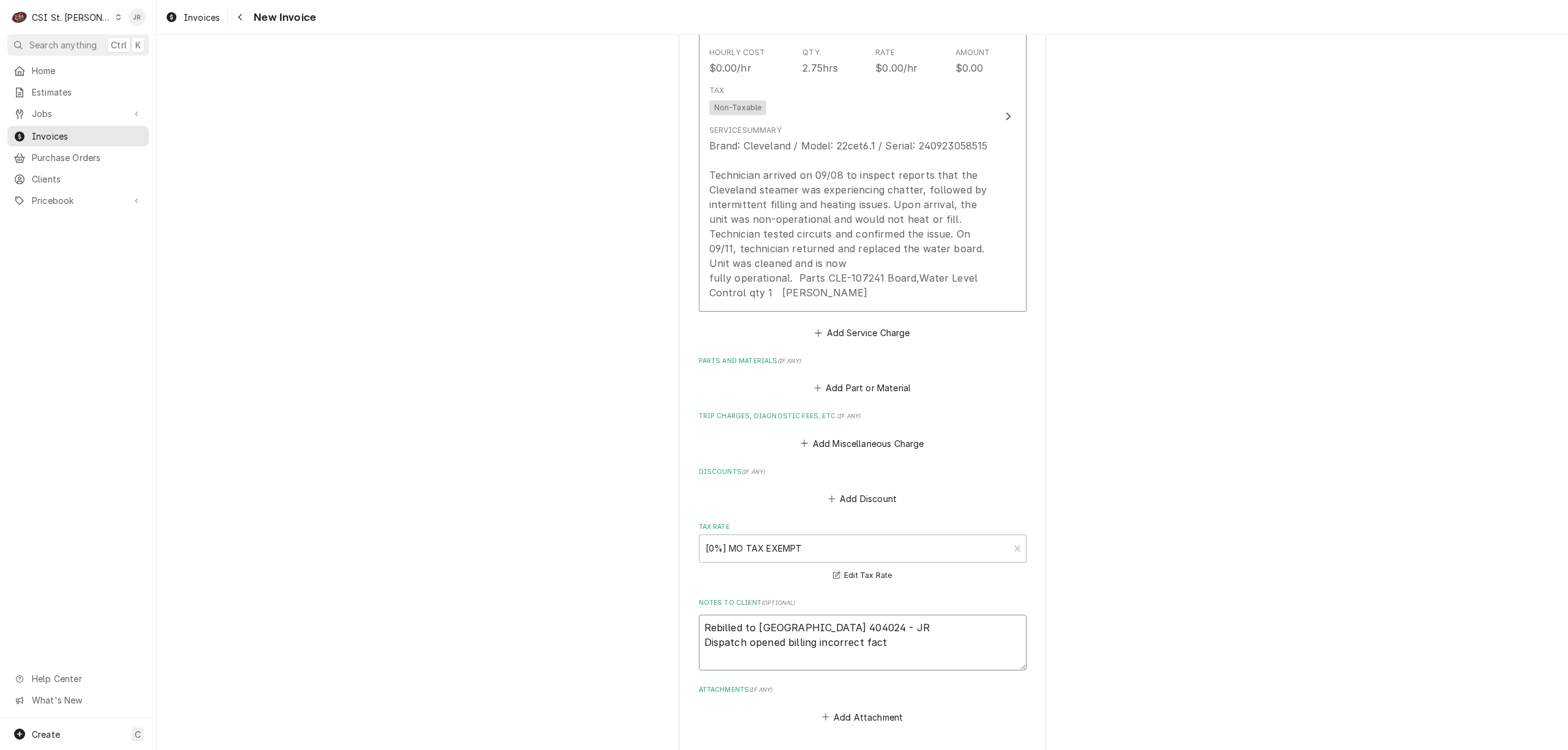
type textarea "x"
type textarea "Rebilled to Cleveland 404024 - JR Dispatch opened billing incorrect facto"
type textarea "x"
type textarea "Rebilled to Cleveland 404024 - JR Dispatch opened billing incorrect factor"
type textarea "x"
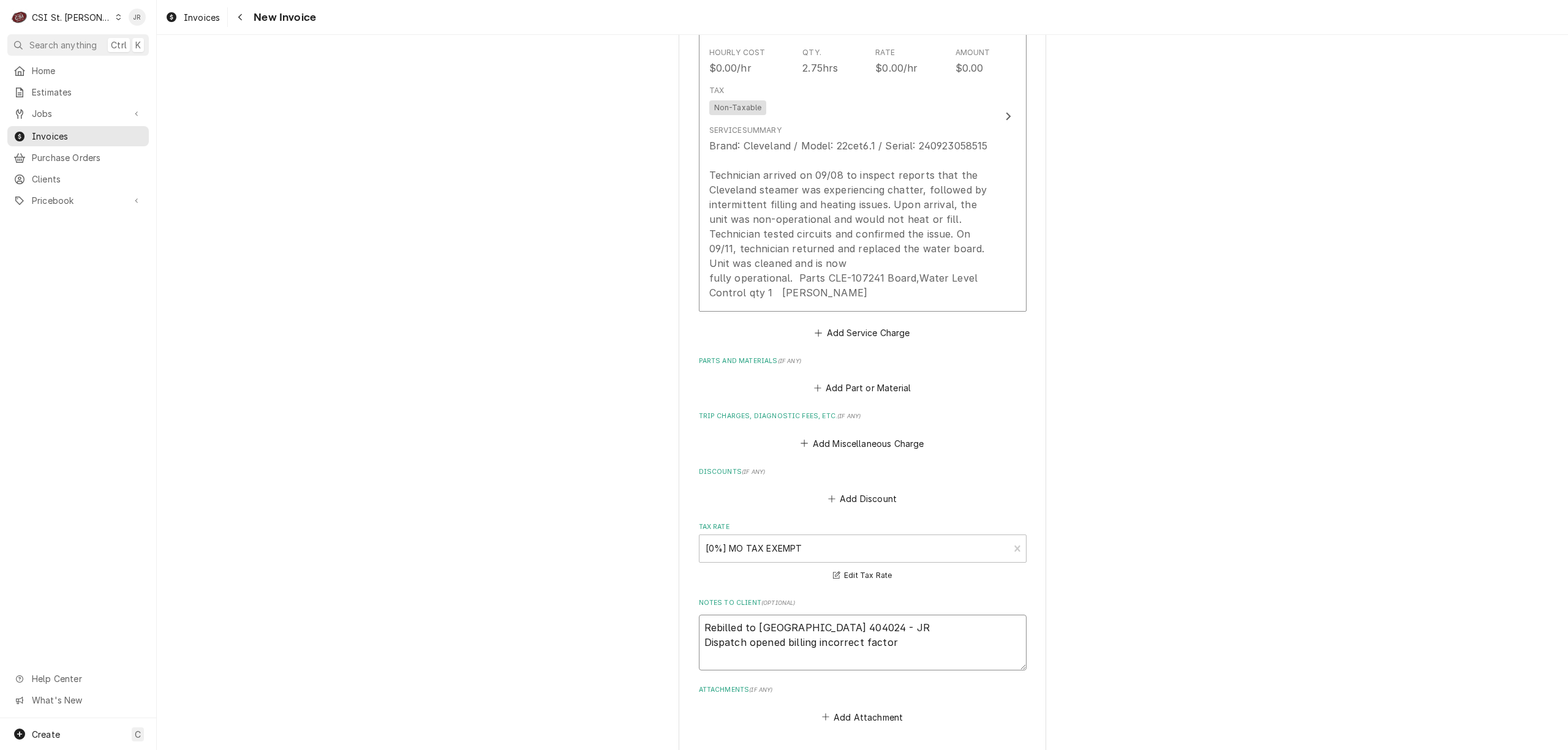
type textarea "Rebilled to Cleveland 404024 - JR Dispatch opened billing incorrect factory"
type textarea "x"
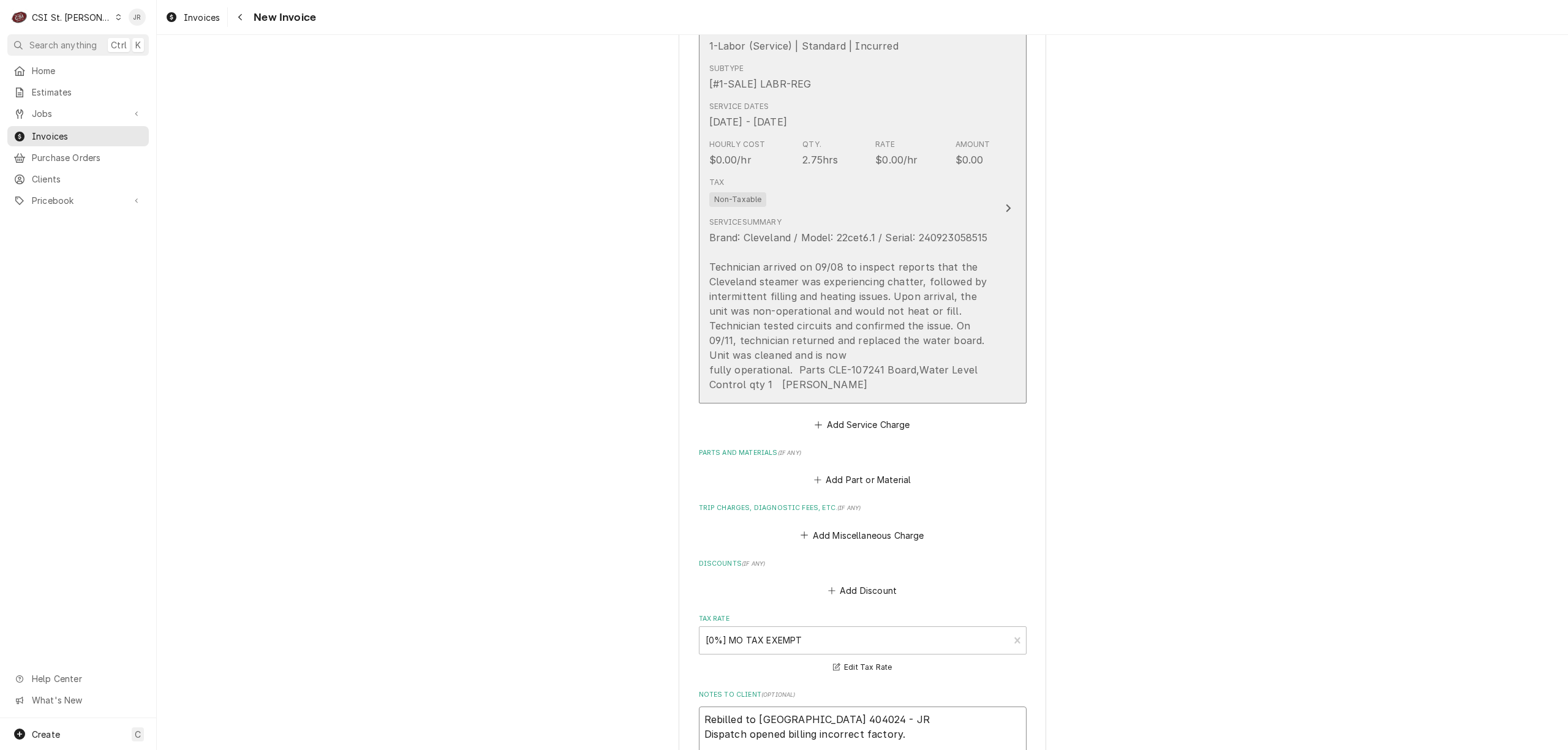
scroll to position [931, 0]
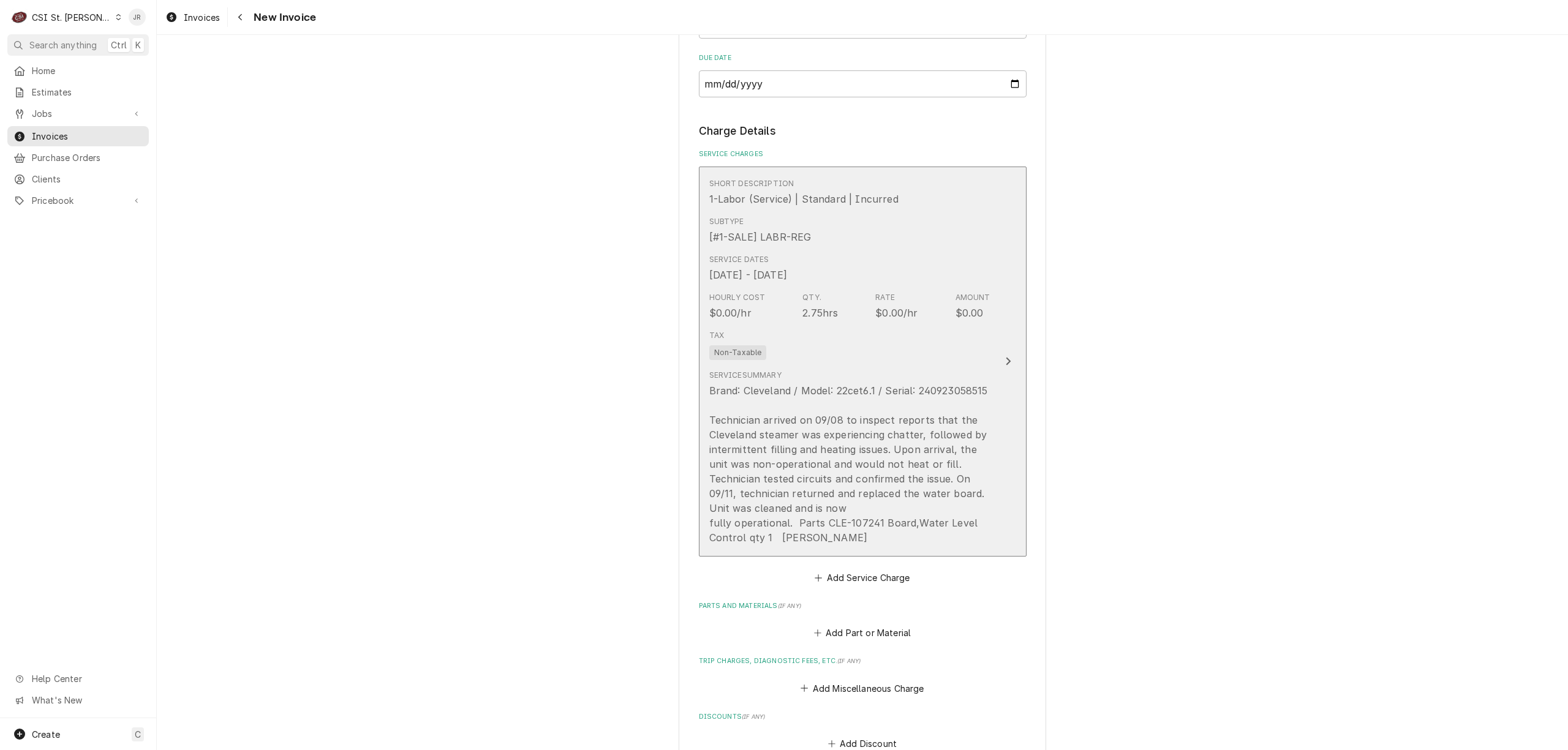
type textarea "Rebilled to Cleveland 404024 - JR Dispatch opened billing incorrect factory."
drag, startPoint x: 951, startPoint y: 481, endPoint x: 1392, endPoint y: 399, distance: 448.6
click at [1402, 397] on div "Please provide the following information to create your invoice: Client Details…" at bounding box center [862, 189] width 1411 height 2143
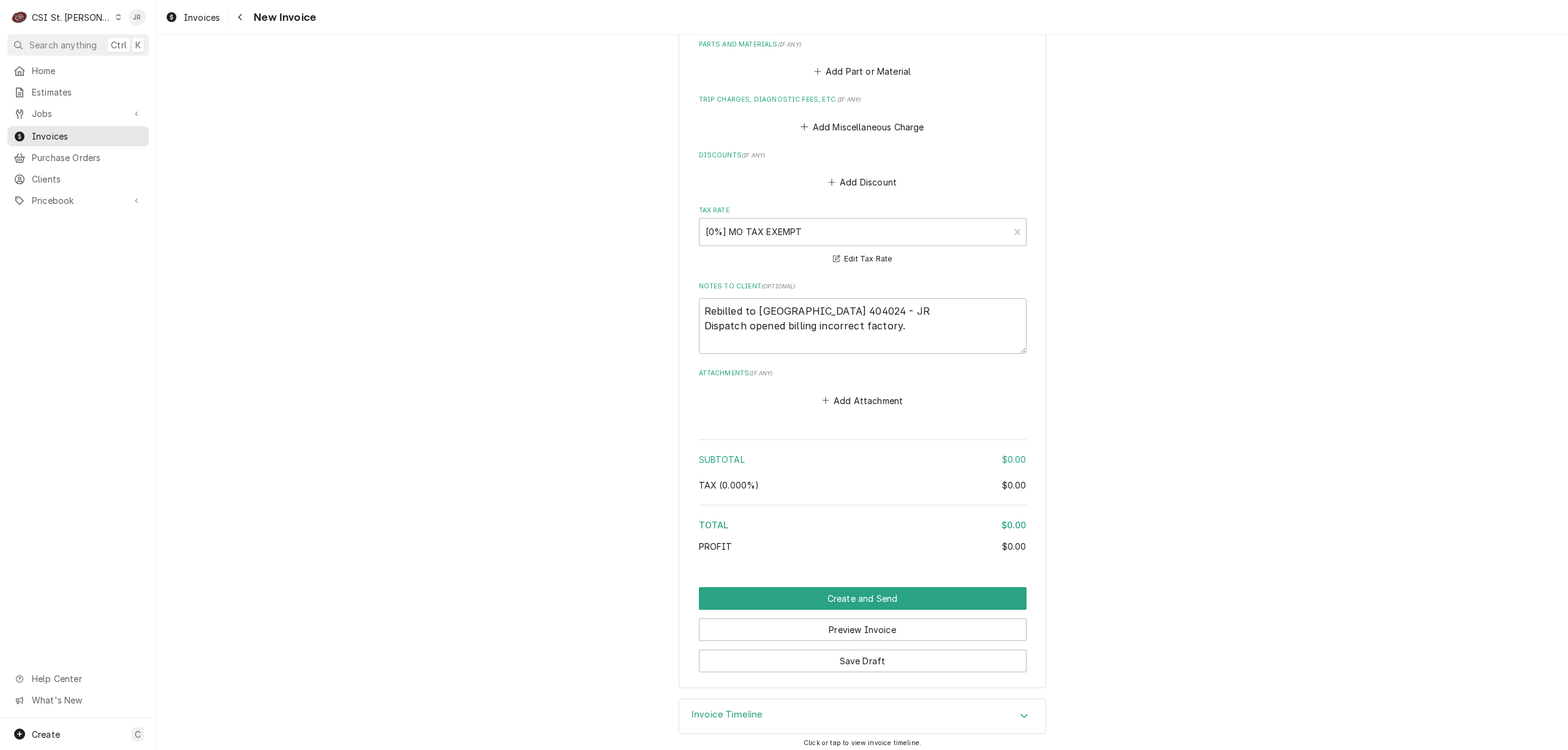
scroll to position [1503, 0]
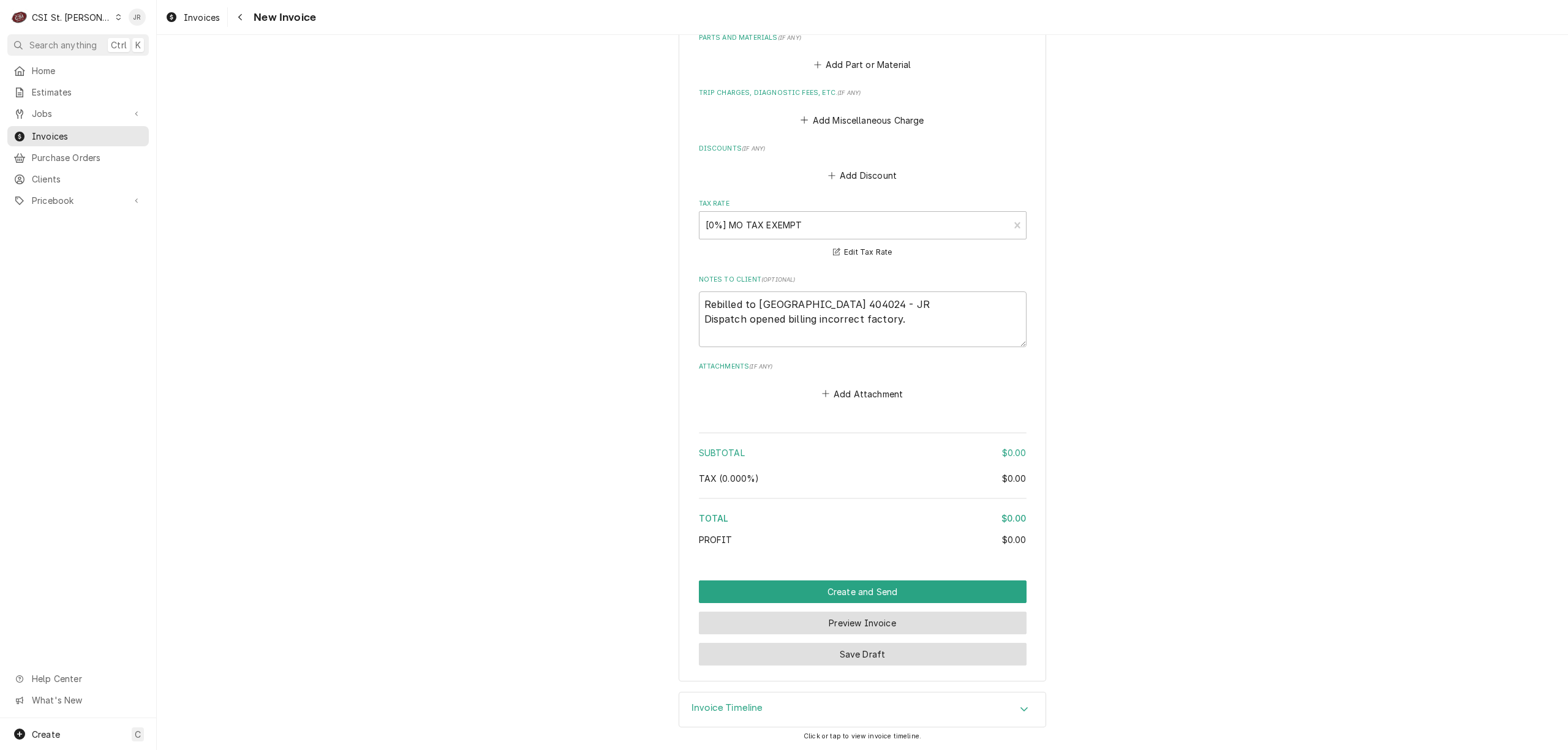
drag, startPoint x: 840, startPoint y: 652, endPoint x: 948, endPoint y: 618, distance: 113.2
click at [948, 618] on div "Create and Send Preview Invoice Save Draft" at bounding box center [862, 623] width 328 height 85
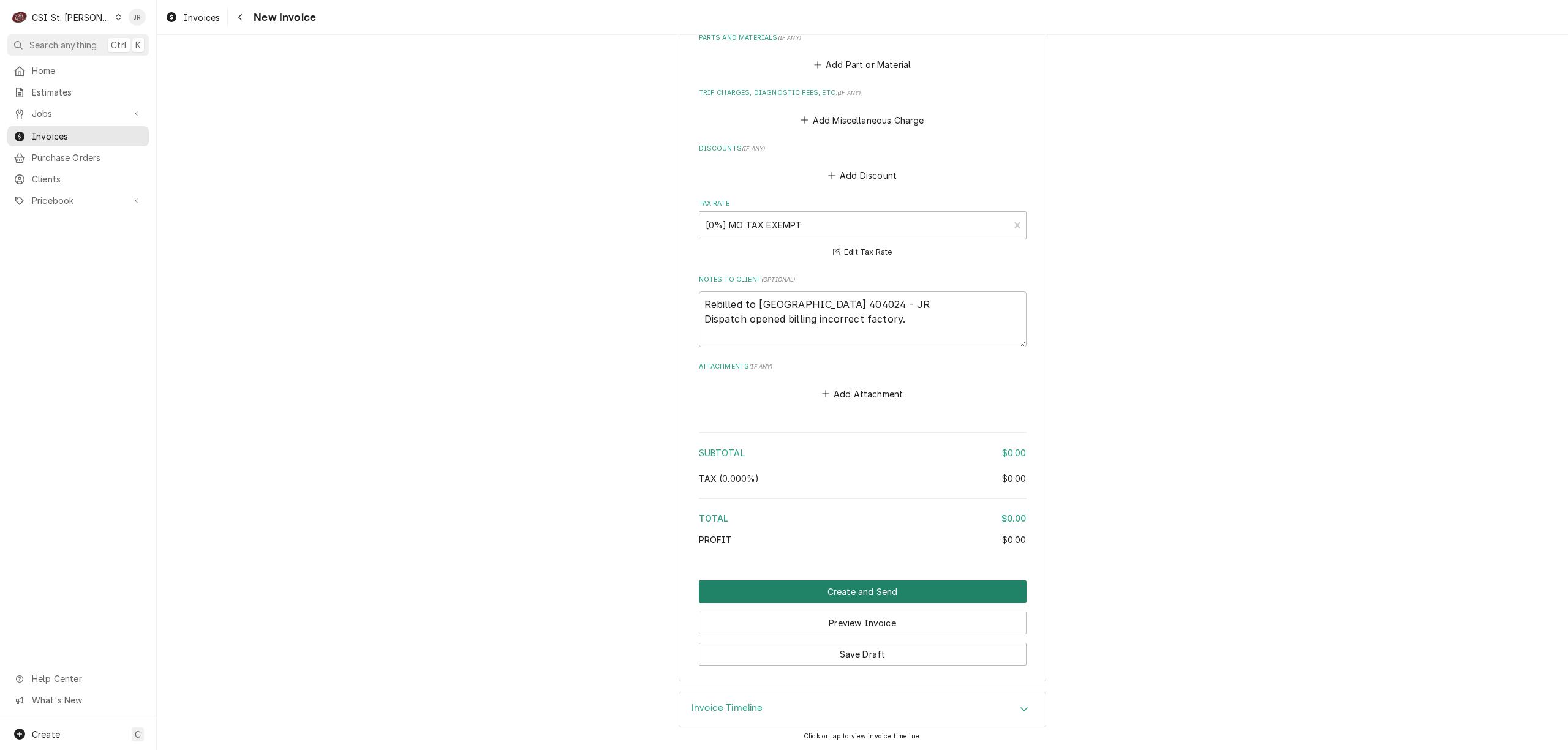
click at [893, 588] on button "Create and Send" at bounding box center [862, 592] width 328 height 23
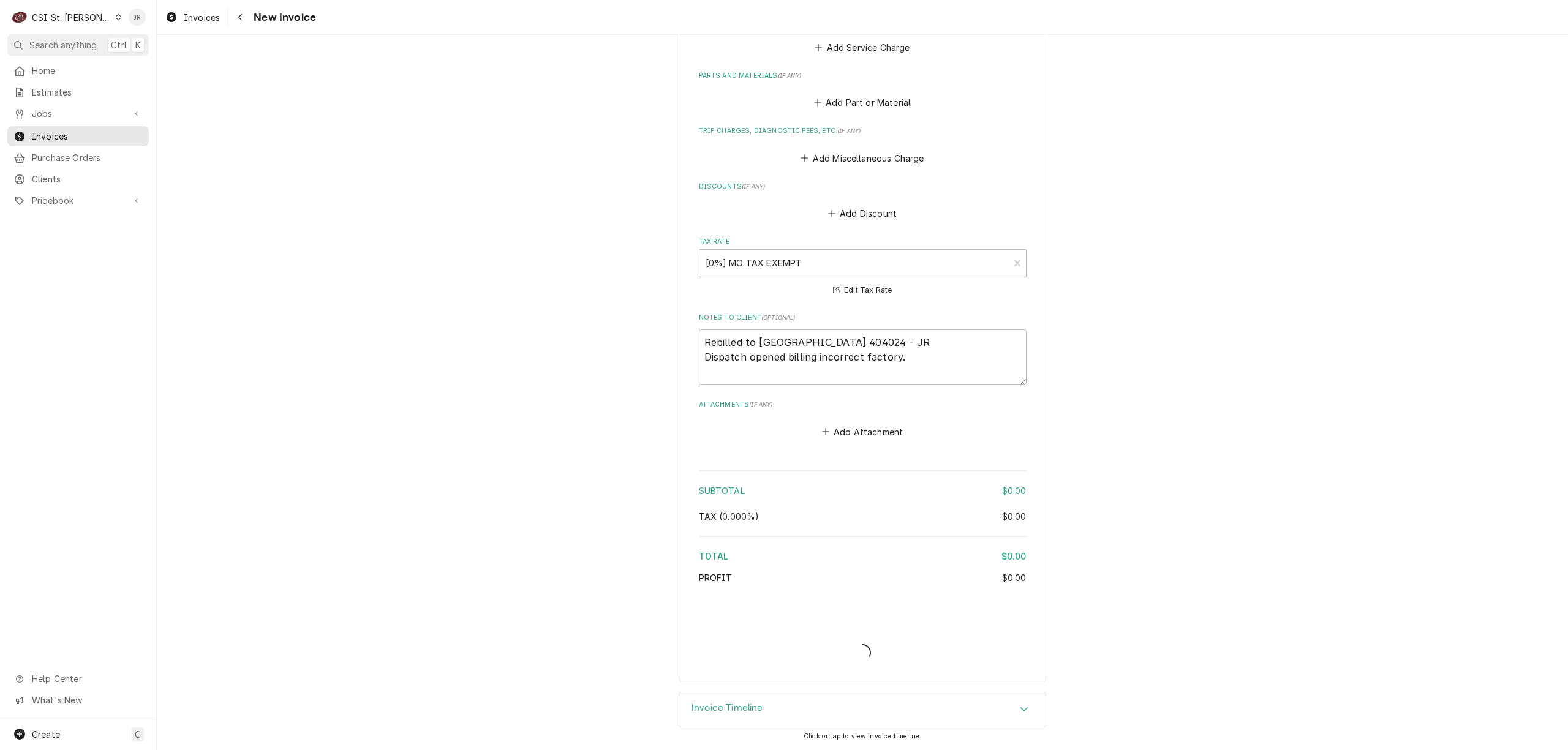
type textarea "x"
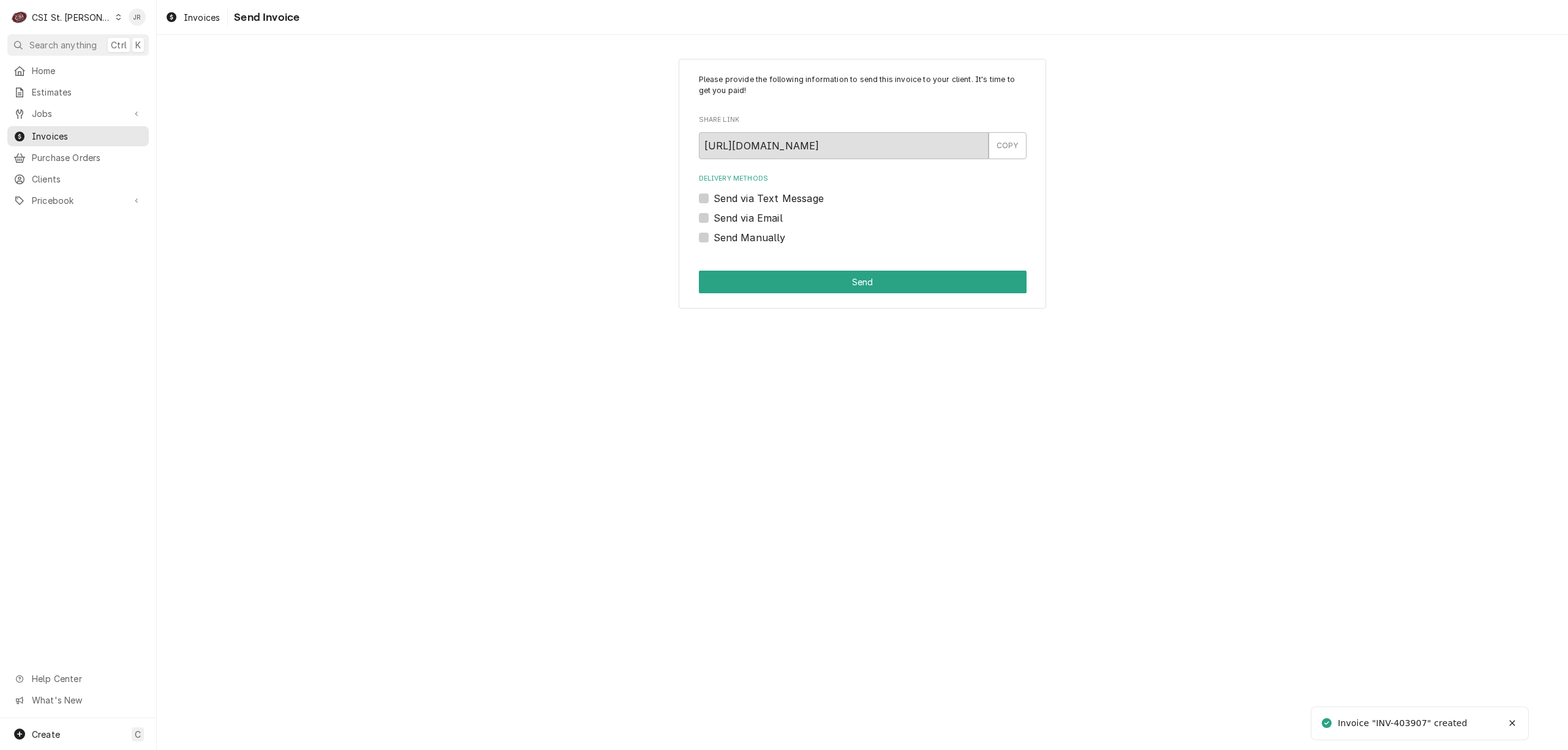
click at [1407, 723] on div "Invoice "INV-403907" created" at bounding box center [1403, 724] width 131 height 13
copy div "403907"
click at [694, 240] on div "Please provide the following information to send this invoice to your client. I…" at bounding box center [862, 184] width 368 height 250
click at [714, 236] on label "Send Manually" at bounding box center [750, 237] width 72 height 14
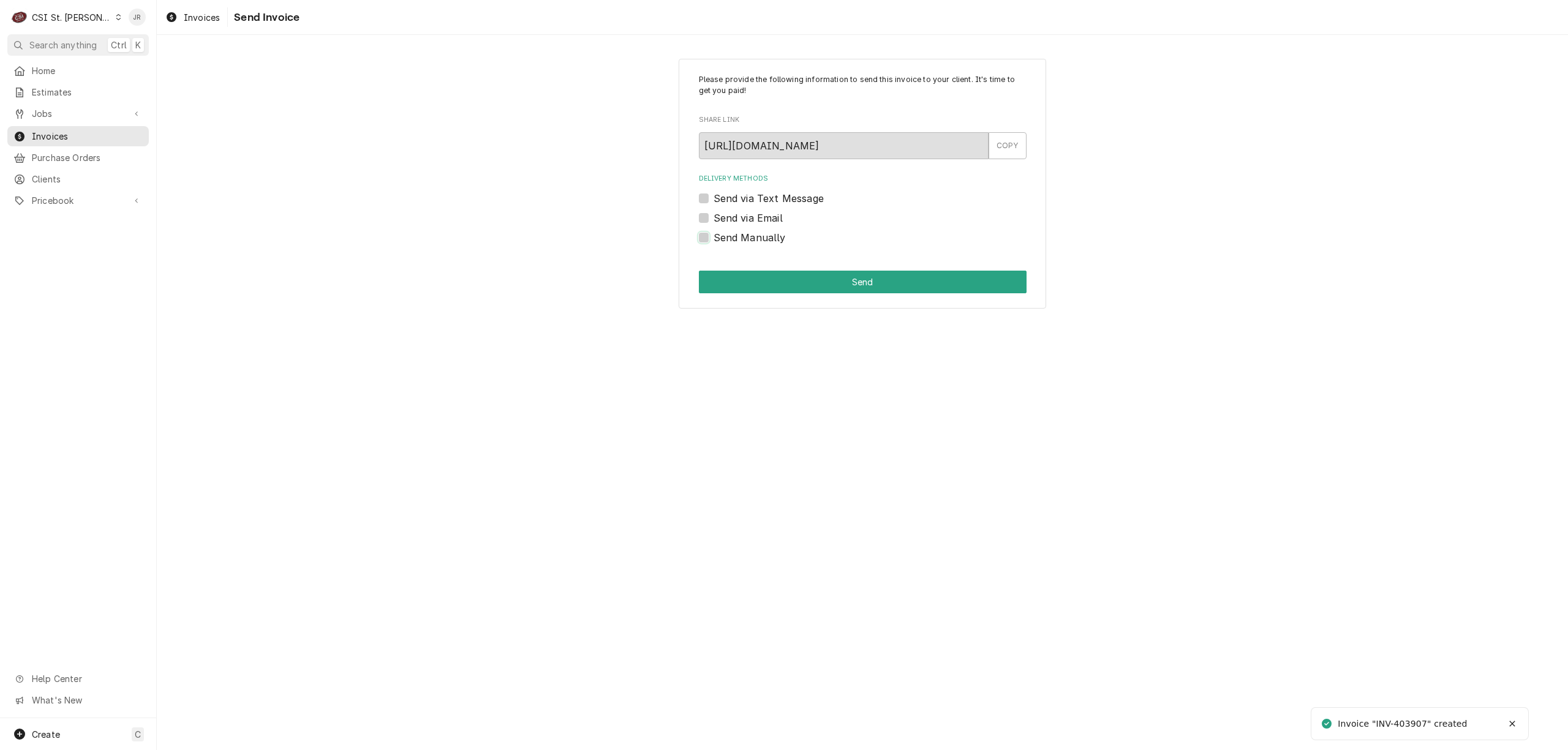
click at [714, 236] on input "Send Manually" at bounding box center [877, 243] width 328 height 27
checkbox input "true"
click at [751, 283] on button "Send" at bounding box center [862, 282] width 328 height 23
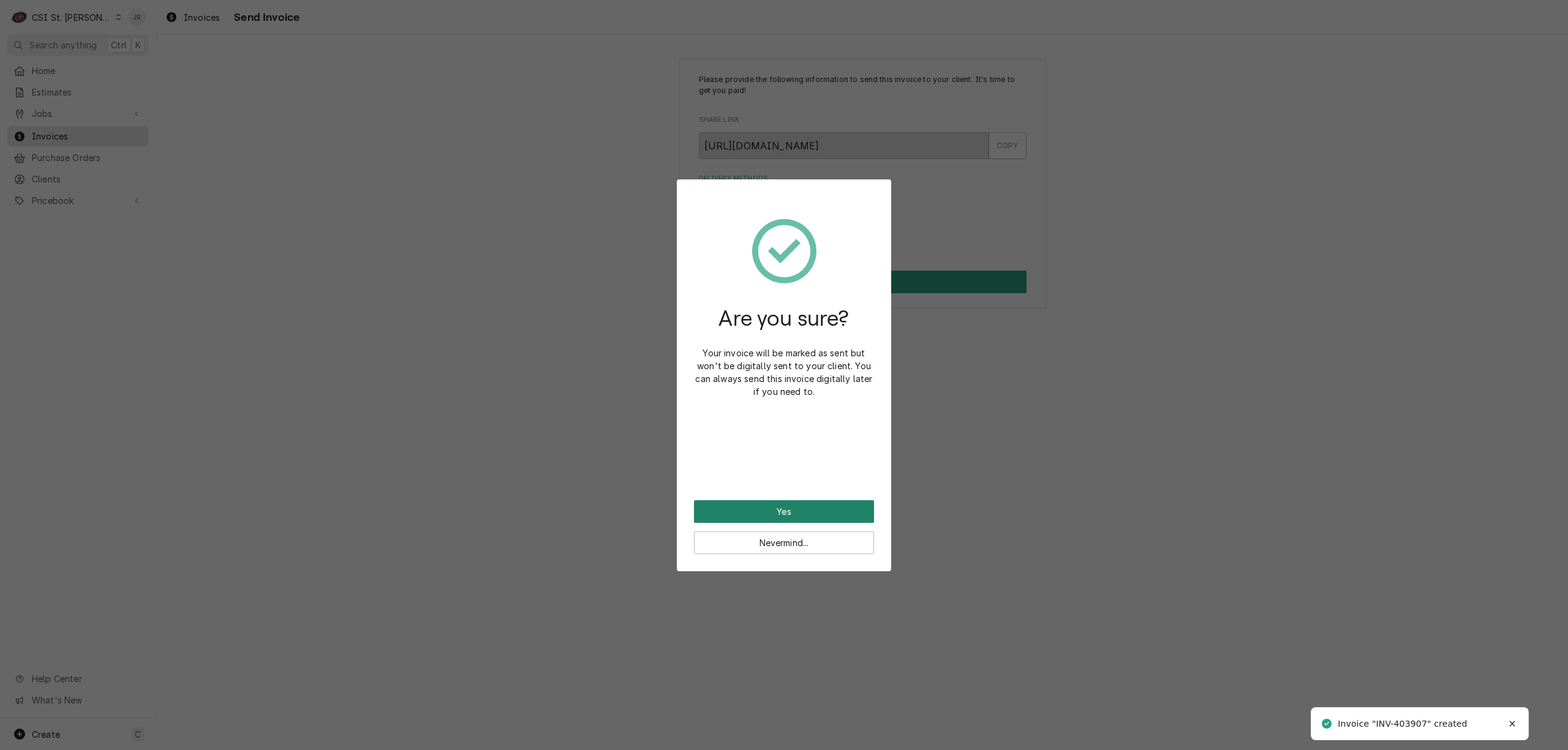
click at [795, 500] on button "Yes" at bounding box center [784, 512] width 180 height 23
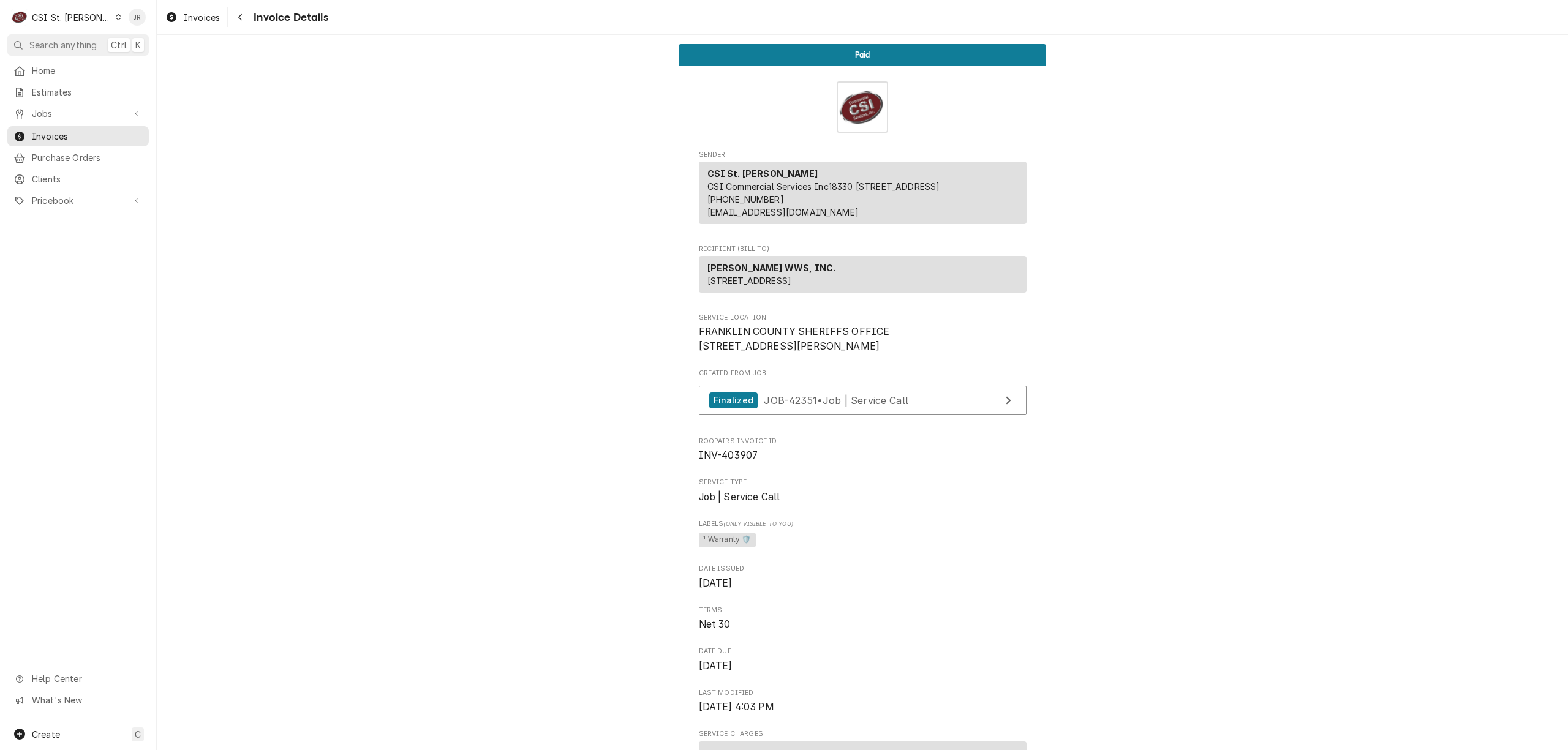
click at [729, 461] on span "INV-403907" at bounding box center [728, 455] width 60 height 12
click at [730, 461] on span "INV-403907" at bounding box center [728, 455] width 60 height 12
copy span "403907"
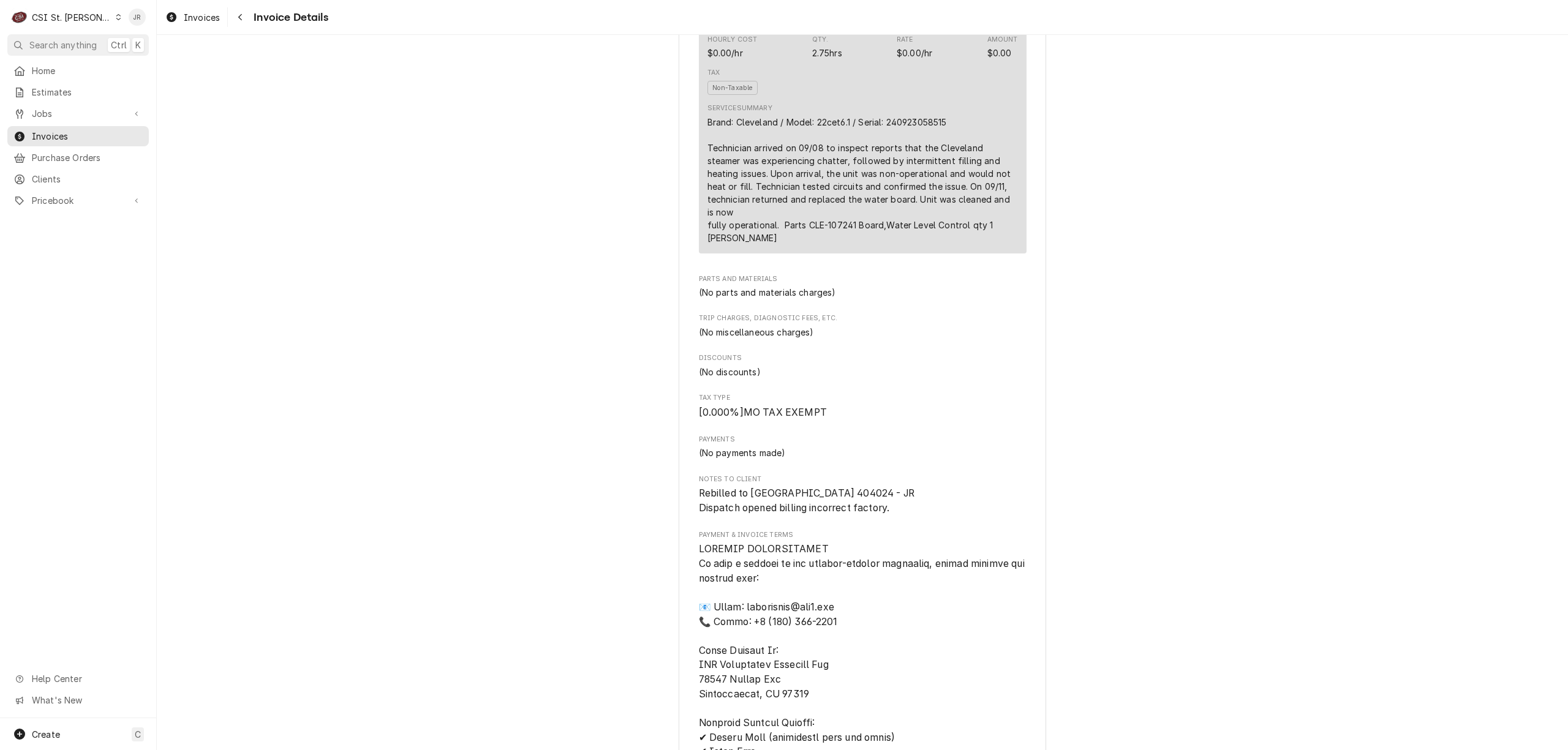
scroll to position [898, 0]
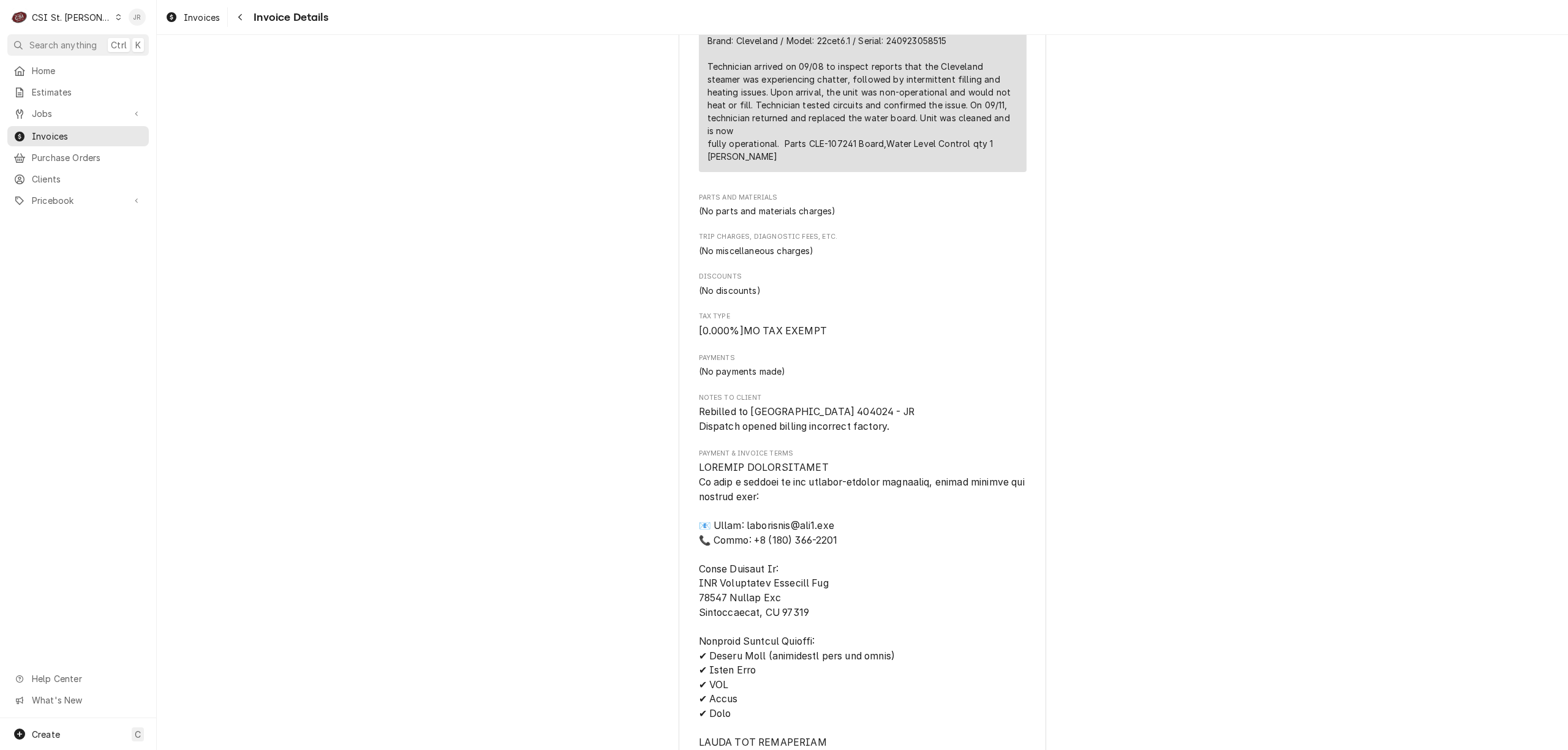
click at [134, 14] on div "Jessica Rentfro's Avatar" at bounding box center [137, 17] width 17 height 17
click at [175, 158] on div "Log Out" at bounding box center [196, 163] width 92 height 13
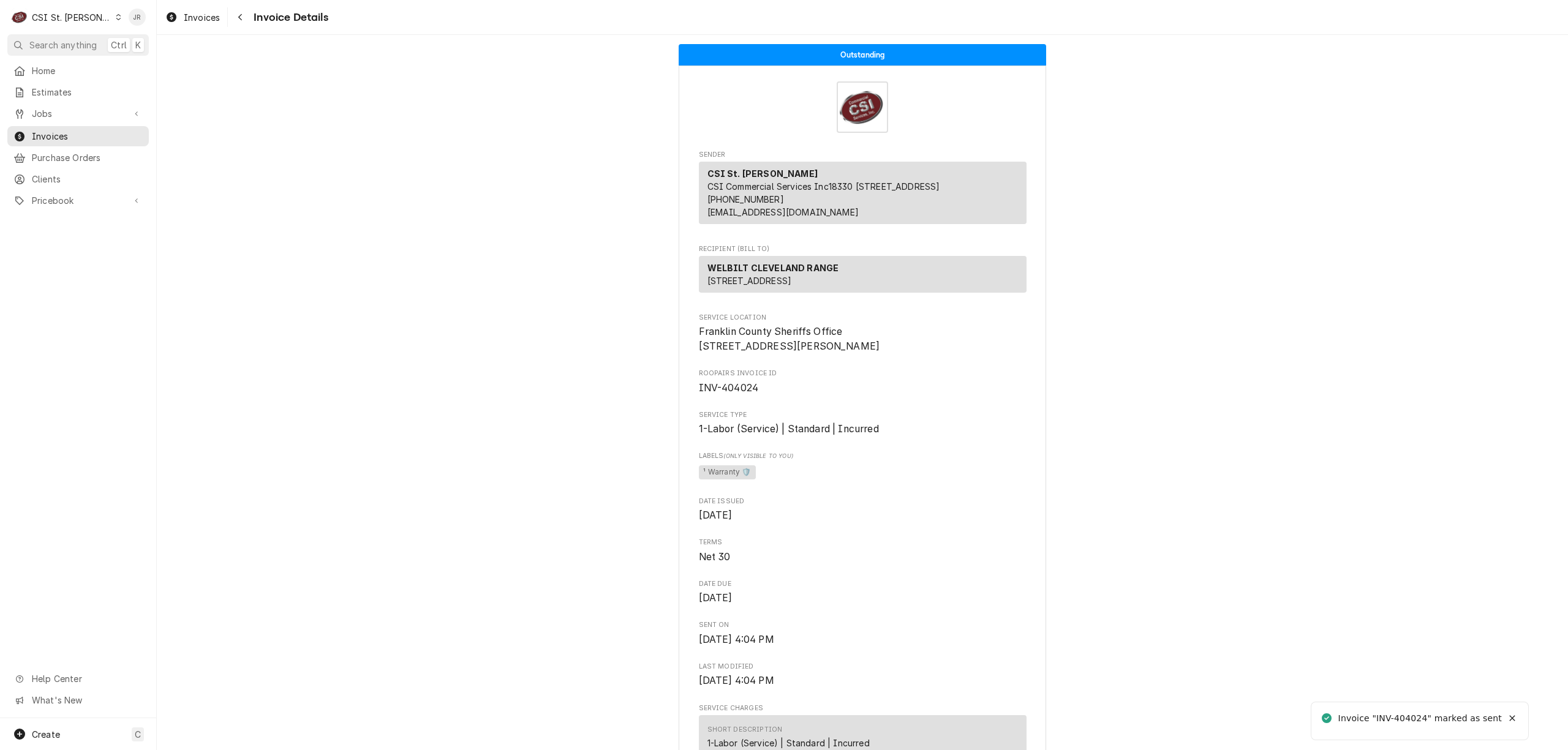
drag, startPoint x: 1401, startPoint y: 709, endPoint x: 1416, endPoint y: 716, distance: 16.6
click at [1407, 712] on div "Invoice "INV-404024" marked as sent" at bounding box center [1421, 719] width 164 height 13
click at [1416, 714] on div "Invoice "INV-404024" marked as sent" at bounding box center [1421, 719] width 164 height 13
click at [1414, 714] on div "Invoice "INV-404024" marked as sent" at bounding box center [1421, 719] width 164 height 13
copy div "404024"
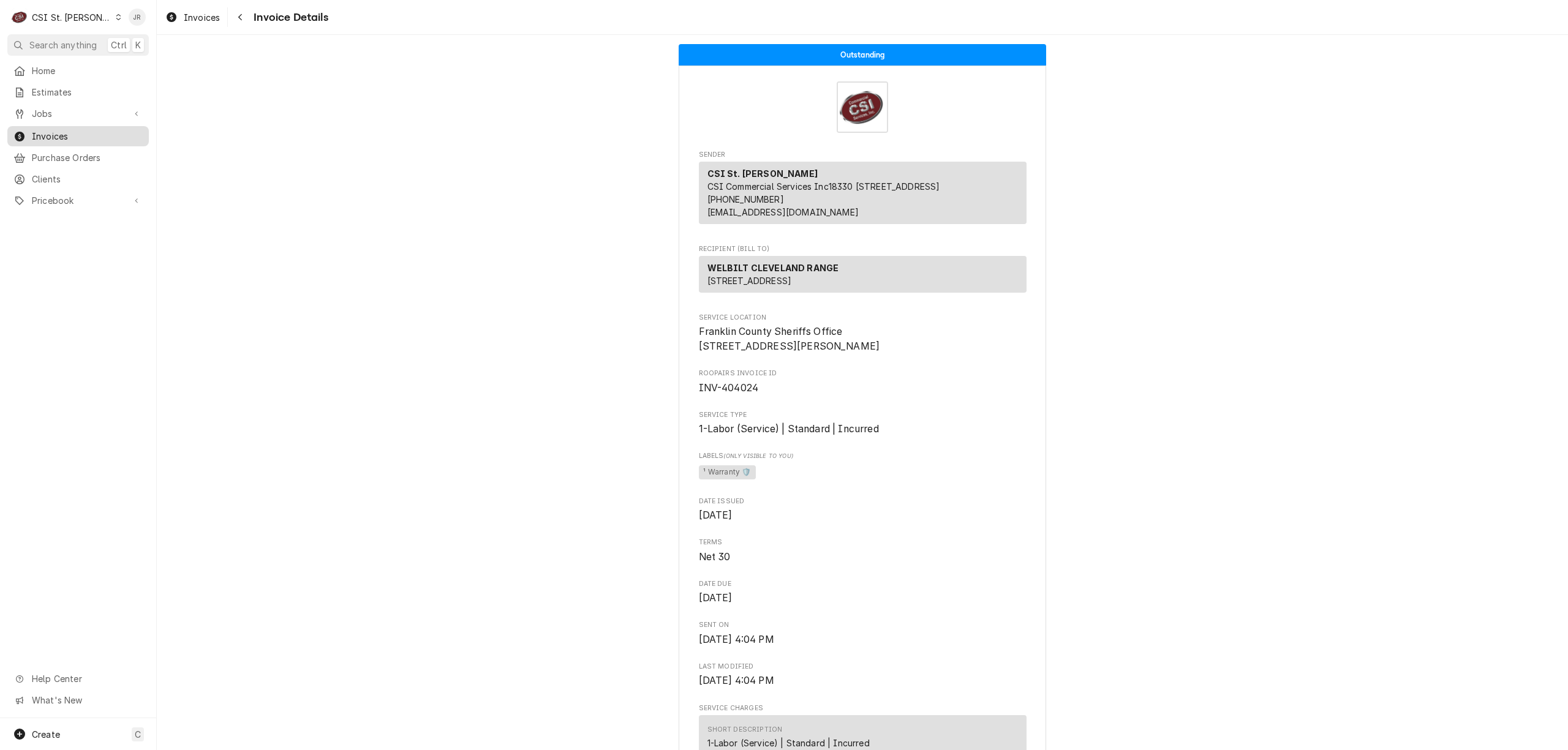
click at [40, 131] on span "Invoices" at bounding box center [87, 136] width 111 height 13
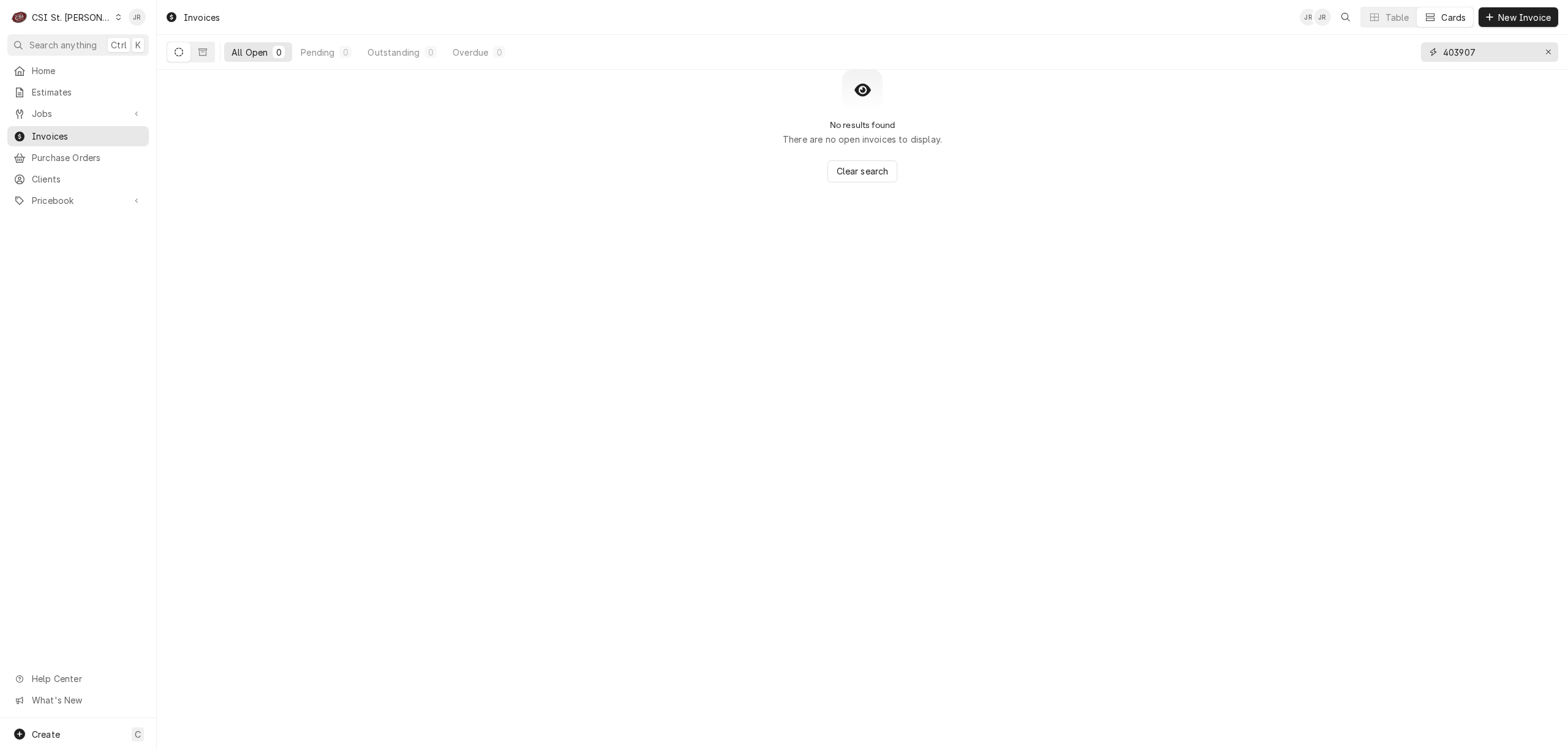
click at [1479, 55] on input "403907" at bounding box center [1489, 51] width 92 height 19
click at [1479, 54] on input "403907" at bounding box center [1489, 51] width 92 height 19
paste input "38"
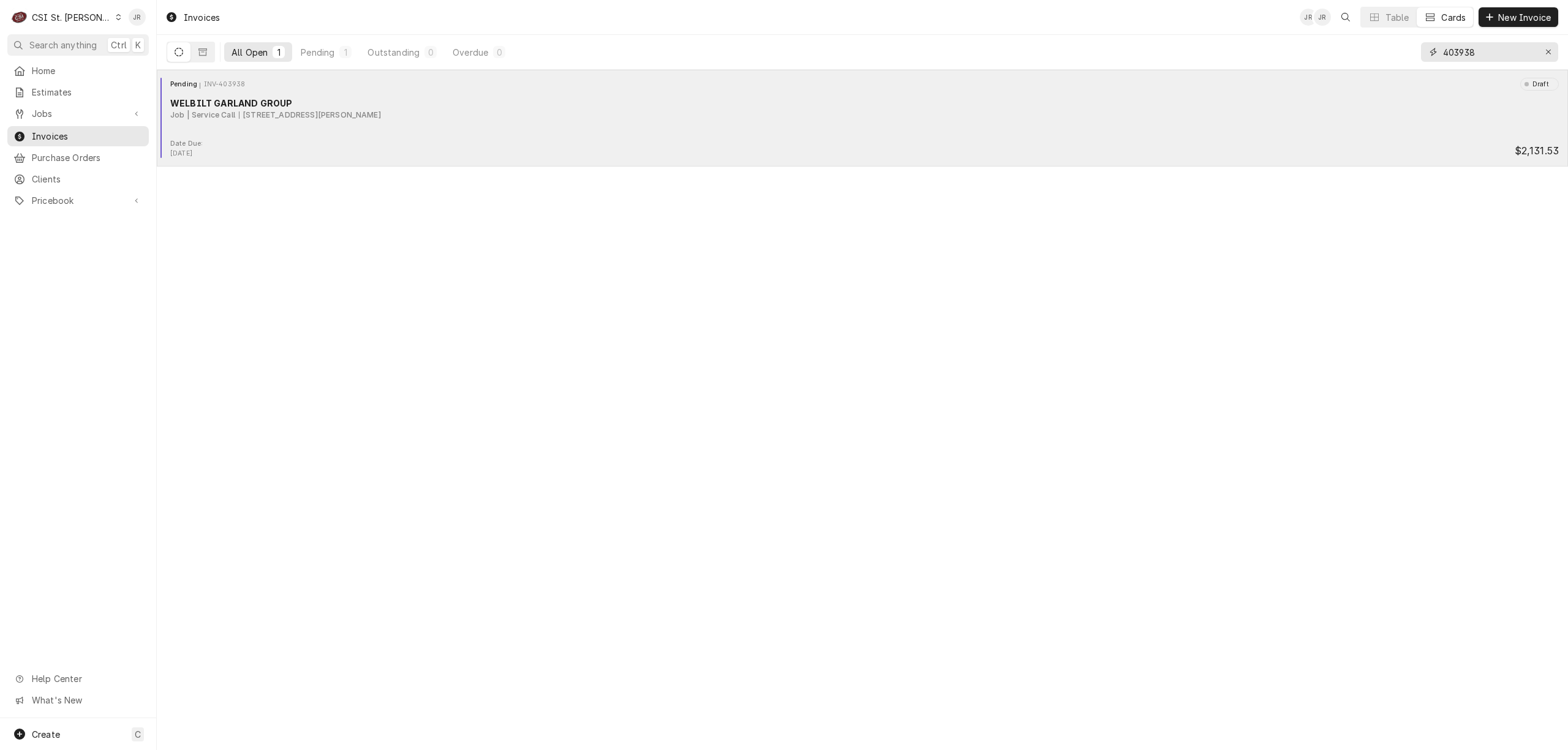
type input "403938"
click at [374, 122] on div "Pending INV-403938 Draft WELBILT GARLAND GROUP Job | Service Call 950 Assembly …" at bounding box center [862, 108] width 1402 height 61
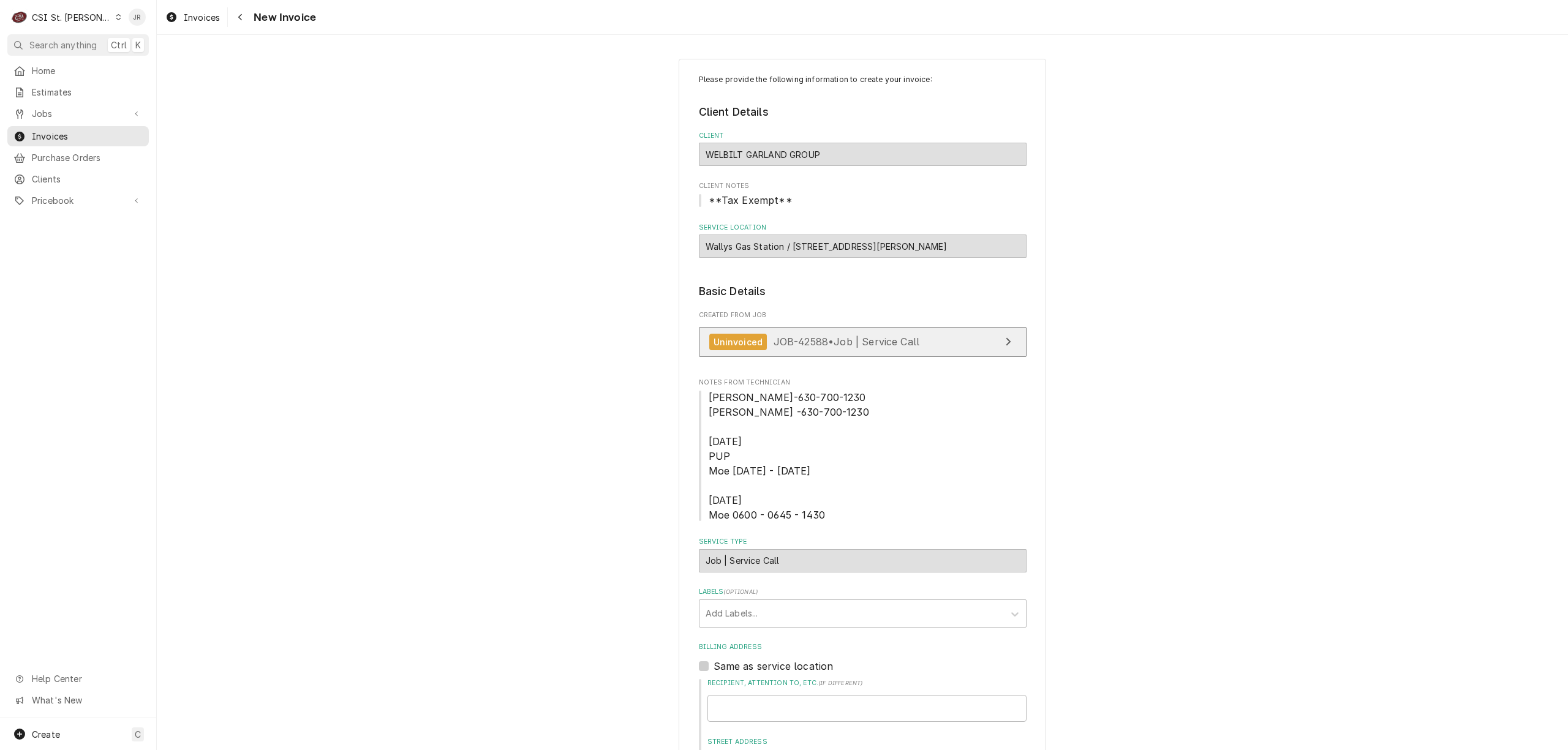
click at [885, 339] on span "JOB-42588 • Job | Service Call" at bounding box center [846, 342] width 146 height 13
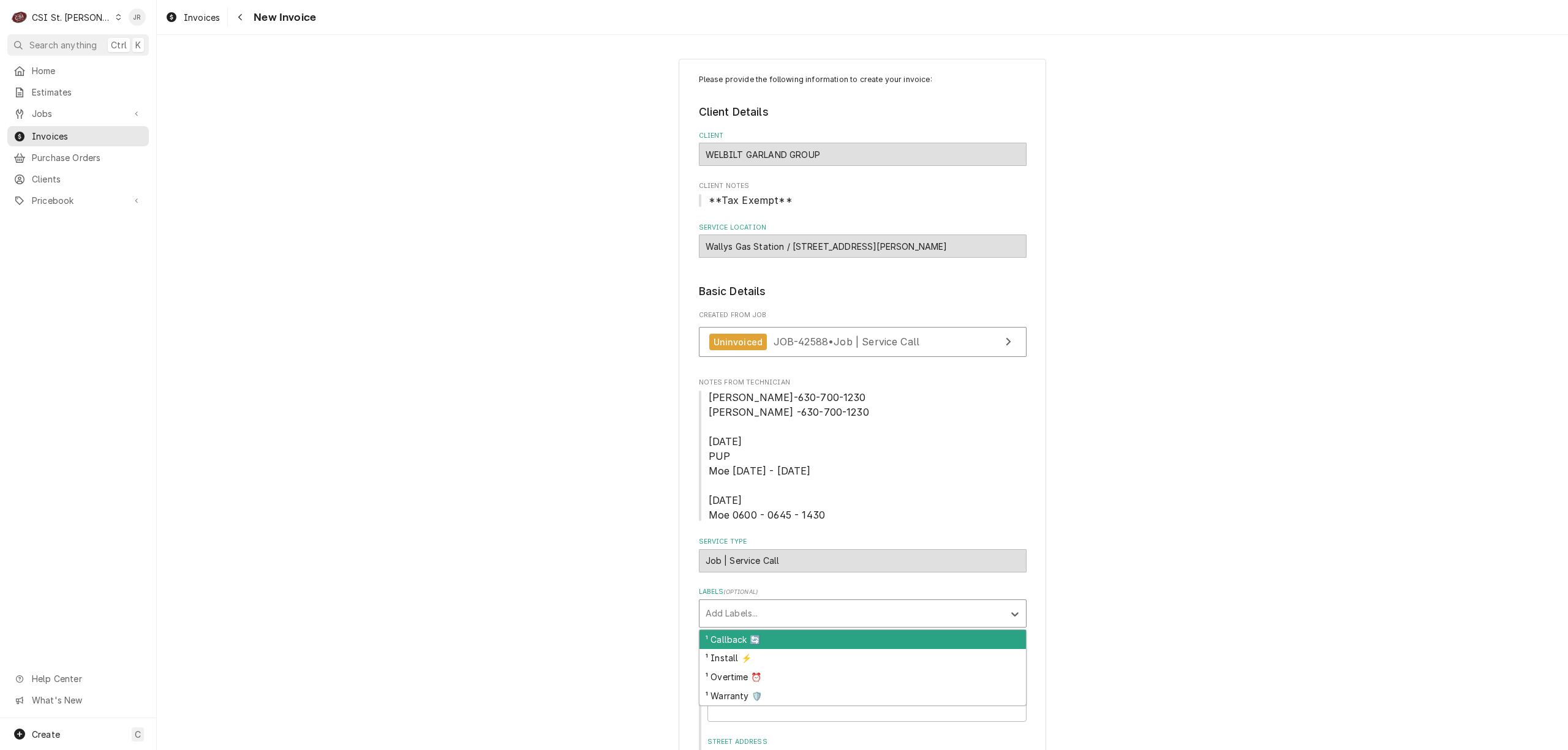
click at [768, 611] on div "Labels" at bounding box center [852, 613] width 292 height 22
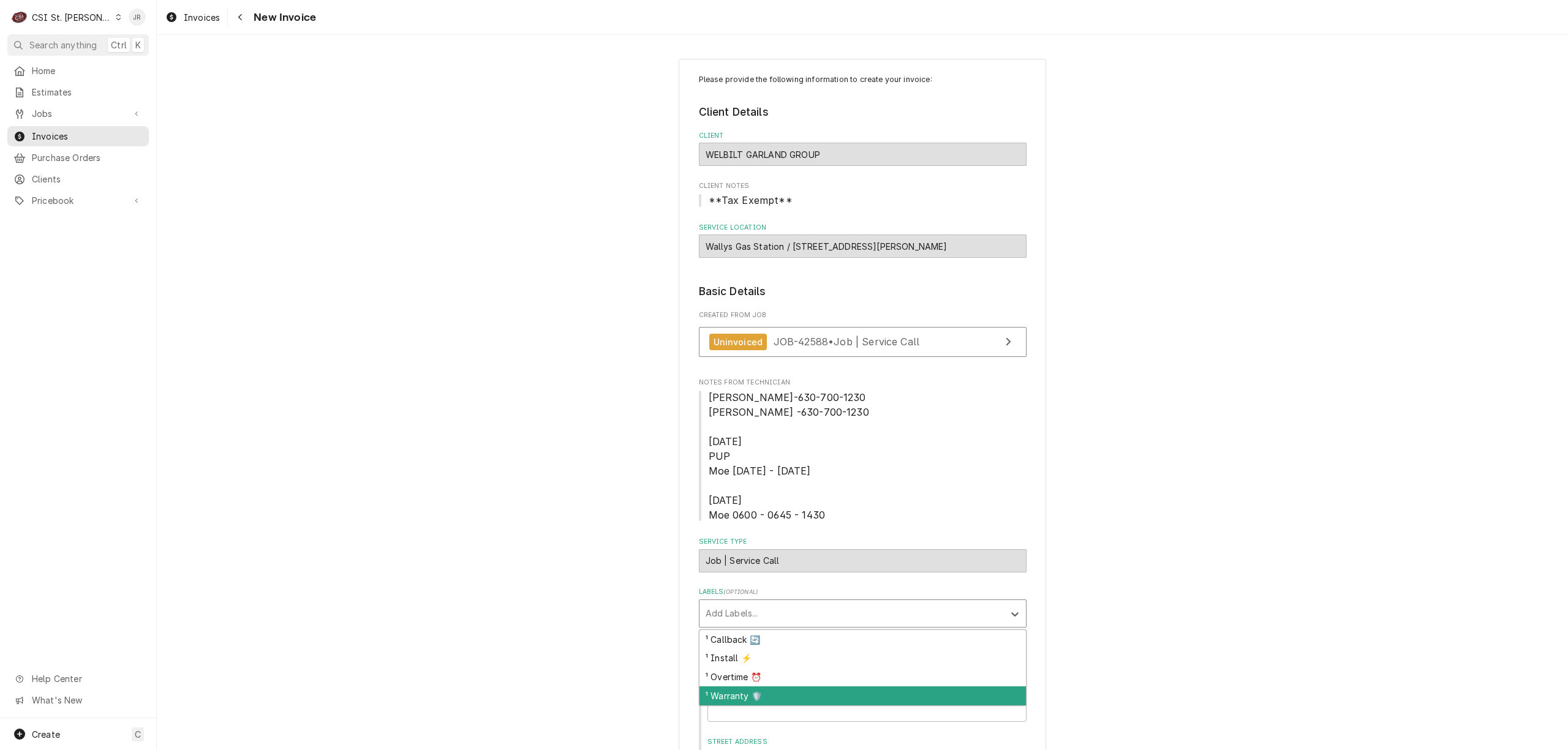
click at [785, 695] on div "¹ Warranty 🛡️" at bounding box center [862, 696] width 327 height 19
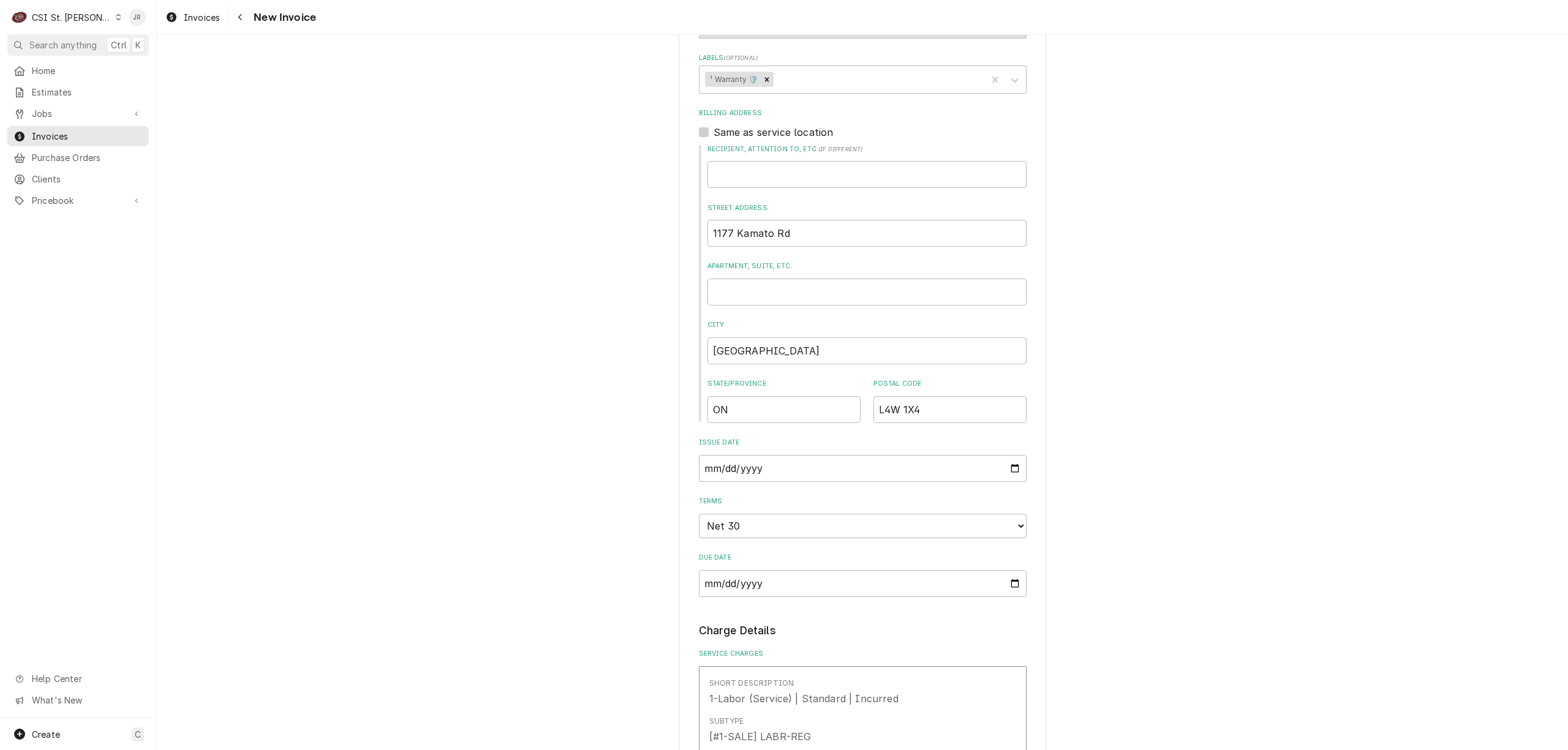
scroll to position [490, 0]
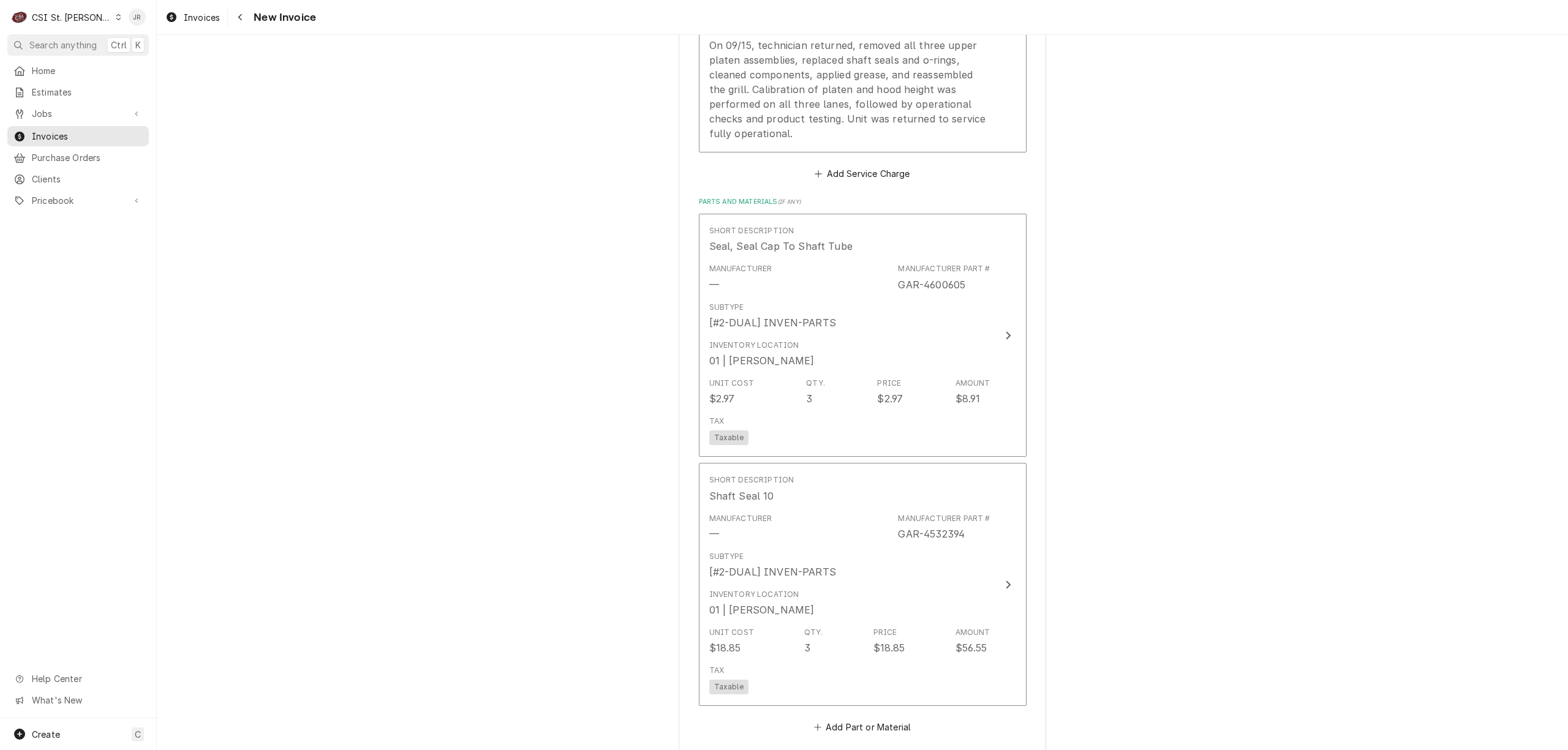
scroll to position [1551, 0]
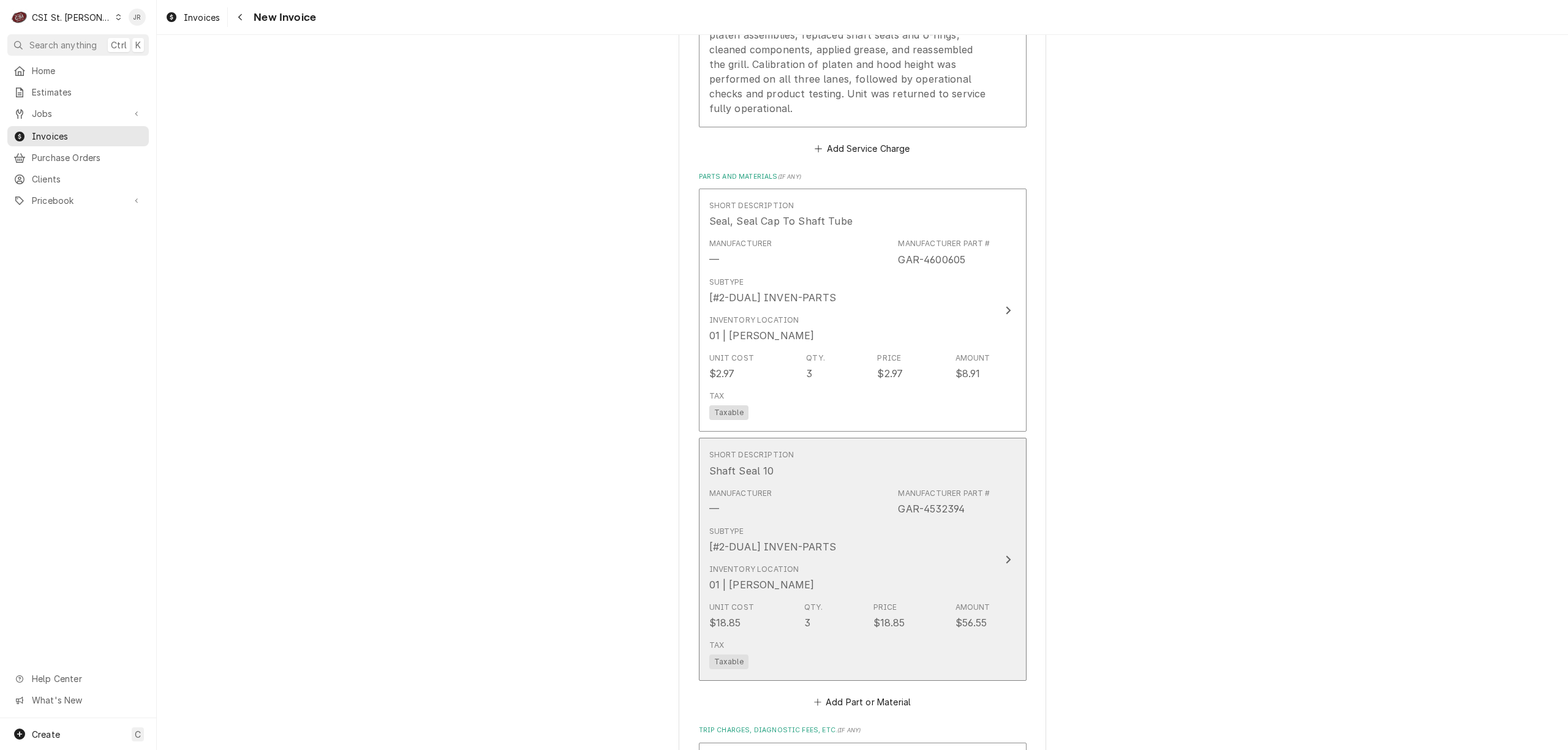
click at [852, 518] on div "Manufacturer — Manufacturer Part # GAR-4532394" at bounding box center [850, 502] width 281 height 38
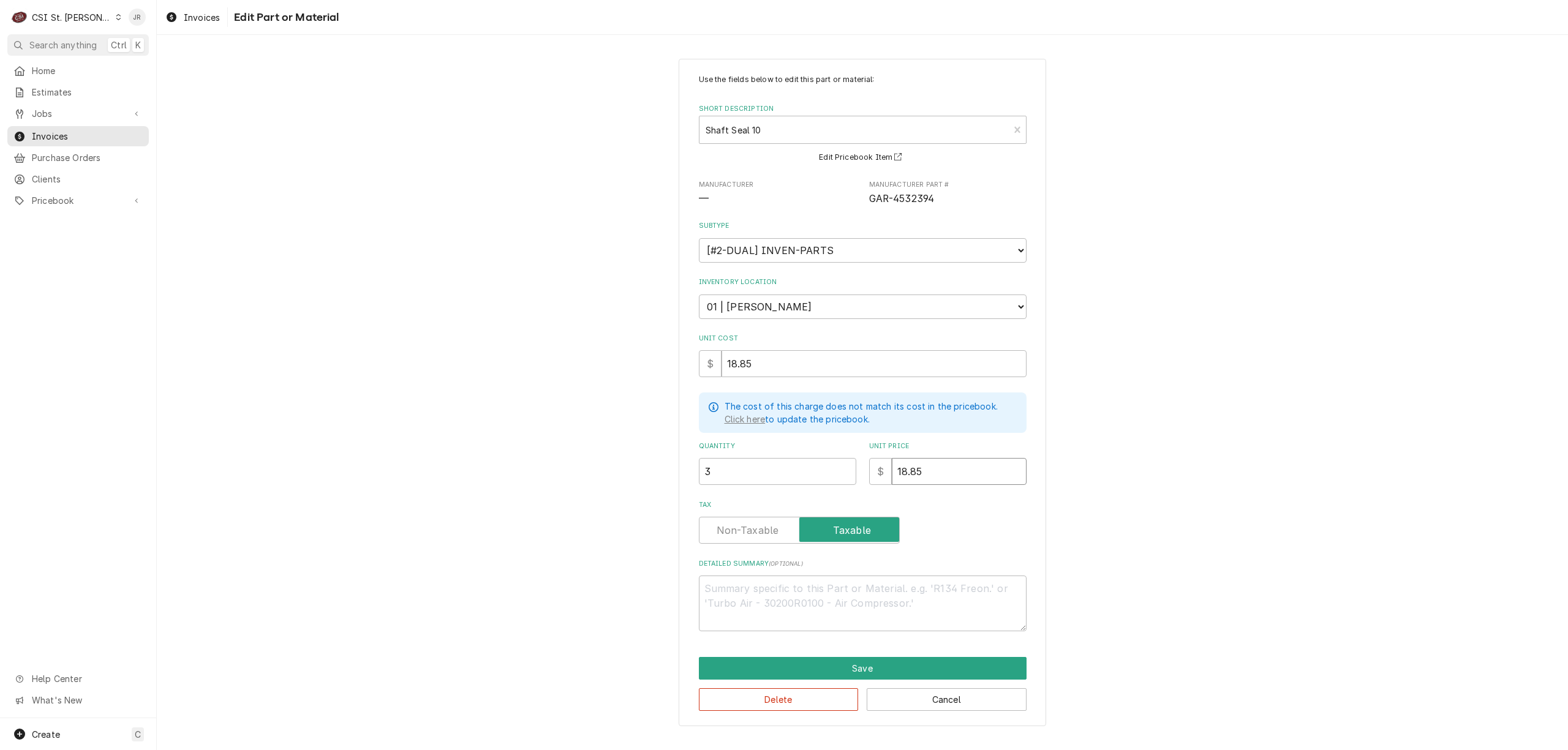
drag, startPoint x: 948, startPoint y: 459, endPoint x: 785, endPoint y: 462, distance: 163.0
click at [785, 461] on div "Quantity 3 Unit Price $ 18.85" at bounding box center [862, 463] width 328 height 43
type textarea "x"
type input "2"
type textarea "x"
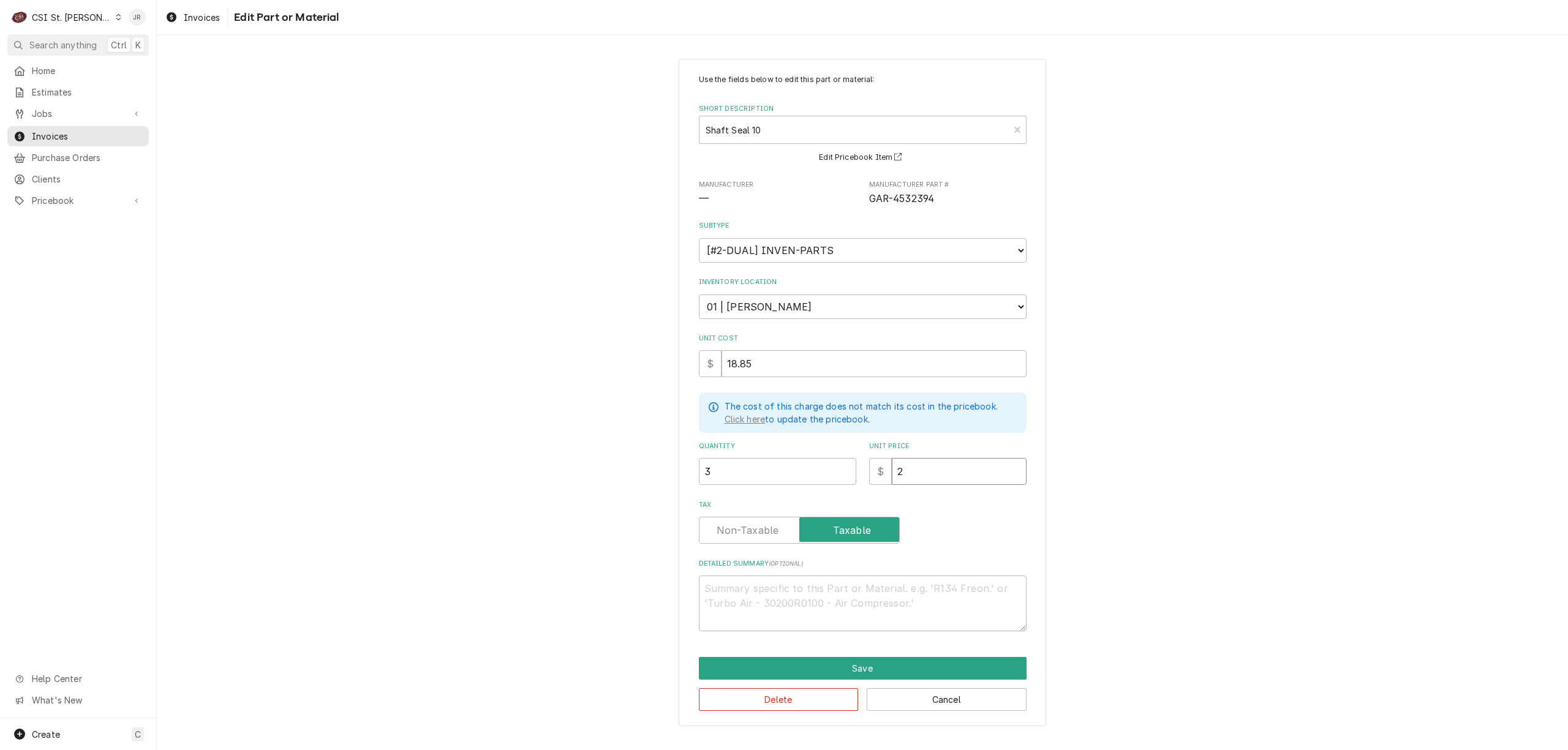
type input "20"
type textarea "x"
type input "20.3"
type textarea "x"
type input "20.39"
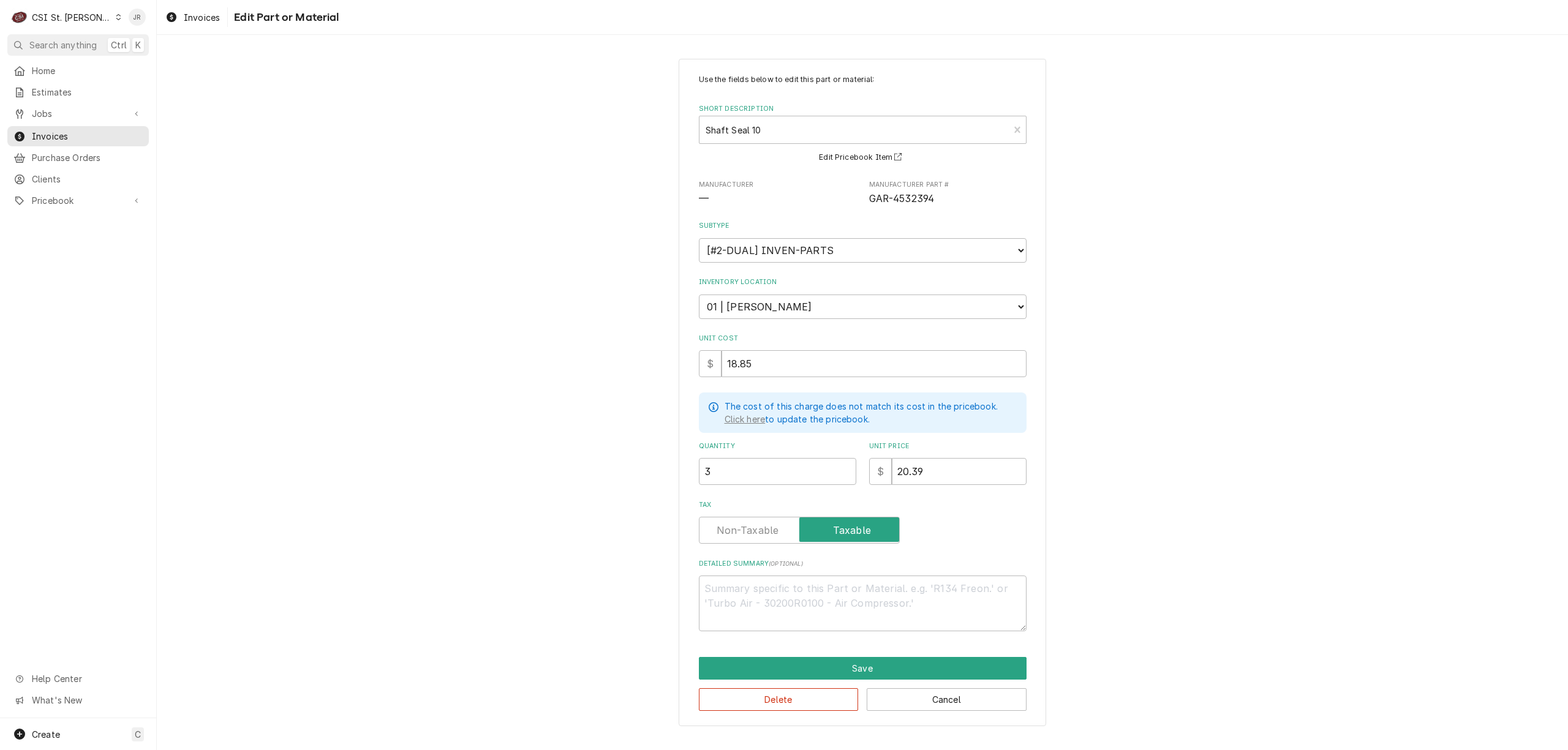
click at [773, 522] on label "Tax" at bounding box center [799, 530] width 201 height 27
click at [773, 522] on input "Tax" at bounding box center [799, 530] width 190 height 27
checkbox input "false"
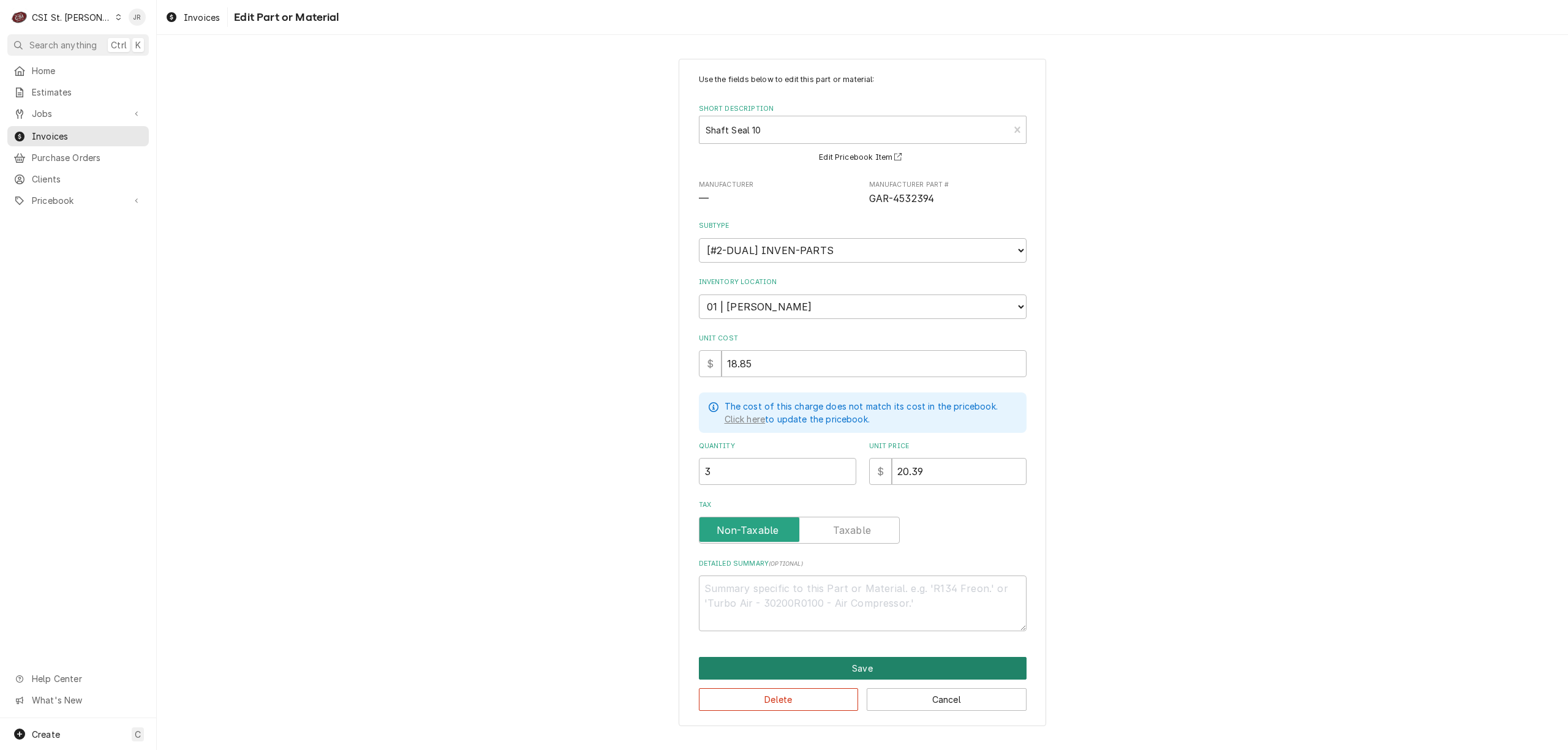
click at [799, 660] on button "Save" at bounding box center [862, 668] width 328 height 23
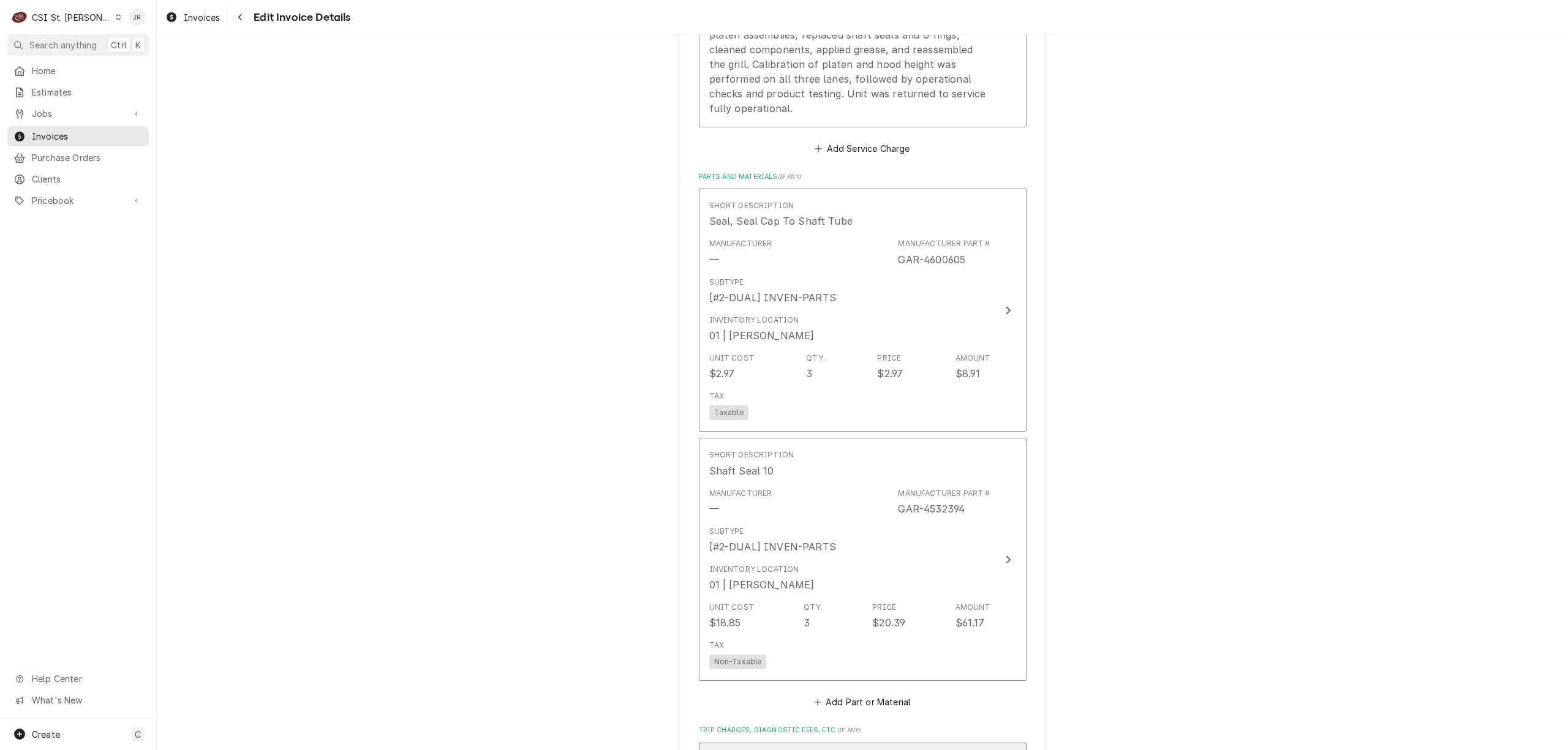
scroll to position [1575, 0]
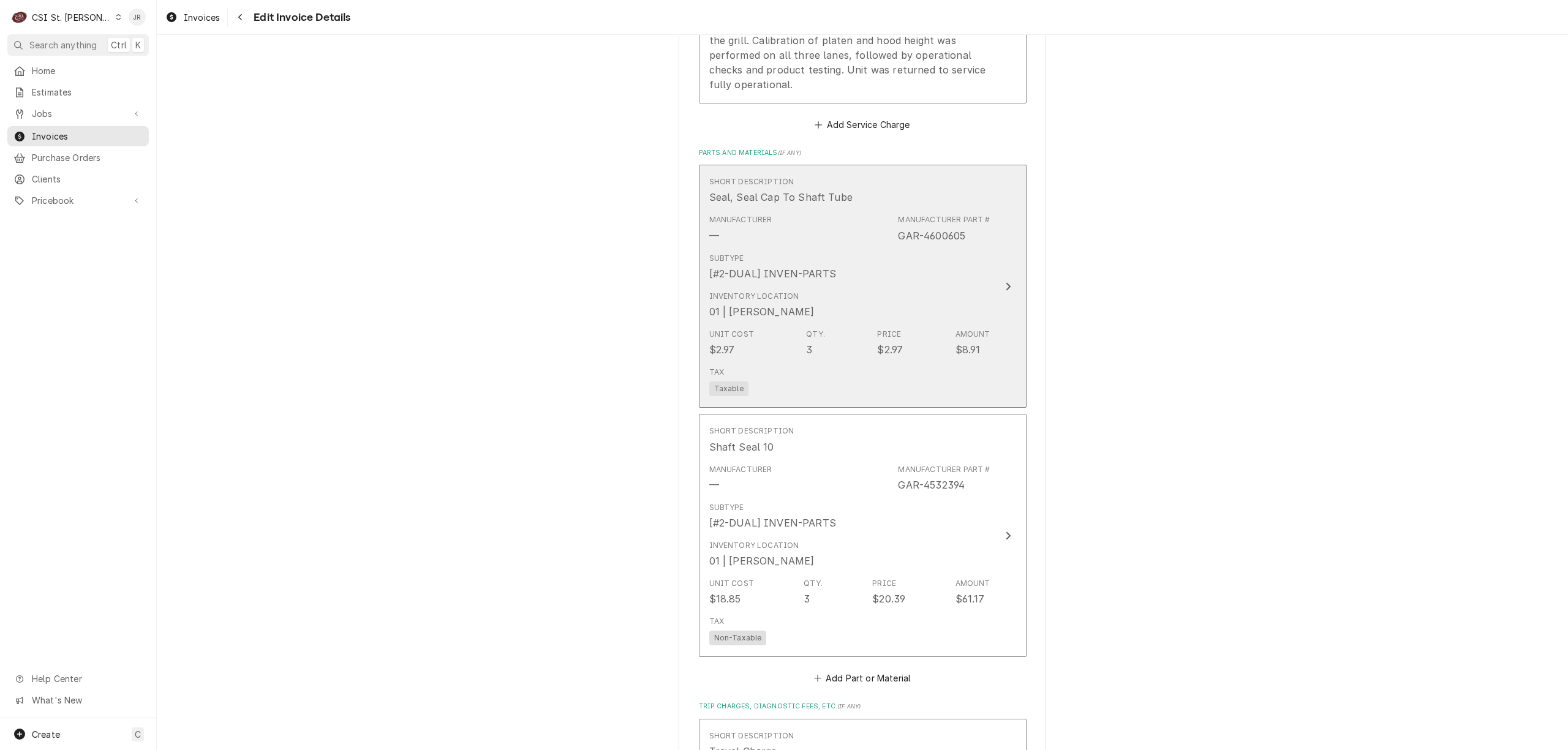
click at [946, 283] on div "Subtype [#2-DUAL] INVEN-PARTS" at bounding box center [850, 267] width 281 height 38
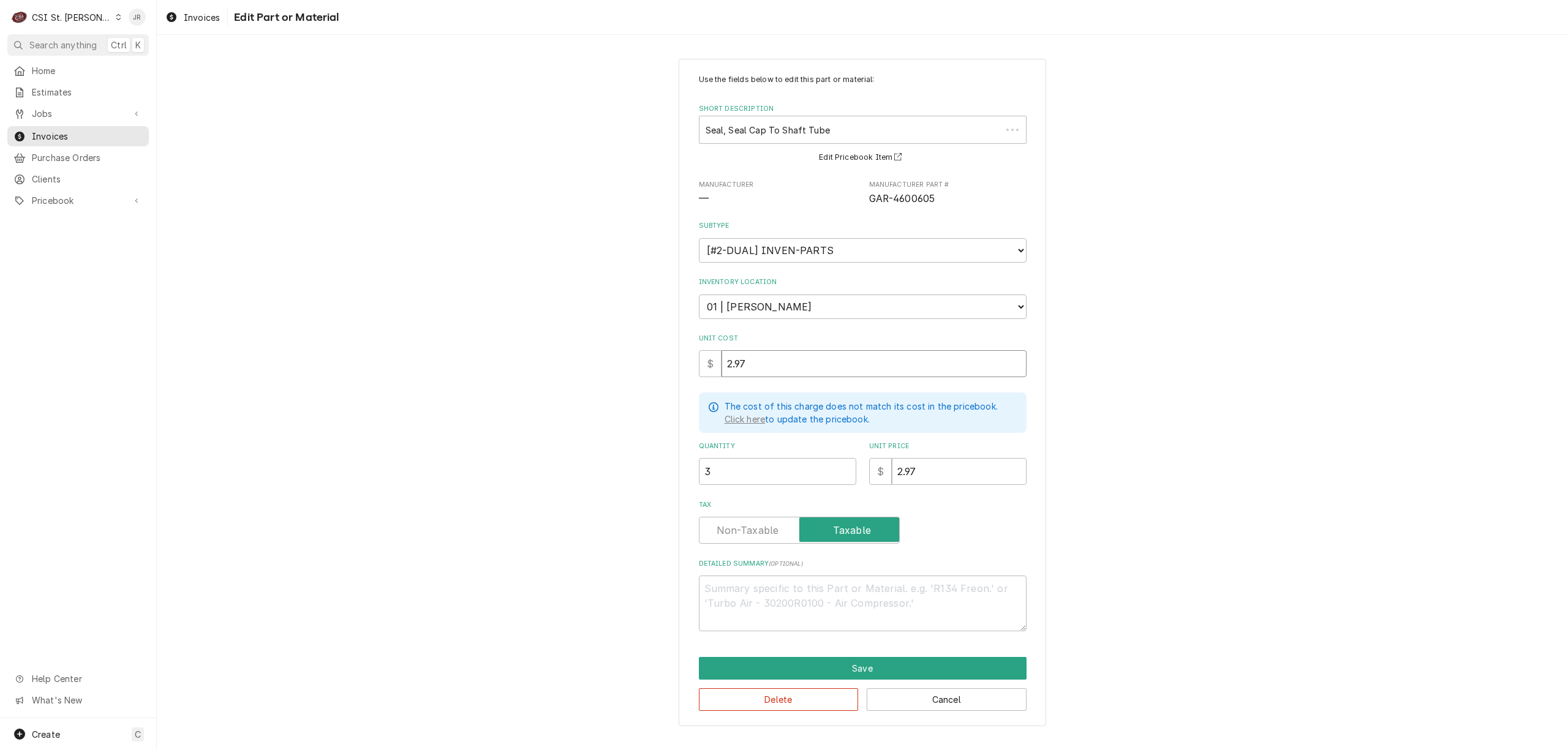
drag, startPoint x: 936, startPoint y: 361, endPoint x: 956, endPoint y: 382, distance: 29.0
click at [936, 363] on input "2.97" at bounding box center [874, 364] width 305 height 27
drag, startPoint x: 942, startPoint y: 456, endPoint x: 813, endPoint y: 466, distance: 129.4
click at [797, 466] on div "Quantity 3 Unit Price $ 2.97" at bounding box center [862, 463] width 328 height 43
type textarea "x"
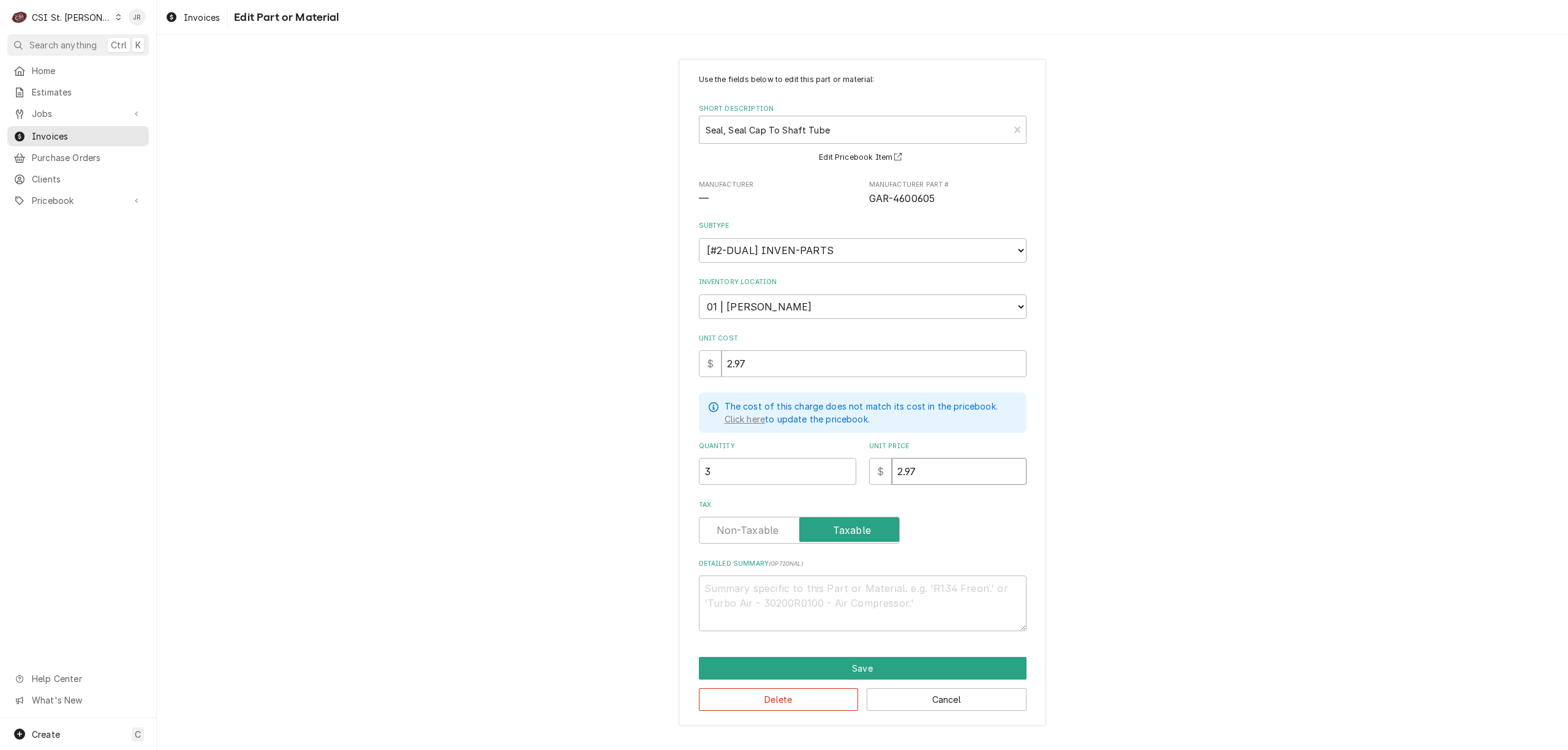
type input "3"
type textarea "x"
type input "3.0"
type textarea "x"
type input "3.08"
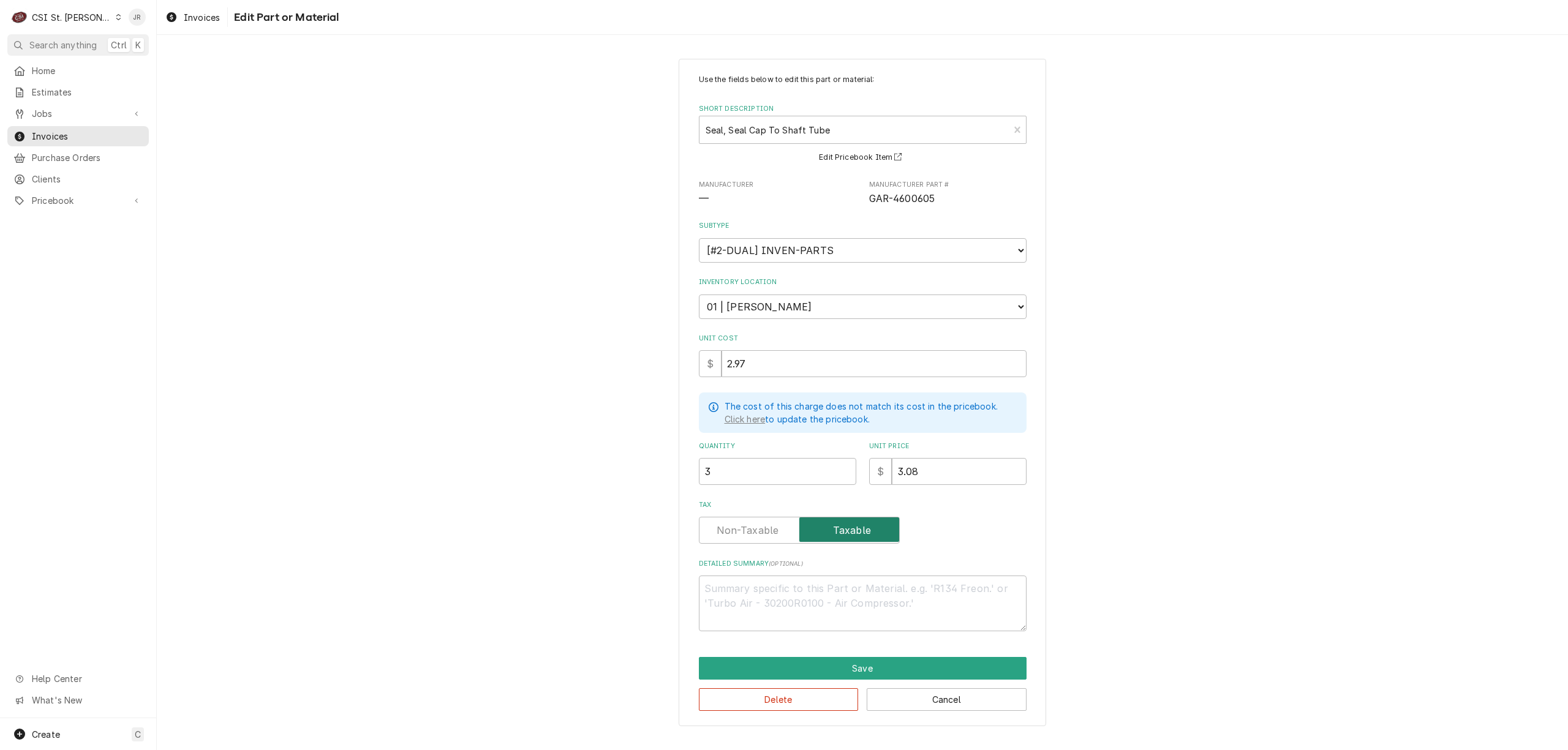
click at [788, 531] on input "Tax" at bounding box center [799, 530] width 190 height 27
checkbox input "false"
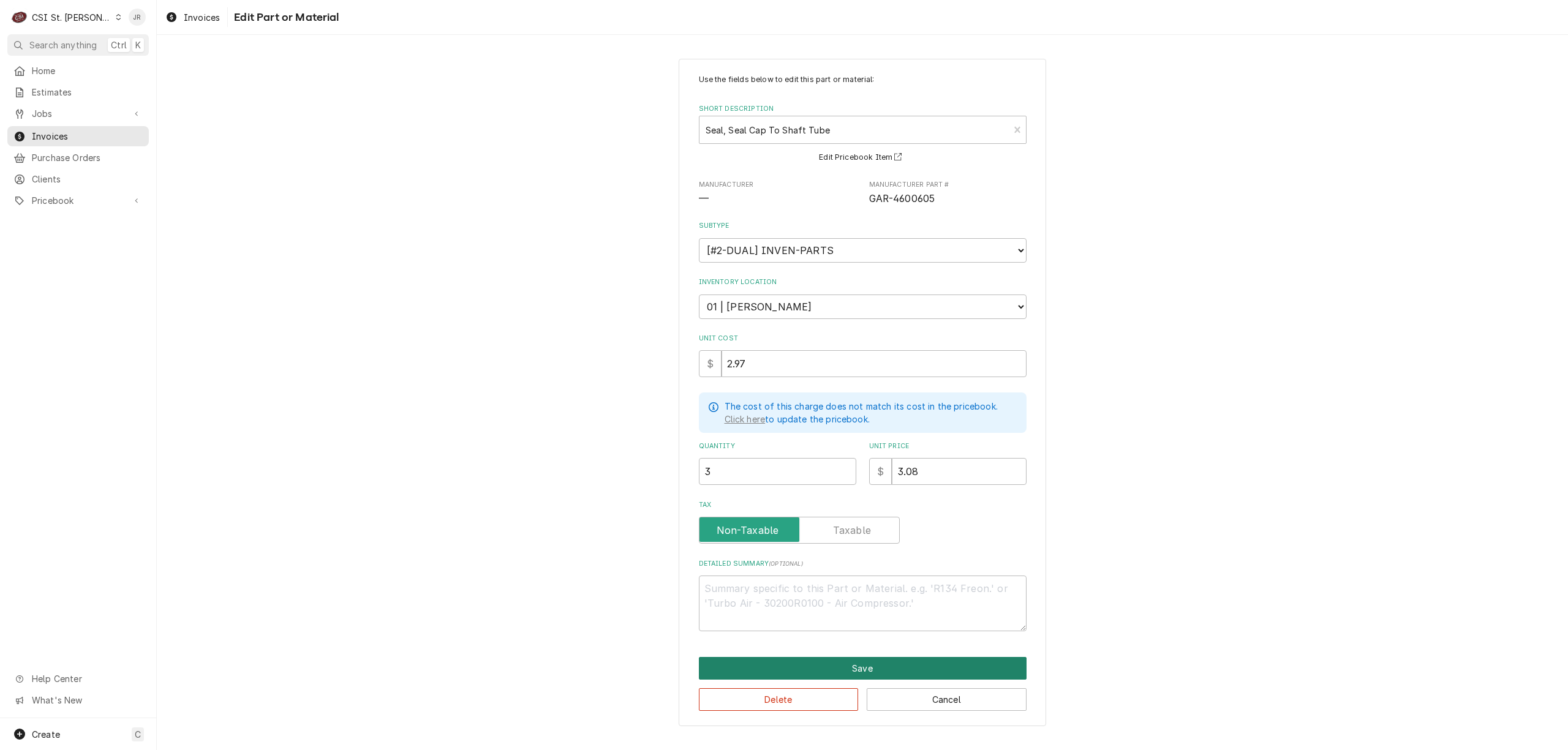
click at [831, 674] on button "Save" at bounding box center [862, 668] width 328 height 23
type textarea "x"
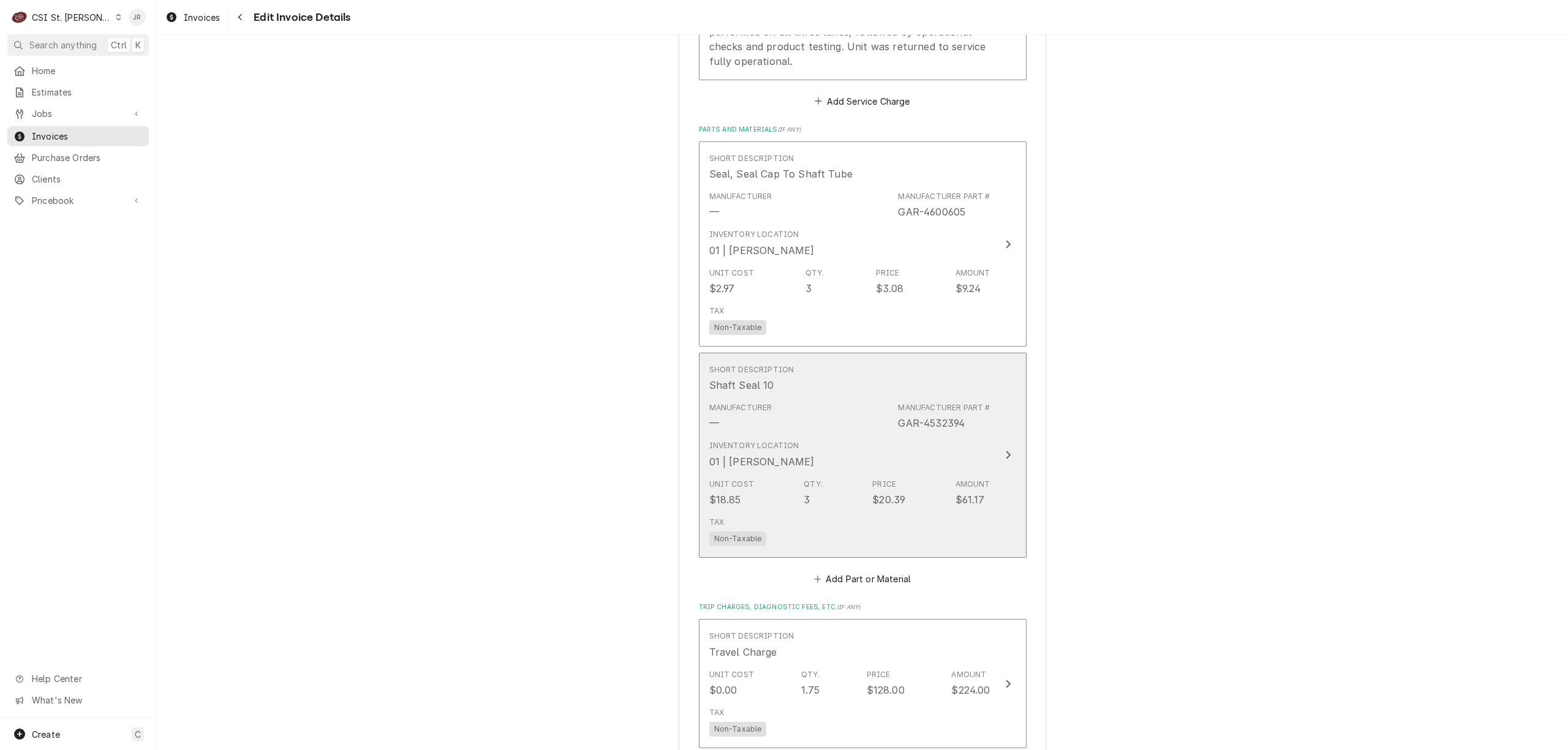
scroll to position [1598, 0]
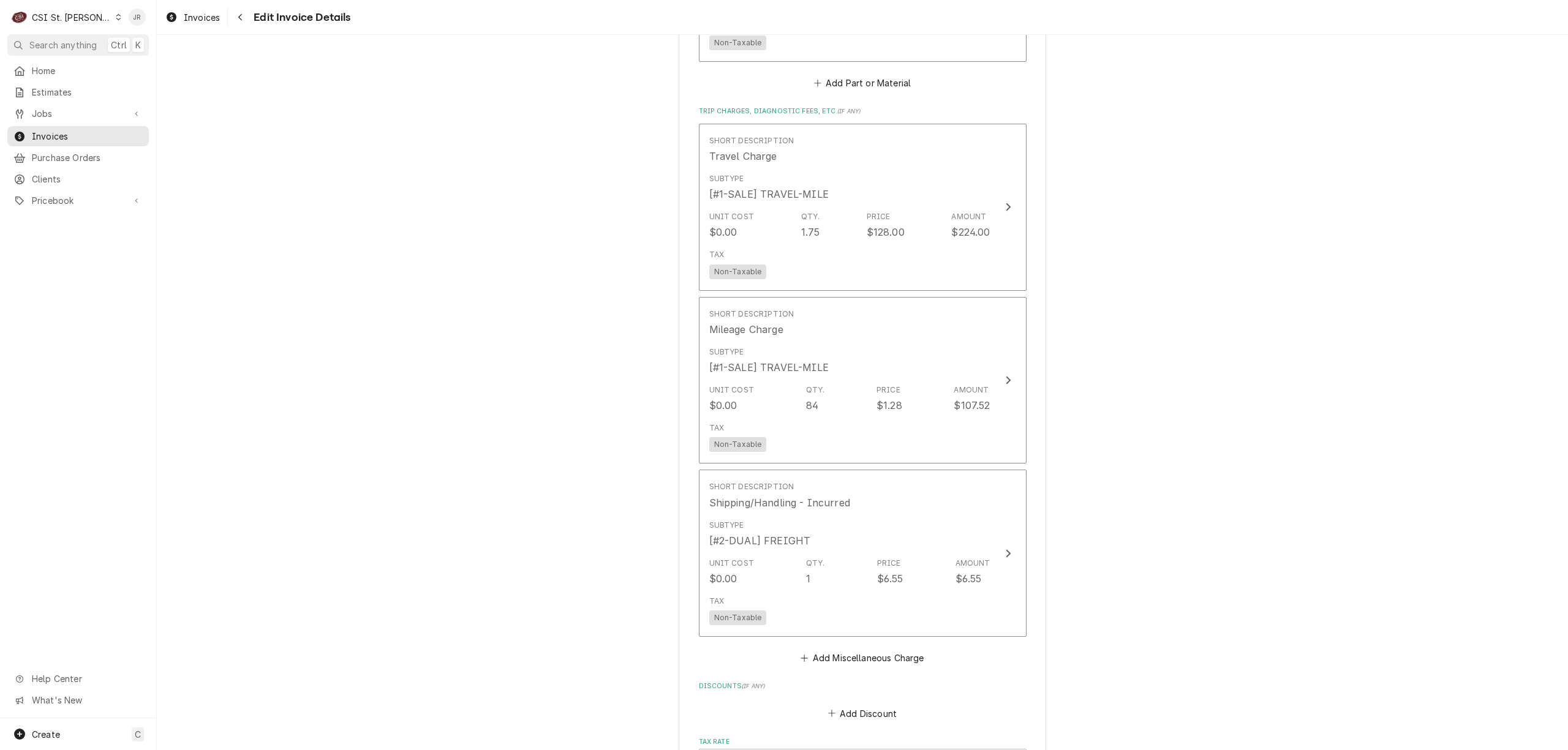
drag, startPoint x: 416, startPoint y: 324, endPoint x: 591, endPoint y: 448, distance: 214.5
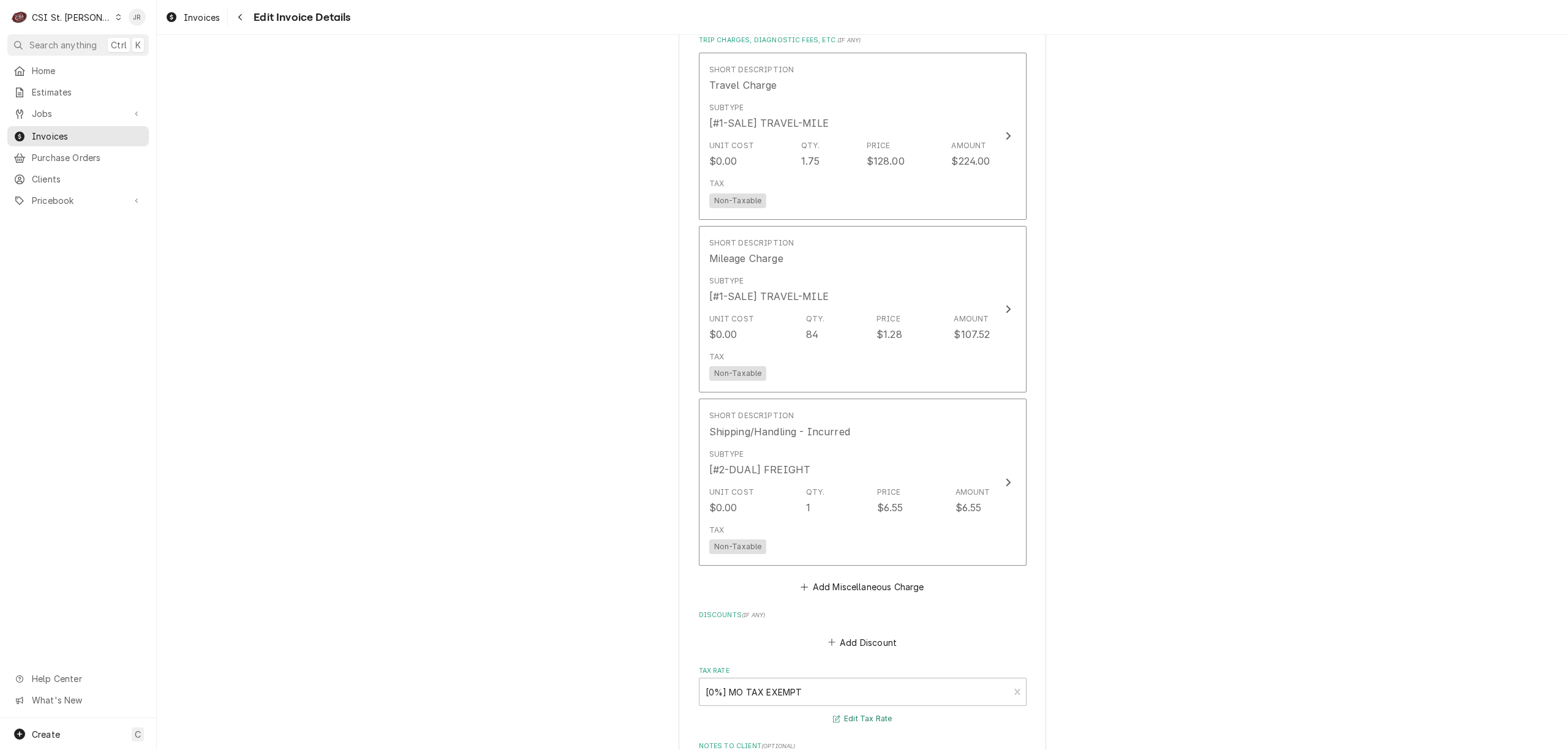
scroll to position [2333, 0]
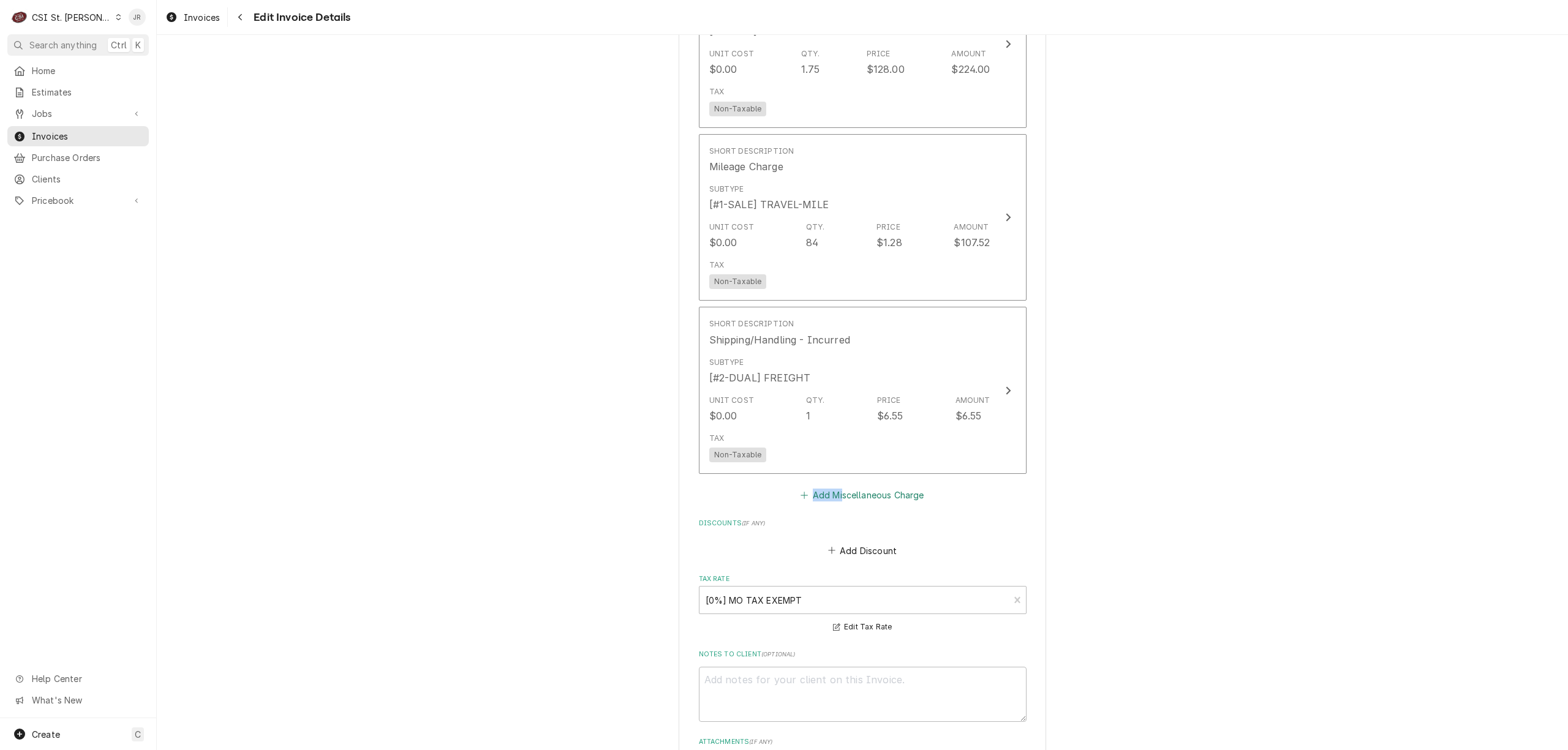
drag, startPoint x: 826, startPoint y: 478, endPoint x: 874, endPoint y: 503, distance: 54.1
click at [838, 488] on div "Short Description Travel Charge Subtype [#1-SALE] TRAVEL-MILE Unit Cost $0.00 Q…" at bounding box center [862, 232] width 328 height 543
click at [875, 503] on button "Add Miscellaneous Charge" at bounding box center [862, 495] width 127 height 17
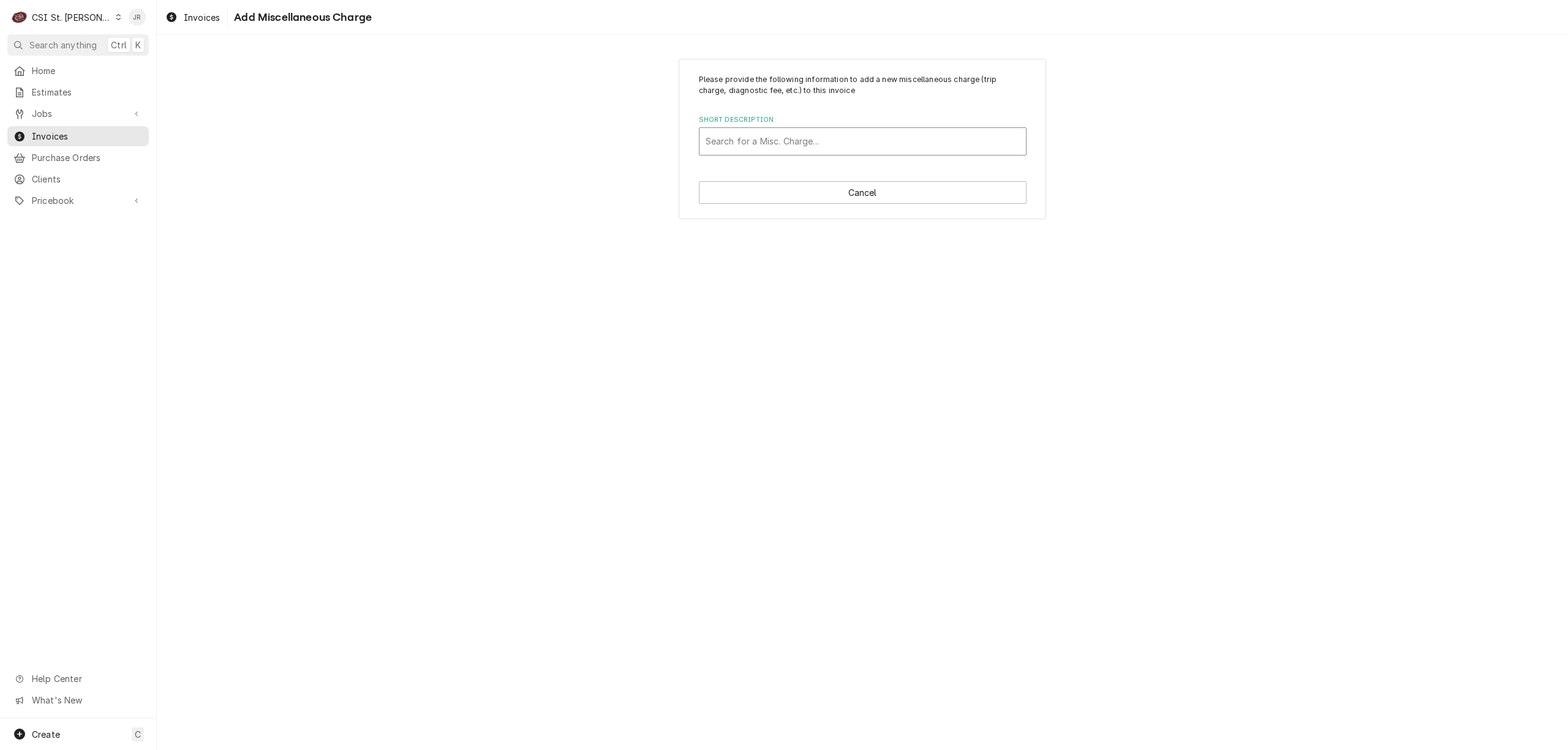
drag, startPoint x: 766, startPoint y: 174, endPoint x: 757, endPoint y: 144, distance: 31.3
click at [762, 160] on div "Please provide the following information to add a new miscellaneous charge (tri…" at bounding box center [862, 139] width 368 height 161
click at [753, 137] on div "Short Description" at bounding box center [862, 141] width 314 height 22
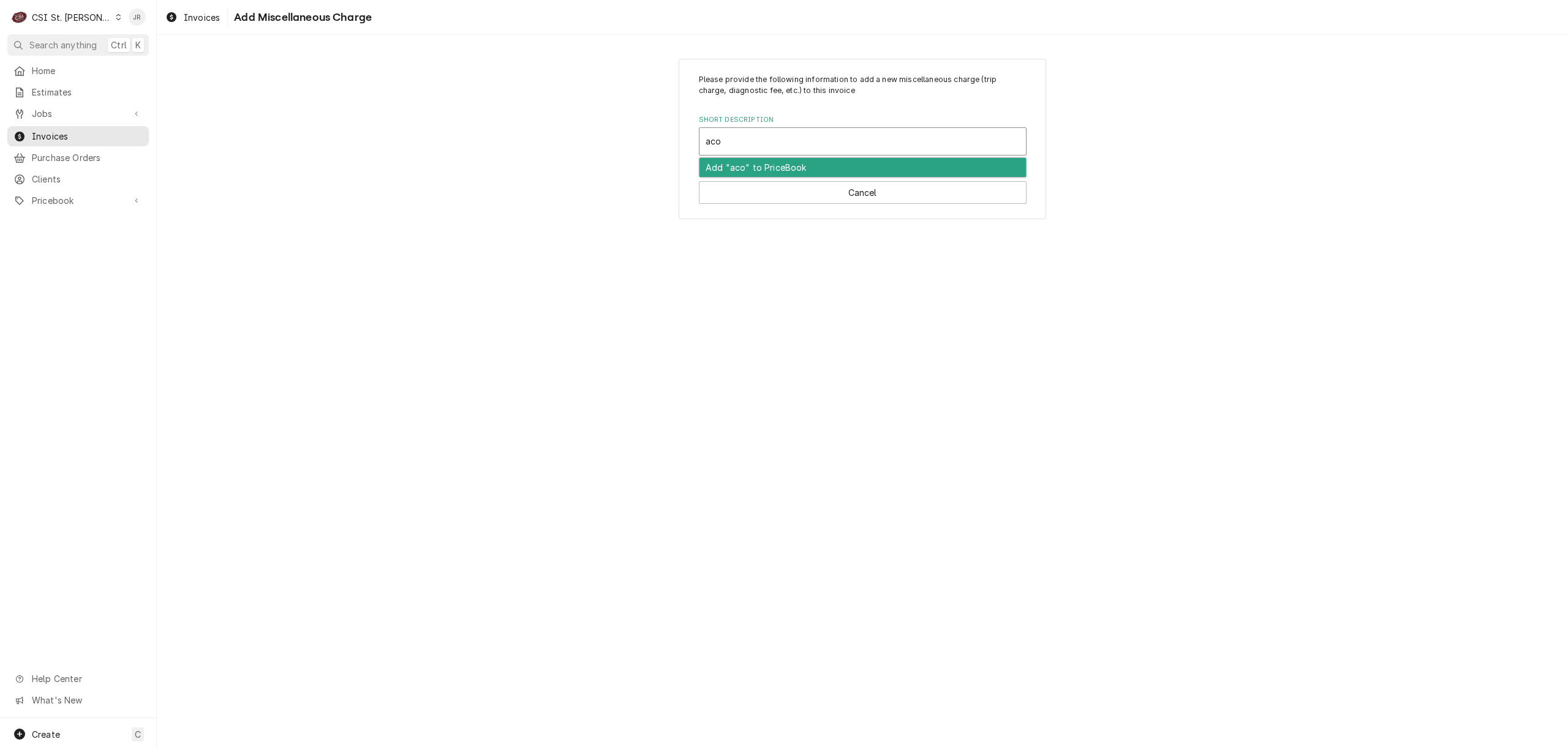
type input "acof"
click at [785, 166] on strong "Shipping/Handling - ACOF" at bounding box center [763, 167] width 115 height 11
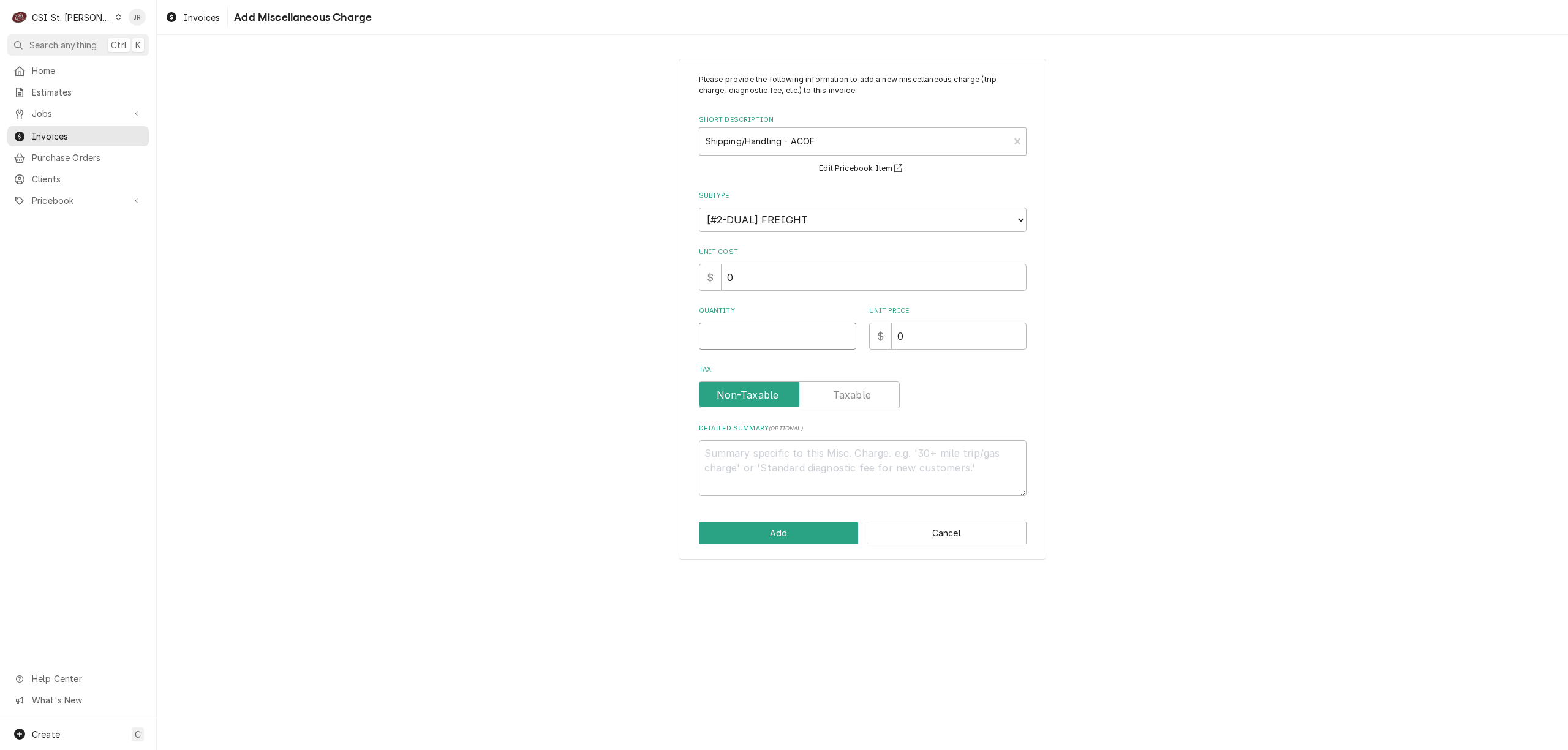
click at [802, 341] on input "Quantity" at bounding box center [777, 336] width 157 height 27
type textarea "x"
type input "1"
type textarea "x"
type input "1"
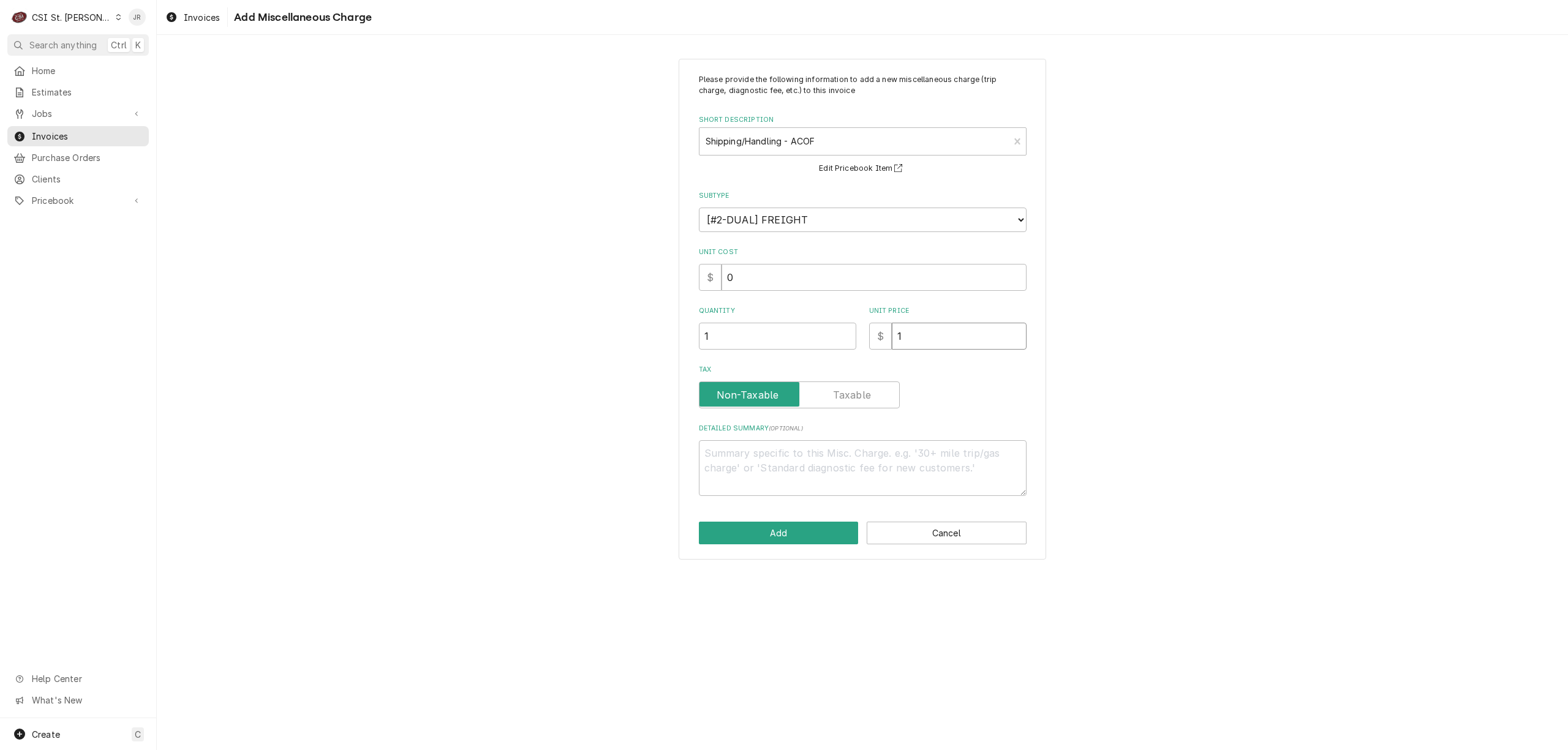
type textarea "x"
type input "17"
type textarea "x"
type input "17.5"
type textarea "x"
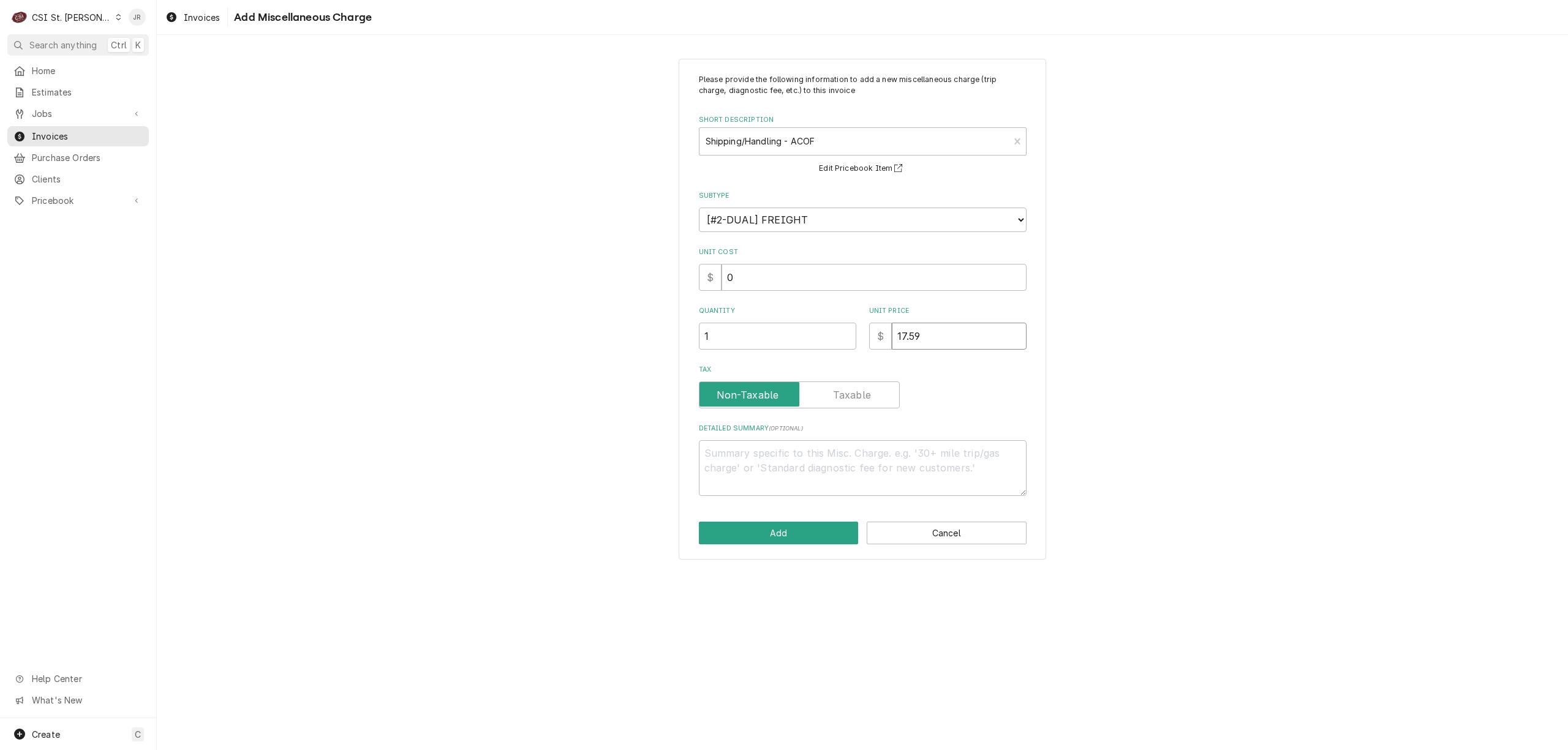
type input "17.59"
click at [828, 454] on textarea "Detailed Summary ( optional )" at bounding box center [862, 468] width 328 height 56
type textarea "x"
type textarea "A"
type textarea "x"
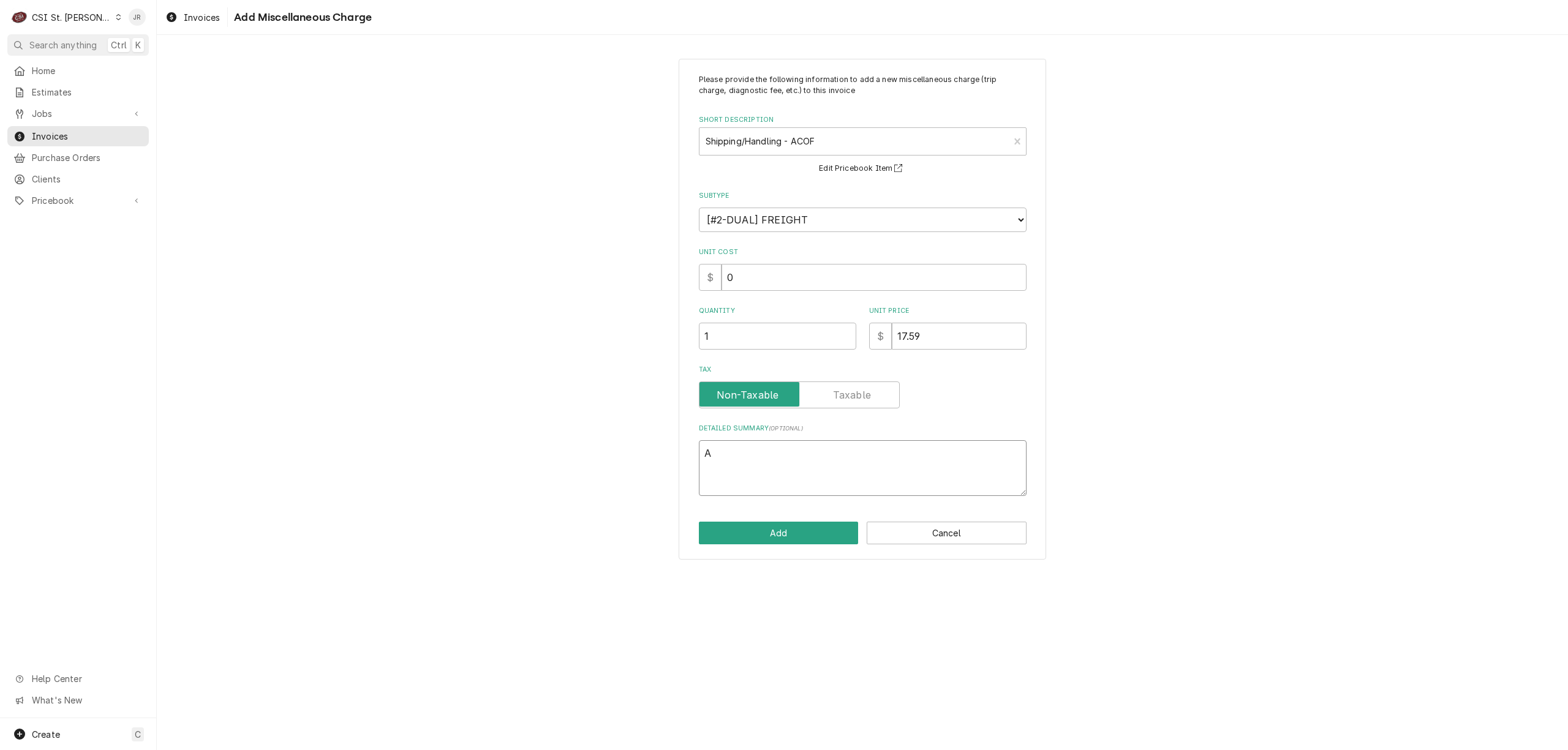
type textarea "AC"
type textarea "x"
type textarea "ACO"
type textarea "x"
type textarea "ACOF"
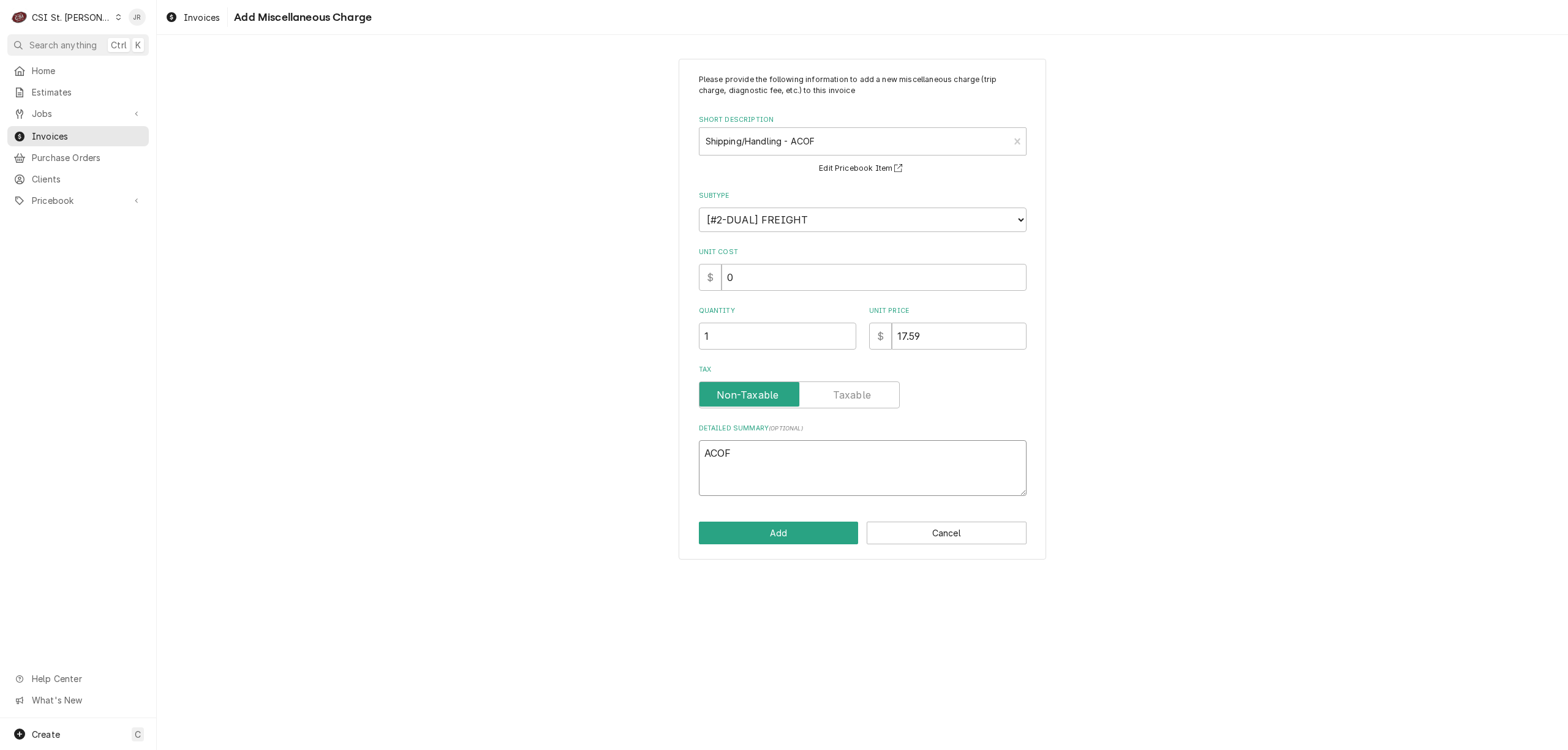
type textarea "x"
type textarea "ACOF"
type textarea "x"
type textarea "ACOF -"
type textarea "x"
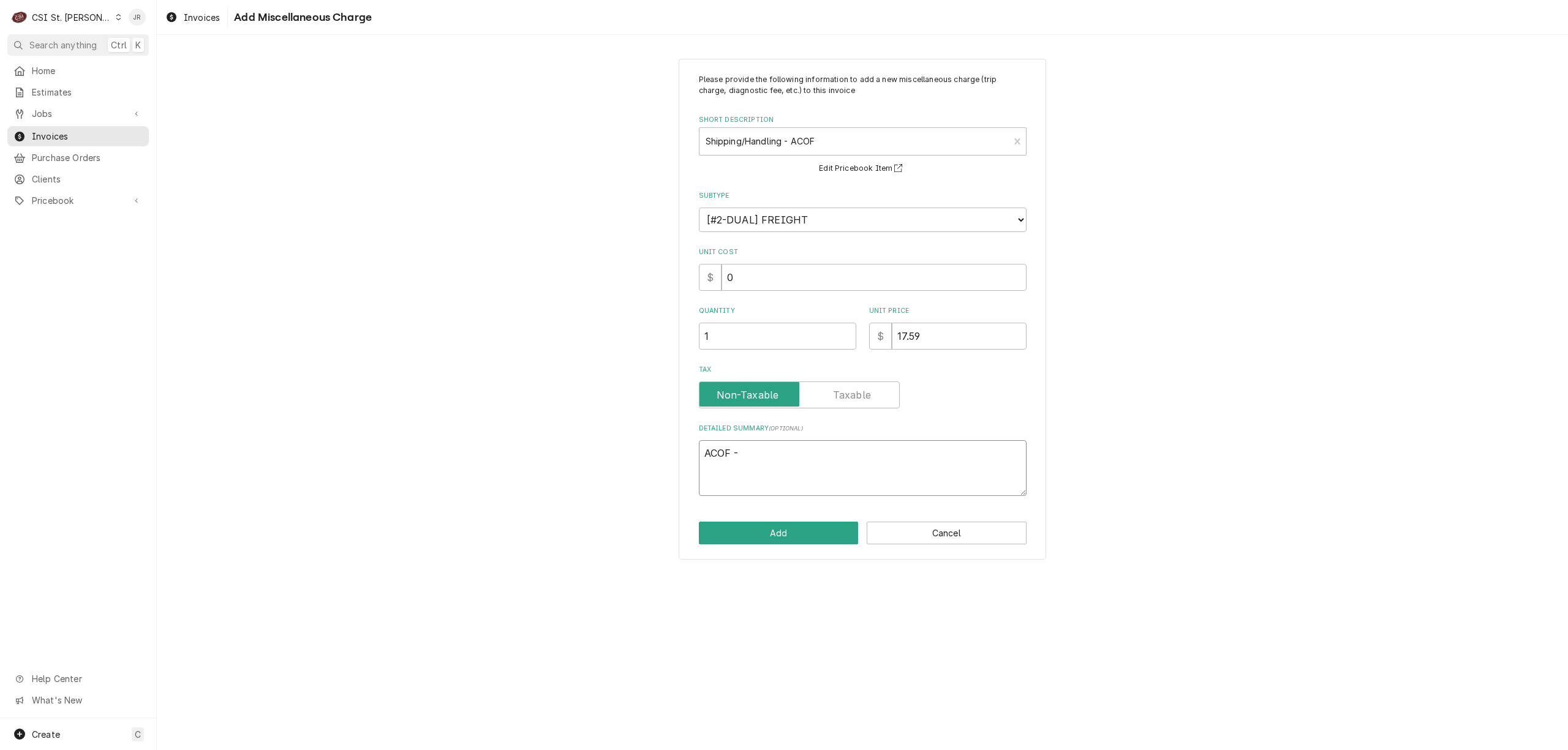
type textarea "ACOF -"
type textarea "x"
type textarea "ACOF - P"
type textarea "x"
type textarea "ACOF - Pa"
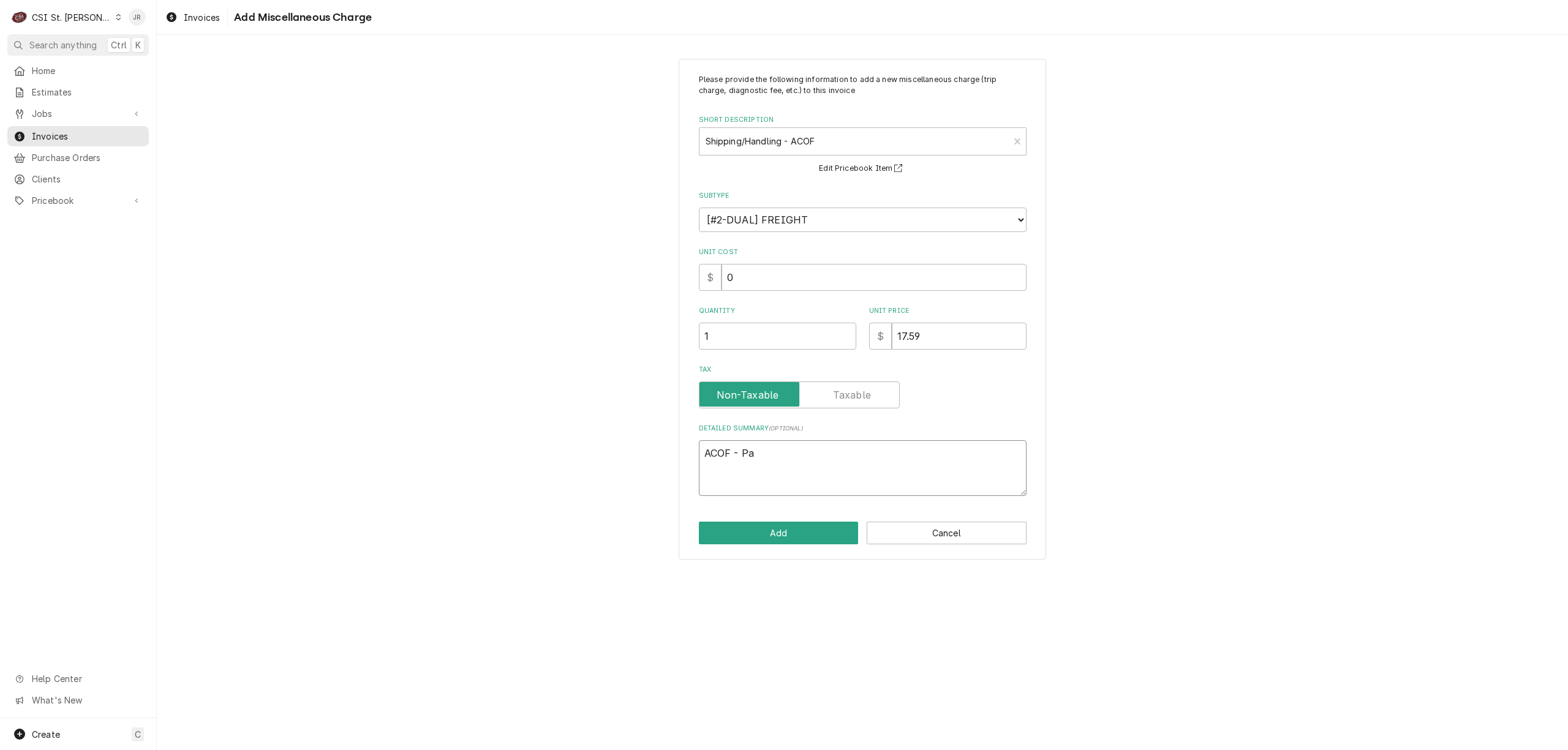
type textarea "x"
type textarea "ACOF - Par"
type textarea "x"
type textarea "ACOF - Part"
type textarea "x"
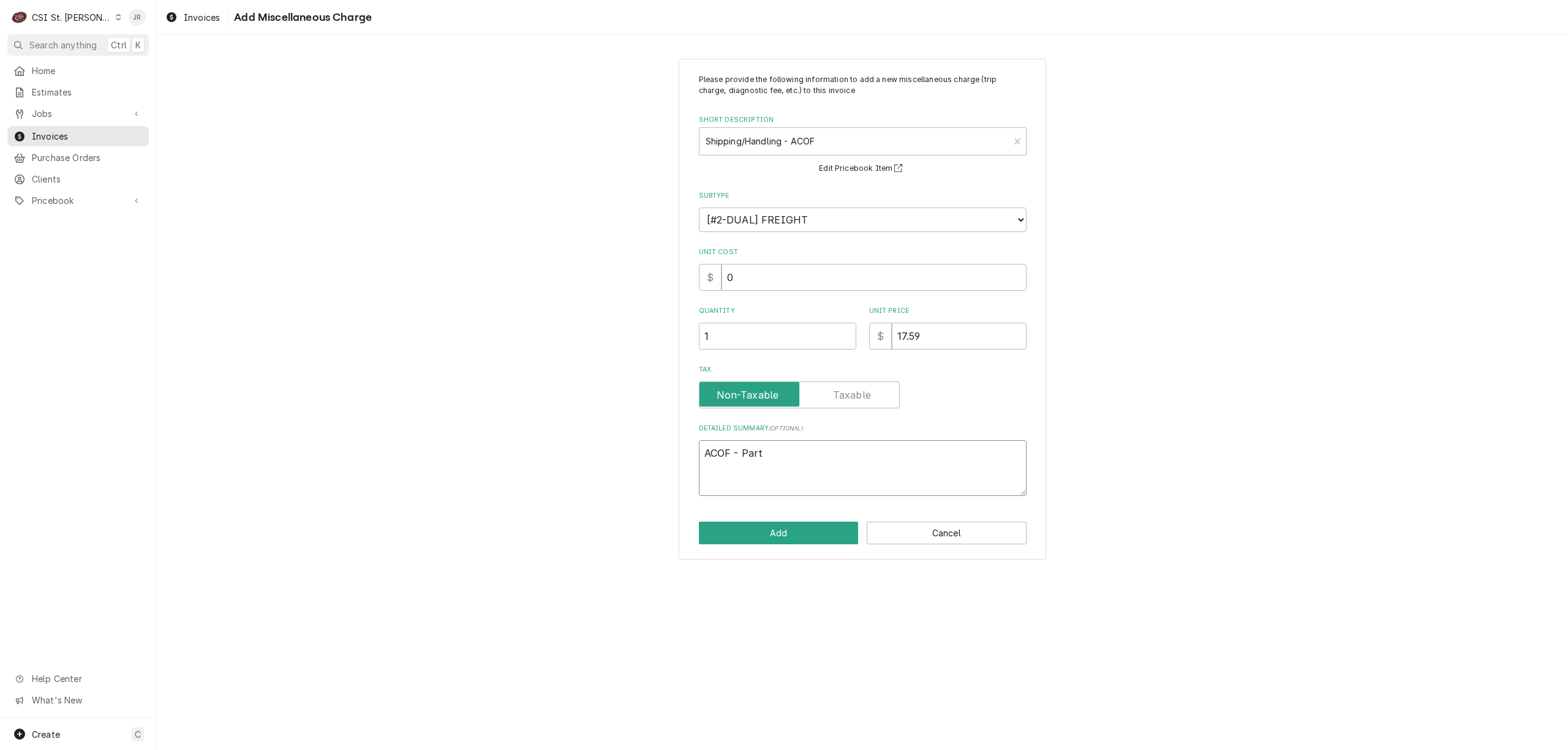
type textarea "ACOF - Parts"
type textarea "x"
type textarea "ACOF - Partst"
type textarea "x"
type textarea "ACOF - Partsto"
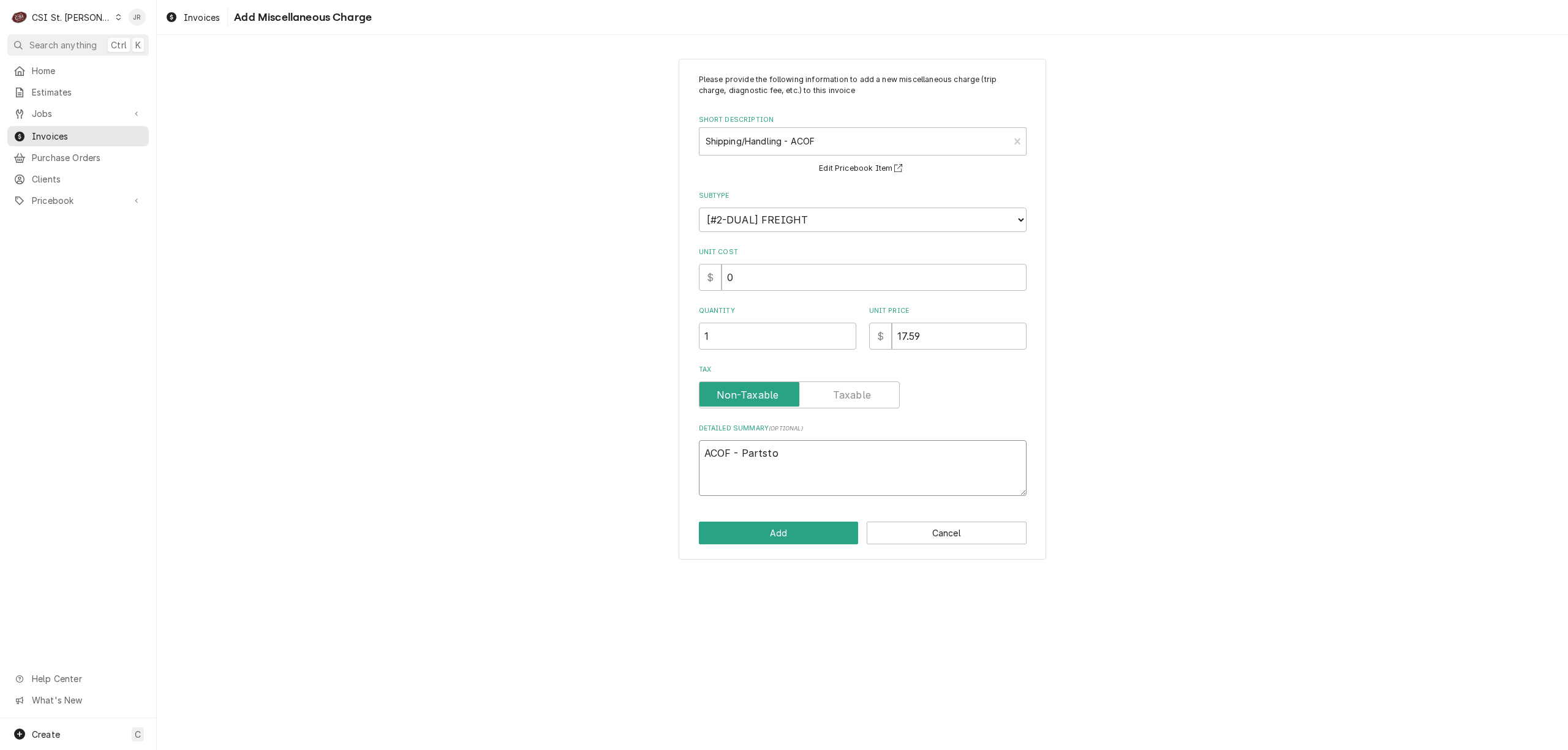
type textarea "x"
type textarea "ACOF - Partstow"
type textarea "x"
type textarea "ACOF - Partstown"
type textarea "x"
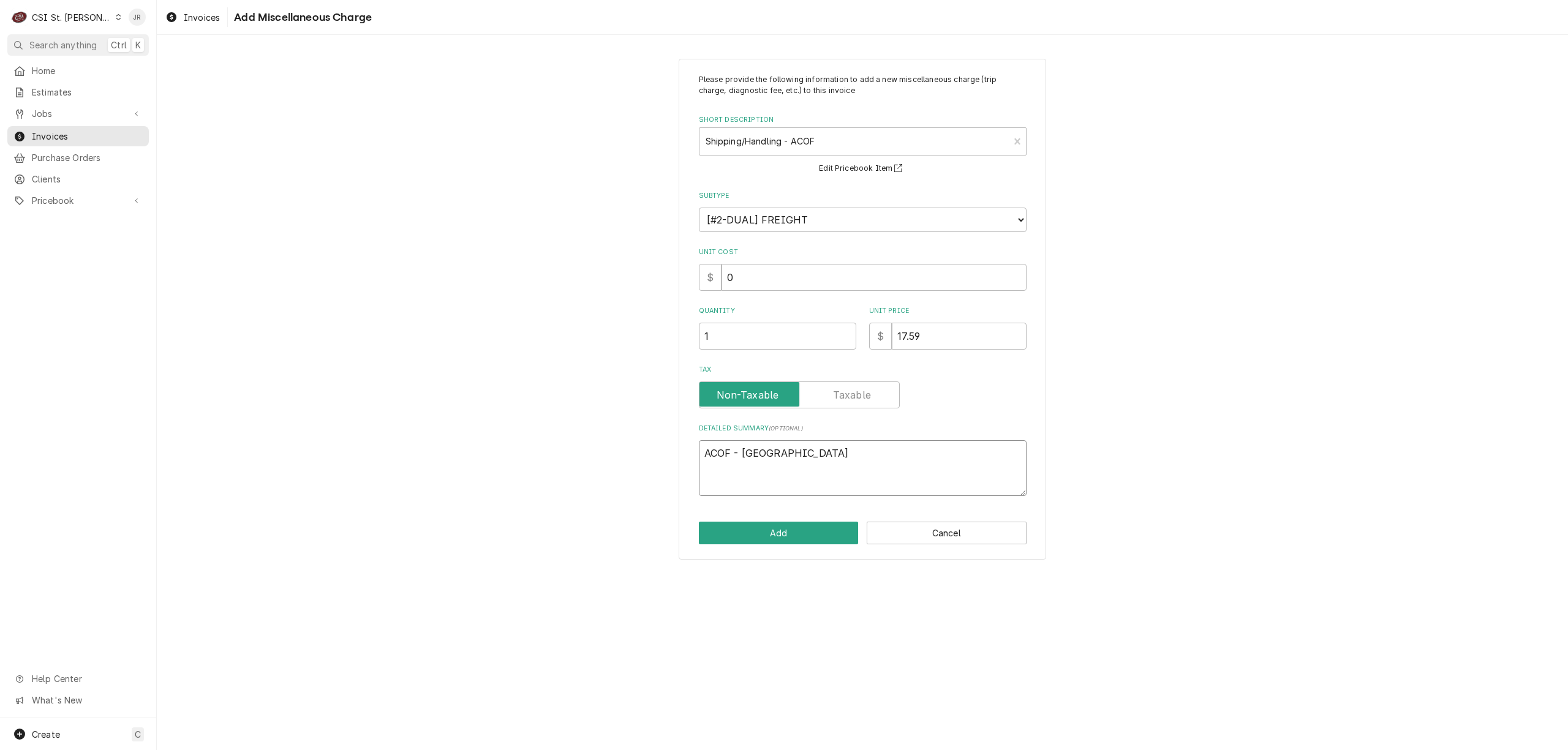
type textarea "ACOF - Partstown"
type textarea "x"
type textarea "ACOF - Partstown i"
type textarea "x"
type textarea "ACOF - Partstown in"
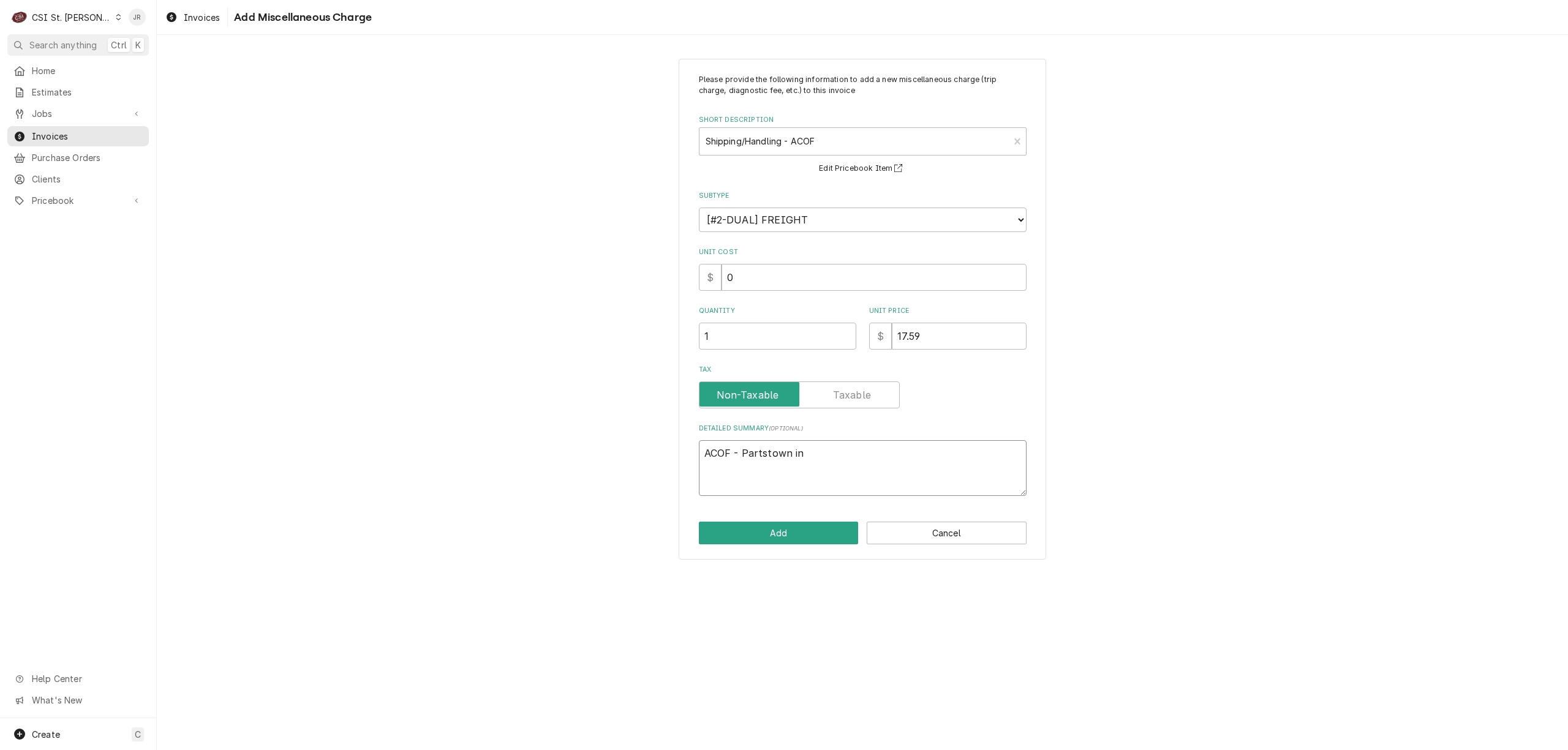
type textarea "x"
type textarea "ACOF - Partstown inv"
type textarea "x"
type textarea "ACOF - Partstown invo"
type textarea "x"
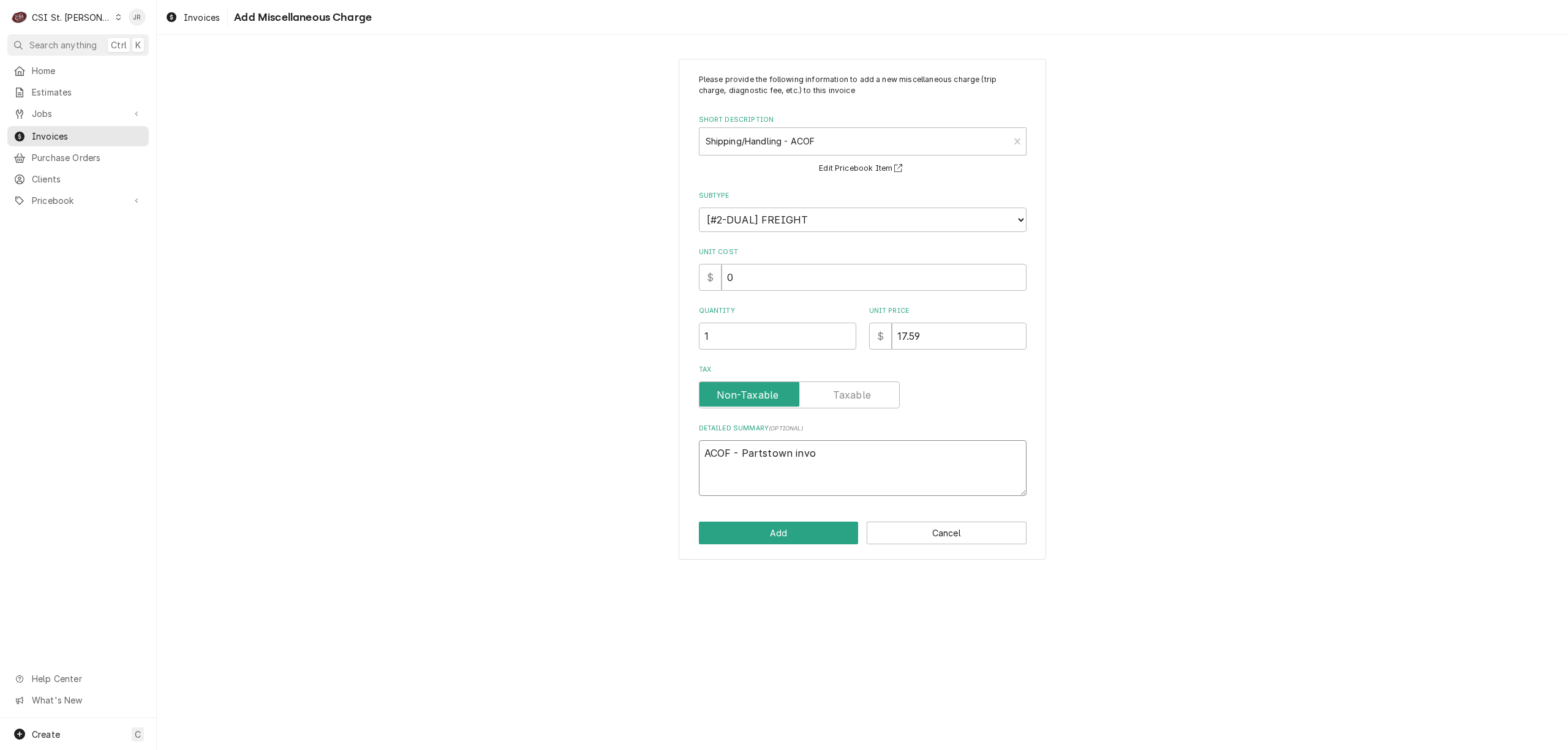
type textarea "ACOF - Partstown invoi"
type textarea "x"
type textarea "ACOF - Partstown invoic"
type textarea "x"
type textarea "ACOF - Partstown invoice"
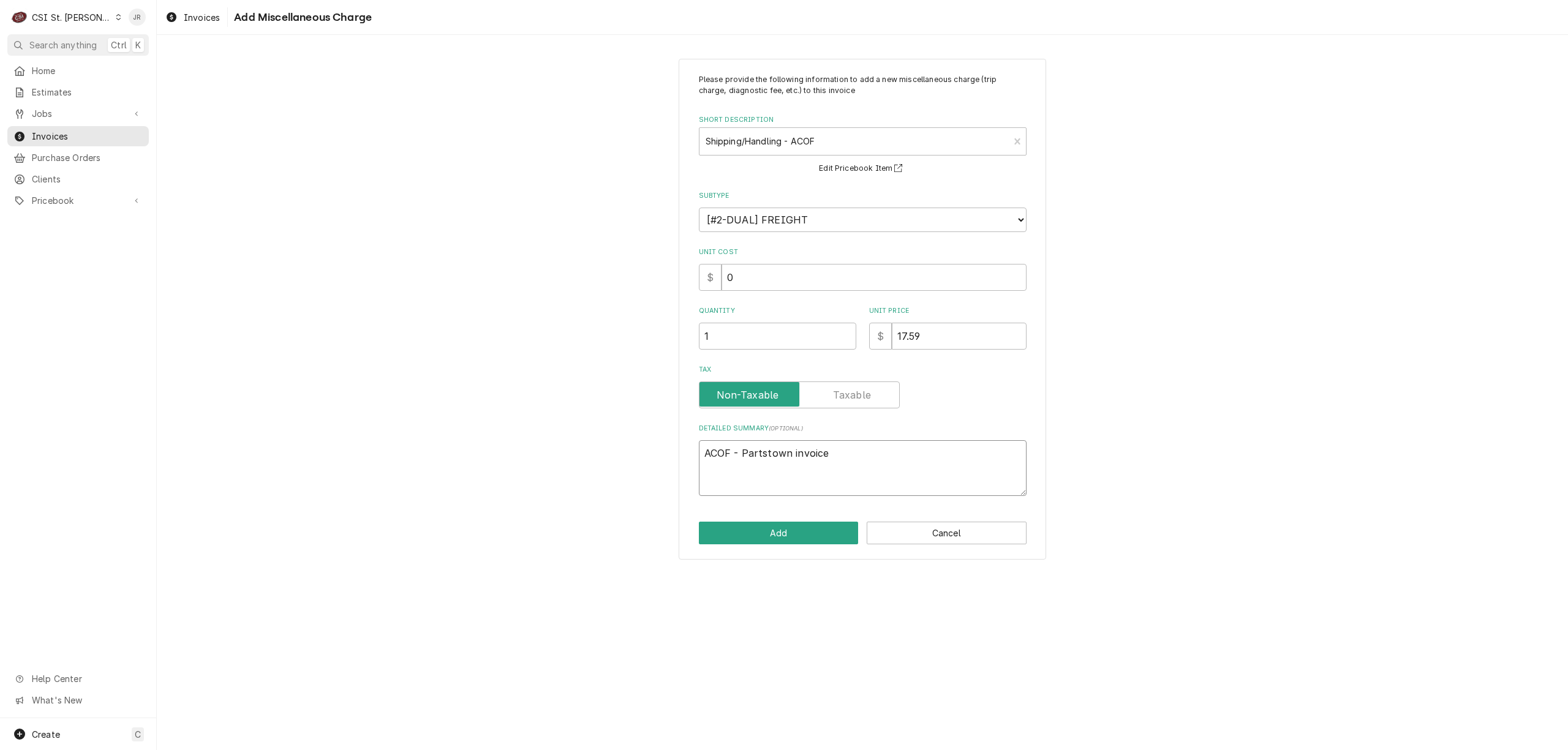
type textarea "x"
type textarea "ACOF - Partstown invoice"
type textarea "x"
type textarea "ACOF - Partstown invoice #"
click at [886, 459] on textarea "ACOF - Partstown invoice #" at bounding box center [862, 468] width 328 height 56
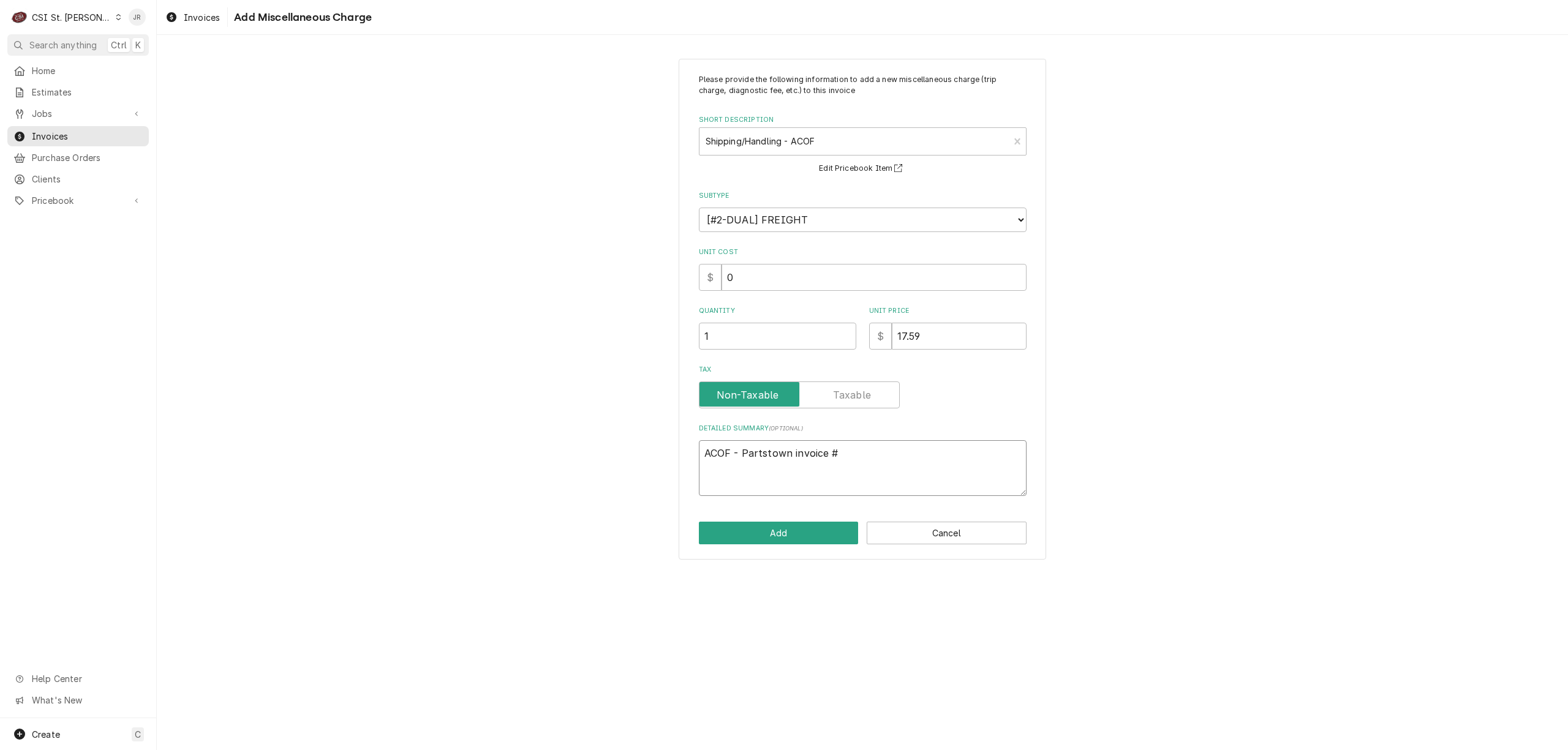
paste textarea "2106870446"
type textarea "x"
type textarea "ACOF - Partstown invoice #2106870446"
click at [794, 536] on button "Add" at bounding box center [778, 533] width 160 height 23
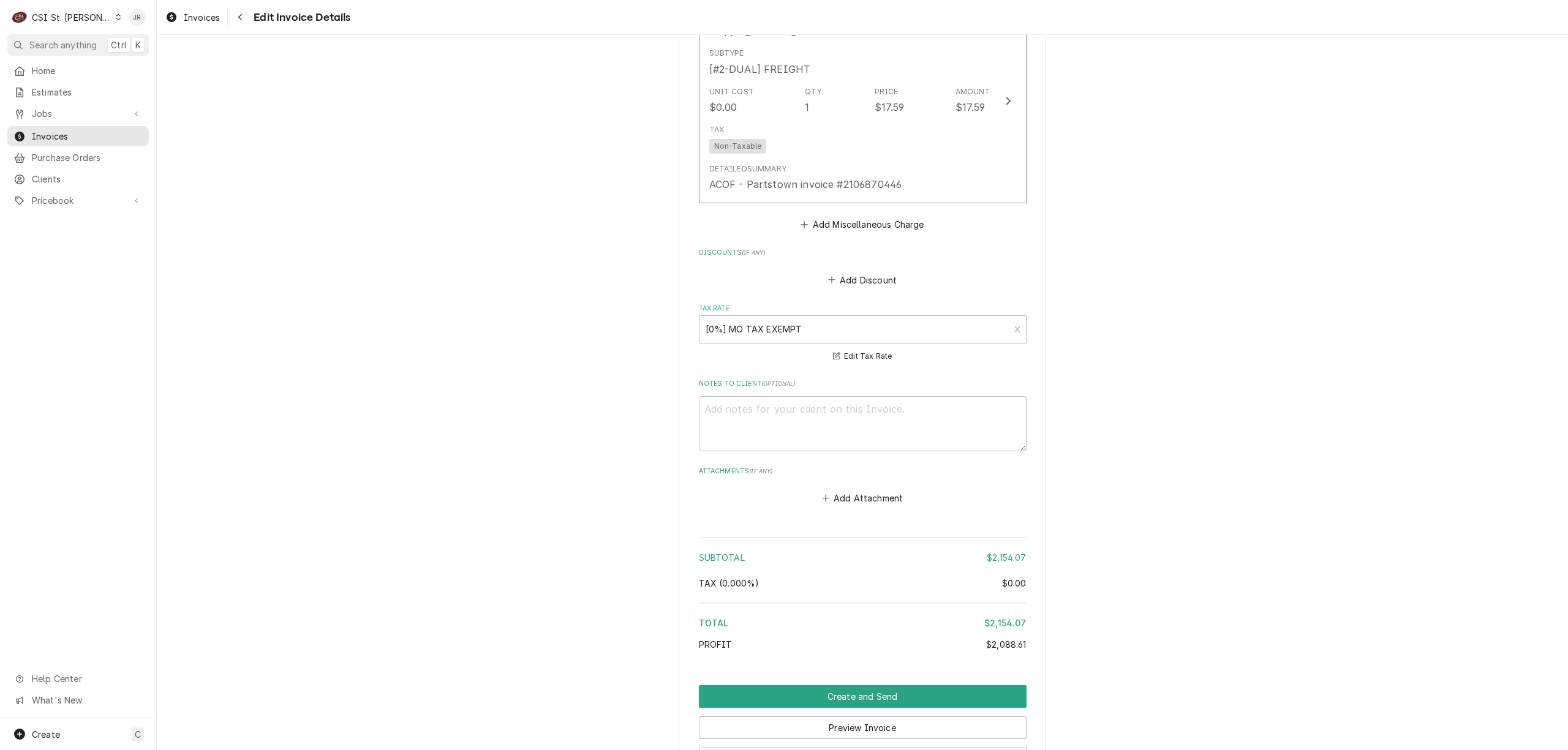
scroll to position [2922, 0]
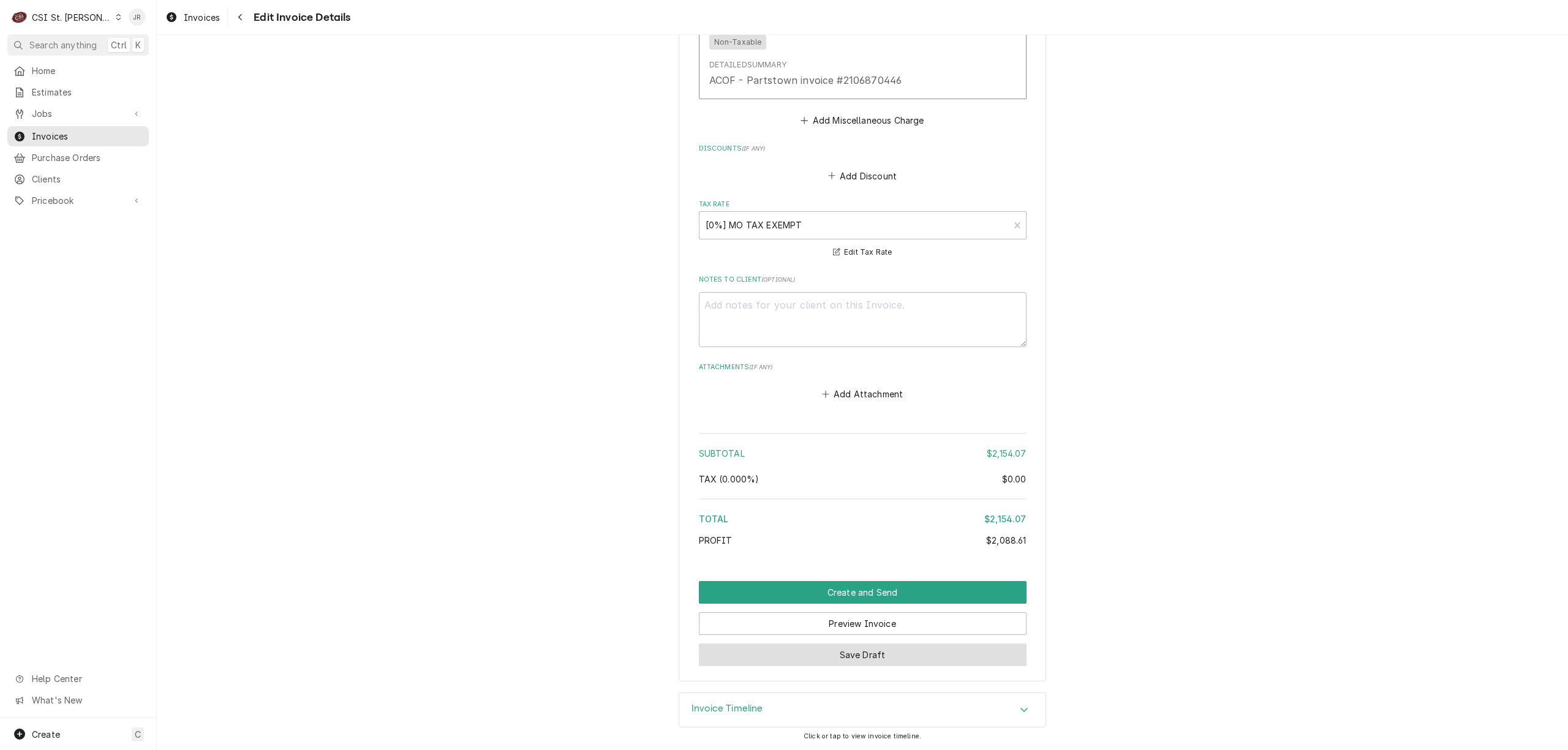
click at [873, 655] on button "Save Draft" at bounding box center [862, 655] width 328 height 23
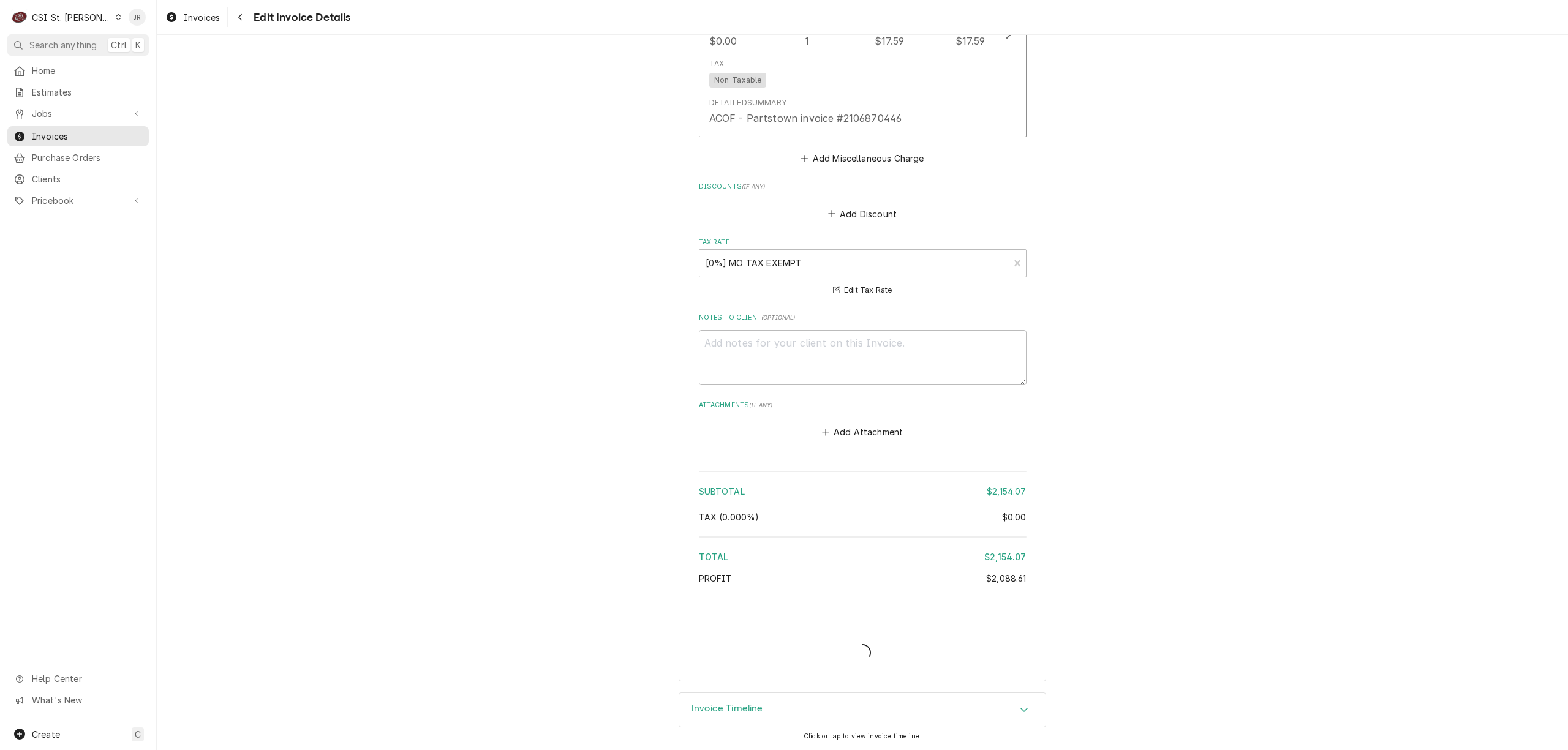
scroll to position [2882, 0]
type textarea "x"
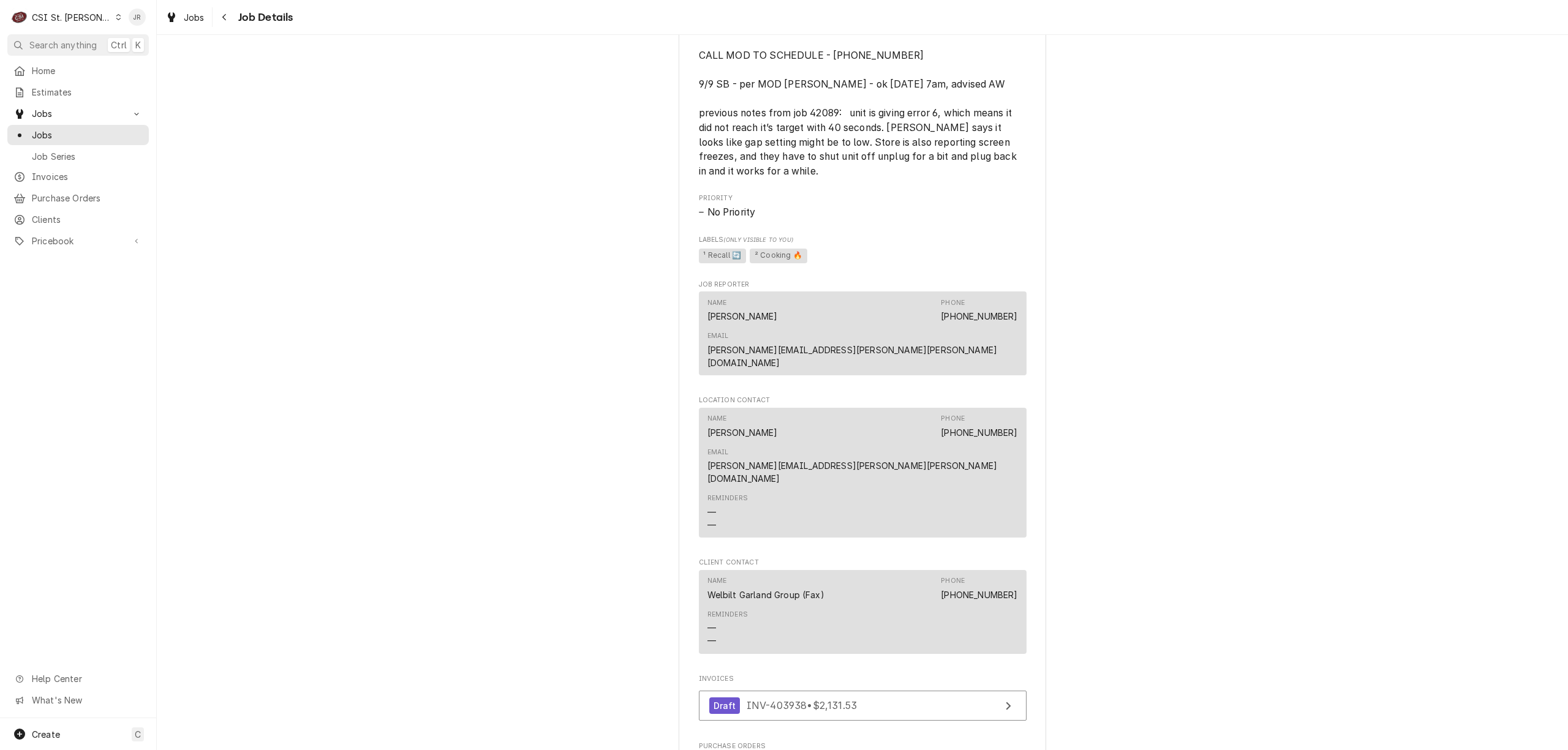
scroll to position [1470, 0]
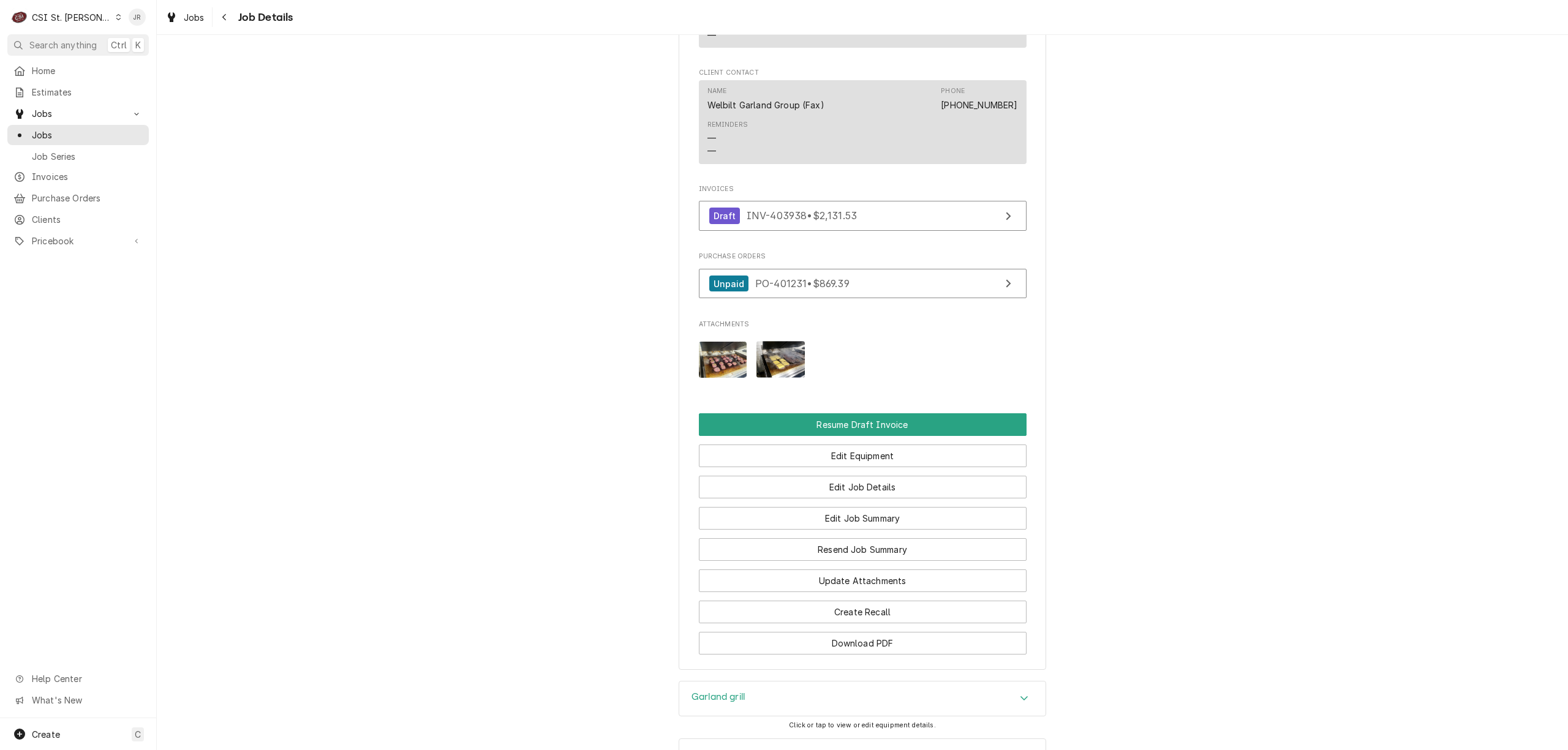
drag, startPoint x: 748, startPoint y: 628, endPoint x: 767, endPoint y: 640, distance: 22.5
click at [753, 739] on div "Job Summary" at bounding box center [862, 756] width 366 height 34
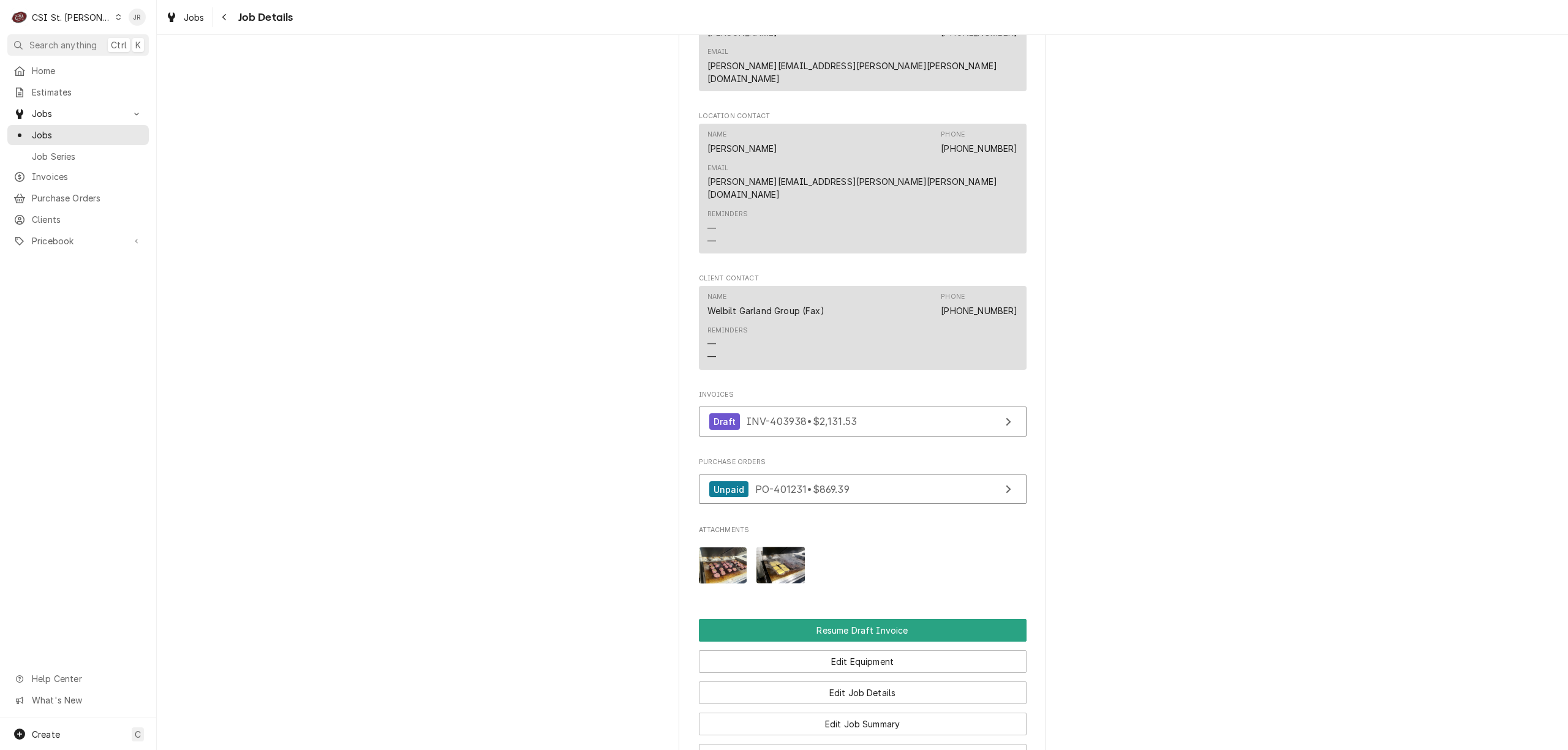
scroll to position [1225, 0]
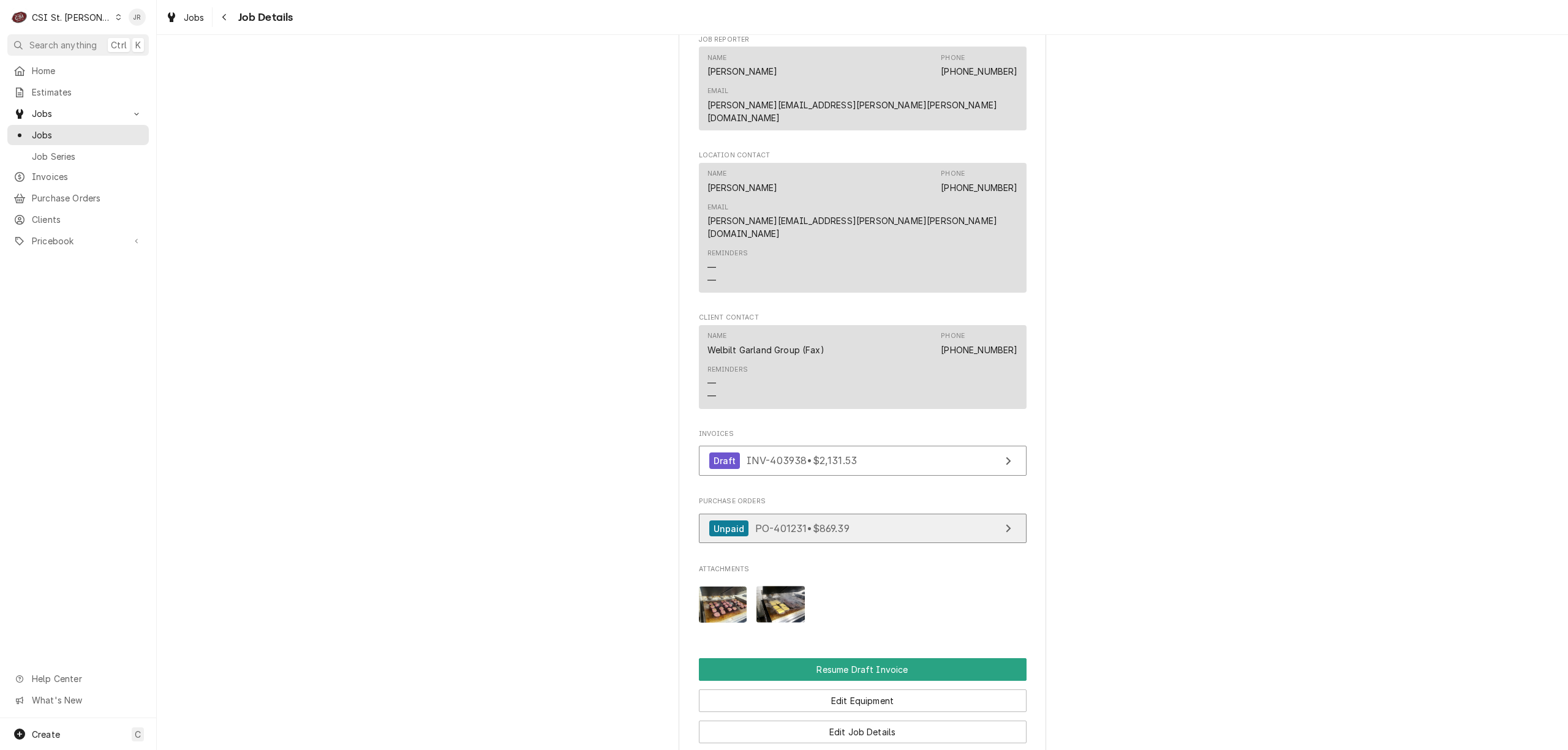
click at [871, 514] on link "Unpaid PO-401231 • $869.39" at bounding box center [862, 529] width 328 height 30
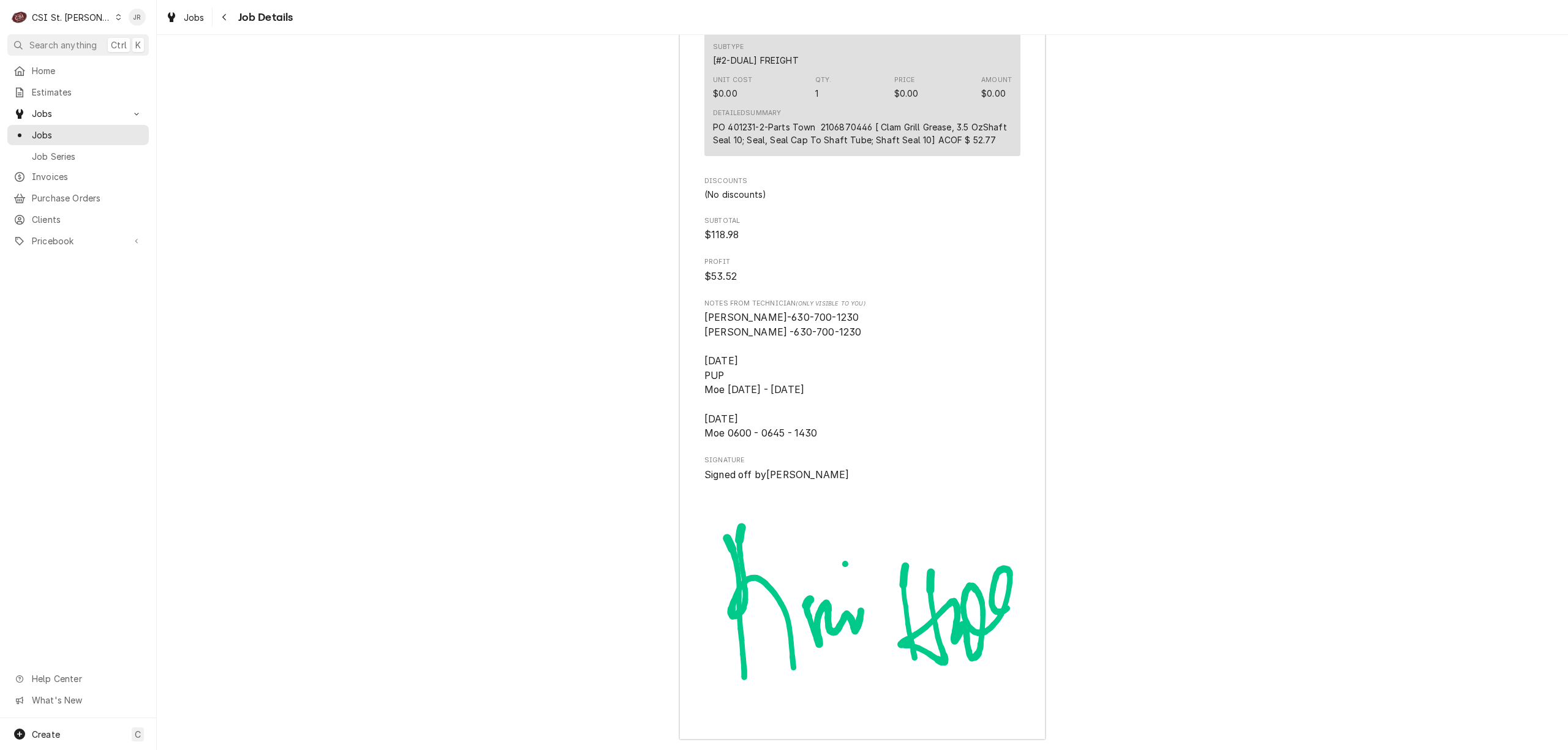
scroll to position [3903, 0]
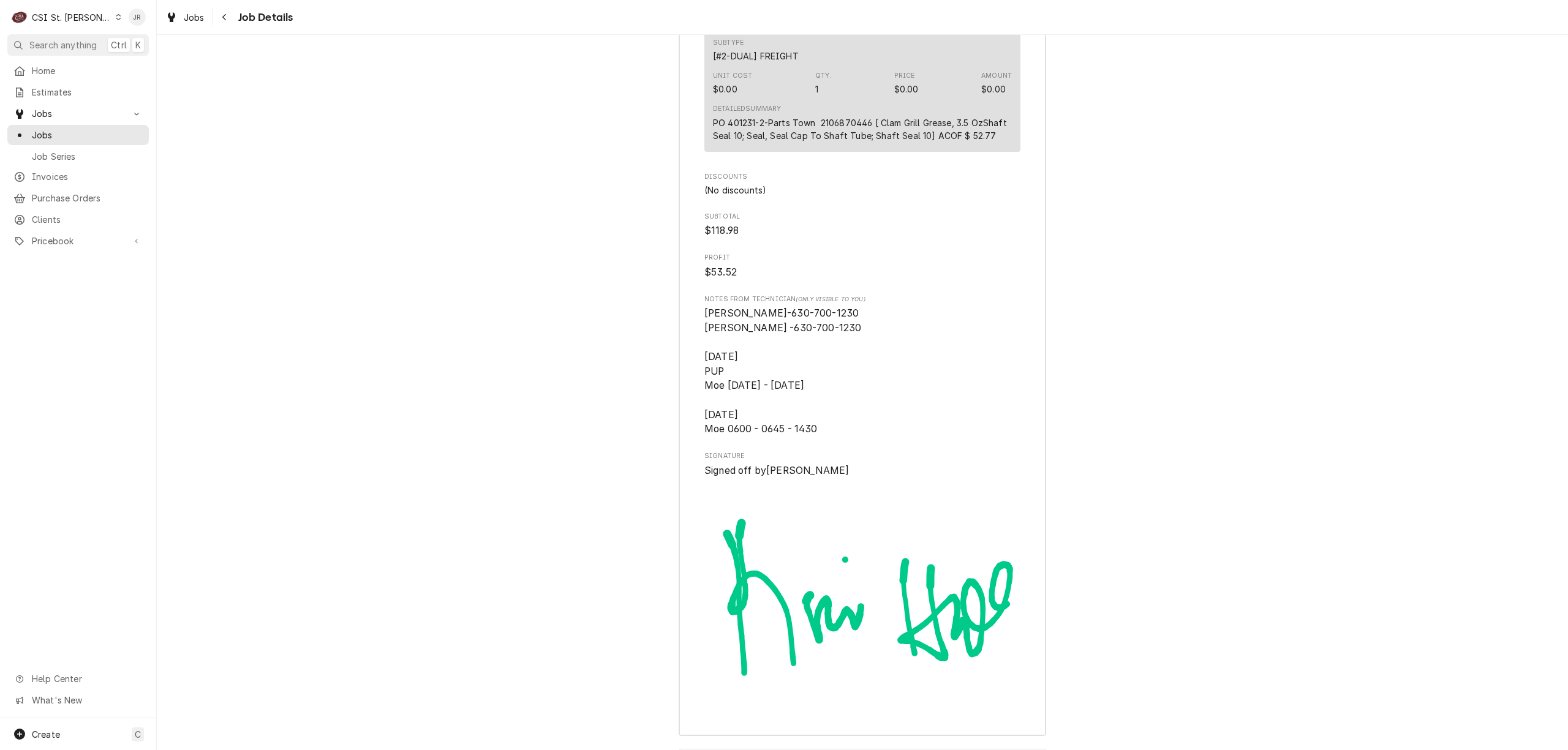
drag, startPoint x: 774, startPoint y: 650, endPoint x: 891, endPoint y: 625, distance: 119.6
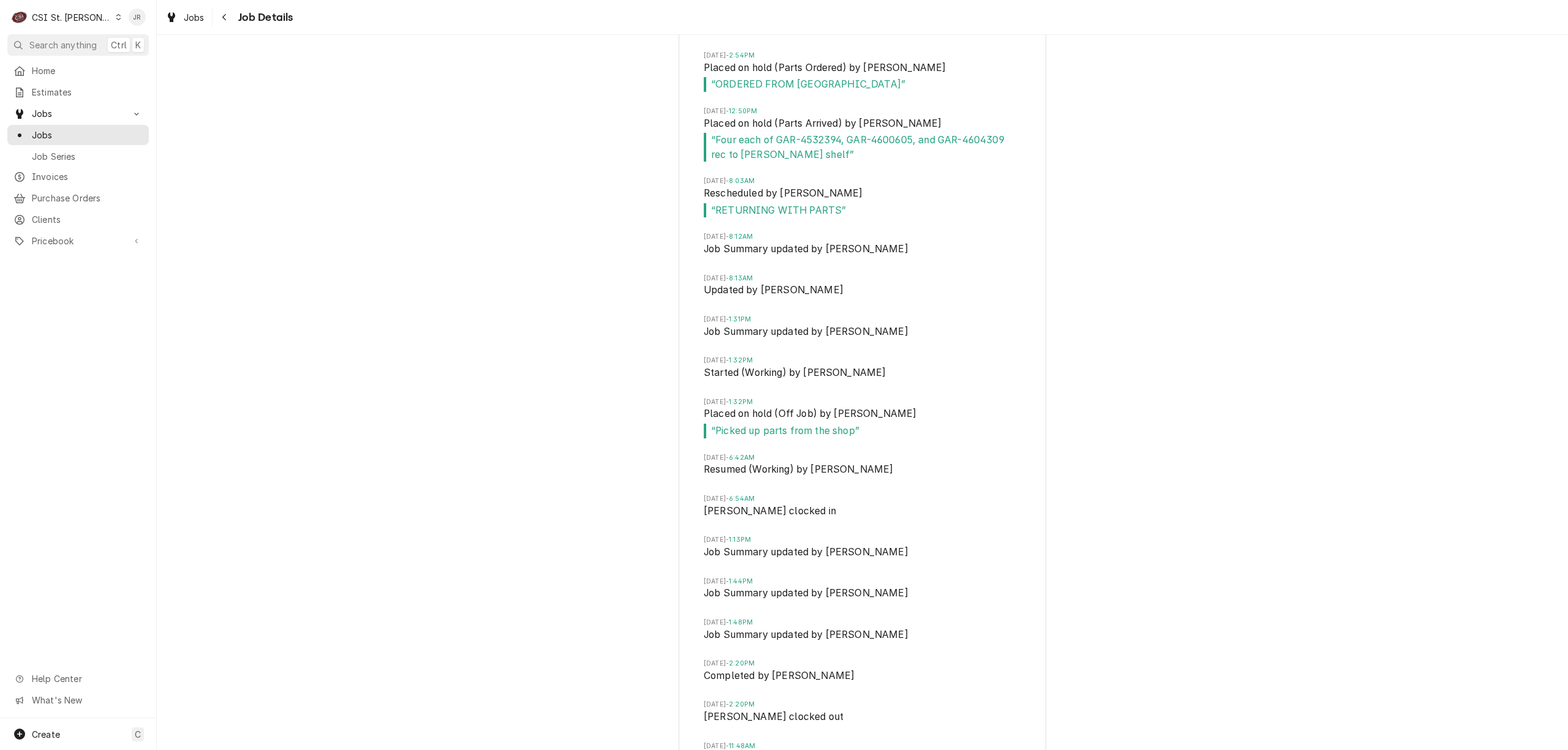
scroll to position [5257, 0]
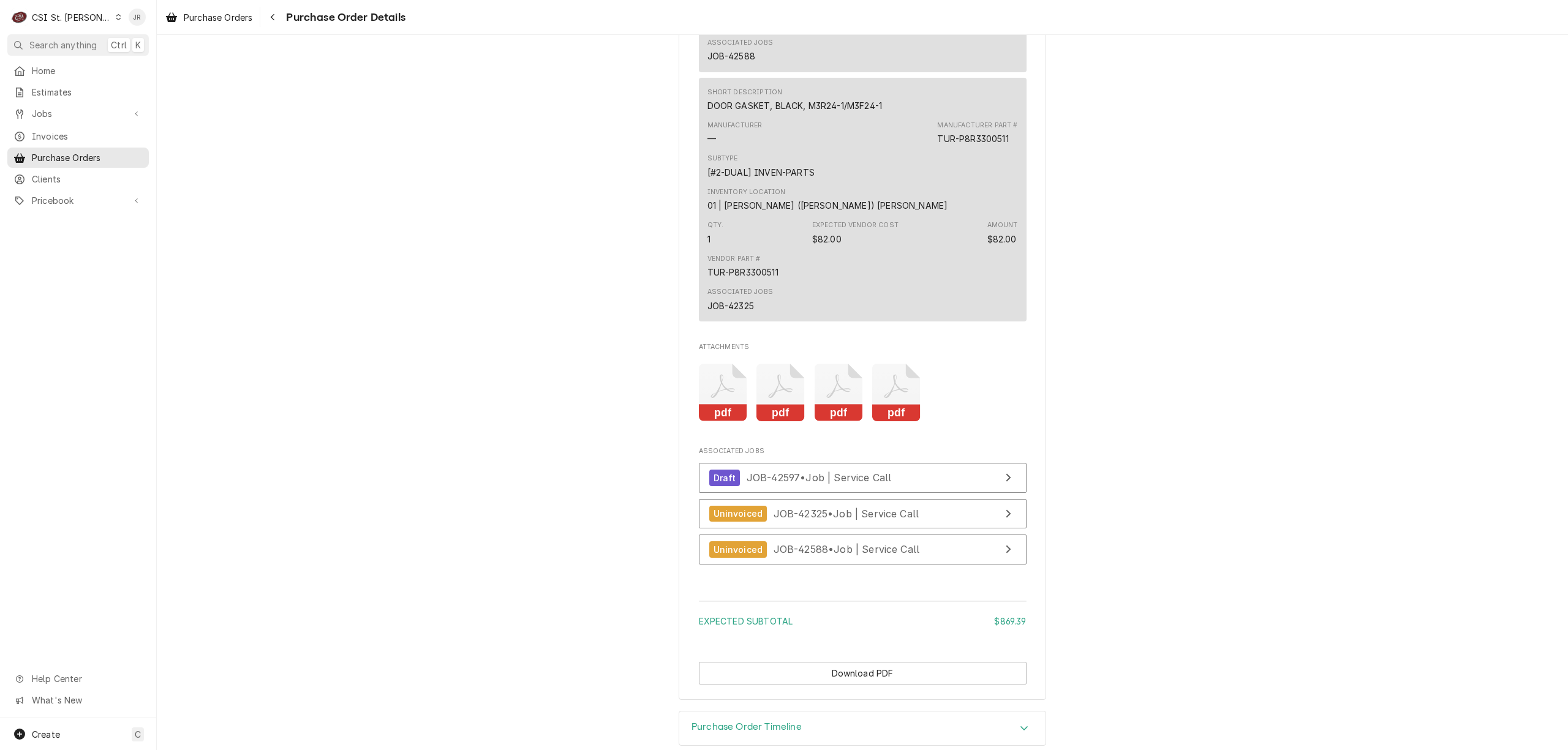
scroll to position [4599, 0]
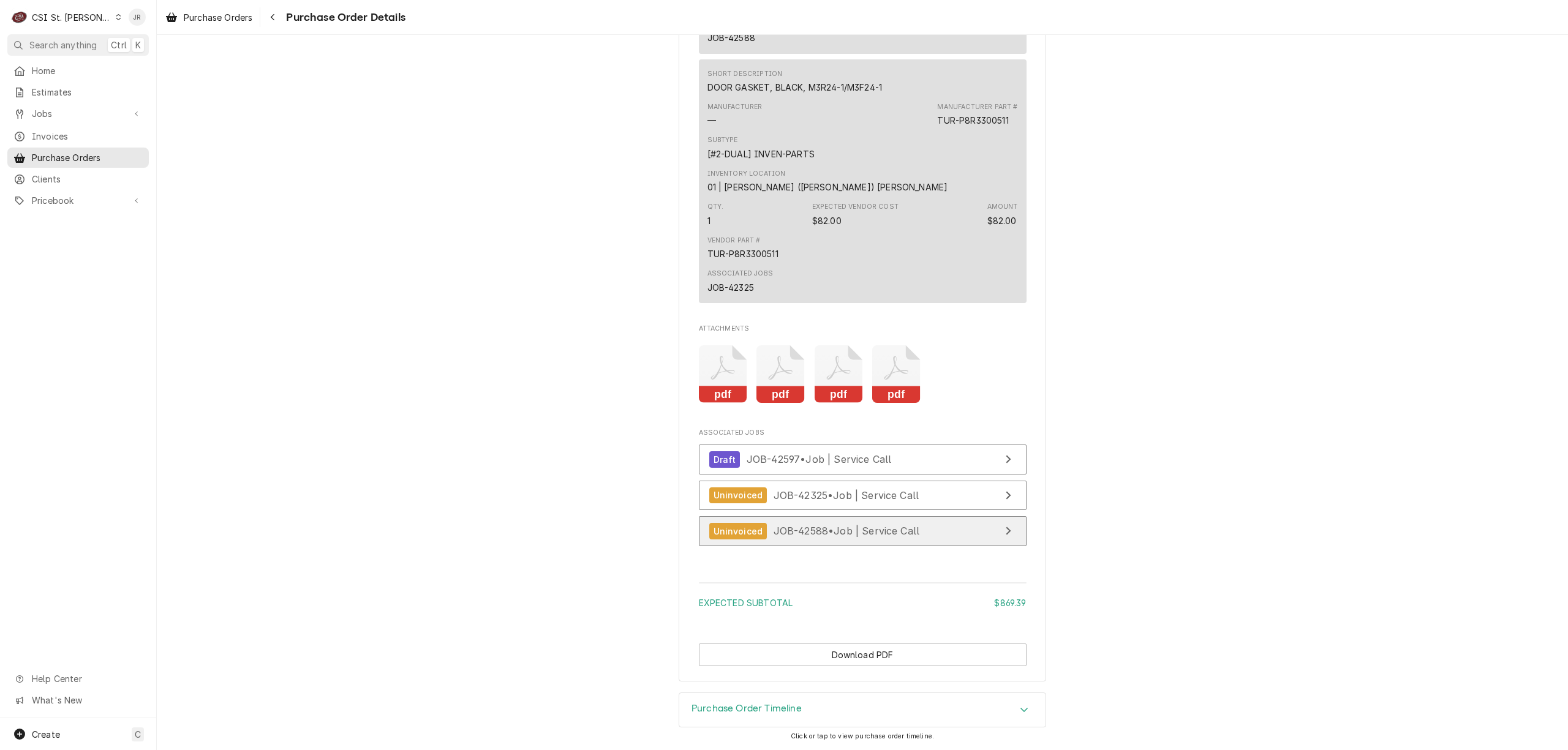
click at [1000, 533] on div "View Job" at bounding box center [1008, 531] width 16 height 14
click at [733, 357] on rect "Attachments" at bounding box center [761, 335] width 58 height 48
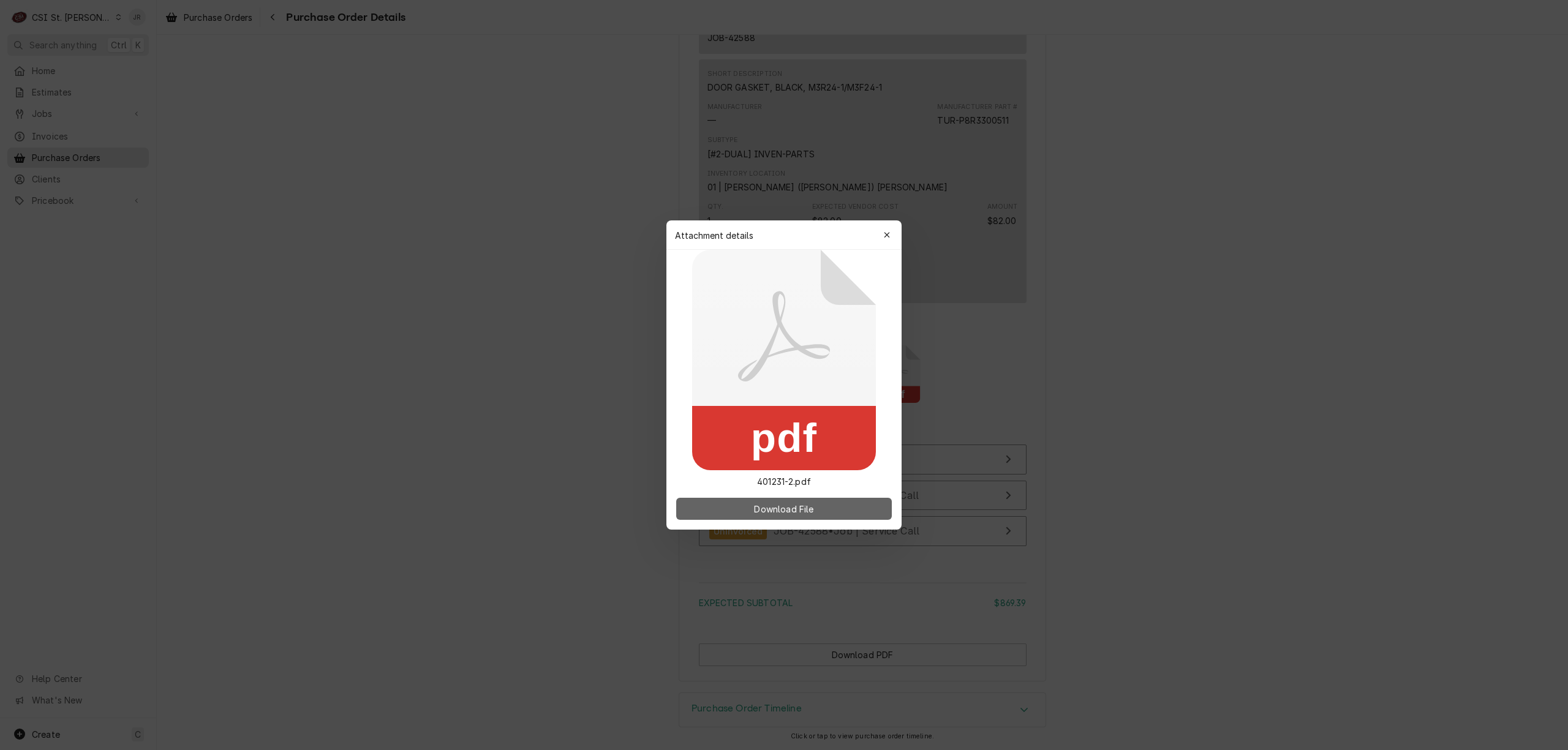
click at [792, 512] on span "Download File" at bounding box center [783, 509] width 65 height 13
click at [891, 233] on div "button" at bounding box center [887, 235] width 13 height 13
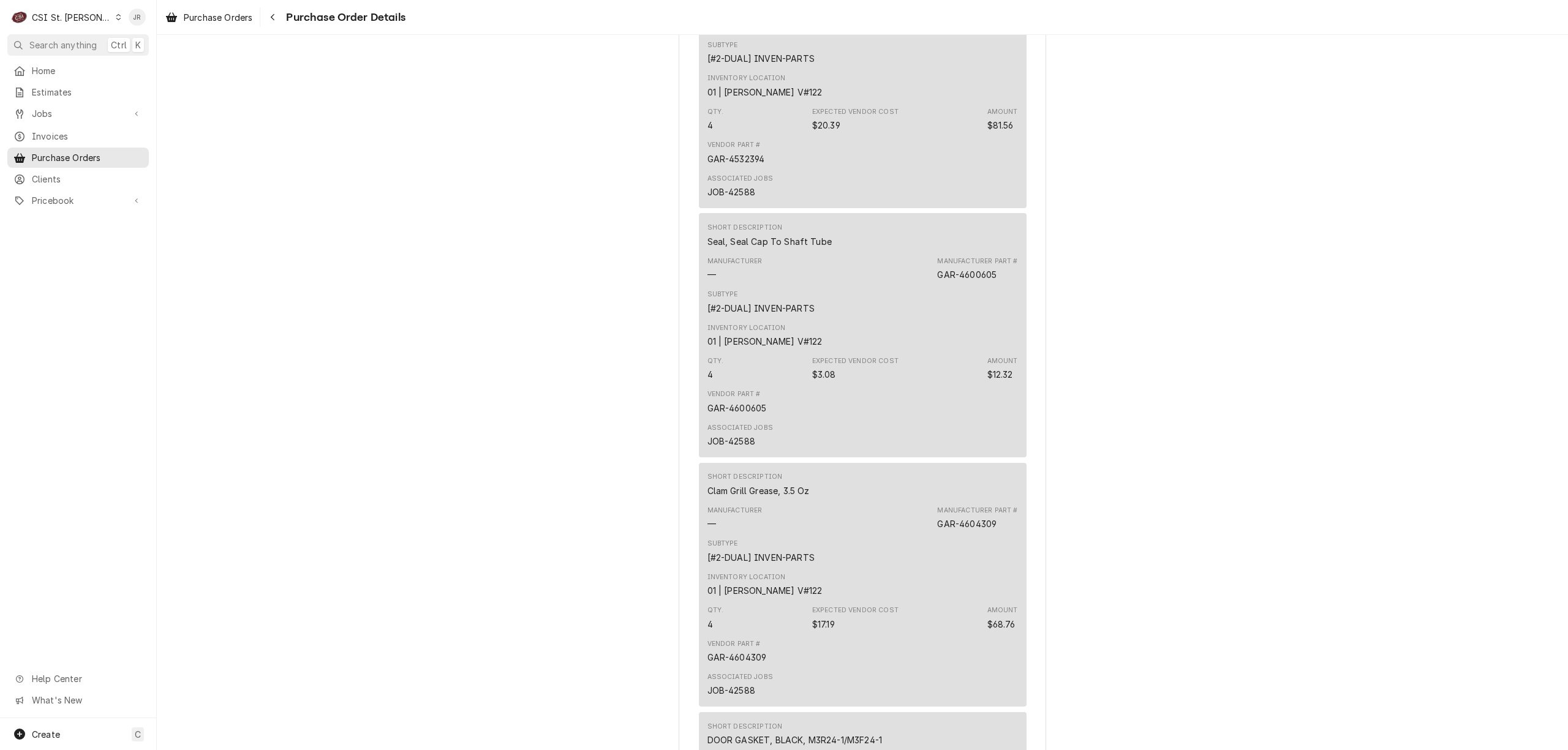
scroll to position [3886, 0]
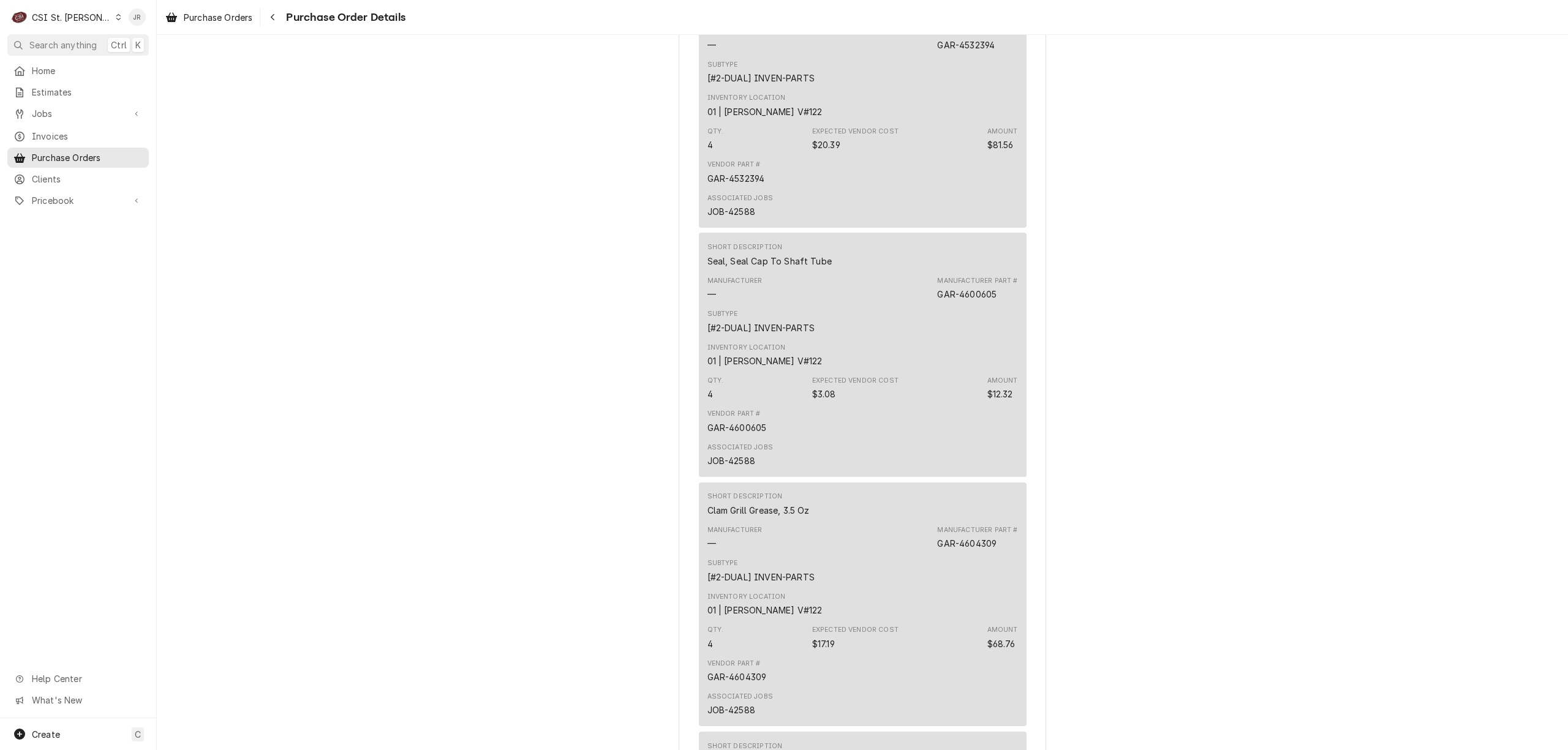
drag, startPoint x: 687, startPoint y: 28, endPoint x: 707, endPoint y: 38, distance: 22.4
click at [703, 38] on div "Purchase Orders Purchase Order Details Unpaid Vendor PARTS TOWN PARTS TOWN 1200…" at bounding box center [862, 375] width 1411 height 750
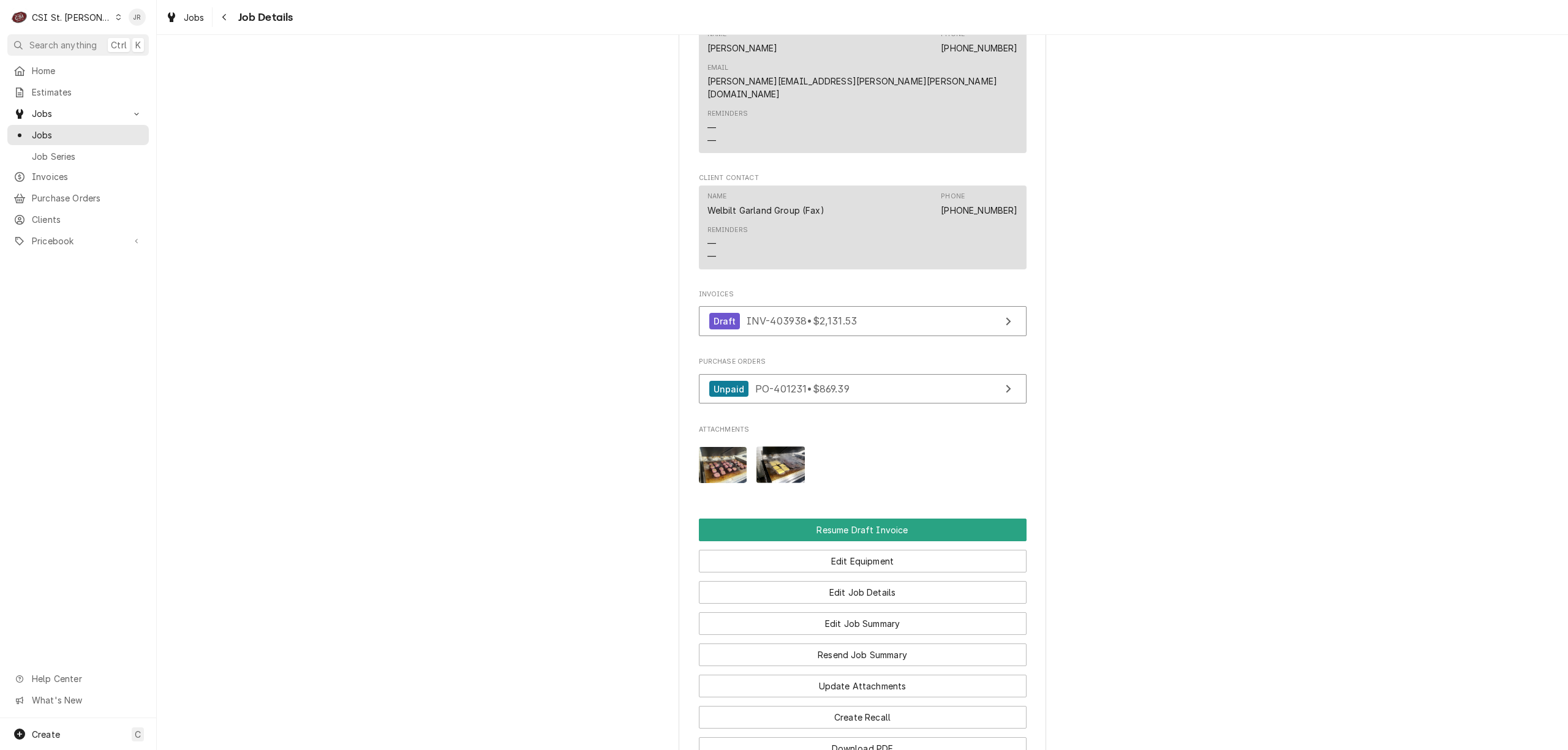
scroll to position [1517, 0]
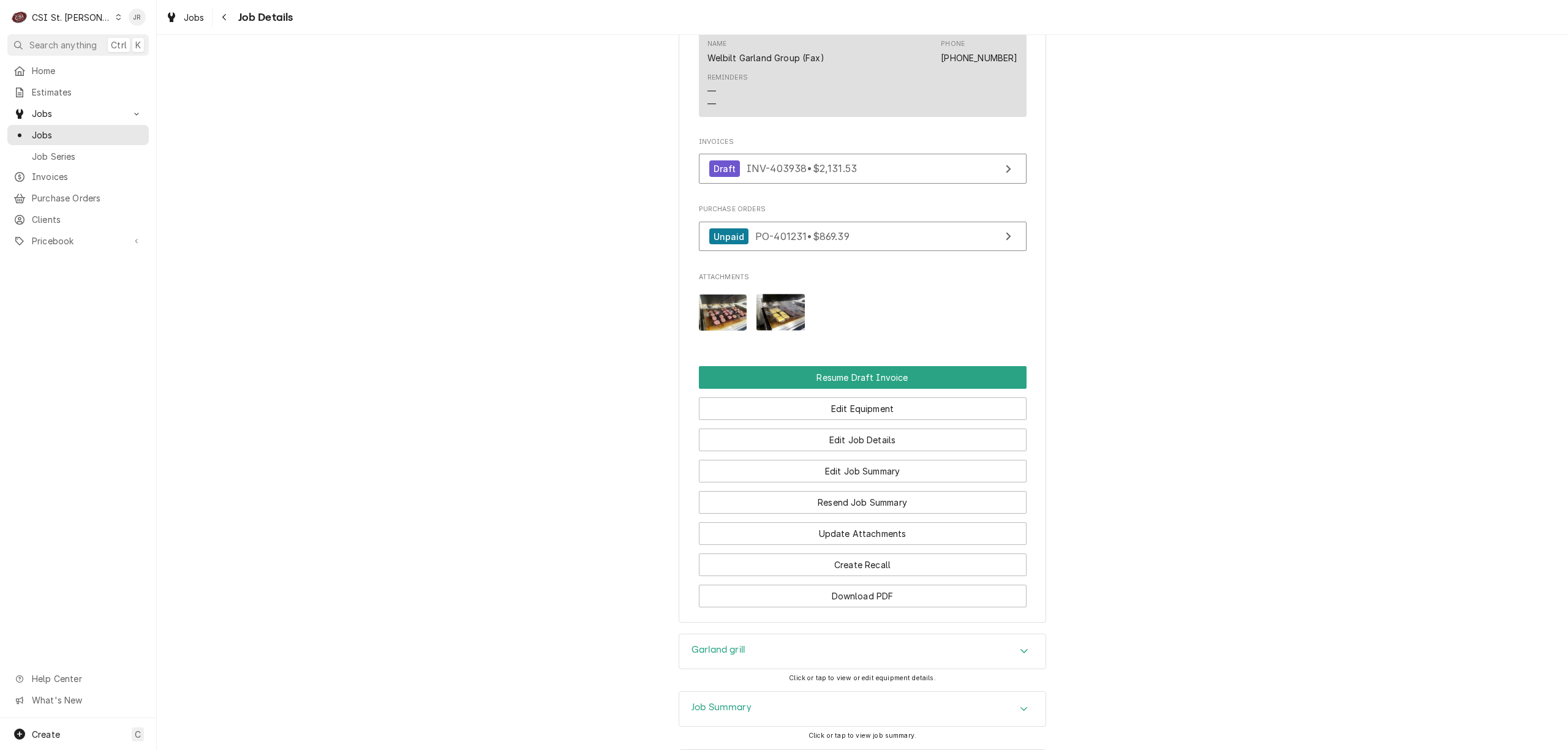
click at [814, 692] on div "Job Summary" at bounding box center [862, 709] width 366 height 34
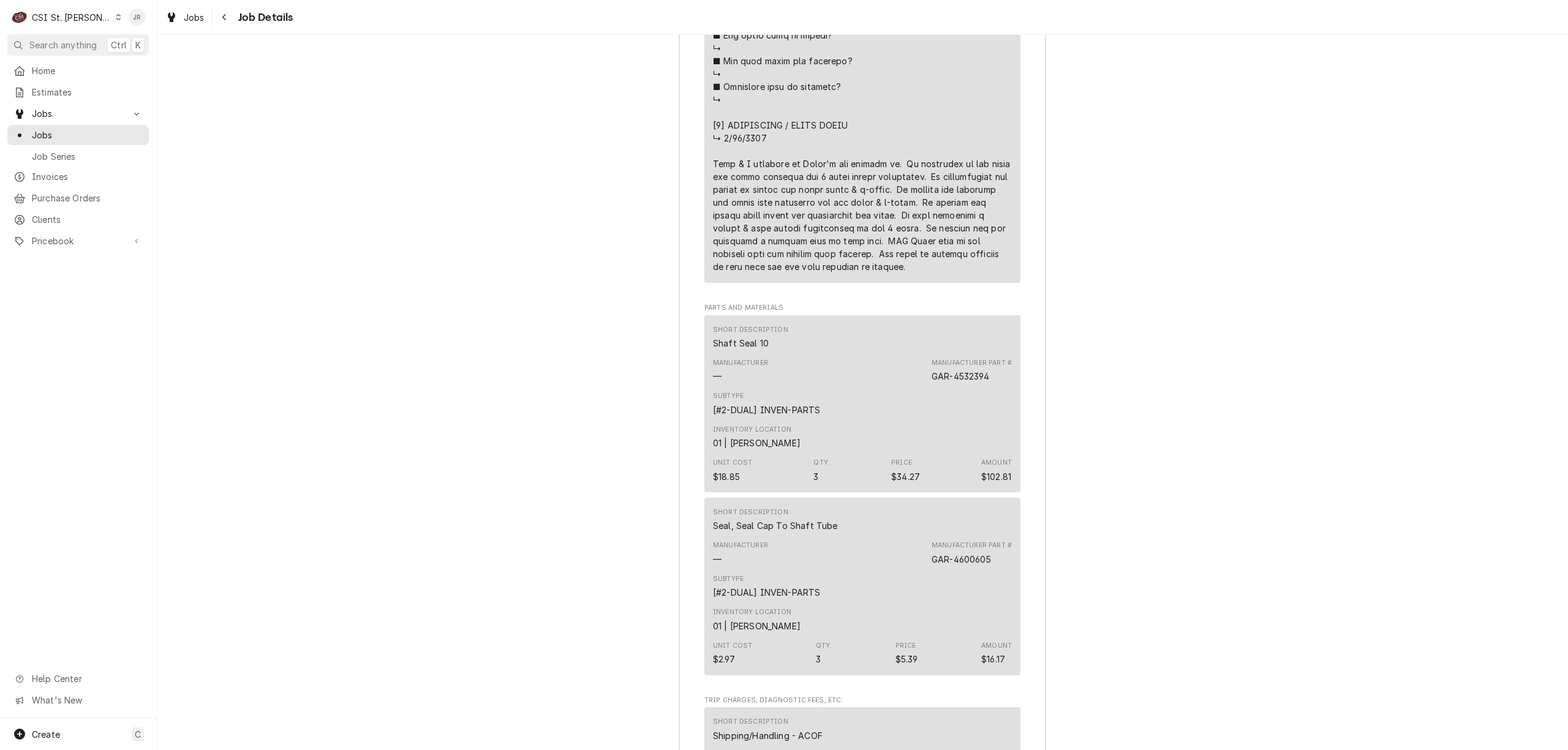
scroll to position [3558, 0]
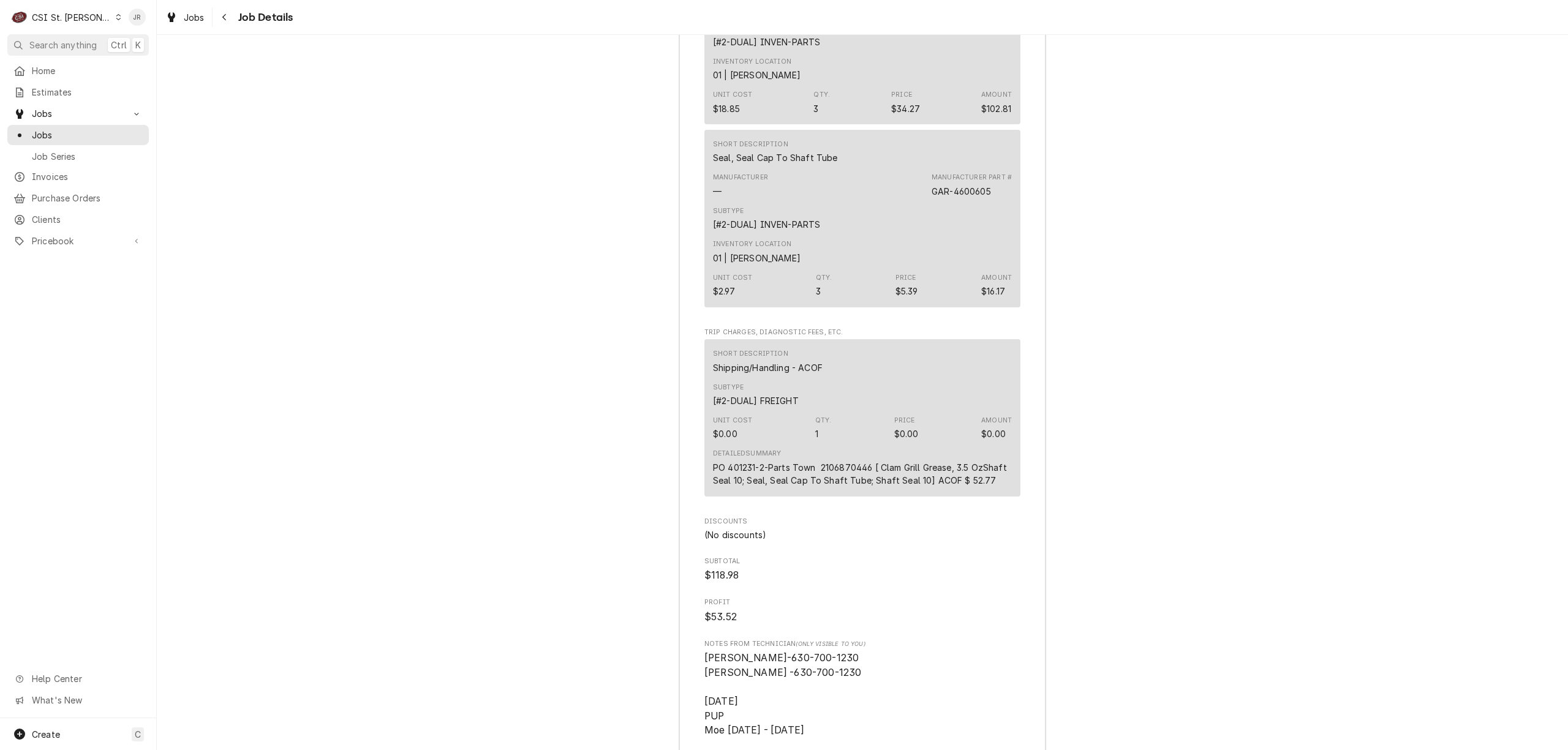
click at [839, 461] on div "PO 401231-2-Parts Town 2106870446 [ Clam Grill Grease, 3.5 OzShaft Seal 10; Sea…" at bounding box center [862, 473] width 299 height 26
copy div "2106870446"
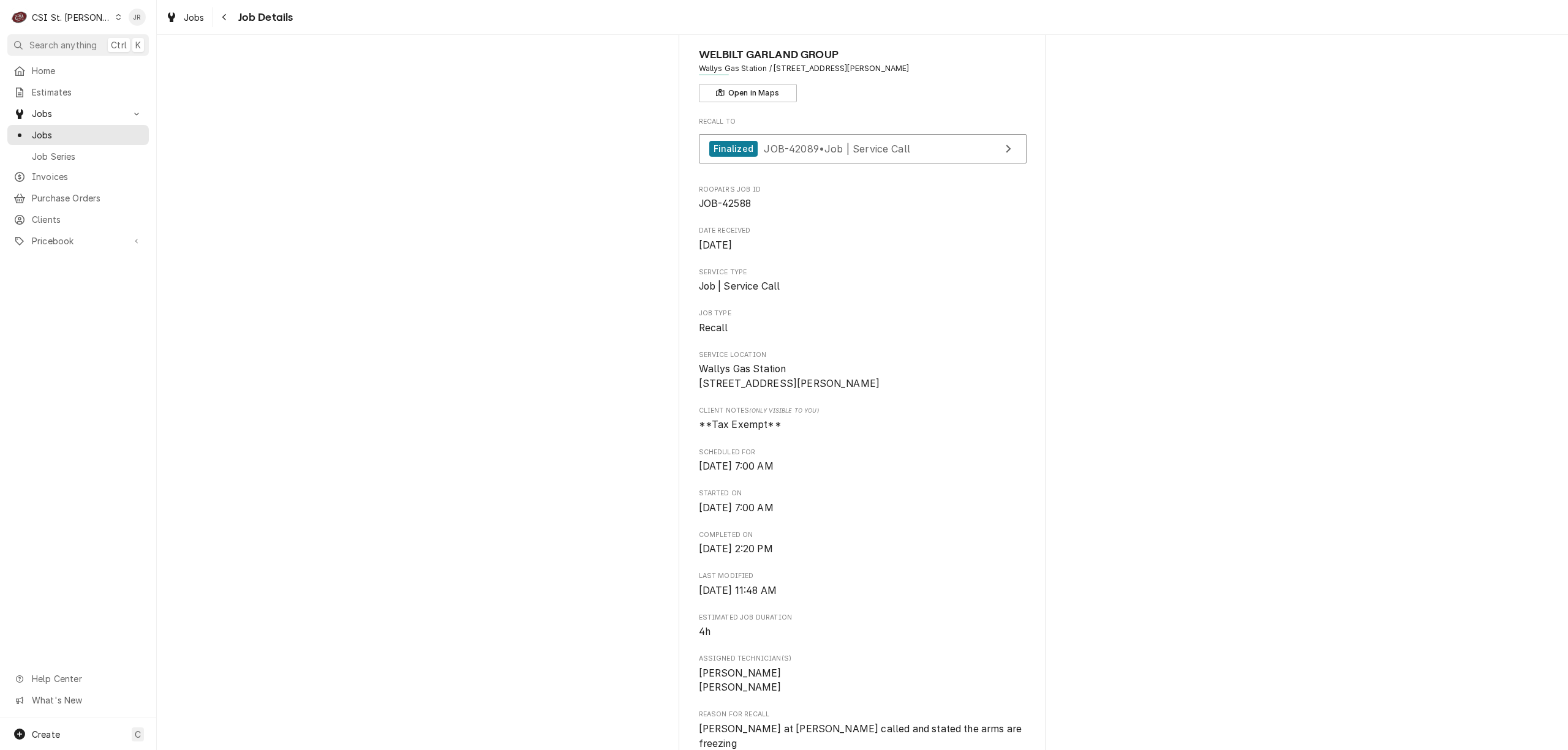
scroll to position [0, 0]
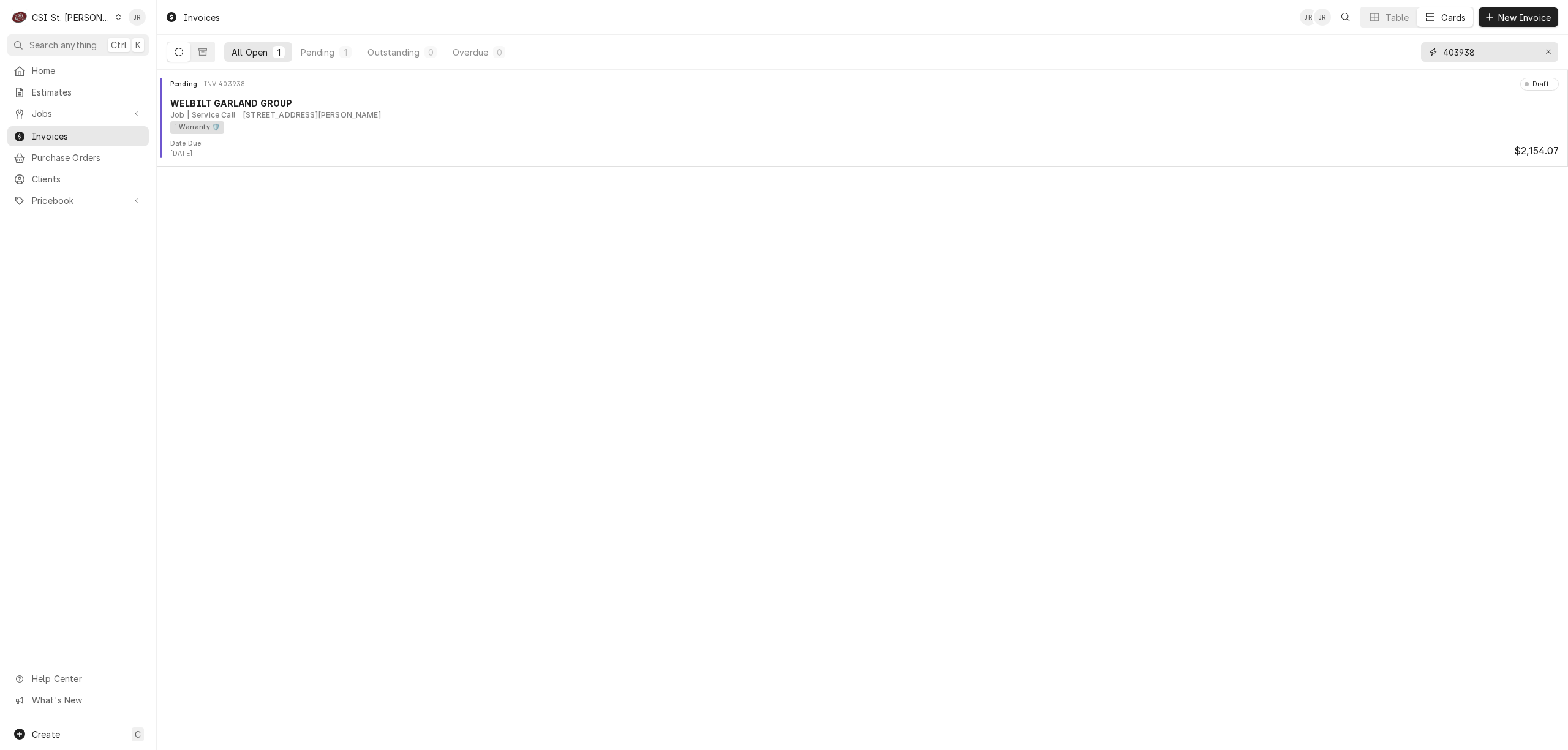
click at [1470, 55] on input "403938" at bounding box center [1489, 51] width 92 height 19
paste input "43"
type input "403943"
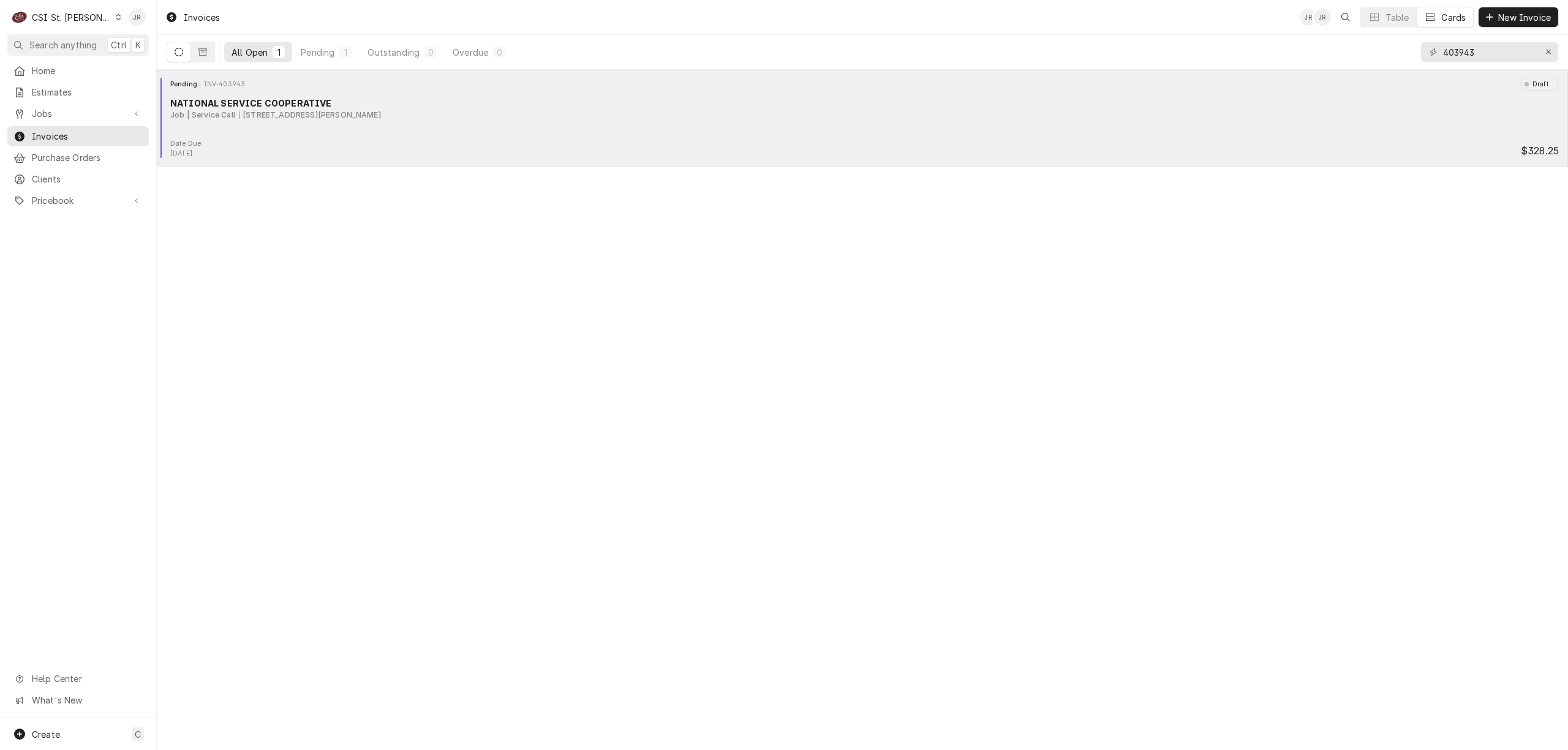
click at [332, 100] on div "NATIONAL SERVICE COOPERATIVE" at bounding box center [865, 103] width 1389 height 13
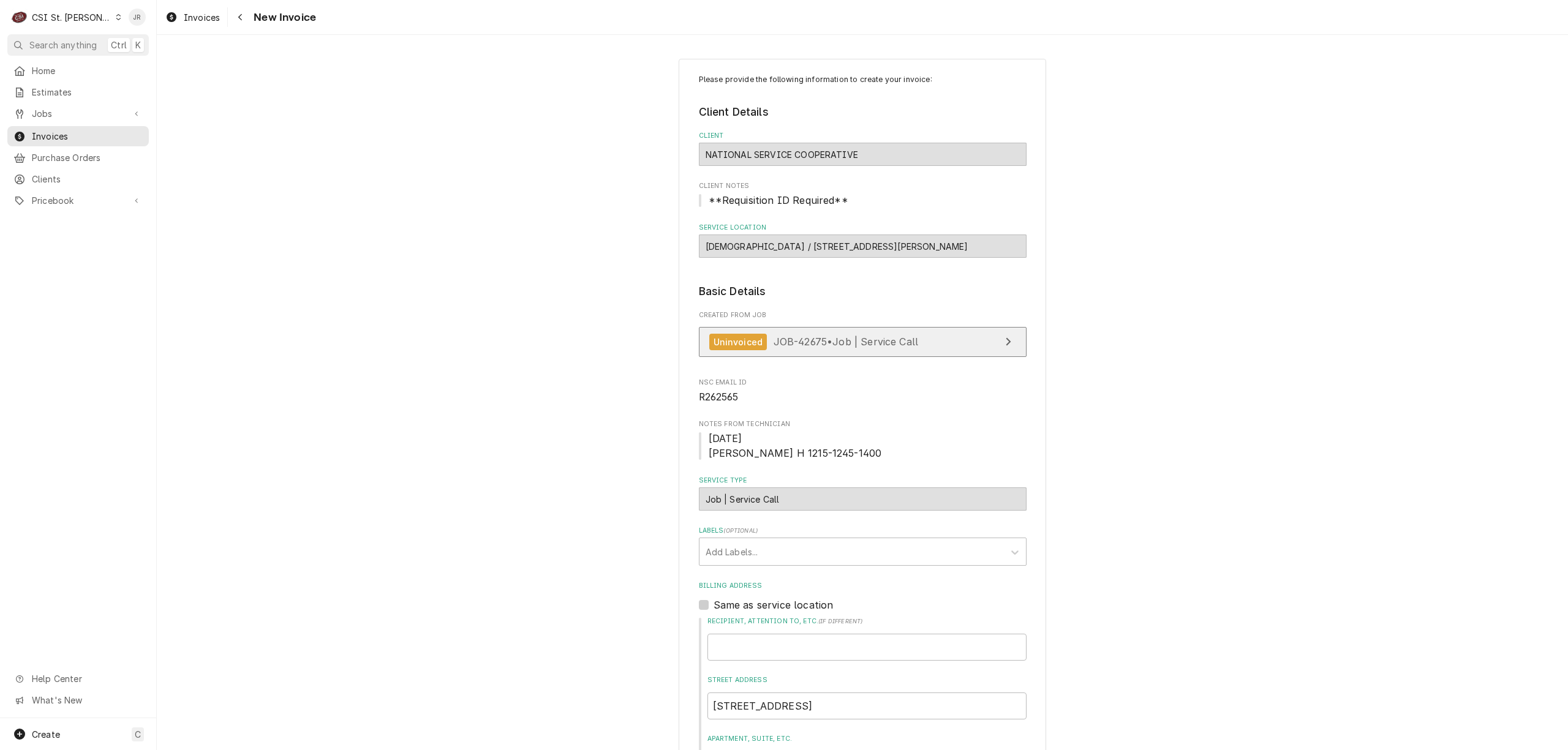
click at [876, 337] on span "JOB-42675 • Job | Service Call" at bounding box center [845, 342] width 145 height 13
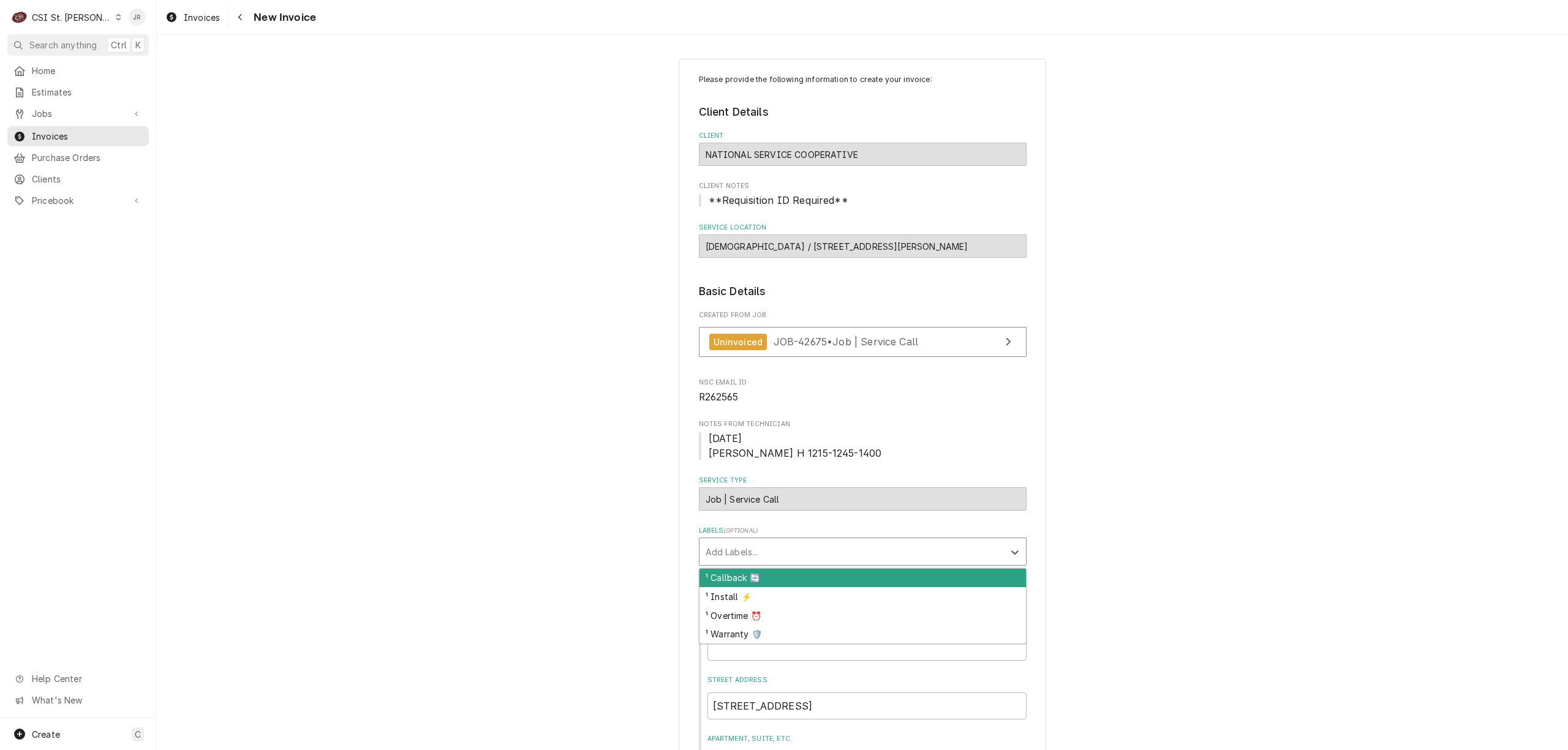
drag, startPoint x: 829, startPoint y: 559, endPoint x: 839, endPoint y: 540, distance: 21.5
click at [826, 555] on div "Labels" at bounding box center [852, 551] width 292 height 22
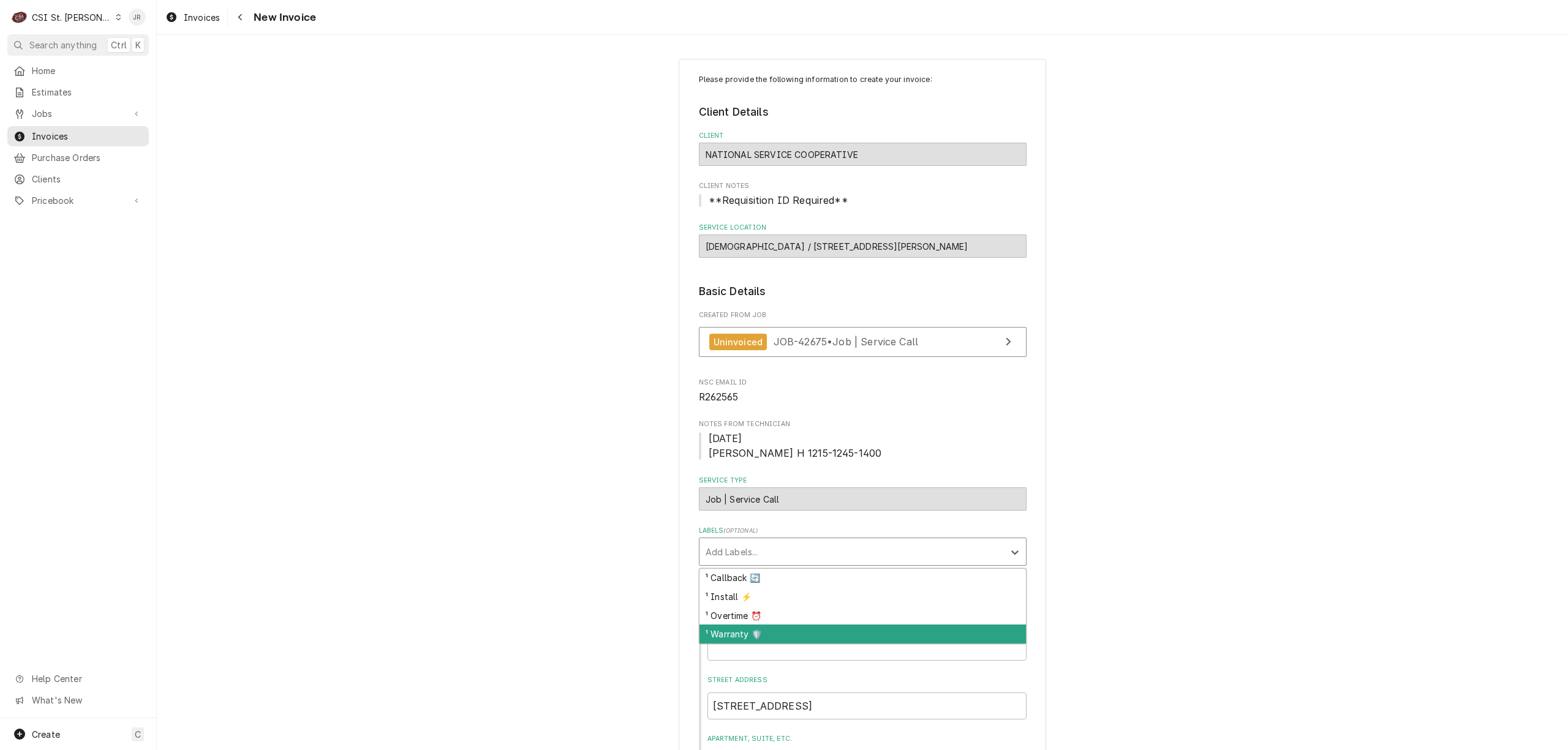
click at [765, 633] on div "¹ Warranty 🛡️" at bounding box center [862, 634] width 327 height 19
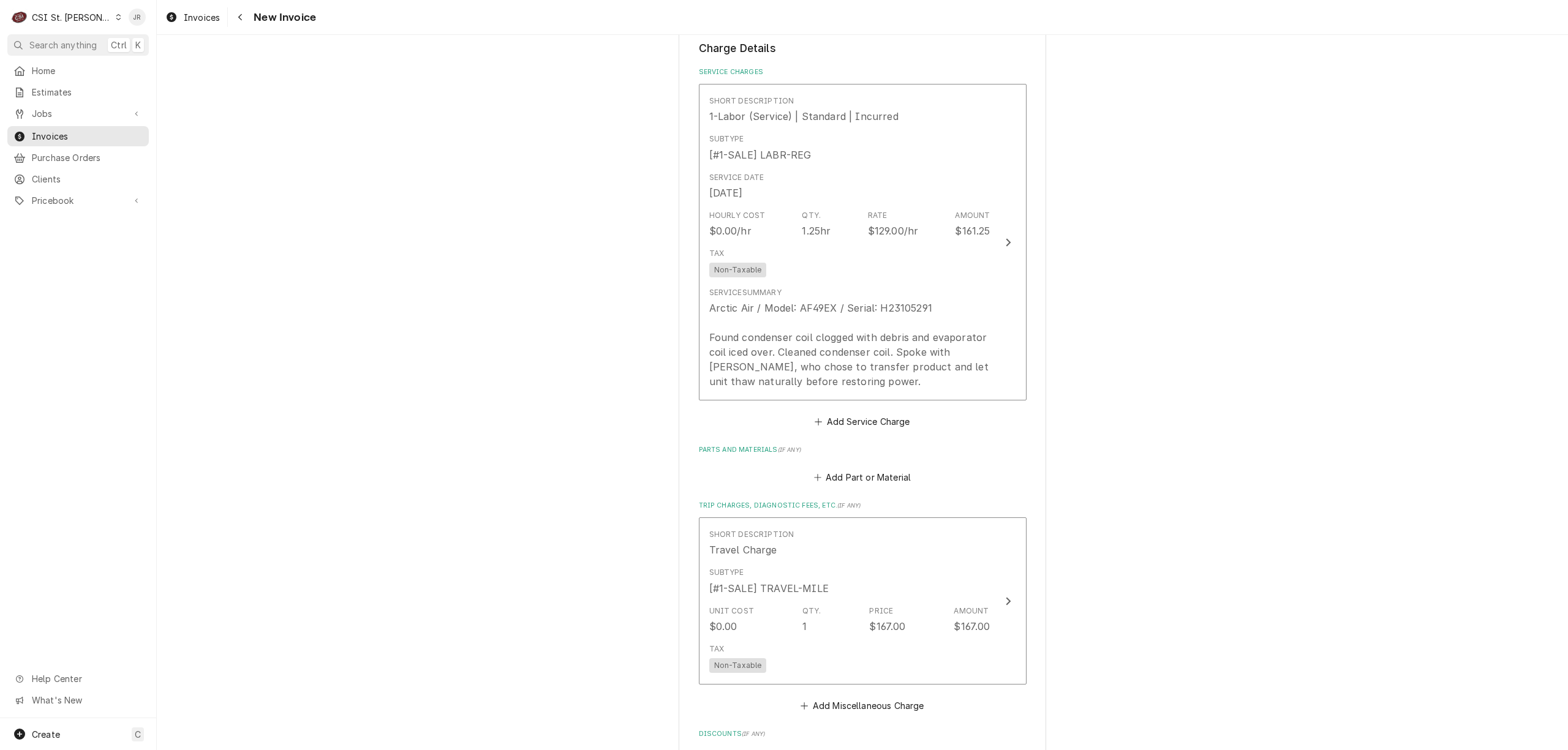
scroll to position [1062, 0]
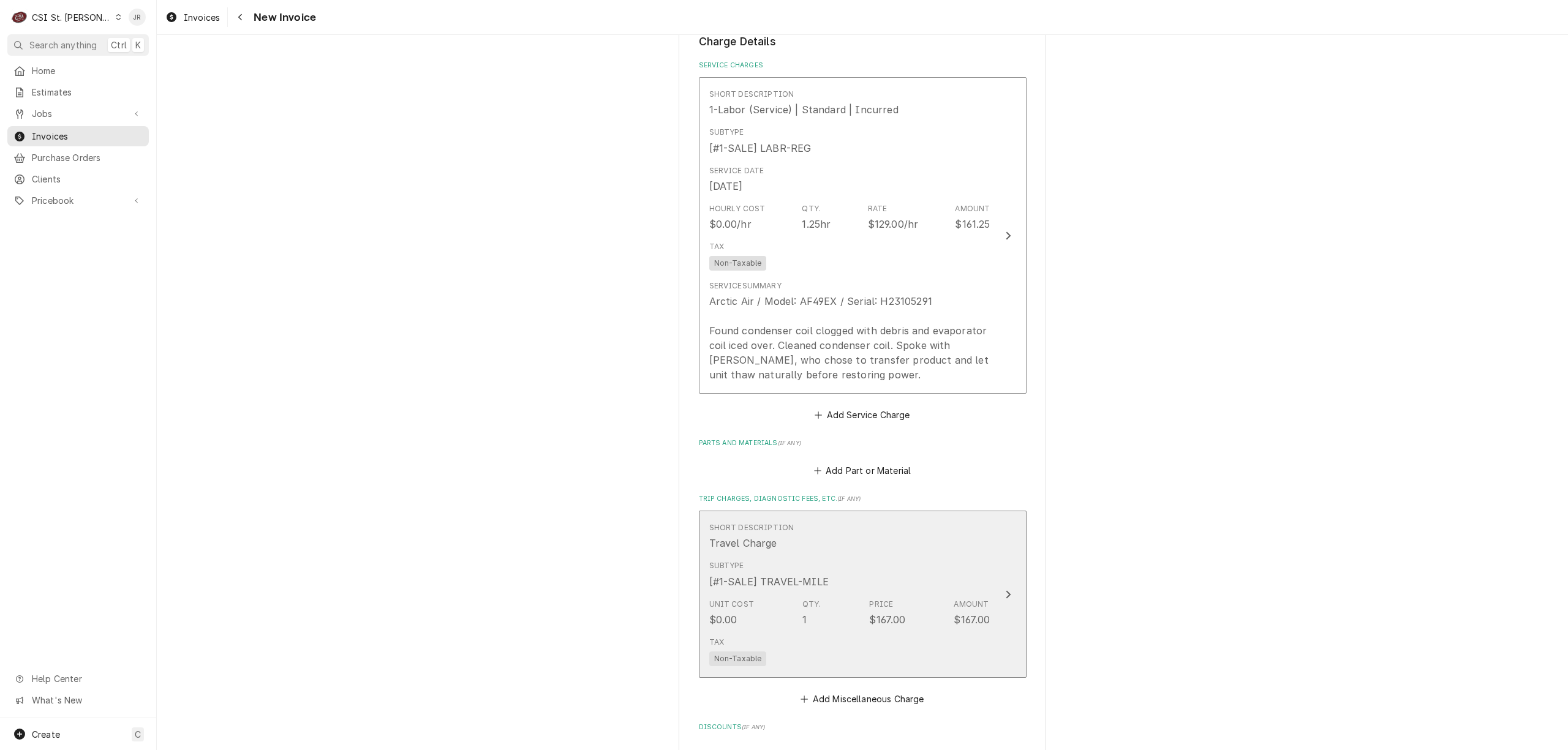
click at [953, 576] on div "Subtype [#1-SALE] TRAVEL-MILE" at bounding box center [850, 574] width 281 height 38
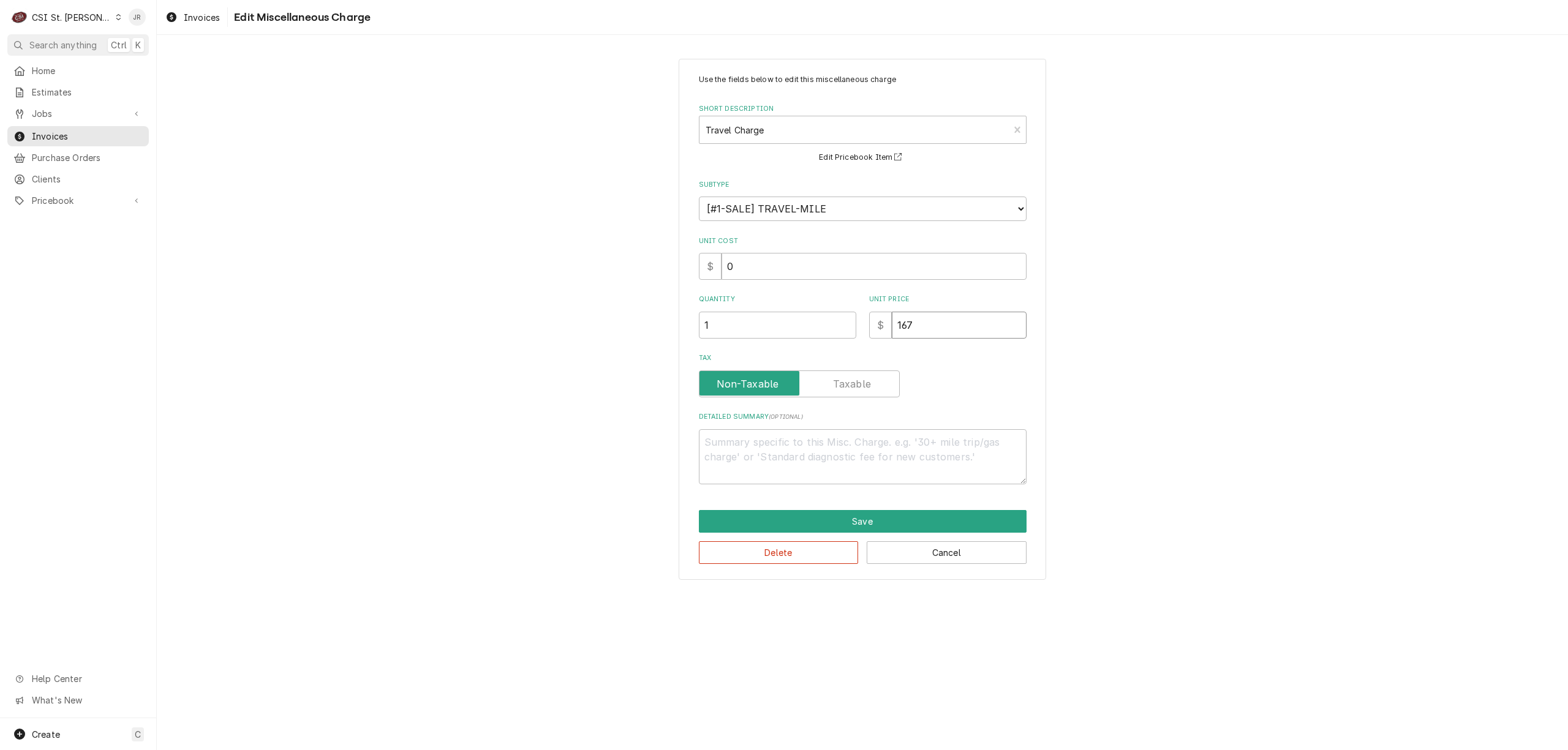
drag, startPoint x: 946, startPoint y: 320, endPoint x: 797, endPoint y: 329, distance: 149.3
click at [793, 325] on div "Quantity 1 Unit Price $ 167" at bounding box center [862, 316] width 328 height 43
type textarea "x"
type input "1"
type textarea "x"
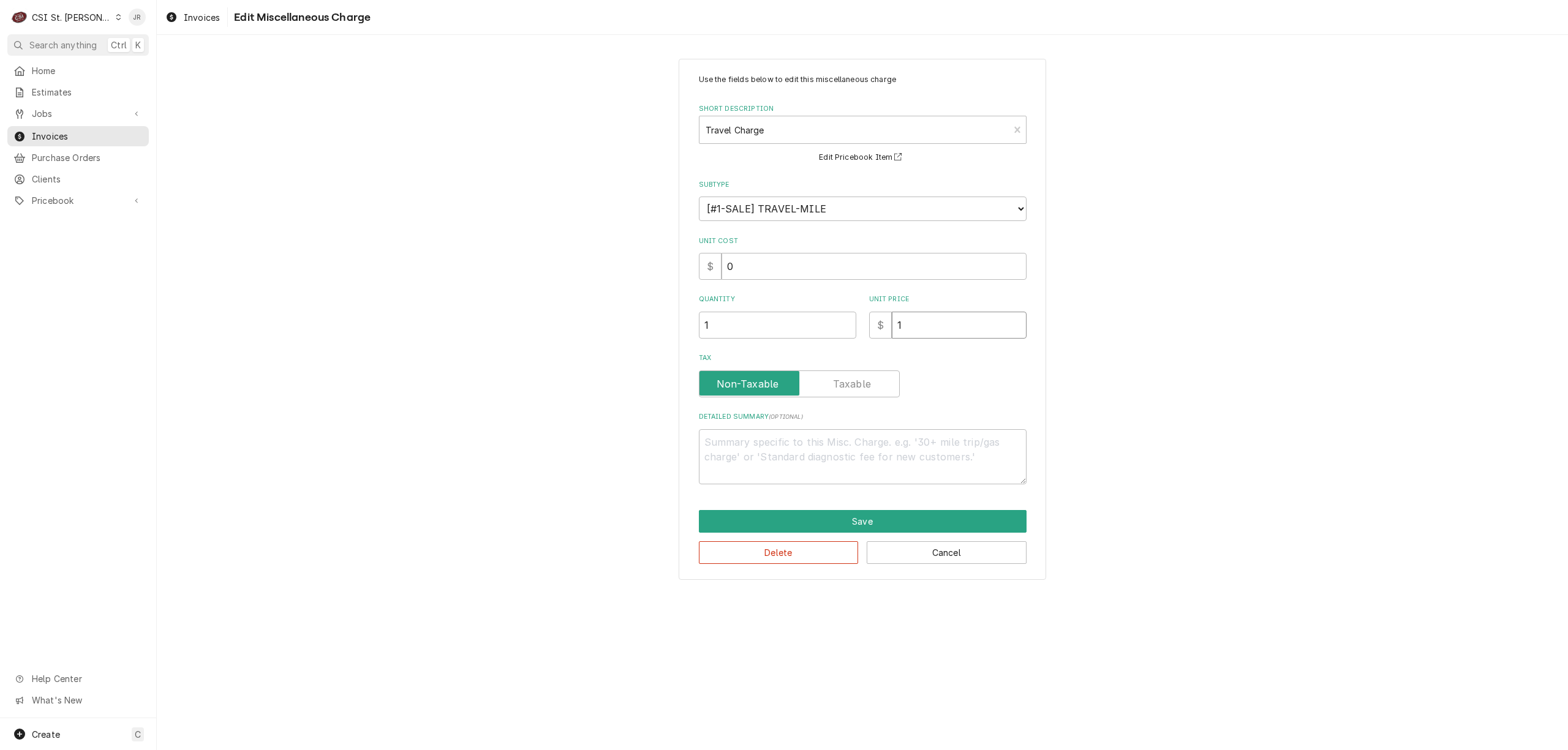
type input "13"
type textarea "x"
type input "135"
click at [887, 532] on div "Save Delete Cancel" at bounding box center [862, 537] width 328 height 54
click at [883, 524] on button "Save" at bounding box center [862, 522] width 328 height 23
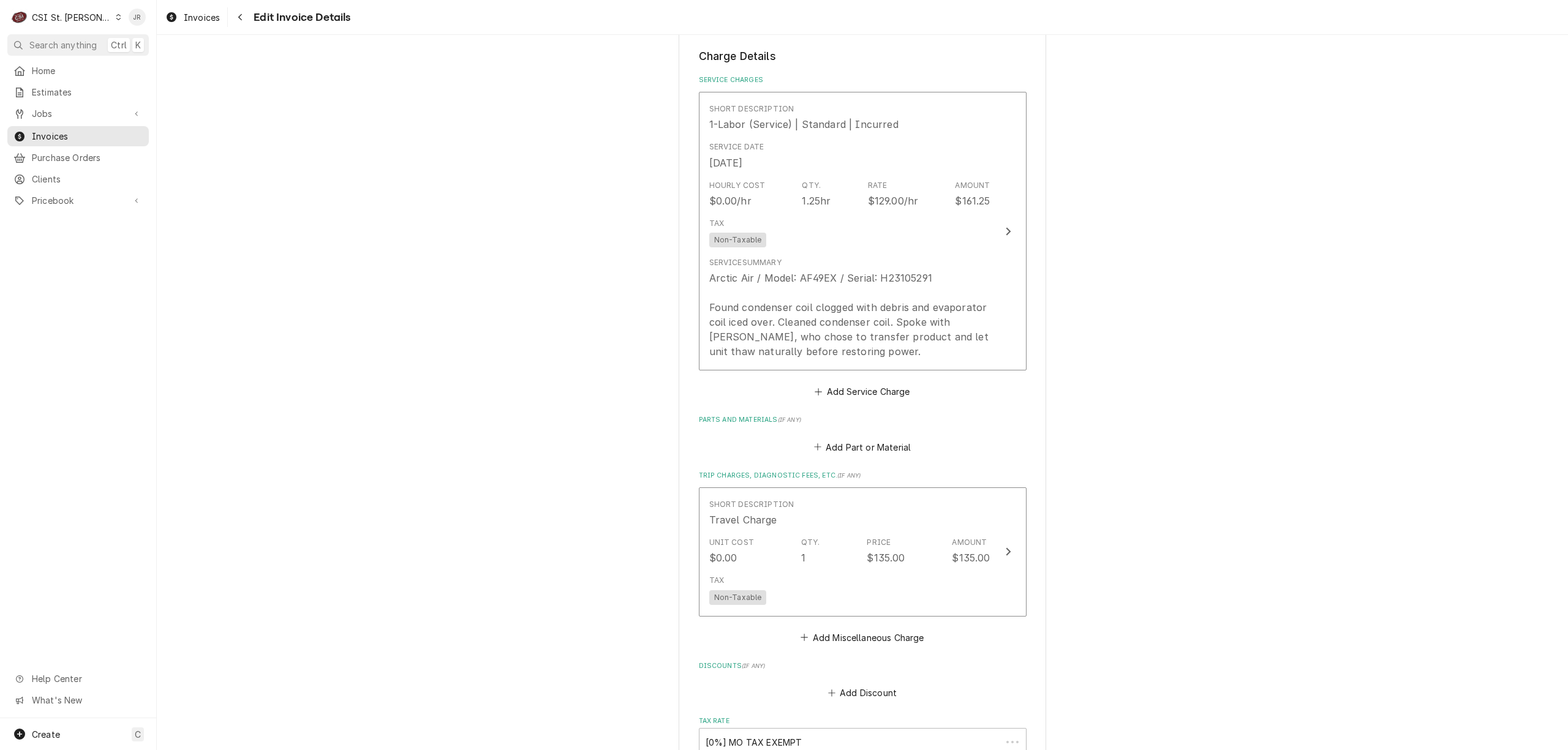
scroll to position [1047, 0]
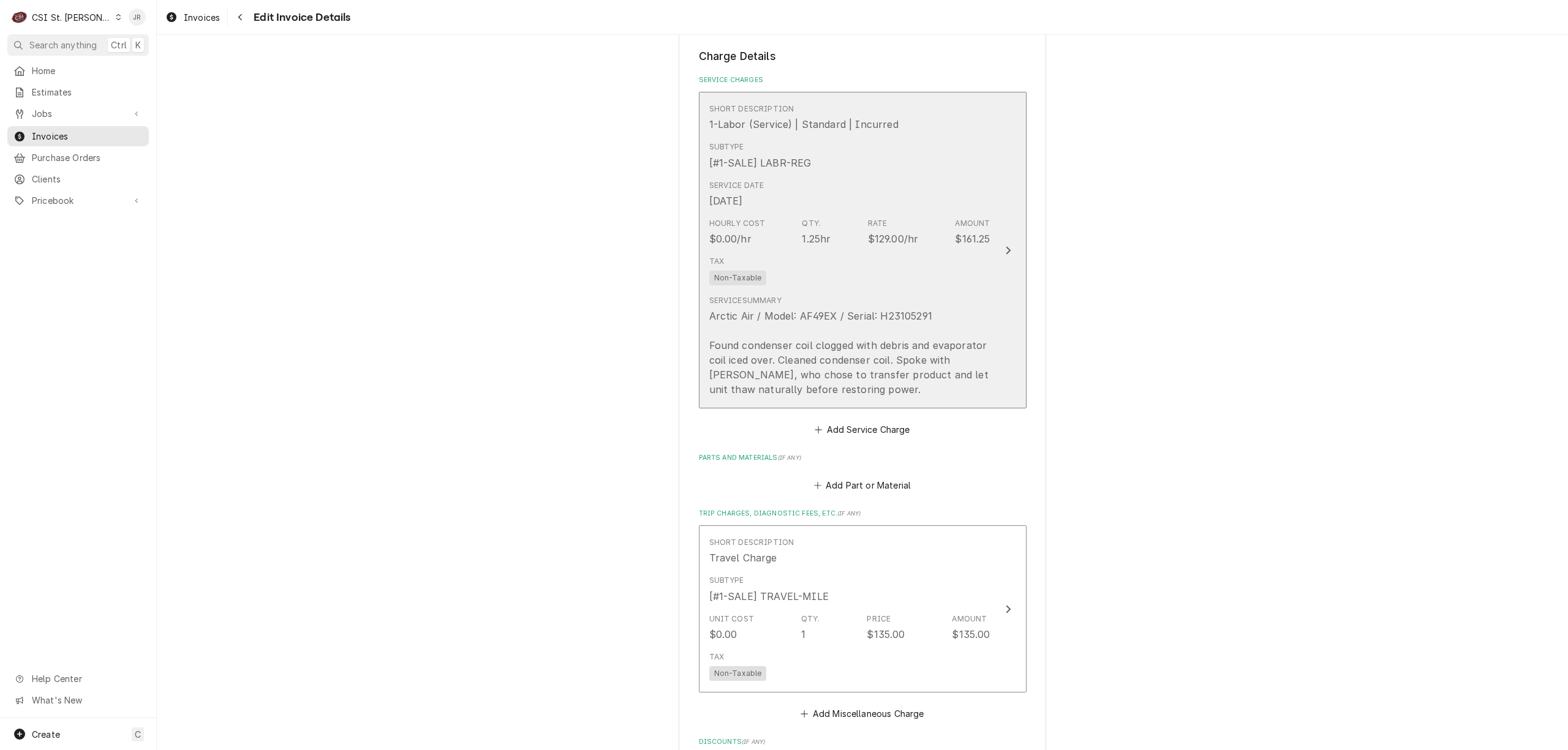
click at [885, 290] on div "Service Summary Arctic Air / Model: AF49EX / Serial: H23105291 Found condenser …" at bounding box center [850, 346] width 281 height 112
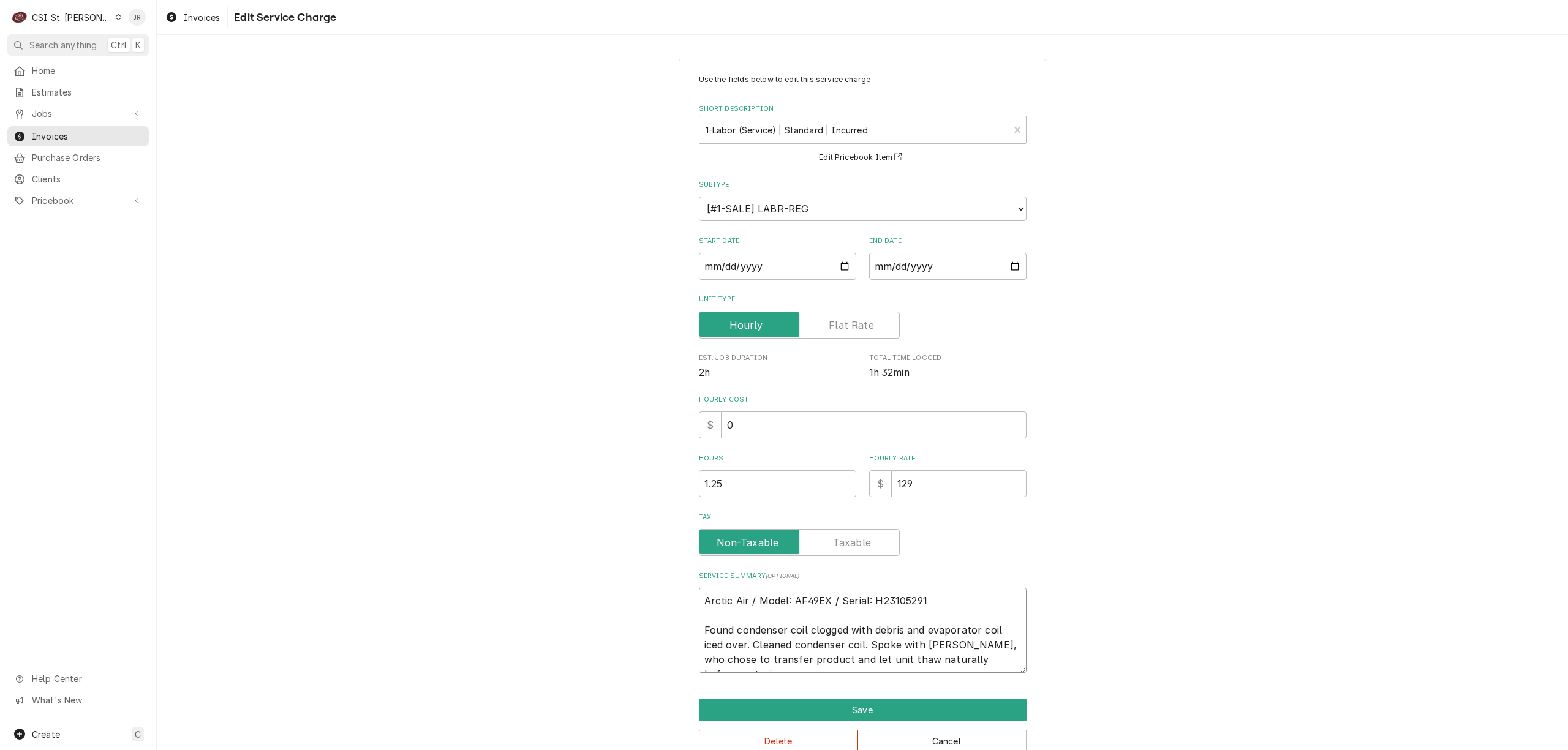
click at [965, 636] on textarea "Arctic Air / Model: AF49EX / Serial: H23105291 Found condenser coil clogged wit…" at bounding box center [862, 631] width 328 height 85
type textarea "x"
type textarea "Arctic Air / Model: AF49EX / Serial: H23105291 AFound condenser coil clogged wi…"
type textarea "x"
type textarea "Arctic Air / Model: AF49EX / Serial: H23105291 ArFound condenser coil clogged w…"
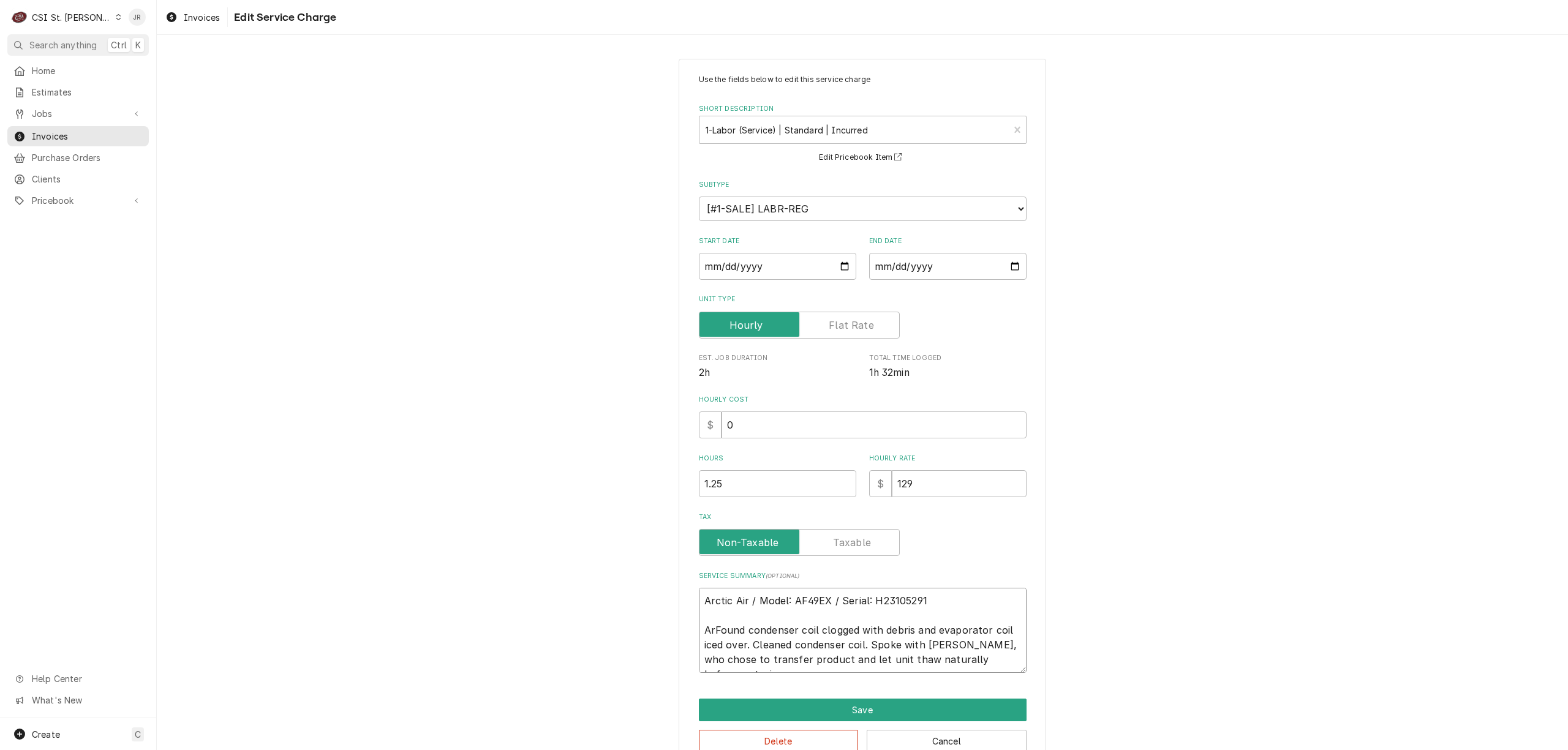
type textarea "x"
type textarea "Arctic Air / Model: AF49EX / Serial: H23105291 ArrFound condenser coil clogged …"
type textarea "x"
type textarea "Arctic Air / Model: AF49EX / Serial: H23105291 ArriFound condenser coil clogged…"
type textarea "x"
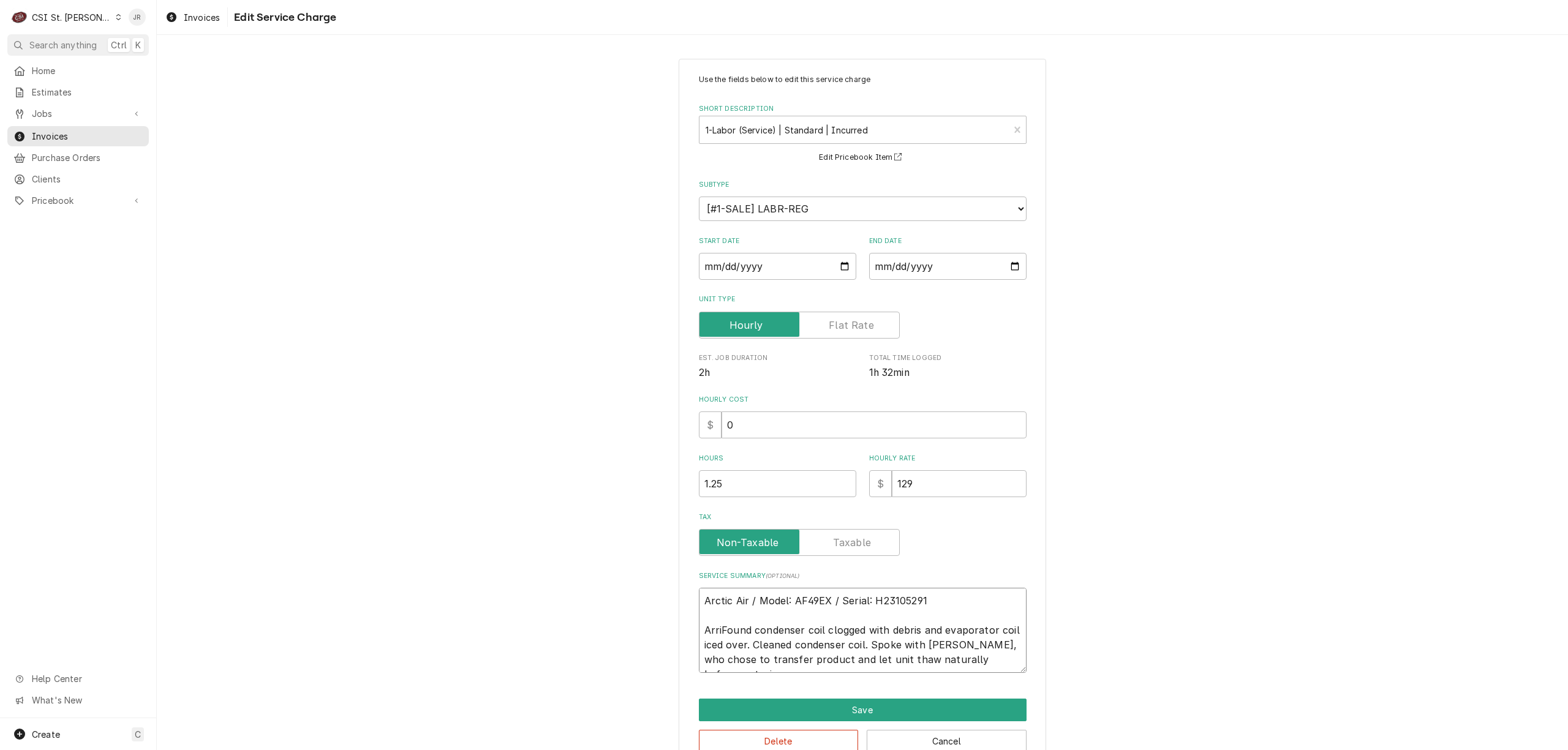
type textarea "Arctic Air / Model: AF49EX / Serial: H23105291 ArrivFound condenser coil clogge…"
type textarea "x"
type textarea "Arctic Air / Model: AF49EX / Serial: H23105291 ArriveFound condenser coil clogg…"
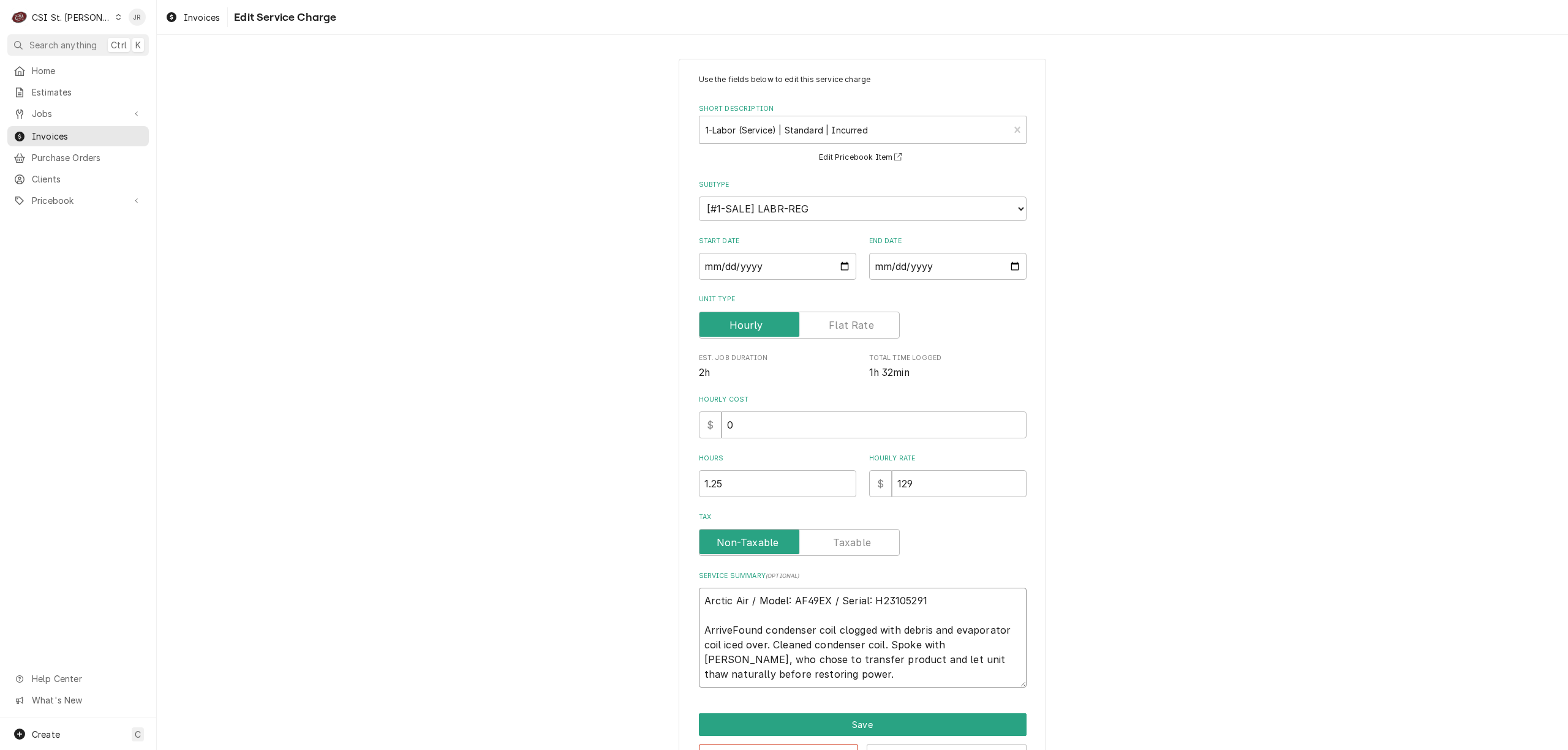
type textarea "x"
type textarea "Arctic Air / Model: AF49EX / Serial: H23105291 ArrivedFound condenser coil clog…"
type textarea "x"
type textarea "Arctic Air / Model: AF49EX / Serial: H23105291 Arrived Found condenser coil clo…"
type textarea "x"
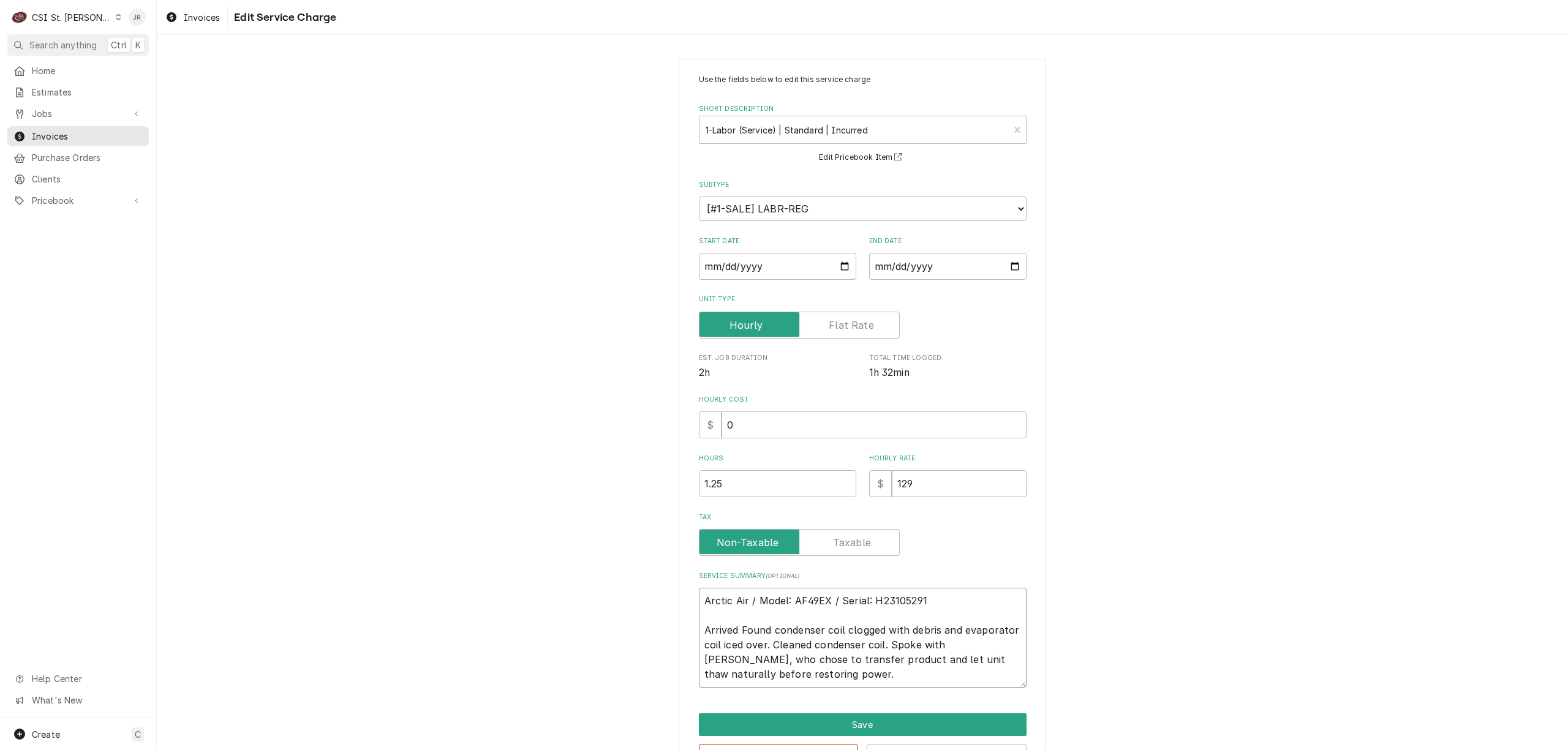
type textarea "Arctic Air / Model: AF49EX / Serial: H23105291 Arrived oFound condenser coil cl…"
type textarea "x"
type textarea "Arctic Air / Model: AF49EX / Serial: H23105291 Arrived onFound condenser coil c…"
type textarea "x"
type textarea "Arctic Air / Model: AF49EX / Serial: H23105291 Arrived onsiFound condenser coil…"
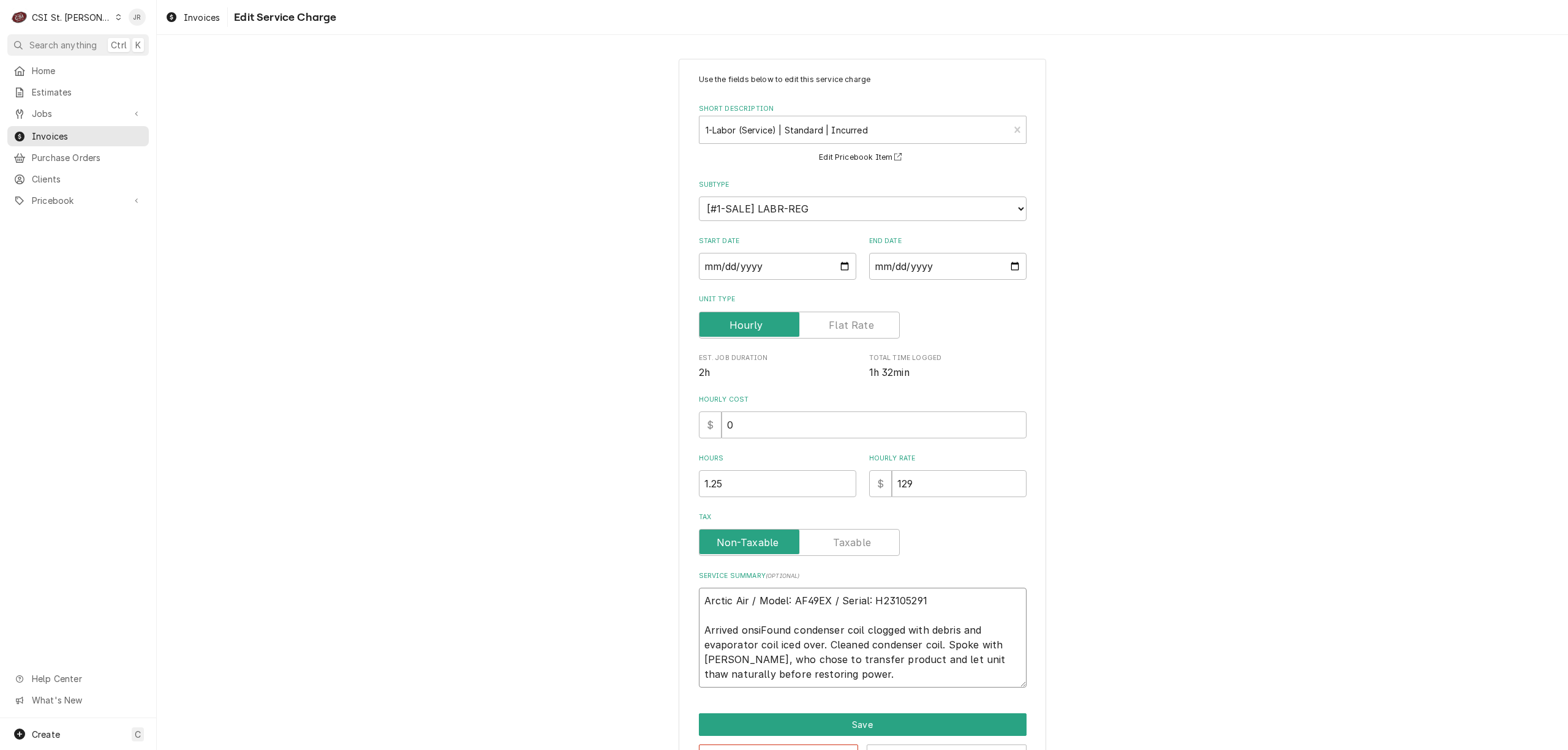
type textarea "x"
type textarea "Arctic Air / Model: AF49EX / Serial: H23105291 Arrived onsitFound condenser coi…"
type textarea "x"
type textarea "Arctic Air / Model: AF49EX / Serial: H23105291 Arrived onsite Found condenser c…"
type textarea "x"
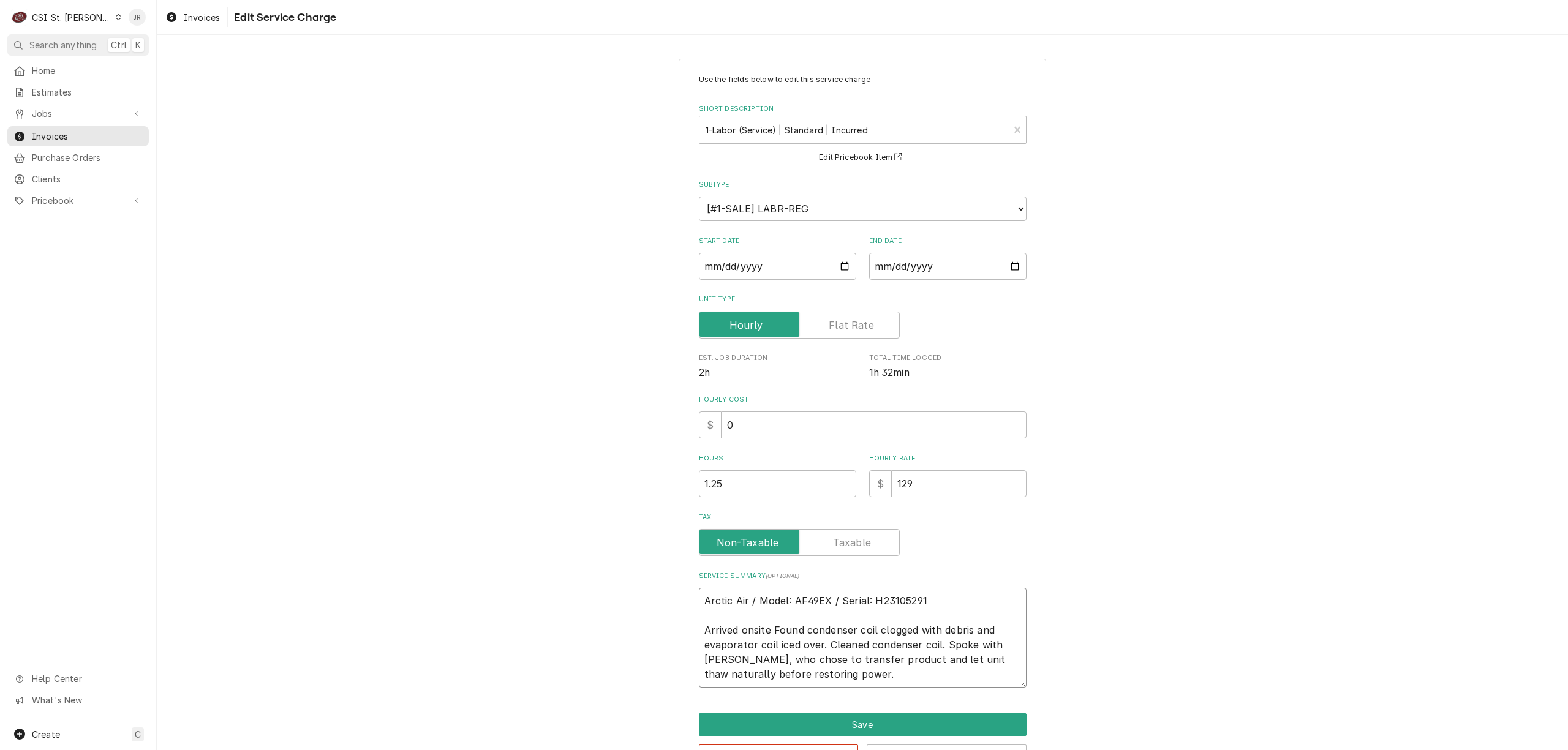
type textarea "Arctic Air / Model: AF49EX / Serial: H23105291 Arrived onsite tFound condenser …"
type textarea "x"
type textarea "Arctic Air / Model: AF49EX / Serial: H23105291 Arrived onsite toFound condenser…"
type textarea "x"
type textarea "Arctic Air / Model: AF49EX / Serial: H23105291 Arrived onsite to Found condense…"
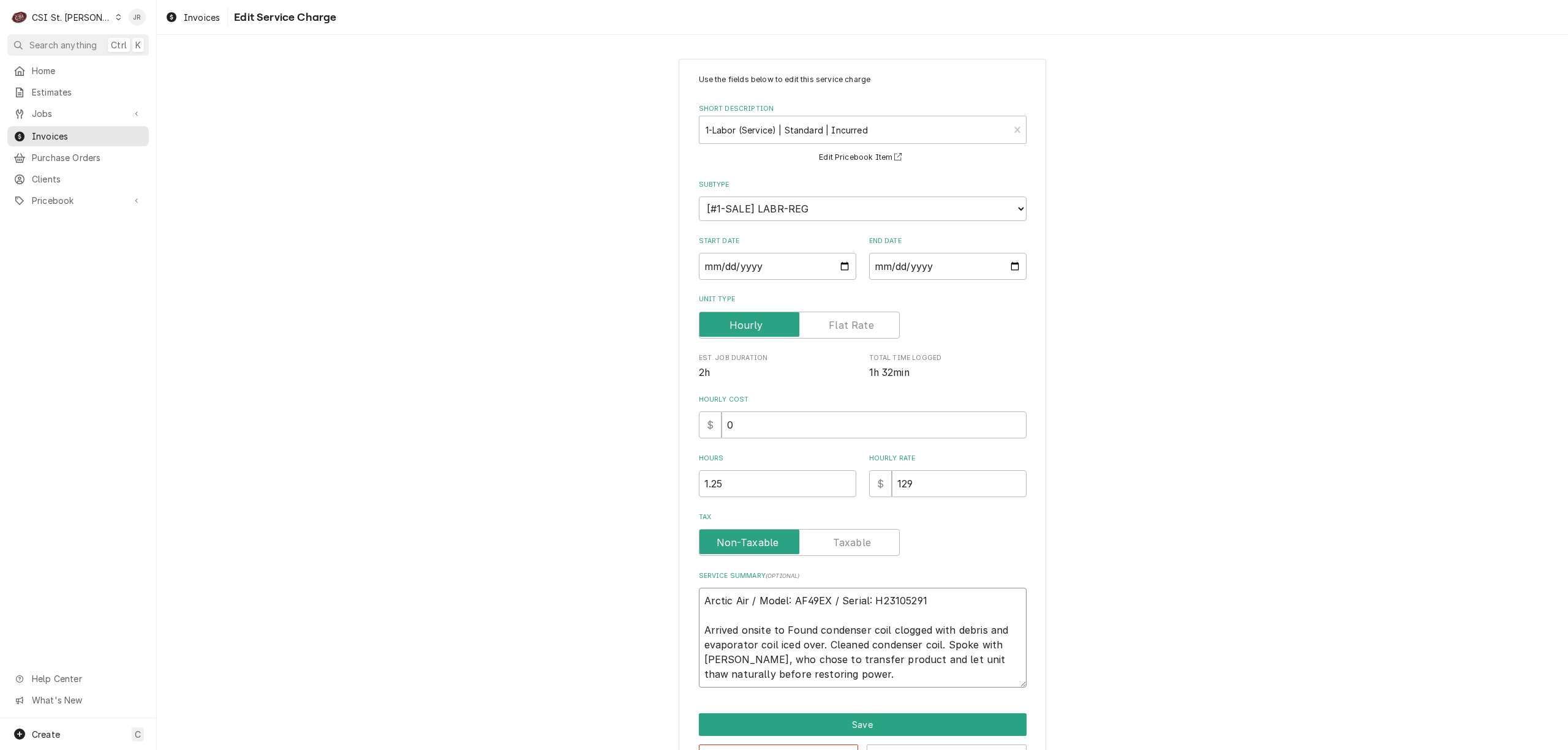
type textarea "x"
type textarea "Arctic Air / Model: AF49EX / Serial: H23105291 Arrived onsite to dFound condens…"
type textarea "x"
type textarea "Arctic Air / Model: AF49EX / Serial: H23105291 Arrived onsite to diFound conden…"
type textarea "x"
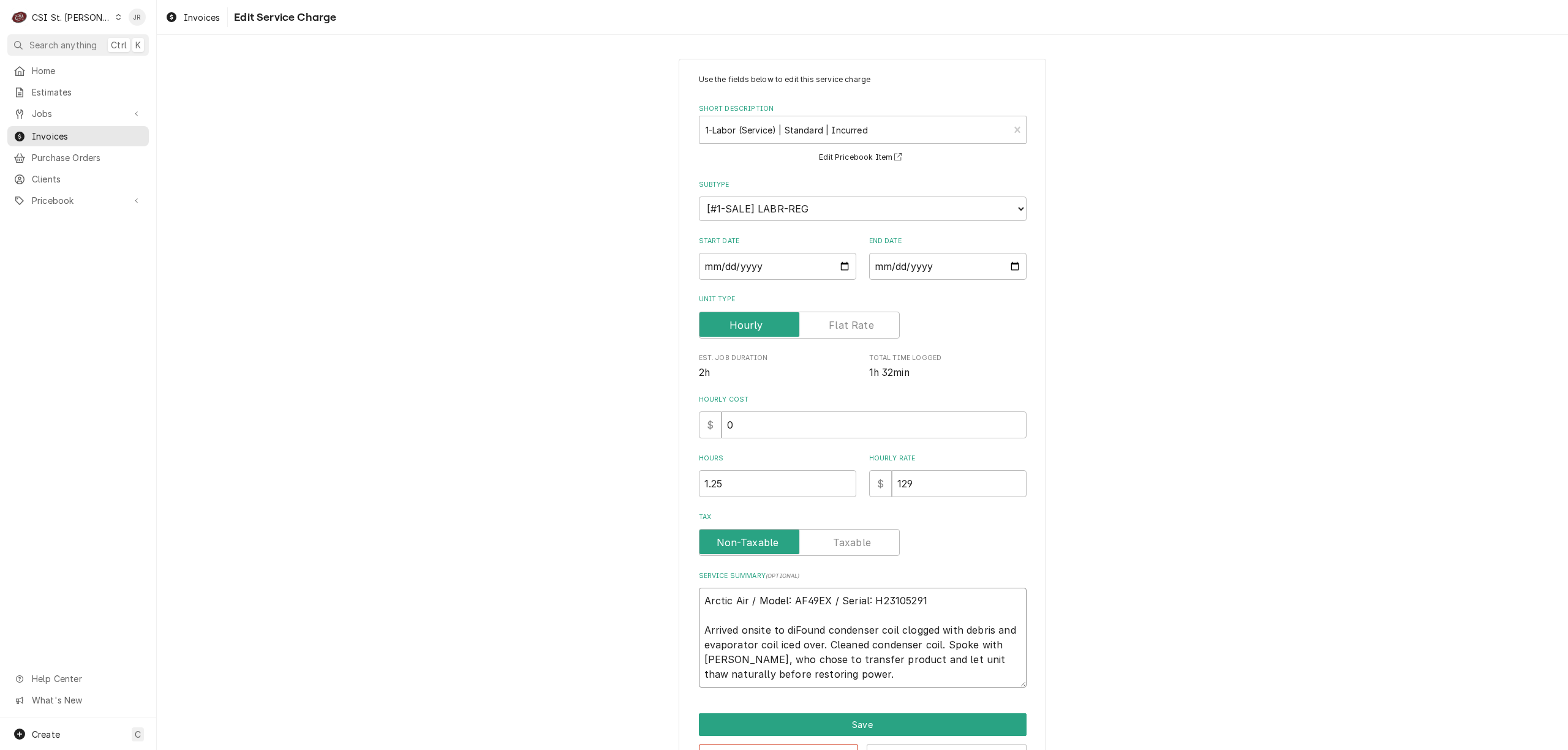
type textarea "Arctic Air / Model: AF49EX / Serial: H23105291 Arrived onsite to diaFound conde…"
type textarea "x"
type textarea "Arctic Air / Model: AF49EX / Serial: H23105291 Arrived onsite to diagFound cond…"
type textarea "x"
type textarea "Arctic Air / Model: AF49EX / Serial: H23105291 Arrived onsite to diagnFound con…"
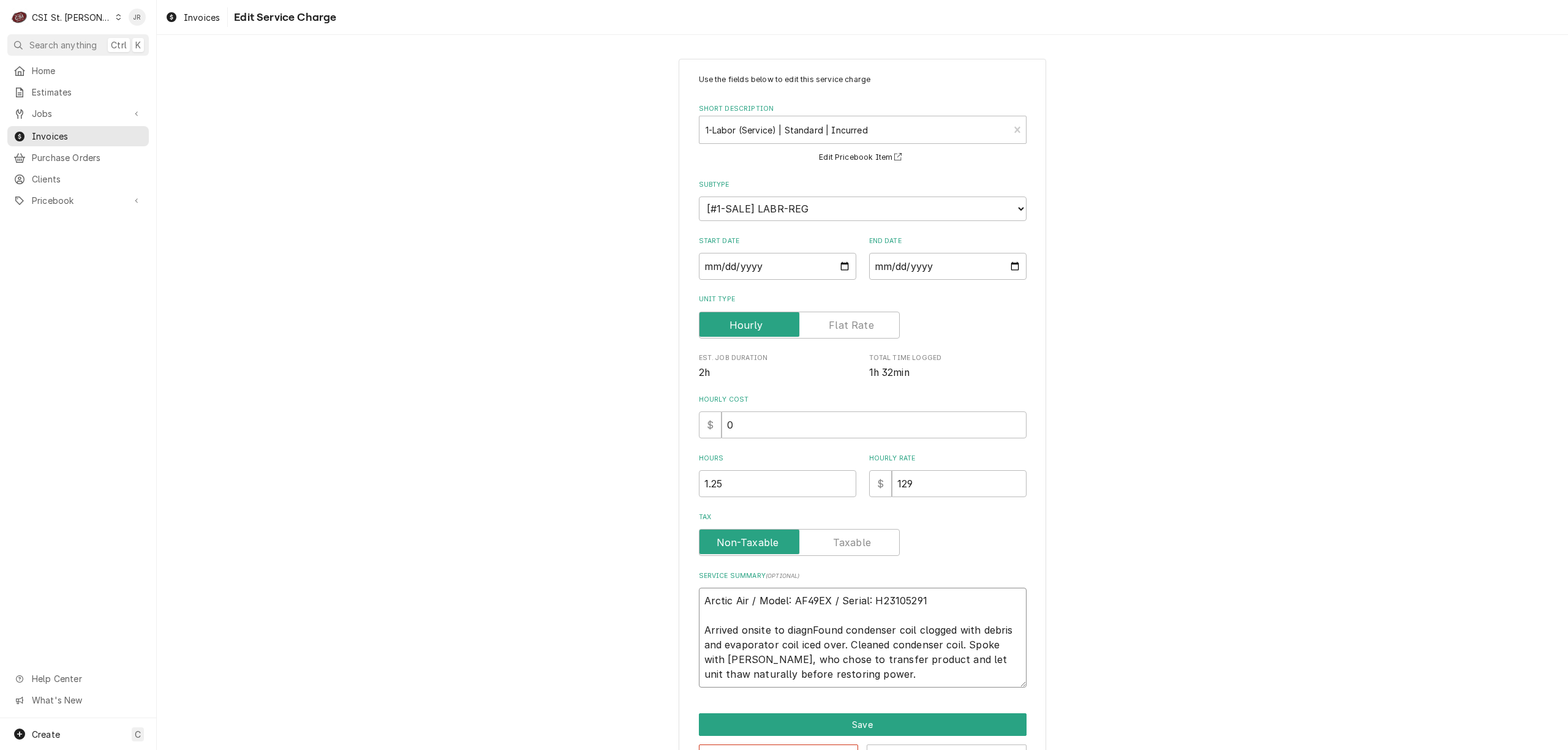
type textarea "x"
type textarea "Arctic Air / Model: AF49EX / Serial: H23105291 Arrived onsite to diagnoFound co…"
type textarea "x"
type textarea "Arctic Air / Model: AF49EX / Serial: H23105291 Arrived onsite to diagnosFound c…"
type textarea "x"
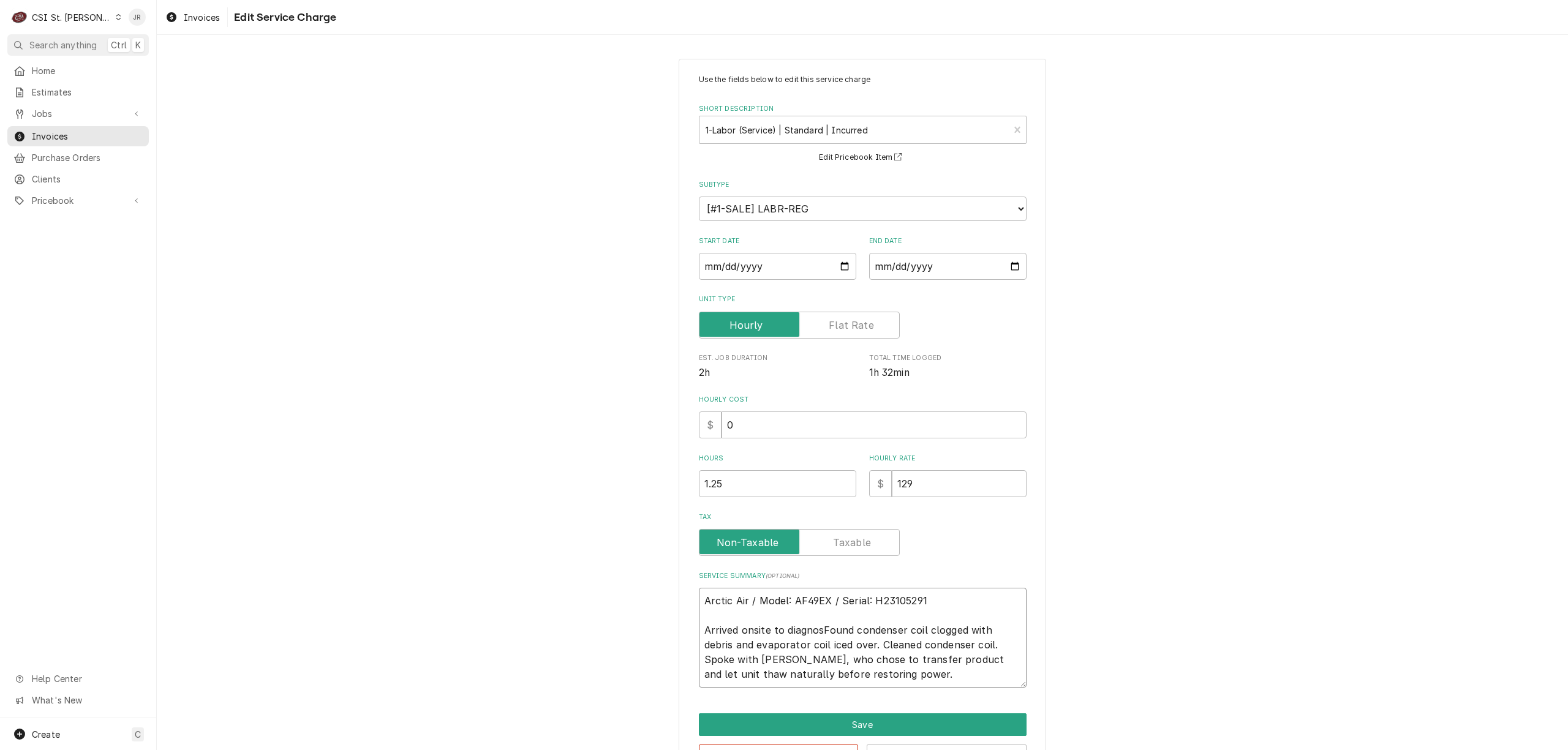
type textarea "Arctic Air / Model: AF49EX / Serial: H23105291 Arrived onsite to diagnoseFound …"
type textarea "x"
type textarea "Arctic Air / Model: AF49EX / Serial: H23105291 Arrived onsite to diagnose Found…"
type textarea "x"
type textarea "Arctic Air / Model: AF49EX / Serial: H23105291 Arrived onsite to diagnose uFoun…"
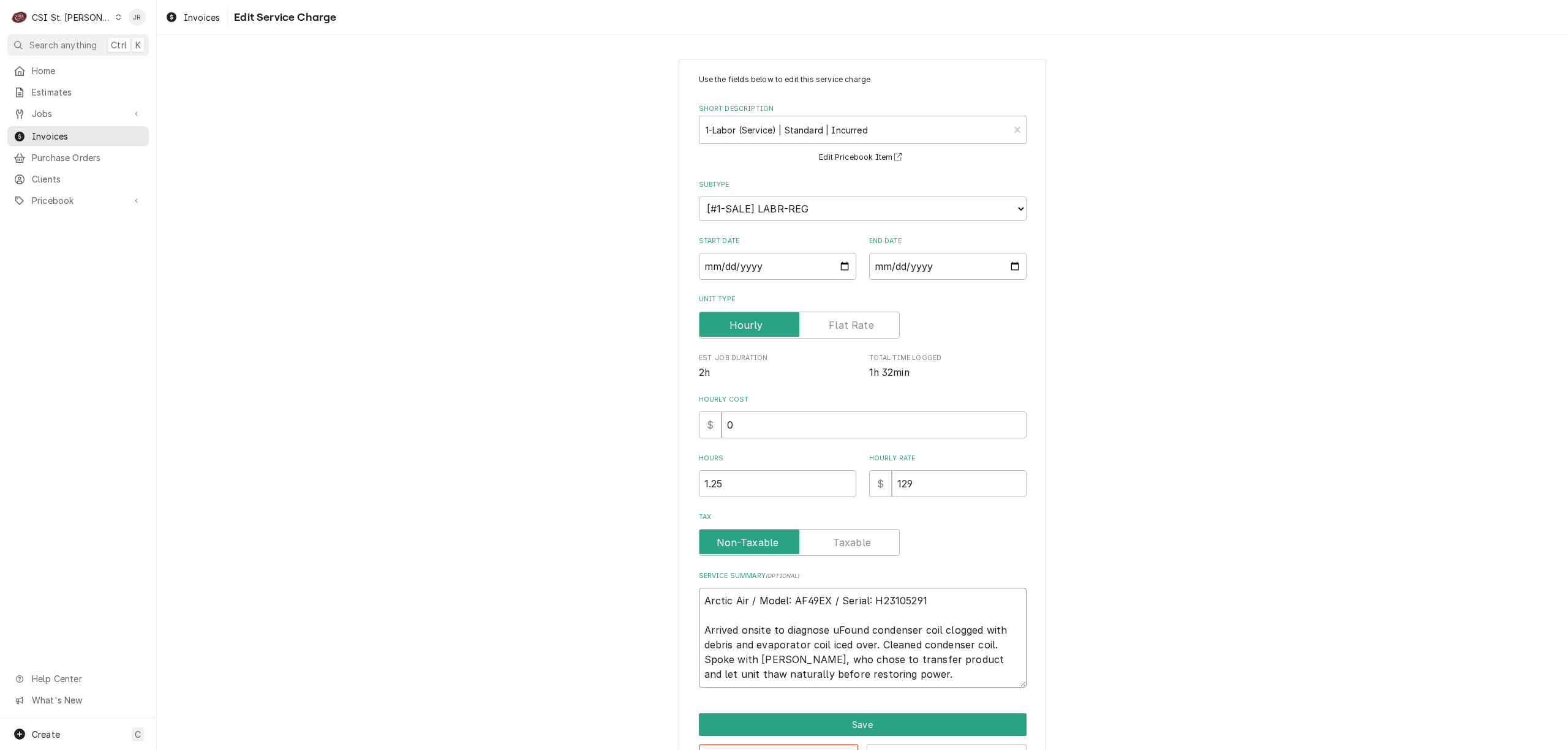
type textarea "x"
type textarea "Arctic Air / Model: AF49EX / Serial: H23105291 Arrived onsite to diagnose unFou…"
type textarea "x"
type textarea "Arctic Air / Model: AF49EX / Serial: H23105291 Arrived onsite to diagnose uniFo…"
type textarea "x"
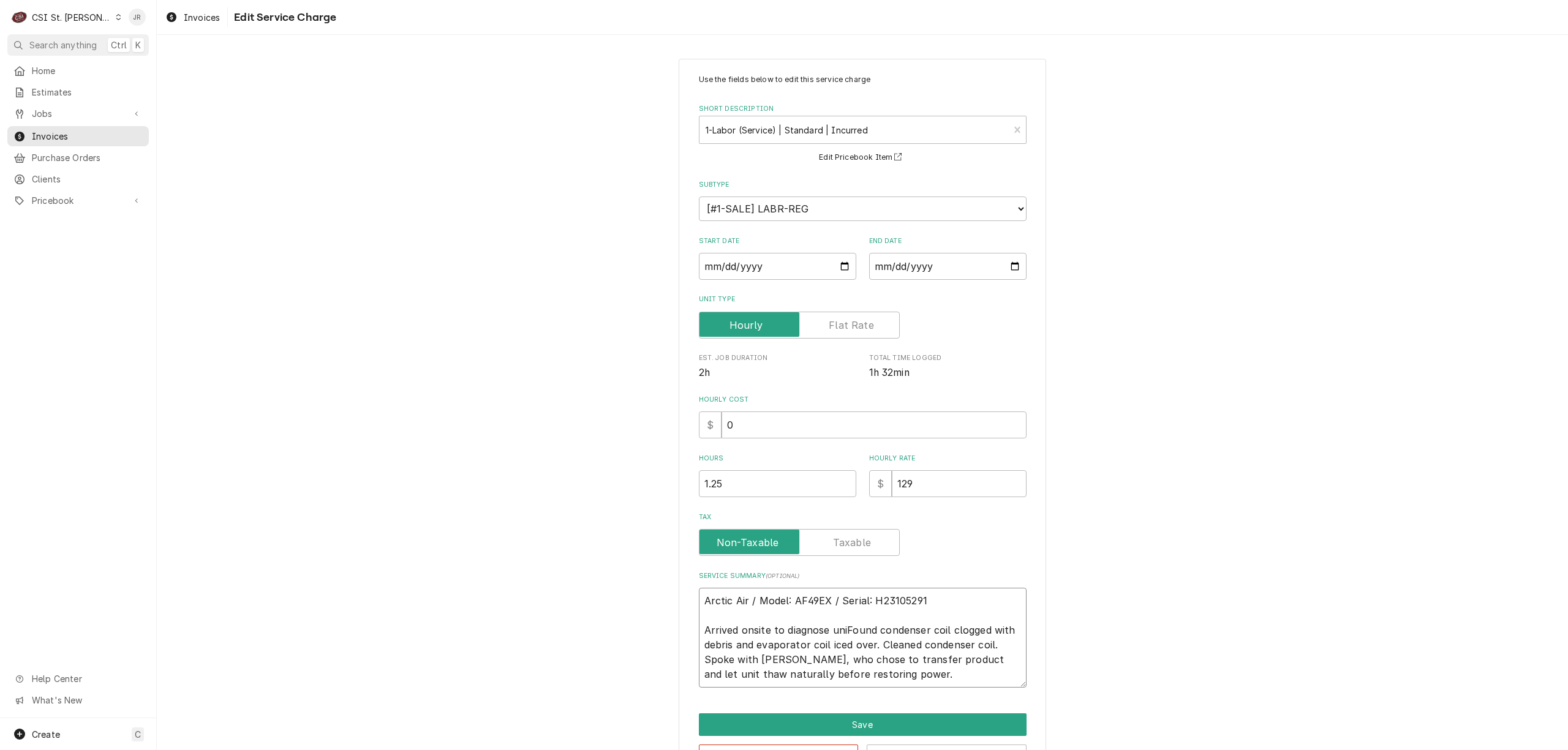
type textarea "Arctic Air / Model: AF49EX / Serial: H23105291 Arrived onsite to diagnose unitF…"
type textarea "x"
type textarea "Arctic Air / Model: AF49EX / Serial: H23105291 Arrived onsite to diagnose unitt…"
type textarea "x"
type textarea "Arctic Air / Model: AF49EX / Serial: H23105291 Arrived onsite to diagnose unitF…"
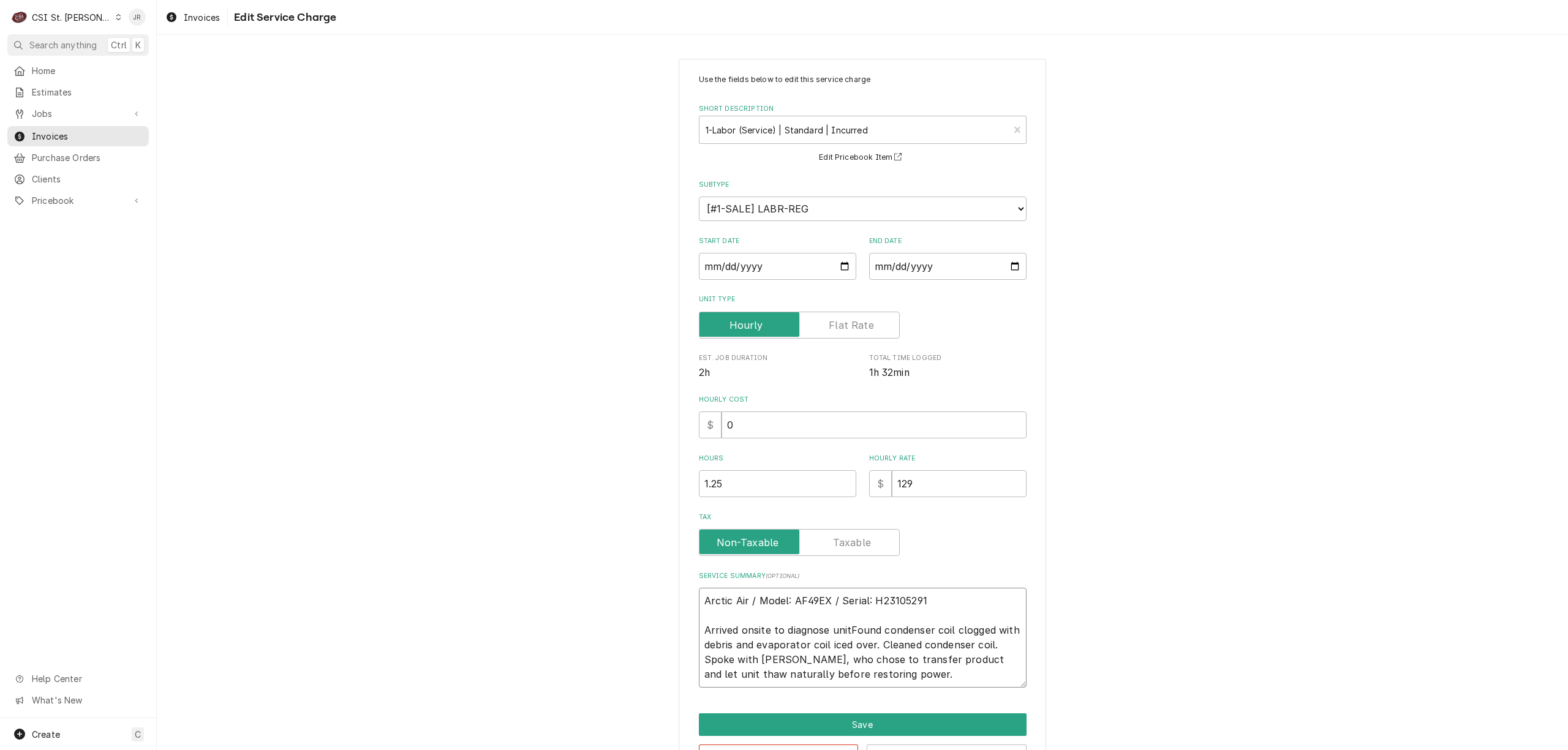
type textarea "x"
type textarea "Arctic Air / Model: AF49EX / Serial: H23105291 Arrived onsite to diagnose unit …"
type textarea "x"
type textarea "Arctic Air / Model: AF49EX / Serial: H23105291 Arrived onsite to diagnose unit …"
type textarea "x"
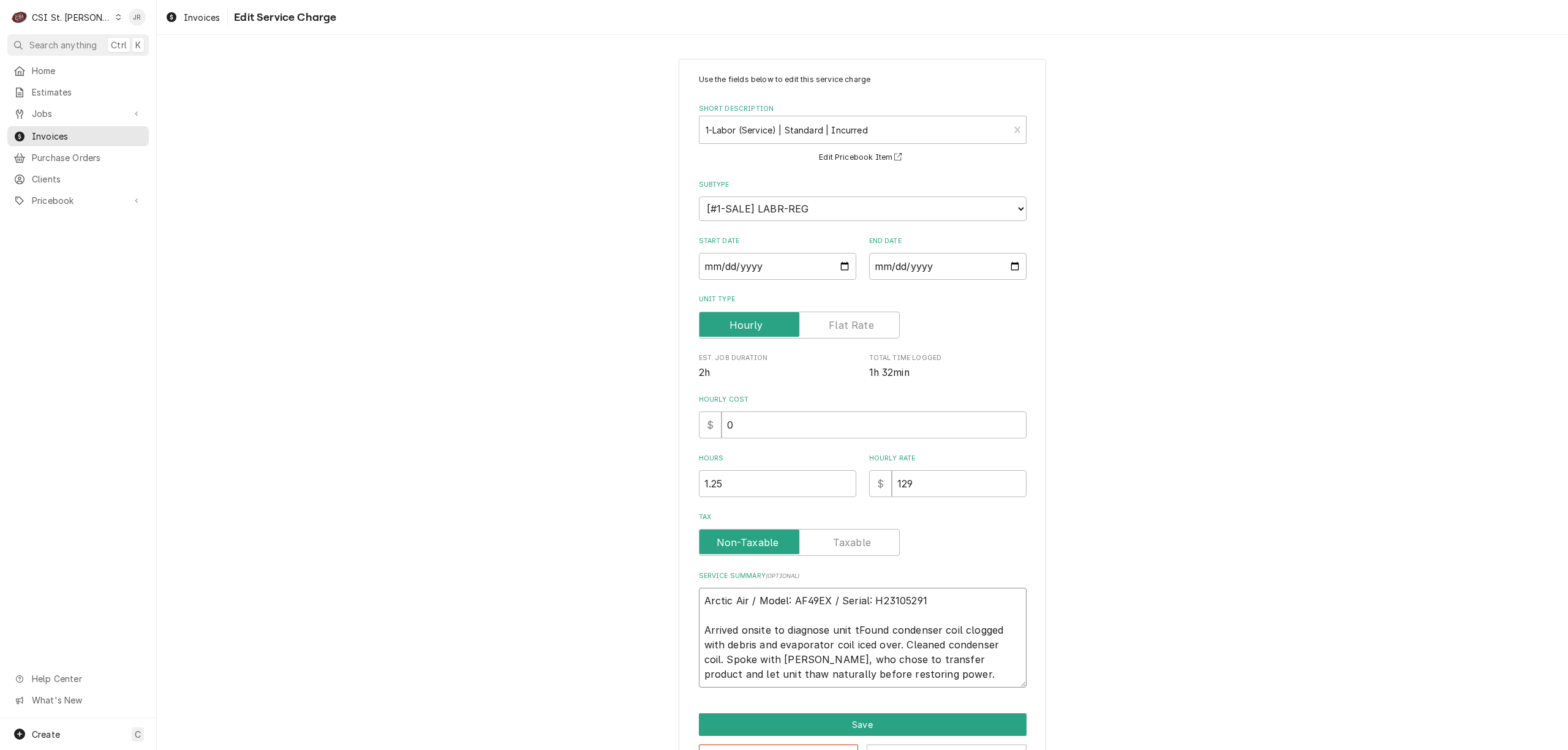
type textarea "Arctic Air / Model: AF49EX / Serial: H23105291 Arrived onsite to diagnose unit …"
type textarea "x"
type textarea "Arctic Air / Model: AF49EX / Serial: H23105291 Arrived onsite to diagnose unit …"
type textarea "x"
type textarea "Arctic Air / Model: AF49EX / Serial: H23105291 Arrived onsite to diagnose unit …"
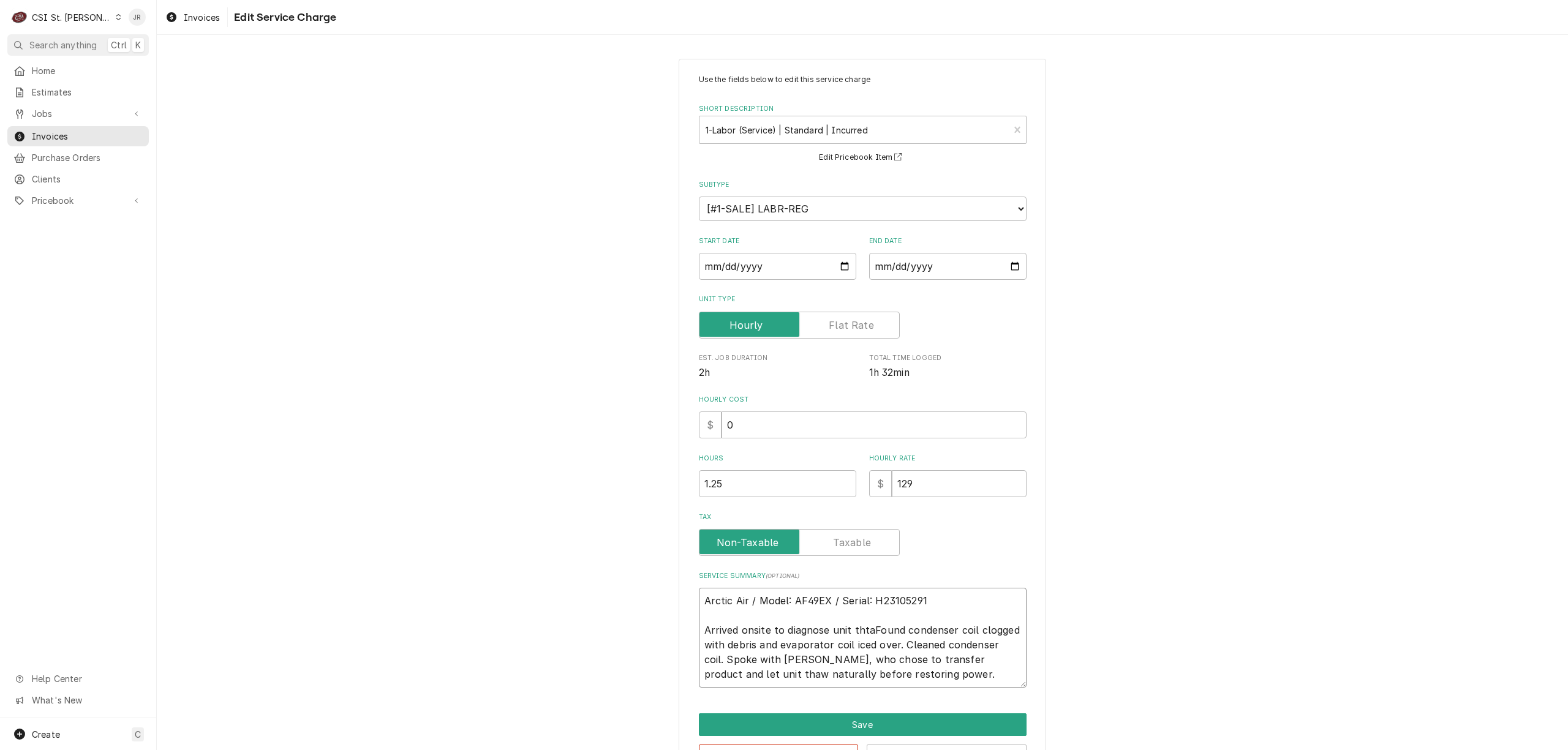
type textarea "x"
type textarea "Arctic Air / Model: AF49EX / Serial: H23105291 Arrived onsite to diagnose unit …"
type textarea "x"
type textarea "Arctic Air / Model: AF49EX / Serial: H23105291 Arrived onsite to diagnose unit …"
type textarea "x"
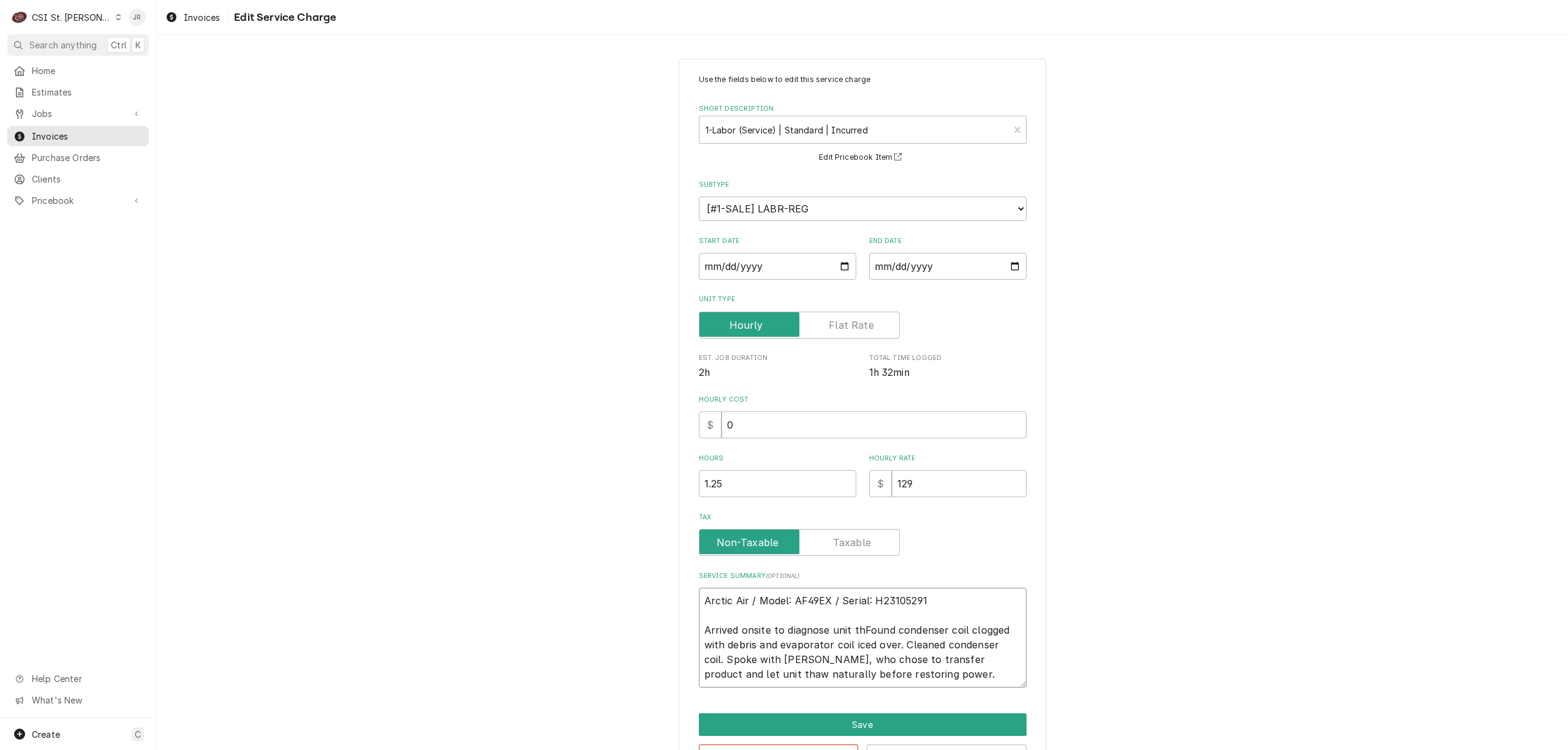
type textarea "Arctic Air / Model: AF49EX / Serial: H23105291 Arrived onsite to diagnose unit …"
type textarea "x"
type textarea "Arctic Air / Model: AF49EX / Serial: H23105291 Arrived onsite to diagnose unit …"
type textarea "x"
type textarea "Arctic Air / Model: AF49EX / Serial: H23105291 Arrived onsite to diagnose unit …"
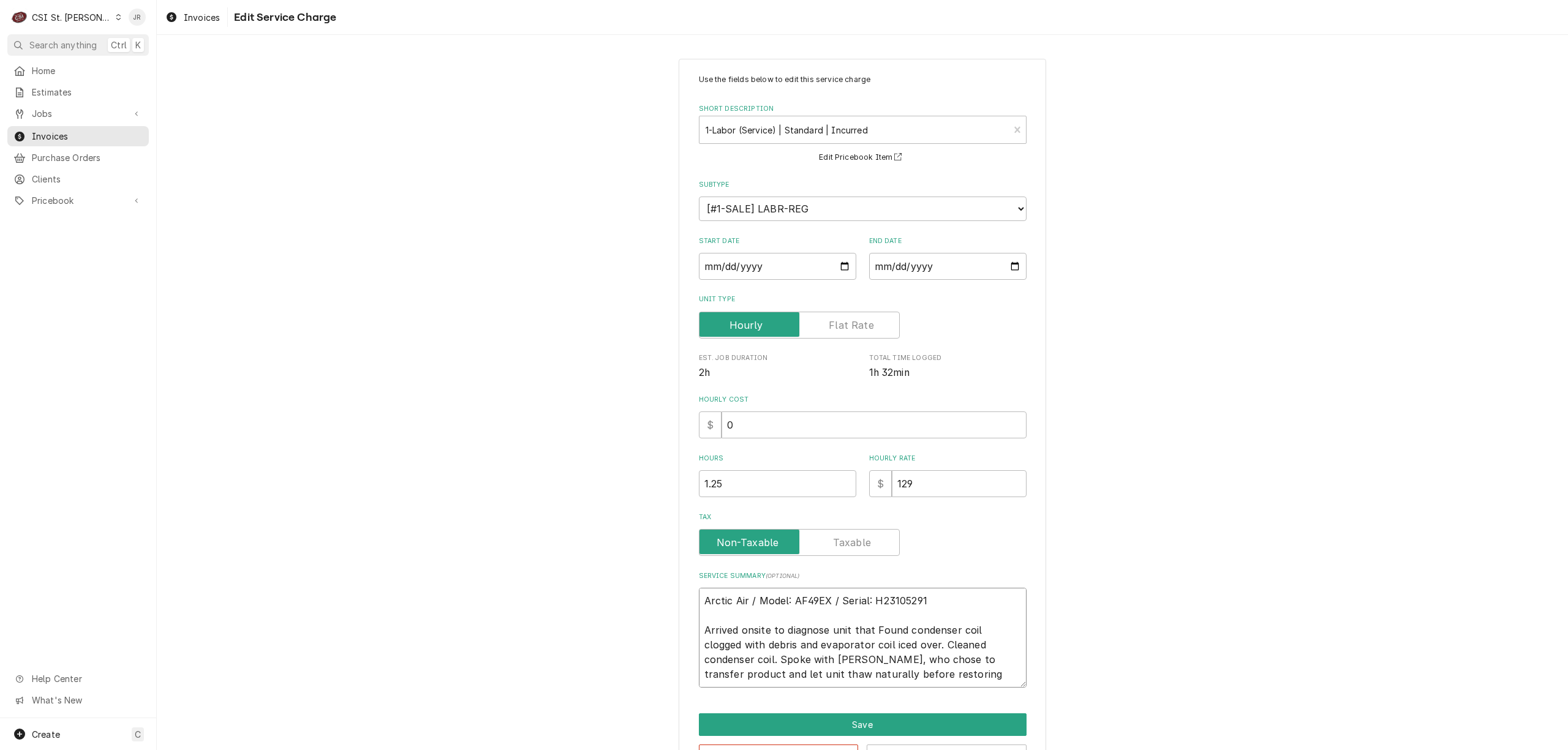
type textarea "x"
type textarea "Arctic Air / Model: AF49EX / Serial: H23105291 Arrived onsite to diagnose unit …"
type textarea "x"
type textarea "Arctic Air / Model: AF49EX / Serial: H23105291 Arrived onsite to diagnose unit …"
type textarea "x"
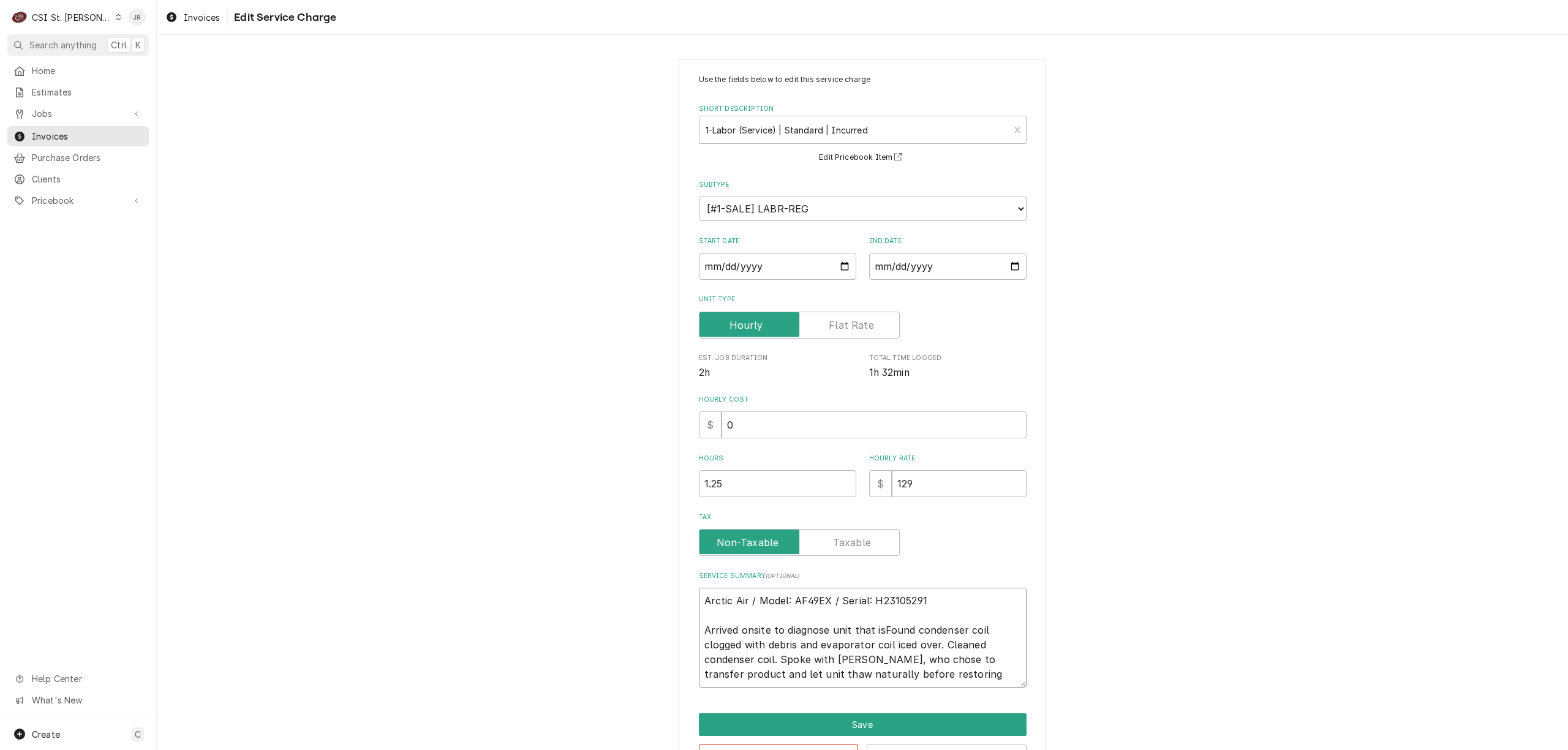
type textarea "Arctic Air / Model: AF49EX / Serial: H23105291 Arrived onsite to diagnose unit …"
type textarea "x"
type textarea "Arctic Air / Model: AF49EX / Serial: H23105291 Arrived onsite to diagnose unit …"
type textarea "x"
type textarea "Arctic Air / Model: AF49EX / Serial: H23105291 Arrived onsite to diagnose unit …"
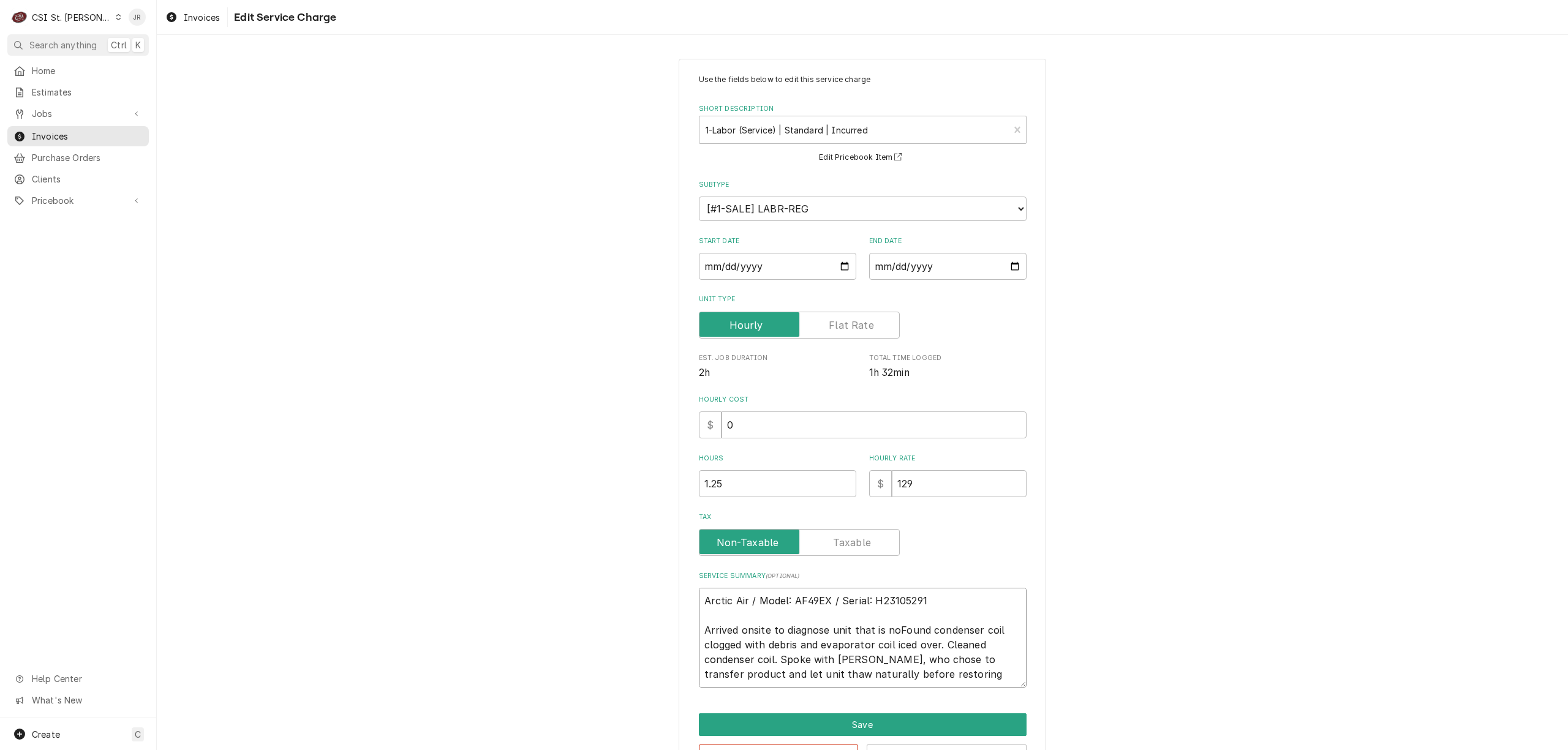
type textarea "x"
type textarea "Arctic Air / Model: AF49EX / Serial: H23105291 Arrived onsite to diagnose unit …"
type textarea "x"
type textarea "Arctic Air / Model: AF49EX / Serial: H23105291 Arrived onsite to diagnose unit …"
type textarea "x"
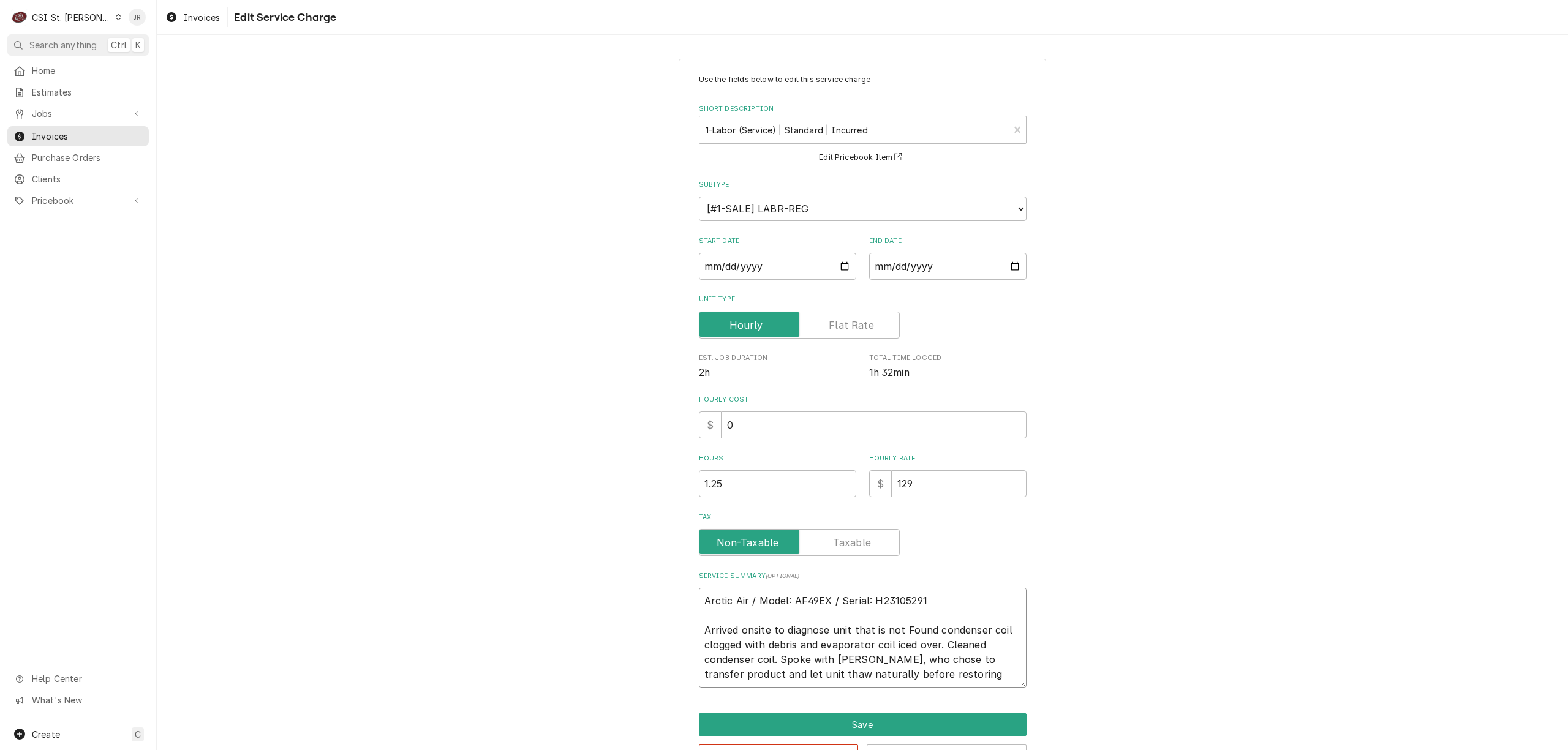
type textarea "Arctic Air / Model: AF49EX / Serial: H23105291 Arrived onsite to diagnose unit …"
type textarea "x"
type textarea "Arctic Air / Model: AF49EX / Serial: H23105291 Arrived onsite to diagnose unit …"
type textarea "x"
type textarea "Arctic Air / Model: AF49EX / Serial: H23105291 Arrived onsite to diagnose unit …"
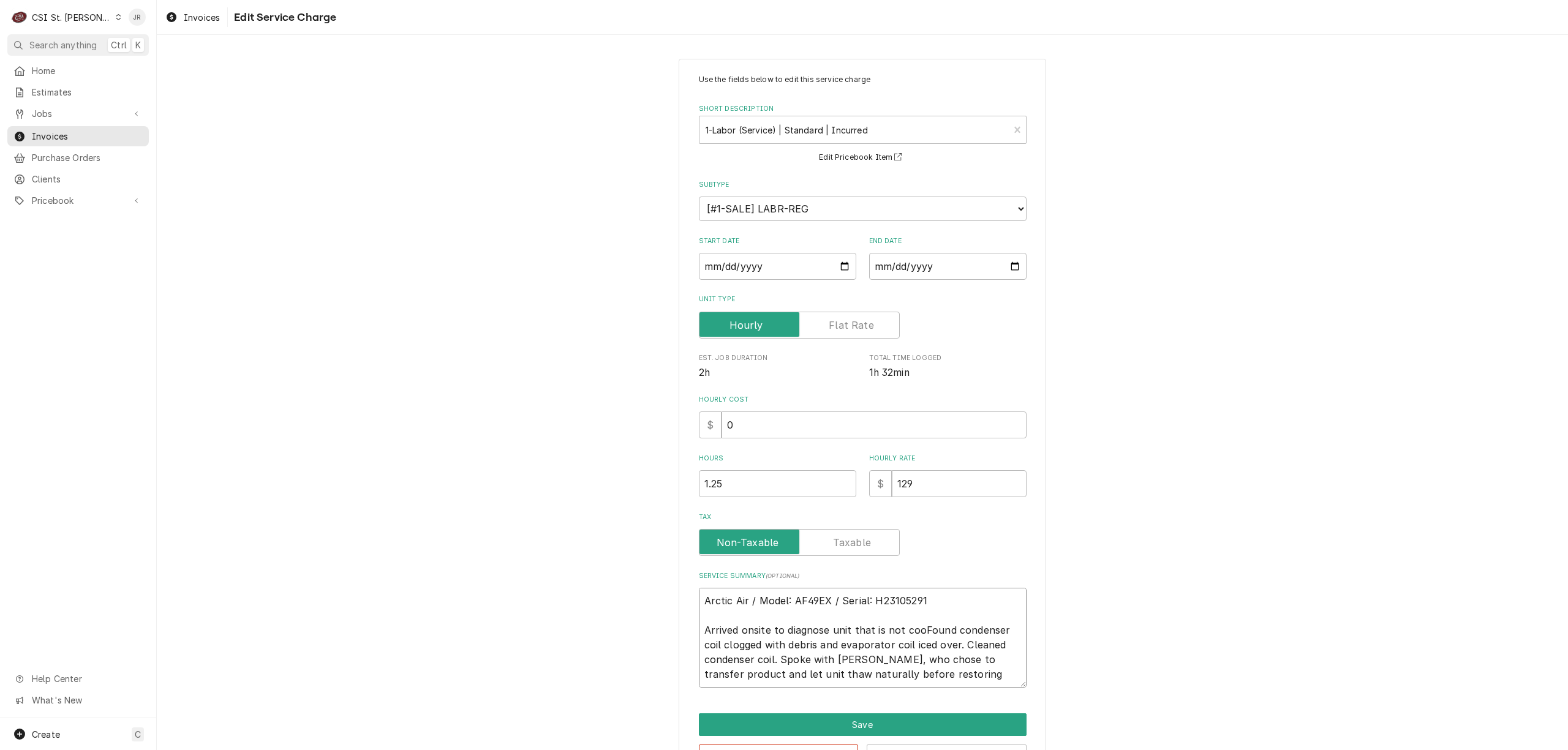
type textarea "x"
type textarea "Arctic Air / Model: AF49EX / Serial: H23105291 Arrived onsite to diagnose unit …"
type textarea "x"
type textarea "Arctic Air / Model: AF49EX / Serial: H23105291 Arrived onsite to diagnose unit …"
type textarea "x"
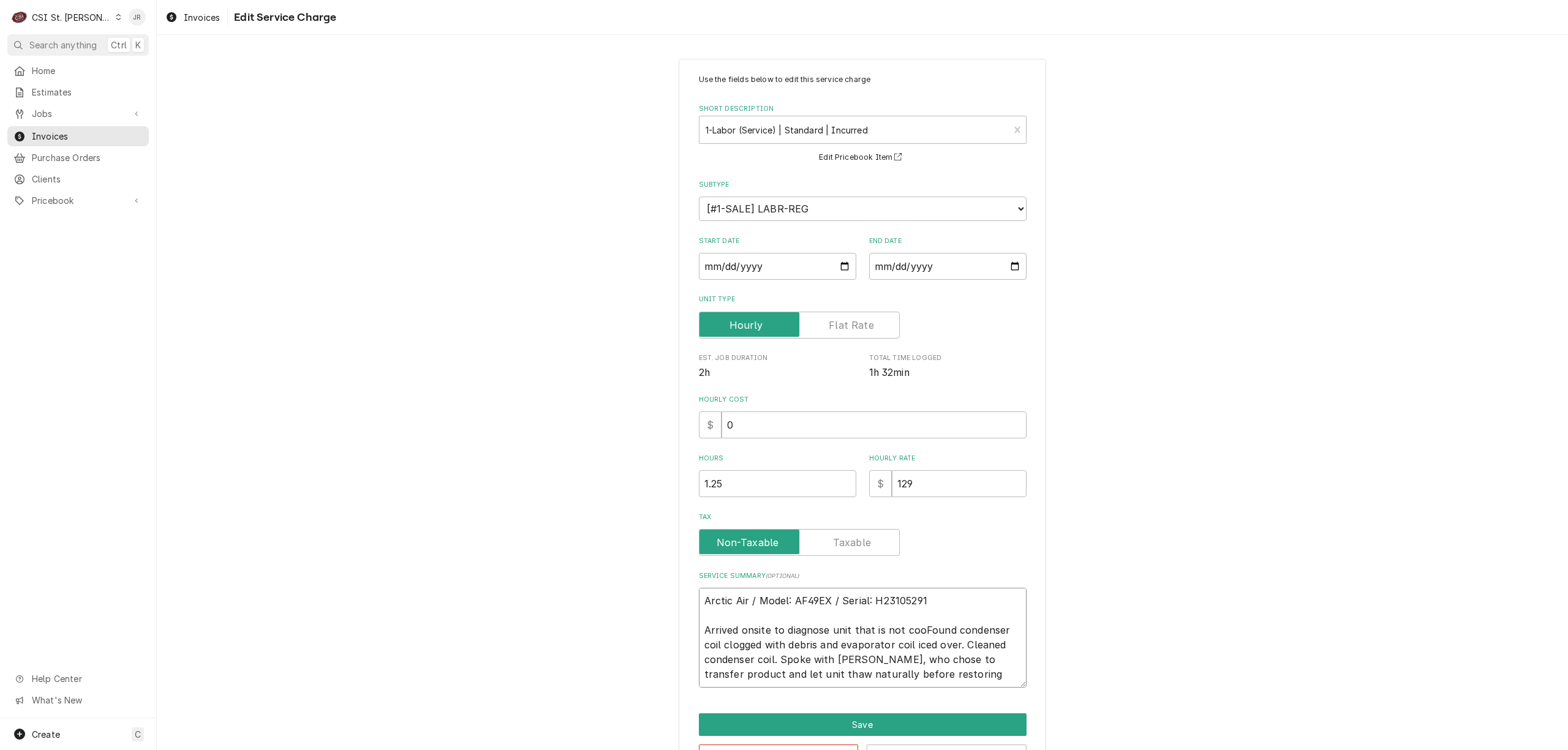
type textarea "Arctic Air / Model: AF49EX / Serial: H23105291 Arrived onsite to diagnose unit …"
type textarea "x"
type textarea "Arctic Air / Model: AF49EX / Serial: H23105291 Arrived onsite to diagnose unit …"
type textarea "x"
type textarea "Arctic Air / Model: AF49EX / Serial: H23105291 Arrived onsite to diagnose unit …"
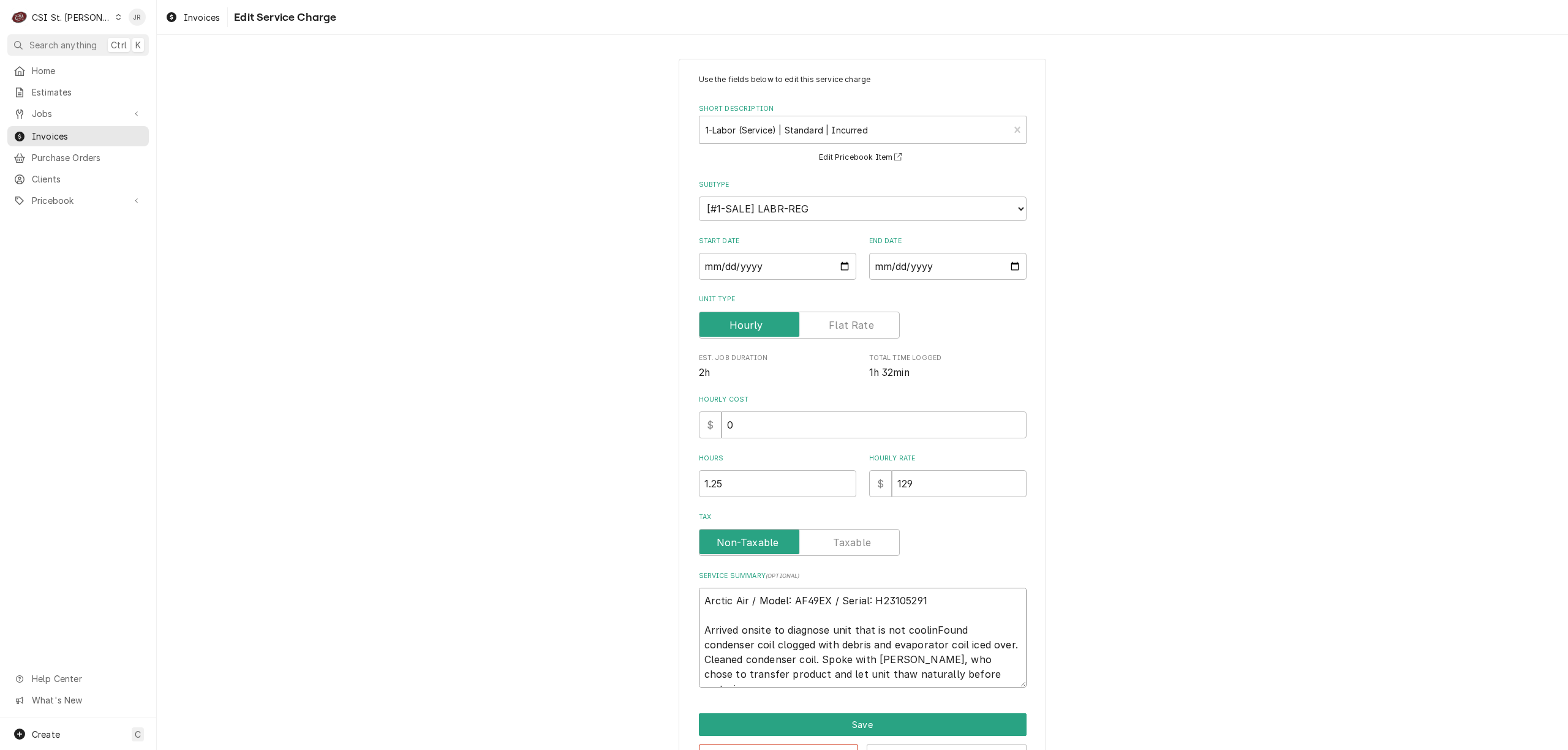
type textarea "x"
type textarea "Arctic Air / Model: AF49EX / Serial: H23105291 Arrived onsite to diagnose unit …"
type textarea "x"
type textarea "Arctic Air / Model: AF49EX / Serial: H23105291 Arrived onsite to diagnose unit …"
type textarea "x"
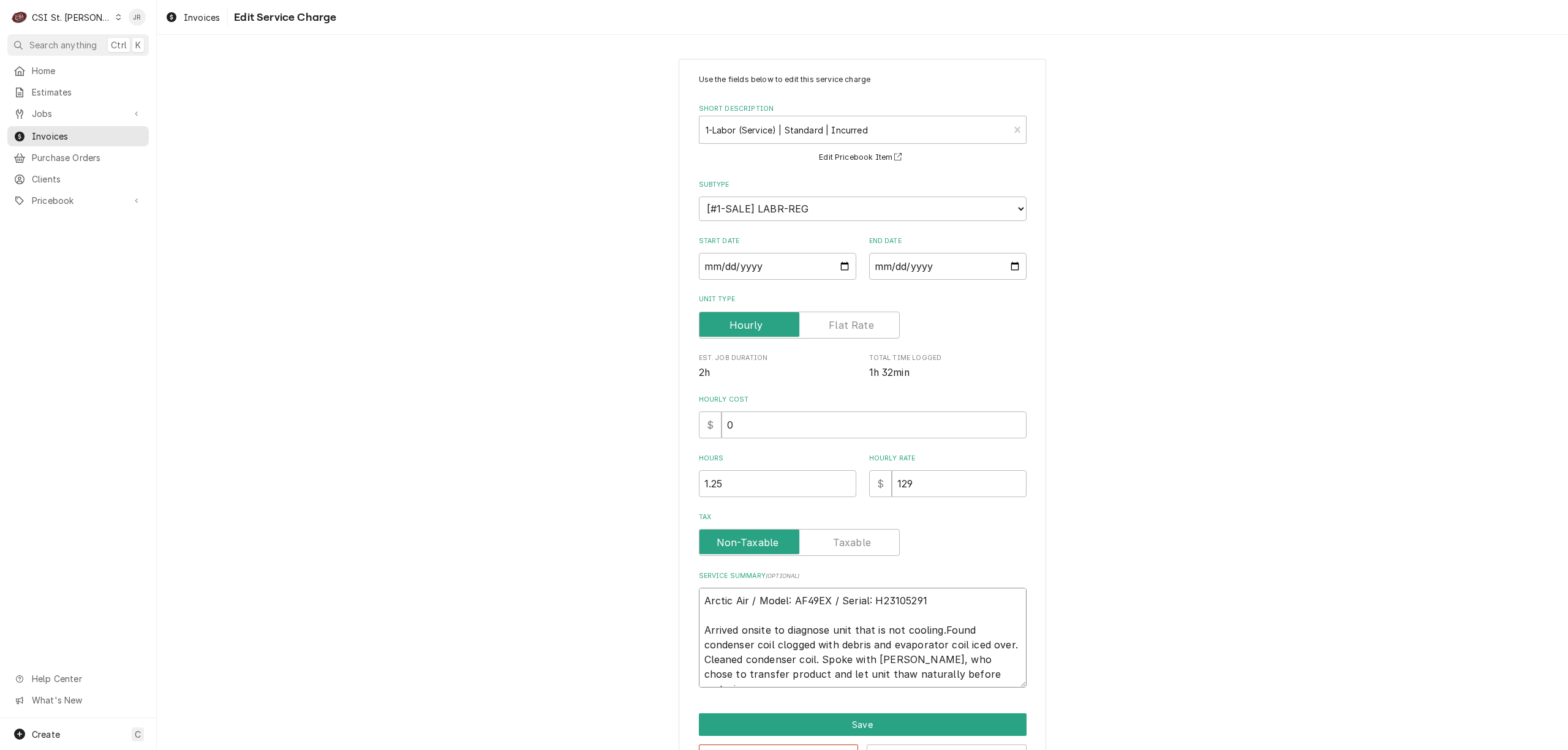
type textarea "Arctic Air / Model: AF49EX / Serial: H23105291 Arrived onsite to diagnose unit …"
type textarea "x"
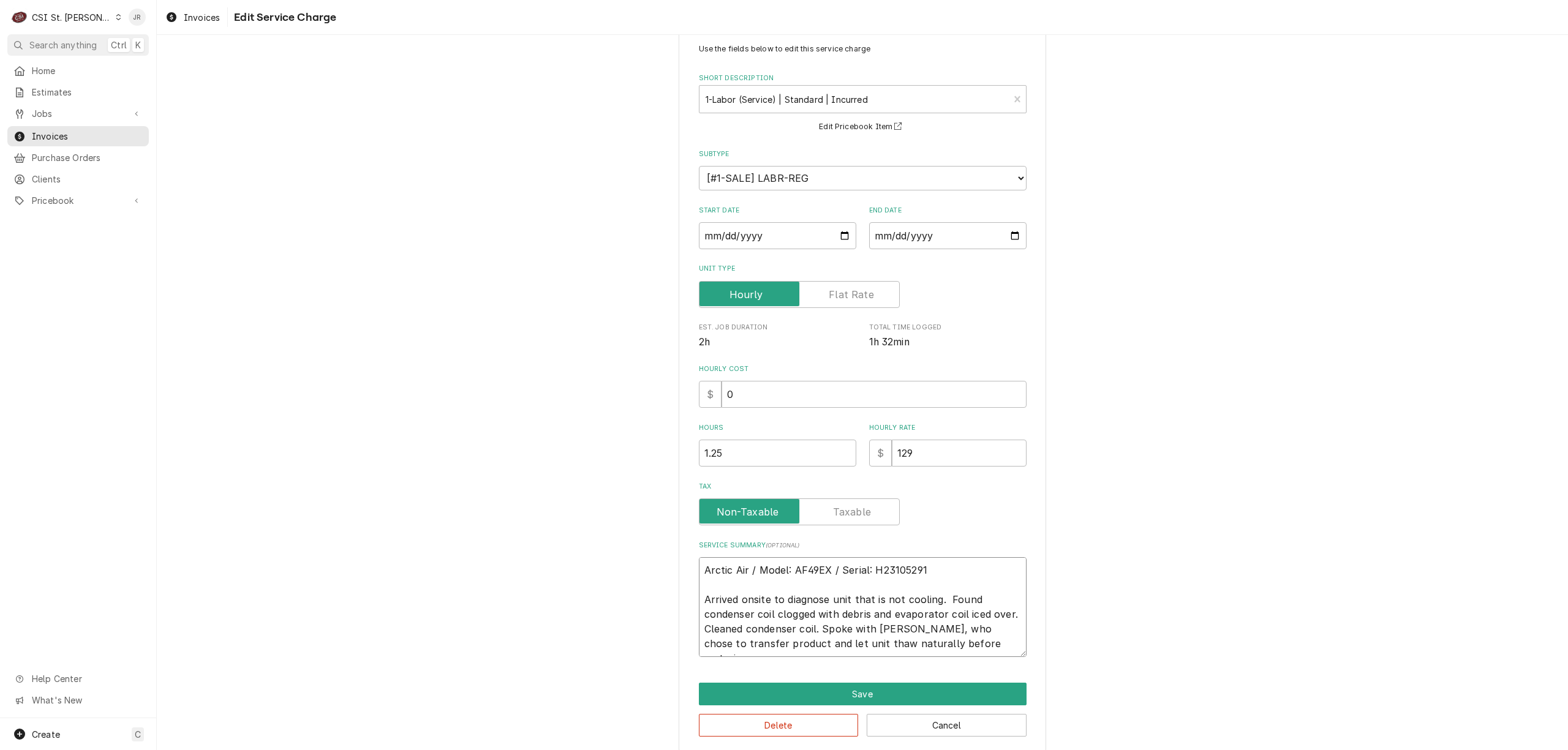
scroll to position [44, 0]
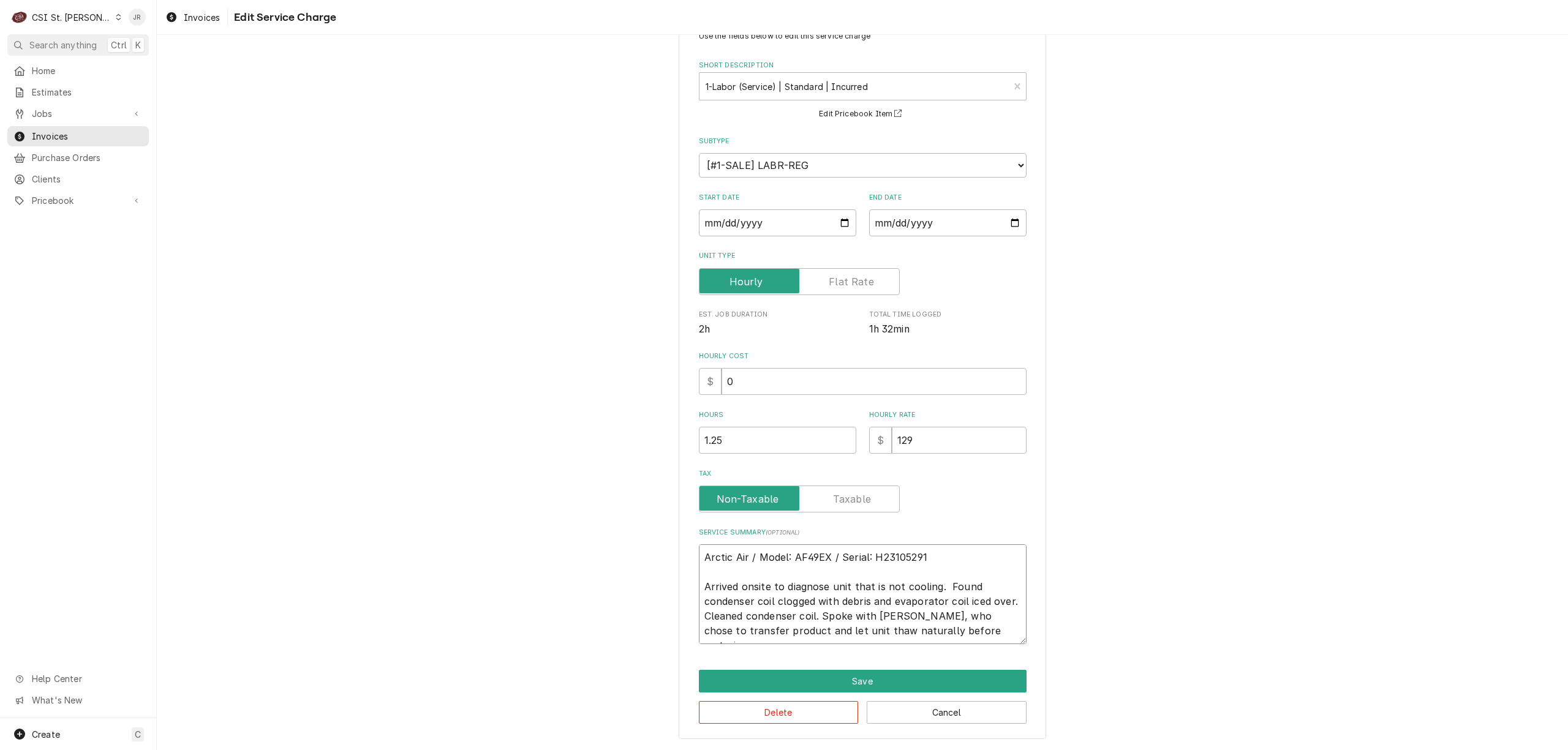
click at [983, 627] on textarea "Arctic Air / Model: AF49EX / Serial: H23105291 Arrived onsite to diagnose unit …" at bounding box center [862, 594] width 328 height 100
type textarea "Arctic Air / Model: AF49EX / Serial: H23105291 Arrived onsite to diagnose unit …"
click at [981, 674] on button "Save" at bounding box center [862, 681] width 328 height 23
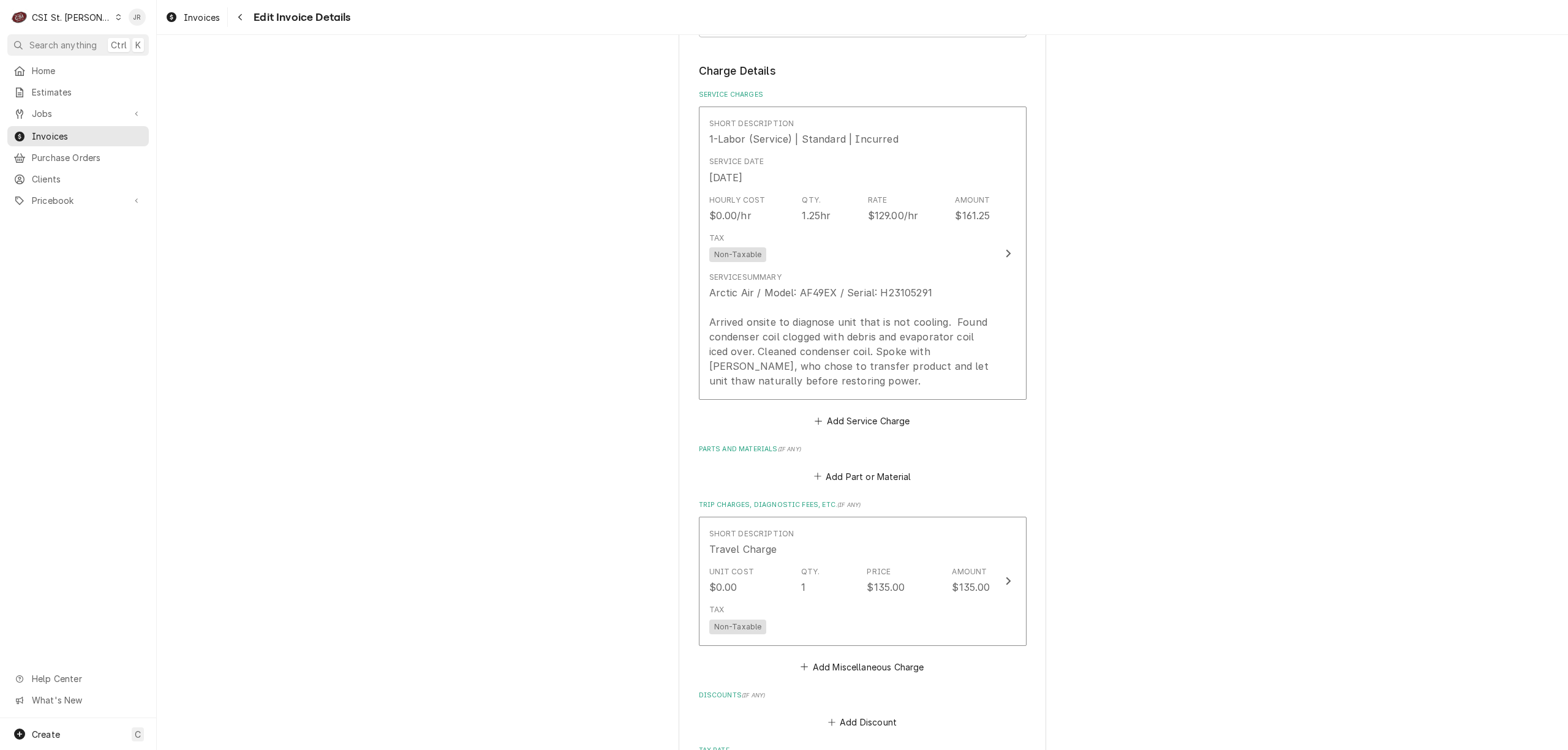
scroll to position [1033, 0]
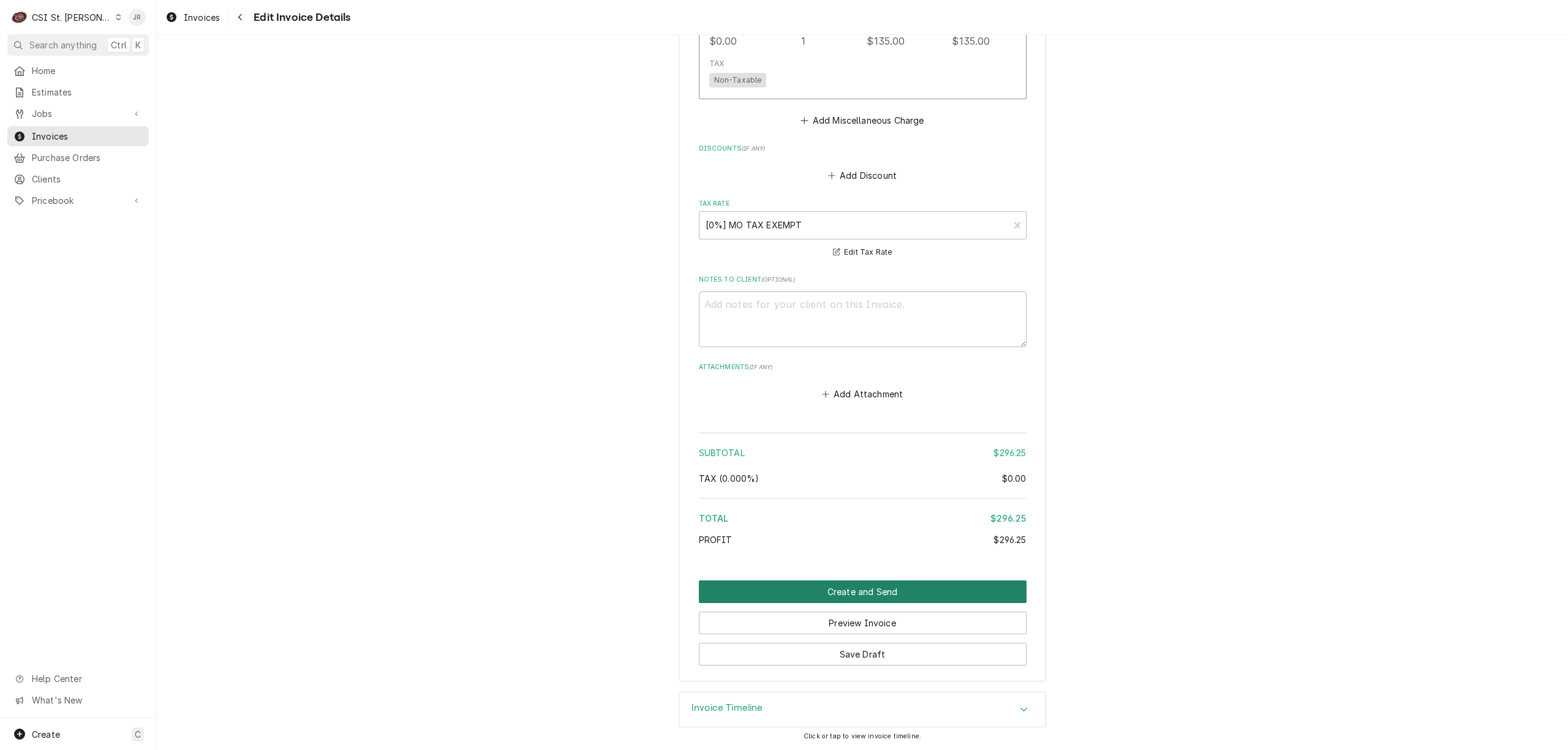
click at [833, 591] on button "Create and Send" at bounding box center [862, 592] width 328 height 23
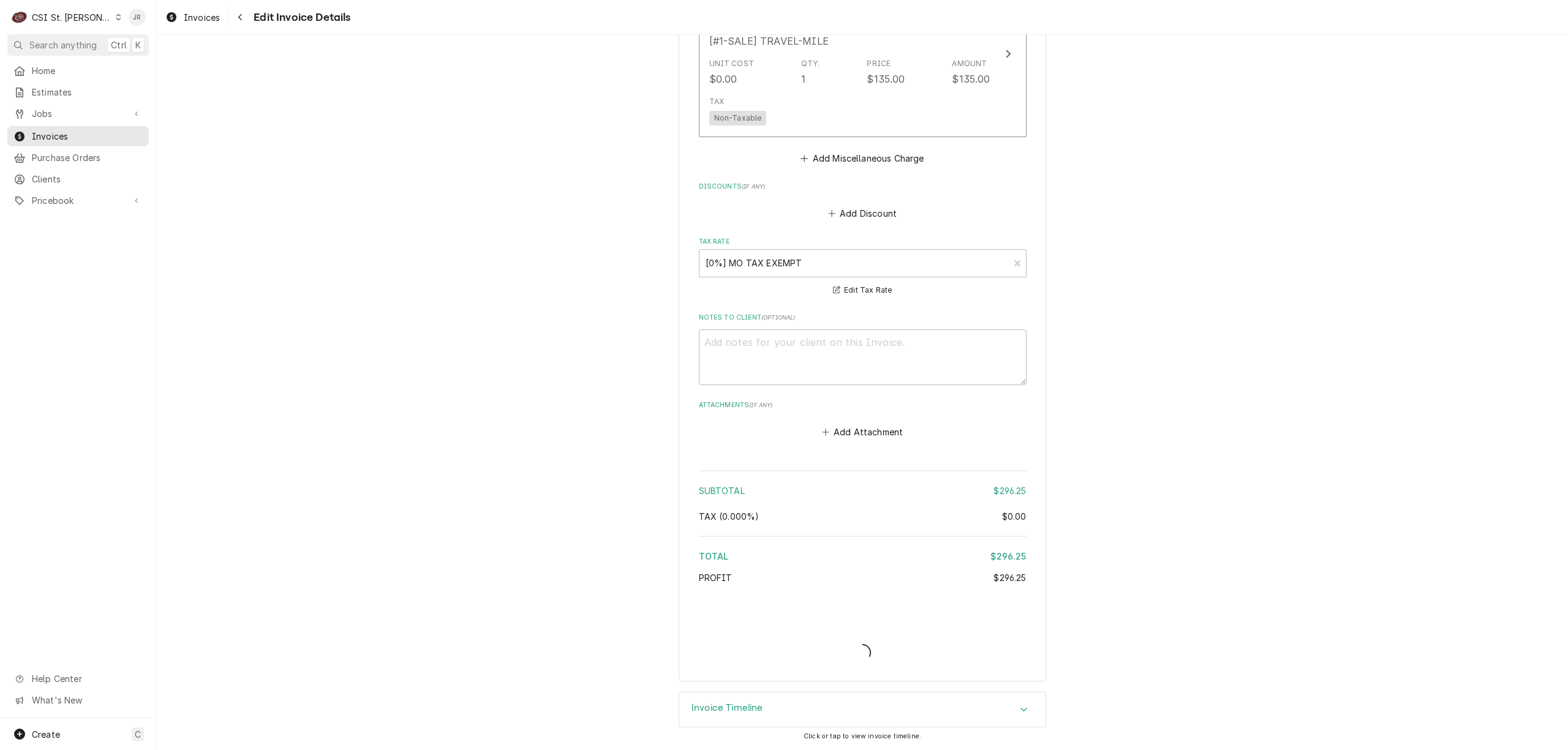
scroll to position [1618, 0]
type textarea "x"
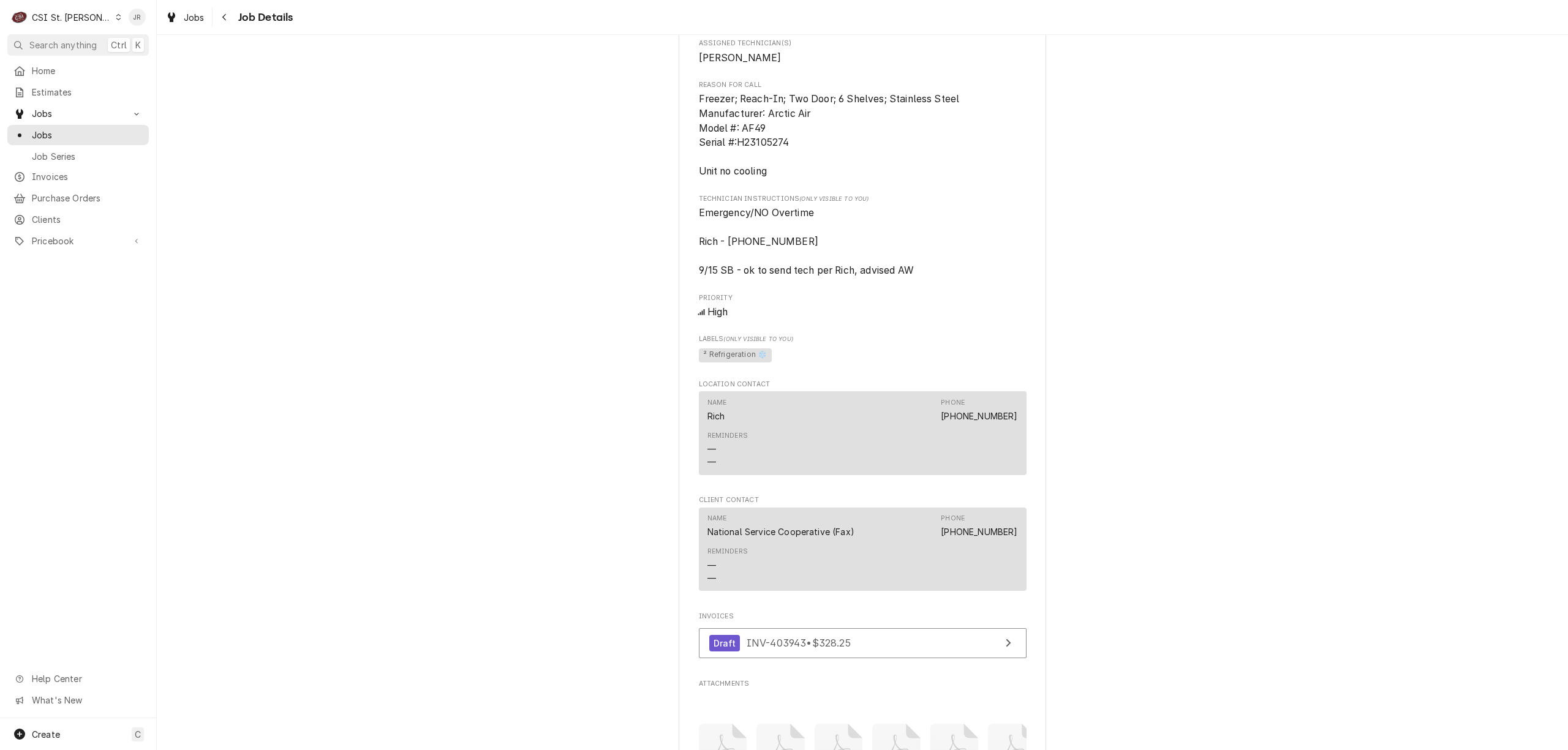
scroll to position [1062, 0]
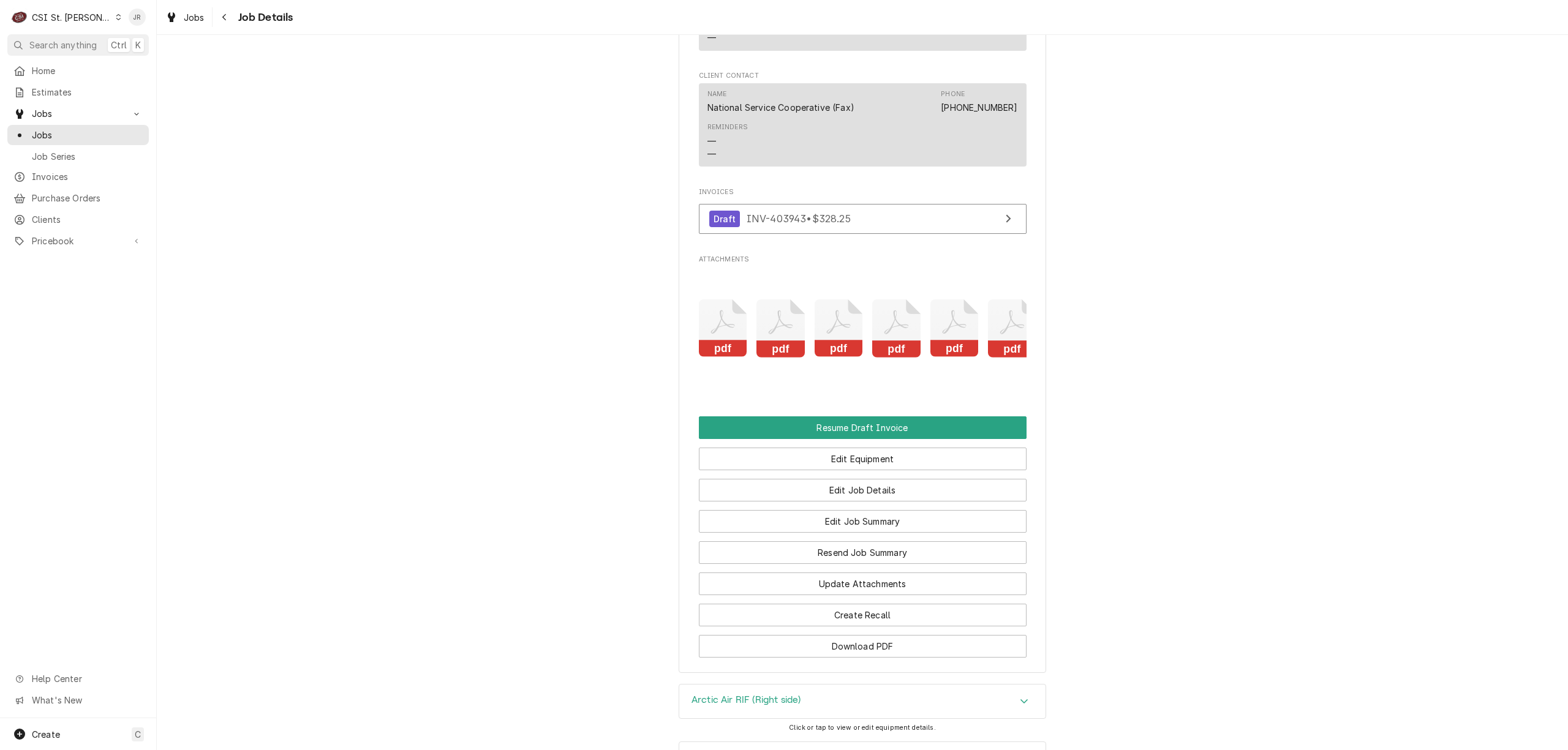
click at [843, 357] on rect "Attachments" at bounding box center [839, 349] width 48 height 17
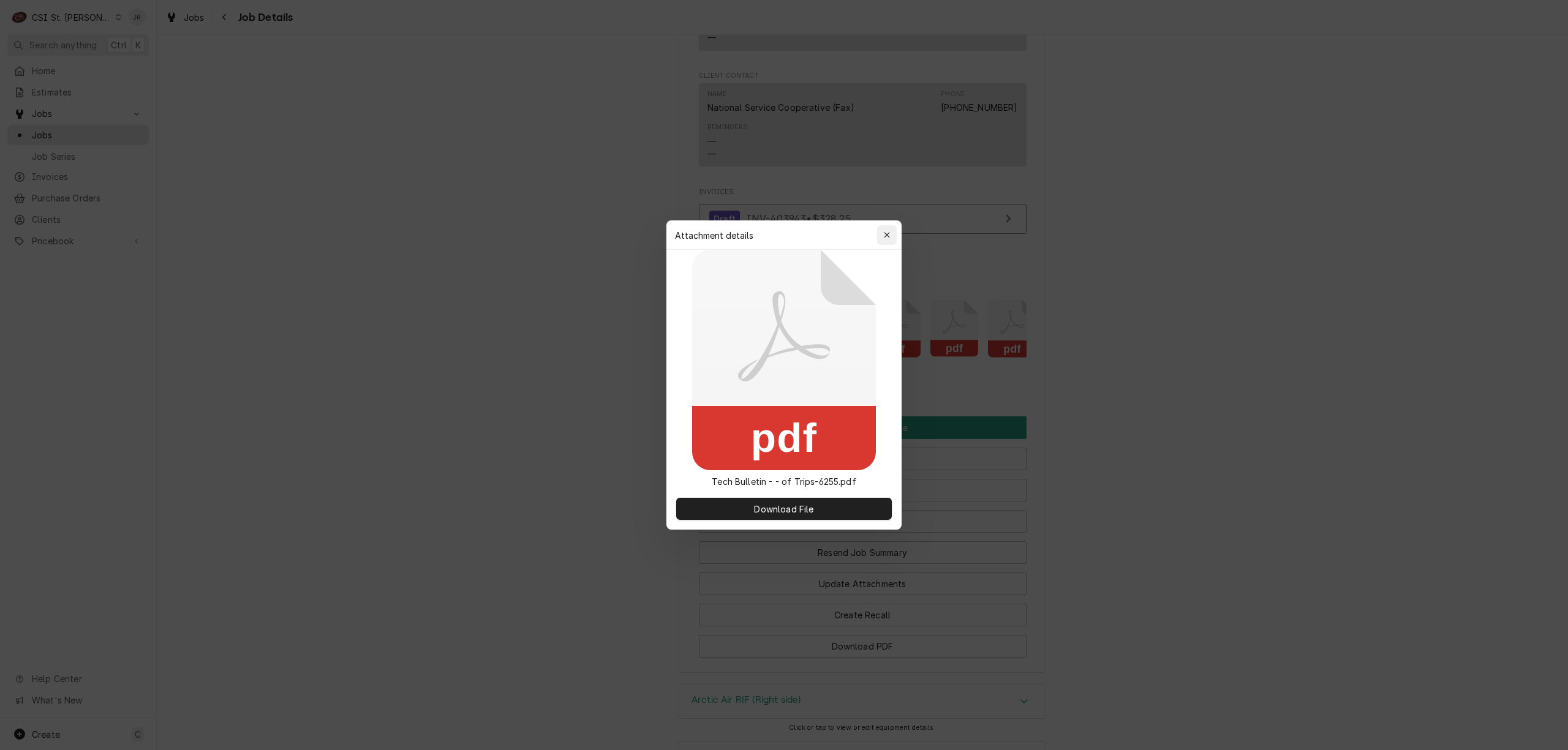
click at [886, 238] on icon "button" at bounding box center [887, 235] width 7 height 9
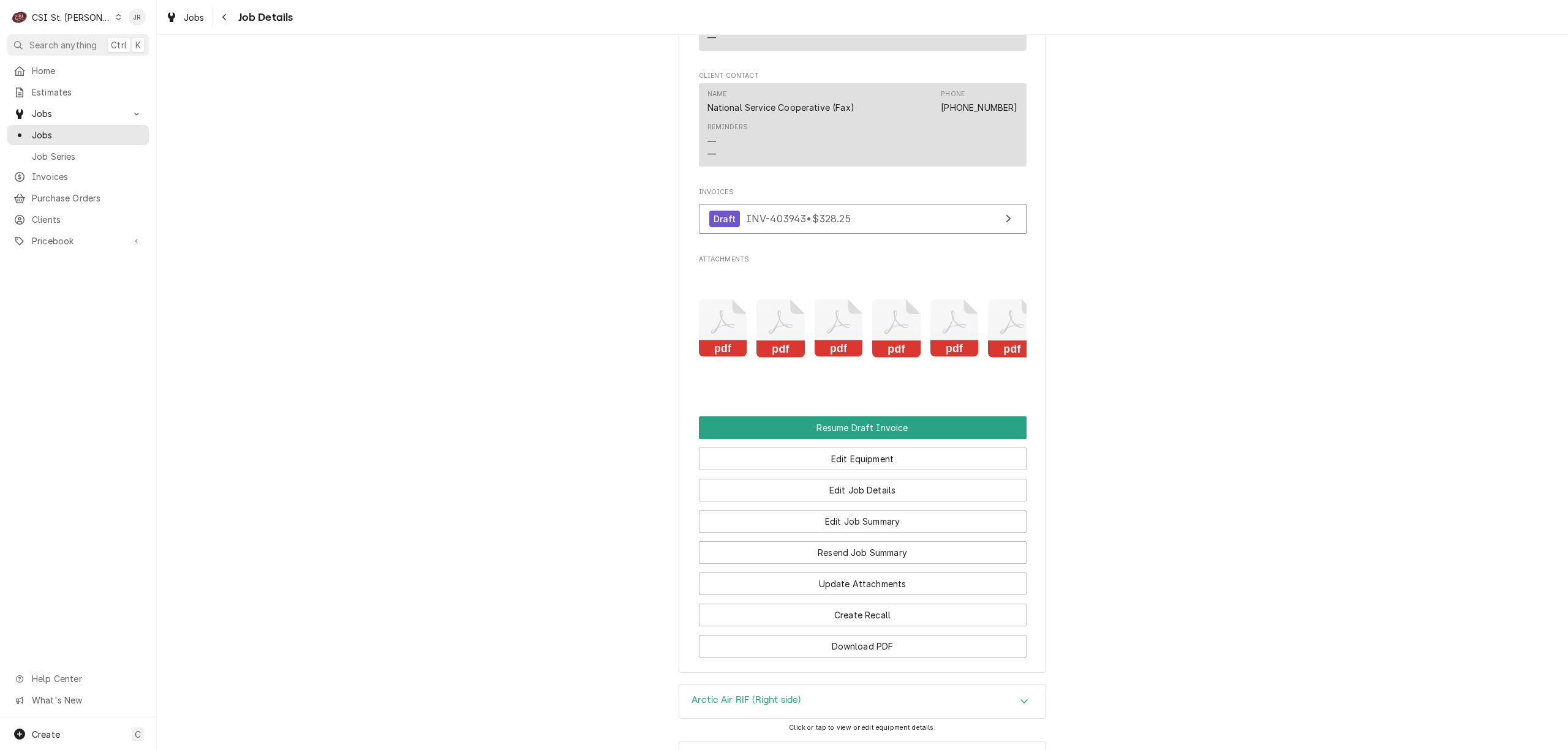
click at [896, 371] on button "pdf" at bounding box center [896, 328] width 48 height 104
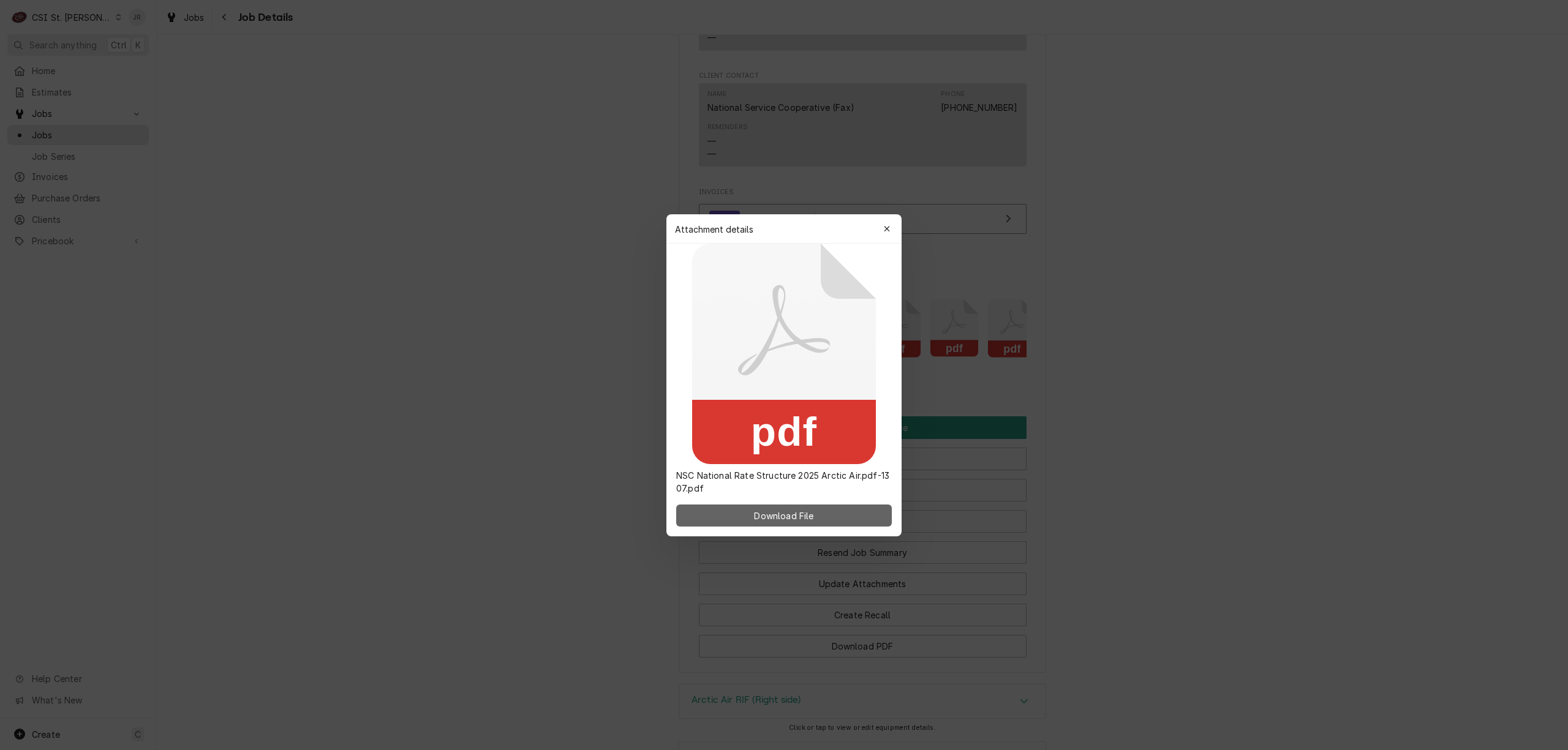
click at [808, 510] on span "Download File" at bounding box center [783, 515] width 65 height 13
click at [889, 223] on div "button" at bounding box center [887, 229] width 13 height 13
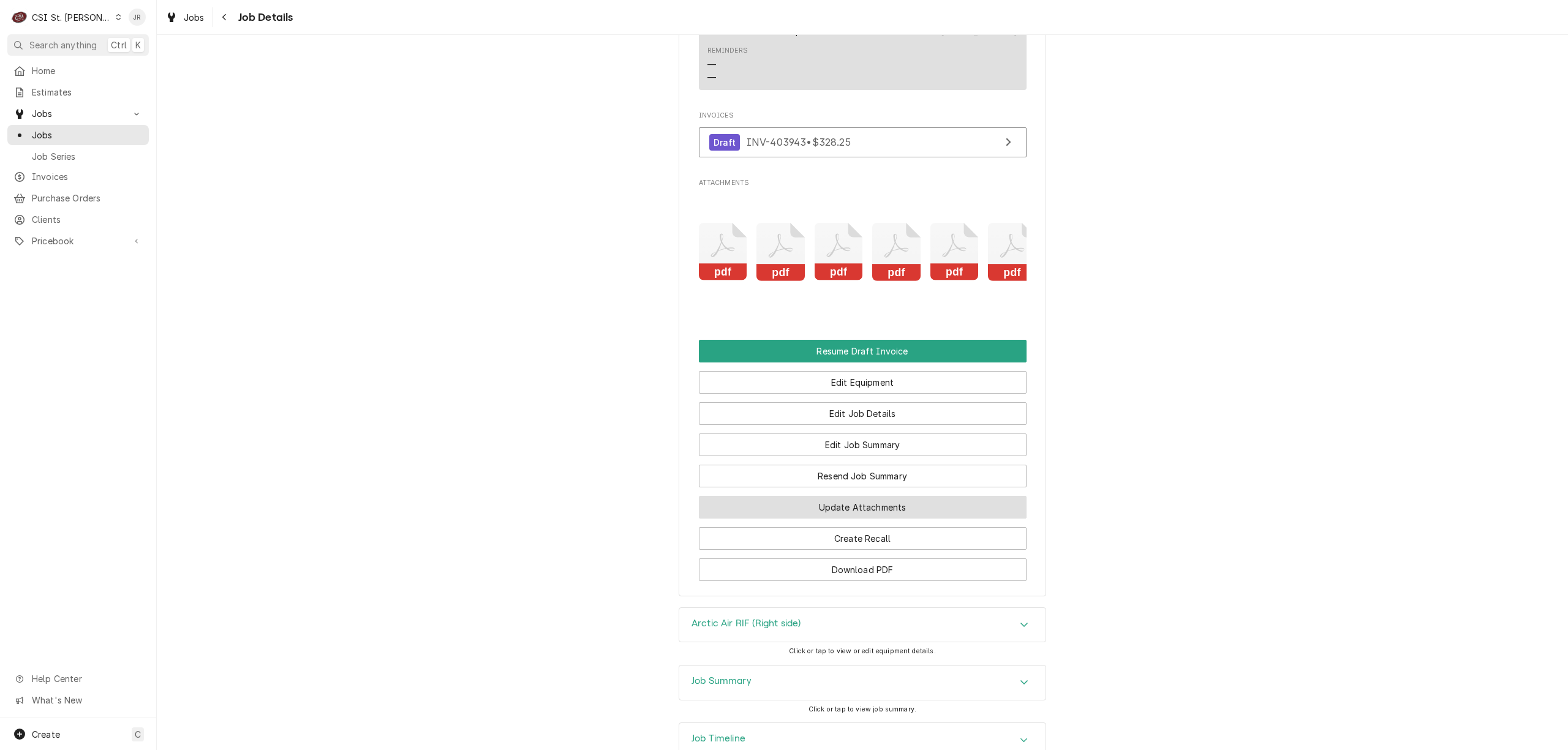
scroll to position [1259, 0]
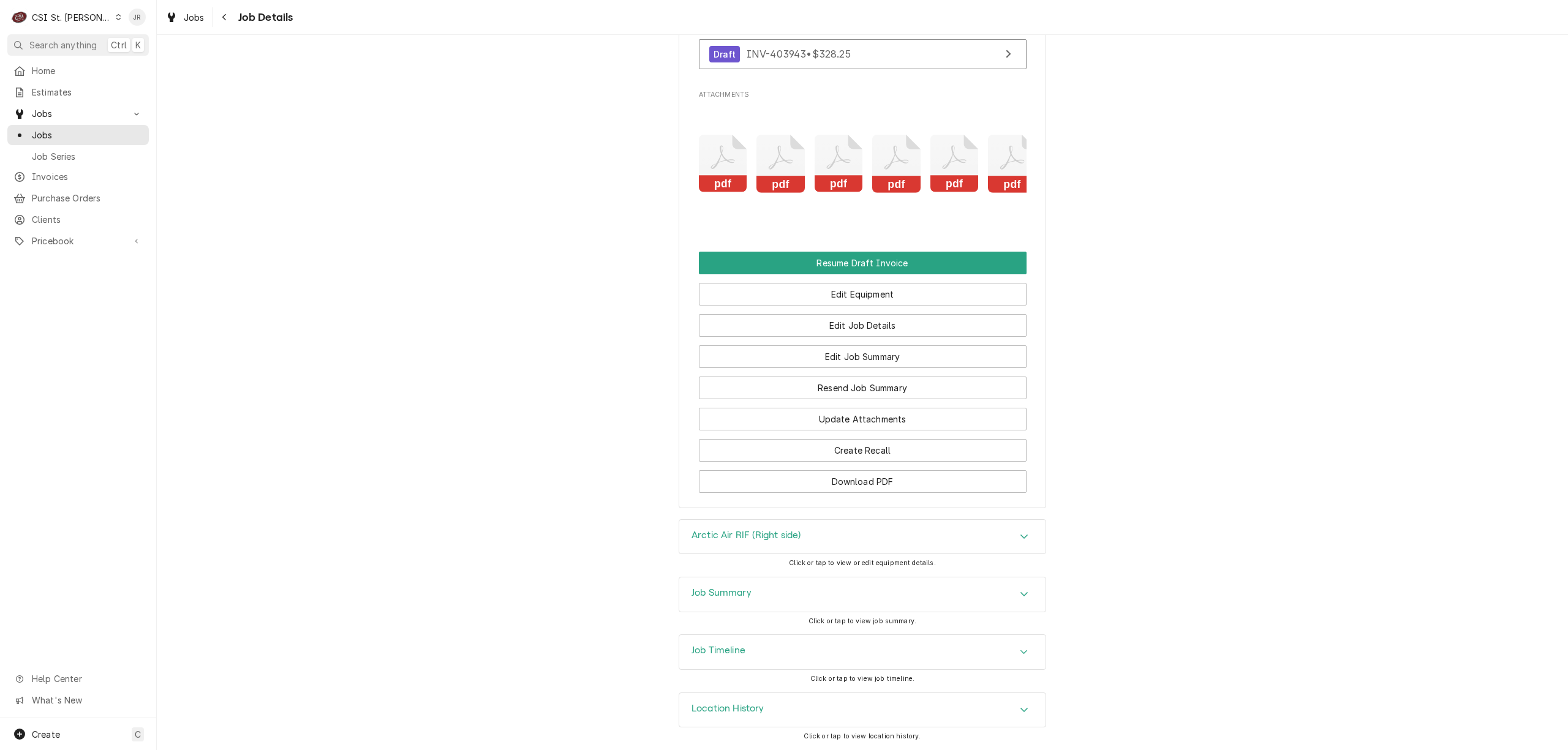
click at [746, 600] on div "Job Summary" at bounding box center [862, 594] width 366 height 34
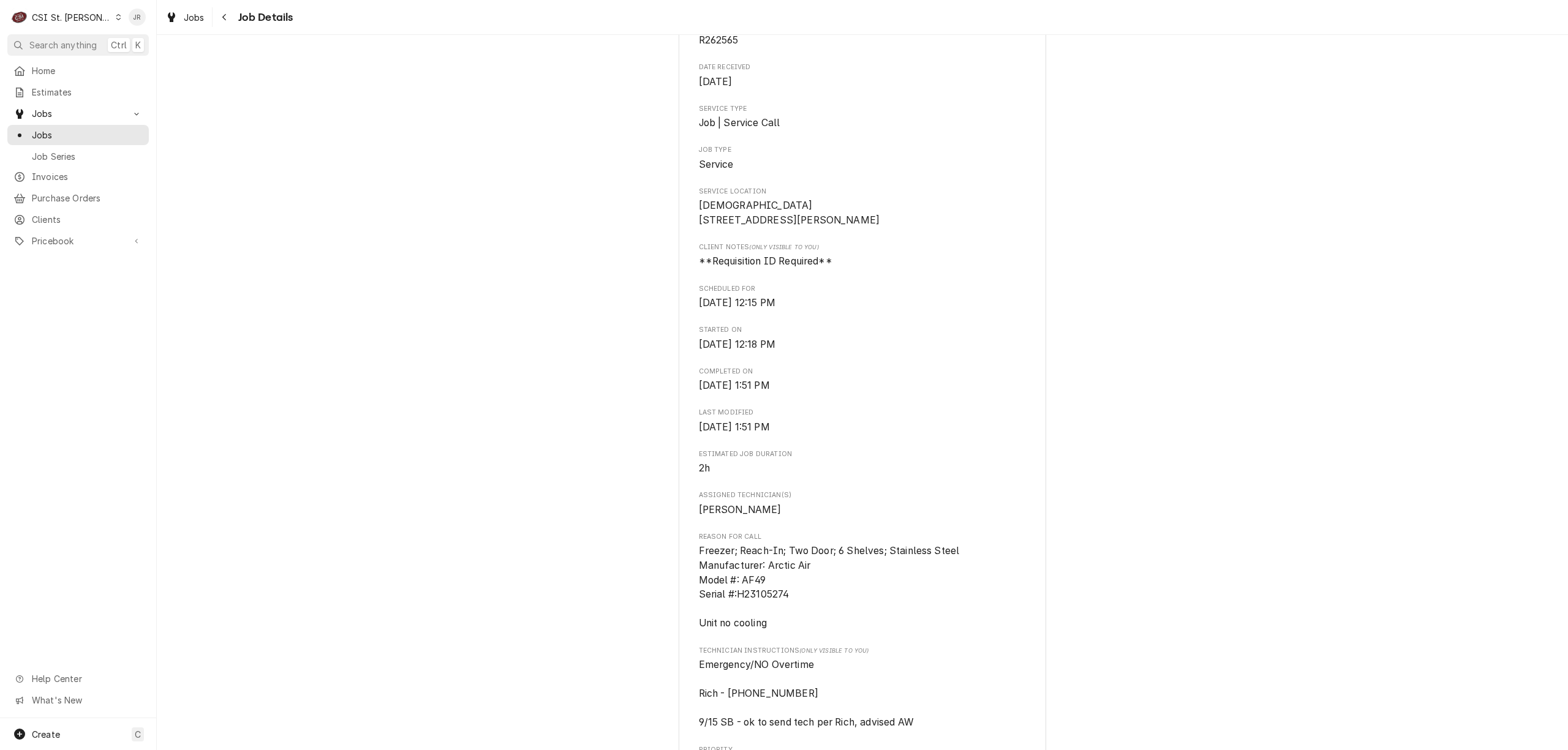
scroll to position [408, 0]
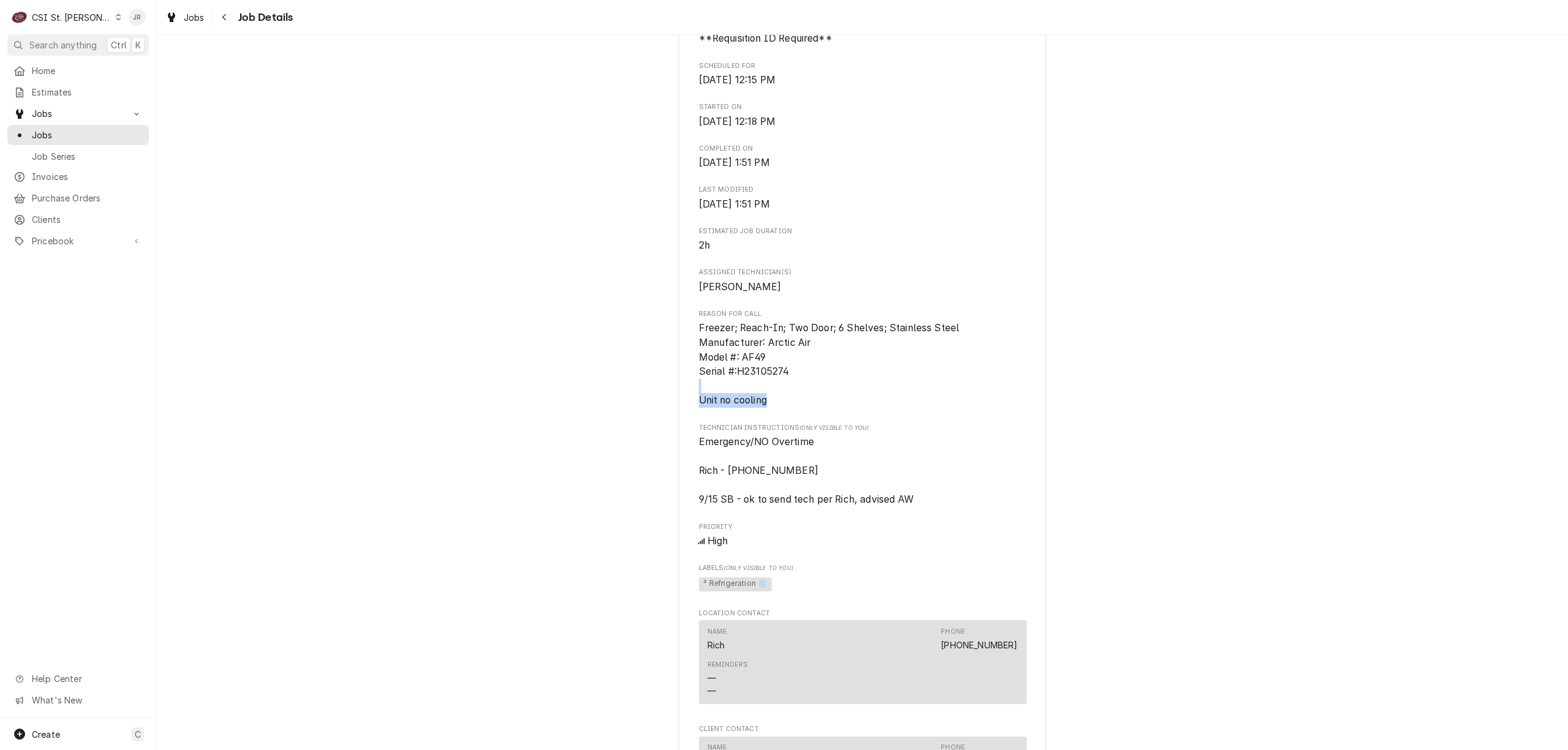
drag, startPoint x: 776, startPoint y: 410, endPoint x: 645, endPoint y: 404, distance: 131.1
click at [645, 404] on div "Completed and Uninvoiced NATIONAL SERVICE COOPERATIVE [DEMOGRAPHIC_DATA] / [STR…" at bounding box center [862, 489] width 1411 height 1698
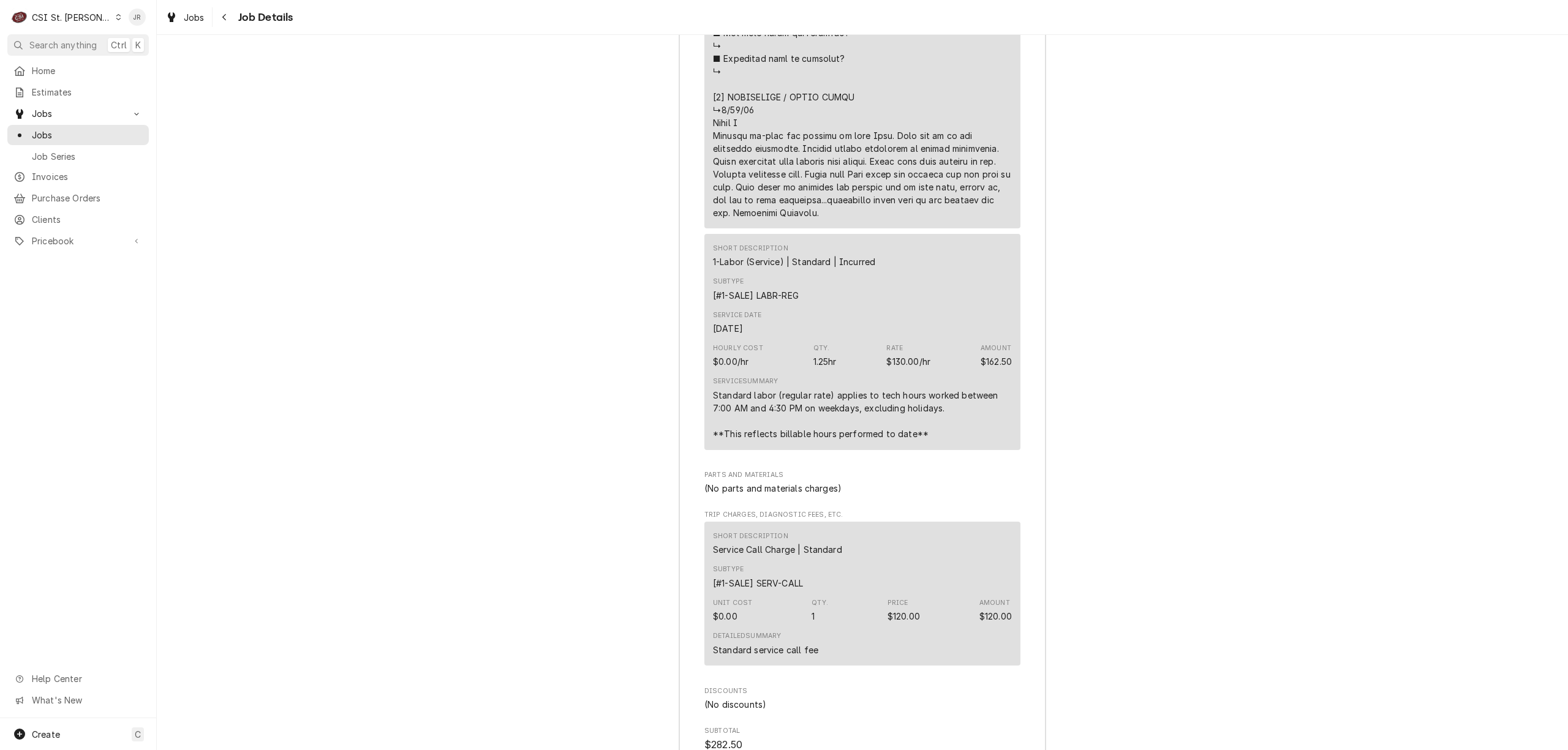
scroll to position [3103, 0]
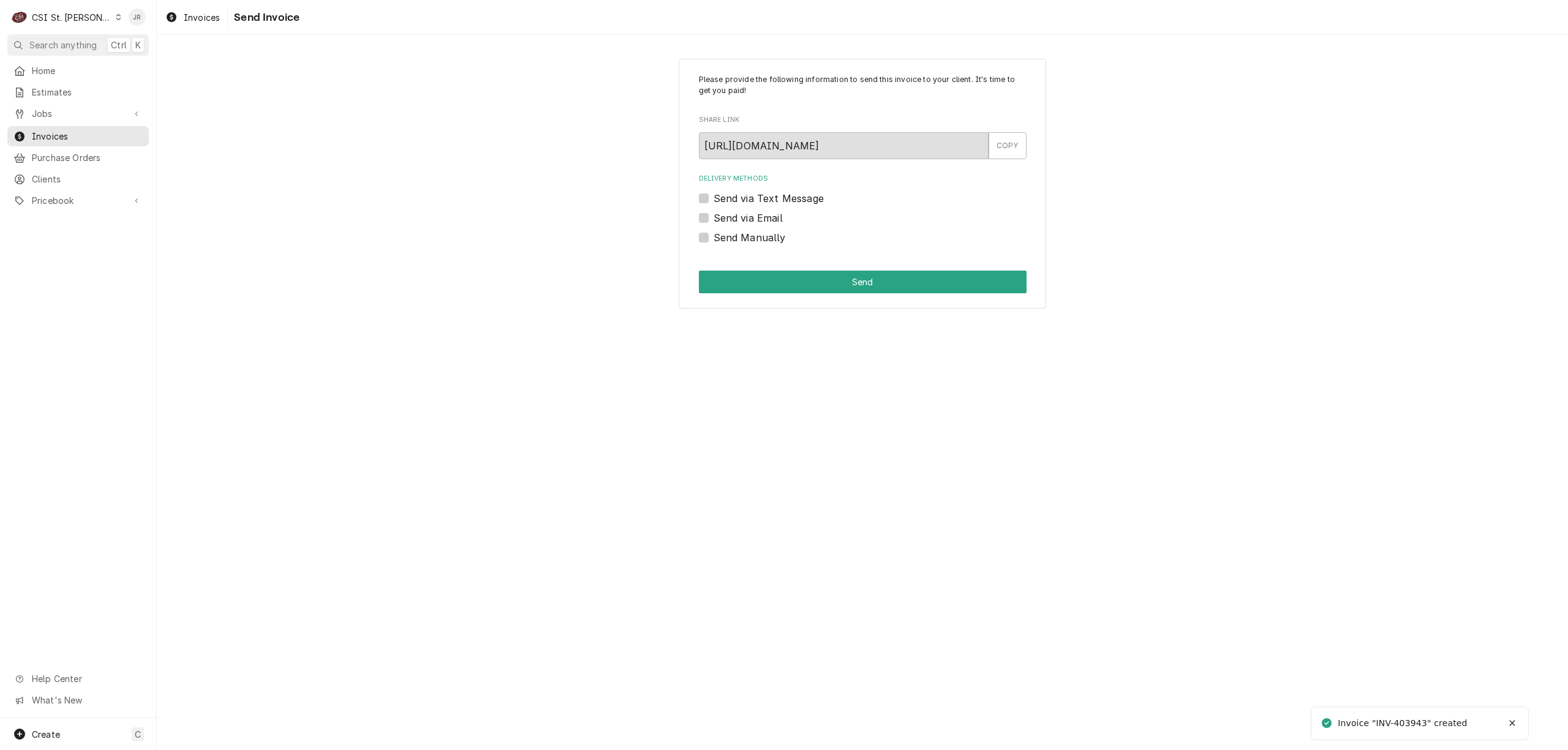
click at [1410, 724] on div "Invoice "INV-403943" created" at bounding box center [1403, 724] width 131 height 13
copy div "403943"
click at [714, 238] on label "Send Manually" at bounding box center [750, 237] width 72 height 14
click at [714, 238] on input "Send Manually" at bounding box center [877, 243] width 328 height 27
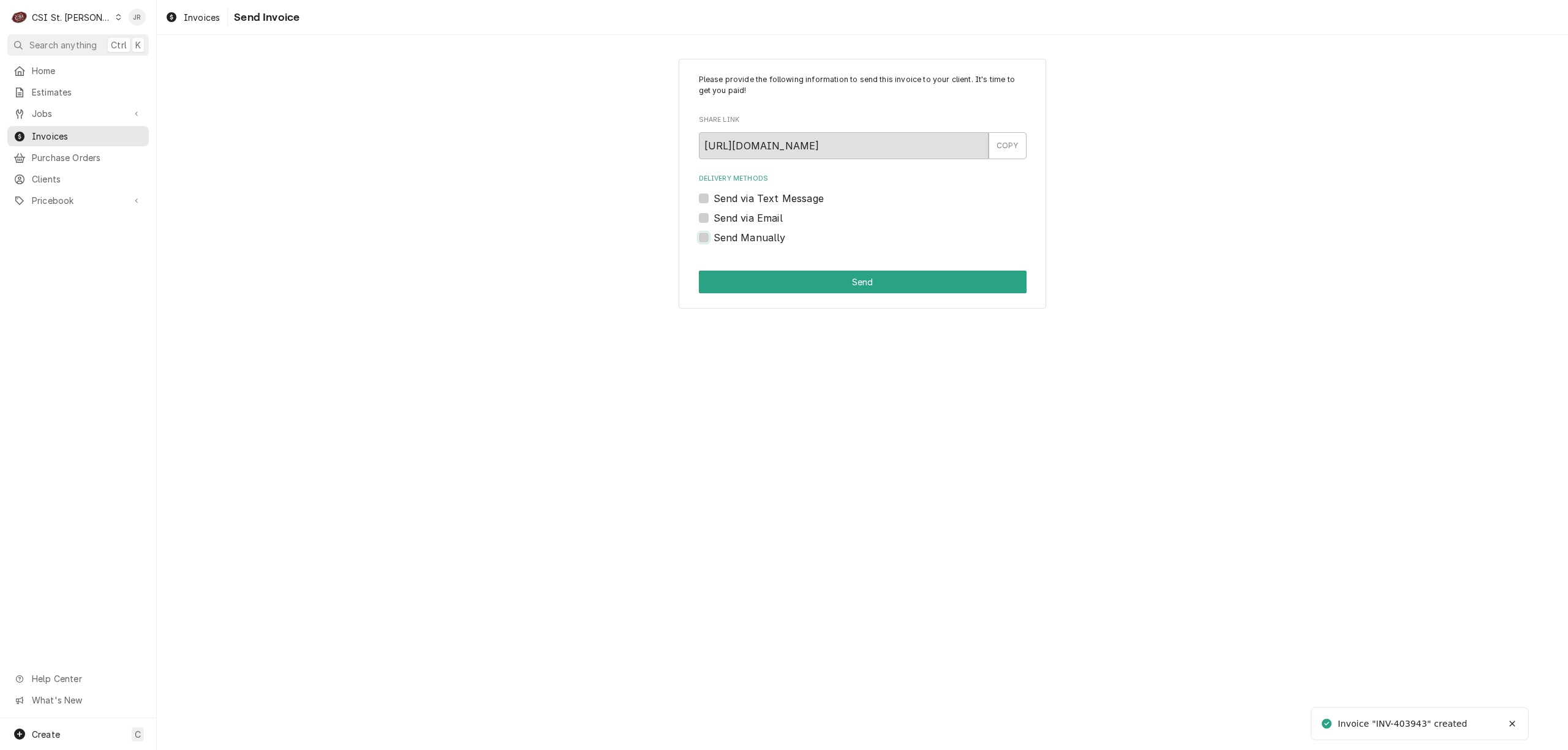
checkbox input "true"
click at [770, 277] on button "Send" at bounding box center [862, 282] width 328 height 23
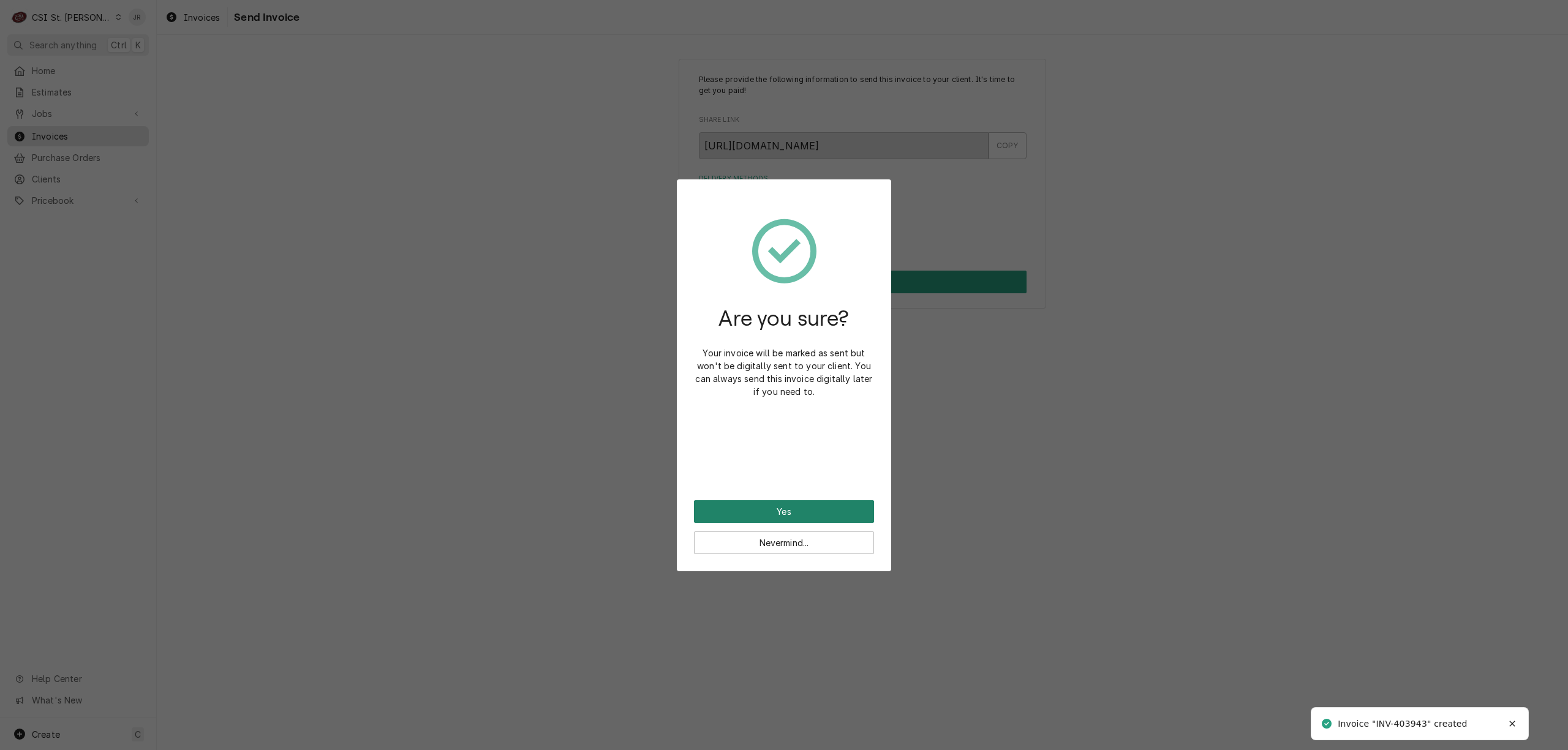
click at [834, 506] on button "Yes" at bounding box center [784, 512] width 180 height 23
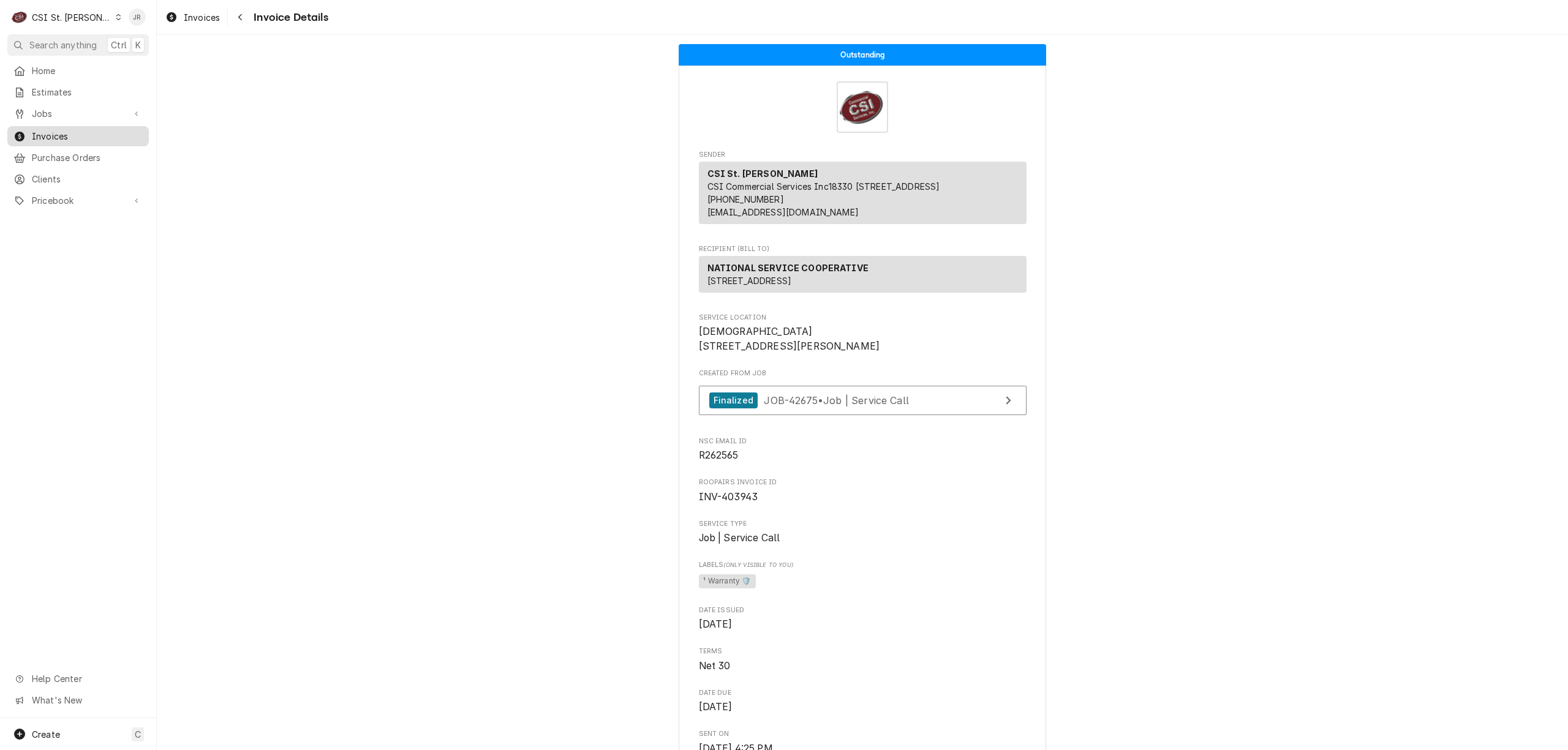
click at [50, 135] on span "Invoices" at bounding box center [87, 136] width 111 height 13
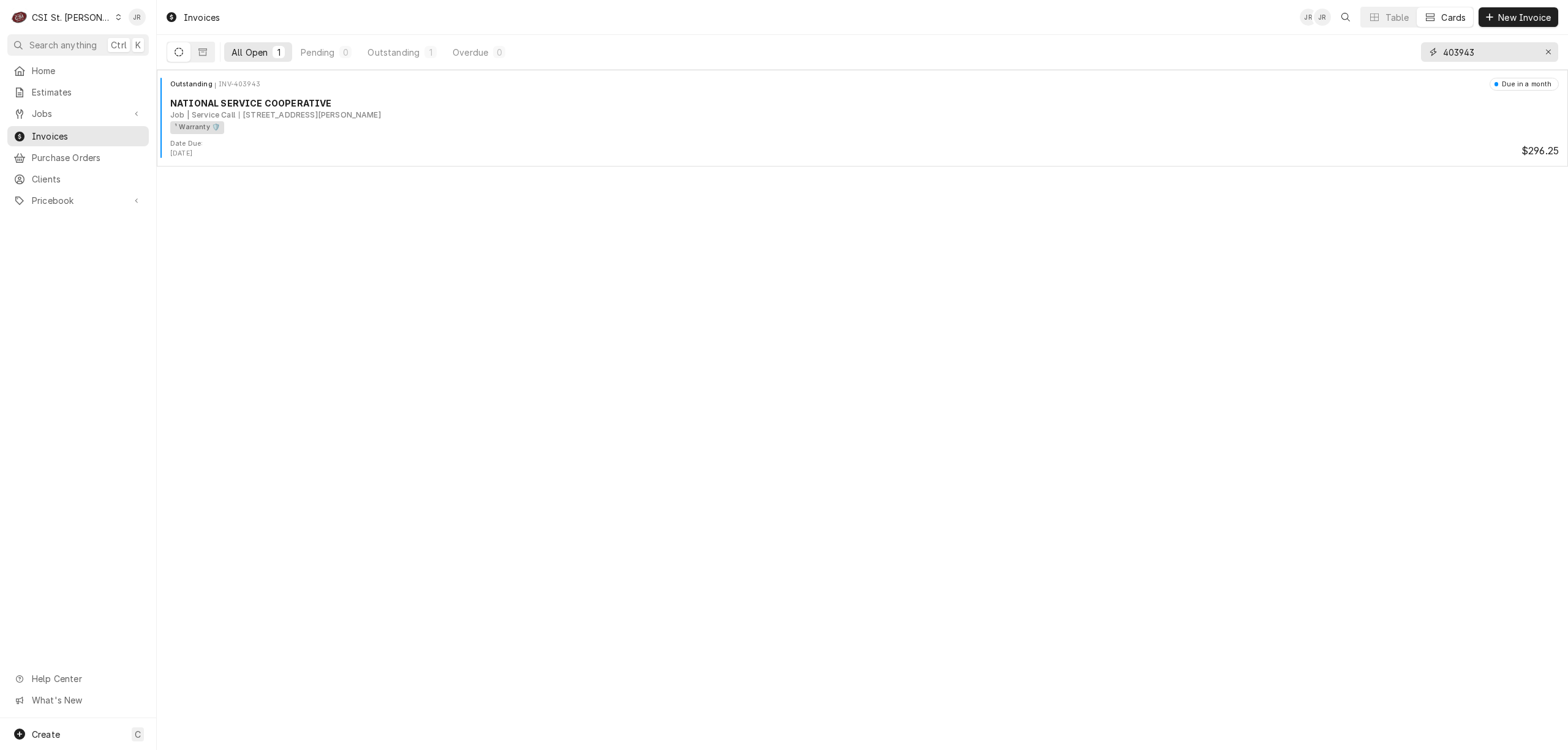
click at [1471, 55] on input "403943" at bounding box center [1489, 51] width 92 height 19
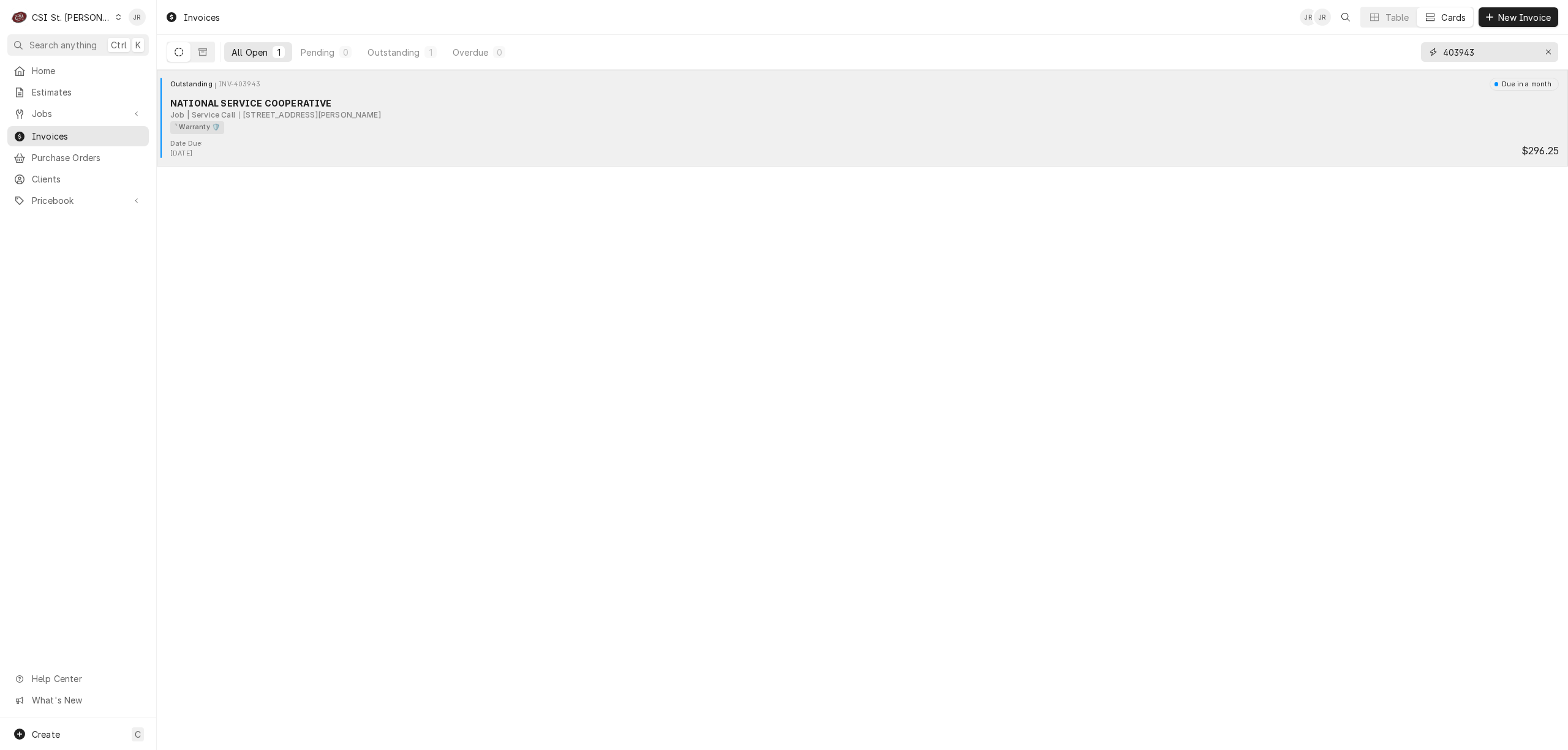
paste input "5"
type input "403945"
click at [256, 108] on div "BEVERAGE-AIR CORPORATION" at bounding box center [865, 103] width 1389 height 13
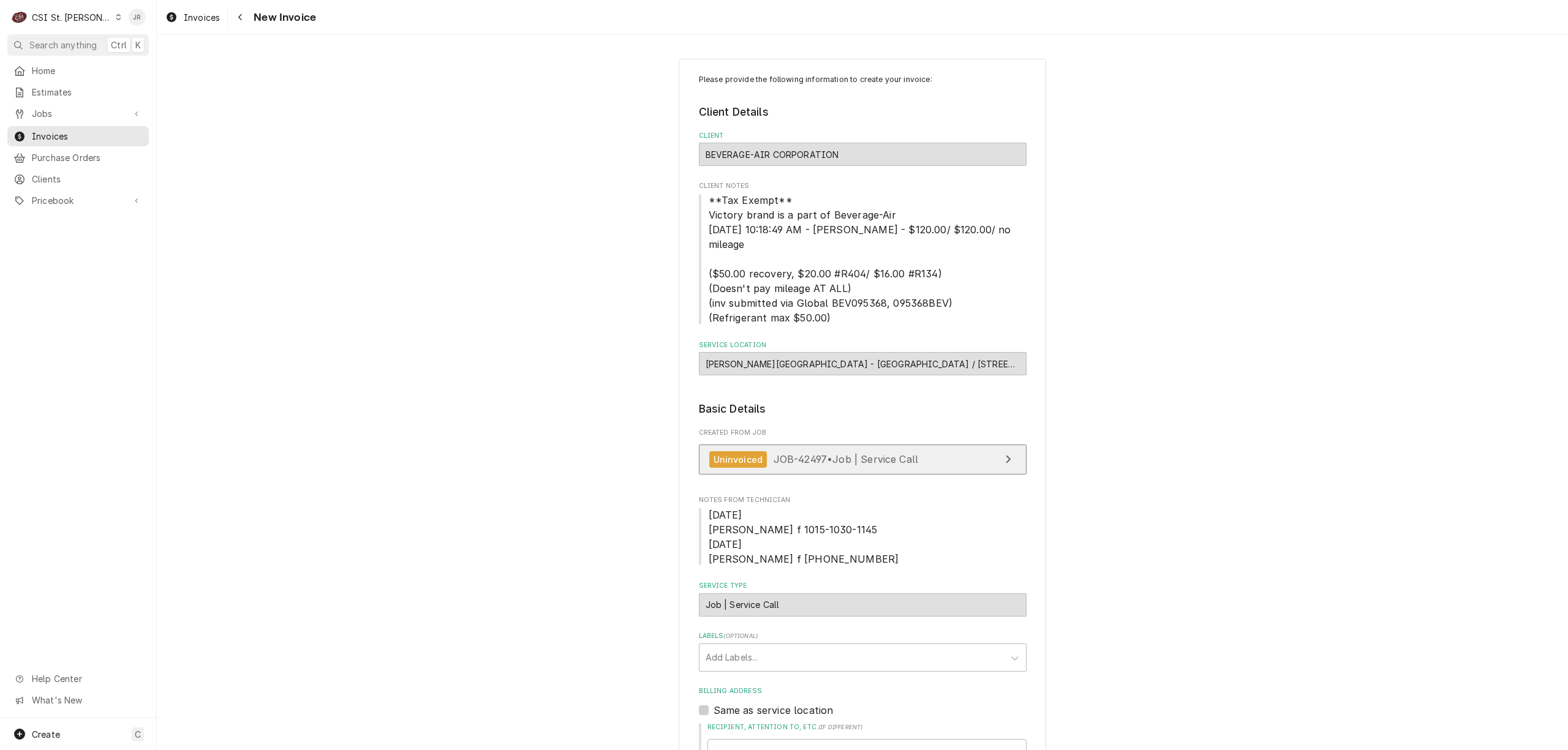
click at [834, 453] on span "JOB-42497 • Job | Service Call" at bounding box center [845, 460] width 145 height 13
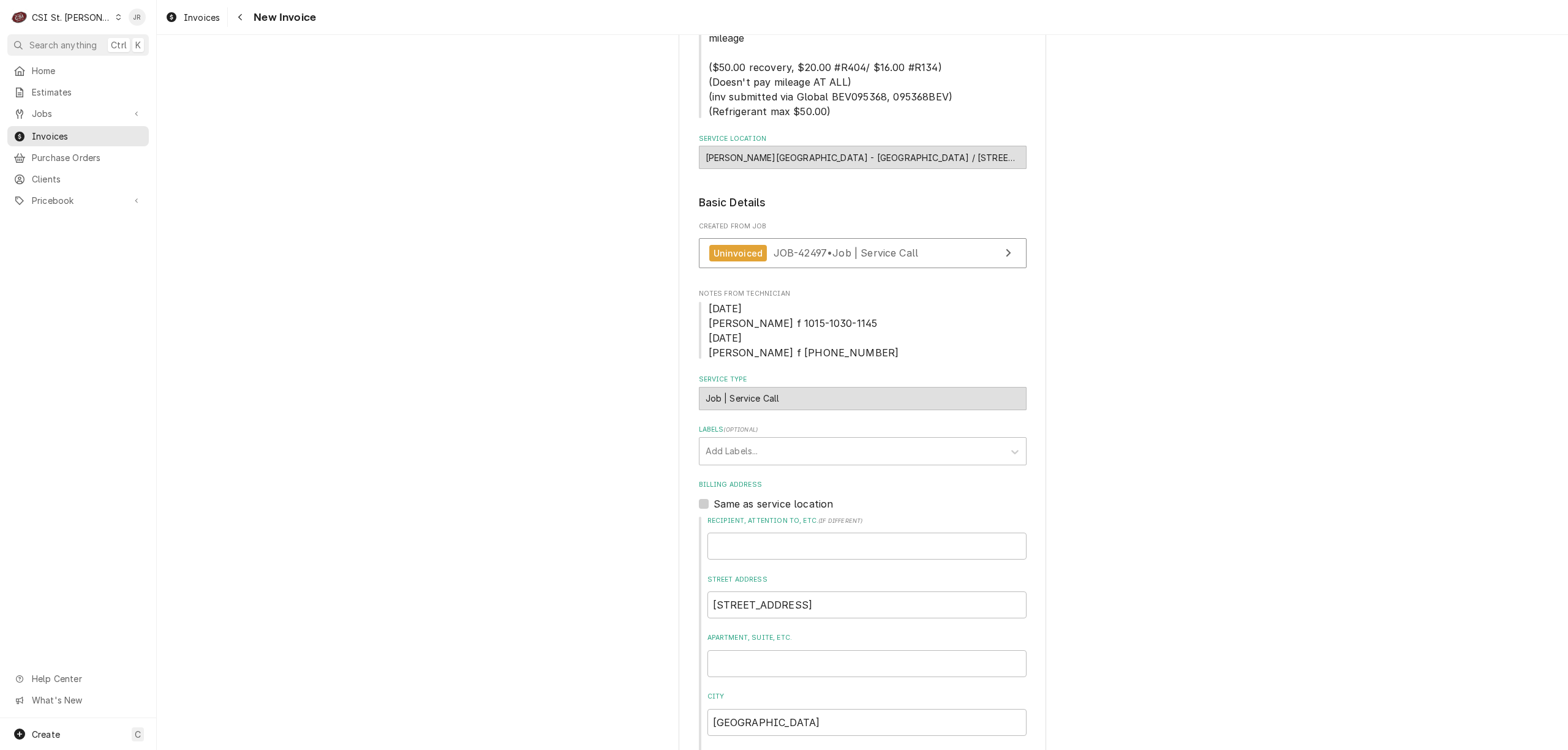
scroll to position [245, 0]
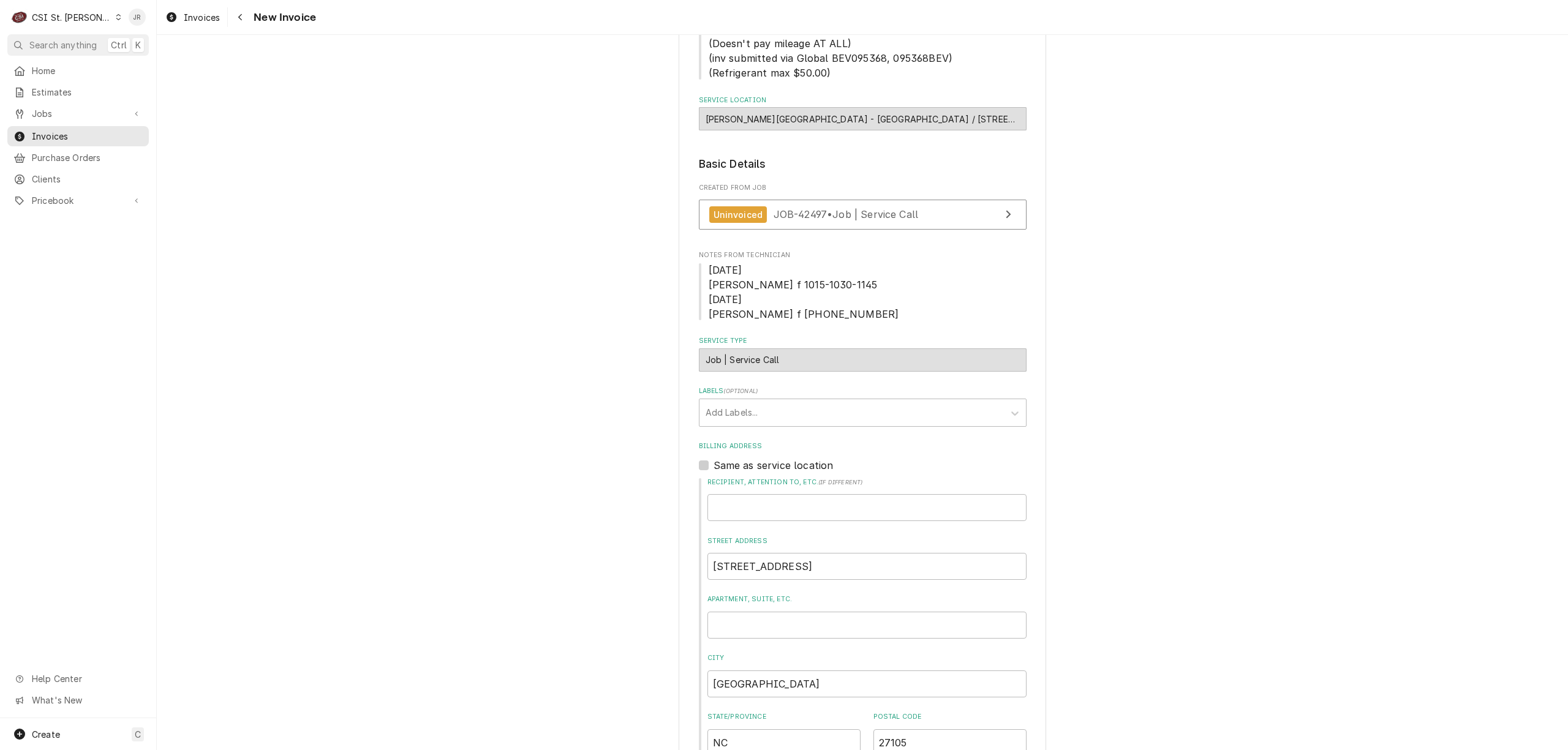
click at [812, 402] on div "Labels" at bounding box center [852, 413] width 292 height 22
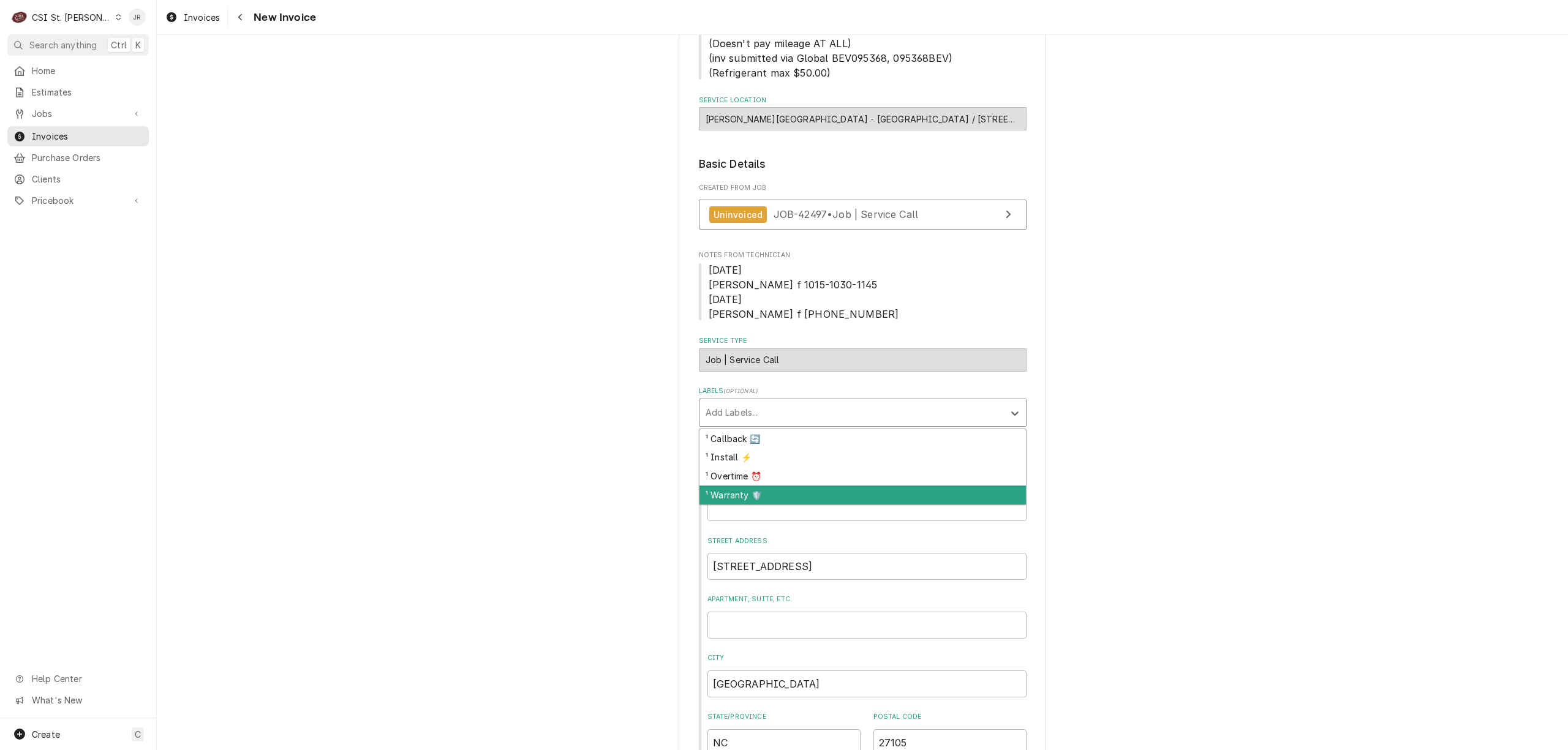
click at [750, 485] on div "¹ Warranty 🛡️" at bounding box center [862, 495] width 327 height 19
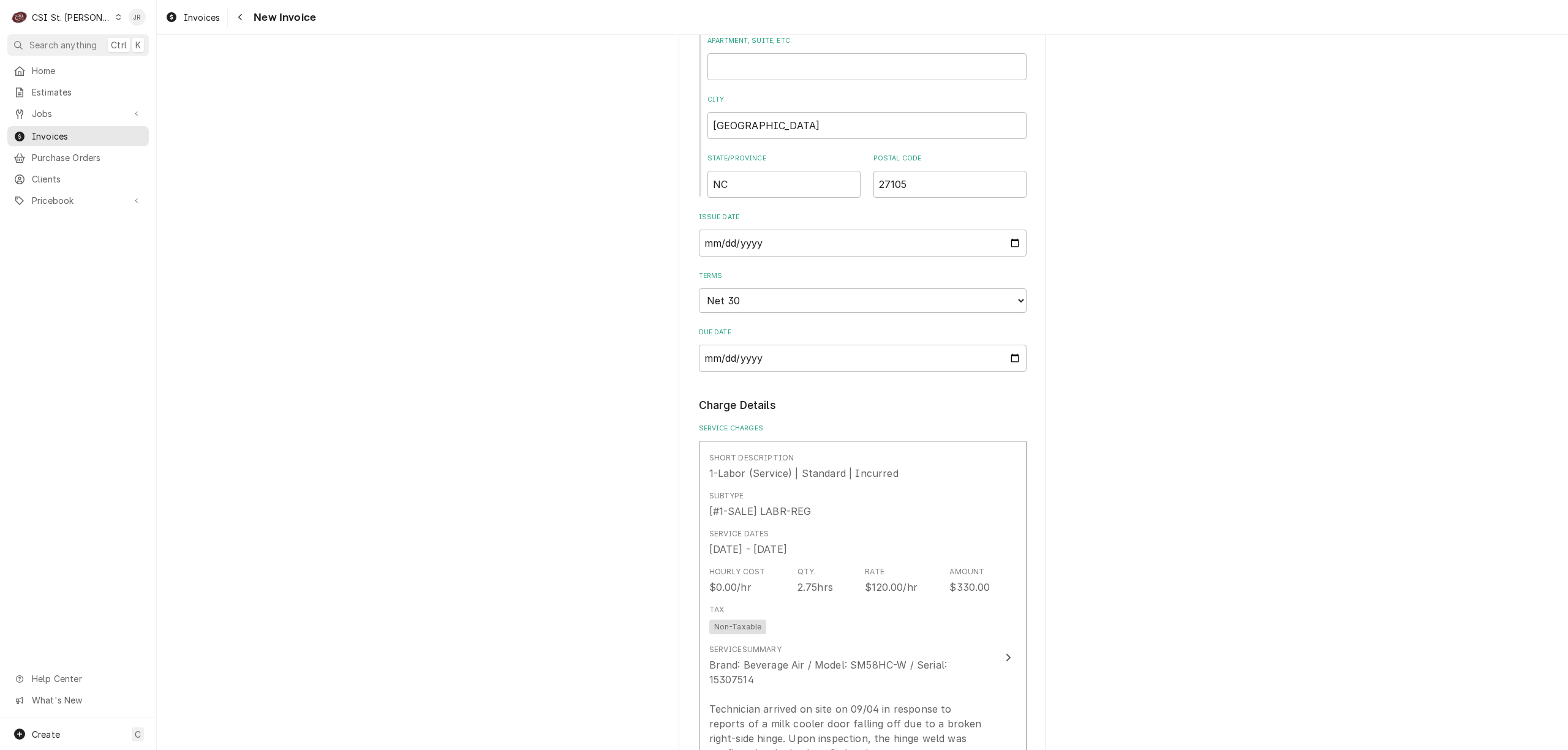
scroll to position [1062, 0]
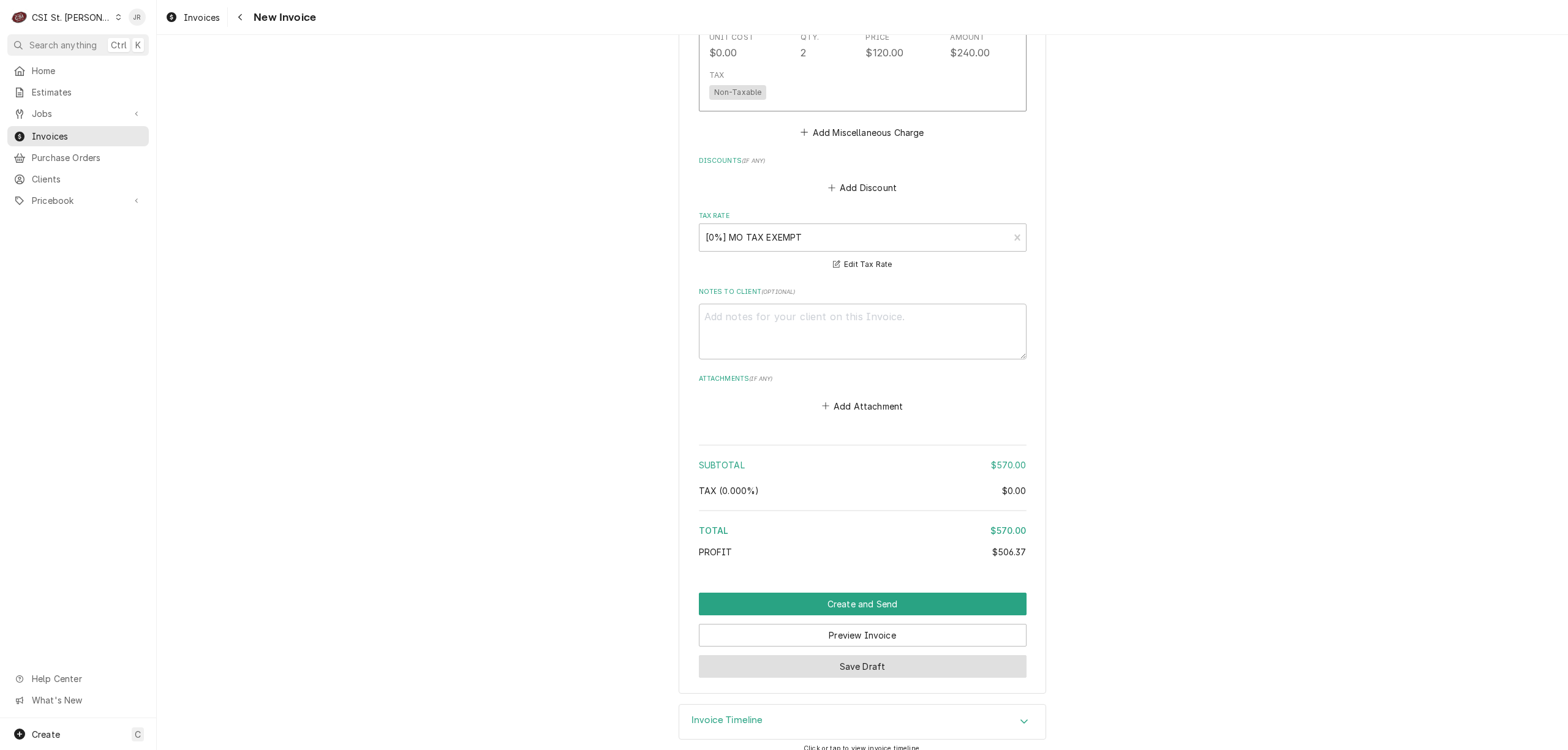
click at [802, 659] on button "Save Draft" at bounding box center [862, 667] width 328 height 23
type textarea "x"
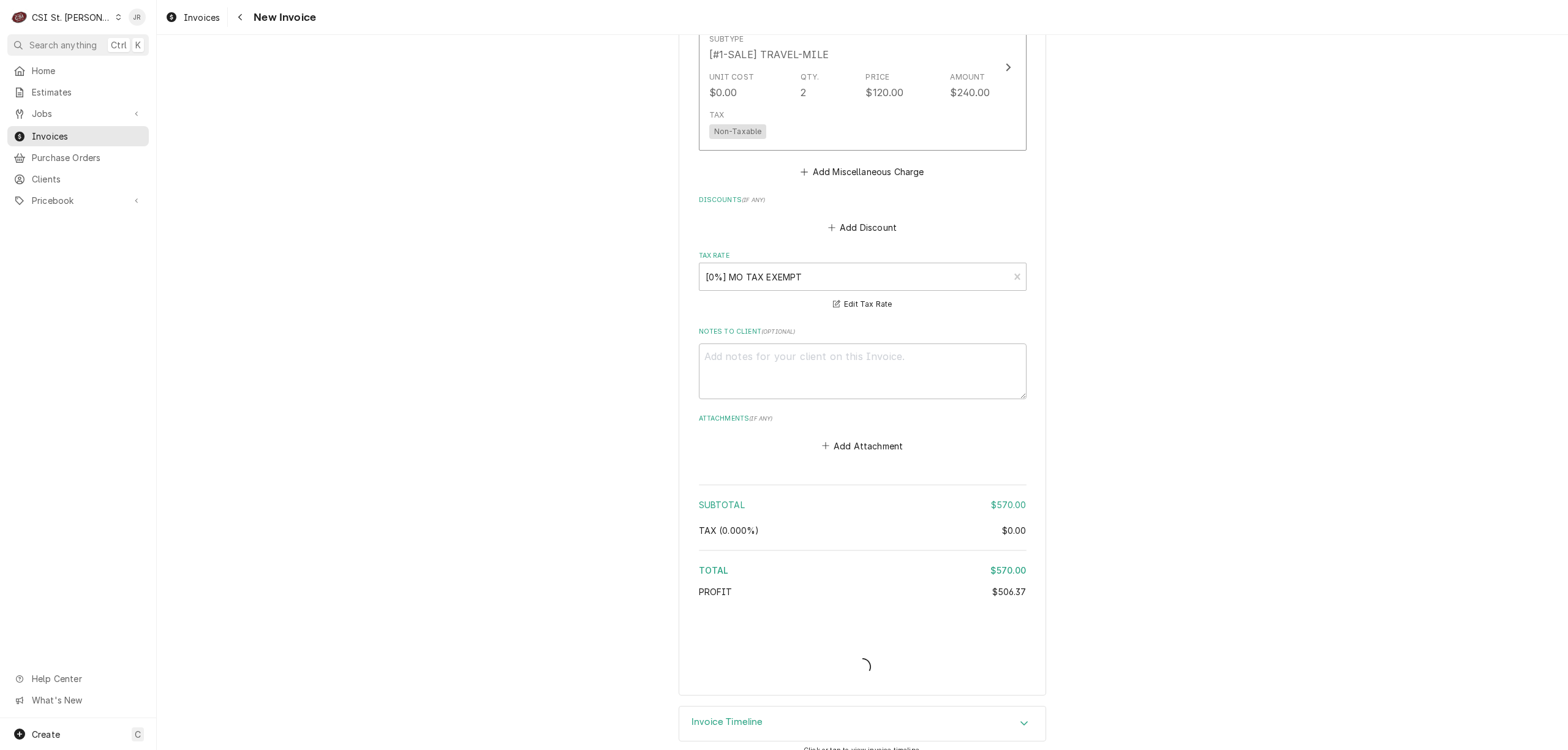
scroll to position [2809, 0]
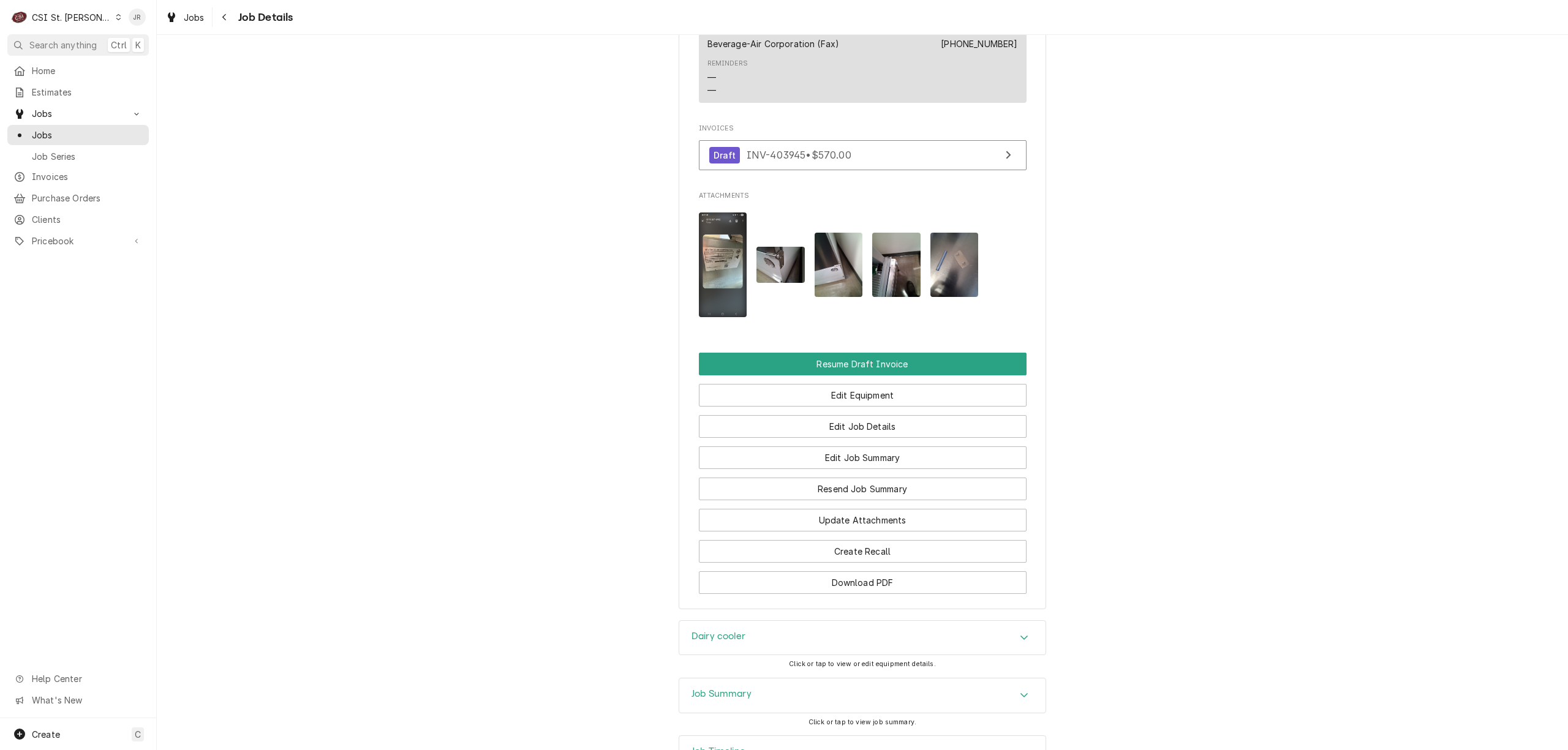
scroll to position [1306, 0]
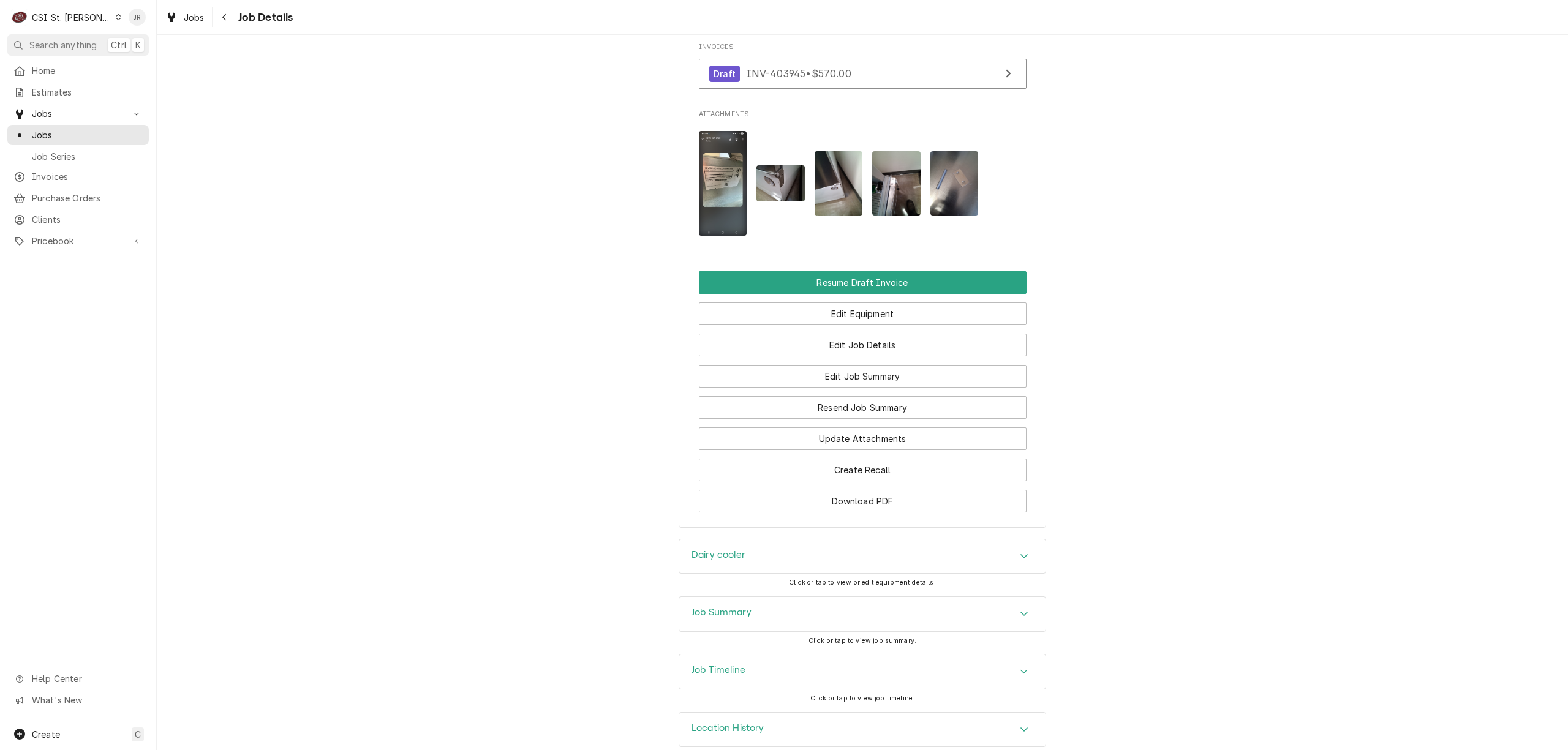
click at [790, 597] on div "Job Summary" at bounding box center [862, 614] width 366 height 34
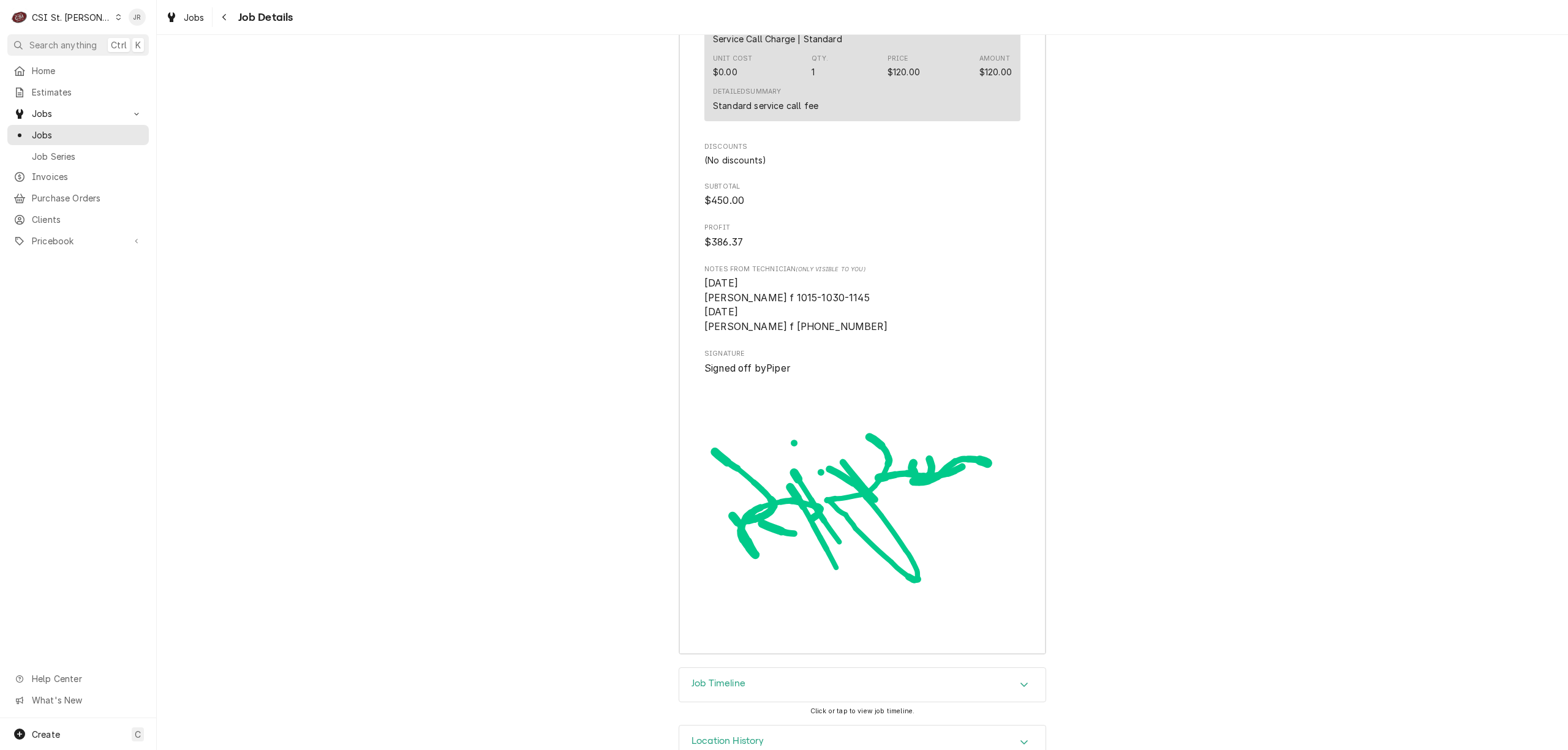
scroll to position [3954, 0]
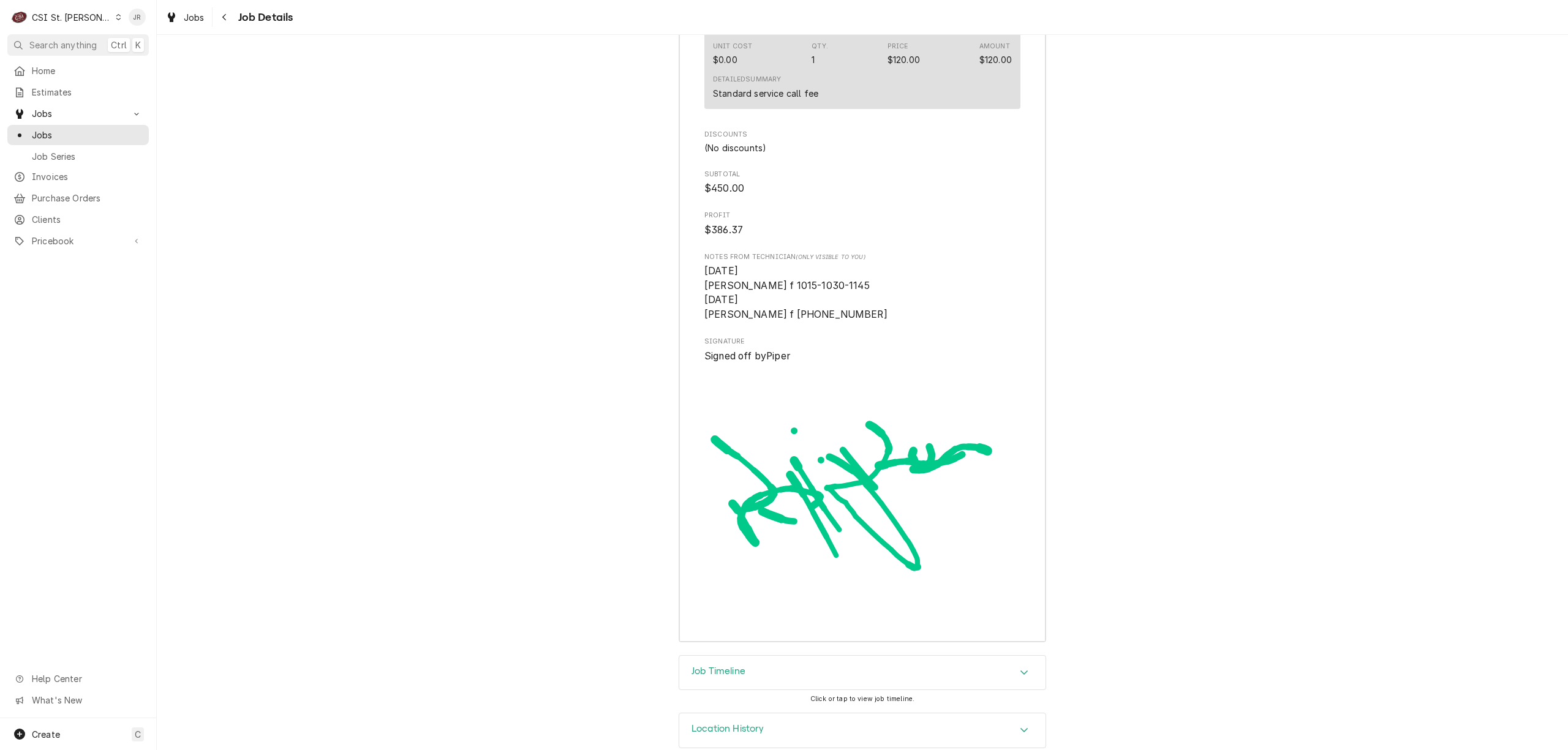
click at [739, 714] on div "Location History" at bounding box center [862, 731] width 366 height 34
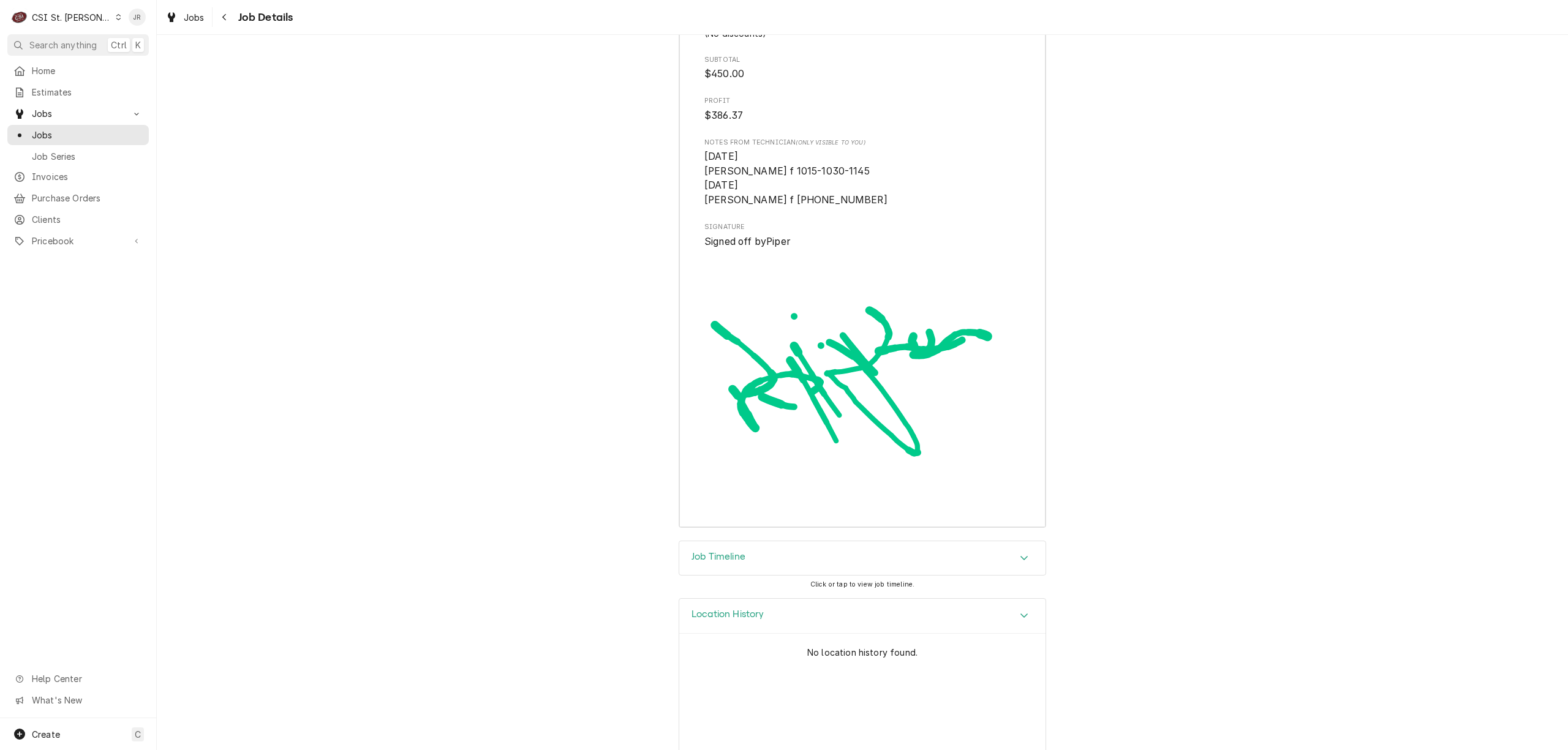
drag, startPoint x: 692, startPoint y: 539, endPoint x: 978, endPoint y: 499, distance: 288.8
click at [692, 551] on h3 "Job Timeline" at bounding box center [719, 557] width 54 height 12
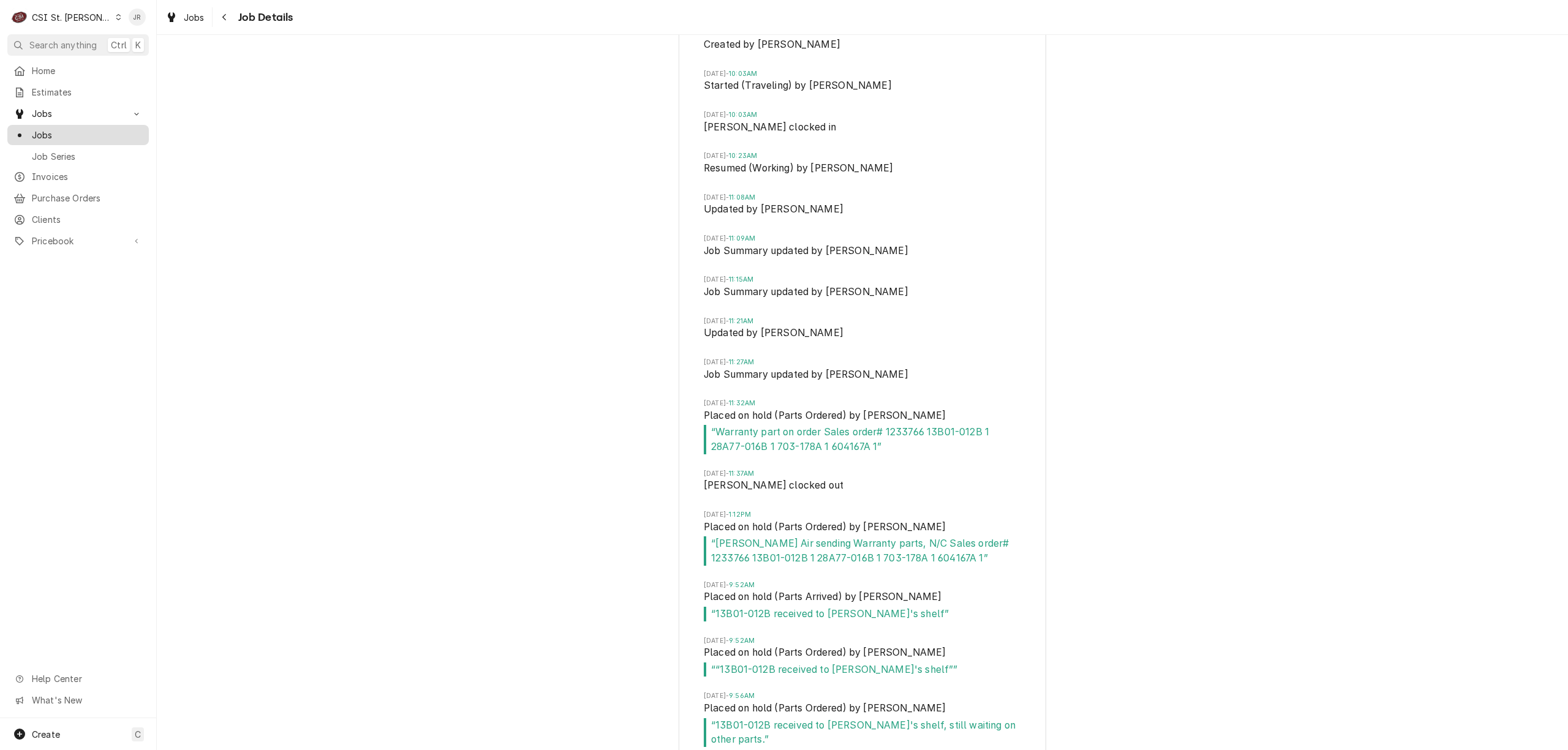
scroll to position [4937, 0]
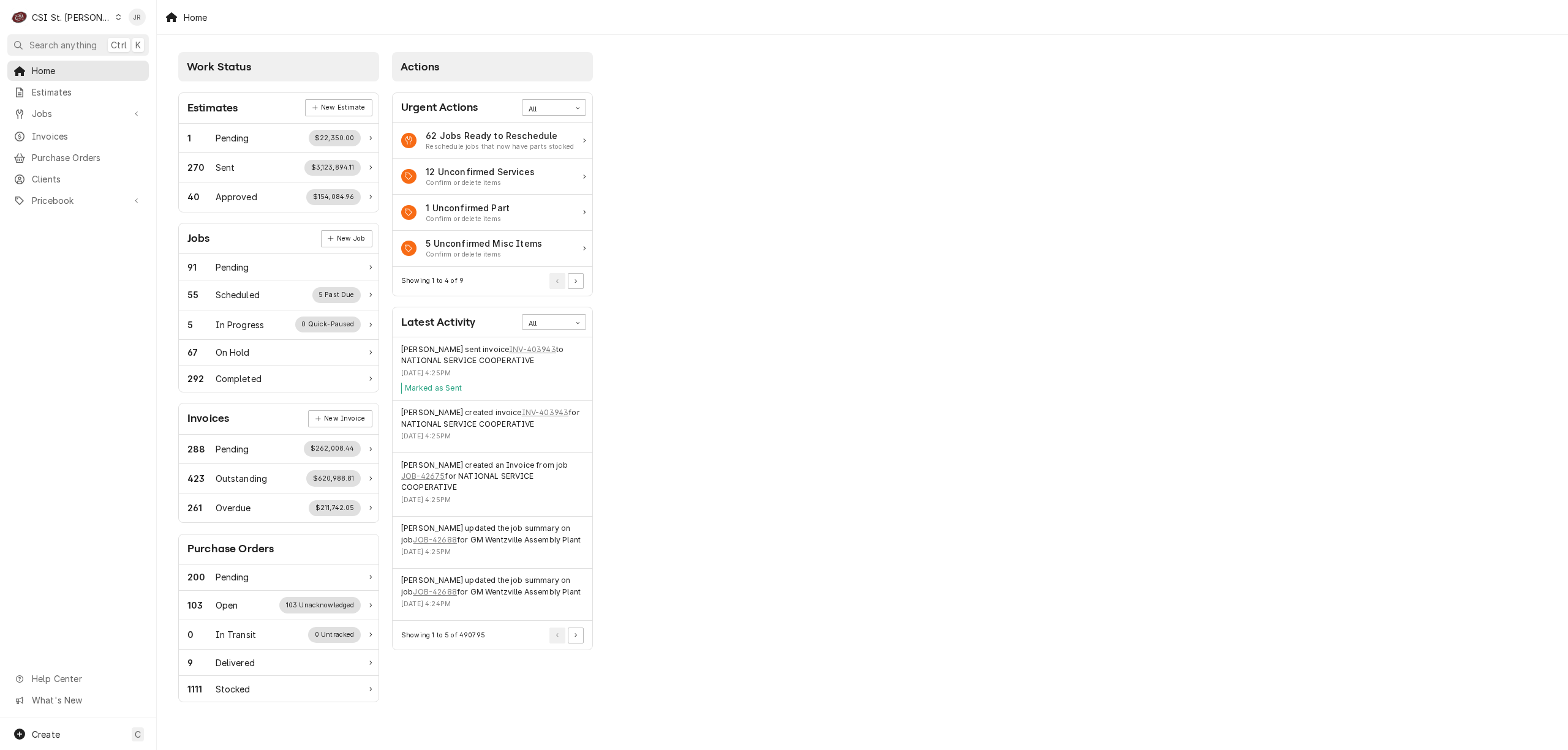
click at [45, 121] on div "Home Estimates Jobs Jobs Job Series Invoices Purchase Orders Clients Pricebook …" at bounding box center [78, 136] width 156 height 151
click at [54, 137] on span "Invoices" at bounding box center [87, 136] width 111 height 13
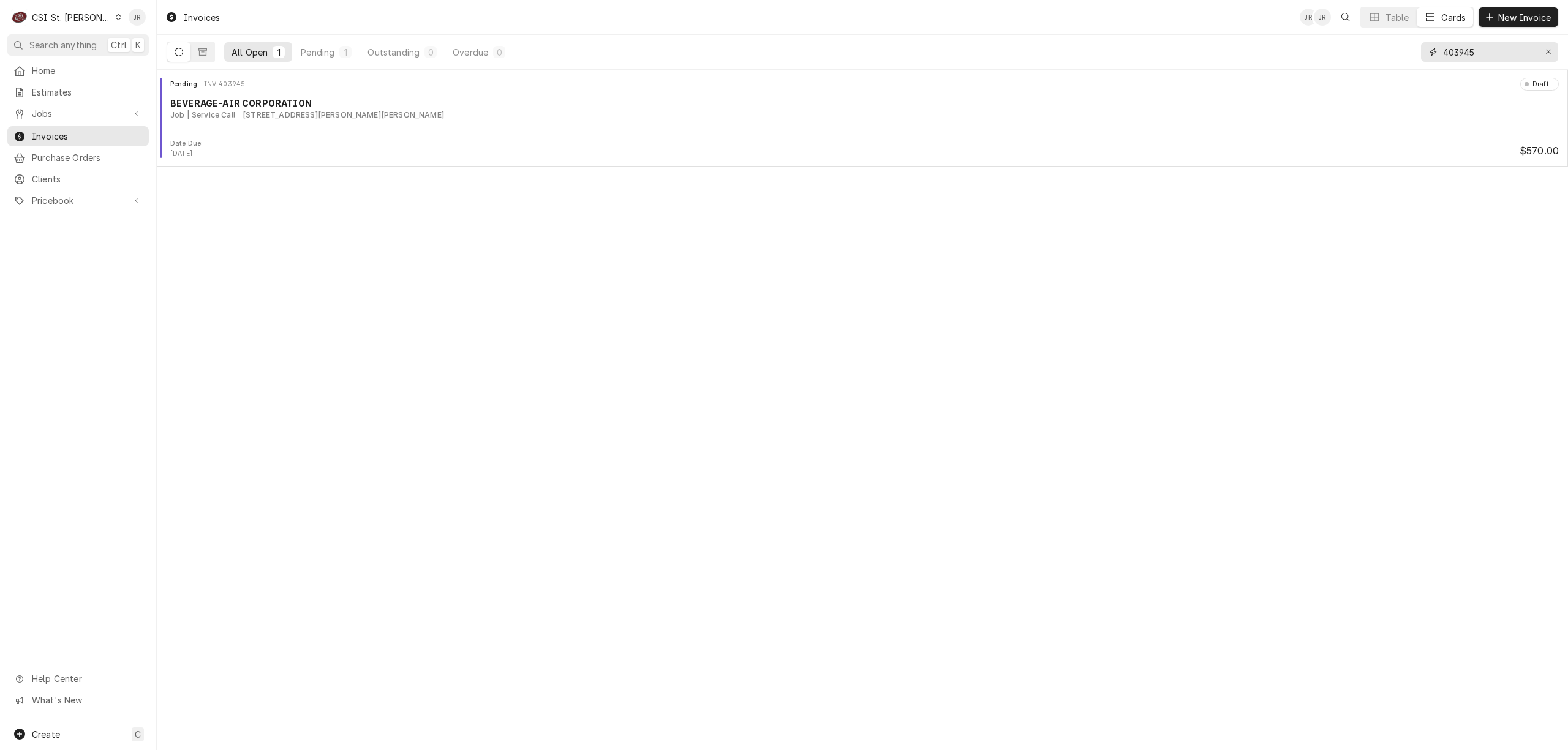
drag, startPoint x: 1490, startPoint y: 45, endPoint x: 1388, endPoint y: 47, distance: 102.0
click at [1388, 47] on div "All Open 1 Pending 1 Outstanding 0 Overdue 0 403945" at bounding box center [862, 52] width 1392 height 34
paste input "62"
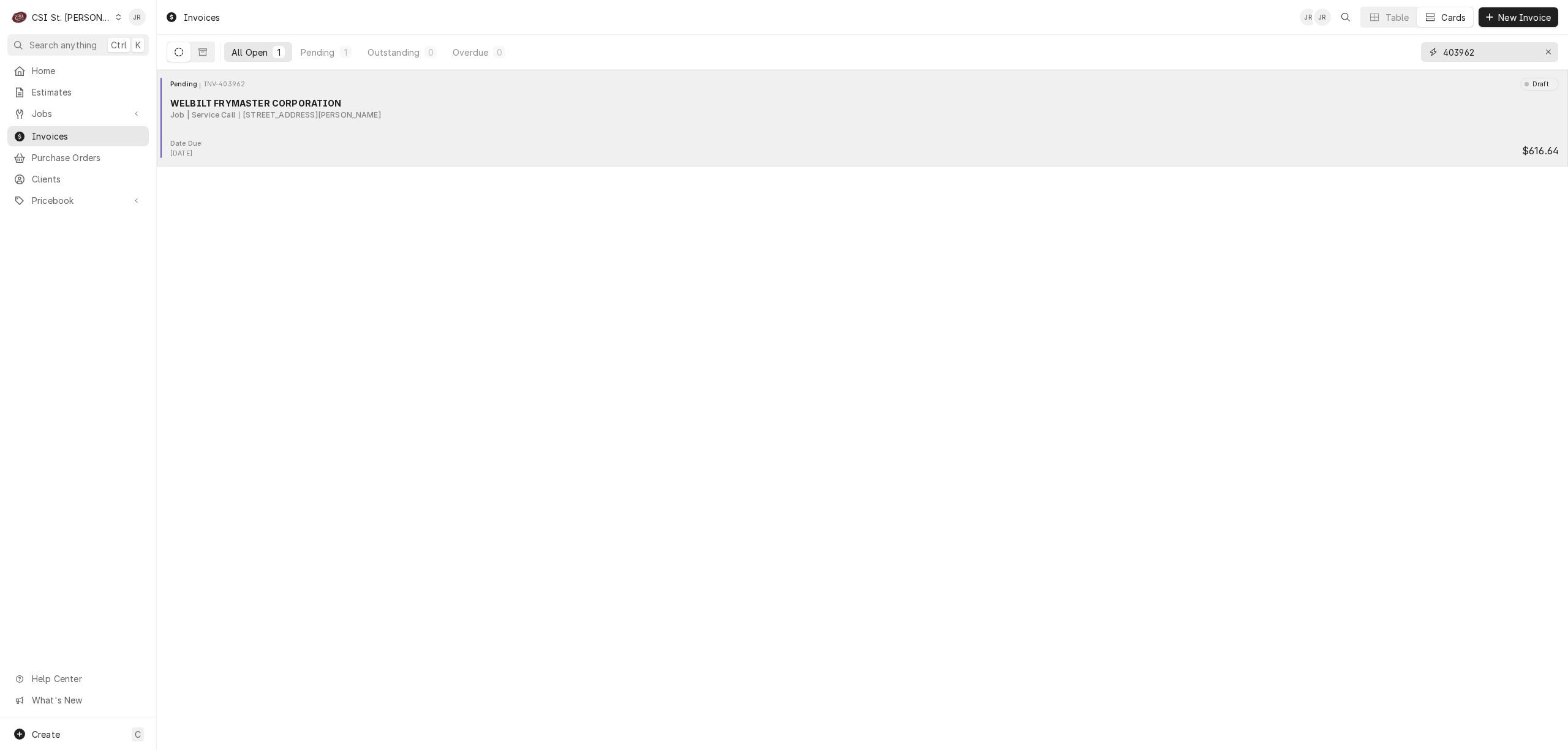
type input "403962"
click at [279, 150] on div "Date Due: Oct 17, 2025 $616.64" at bounding box center [862, 149] width 1402 height 19
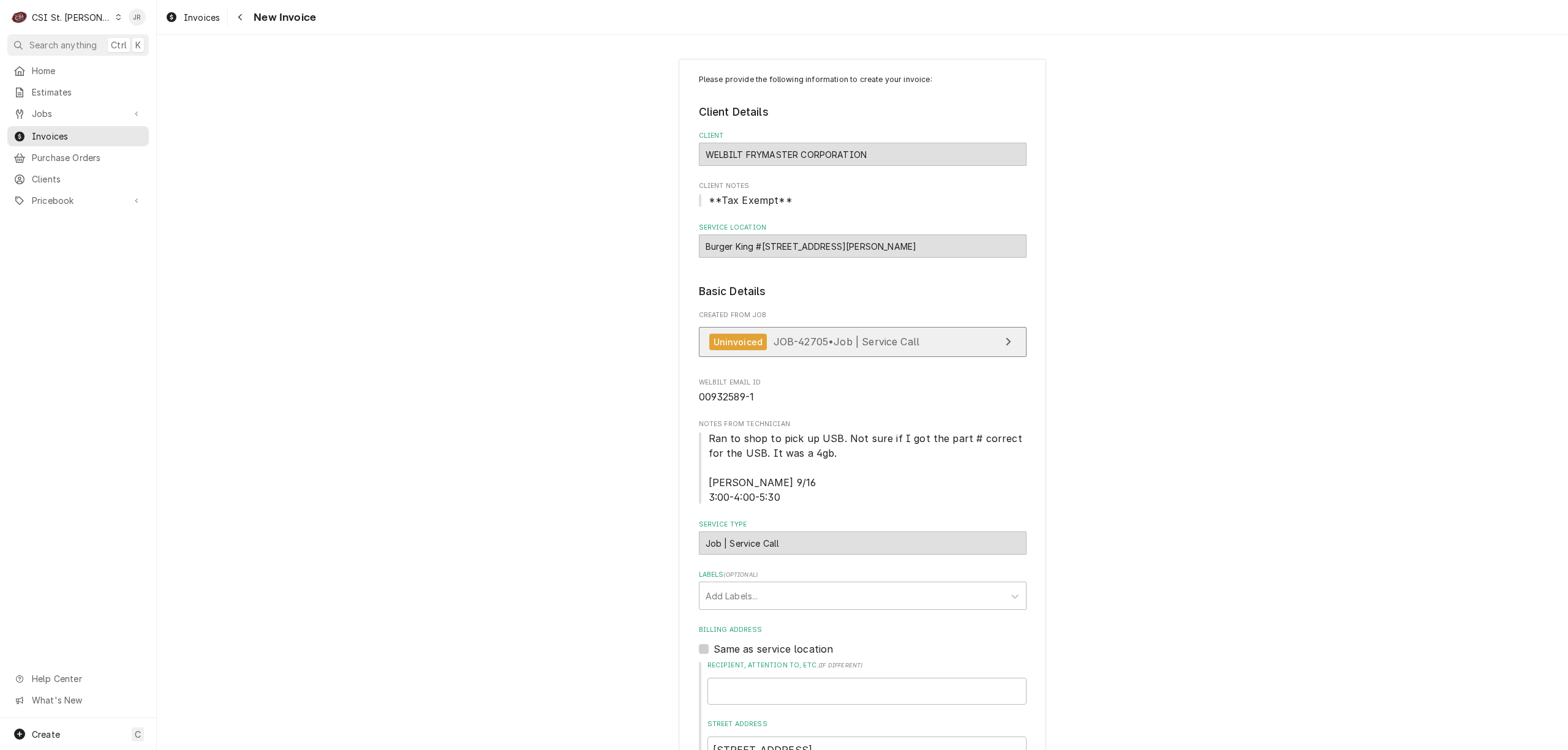
click at [907, 339] on span "JOB-42705 • Job | Service Call" at bounding box center [846, 342] width 146 height 13
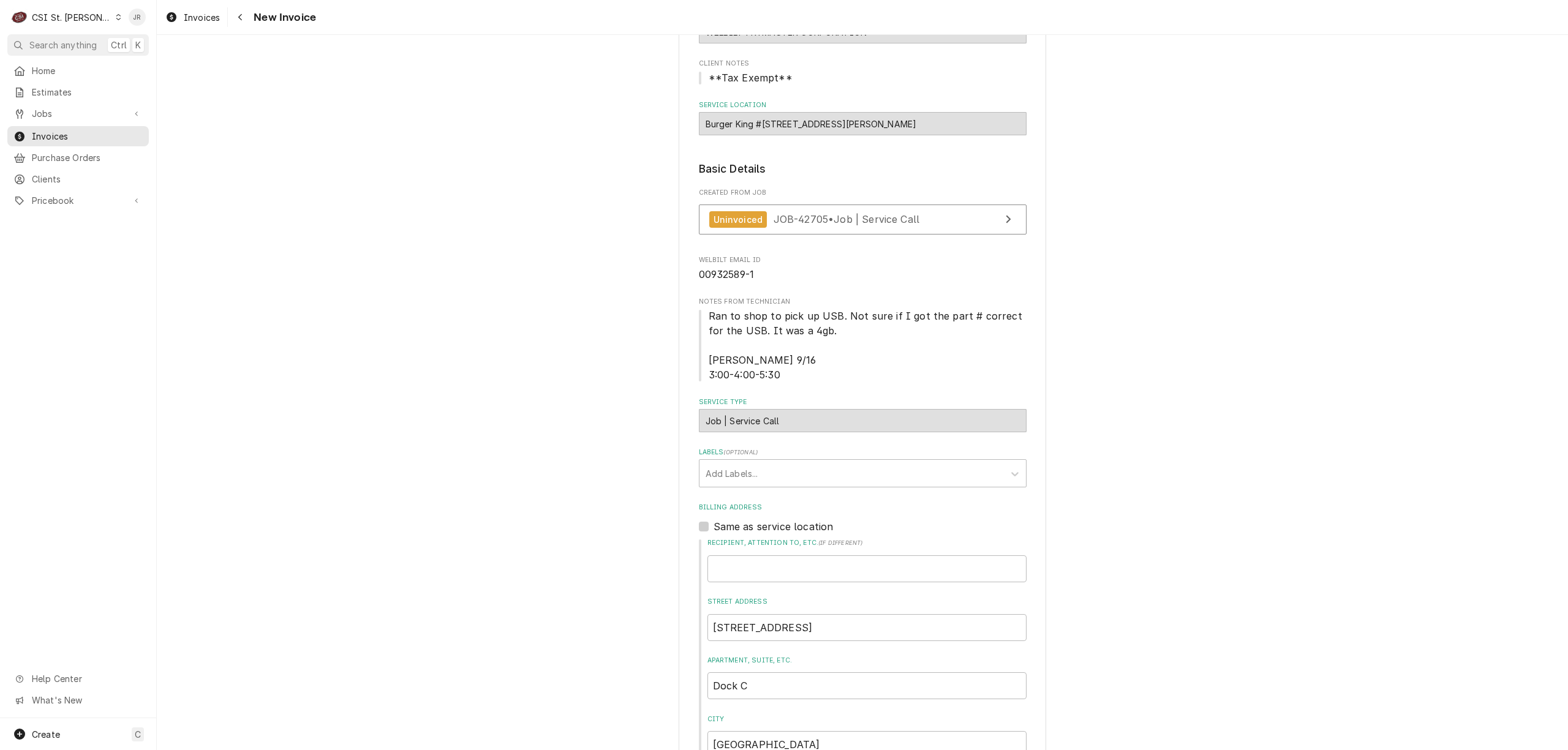
scroll to position [408, 0]
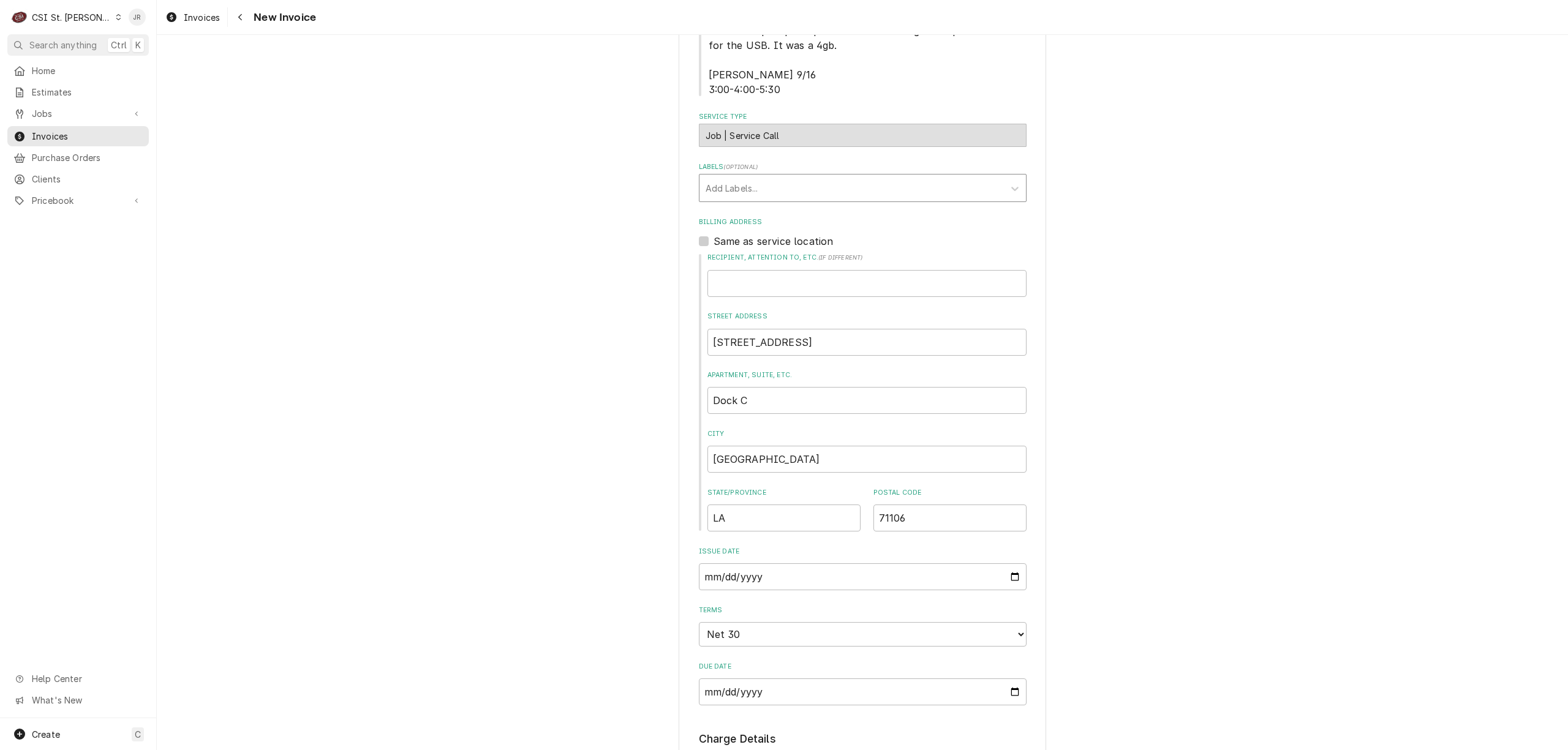
click at [760, 199] on div "Labels" at bounding box center [852, 188] width 292 height 22
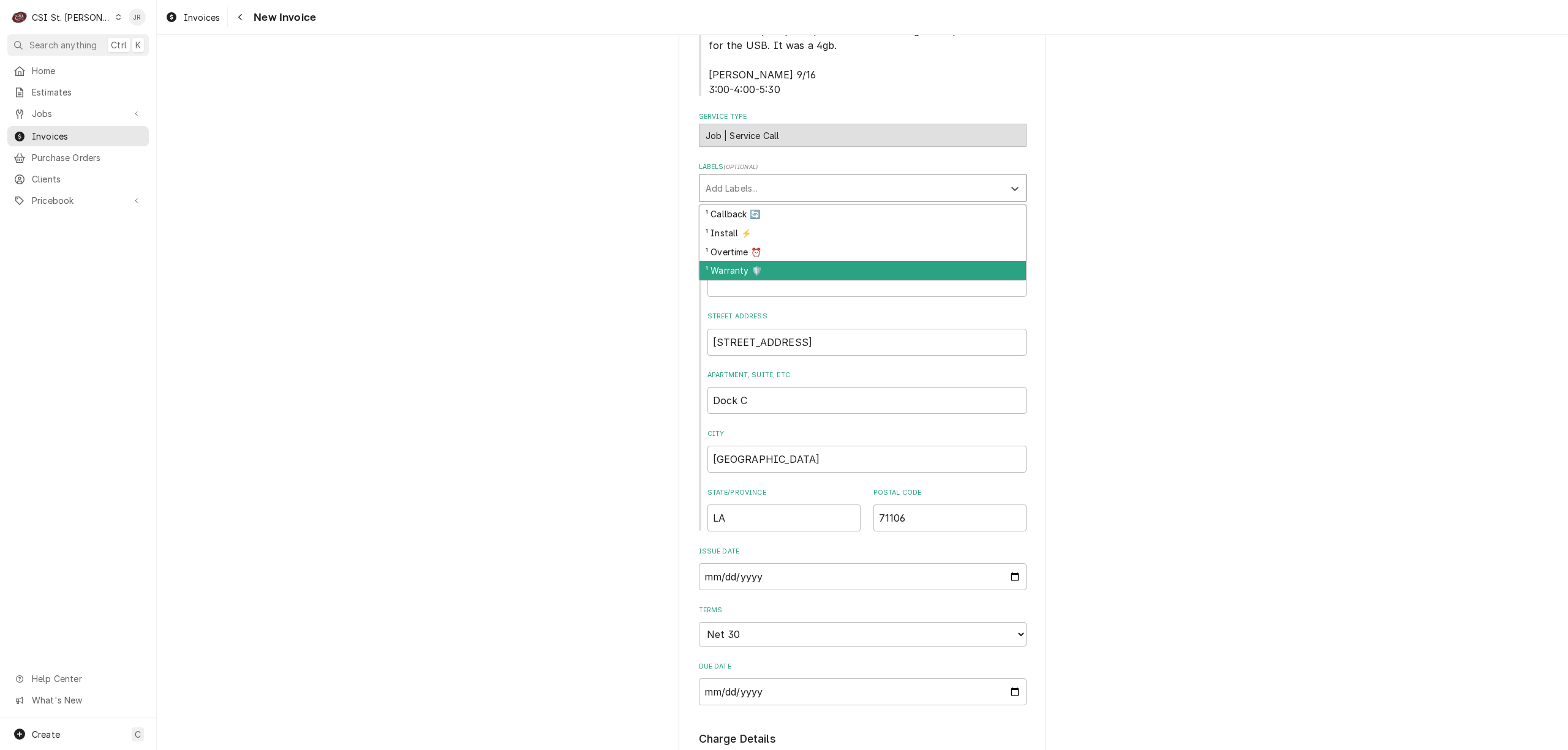
click at [738, 273] on div "¹ Warranty 🛡️" at bounding box center [862, 270] width 327 height 19
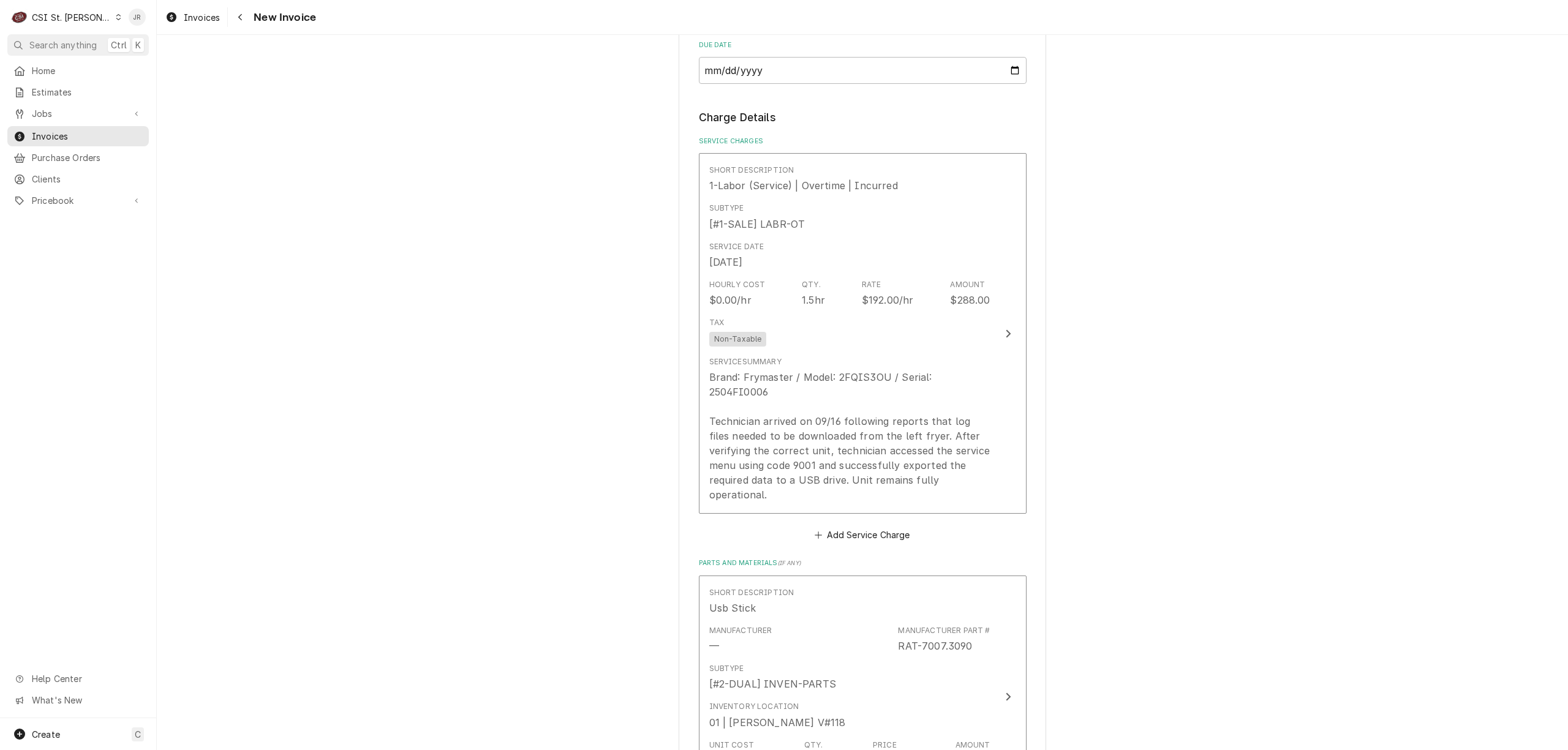
scroll to position [1062, 0]
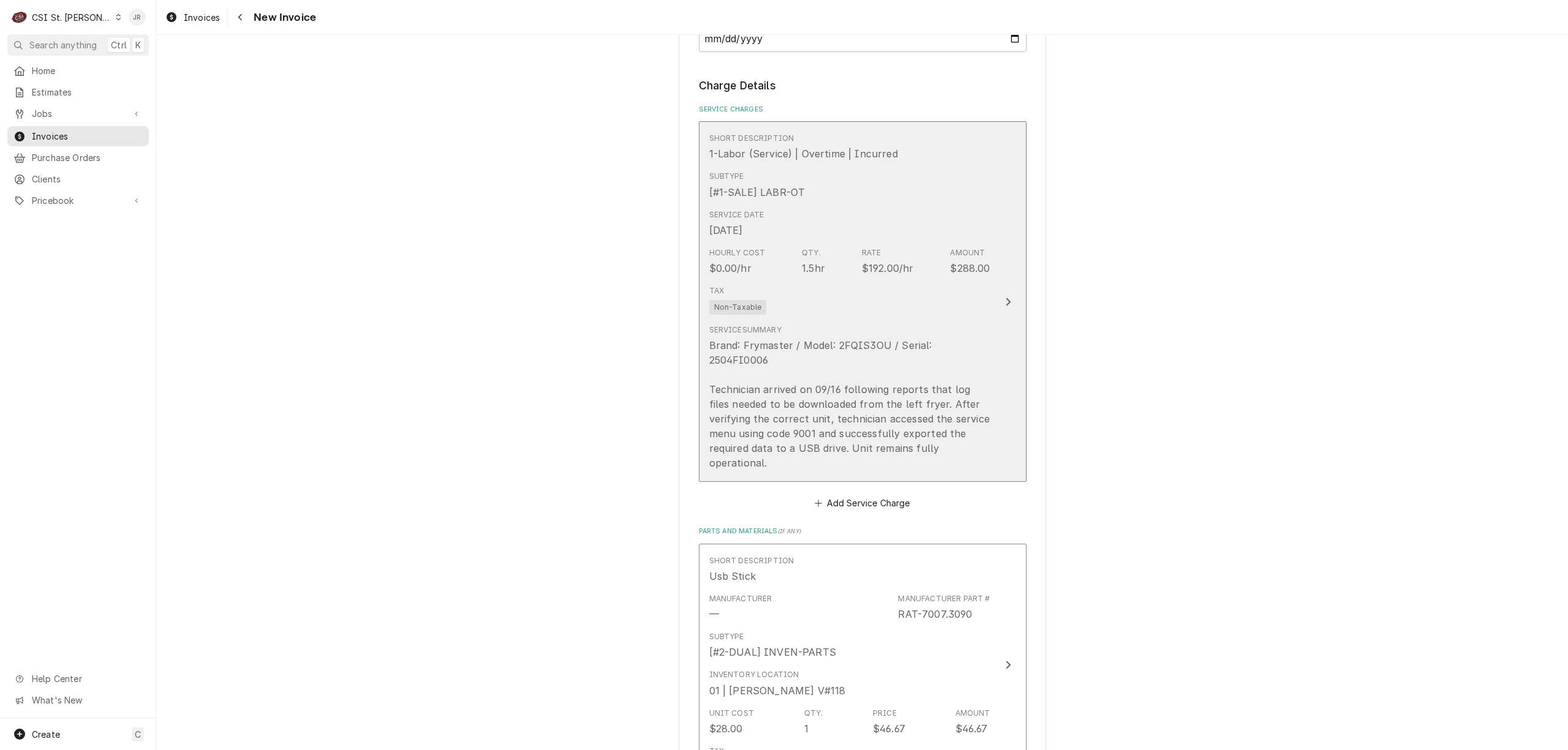
click at [968, 337] on div "Service Summary Brand: Frymaster / Model: 2FQIS3OU / Serial: 2504FI0006 Technic…" at bounding box center [850, 398] width 281 height 145
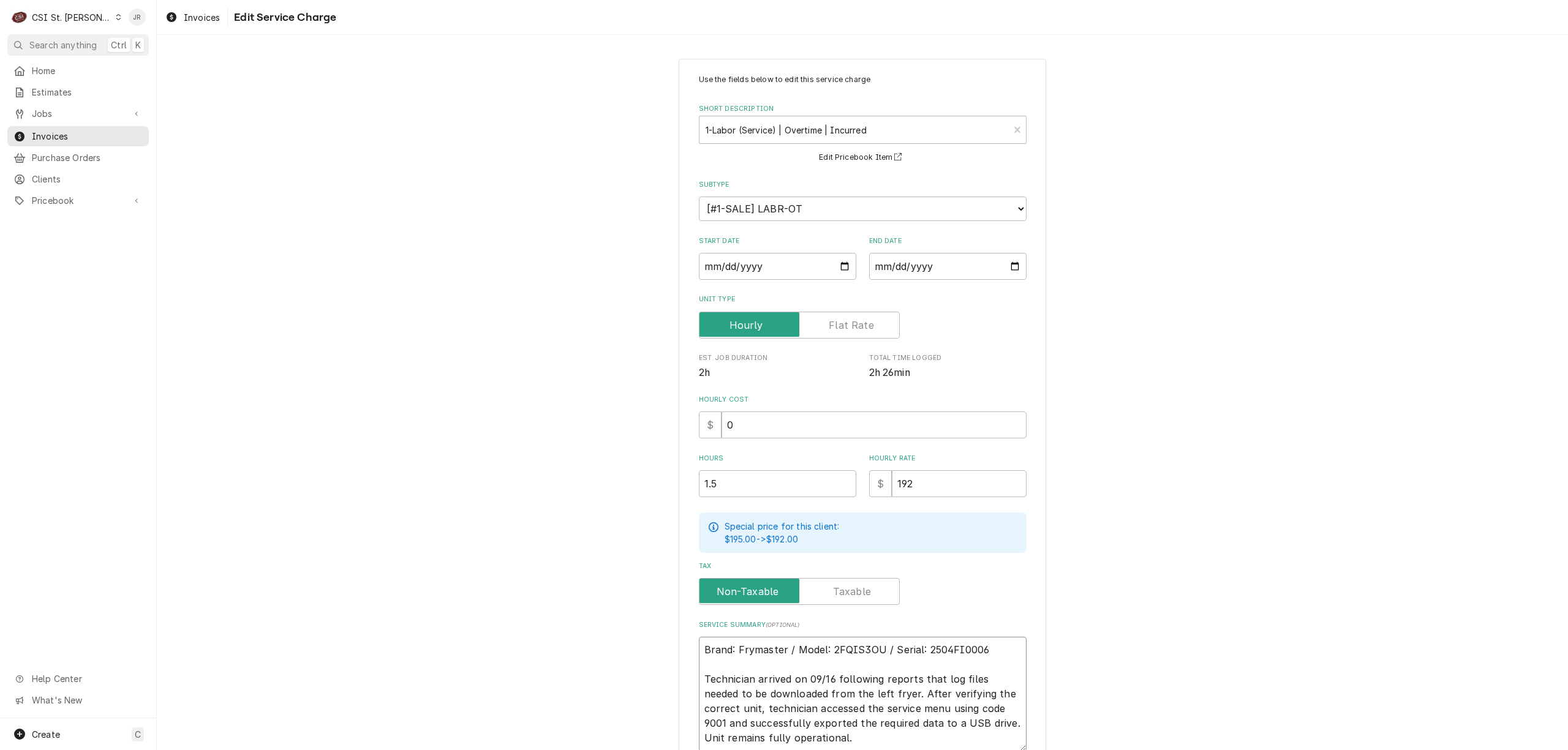
click at [866, 682] on textarea "Brand: Frymaster / Model: 2FQIS3OU / Serial: 2504FI0006 Technician arrived on 0…" at bounding box center [862, 694] width 328 height 115
type textarea "x"
type textarea "Brand: Frymaster / Model: 2FQIS3OU / Serial: 2504FI0006 ATechnician arrived on …"
type textarea "x"
type textarea "Brand: Frymaster / Model: 2FQIS3OU / Serial: 2504FI0006 Technician arrived on 0…"
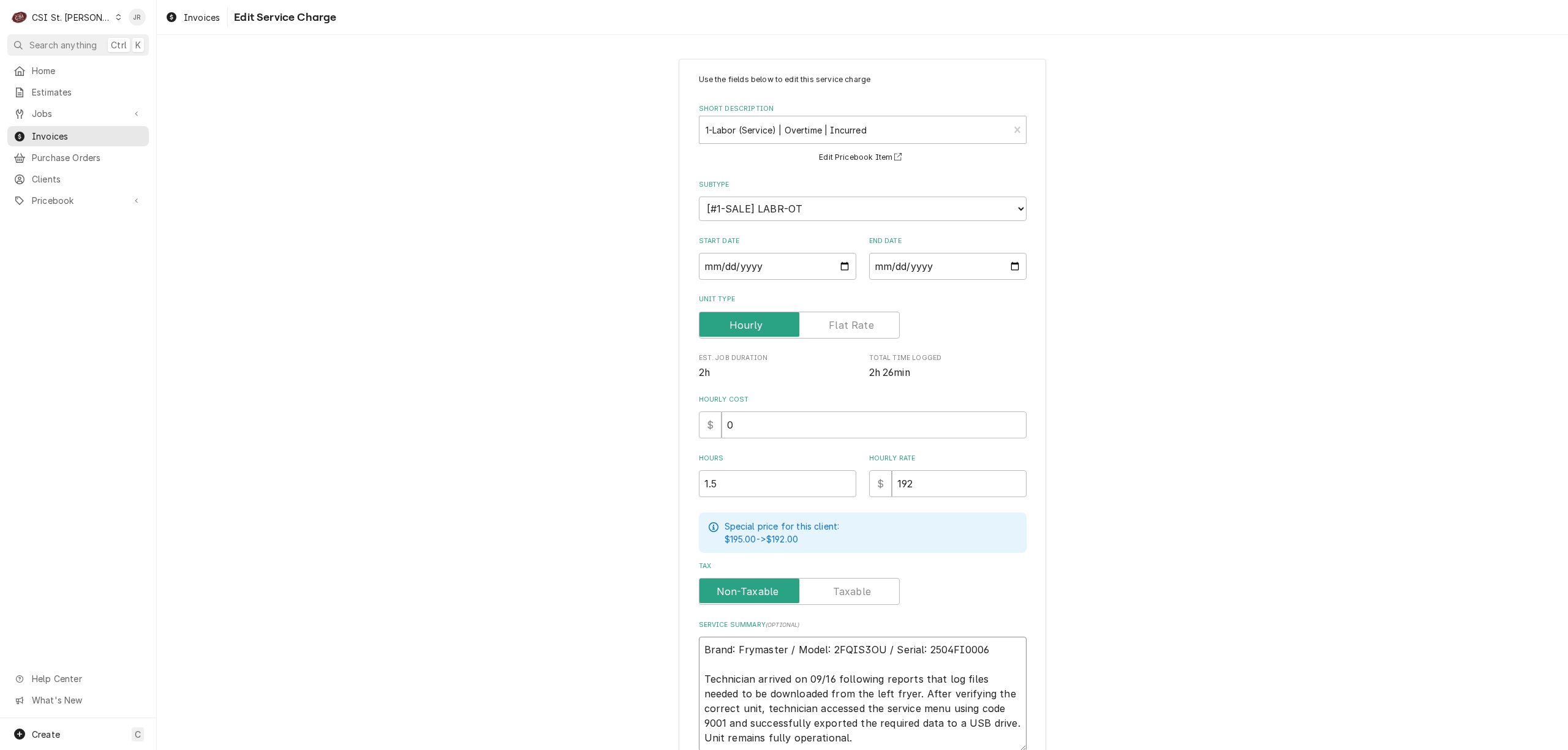
type textarea "x"
type textarea "Brand: Frymaster / Model: 2FQIS3OU / Serial: 2504FI0006 RTechnician arrived on …"
type textarea "x"
type textarea "Brand: Frymaster / Model: 2FQIS3OU / Serial: 2504FI0006 ReTechnician arrived on…"
type textarea "x"
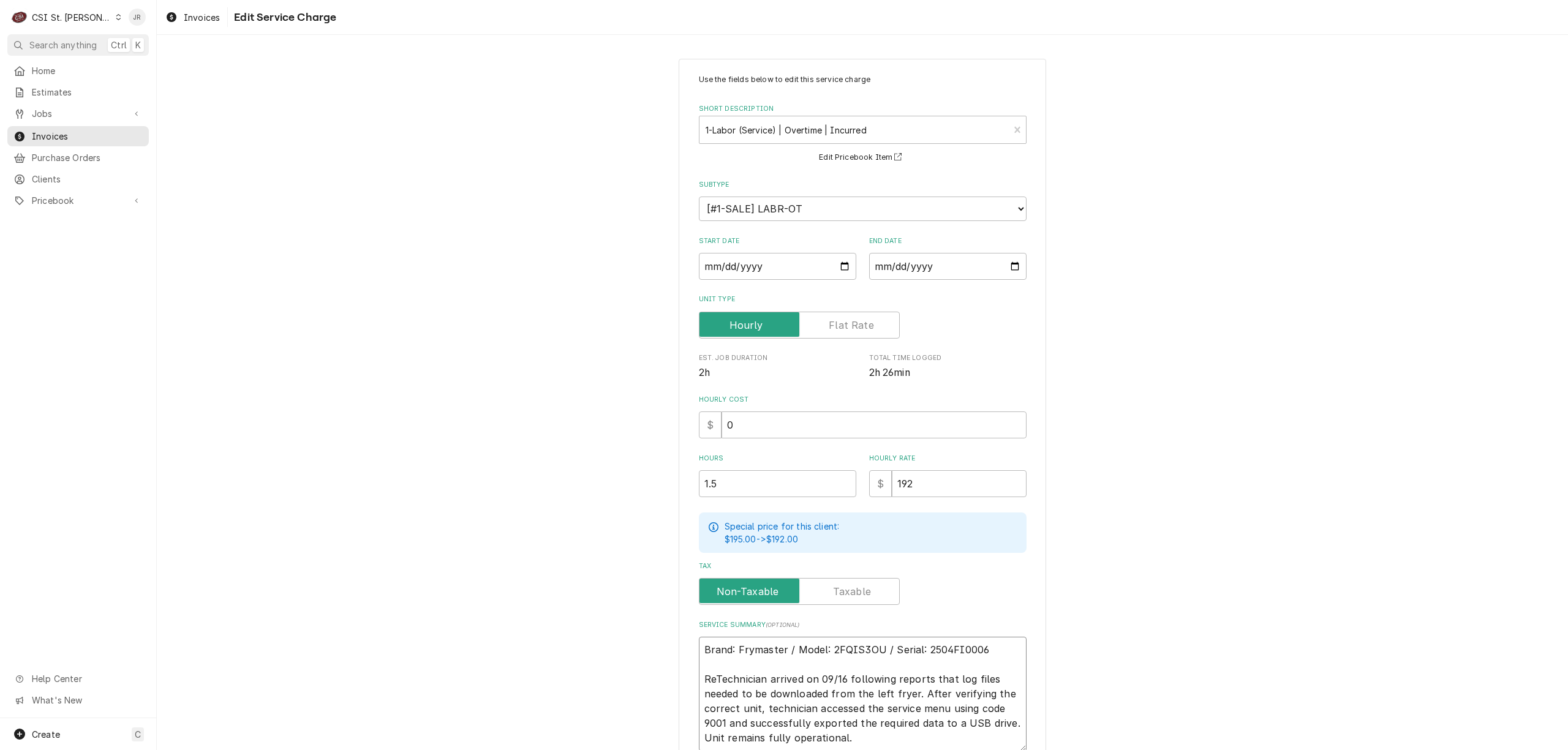
type textarea "Brand: Frymaster / Model: 2FQIS3OU / Serial: 2504FI0006 RepTechnician arrived o…"
type textarea "x"
type textarea "Brand: Frymaster / Model: 2FQIS3OU / Serial: 2504FI0006 RepoTechnician arrived …"
type textarea "x"
type textarea "Brand: Frymaster / Model: 2FQIS3OU / Serial: 2504FI0006 ReporTechnician arrived…"
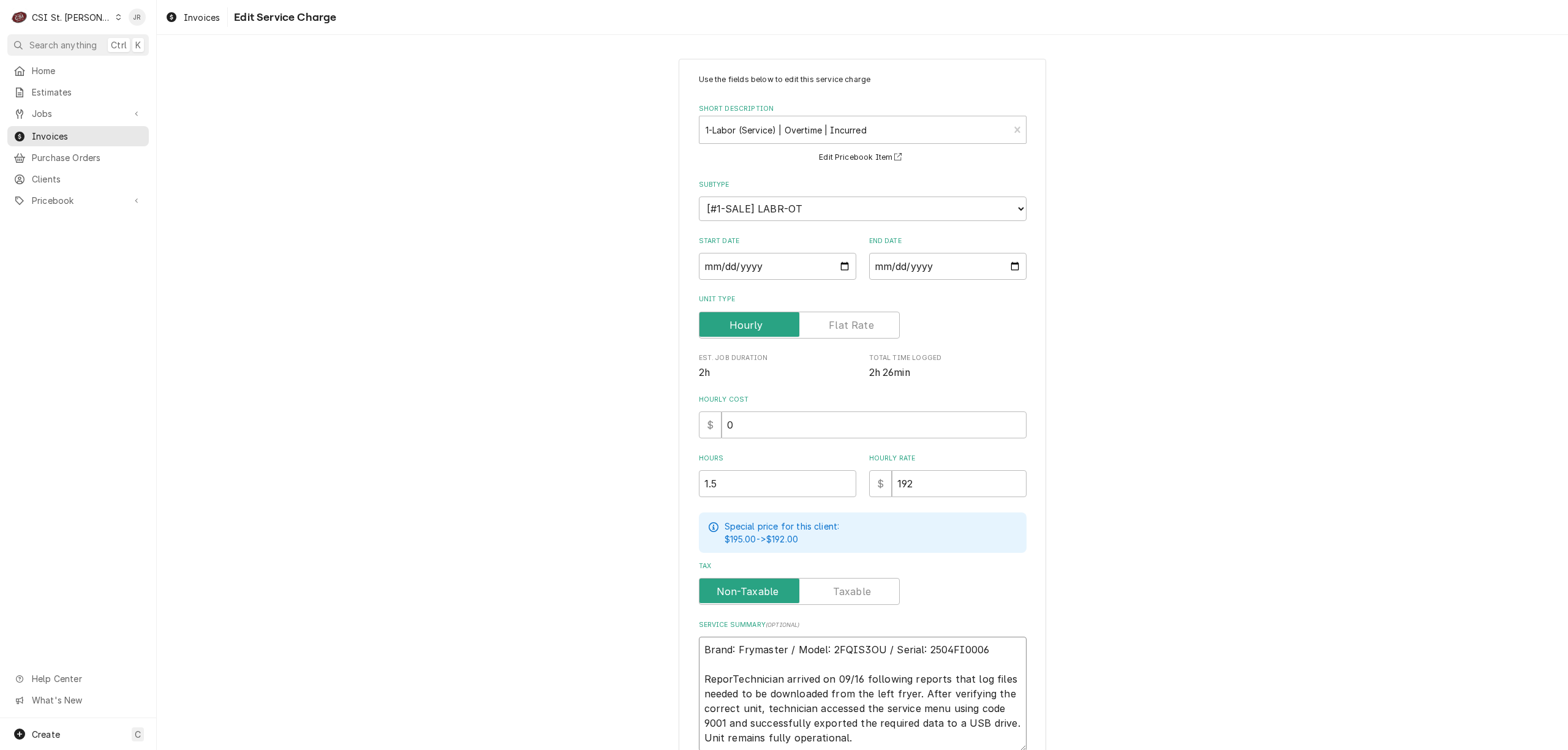
type textarea "x"
type textarea "Brand: Frymaster / Model: 2FQIS3OU / Serial: 2504FI0006 ReportTechnician arrive…"
type textarea "x"
type textarea "Brand: Frymaster / Model: 2FQIS3OU / Serial: 2504FI0006 ReporteTechnician arriv…"
type textarea "x"
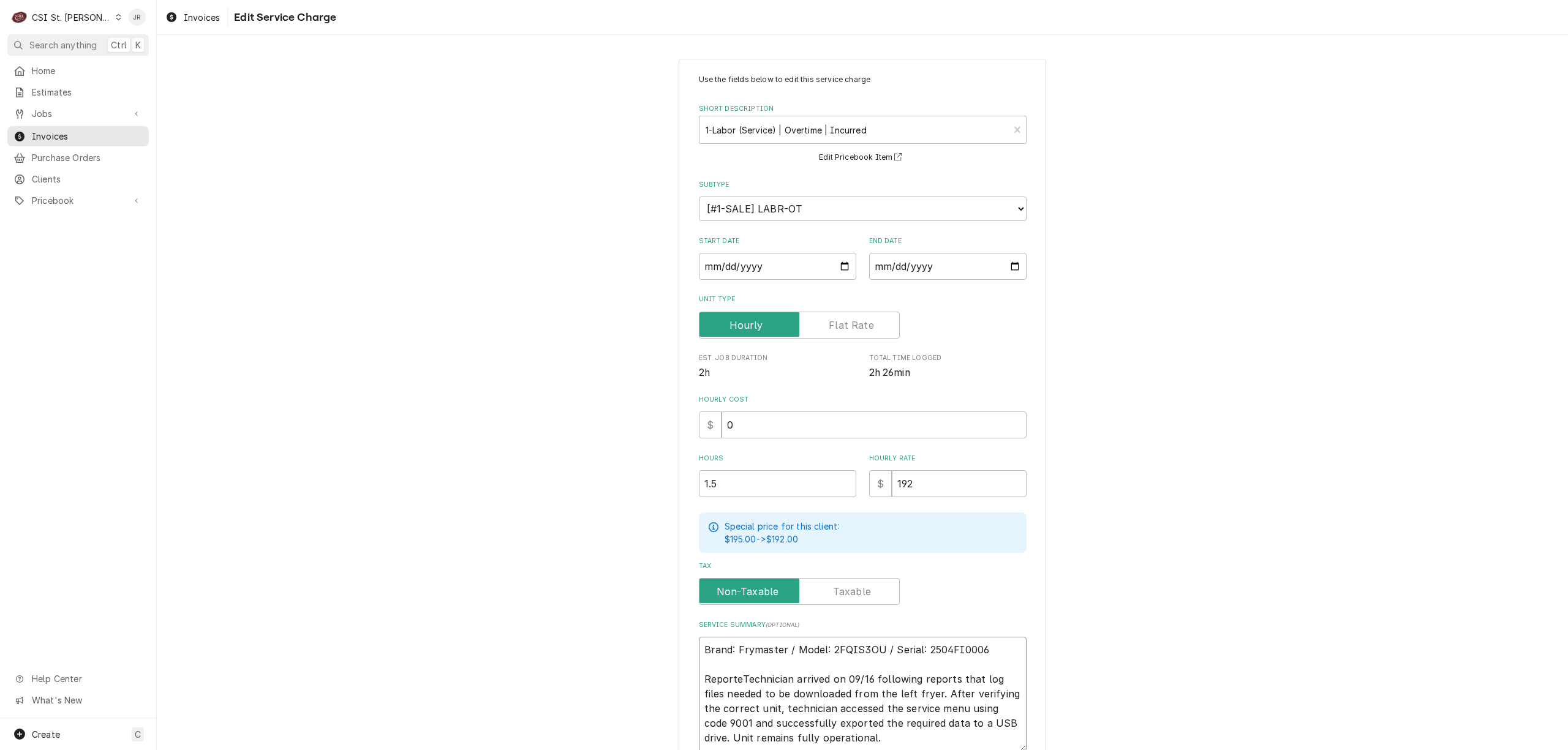
type textarea "Brand: Frymaster / Model: 2FQIS3OU / Serial: 2504FI0006 ReportedTechnician arri…"
type textarea "x"
type textarea "Brand: Frymaster / Model: 2FQIS3OU / Serial: 2504FI0006 Reported Technician arr…"
type textarea "x"
type textarea "Brand: Frymaster / Model: 2FQIS3OU / Serial: 2504FI0006 Reported iTechnician ar…"
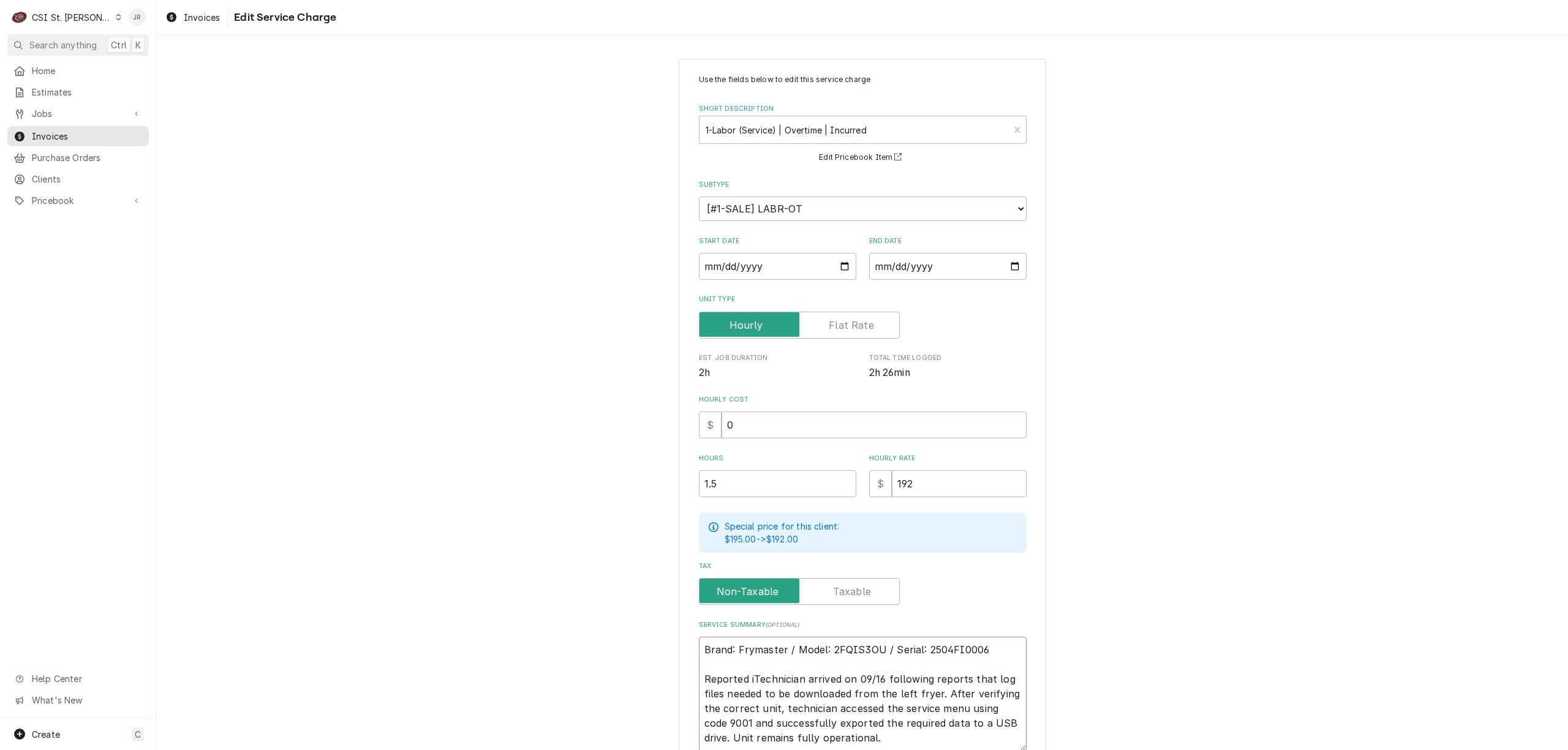
type textarea "x"
type textarea "Brand: Frymaster / Model: 2FQIS3OU / Serial: 2504FI0006 Reported isTechnician a…"
type textarea "x"
type textarea "Brand: Frymaster / Model: 2FQIS3OU / Serial: 2504FI0006 Reported issTechnician …"
type textarea "x"
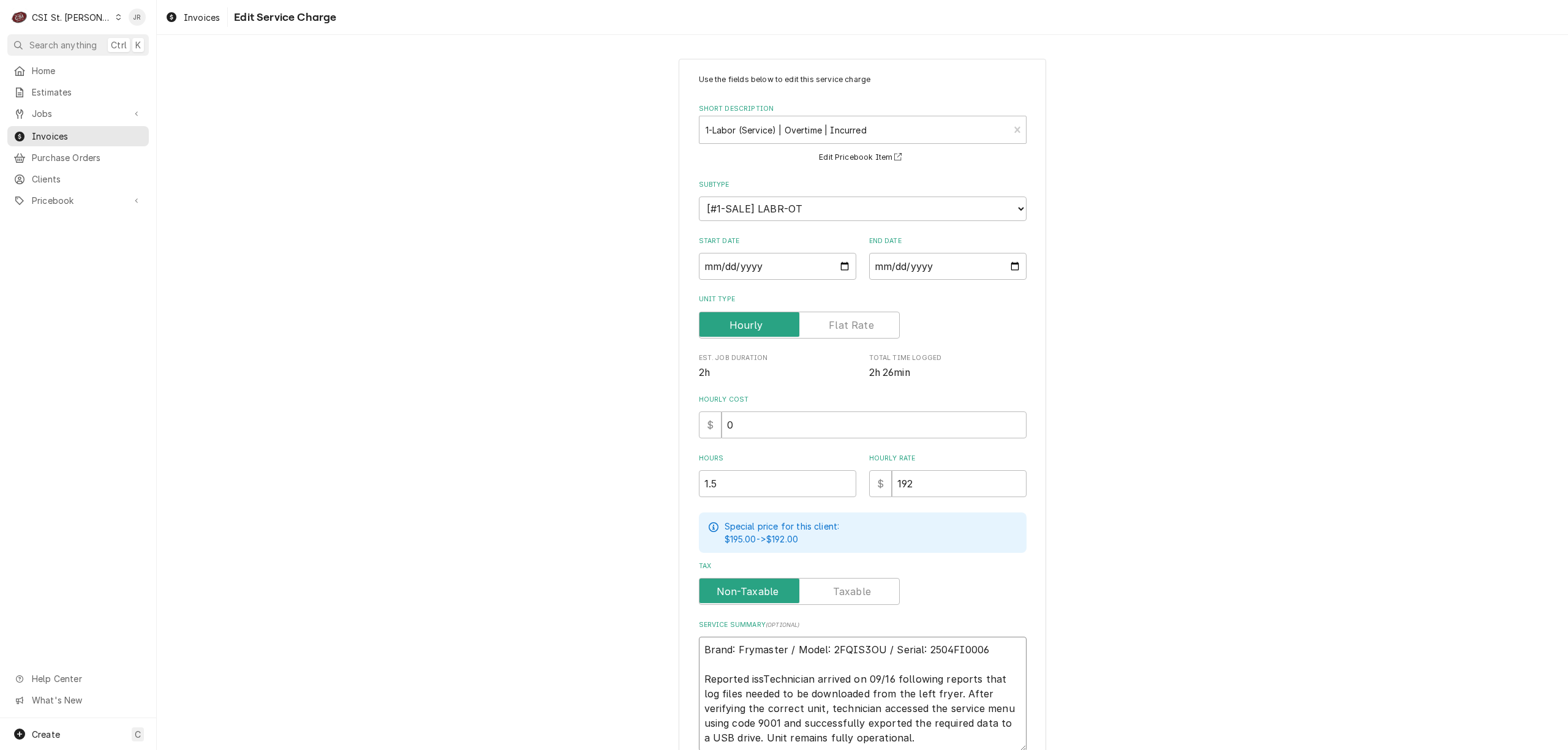
type textarea "Brand: Frymaster / Model: 2FQIS3OU / Serial: 2504FI0006 Reported issuTechnician…"
type textarea "x"
type textarea "Brand: Frymaster / Model: 2FQIS3OU / Serial: 2504FI0006 Reported issueTechnicia…"
type textarea "x"
type textarea "Brand: Frymaster / Model: 2FQIS3OU / Serial: 2504FI0006 Reported issue:Technici…"
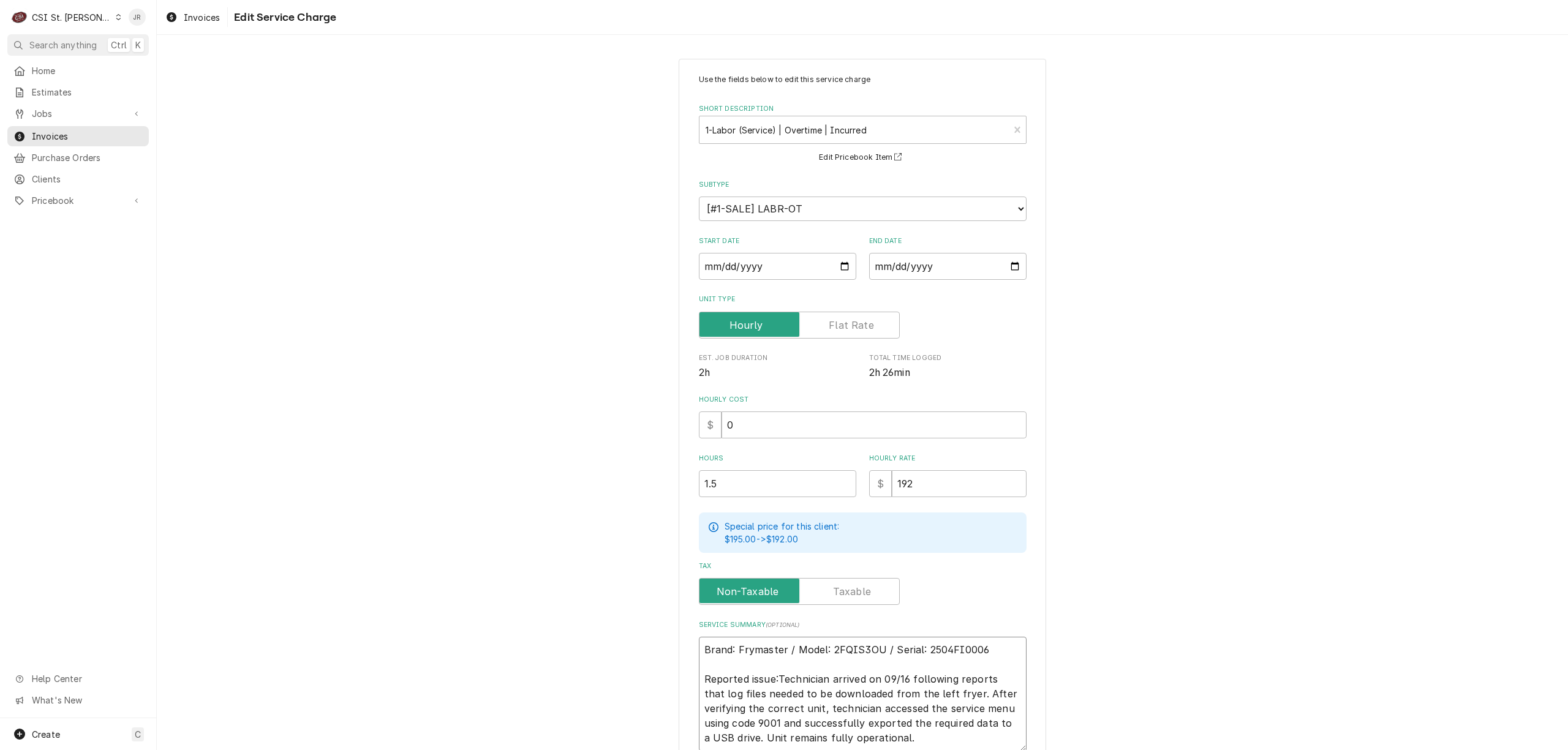
type textarea "x"
type textarea "Brand: Frymaster / Model: 2FQIS3OU / Serial: 2504FI0006 Reported issue: Technic…"
paste textarea "is needed to download Debugging data from Left fryer onto a flash drive 16-32G …"
type textarea "x"
type textarea "Brand: Frymaster / Model: 2FQIS3OU / Serial: 2504FI0006 Reported issue: Tech is…"
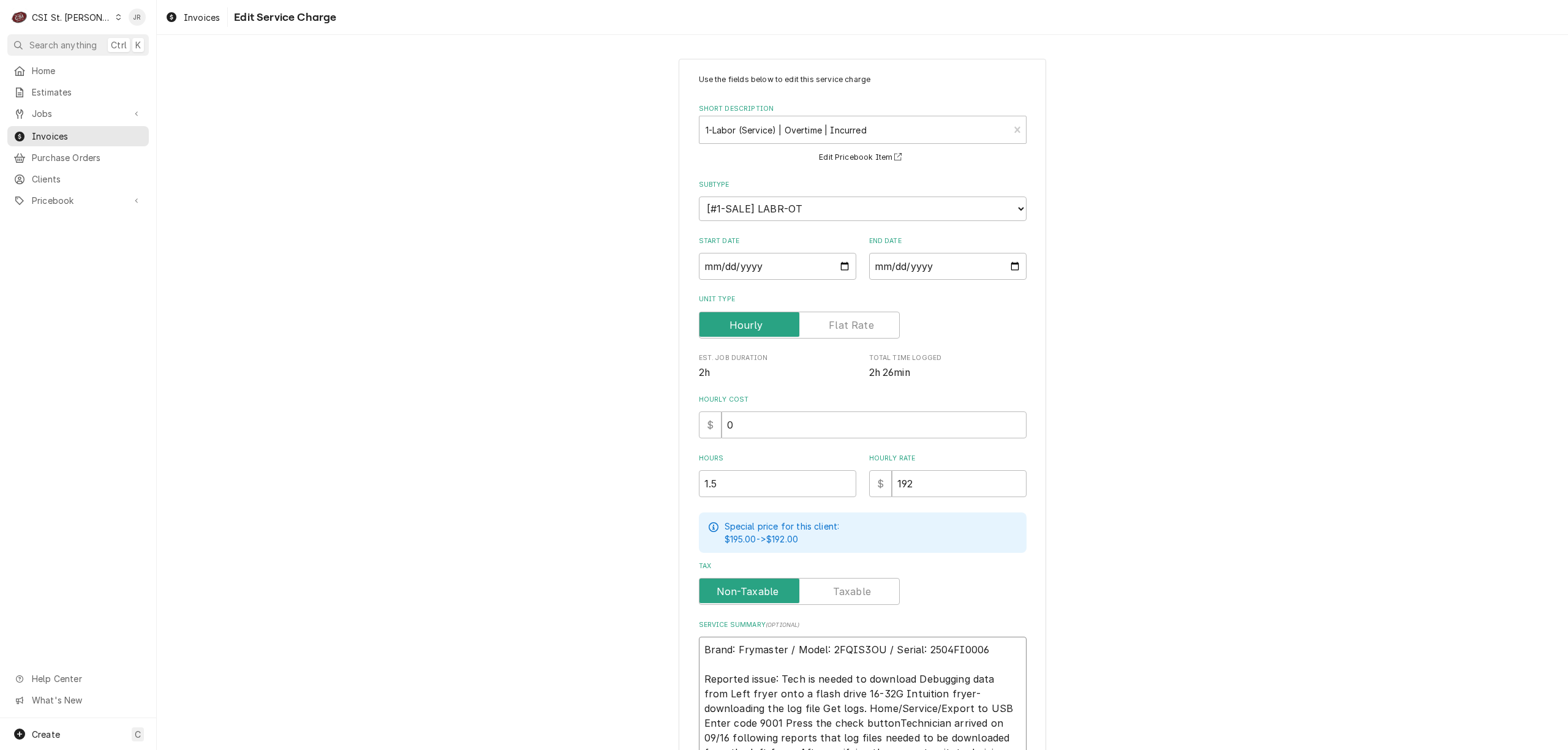
type textarea "x"
type textarea "Brand: Frymaster / Model: 2FQIS3OU / Serial: 2504FI0006 Reported issue: Tech is…"
type textarea "x"
type textarea "Brand: Frymaster / Model: 2FQIS3OU / Serial: 2504FI0006 Reported issue: Tech is…"
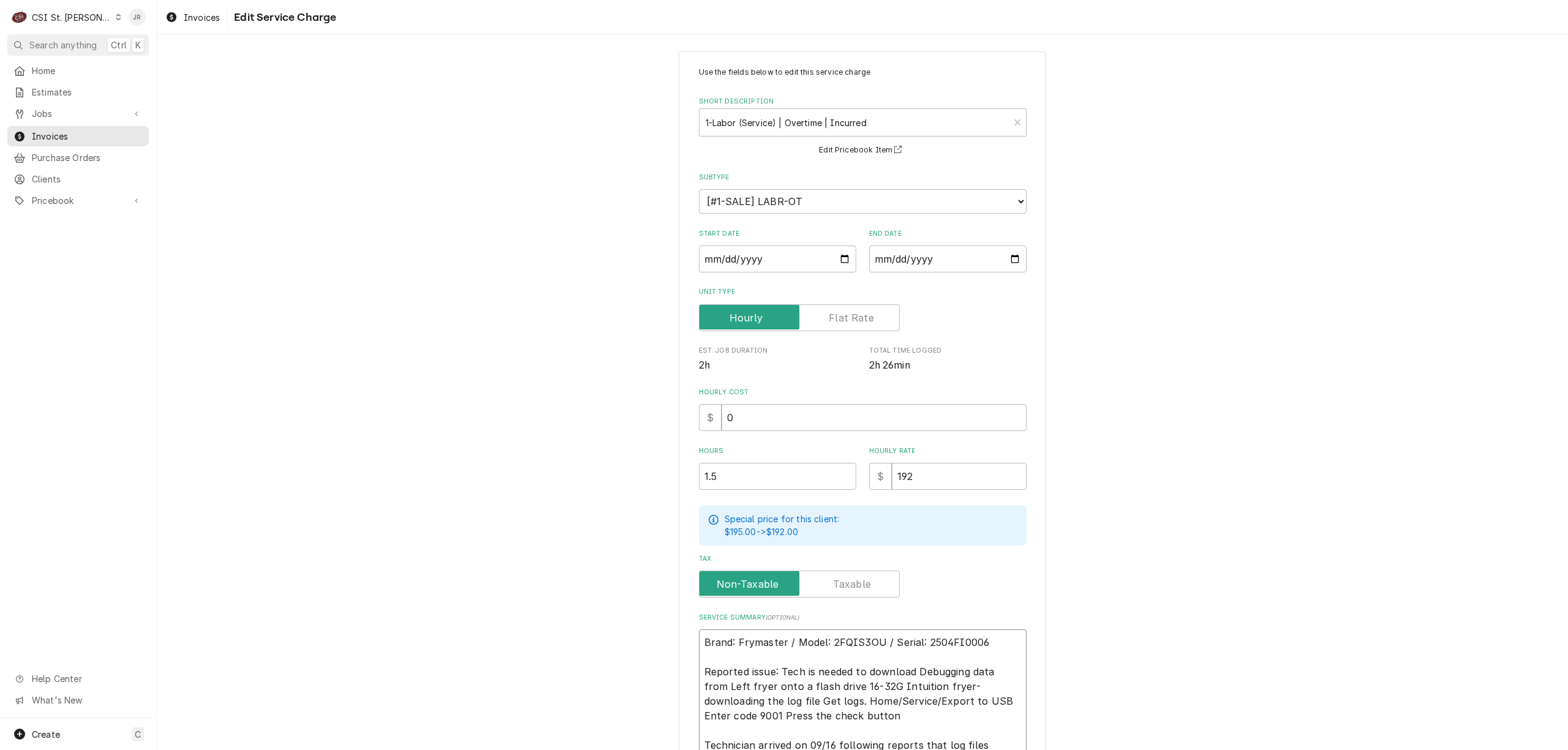
click at [831, 714] on textarea "Brand: Frymaster / Model: 2FQIS3OU / Serial: 2504FI0006 Reported issue: Tech is…" at bounding box center [862, 724] width 328 height 188
type textarea "x"
type textarea "Brand: Frymaster / Model: 2FQIS3OU / Serial: 2504FI0006 Reported issue: Tech is…"
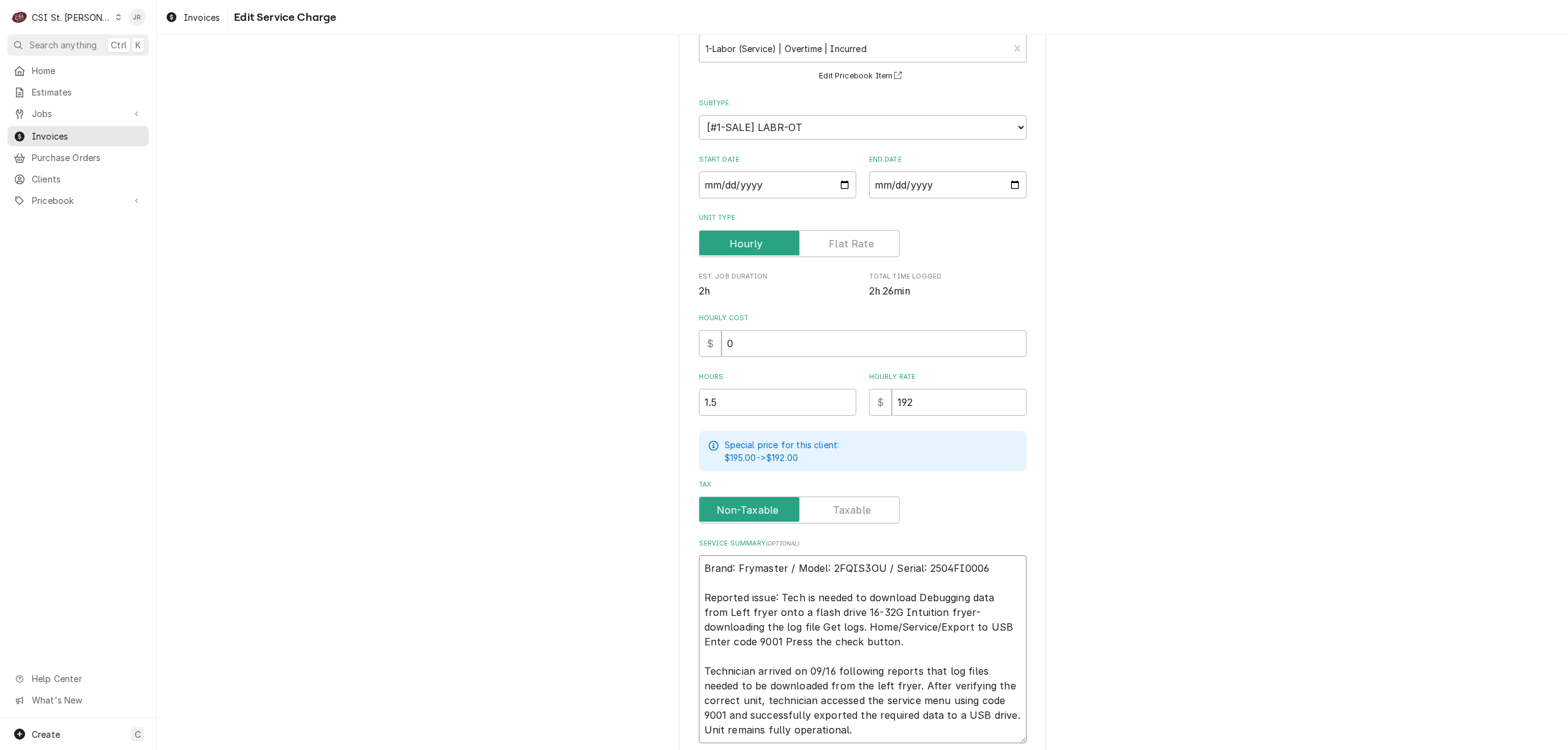
scroll to position [180, 0]
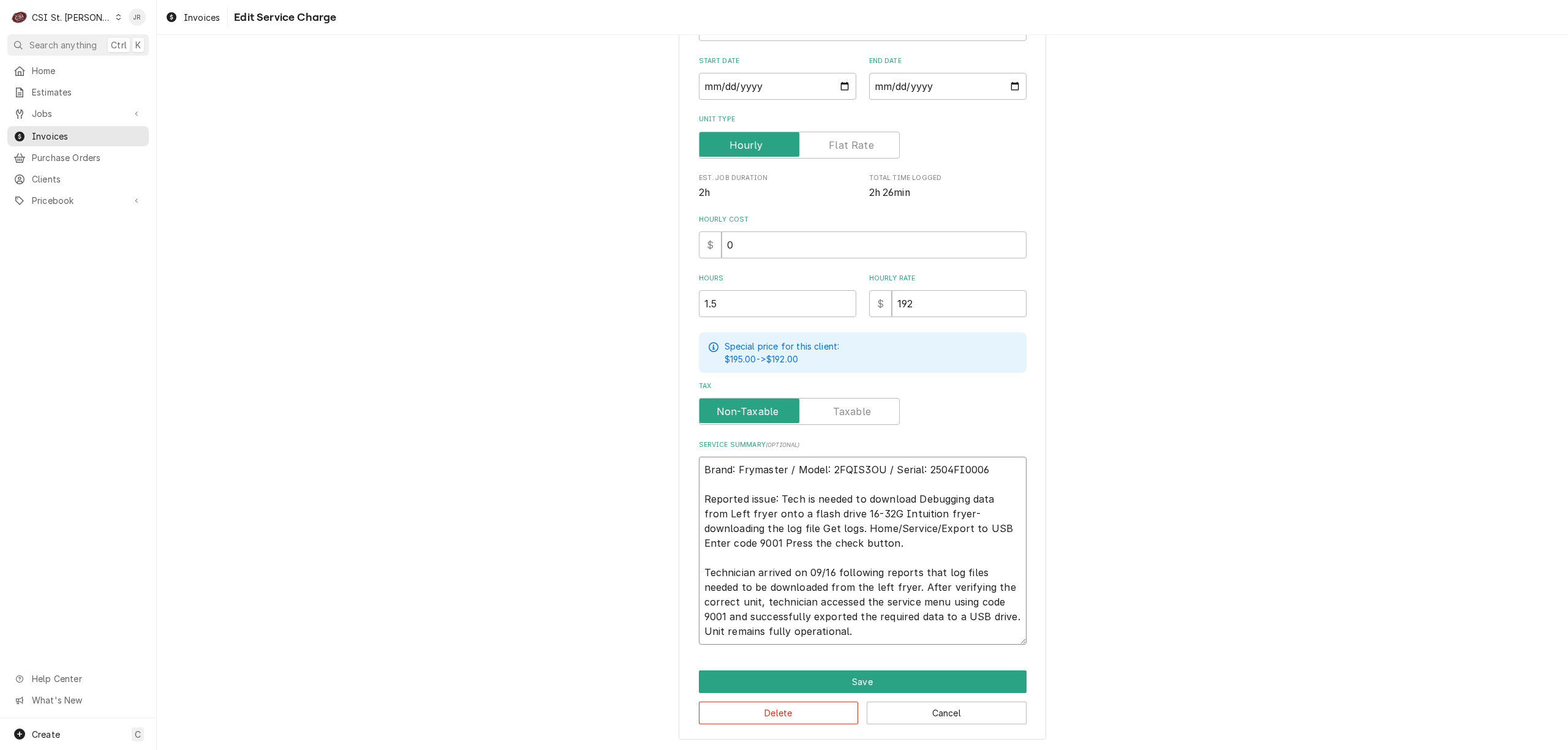
drag, startPoint x: 851, startPoint y: 537, endPoint x: 680, endPoint y: 495, distance: 176.1
click at [680, 495] on div "Use the fields below to edit this service charge Short Description 1-Labor (Ser…" at bounding box center [862, 310] width 368 height 862
type textarea "x"
type textarea "Brand: Frymaster / Model: 2FQIS3OU / Serial: 2504FI0006 Technician arrived on 0…"
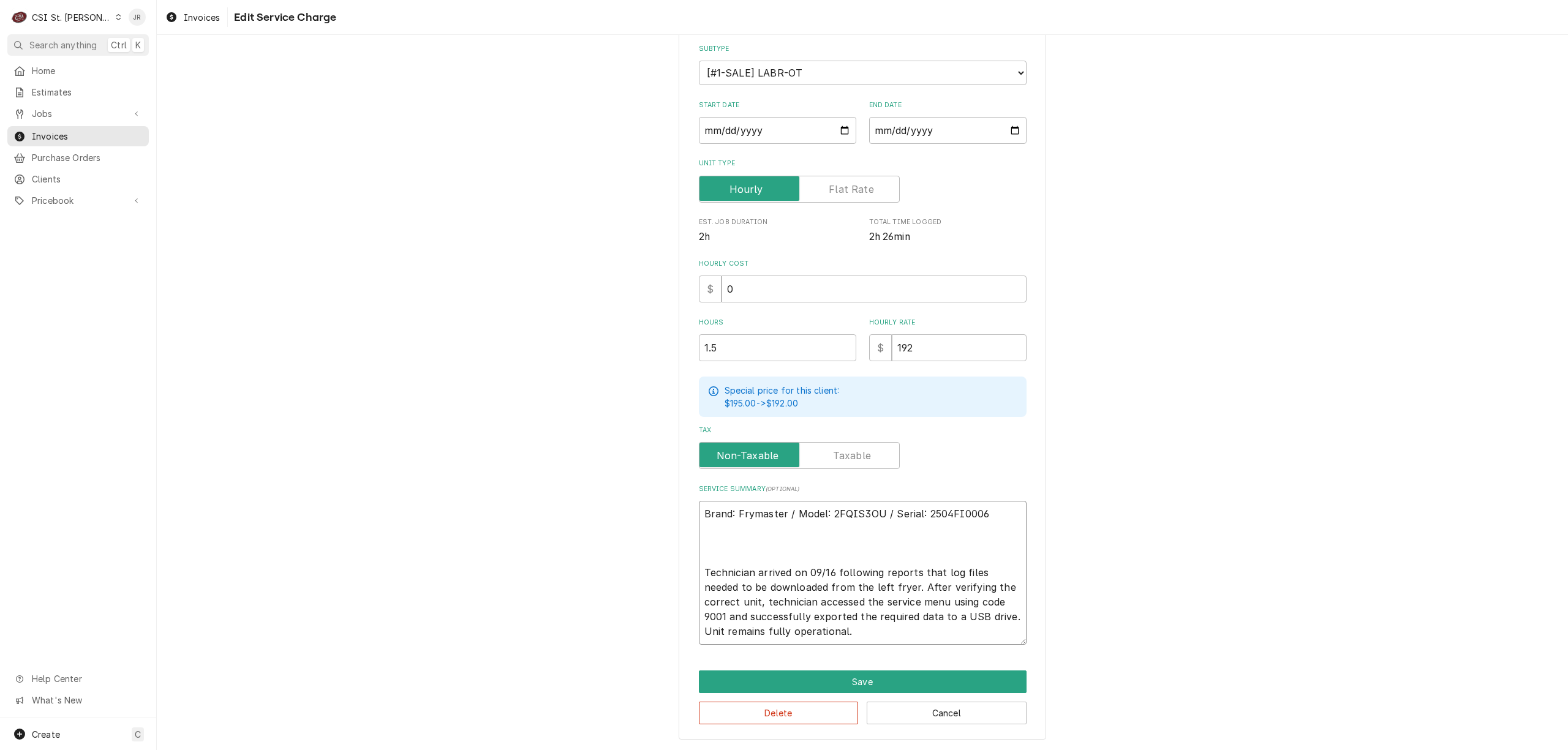
type textarea "x"
type textarea "Brand: Frymaster / Model: 2FQIS3OU / Serial: 2504FI0006 Technician arrived on 0…"
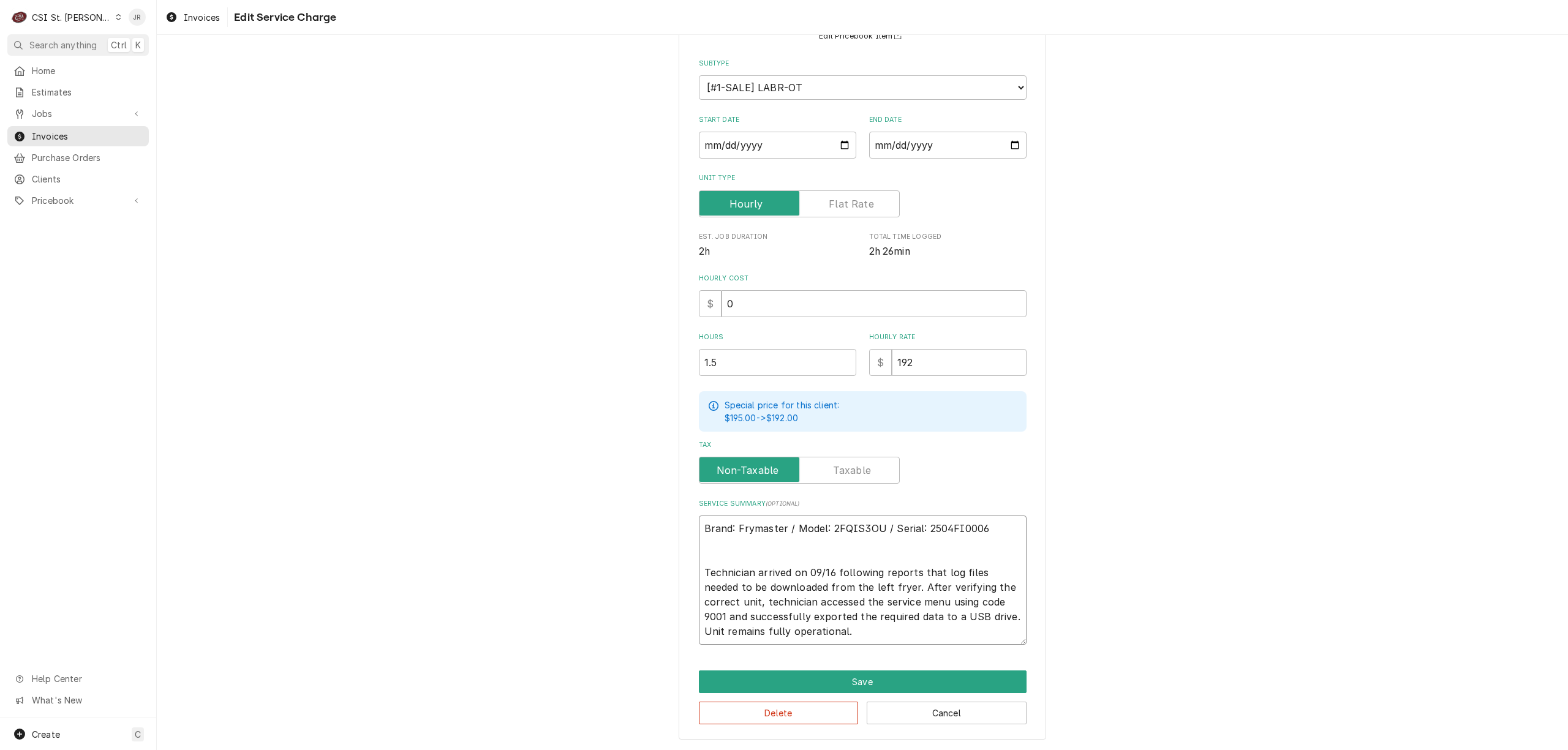
type textarea "x"
type textarea "Brand: Frymaster / Model: 2FQIS3OU / Serial: 2504FI0006 Technician arrived on 0…"
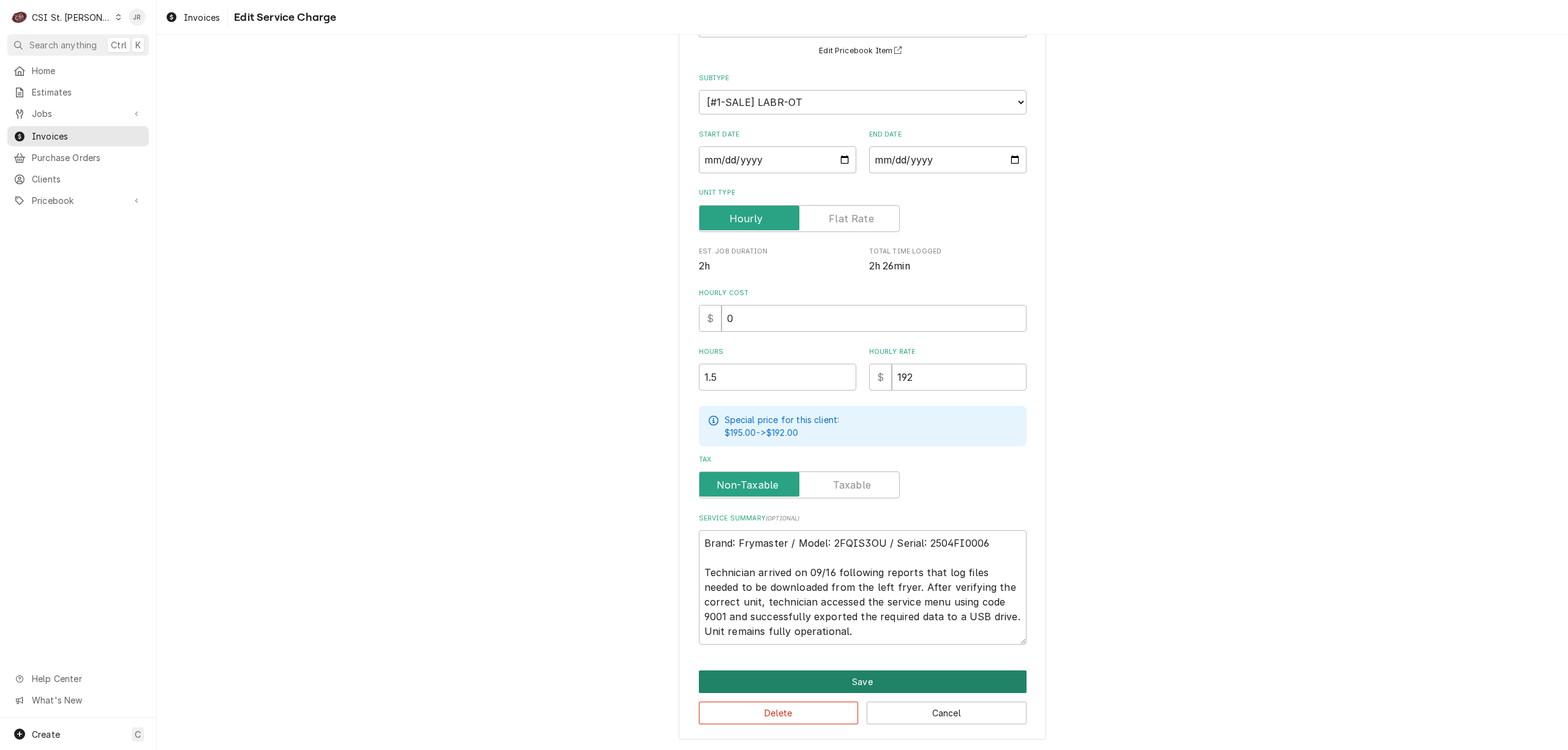
click at [851, 682] on button "Save" at bounding box center [862, 682] width 328 height 23
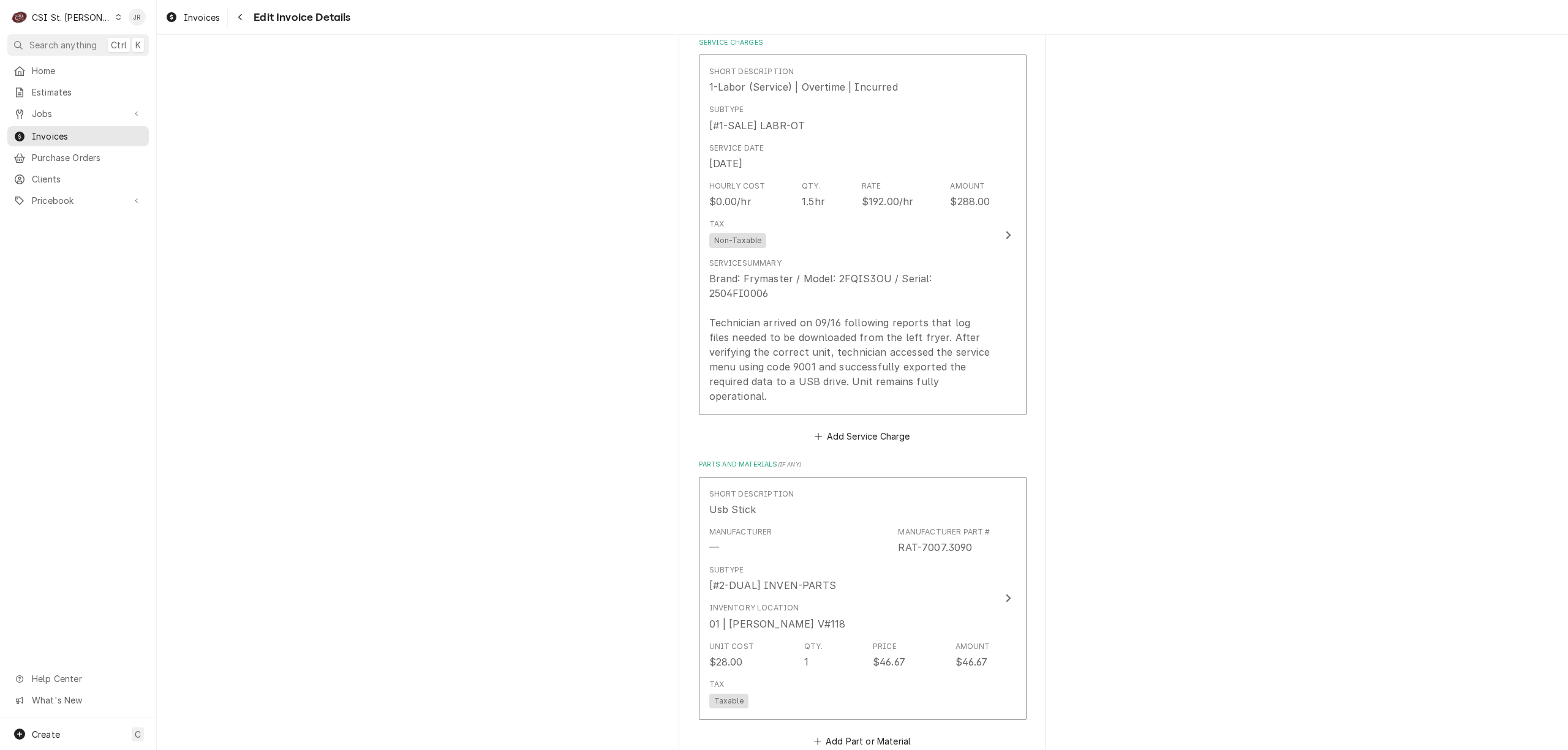
scroll to position [1375, 0]
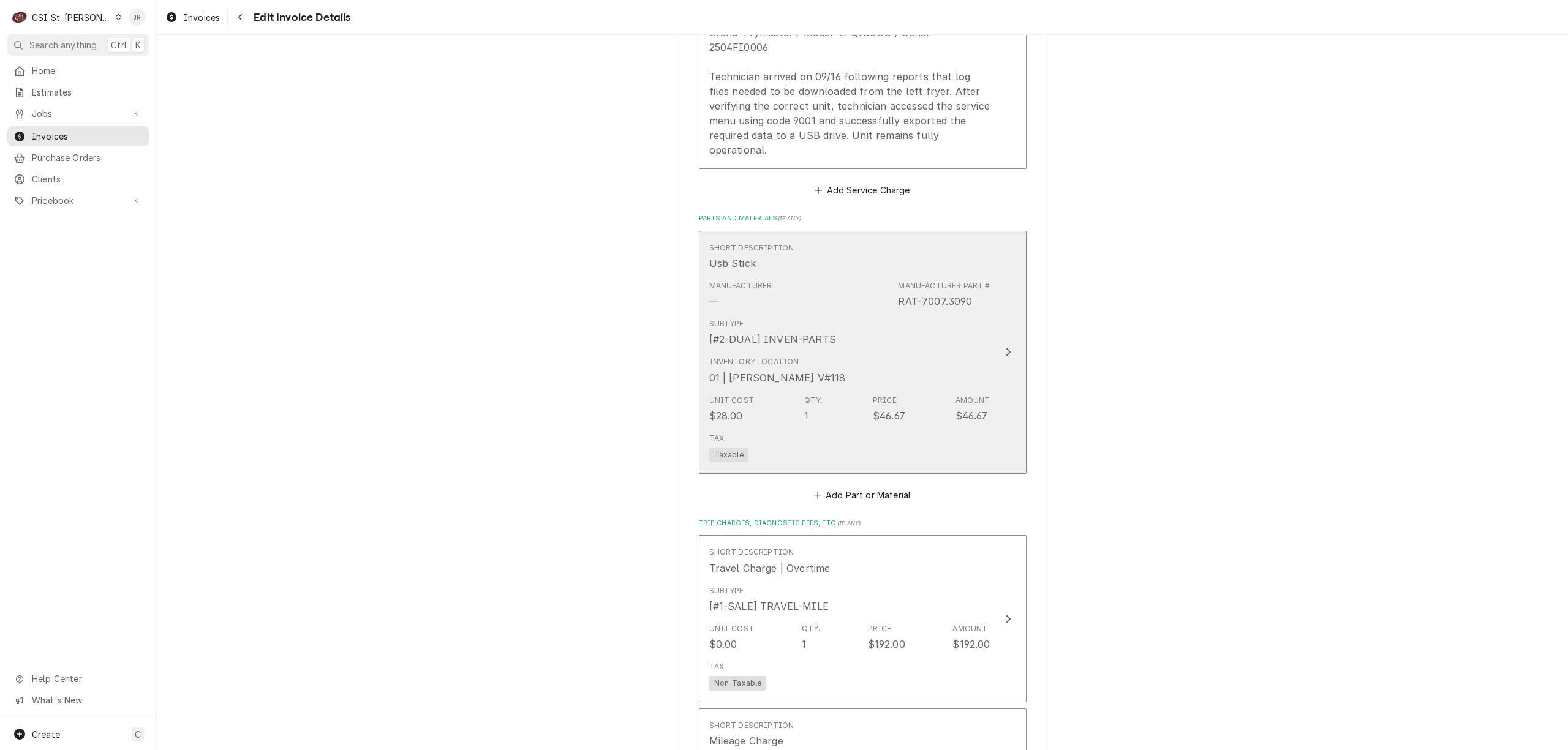
click at [990, 343] on button "Short Description Usb Stick Manufacturer — Manufacturer Part # RAT-7007.3090 Su…" at bounding box center [862, 352] width 328 height 243
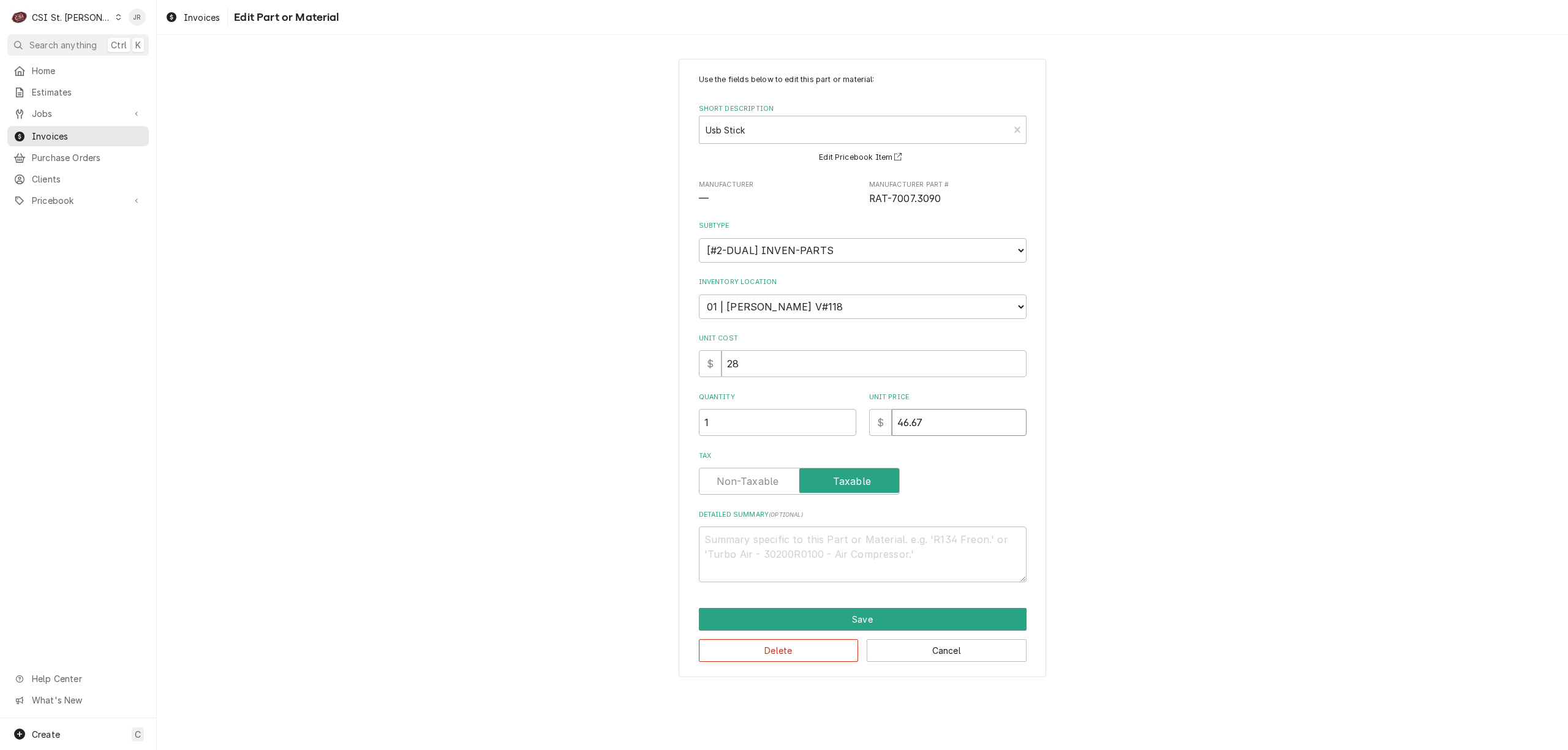
drag, startPoint x: 933, startPoint y: 434, endPoint x: 797, endPoint y: 420, distance: 136.7
click at [797, 420] on div "Use the fields below to edit this part or material: Short Description Usb Stick…" at bounding box center [862, 328] width 328 height 509
type textarea "x"
type input "2"
type textarea "x"
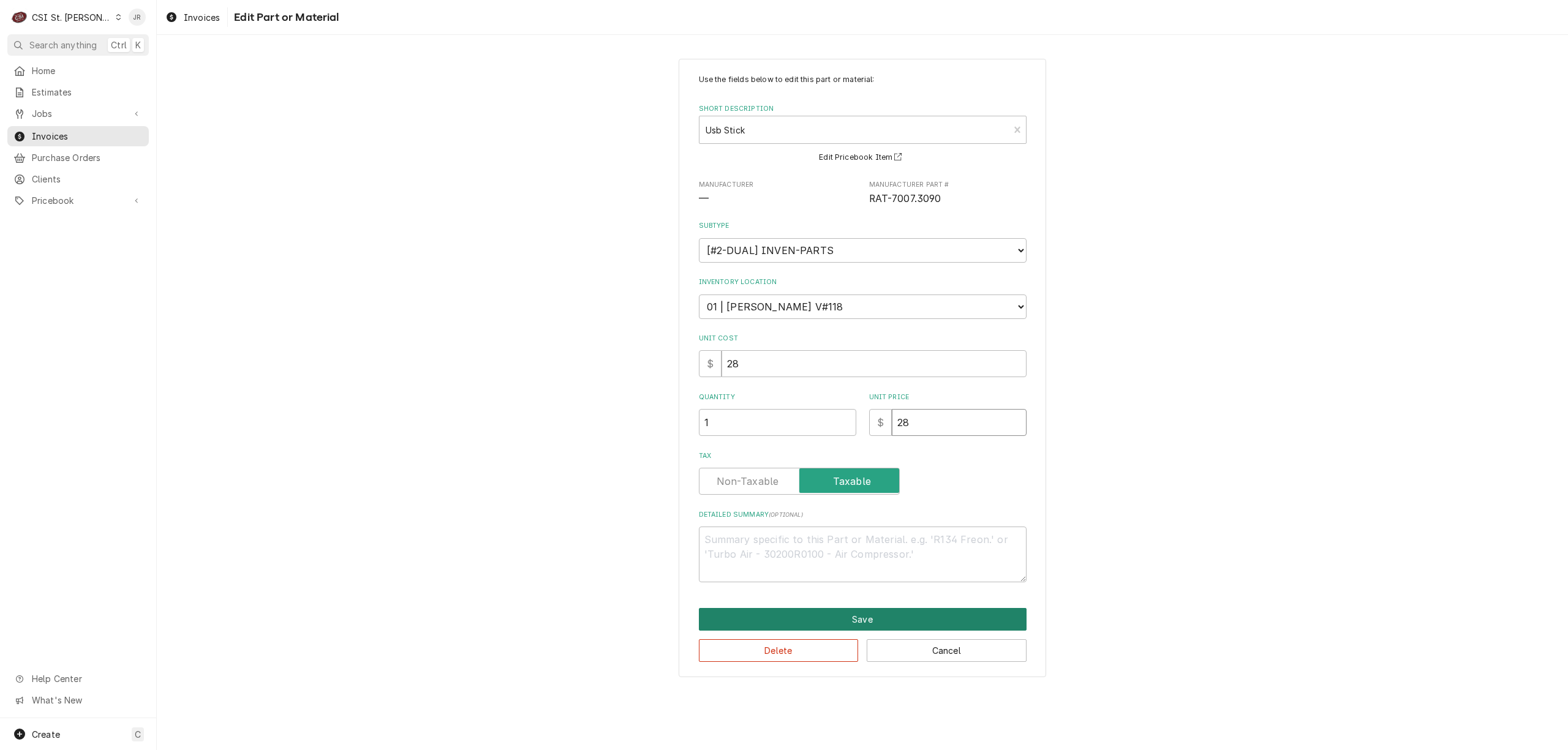
type input "28"
click at [830, 627] on button "Save" at bounding box center [862, 620] width 328 height 23
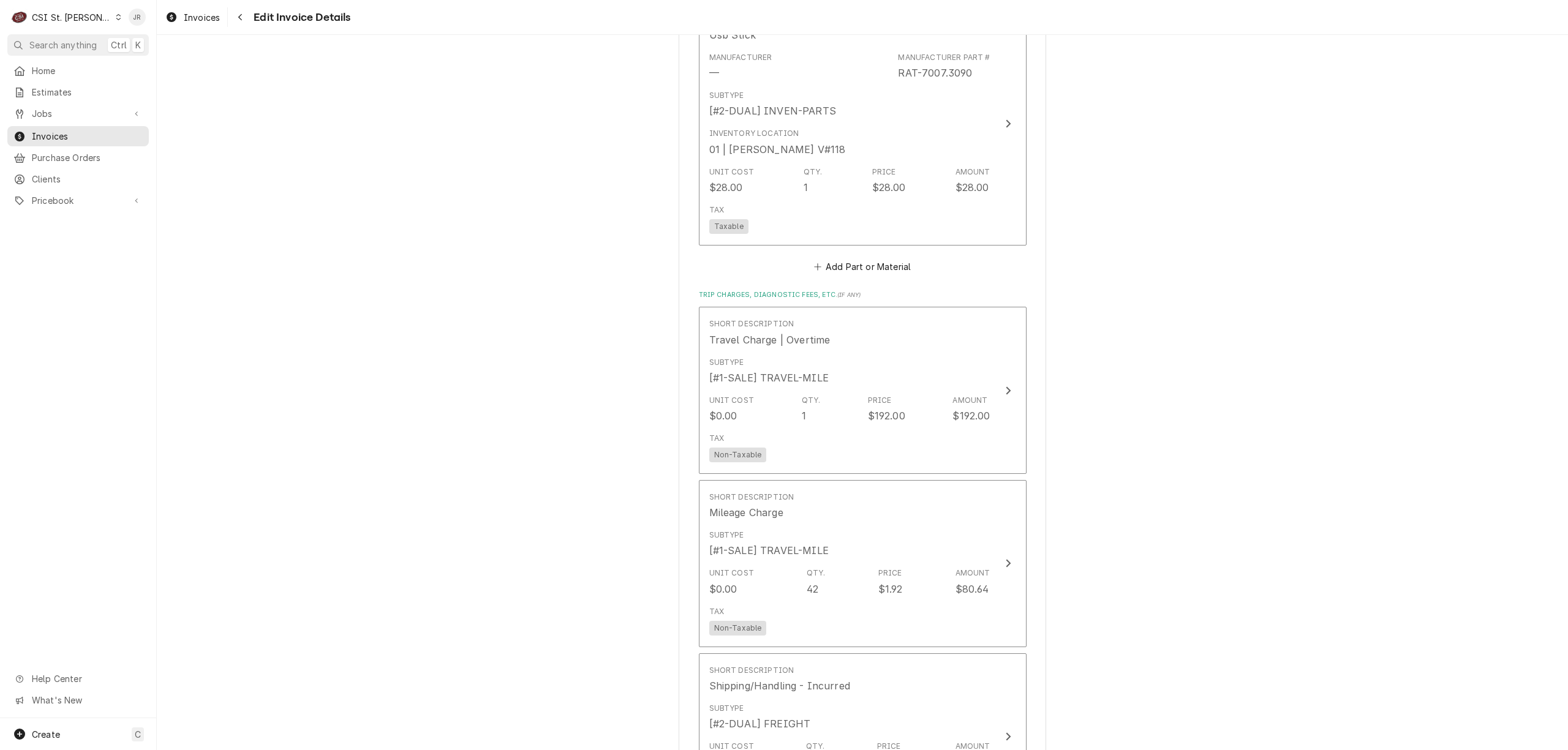
scroll to position [1807, 0]
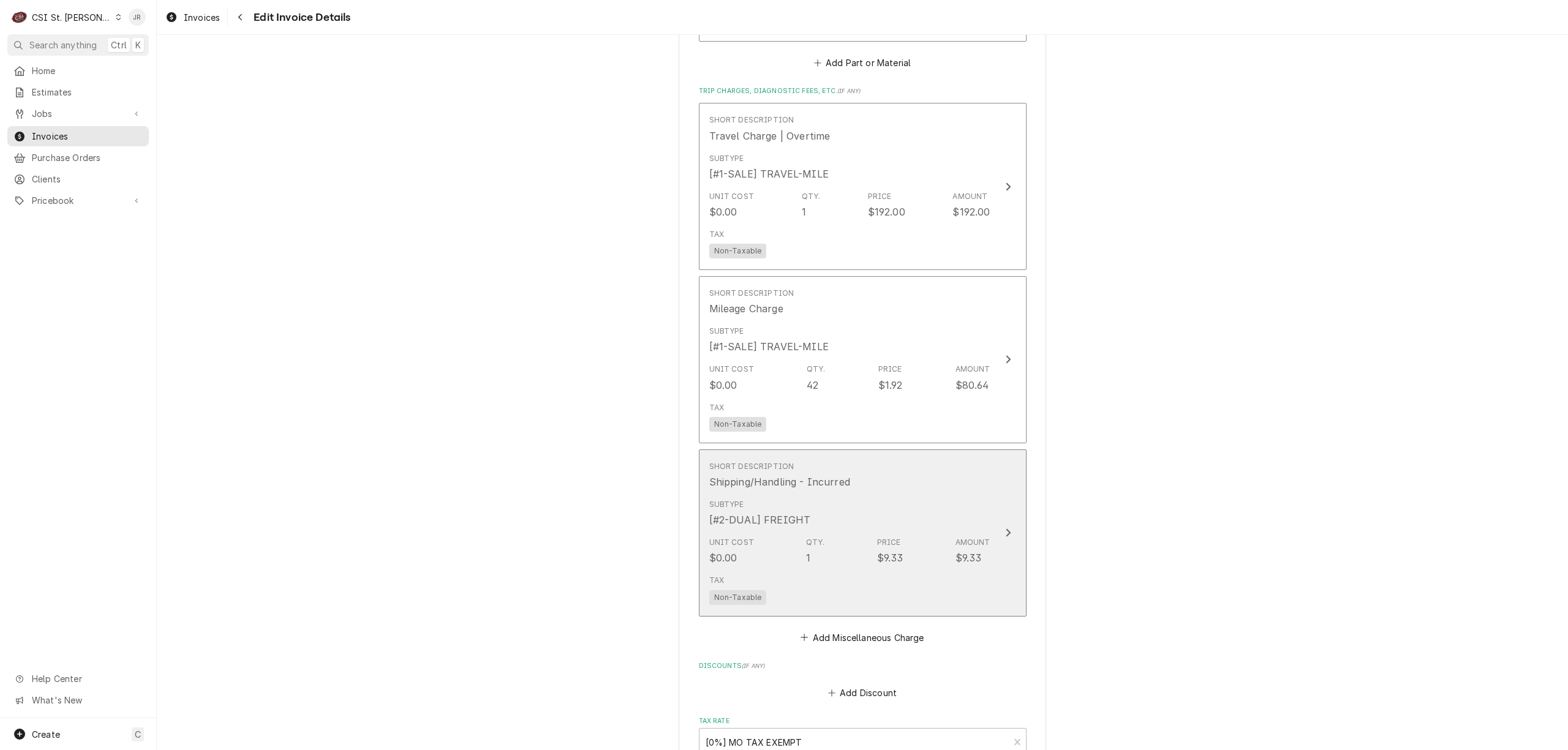
click at [954, 494] on div "Subtype [#2-DUAL] FREIGHT" at bounding box center [850, 513] width 281 height 38
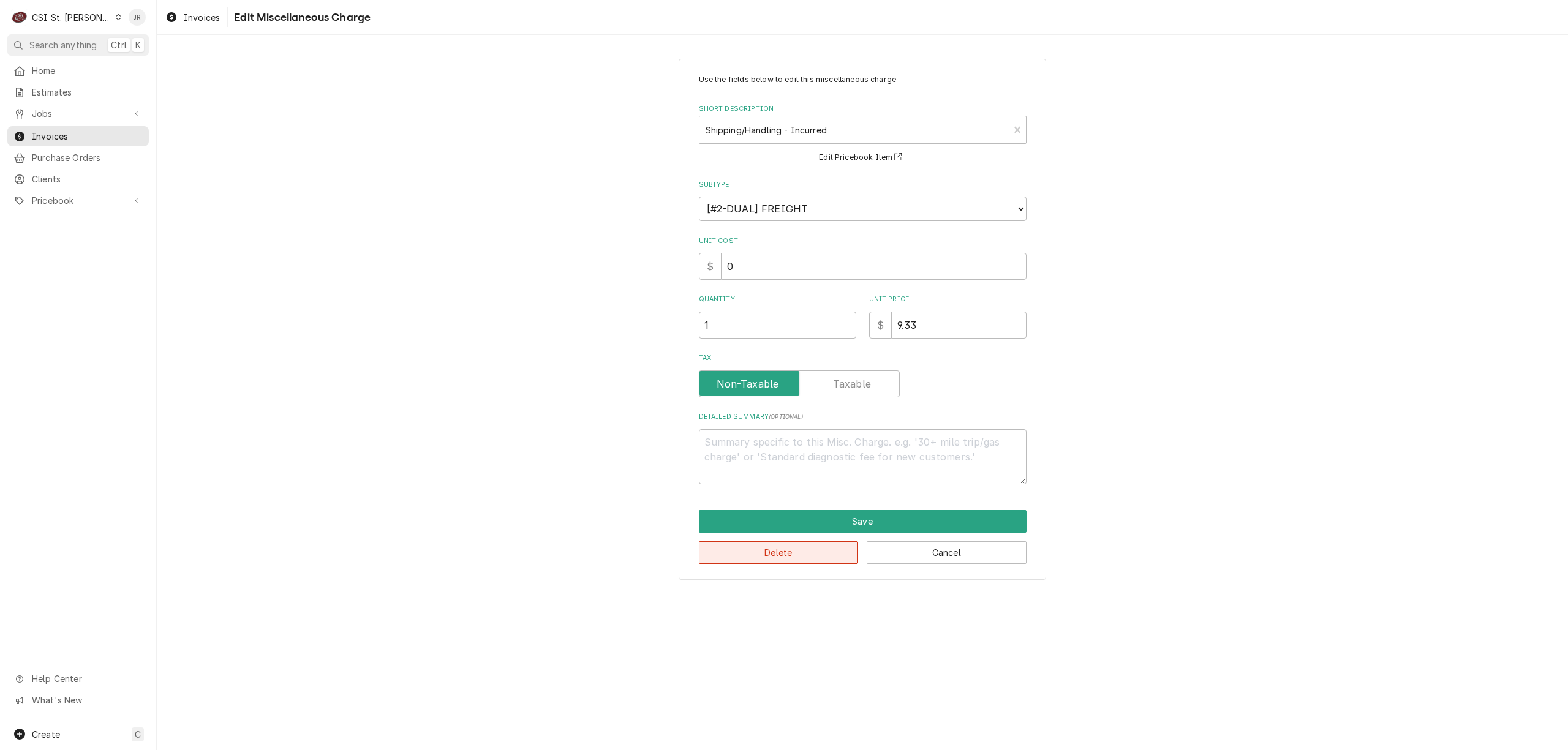
click at [797, 554] on button "Delete" at bounding box center [778, 552] width 160 height 23
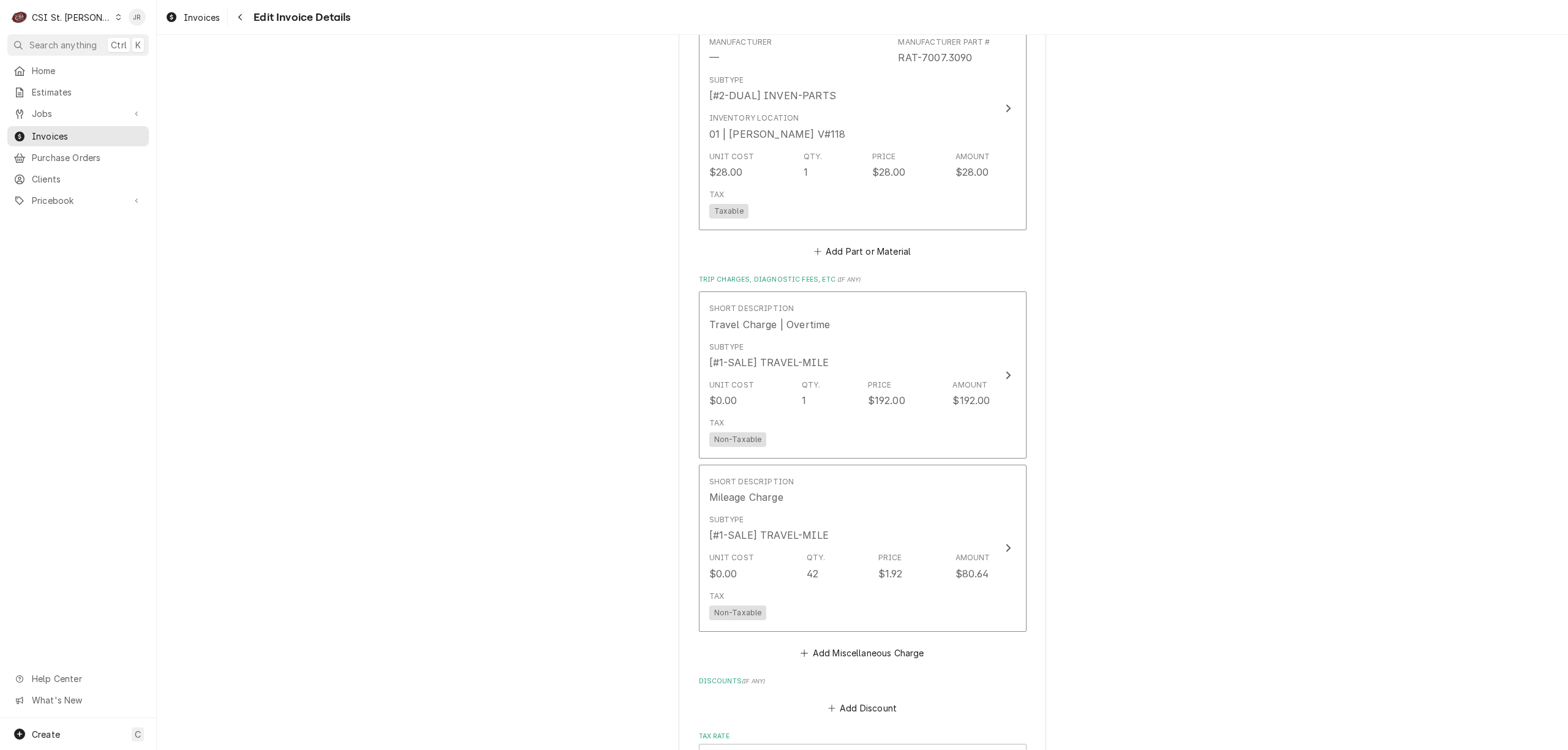
scroll to position [1639, 0]
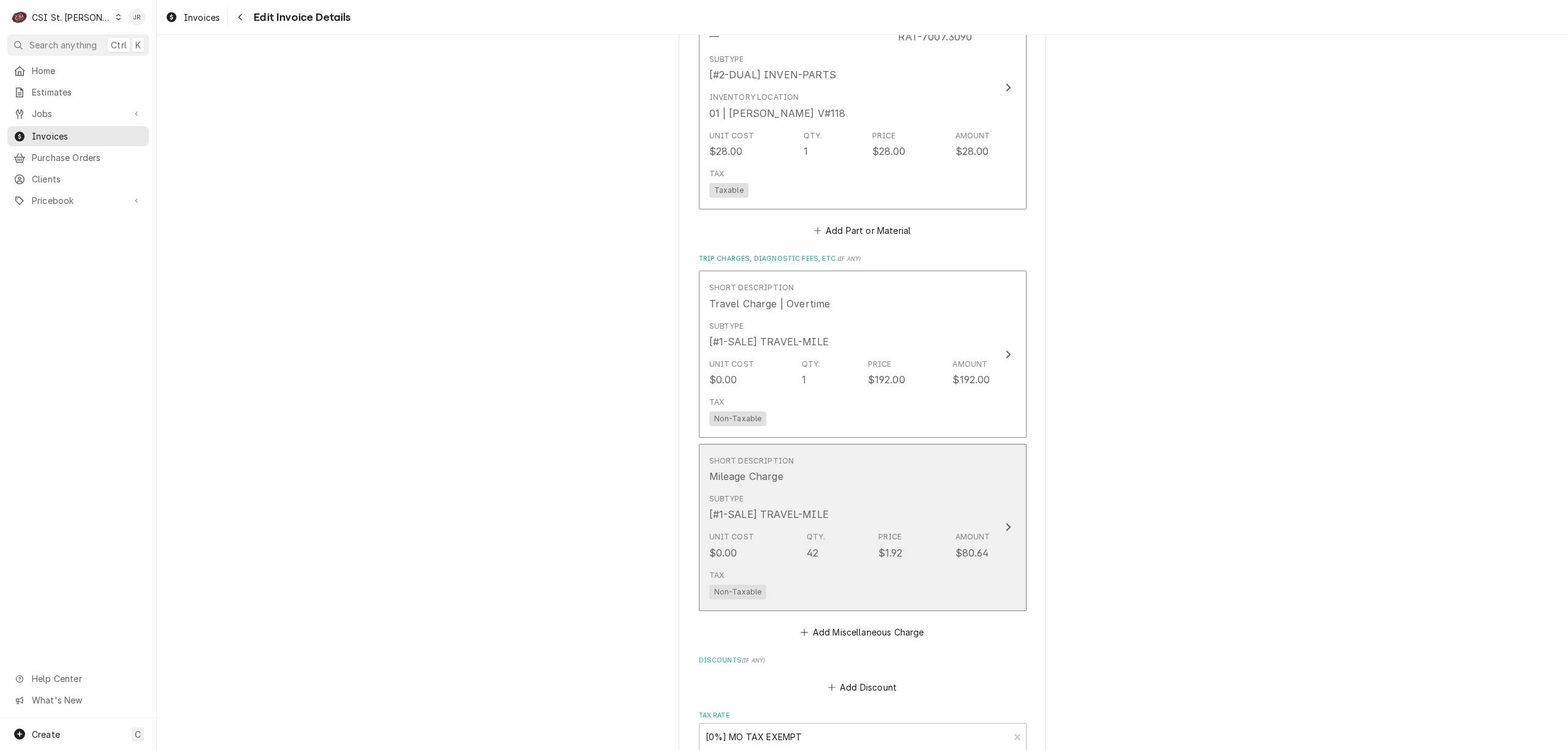
click at [923, 500] on div "Subtype [#1-SALE] TRAVEL-MILE" at bounding box center [850, 507] width 281 height 38
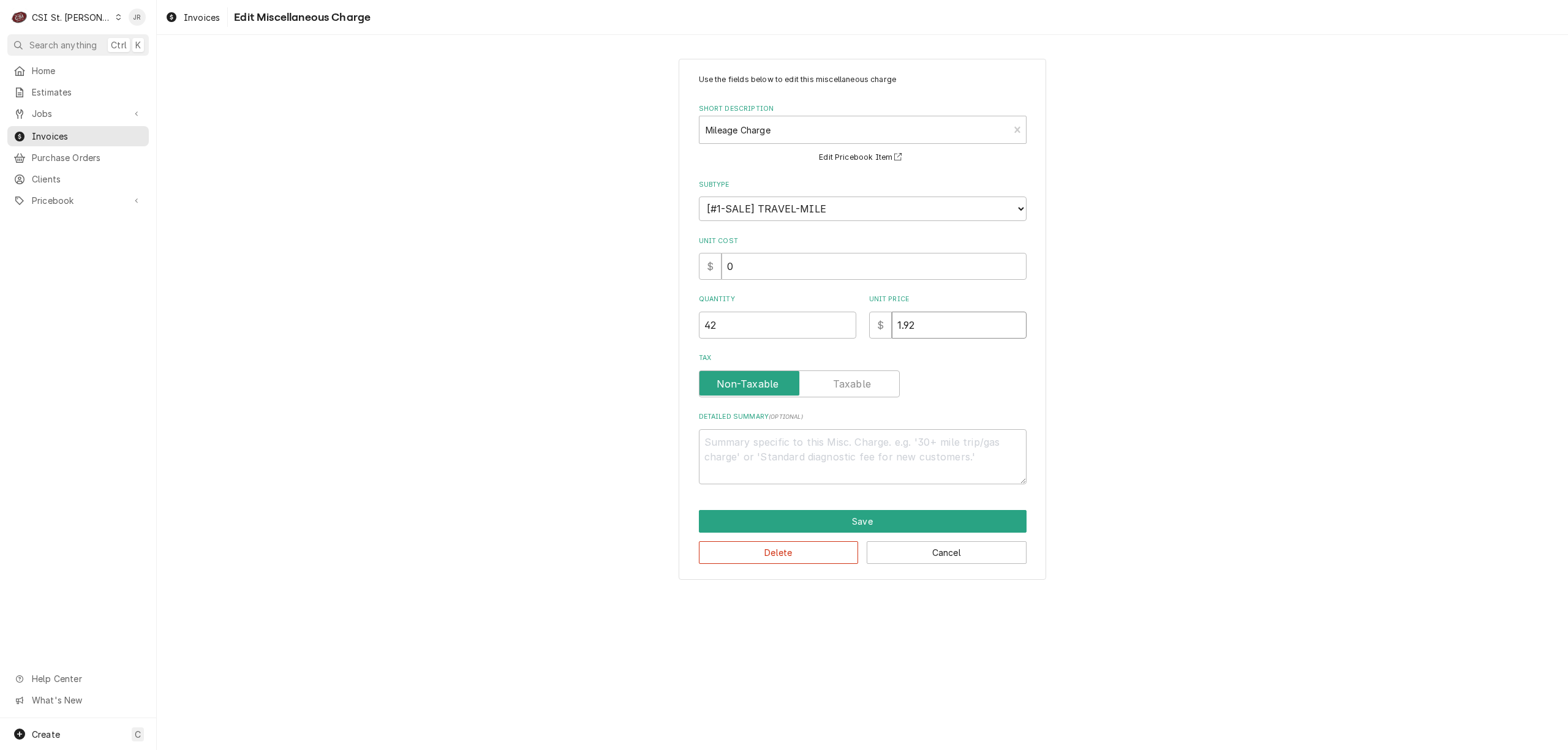
drag, startPoint x: 914, startPoint y: 330, endPoint x: 837, endPoint y: 314, distance: 78.6
click at [837, 314] on div "Quantity 42 Unit Price $ 1.92" at bounding box center [862, 316] width 328 height 43
type textarea "x"
type input "1"
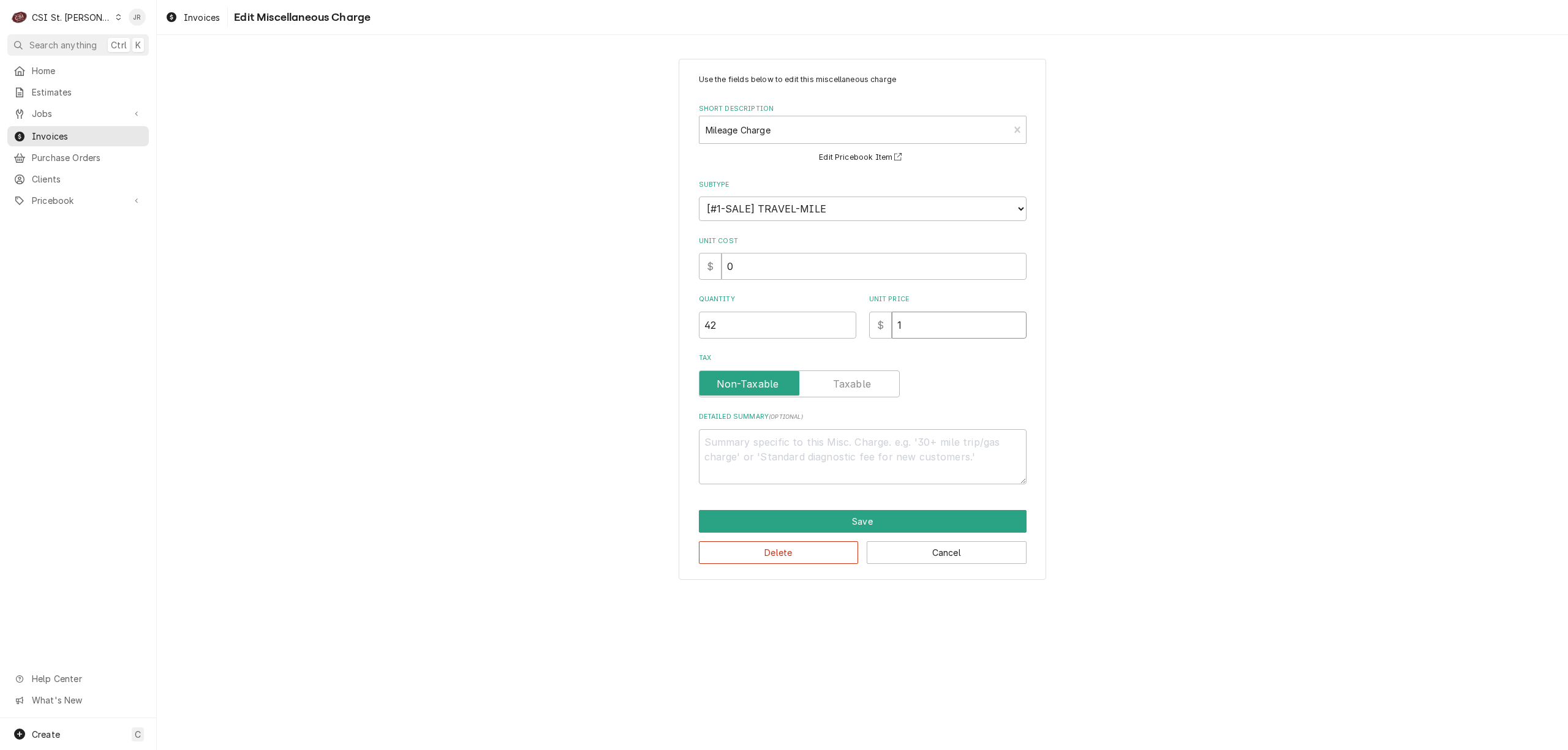
type textarea "x"
type input "1.2"
type textarea "x"
type input "1.28"
click at [797, 515] on button "Save" at bounding box center [862, 522] width 328 height 23
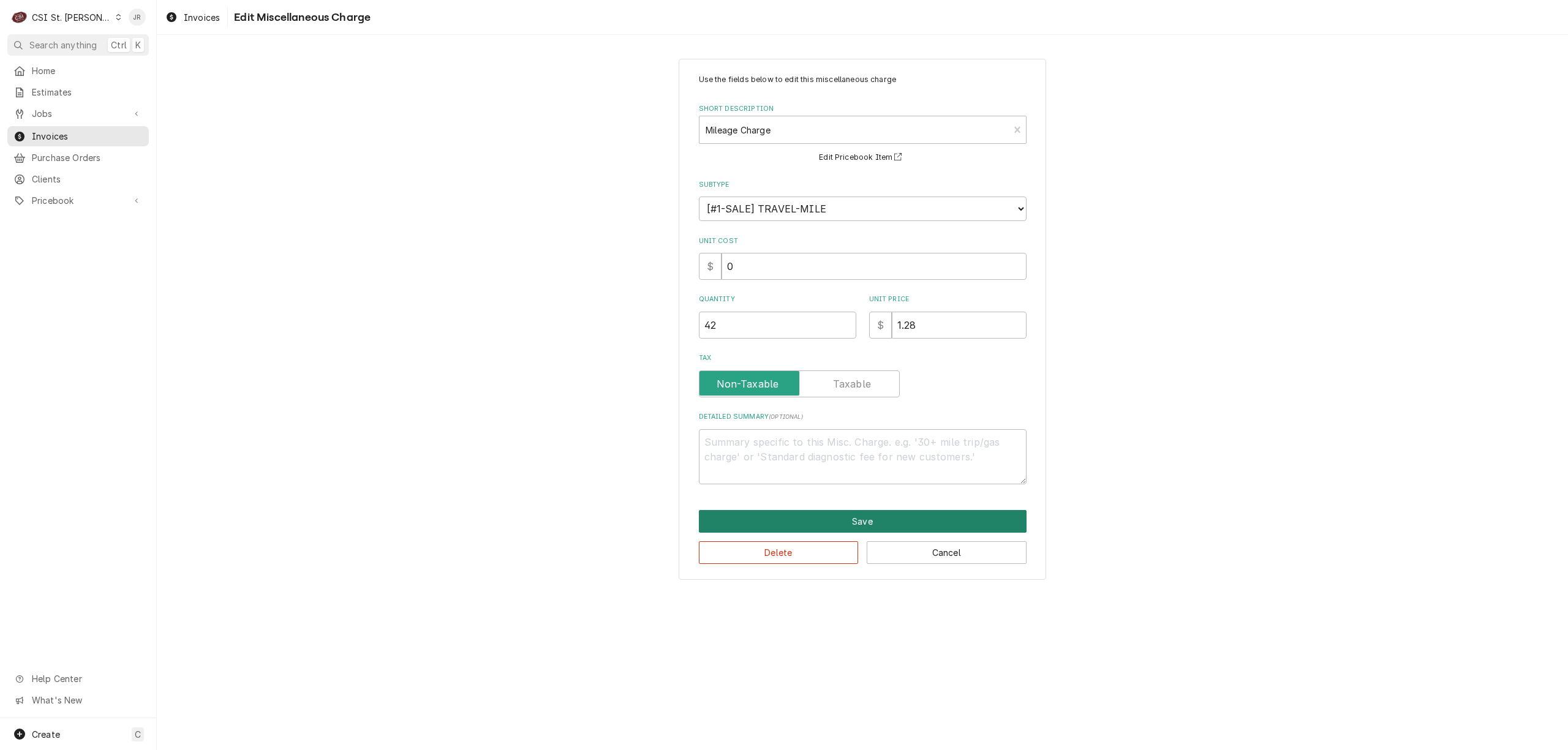
type textarea "x"
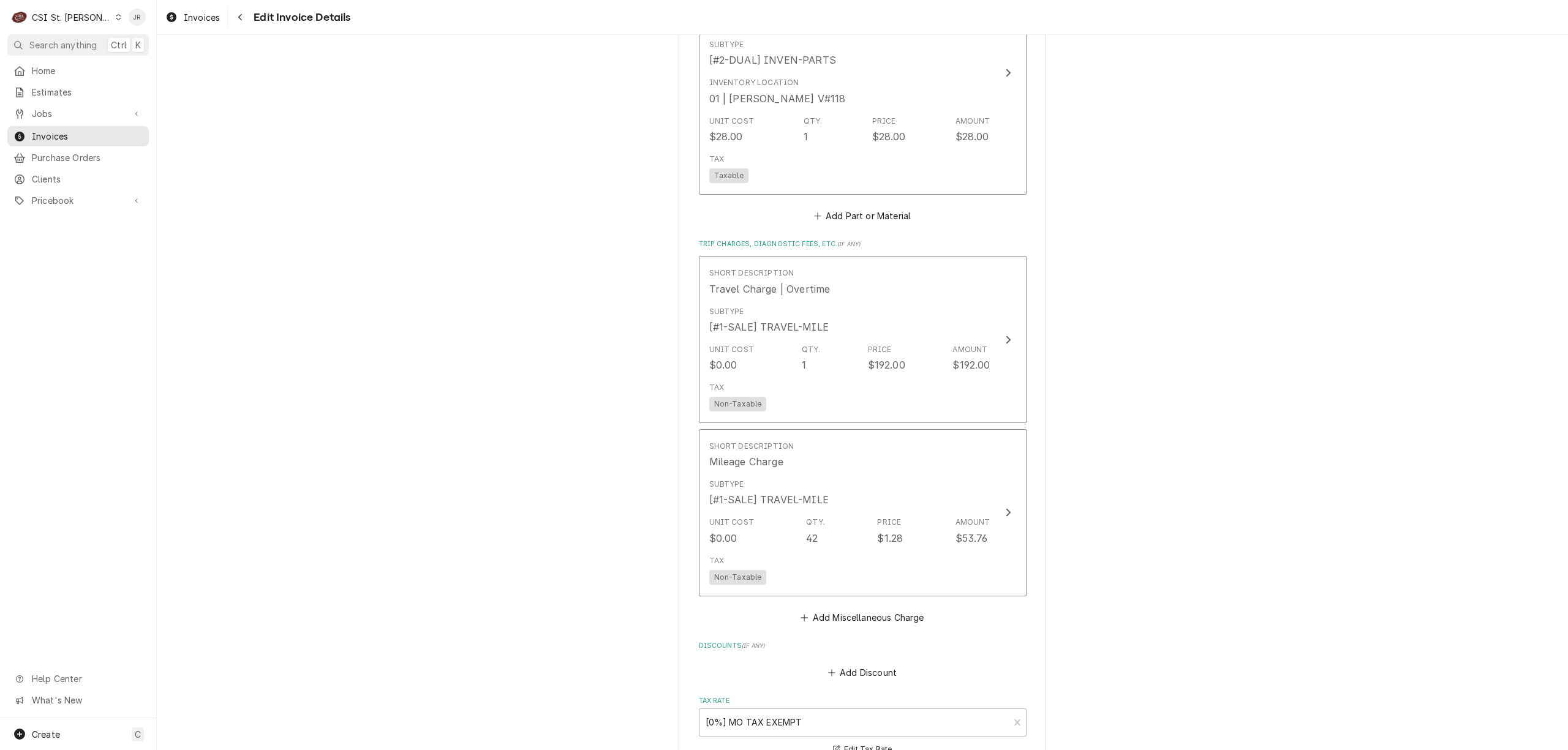
scroll to position [1716, 0]
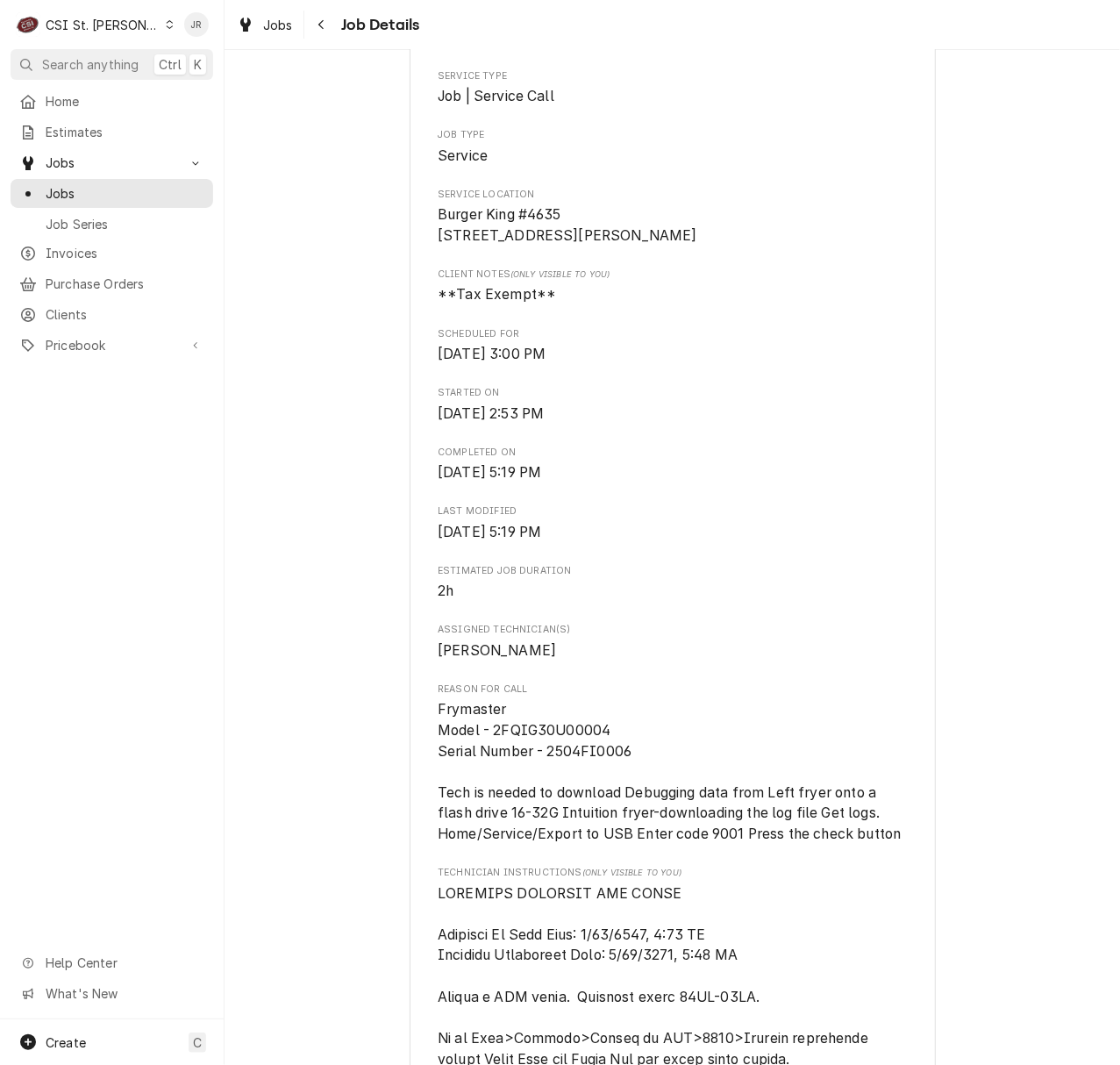
scroll to position [351, 0]
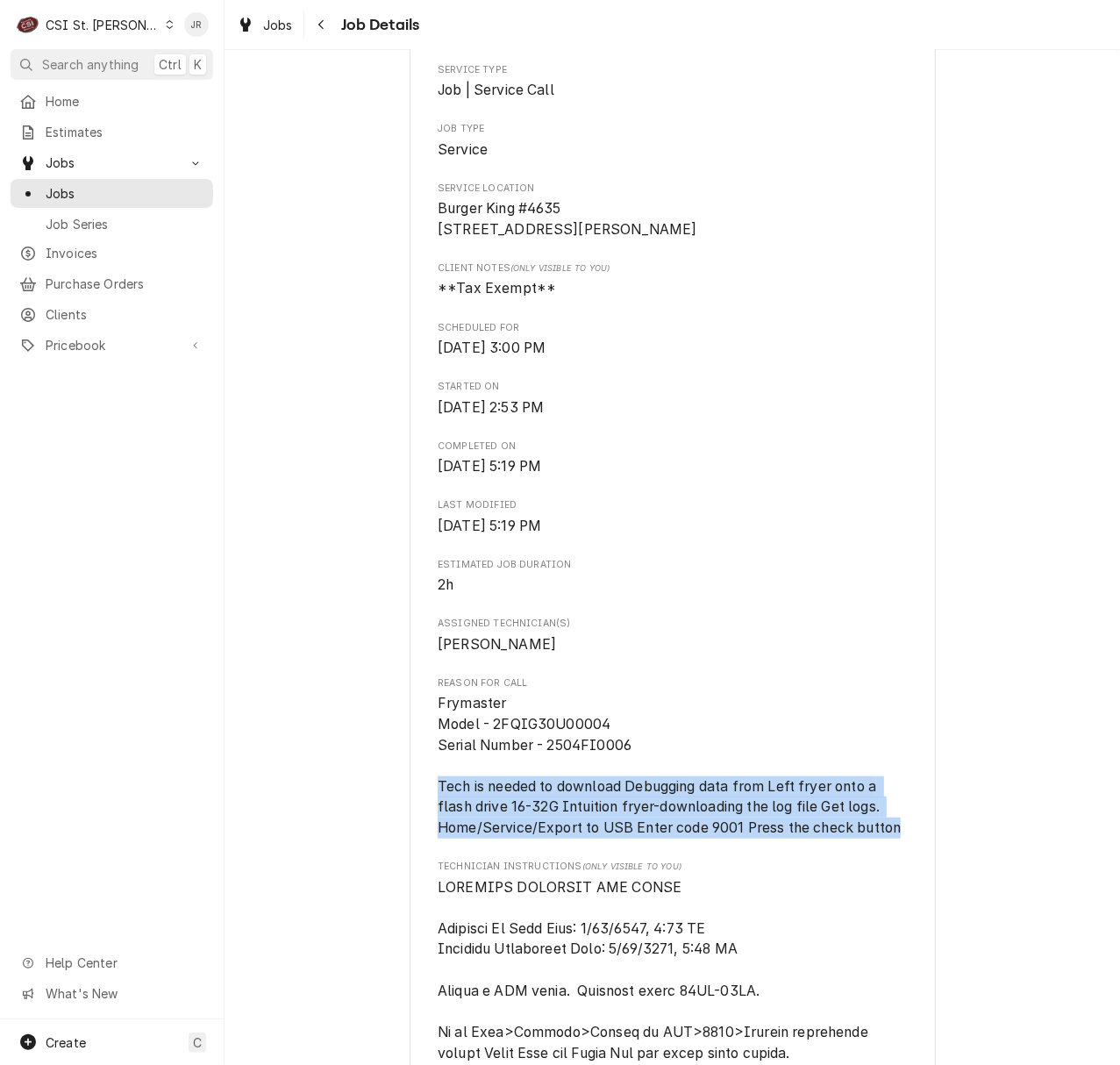
drag, startPoint x: 914, startPoint y: 854, endPoint x: 365, endPoint y: 812, distance: 550.6
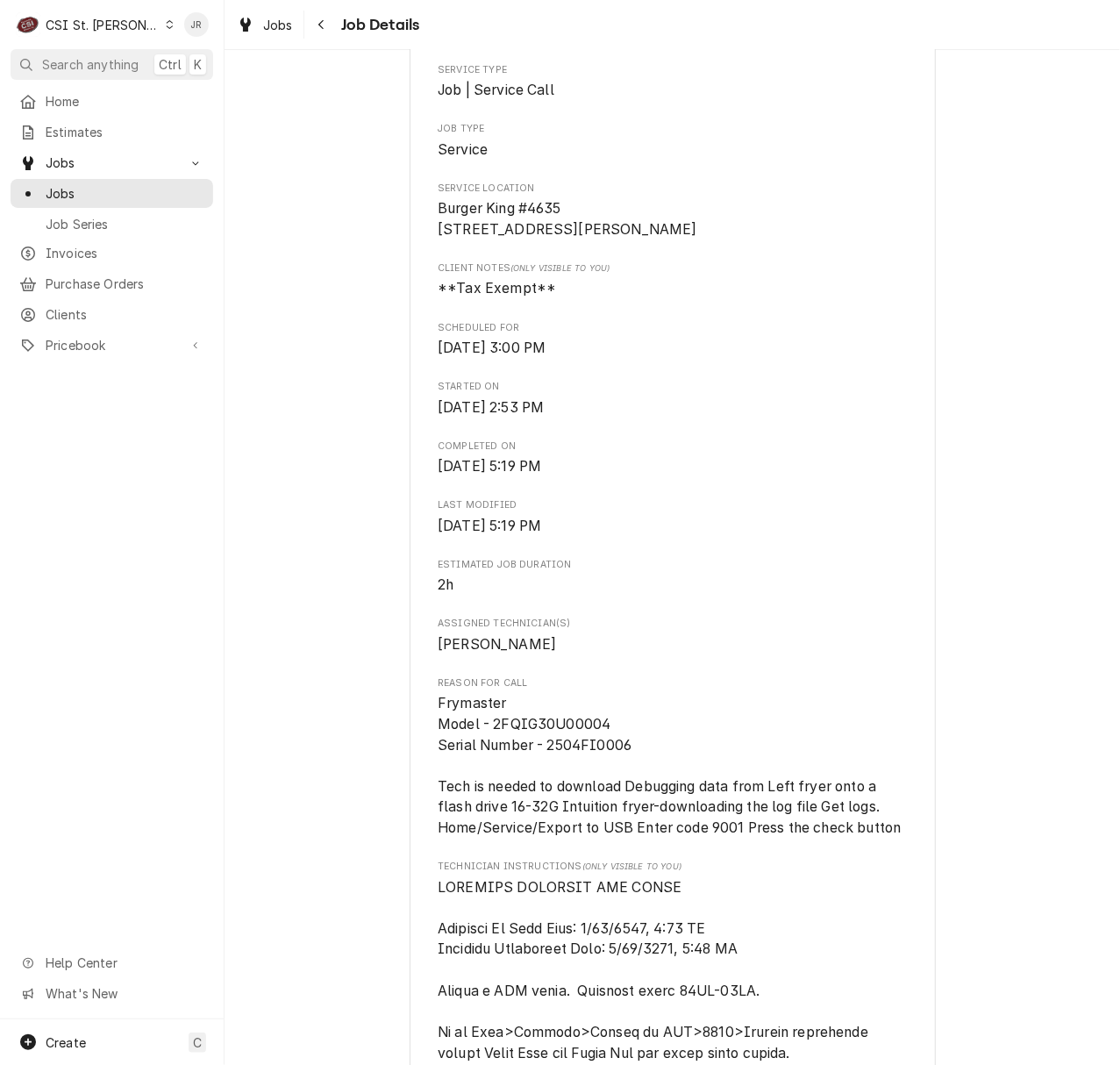
drag, startPoint x: 542, startPoint y: 794, endPoint x: 451, endPoint y: 810, distance: 92.4
click at [464, 811] on span "Frymaster Model - 2FQIG30U00004 Serial Number - 2504FI0006 Tech is needed to do…" at bounding box center [672, 765] width 470 height 145
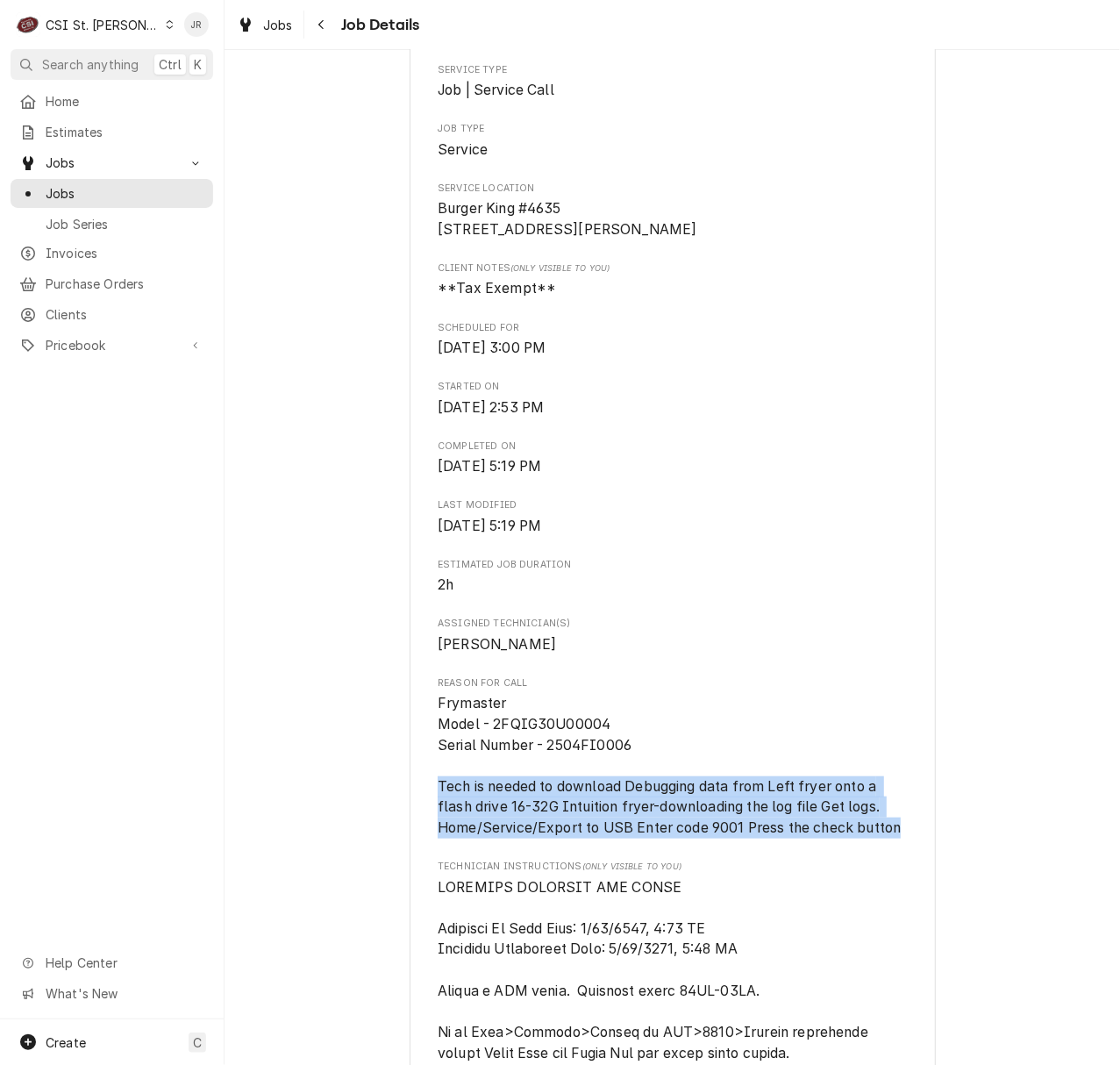
drag, startPoint x: 432, startPoint y: 807, endPoint x: 883, endPoint y: 849, distance: 453.0
copy span "Tech is needed to download Debugging data from Left fryer onto a flash drive 16…"
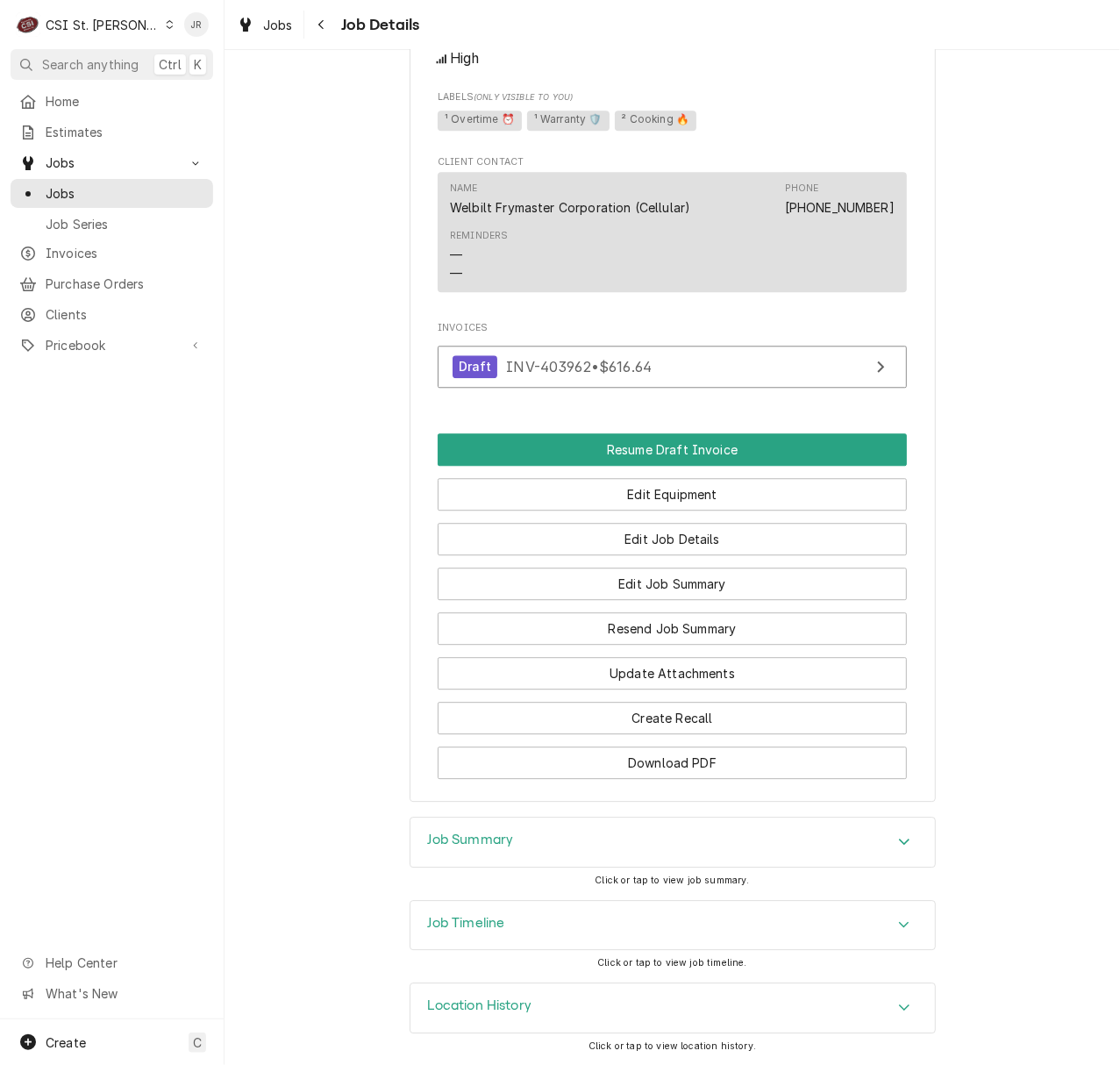
scroll to position [2178, 0]
drag, startPoint x: 516, startPoint y: 920, endPoint x: 561, endPoint y: 826, distance: 104.2
click at [561, 826] on div "Completed and Uninvoiced WELBILT FRYMASTER CORPORATION Burger King [STREET_ADDR…" at bounding box center [672, 558] width 895 height 1015
click at [558, 832] on div "Job Summary" at bounding box center [673, 841] width 525 height 49
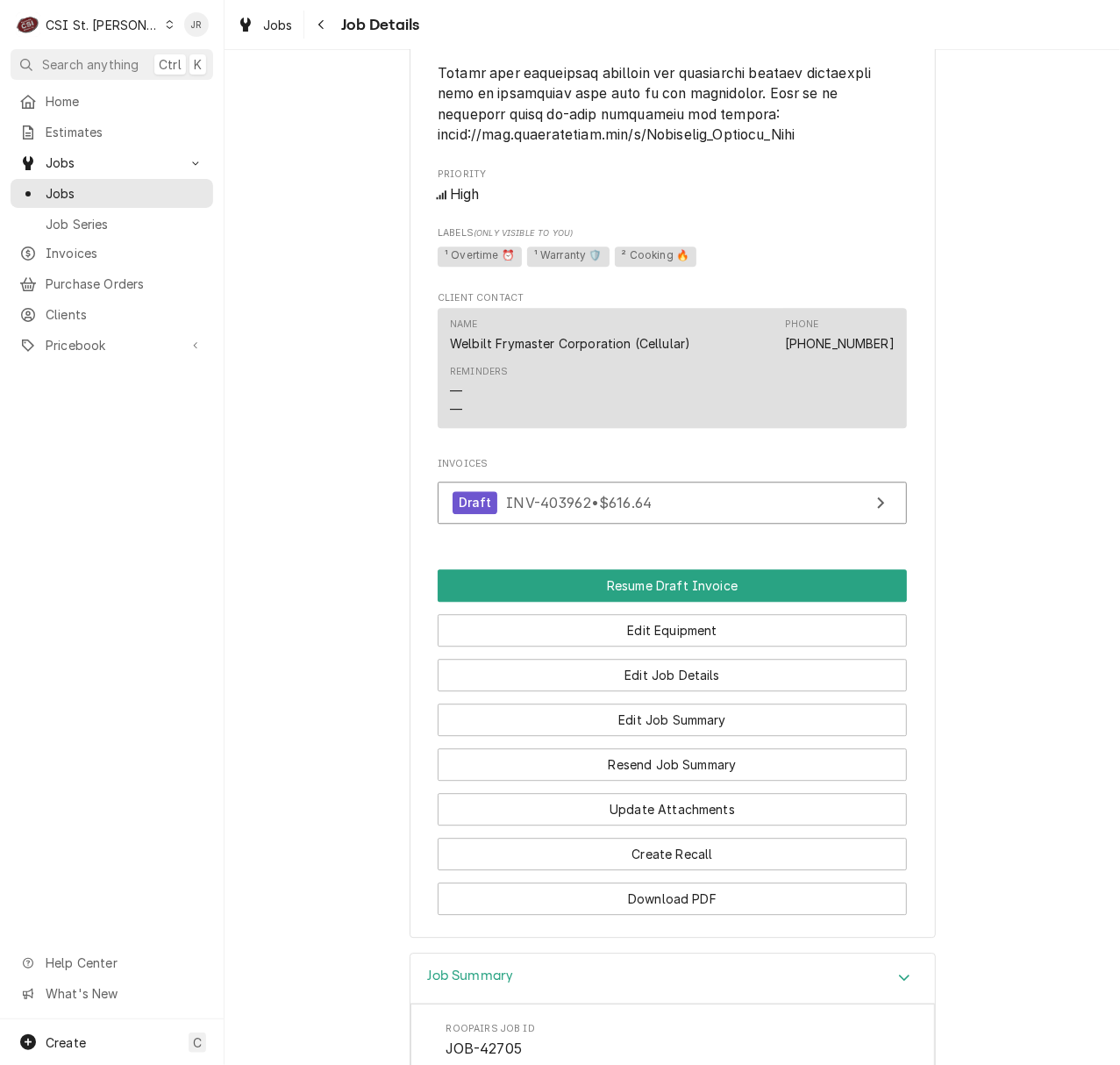
scroll to position [1477, 0]
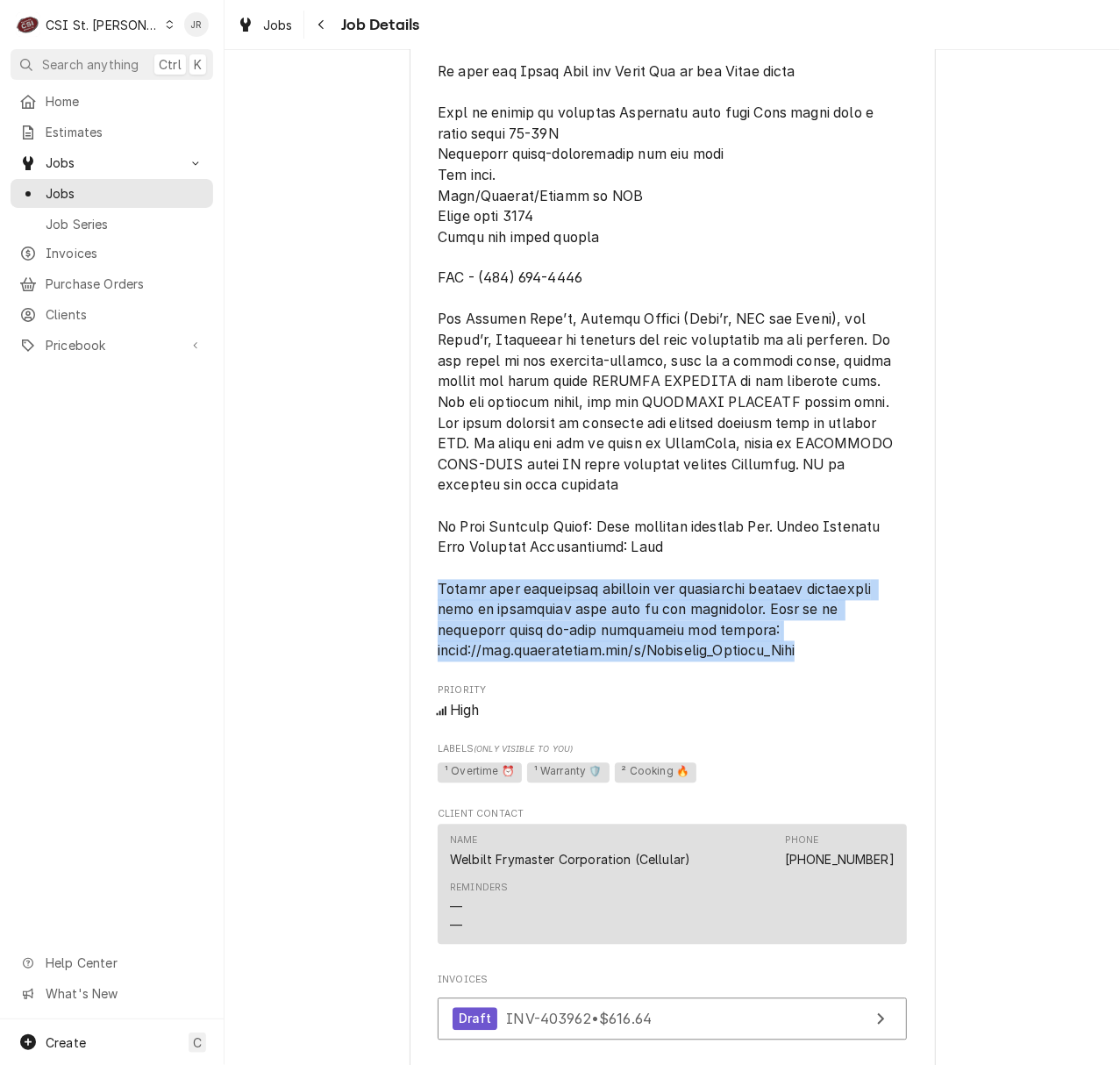
drag, startPoint x: 835, startPoint y: 694, endPoint x: 394, endPoint y: 622, distance: 446.8
click at [394, 622] on div "Completed and Uninvoiced WELBILT FRYMASTER CORPORATION Burger King [STREET_ADDR…" at bounding box center [672, 31] width 895 height 2877
copy span "Please have technician complete the electronic service resolution form by forwa…"
click at [492, 660] on span "[object Object]" at bounding box center [666, 207] width 459 height 908
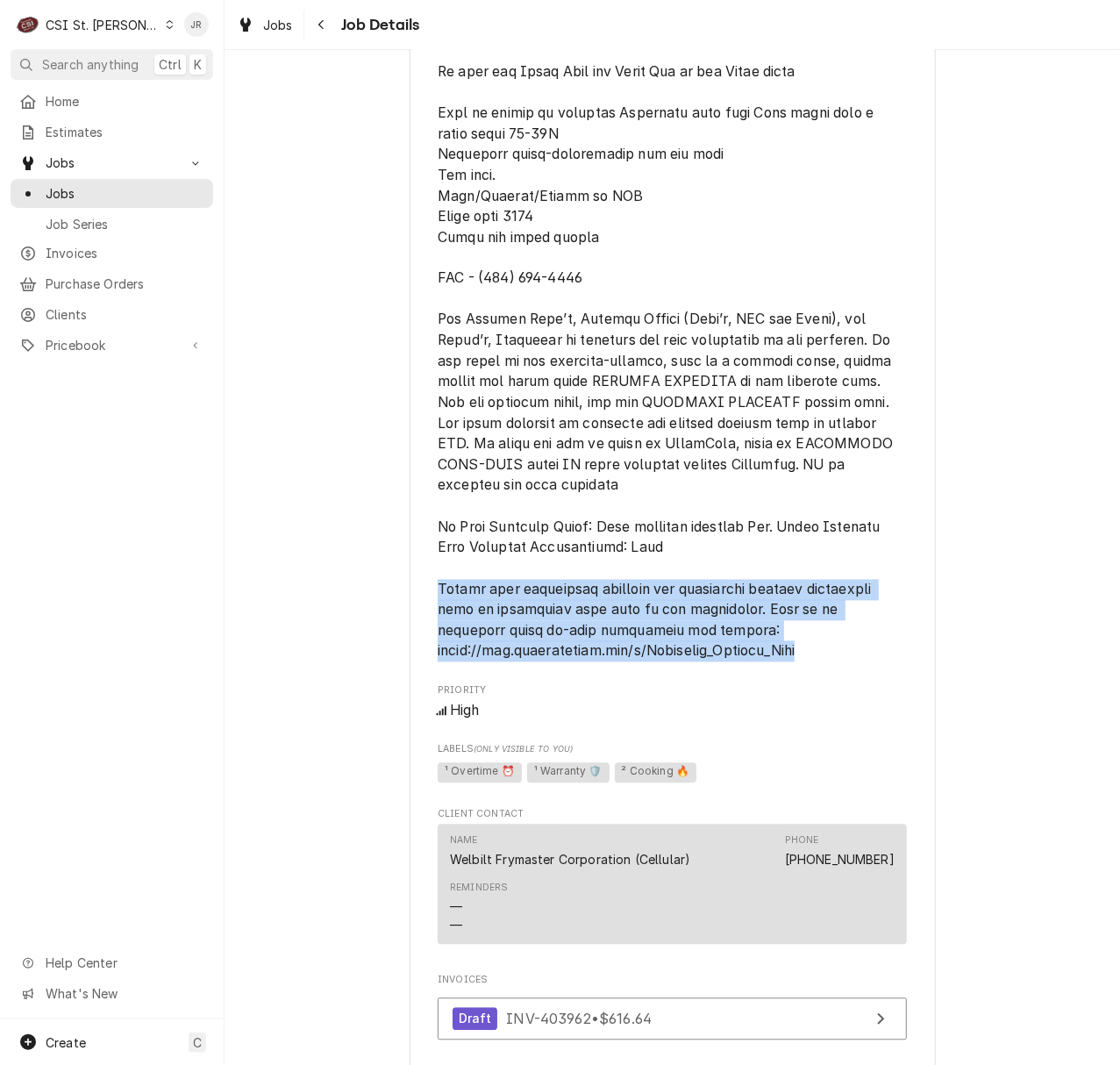
drag, startPoint x: 430, startPoint y: 629, endPoint x: 845, endPoint y: 713, distance: 423.4
copy span "Please have technician complete the electronic service resolution form by forwa…"
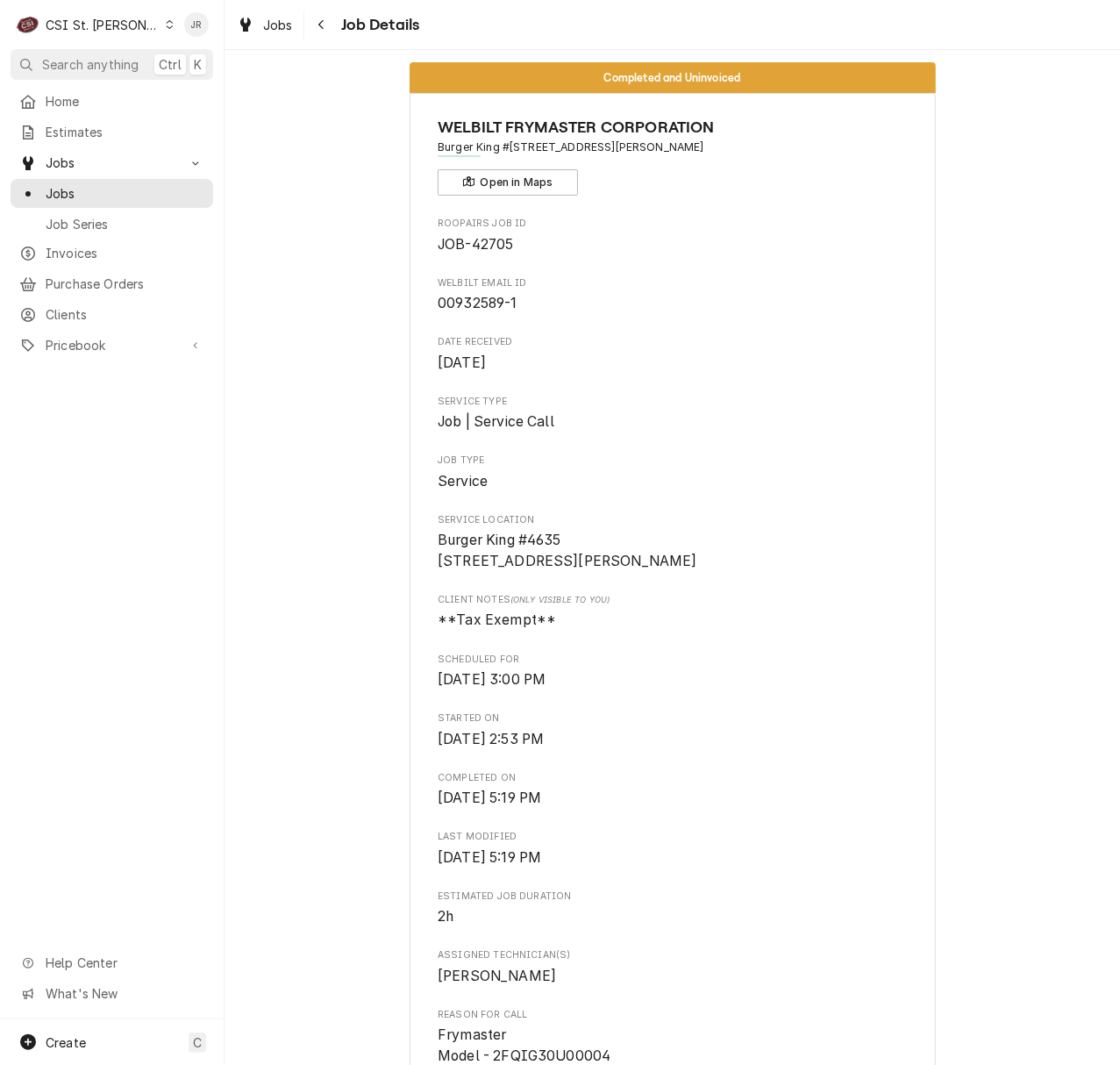
scroll to position [0, 0]
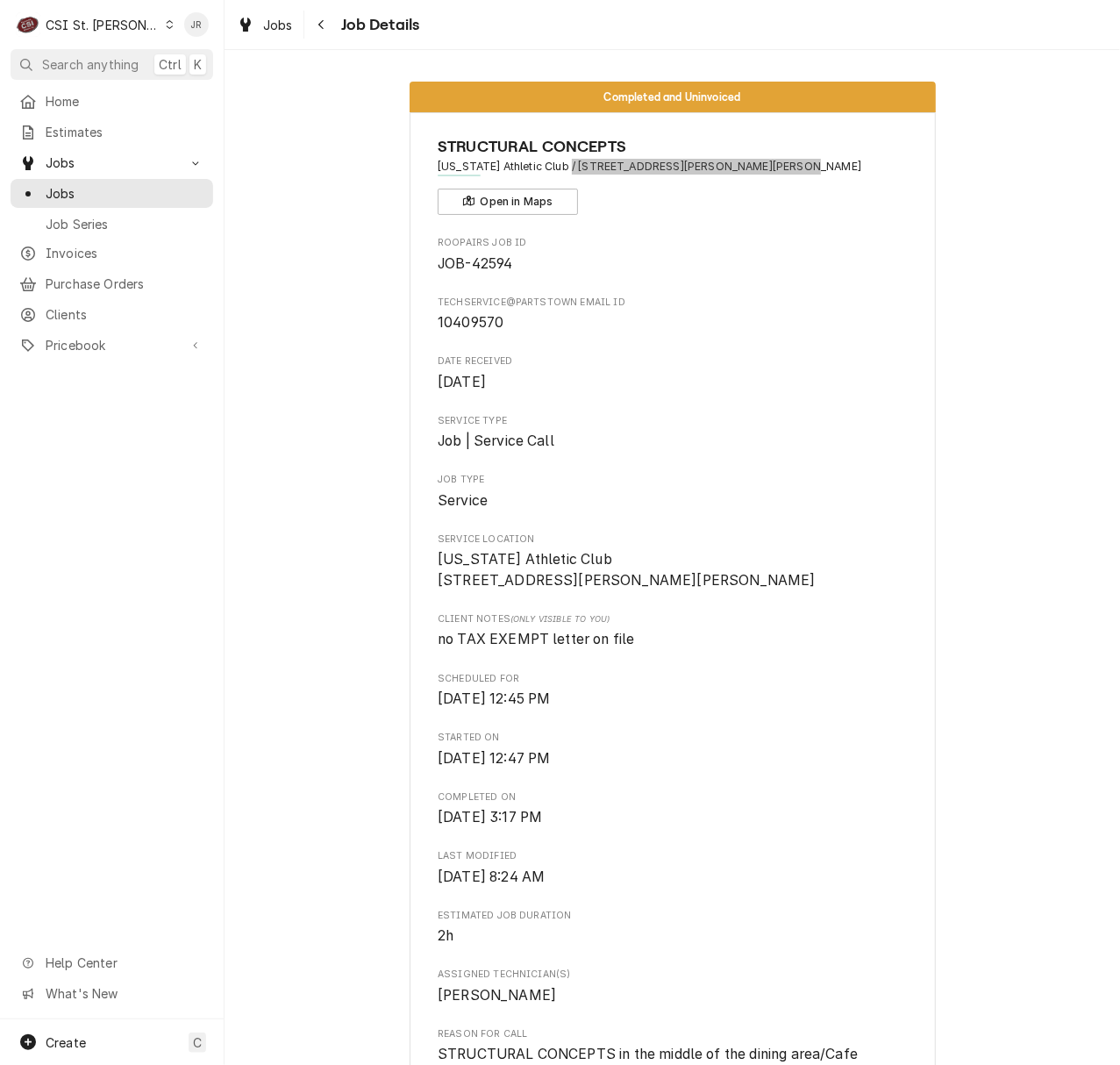
scroll to position [4326, 0]
